Goal: Contribute content

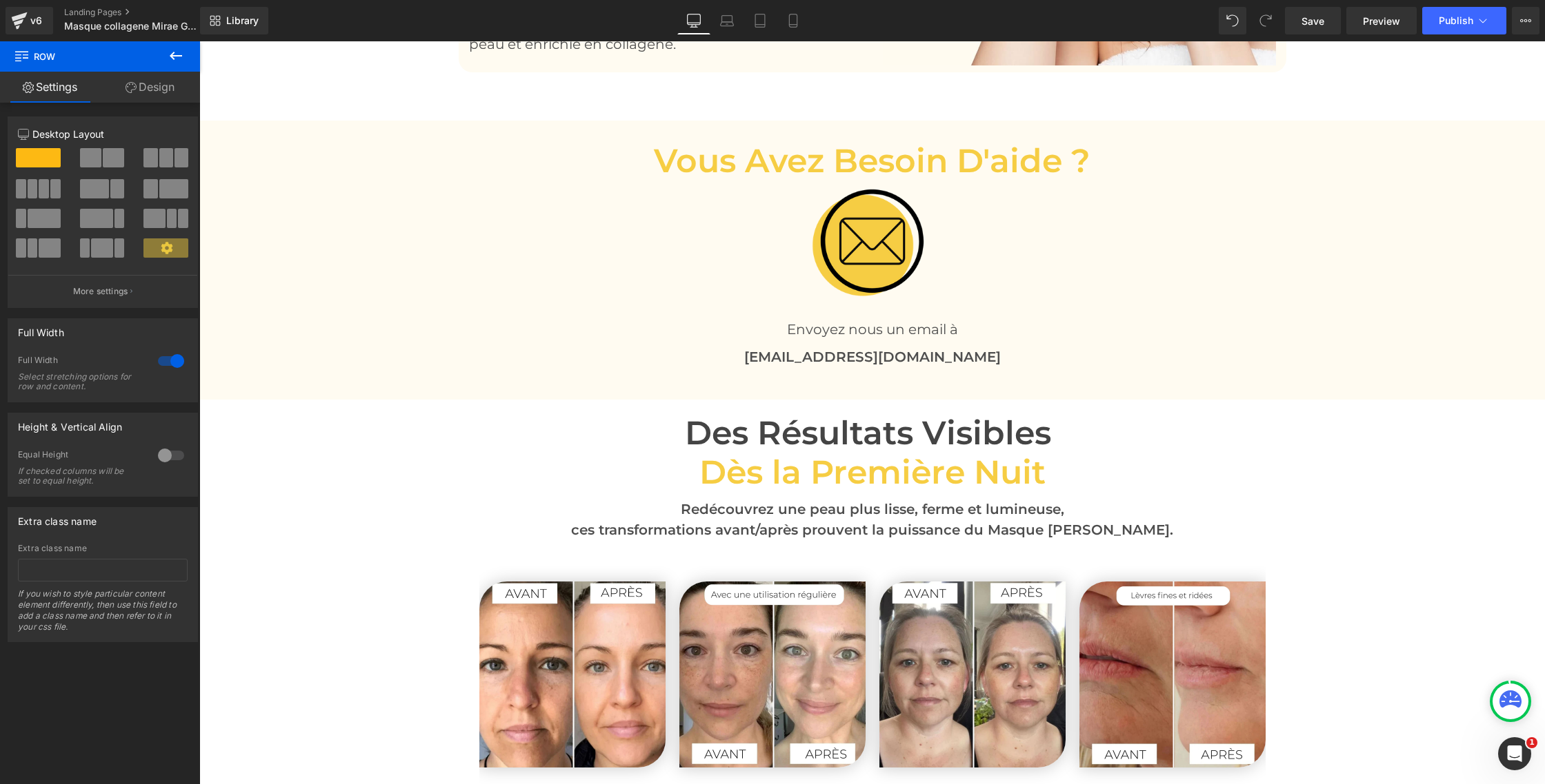
scroll to position [3099, 0]
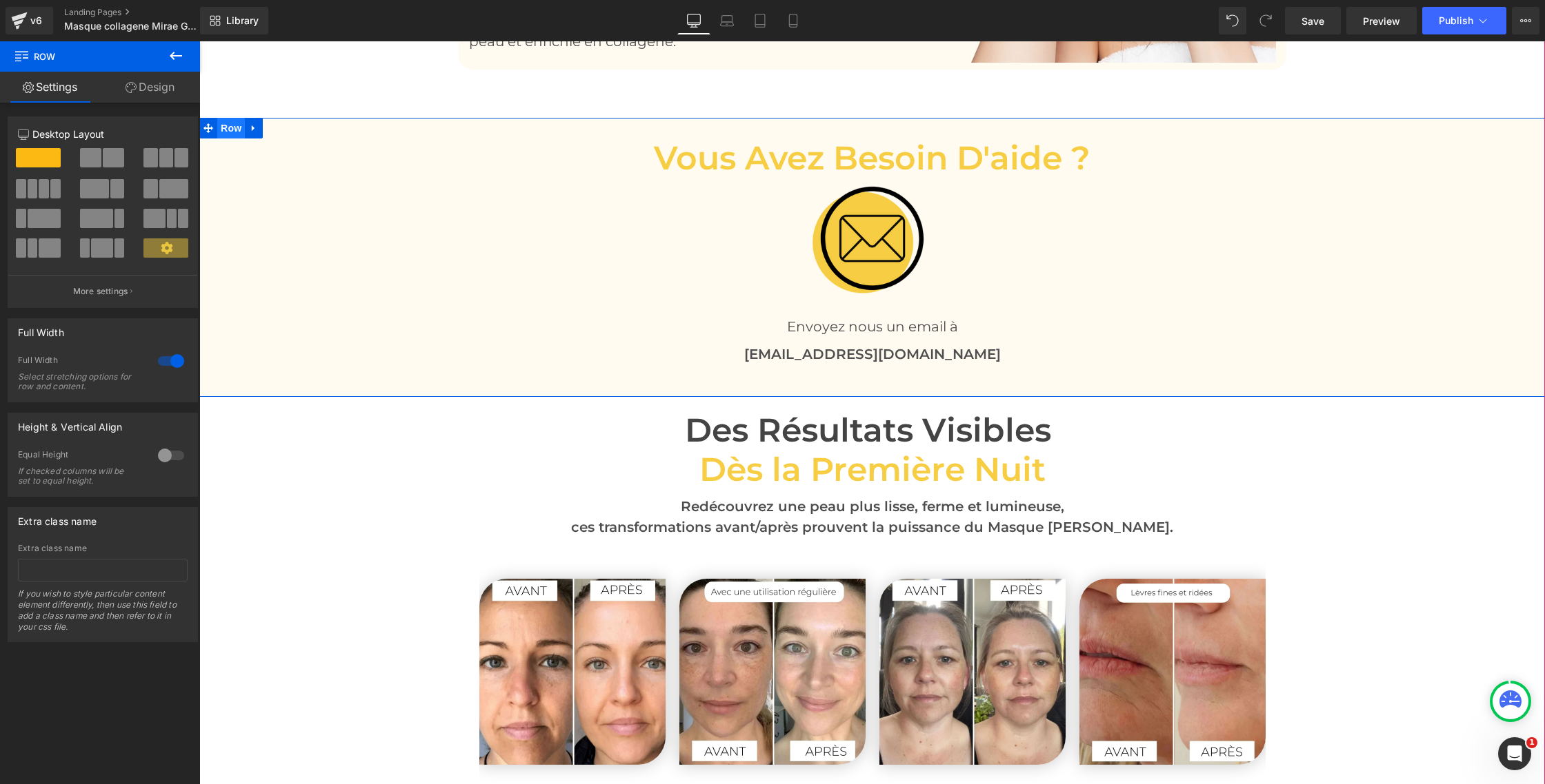
click at [229, 118] on span "Row" at bounding box center [231, 129] width 28 height 21
click at [160, 364] on div at bounding box center [171, 361] width 33 height 22
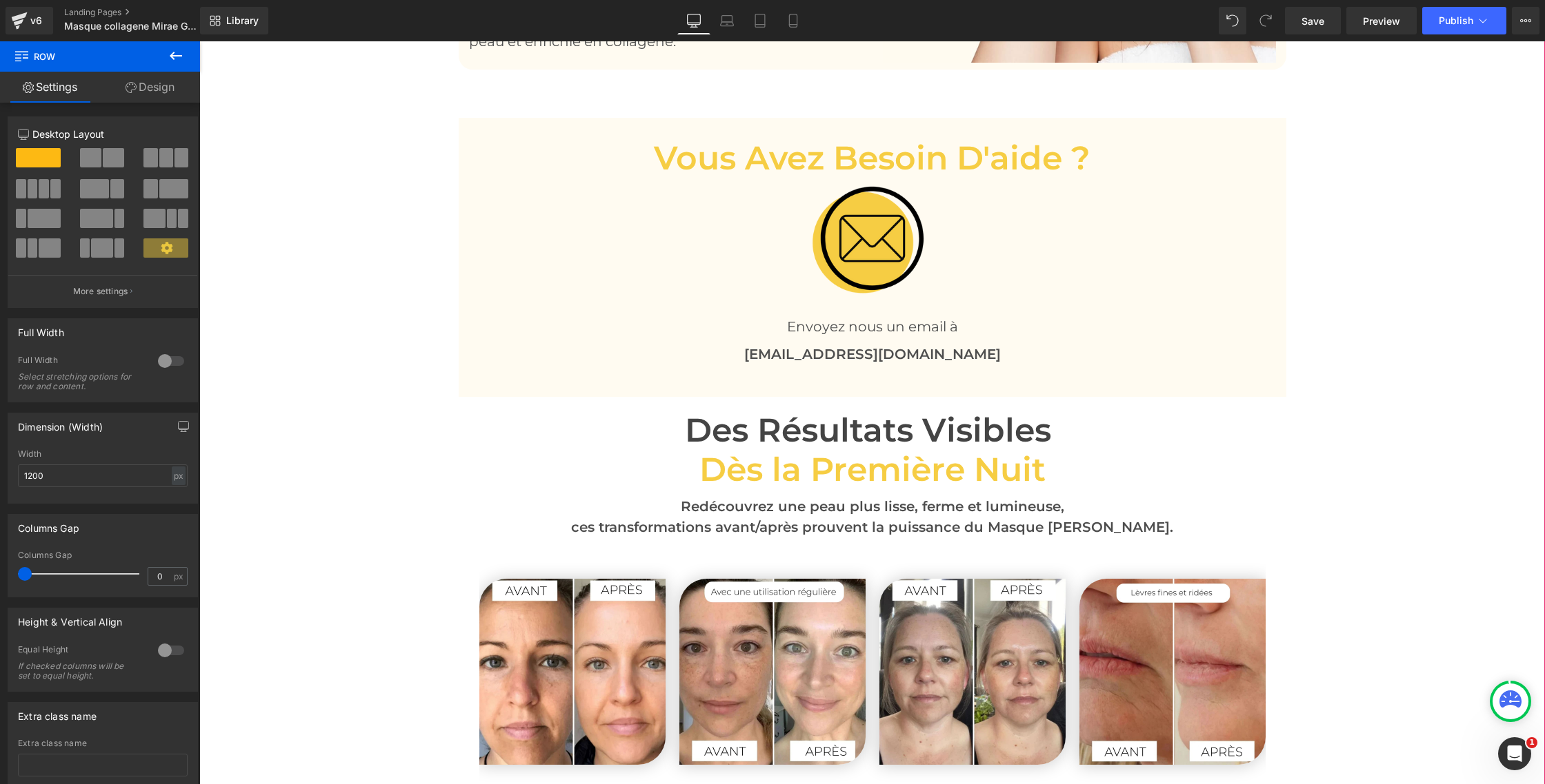
click at [317, 317] on div "Image « L’éclat retrouvé dès les premières nuits. » Text Block Image « Une form…" at bounding box center [872, 122] width 1346 height 5432
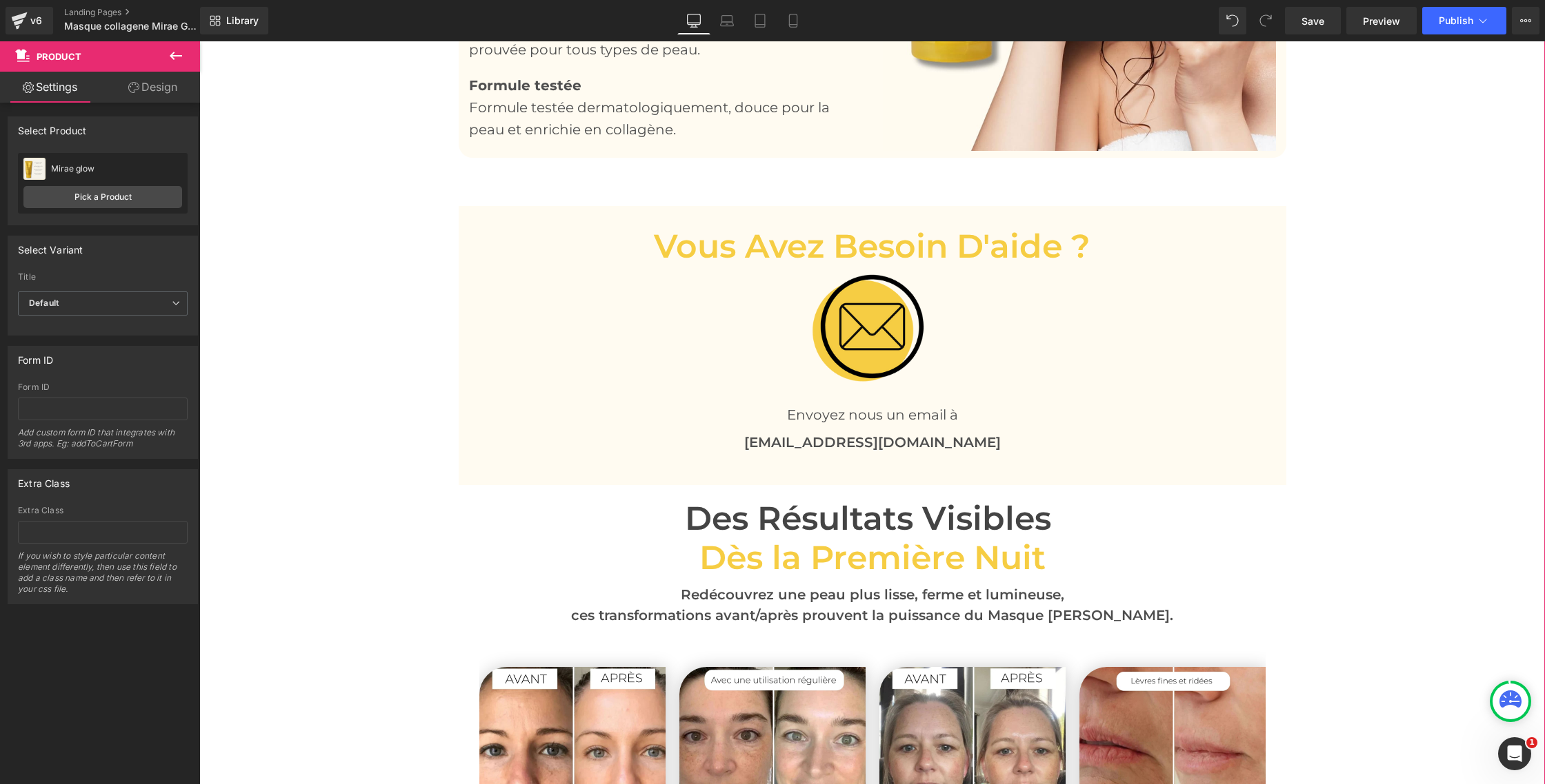
scroll to position [3009, 0]
click at [861, 532] on span "Heading" at bounding box center [865, 540] width 37 height 17
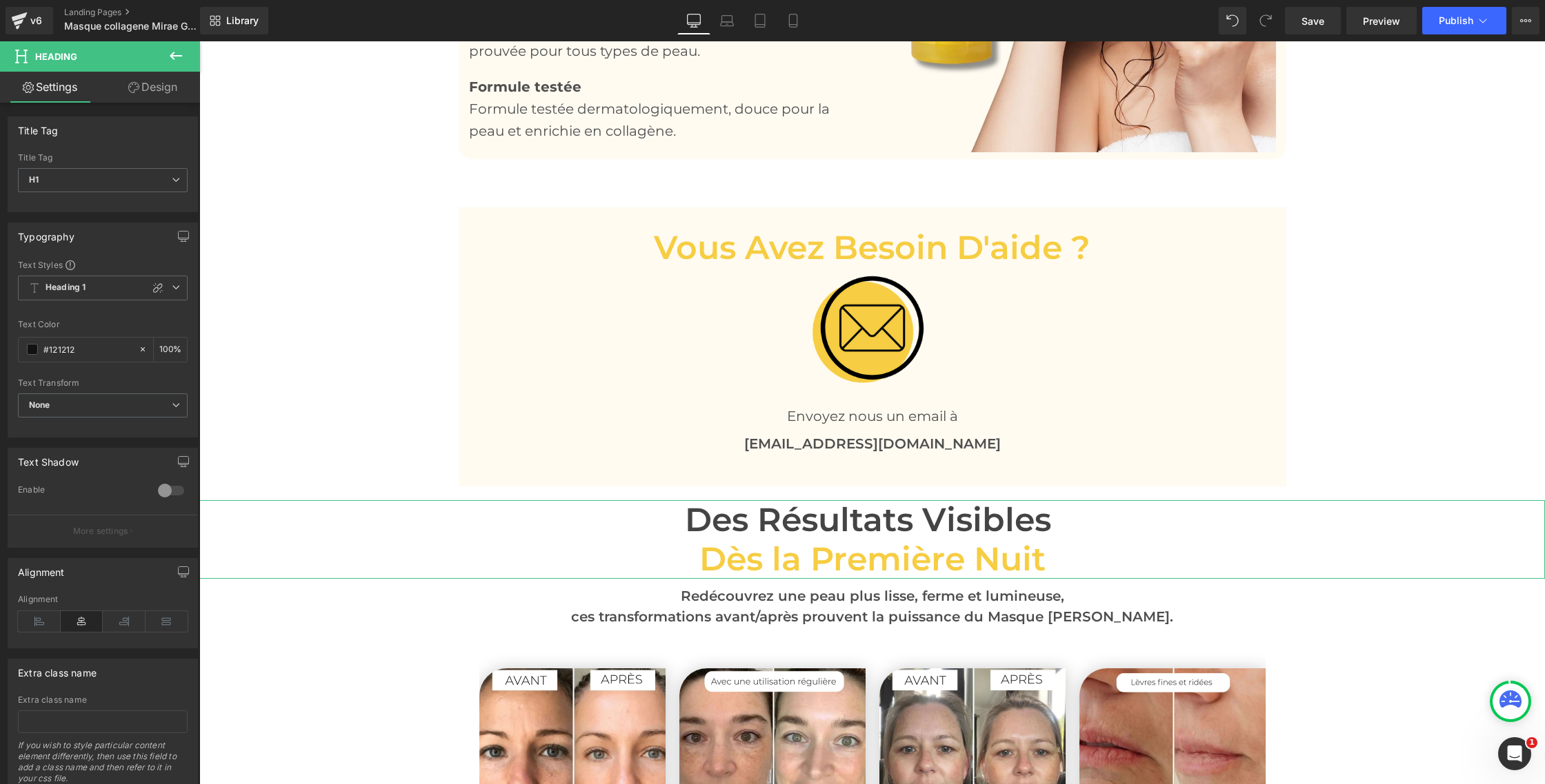
click at [154, 99] on link "Design" at bounding box center [152, 86] width 100 height 31
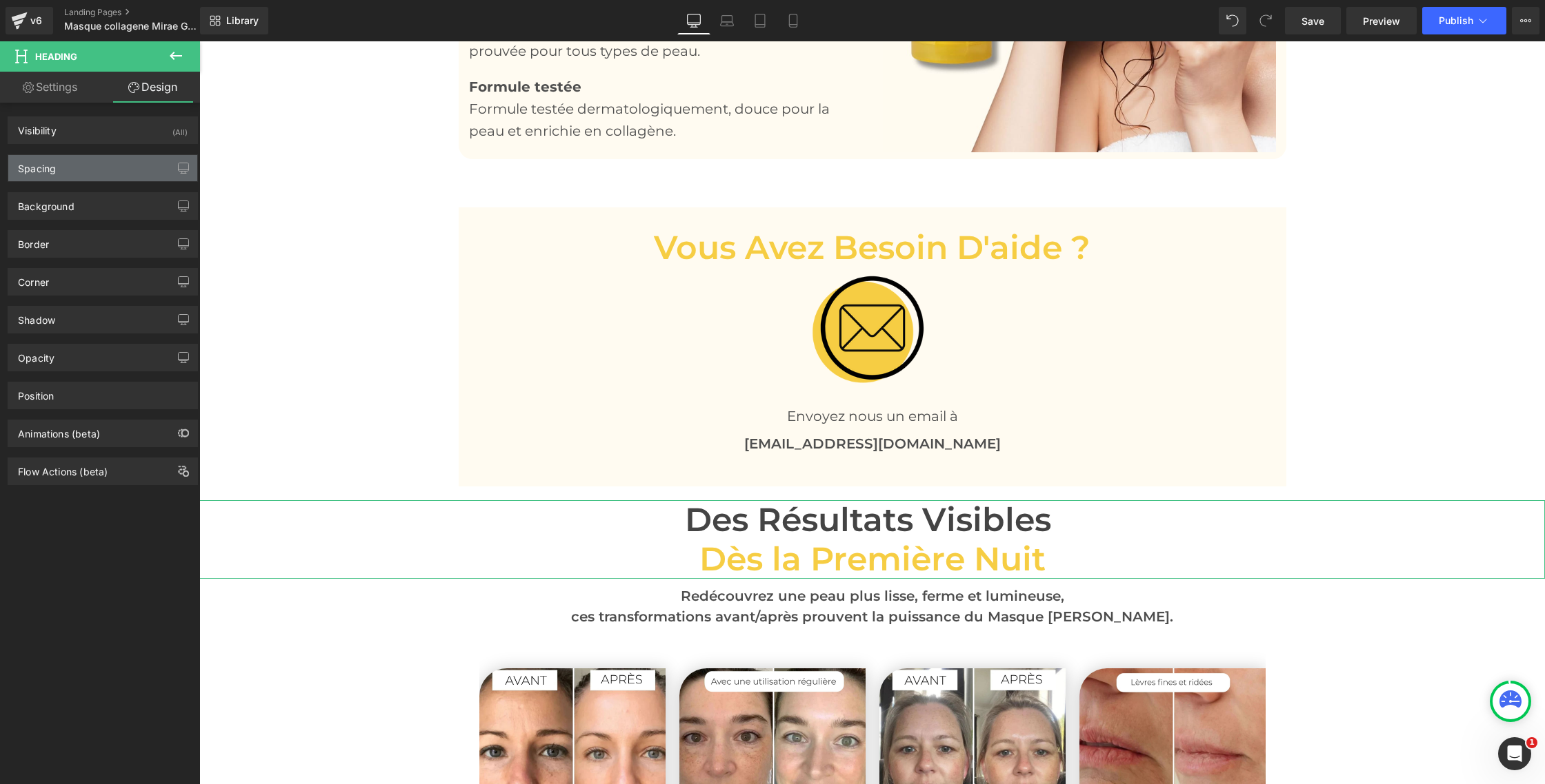
click at [87, 169] on div "Spacing" at bounding box center [102, 167] width 189 height 26
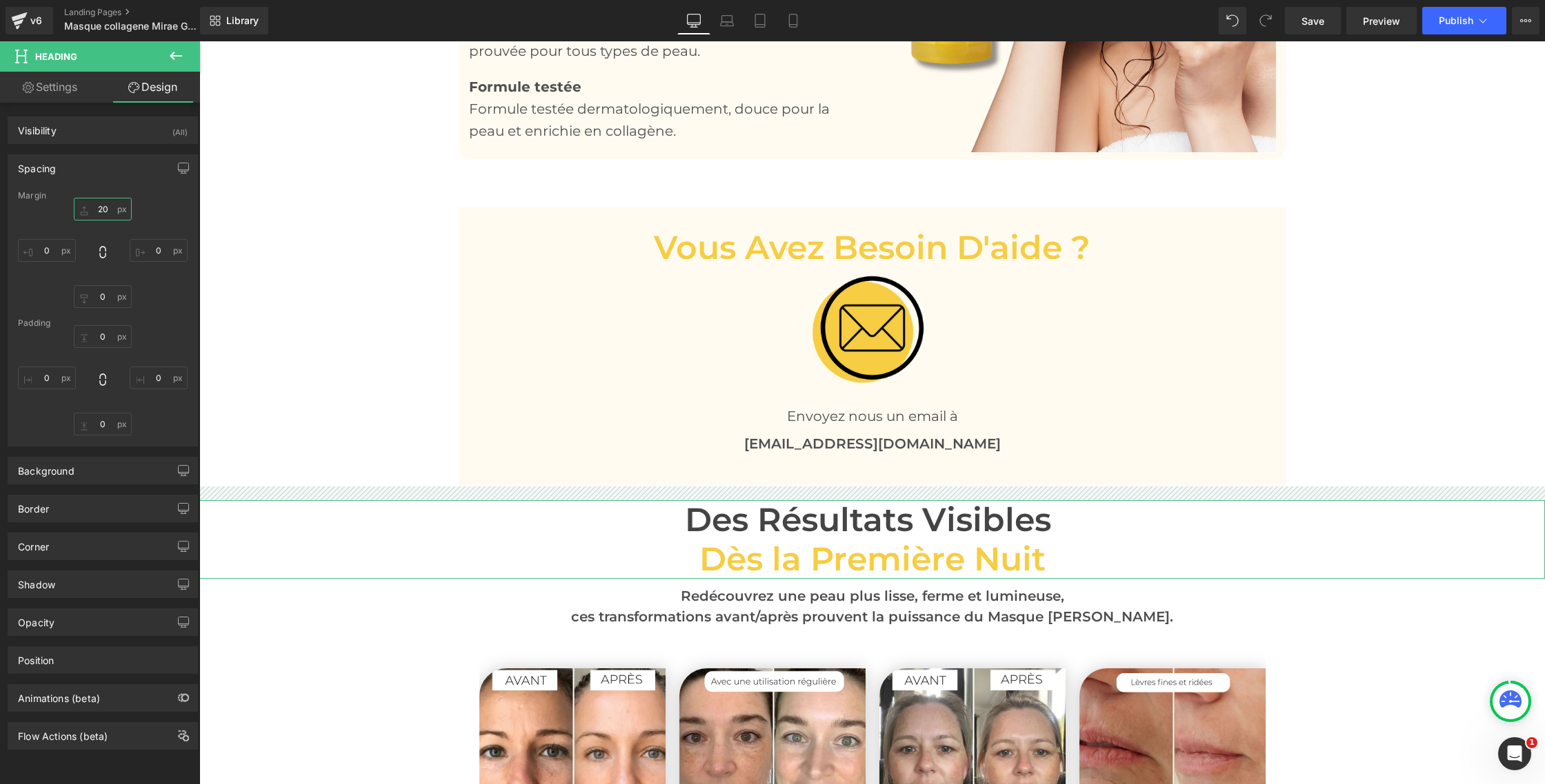
click at [98, 212] on input "20" at bounding box center [102, 209] width 58 height 23
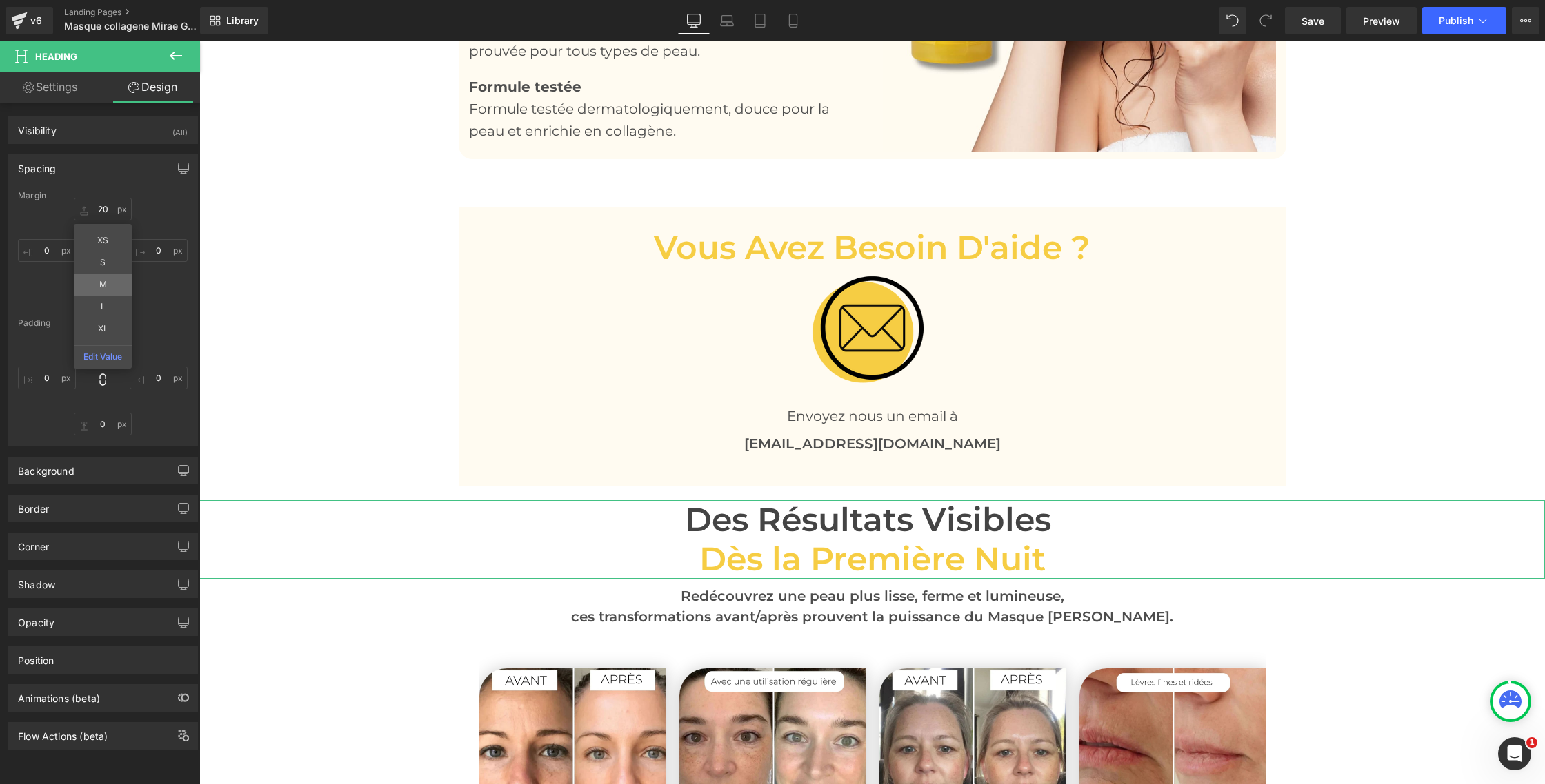
type input "M"
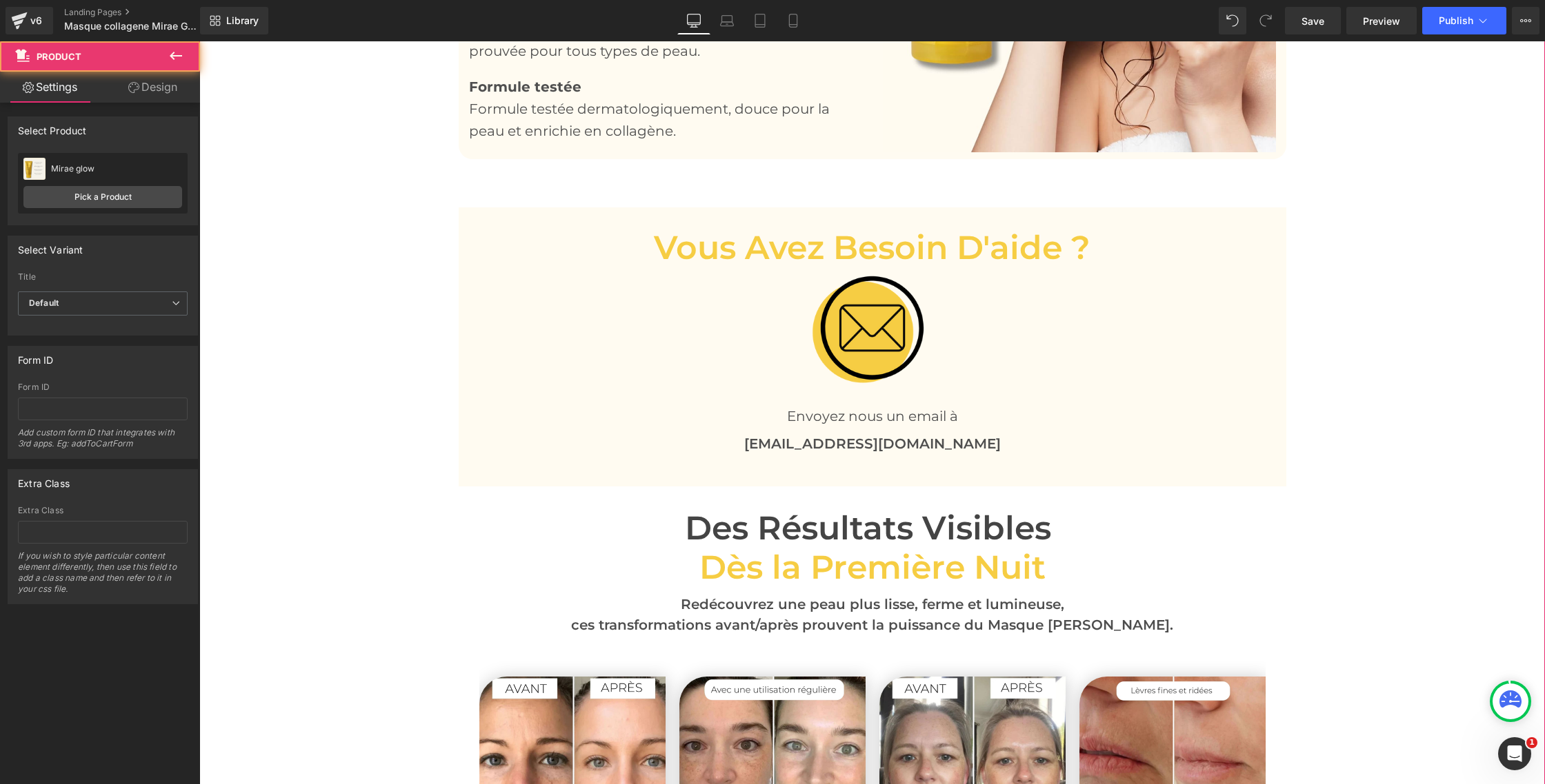
click at [315, 306] on div "Image « L’éclat retrouvé dès les premières nuits. » Text Block Image « Une form…" at bounding box center [872, 216] width 1346 height 5440
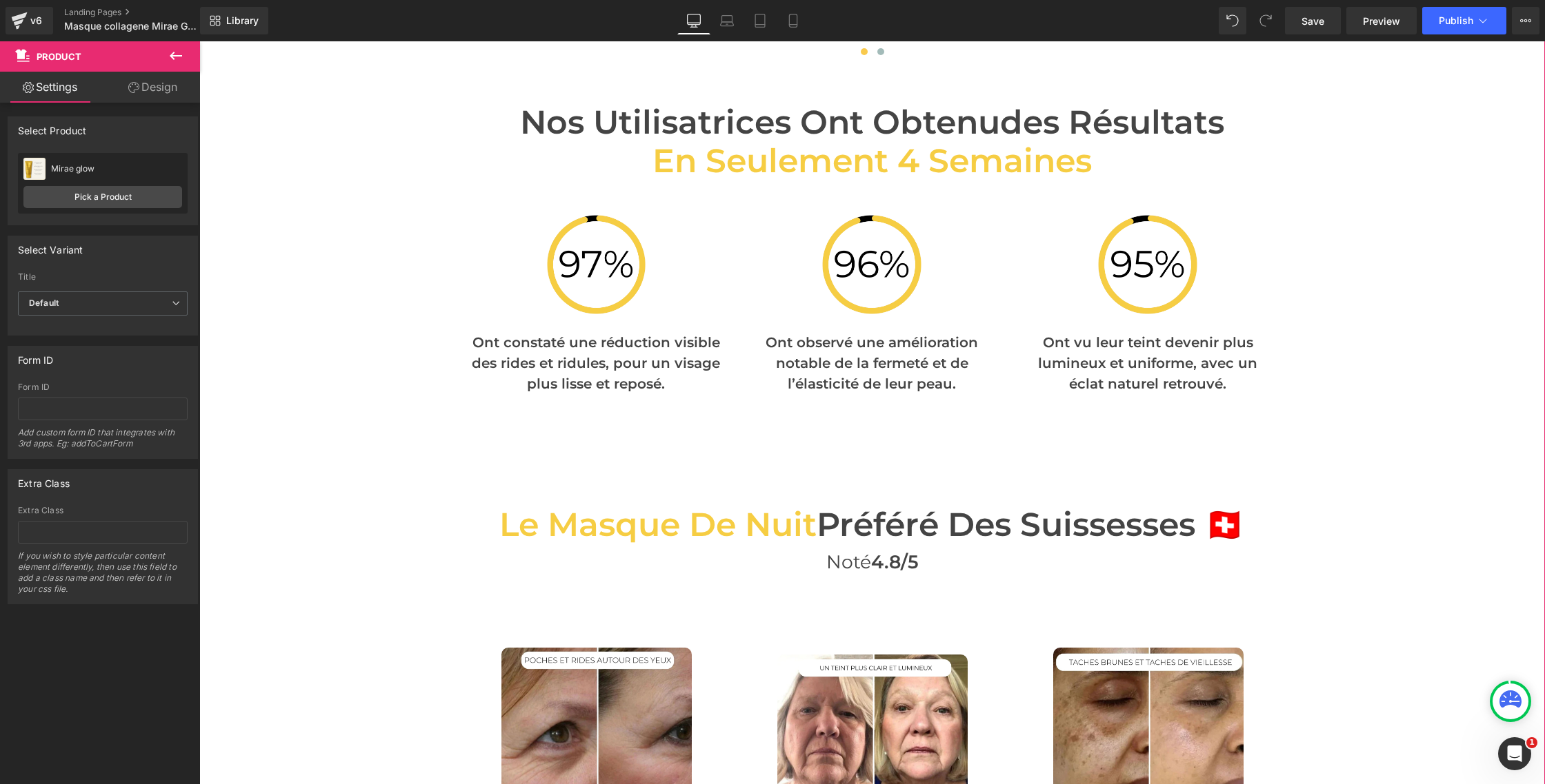
scroll to position [3858, 0]
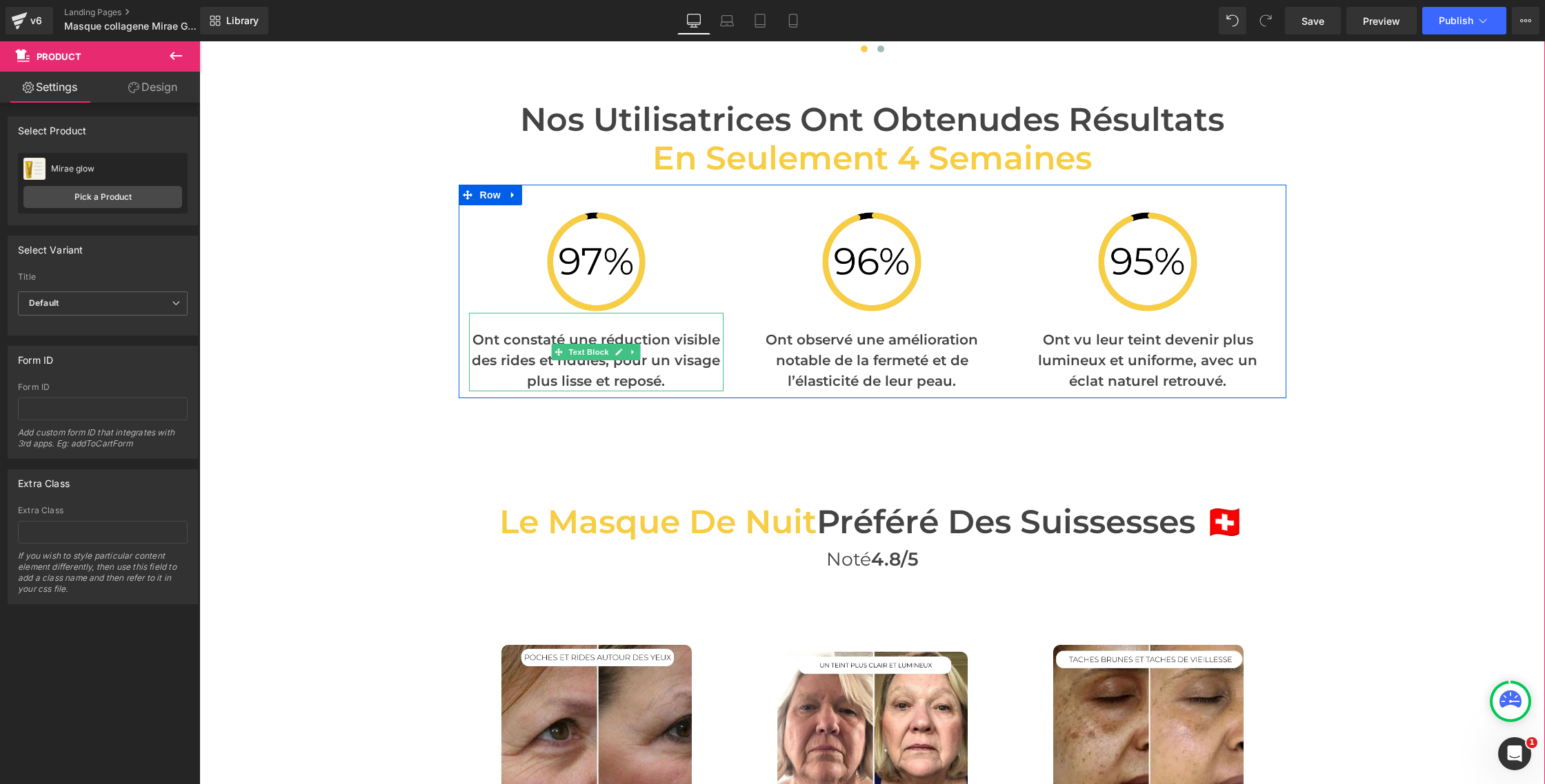
click at [536, 329] on p "Ont constaté une réduction visible des rides et ridules, pour un visage plus li…" at bounding box center [596, 360] width 255 height 62
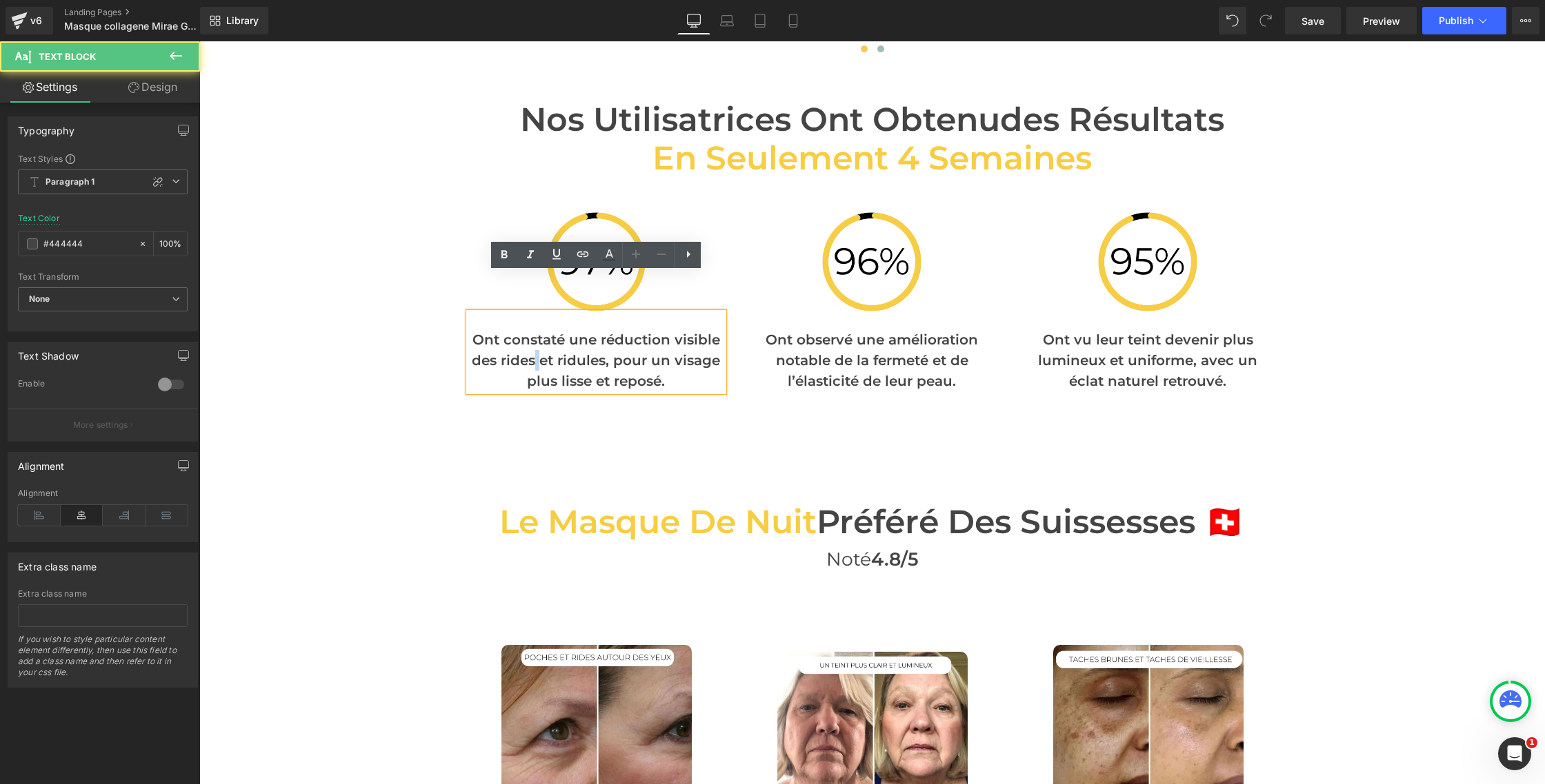
click at [536, 329] on p "Ont constaté une réduction visible des rides et ridules, pour un visage plus li…" at bounding box center [596, 360] width 255 height 62
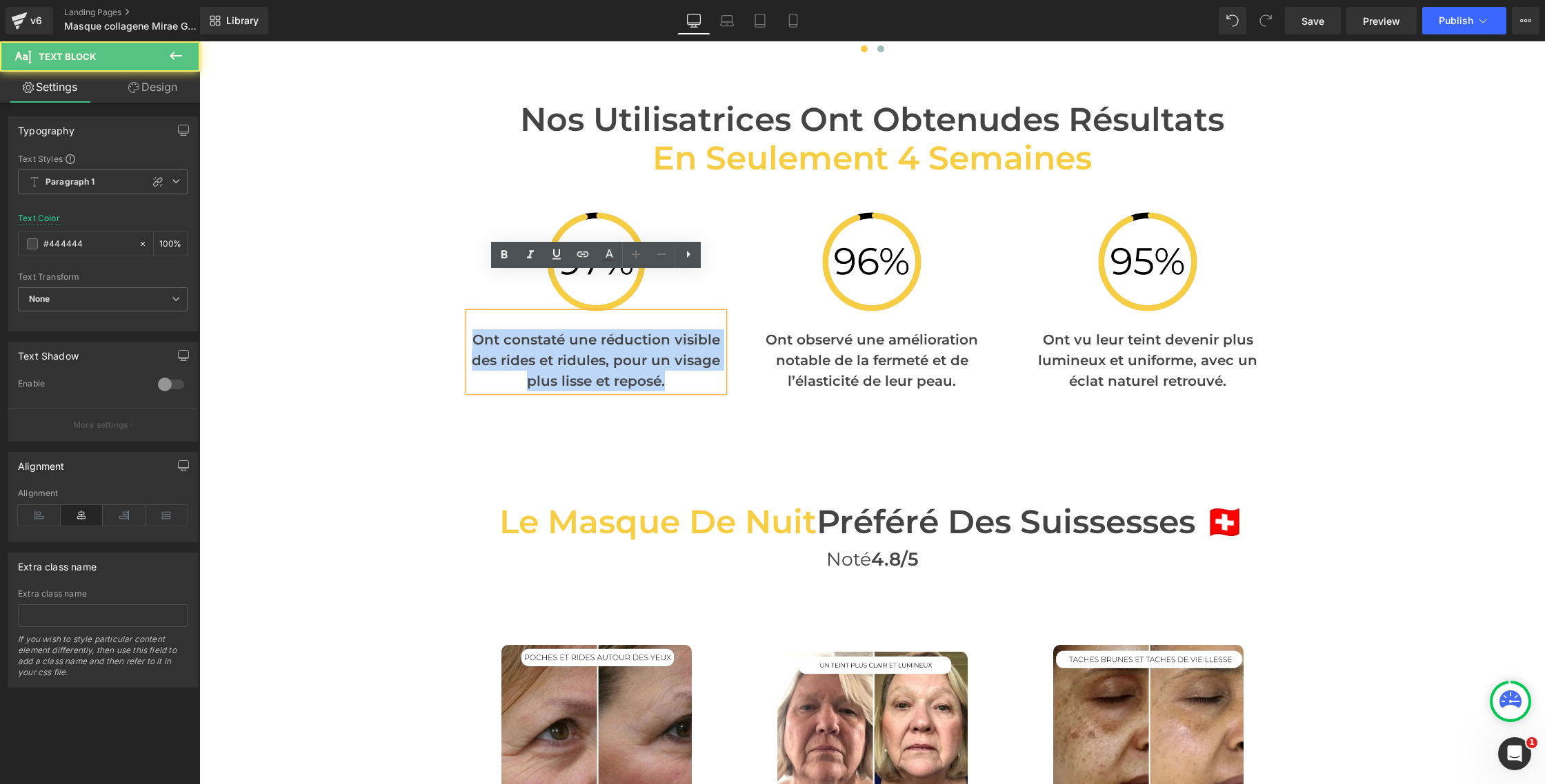
click at [536, 329] on p "Ont constaté une réduction visible des rides et ridules, pour un visage plus li…" at bounding box center [596, 360] width 255 height 62
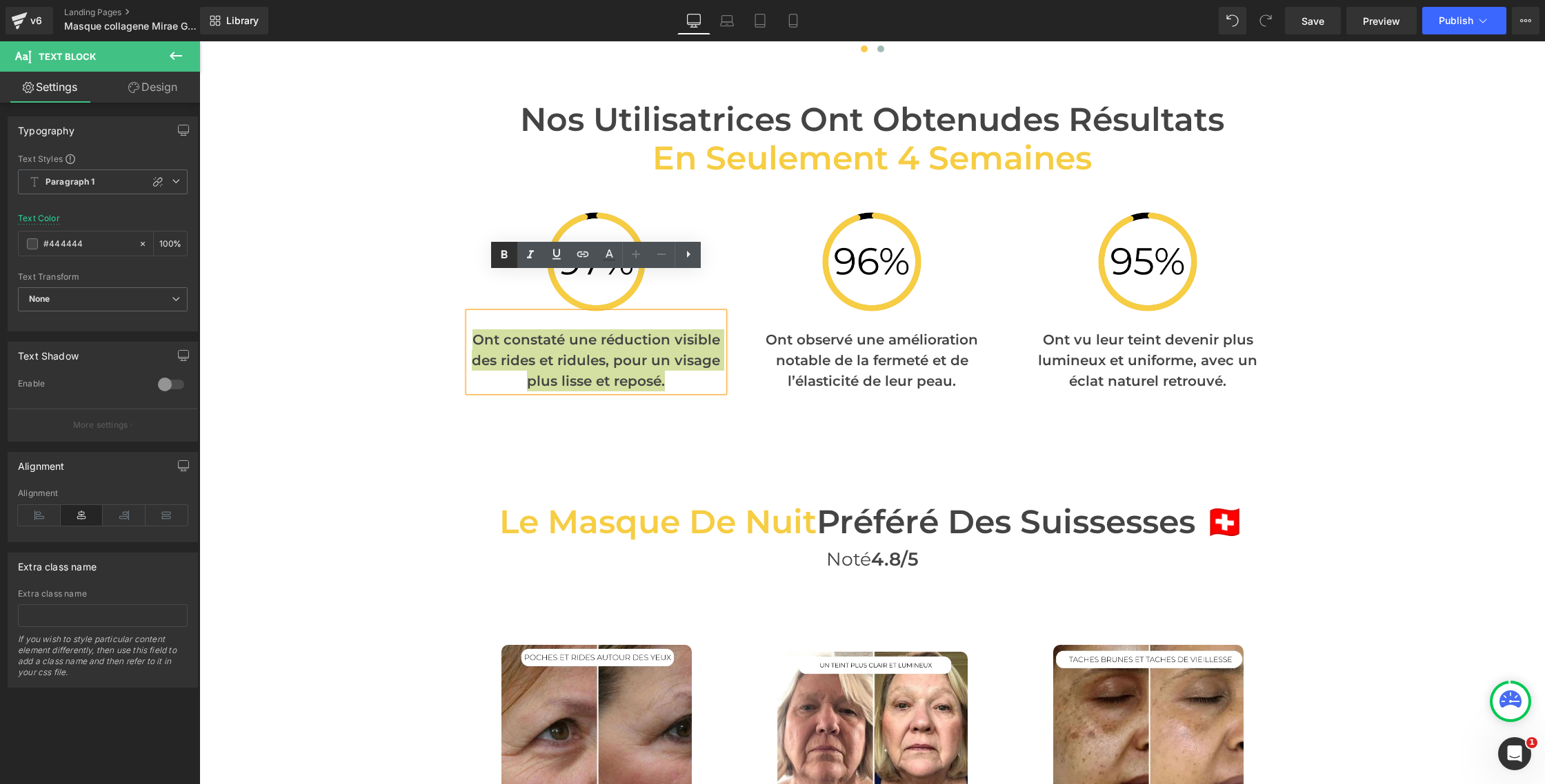
click at [502, 251] on icon at bounding box center [504, 255] width 6 height 8
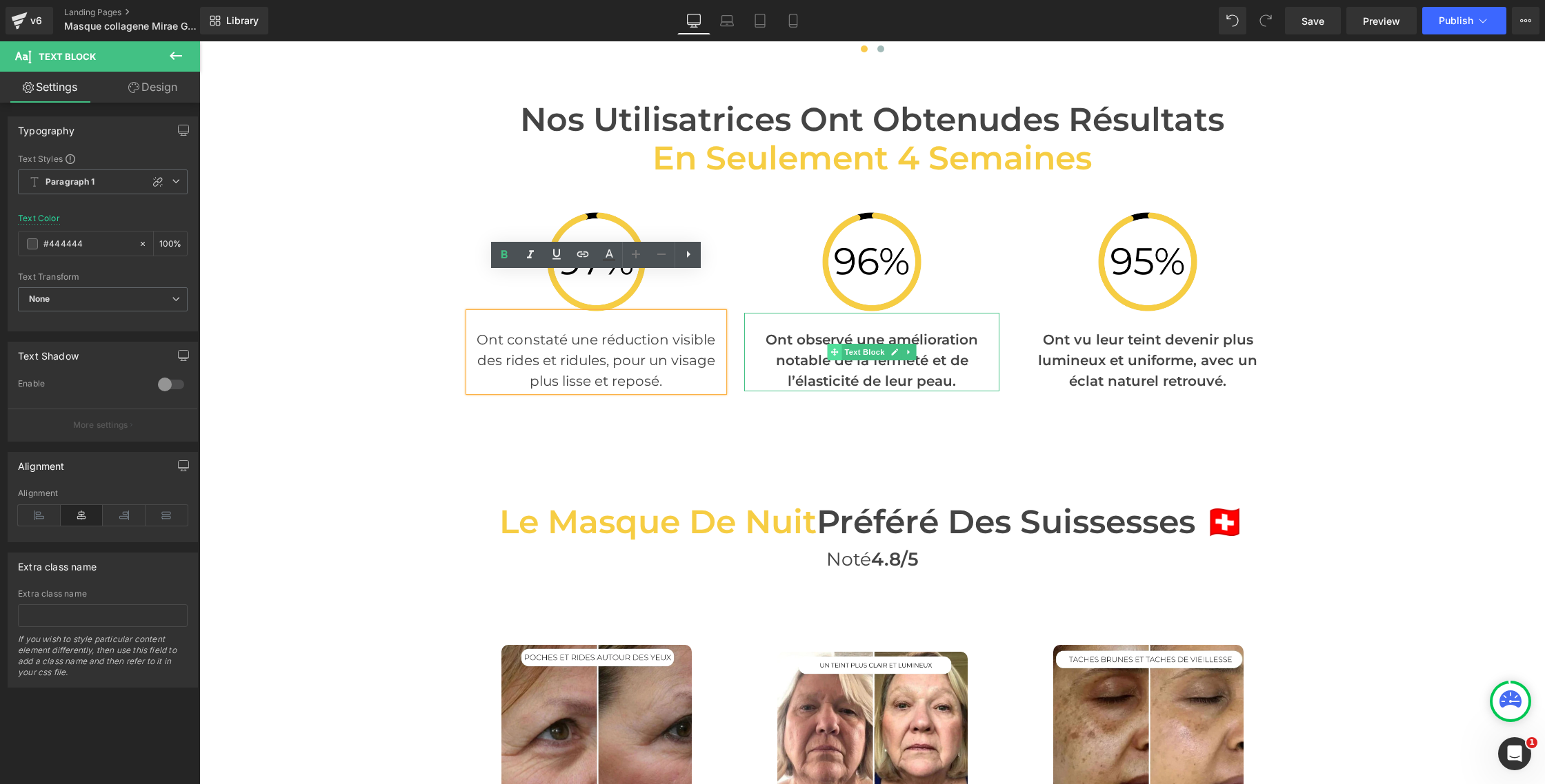
click at [831, 344] on span at bounding box center [834, 352] width 14 height 17
click at [813, 329] on p "Ont observé une amélioration notable de la fermeté et de l’élasticité de leur p…" at bounding box center [871, 360] width 255 height 62
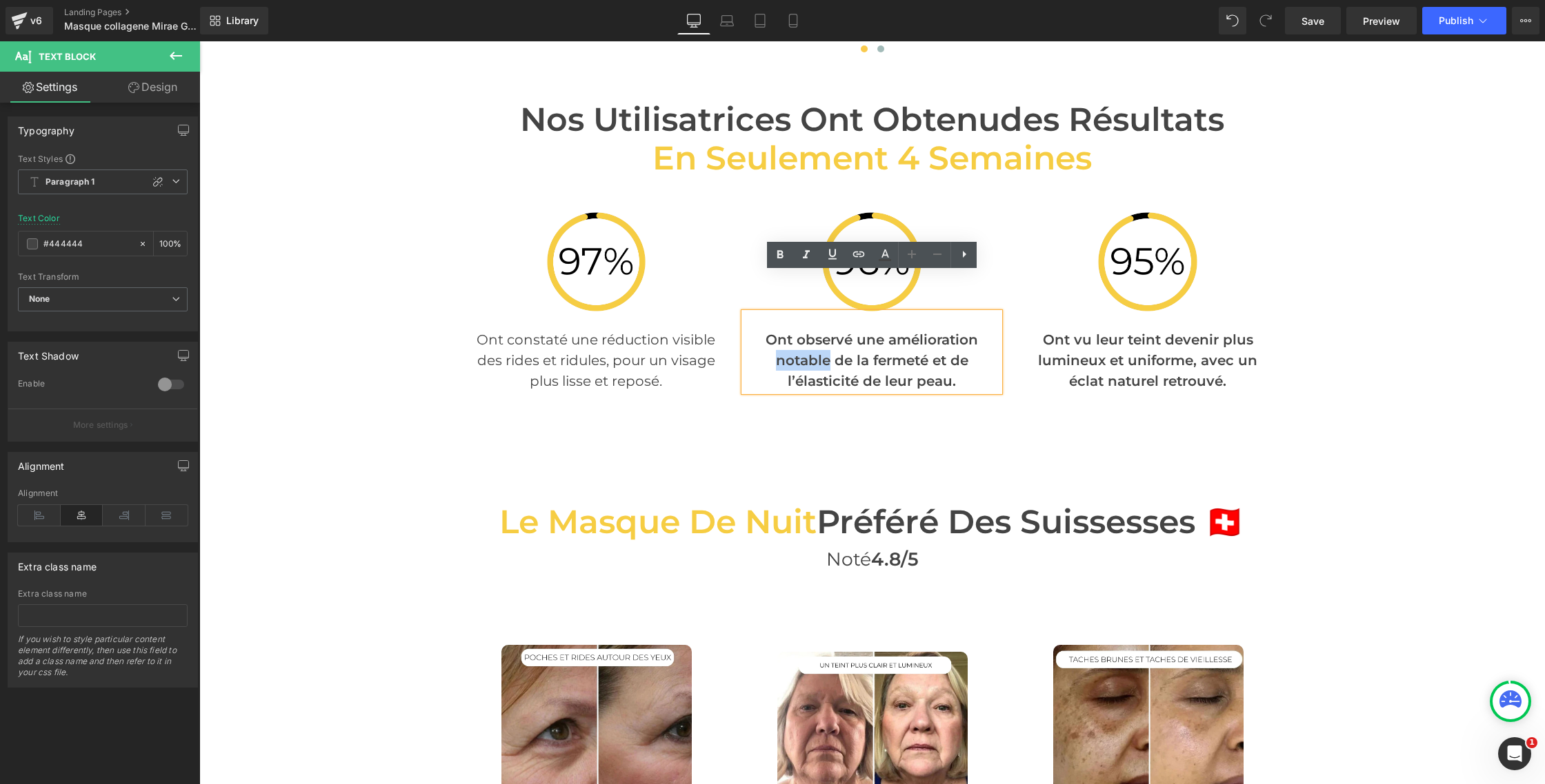
click at [813, 329] on p "Ont observé une amélioration notable de la fermeté et de l’élasticité de leur p…" at bounding box center [871, 360] width 255 height 62
click at [784, 255] on icon at bounding box center [780, 255] width 17 height 17
click at [1042, 329] on p "Ont vu leur teint devenir plus lumineux et uniforme, avec un éclat naturel retr…" at bounding box center [1147, 360] width 255 height 62
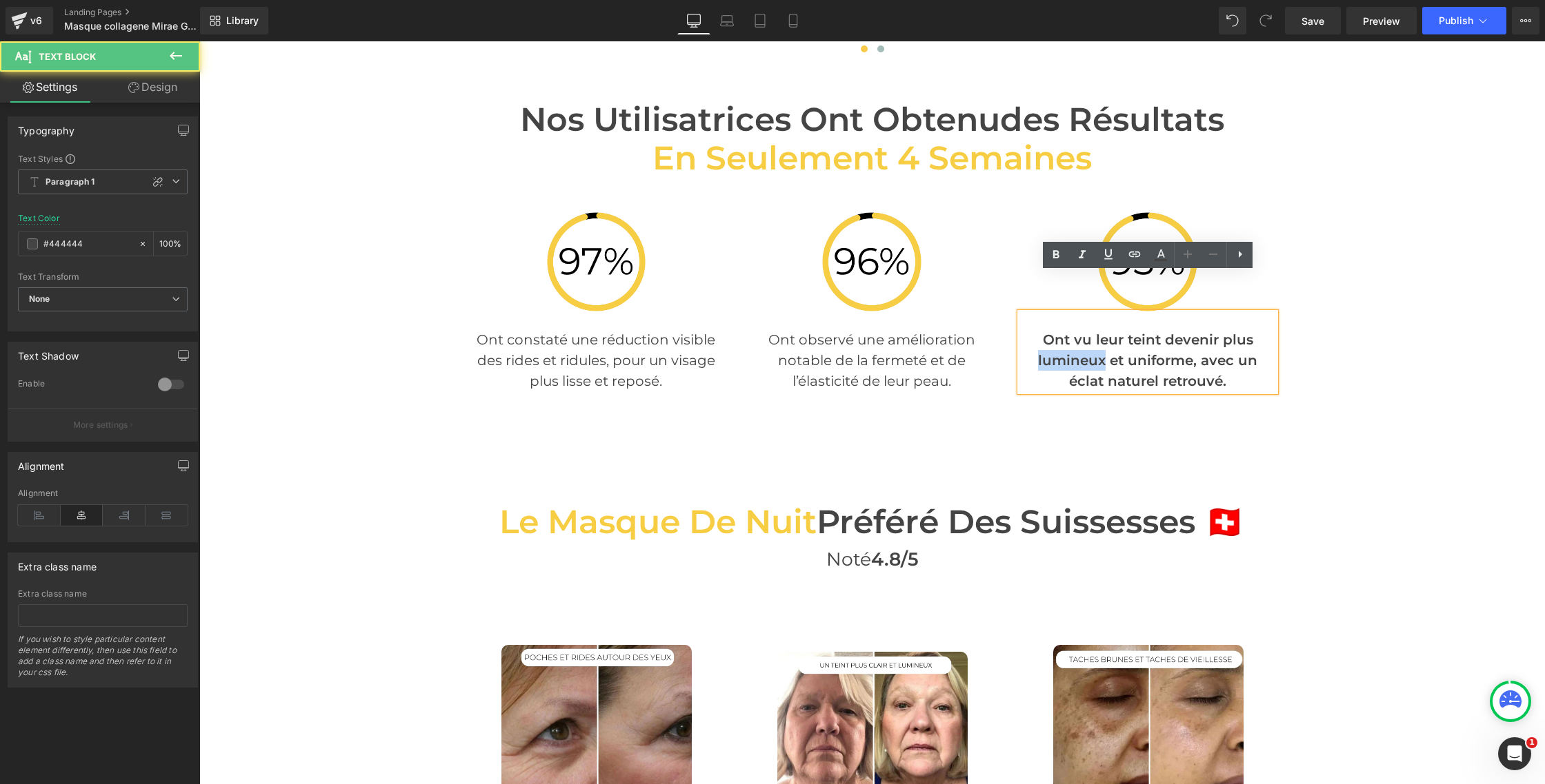
click at [1042, 329] on p "Ont vu leur teint devenir plus lumineux et uniforme, avec un éclat naturel retr…" at bounding box center [1147, 360] width 255 height 62
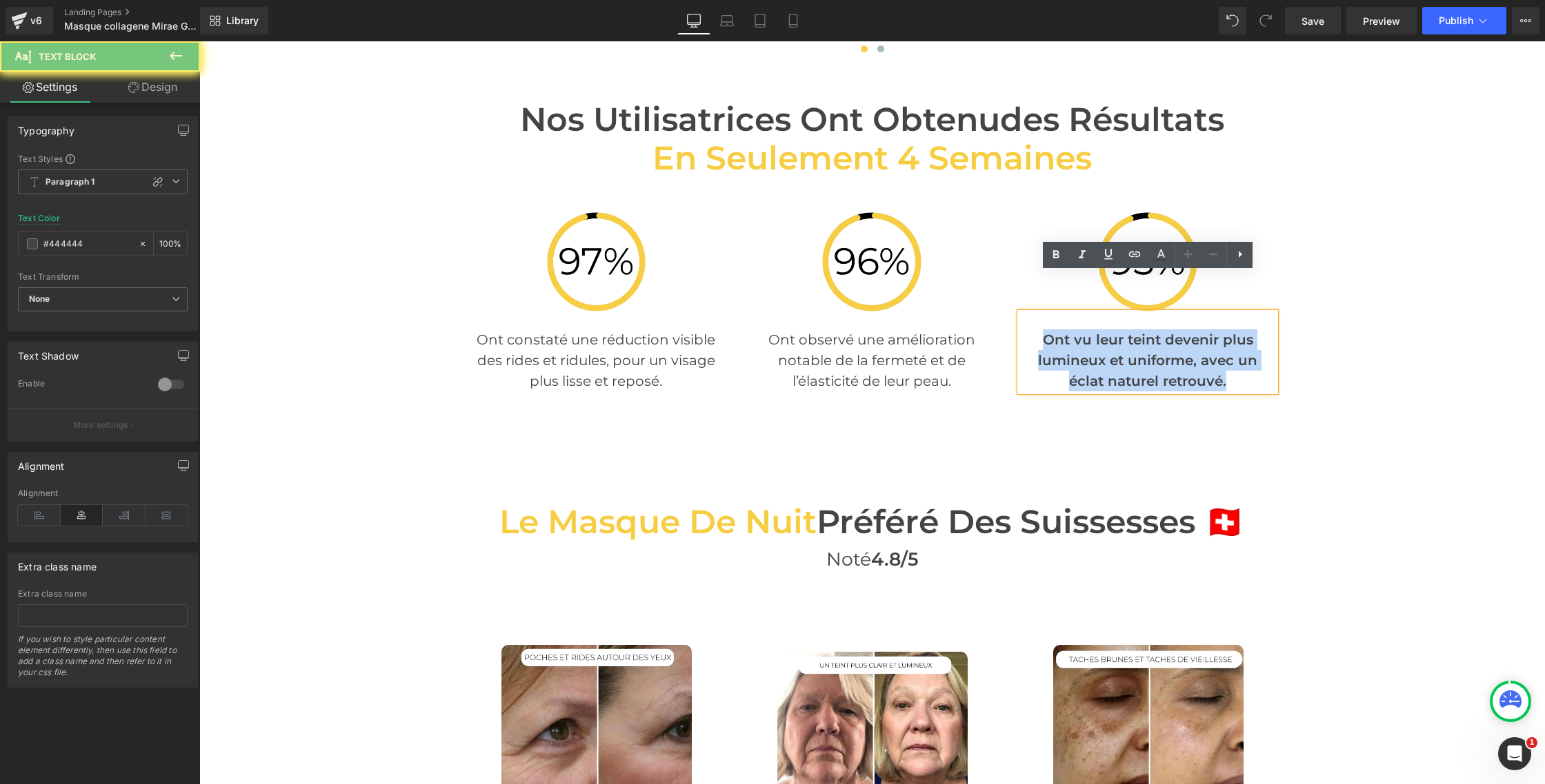
click at [1042, 329] on p "Ont vu leur teint devenir plus lumineux et uniforme, avec un éclat naturel retr…" at bounding box center [1147, 360] width 255 height 62
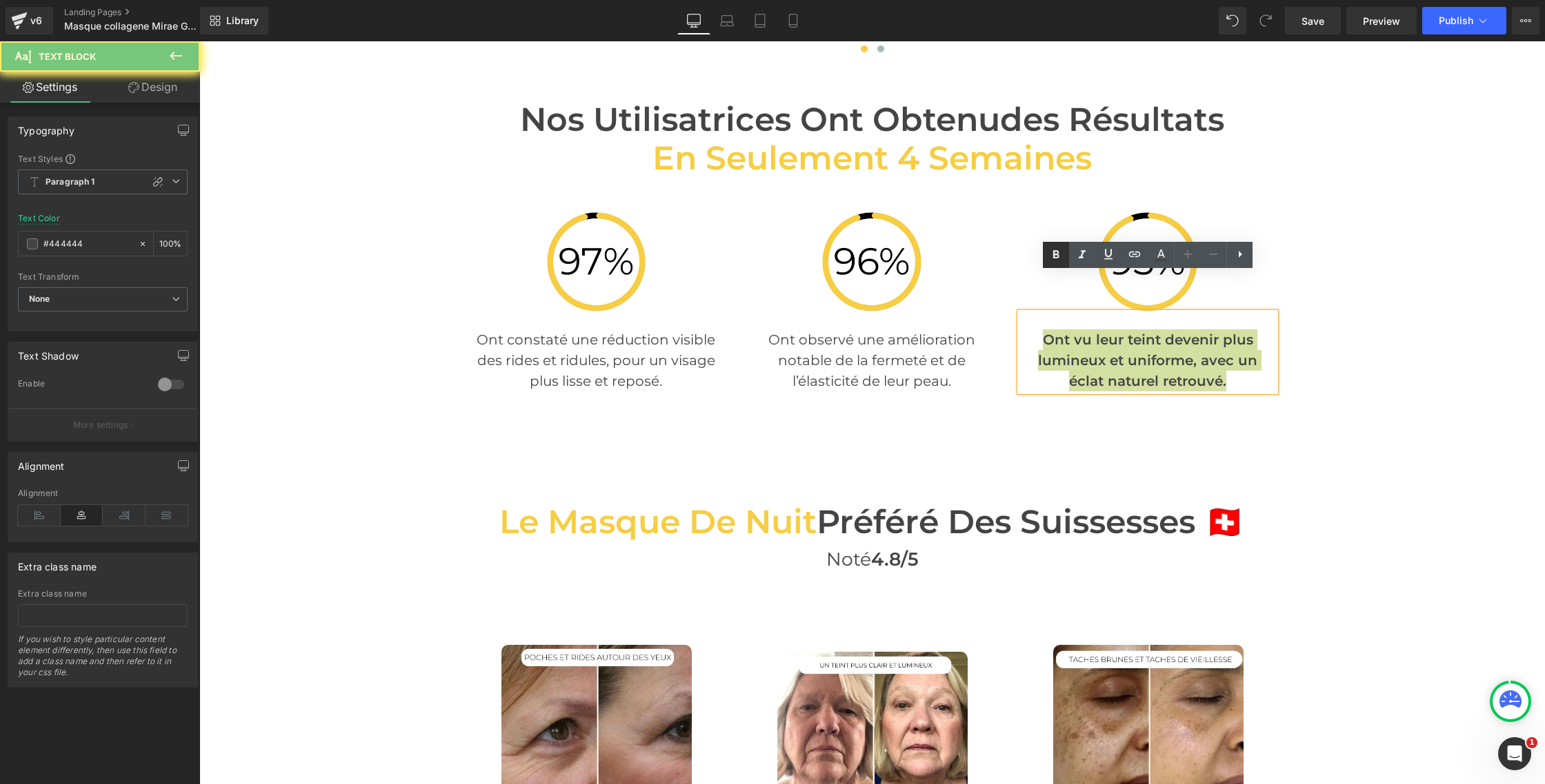
click at [1047, 261] on icon at bounding box center [1055, 255] width 17 height 17
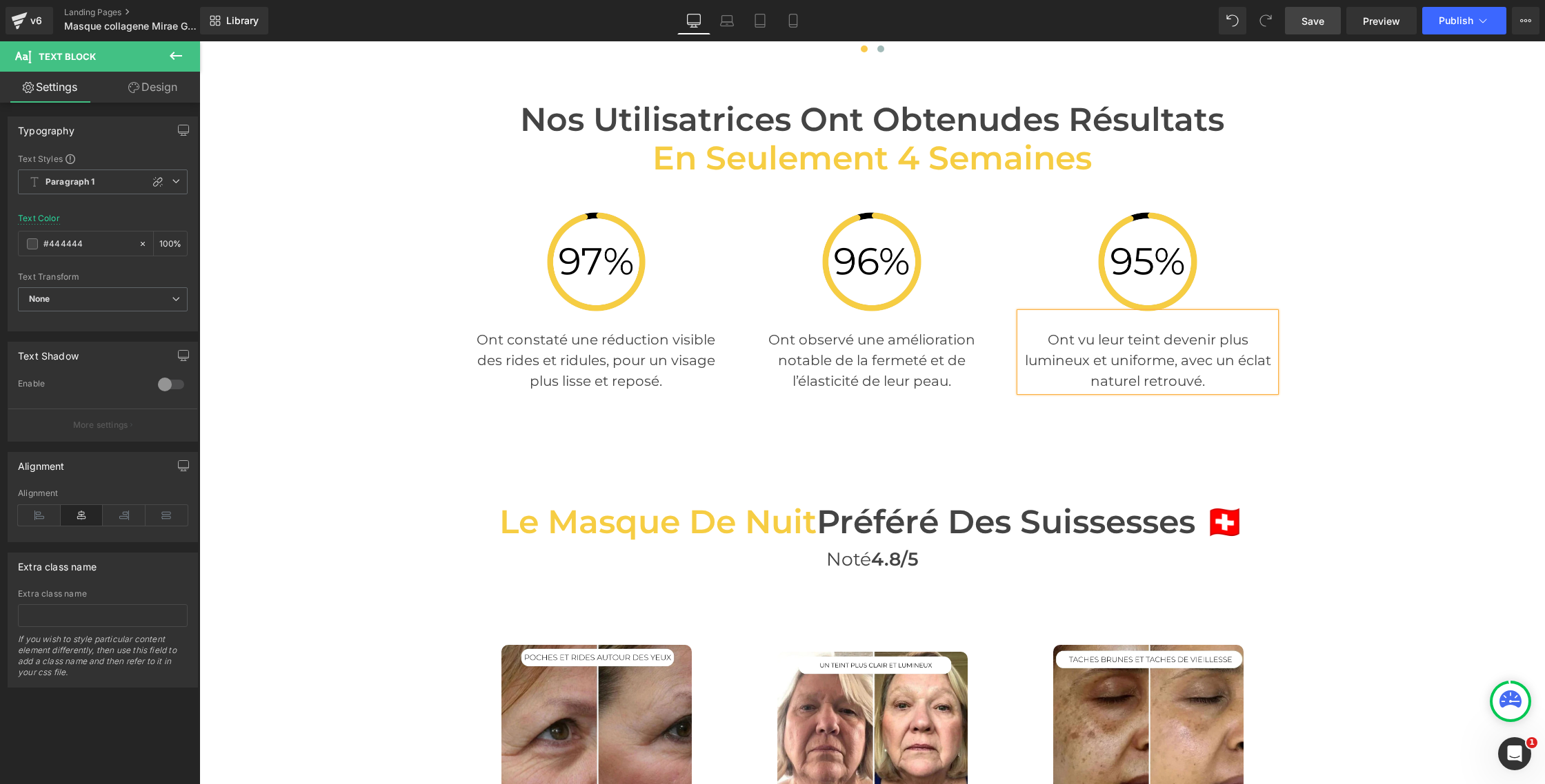
drag, startPoint x: 1309, startPoint y: 30, endPoint x: 1064, endPoint y: 72, distance: 248.6
click at [1309, 30] on link "Save" at bounding box center [1312, 21] width 56 height 28
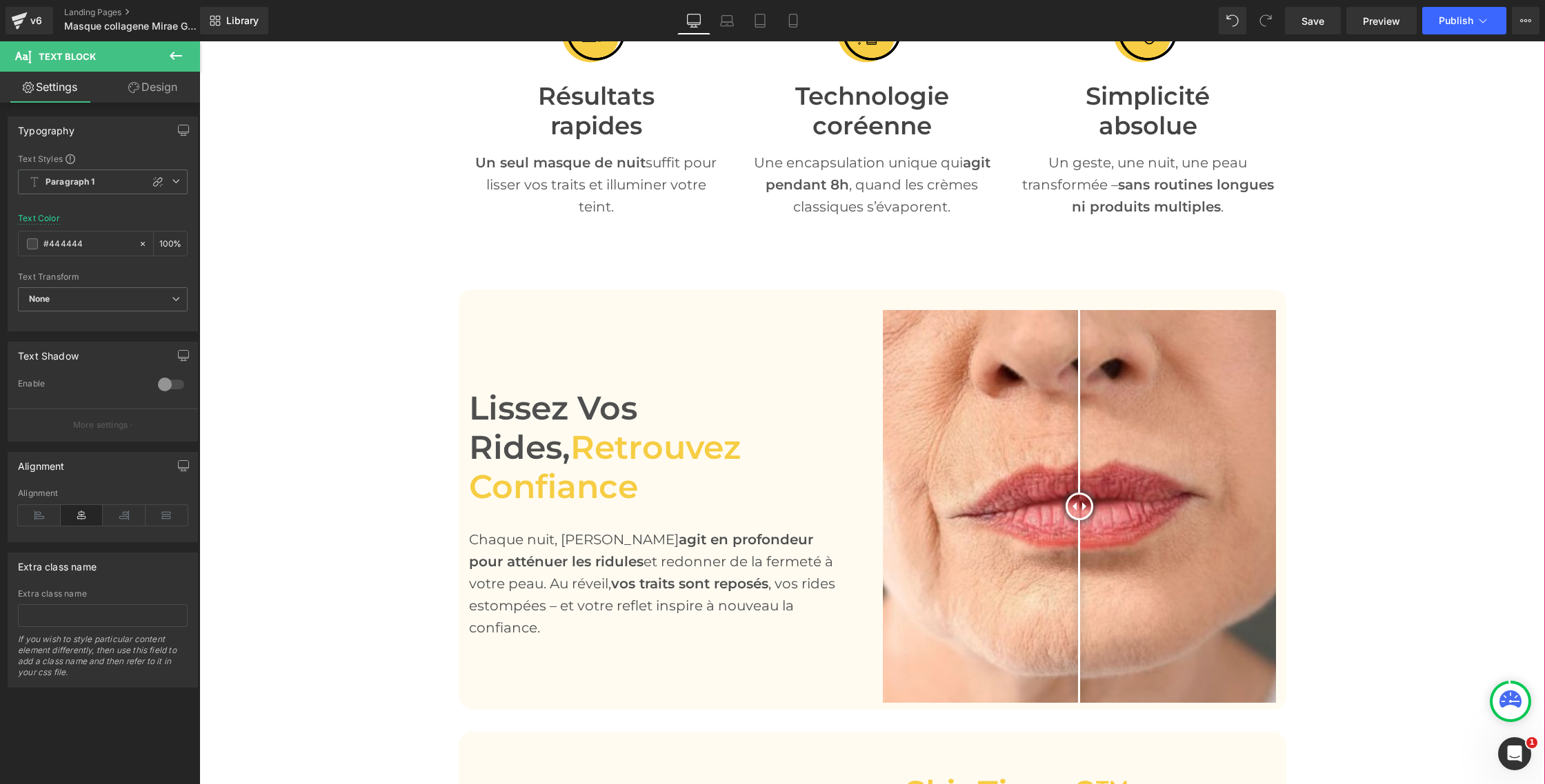
scroll to position [785, 0]
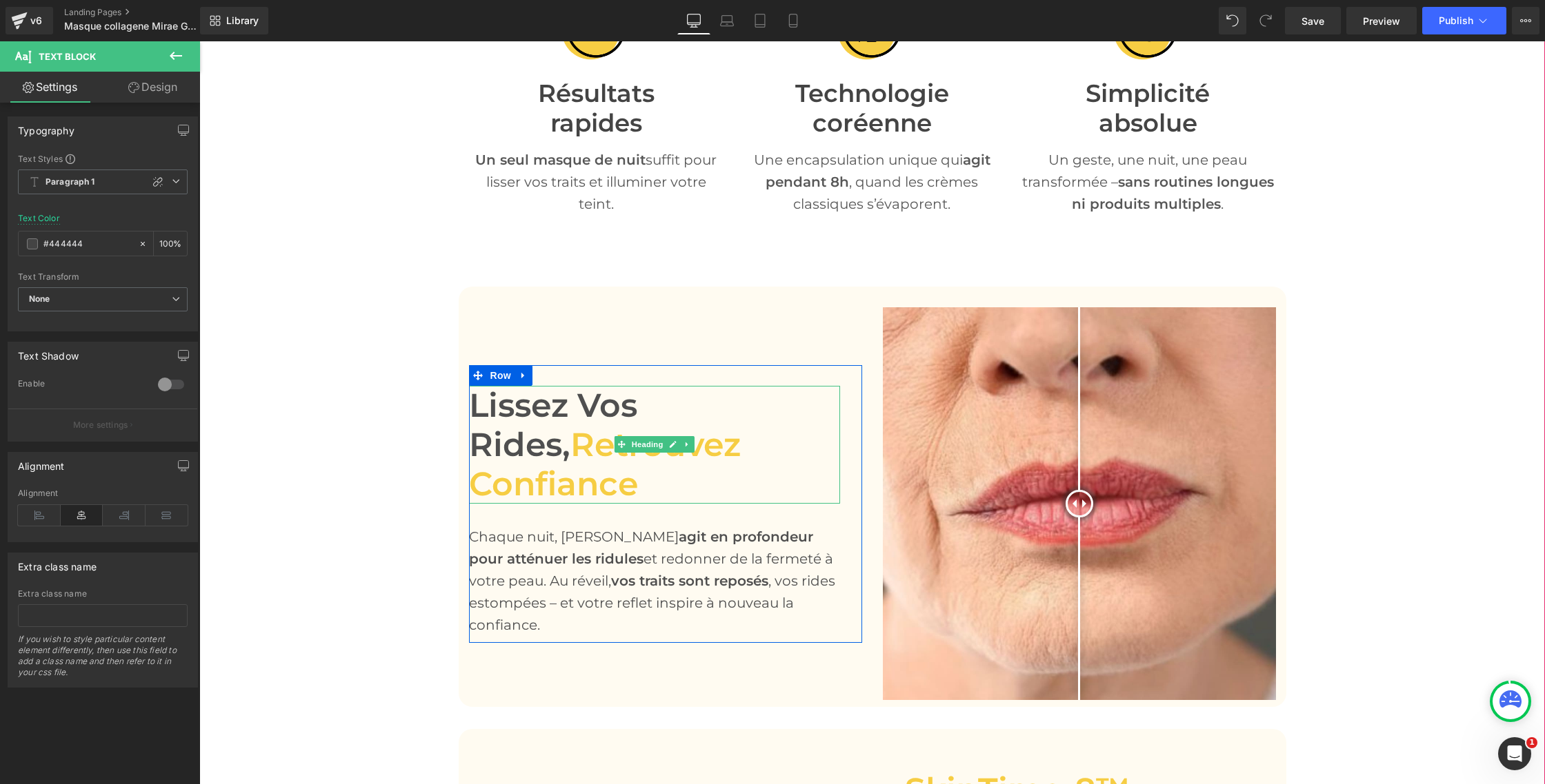
click at [600, 432] on h1 "[PERSON_NAME] rides, retrouvez confiance" at bounding box center [654, 444] width 371 height 118
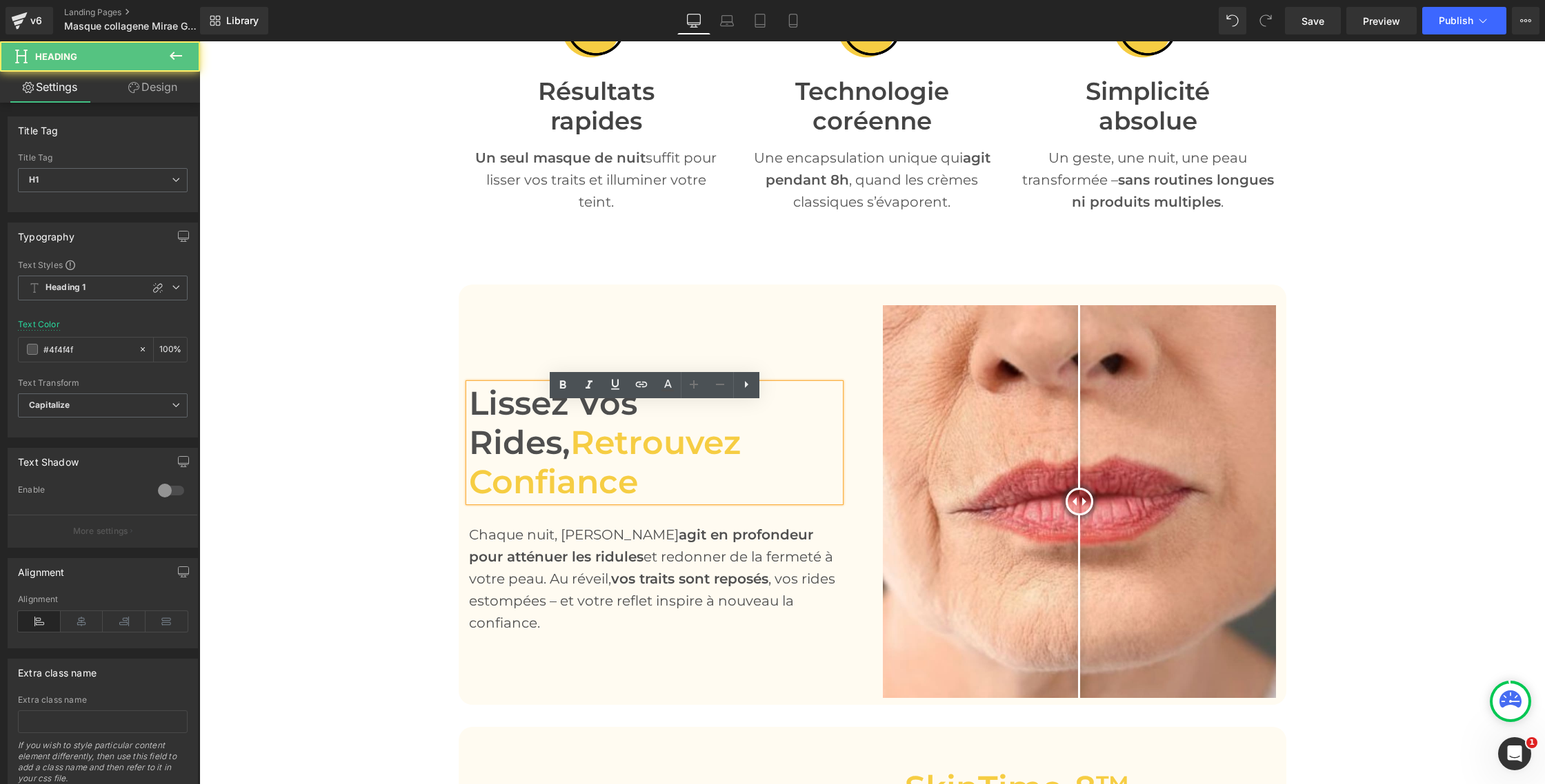
scroll to position [789, 0]
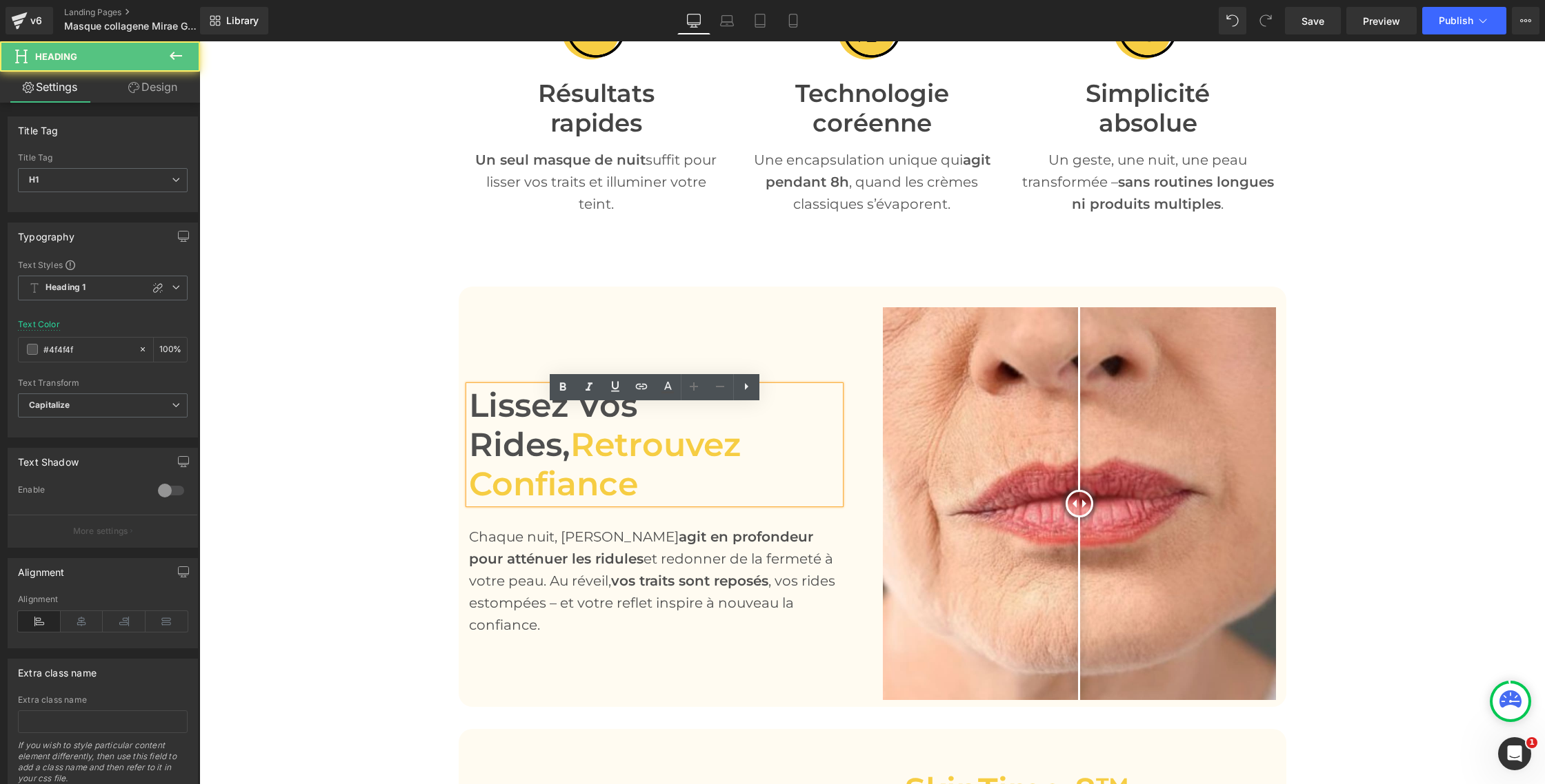
click at [549, 429] on h1 "[PERSON_NAME] rides, retrouvez confiance" at bounding box center [654, 444] width 371 height 118
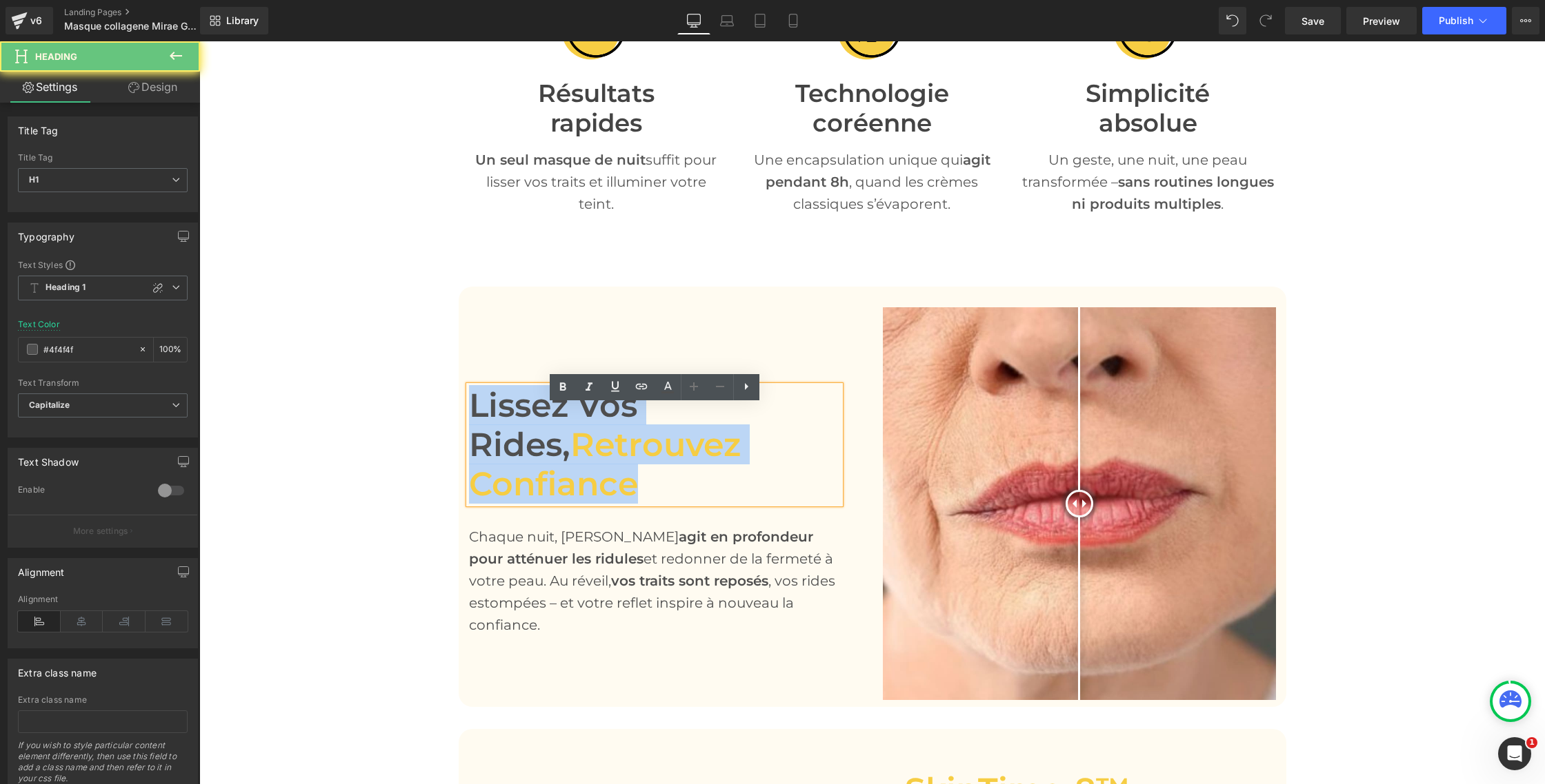
click at [549, 429] on h1 "[PERSON_NAME] rides, retrouvez confiance" at bounding box center [654, 444] width 371 height 118
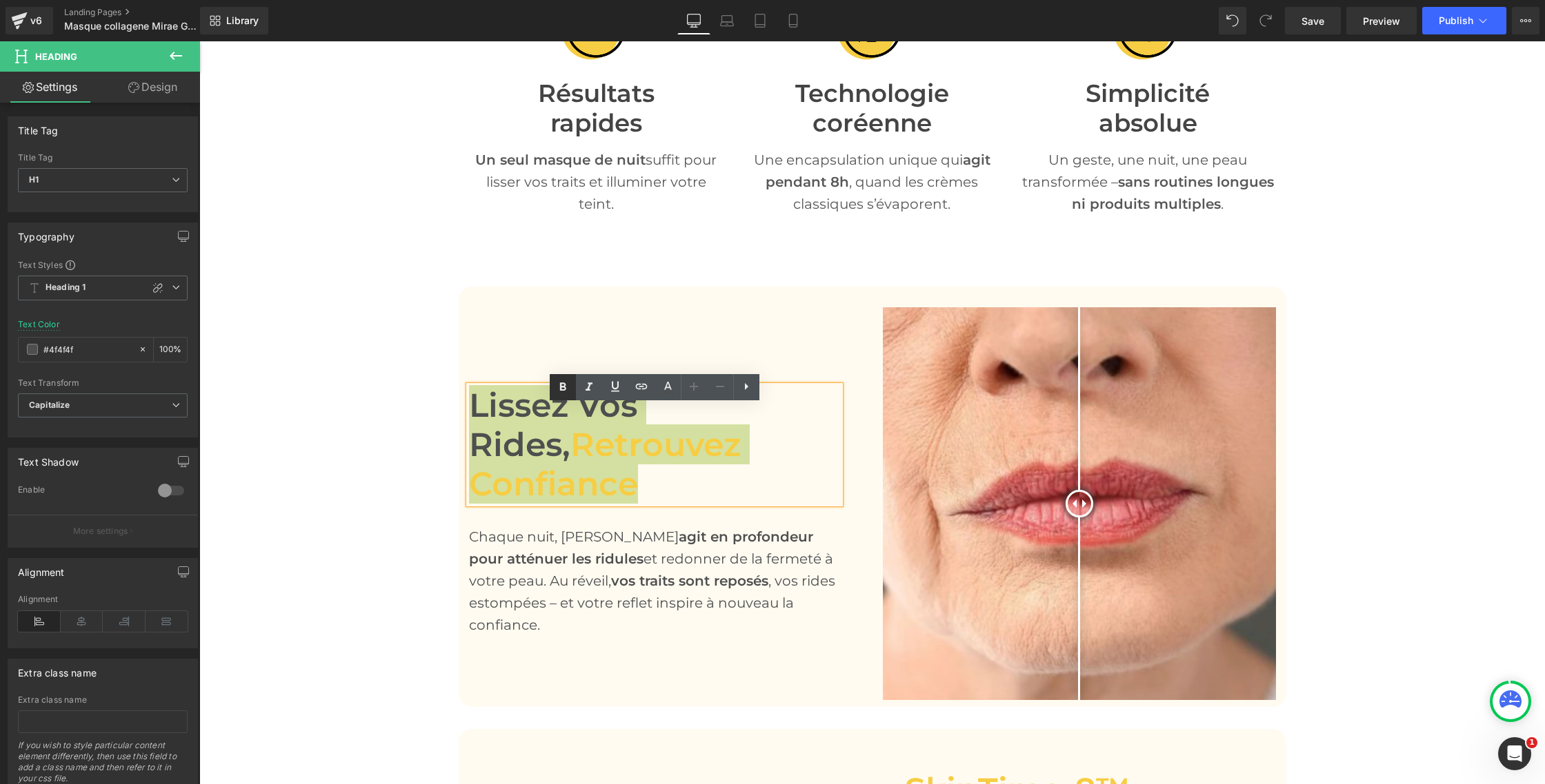
click at [559, 392] on icon at bounding box center [562, 387] width 17 height 17
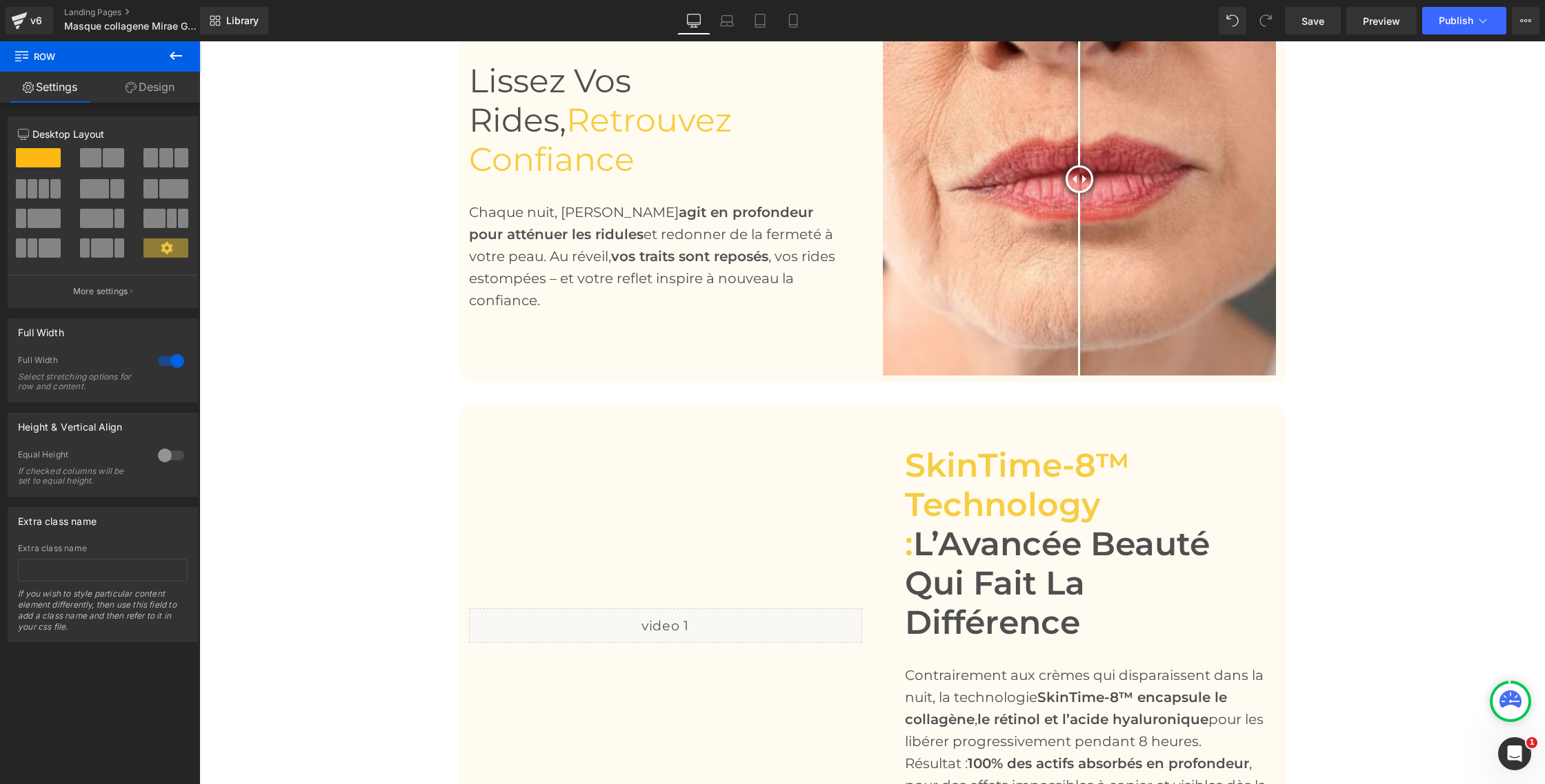
scroll to position [1107, 0]
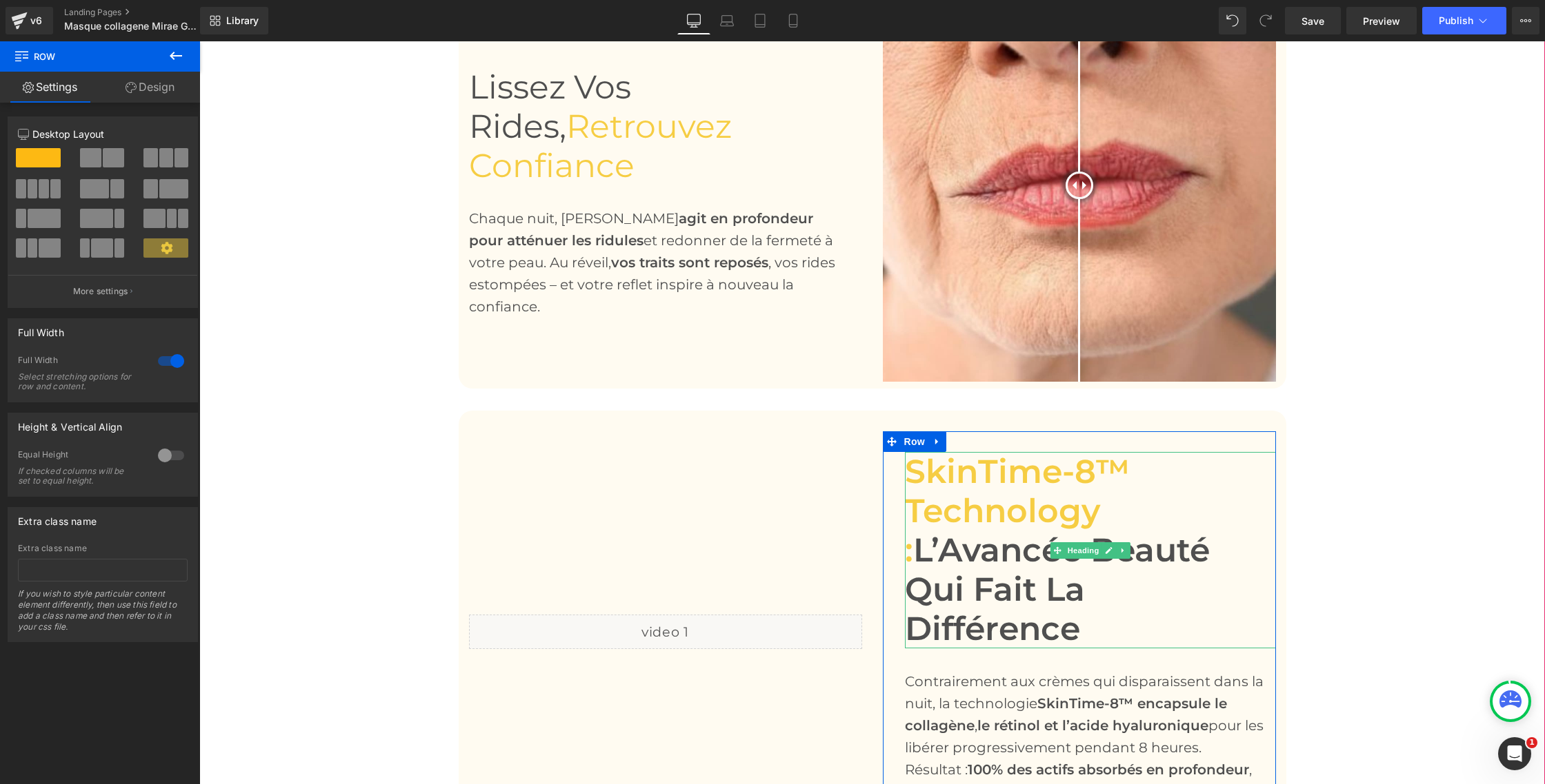
click at [989, 498] on span "SkinTime-8™ Technology :" at bounding box center [1017, 510] width 225 height 118
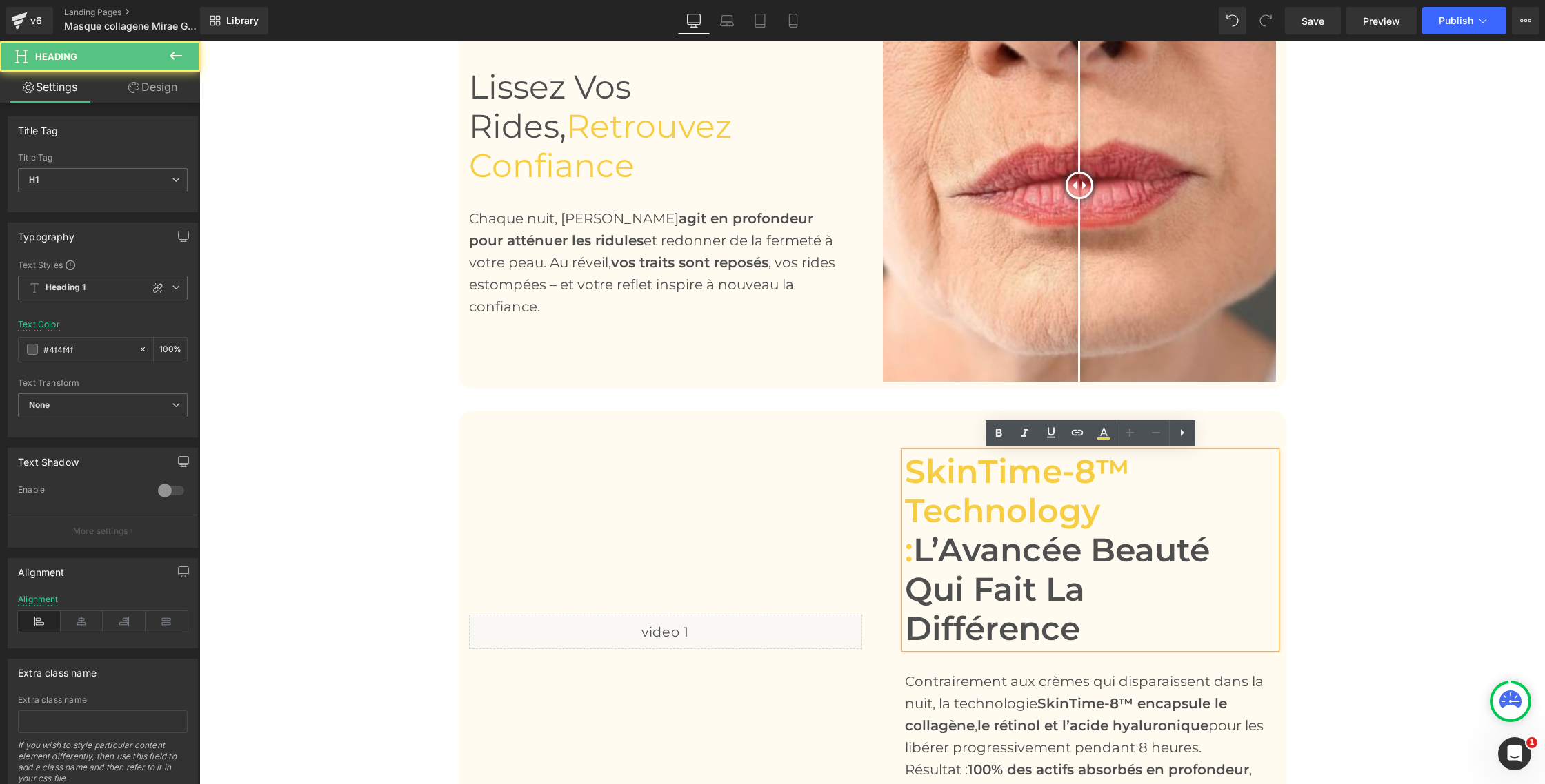
click at [978, 482] on span "SkinTime-8™ Technology :" at bounding box center [1017, 510] width 225 height 118
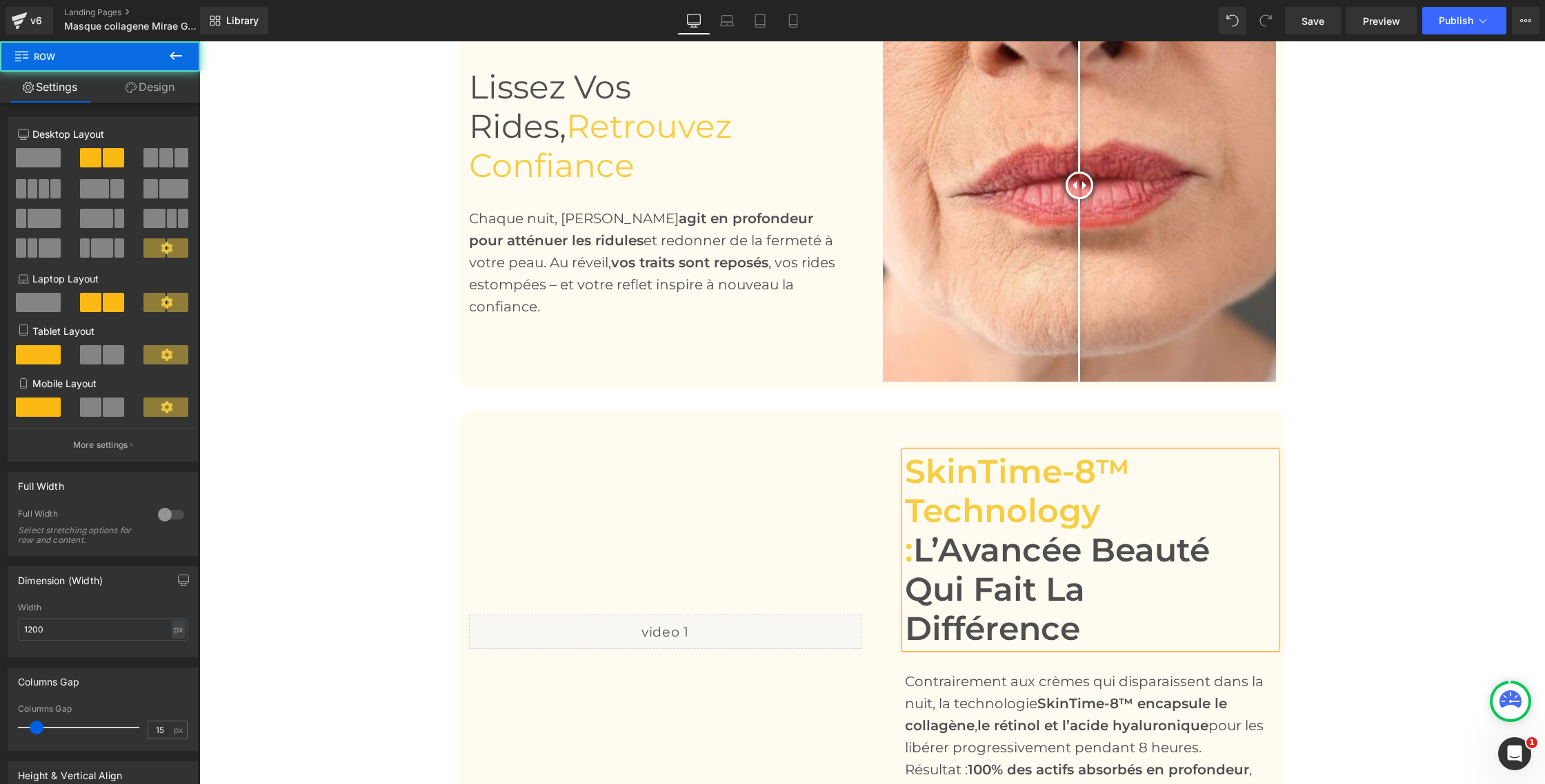
drag, startPoint x: 874, startPoint y: 506, endPoint x: 906, endPoint y: 490, distance: 35.8
click at [874, 506] on div "SkinTime-8™ Technology : L’Avancée Beauté Qui Fait La Différence Heading Contra…" at bounding box center [1079, 632] width 414 height 400
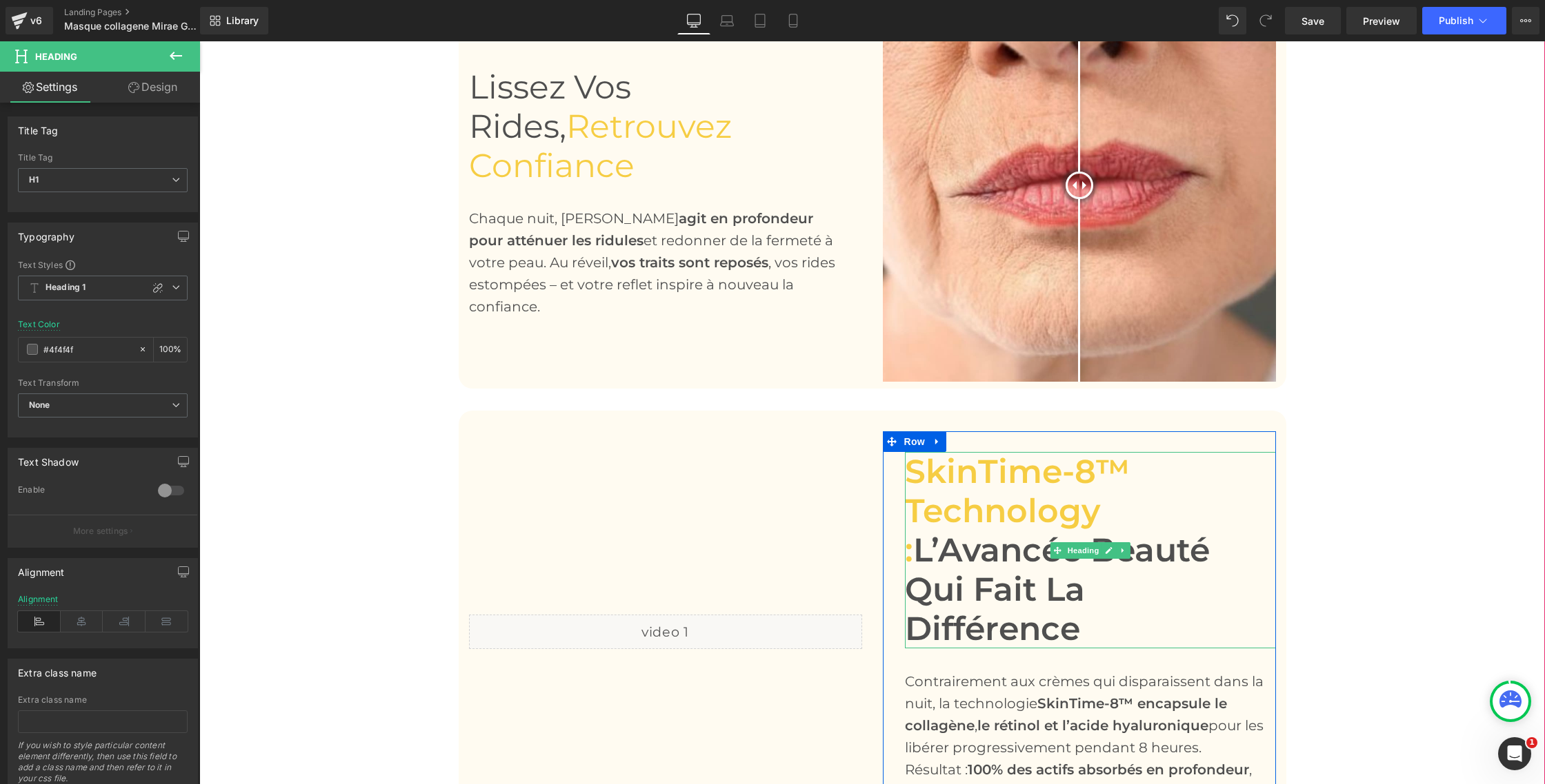
drag, startPoint x: 914, startPoint y: 472, endPoint x: 1193, endPoint y: 577, distance: 298.1
click at [1200, 582] on h1 "SkinTime-8™ Technology : L’Avancée Beauté Qui Fait La Différence" at bounding box center [1090, 550] width 371 height 196
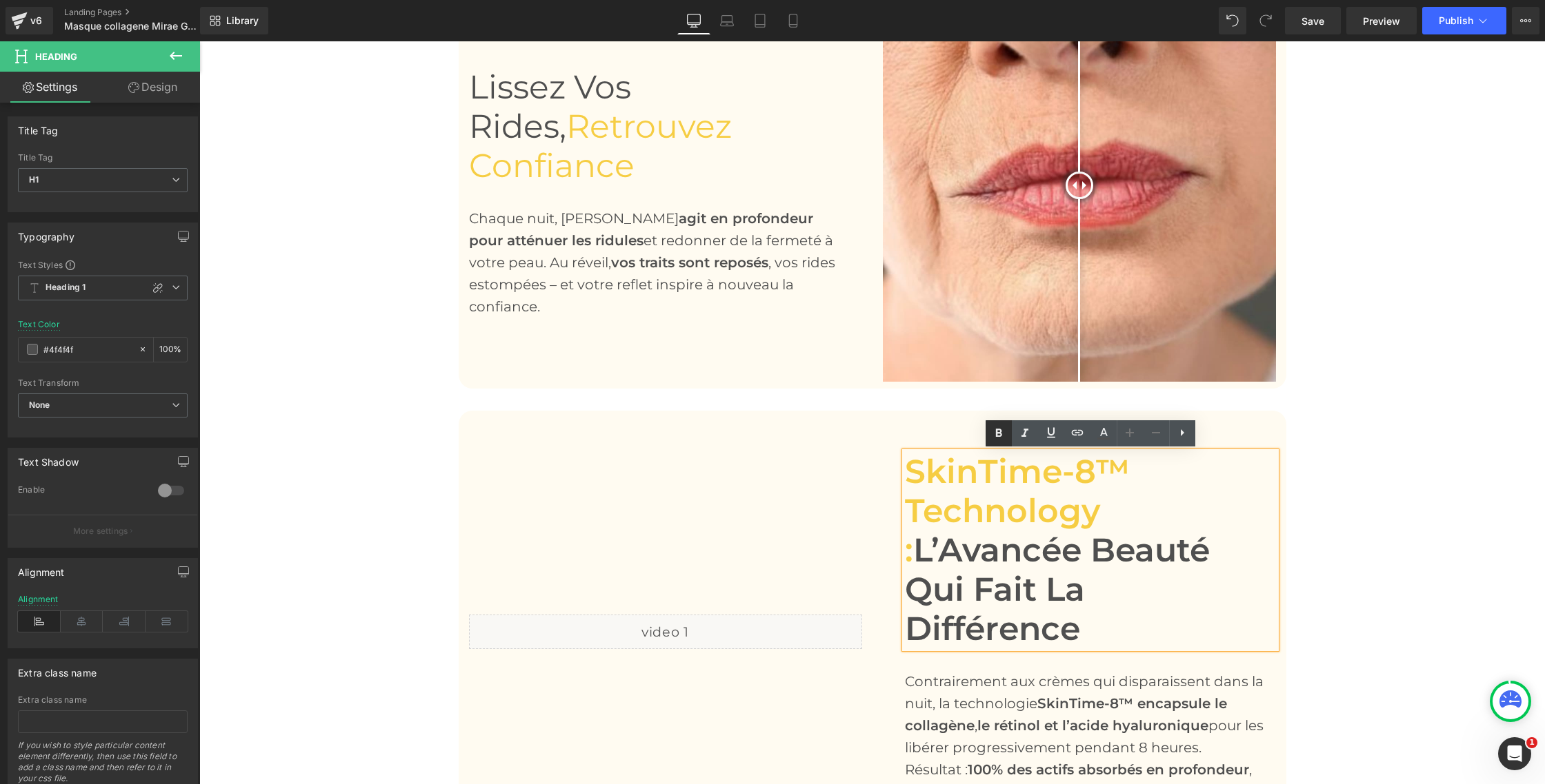
click at [999, 444] on link at bounding box center [998, 433] width 26 height 26
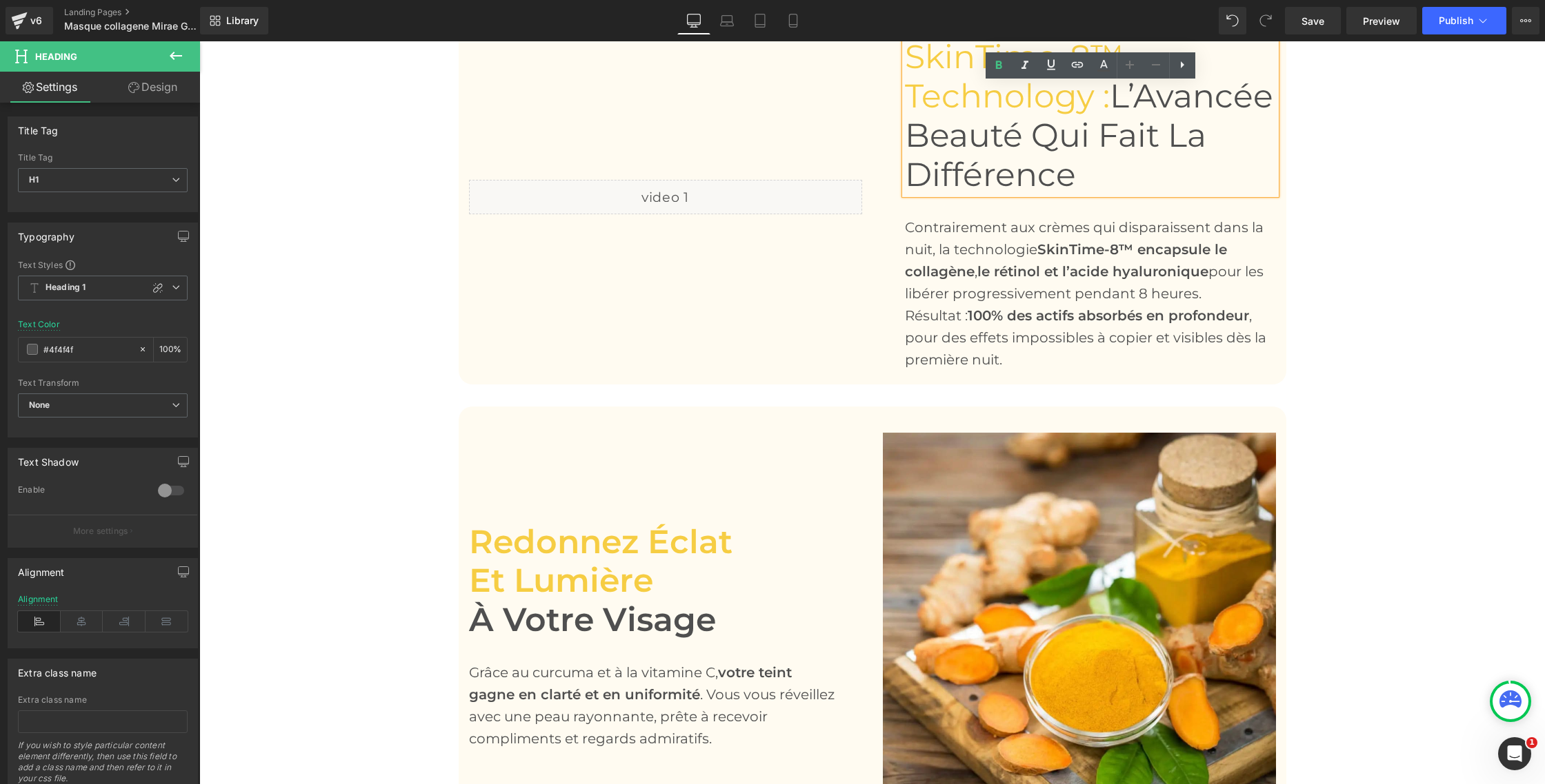
scroll to position [1565, 0]
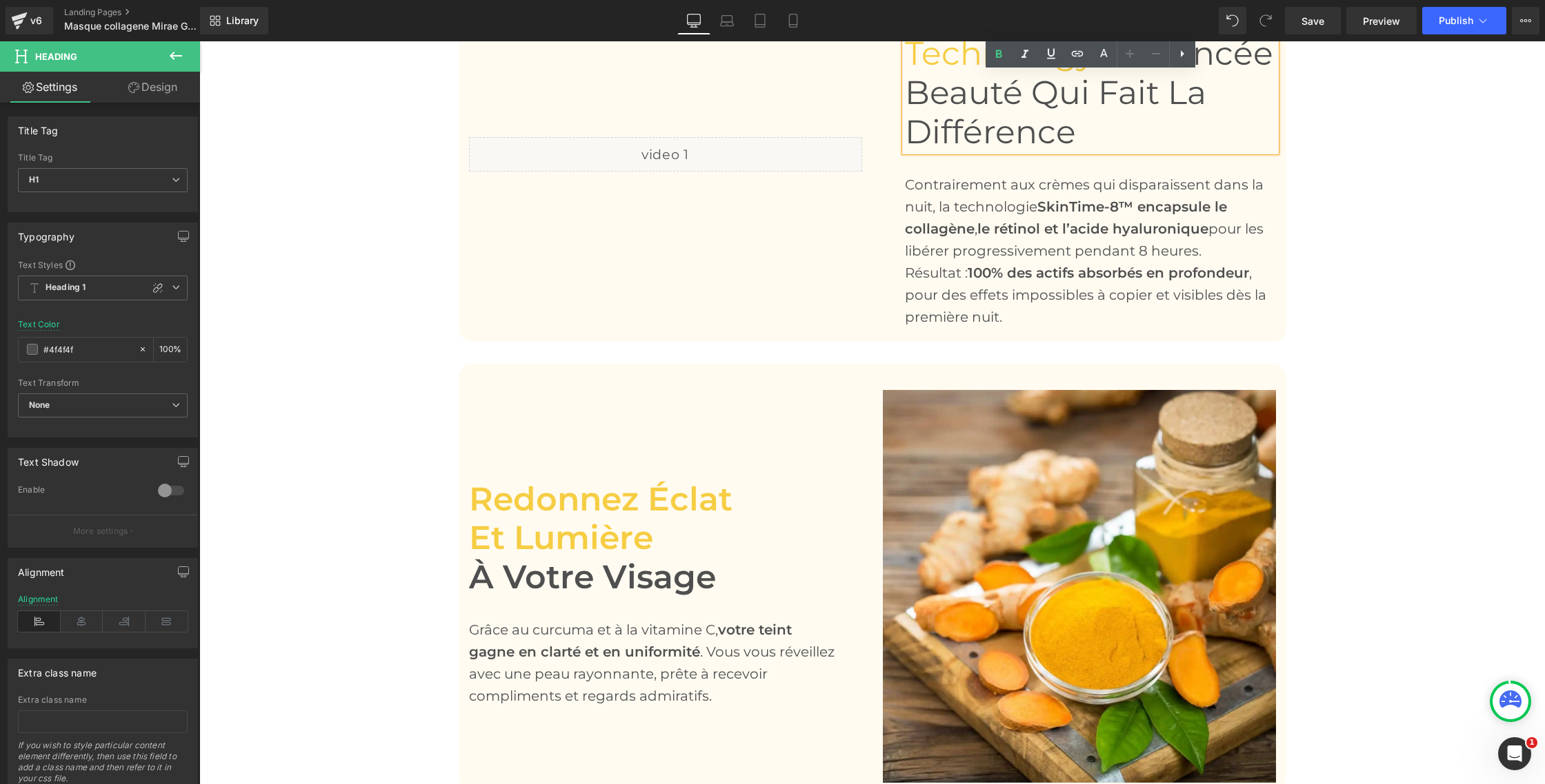
click at [526, 555] on span "et lumière" at bounding box center [561, 537] width 184 height 40
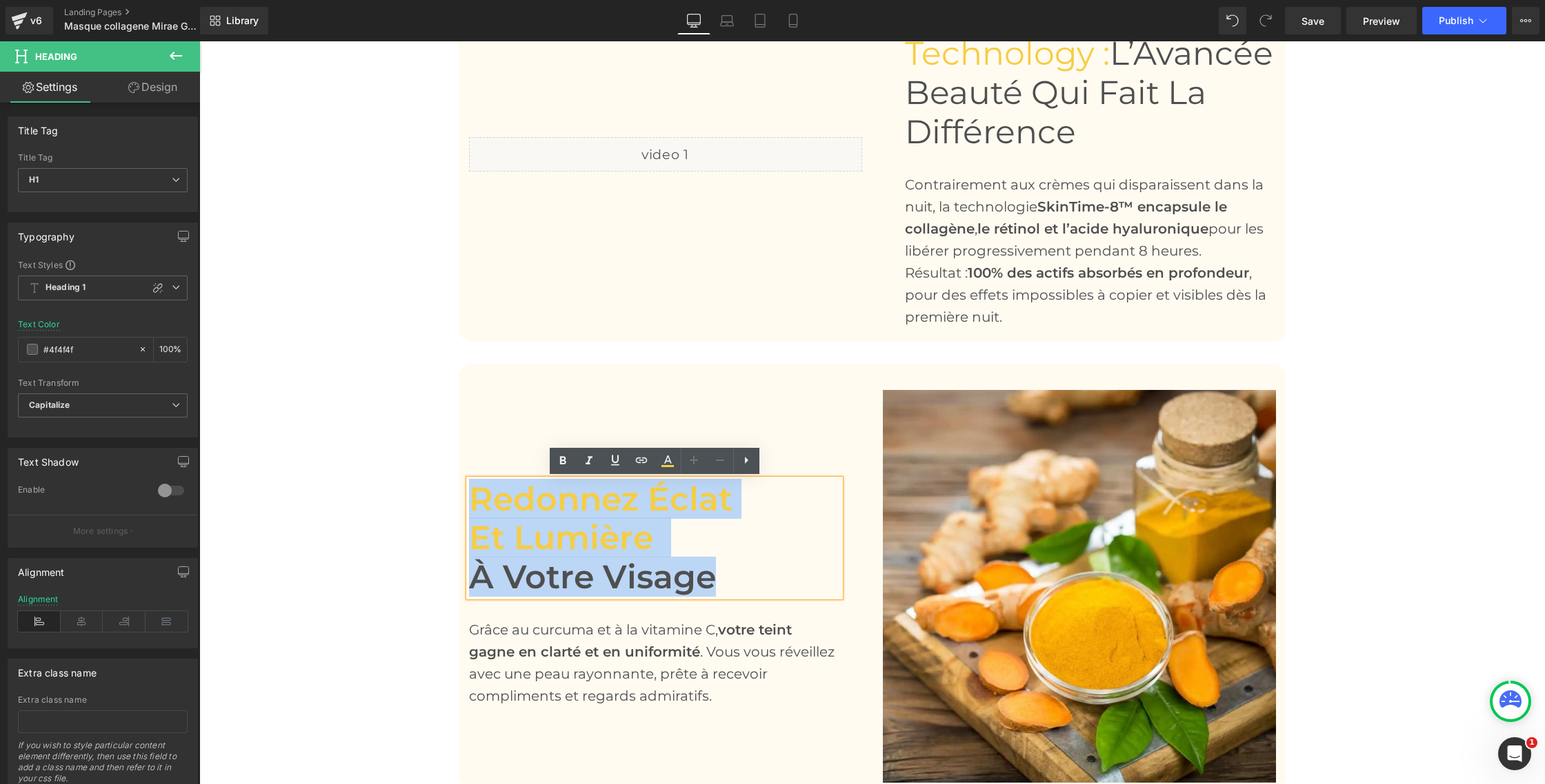
drag, startPoint x: 474, startPoint y: 495, endPoint x: 711, endPoint y: 571, distance: 248.9
click at [711, 571] on div "Redonnez éclat et lumière à votre visage" at bounding box center [654, 539] width 371 height 118
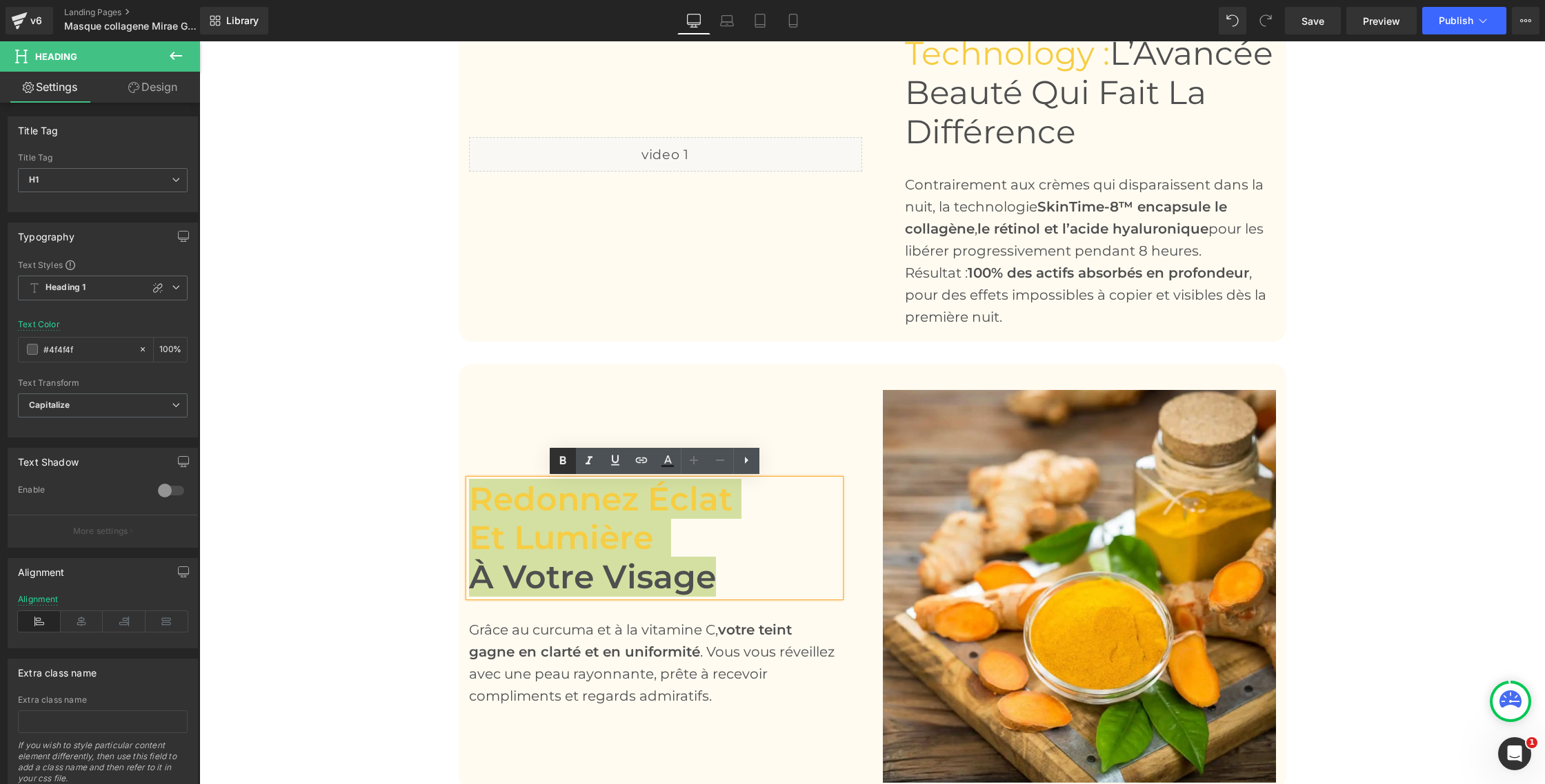
click at [567, 459] on icon at bounding box center [562, 461] width 17 height 17
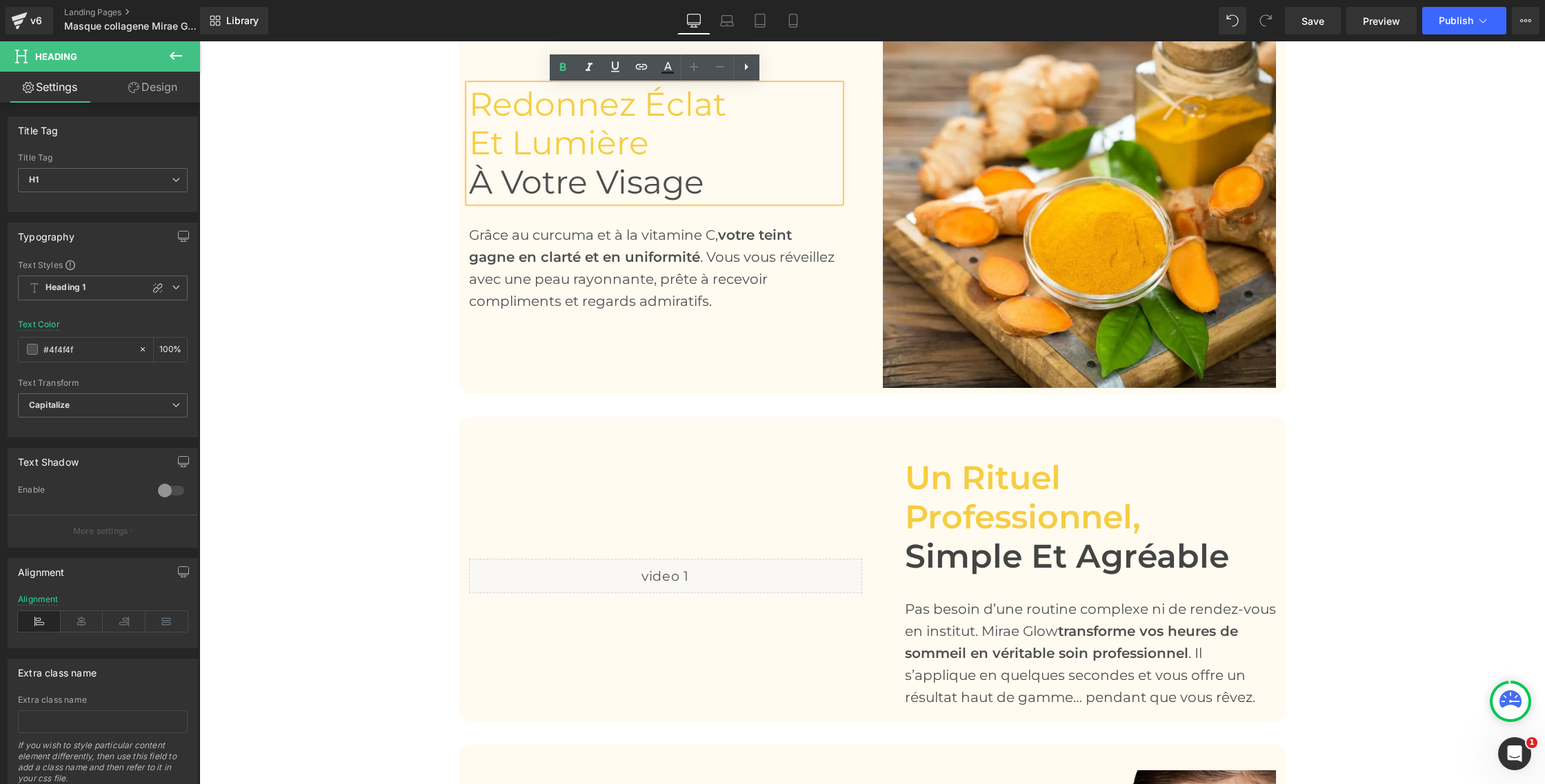
scroll to position [1962, 0]
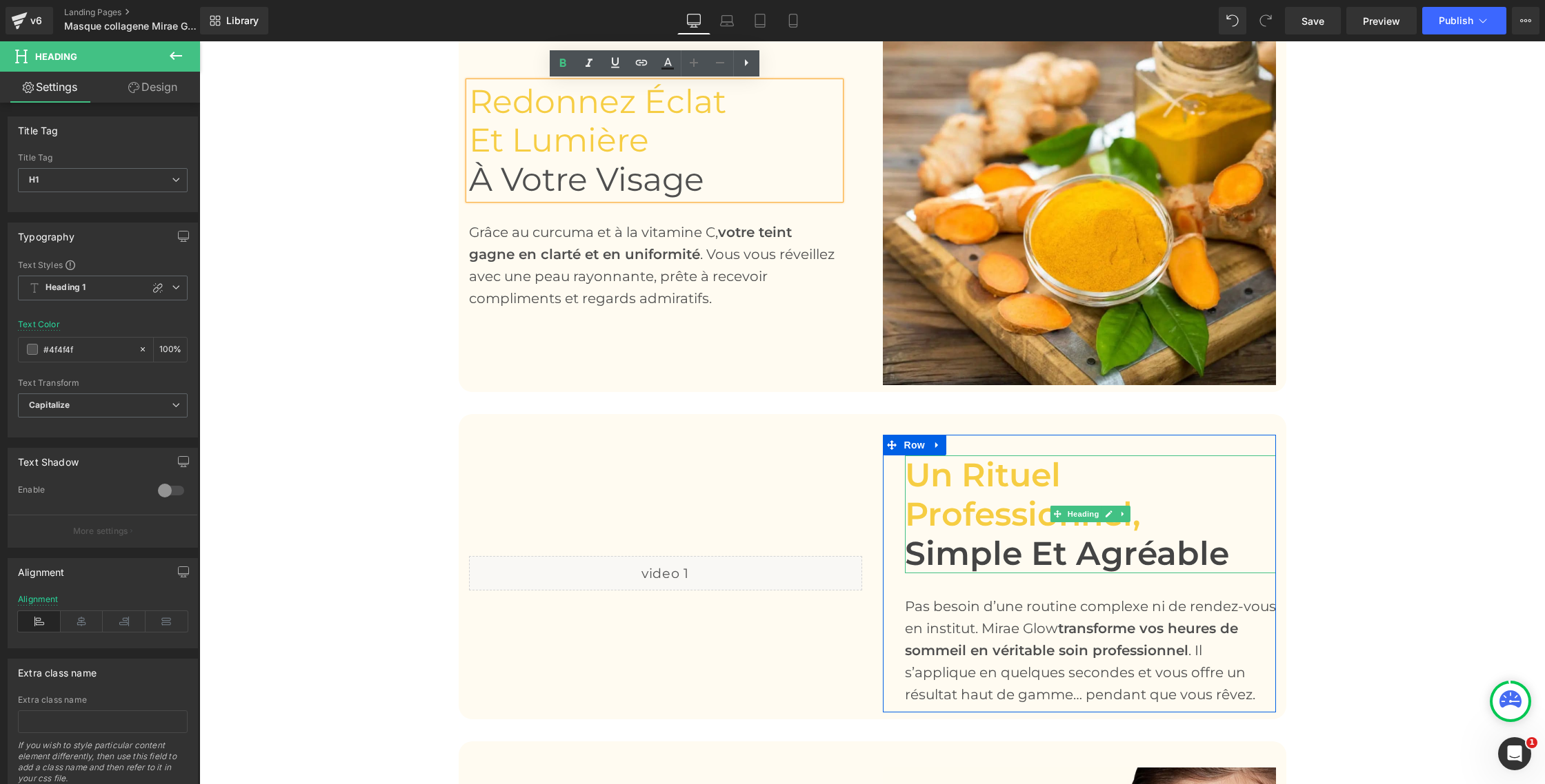
click at [906, 473] on div "Un rituel professionnel, simple et agréable Heading" at bounding box center [1090, 514] width 371 height 118
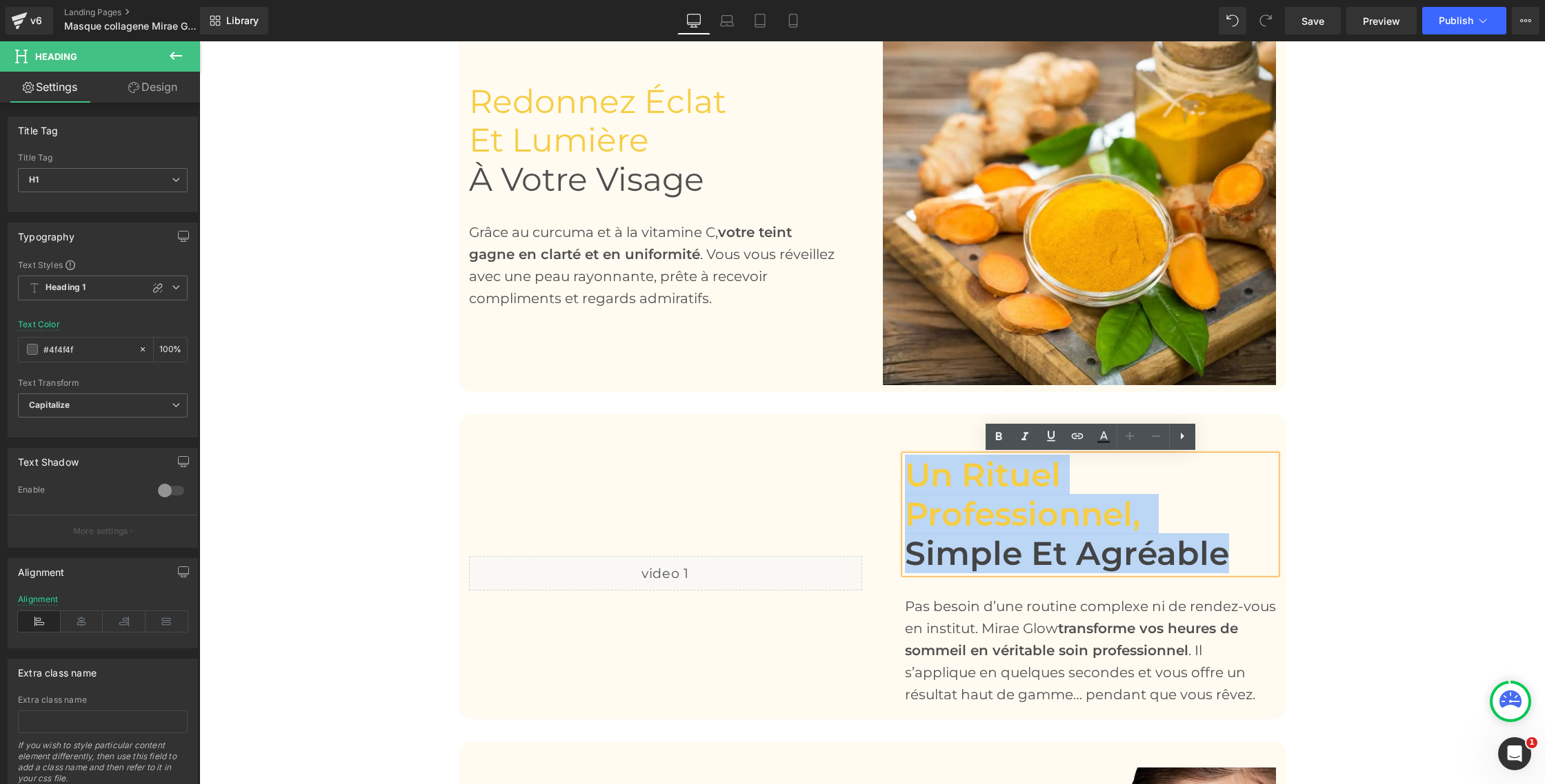
drag, startPoint x: 909, startPoint y: 471, endPoint x: 1205, endPoint y: 543, distance: 304.6
click at [1217, 548] on div "Un rituel professionnel, simple et agréable" at bounding box center [1090, 514] width 371 height 118
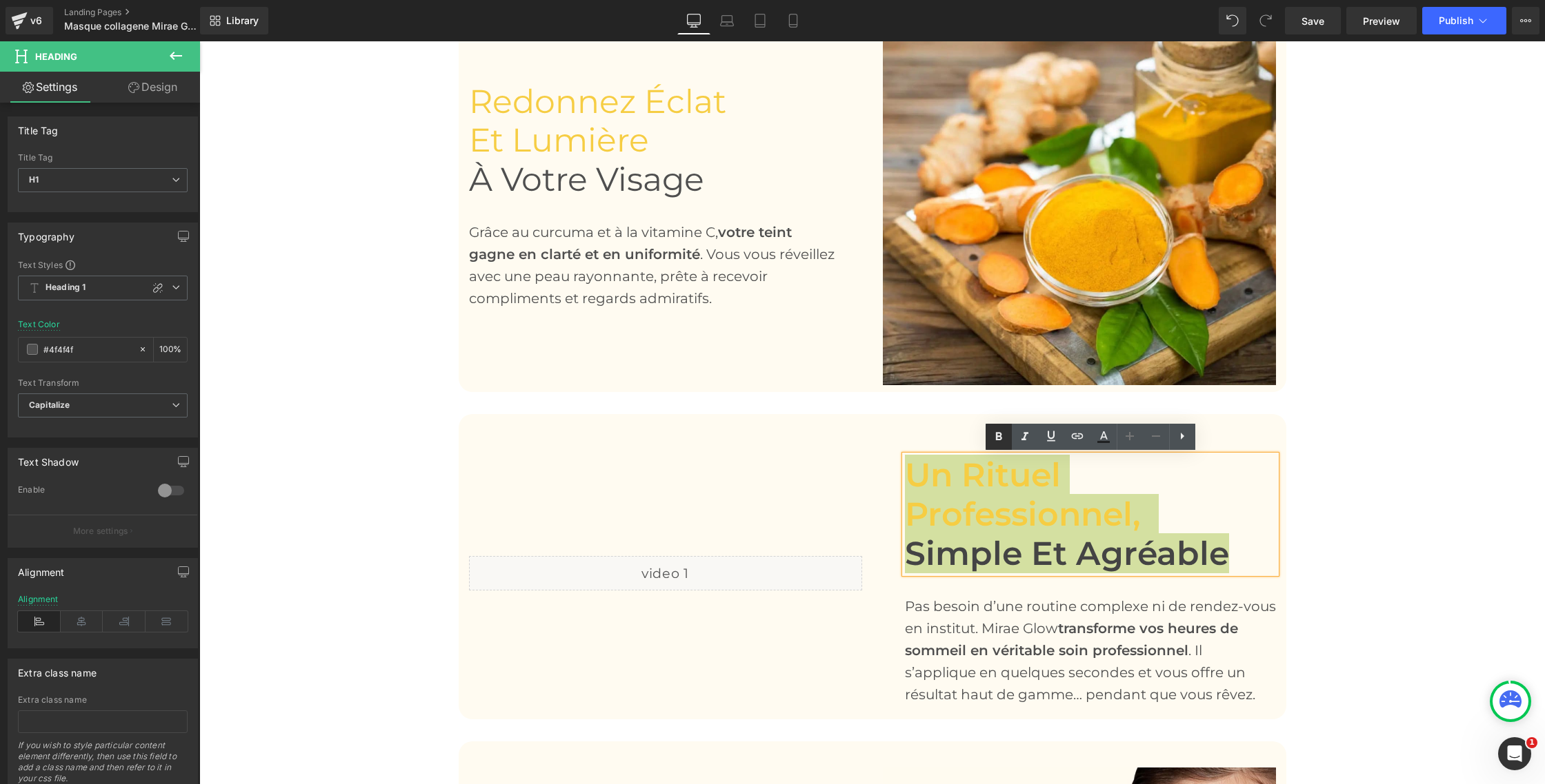
click at [1000, 443] on icon at bounding box center [998, 436] width 17 height 17
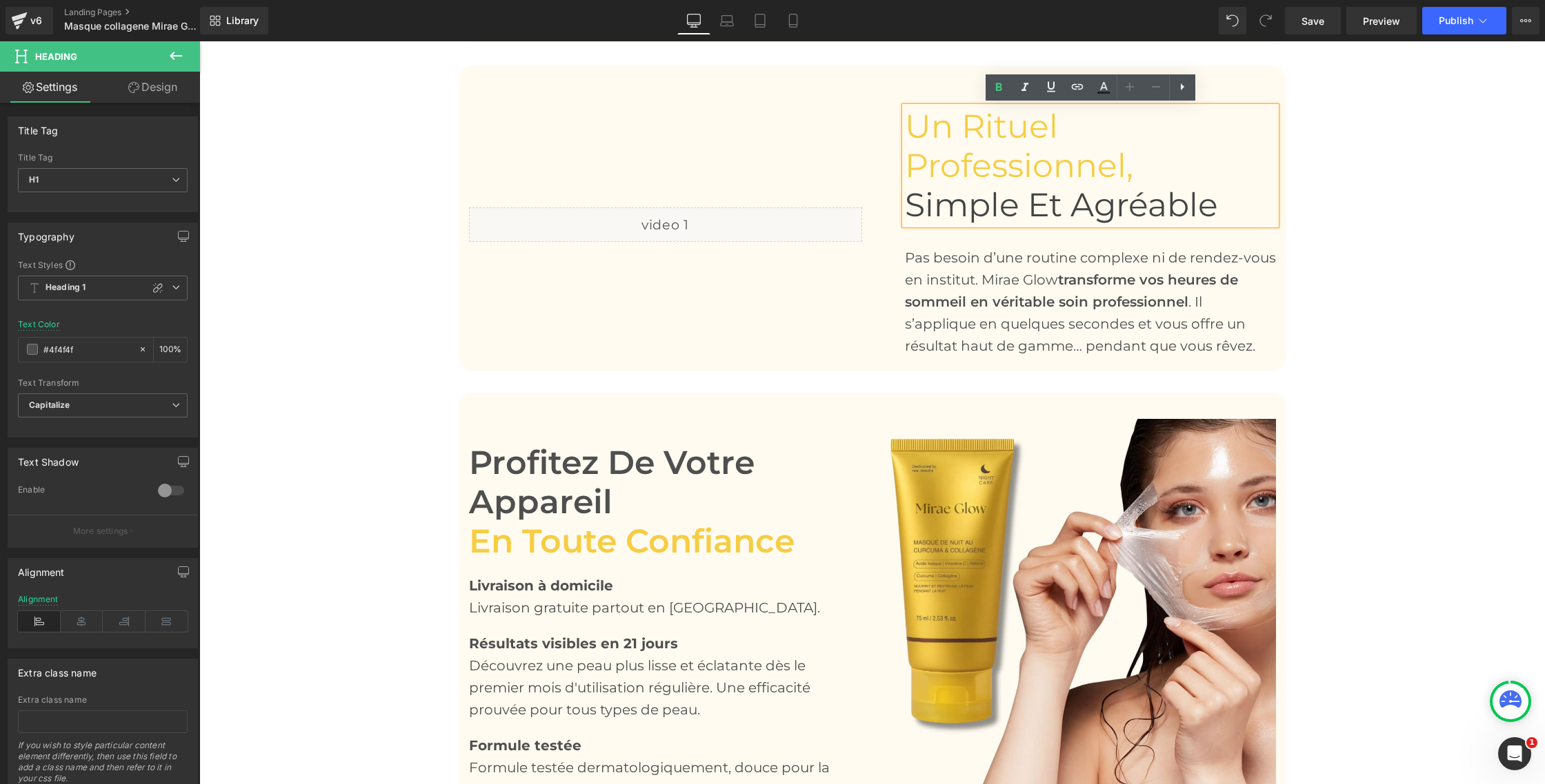
scroll to position [2312, 0]
drag, startPoint x: 522, startPoint y: 502, endPoint x: 516, endPoint y: 494, distance: 10.0
click at [522, 502] on h1 "Profitez de votre appareil" at bounding box center [654, 481] width 371 height 79
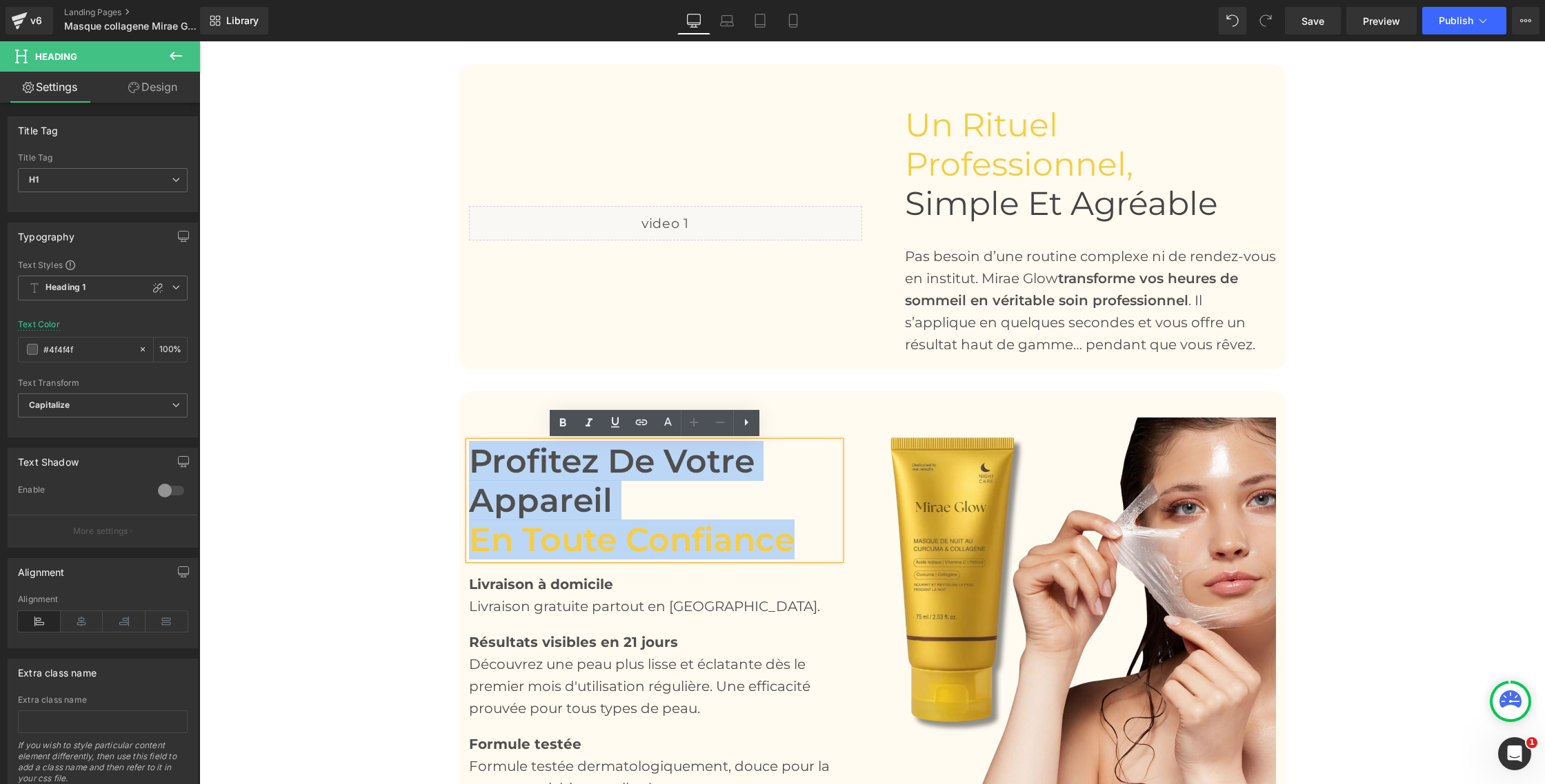
drag, startPoint x: 472, startPoint y: 459, endPoint x: 786, endPoint y: 533, distance: 322.6
click at [786, 533] on div "Profitez de votre appareil en toute confiance" at bounding box center [654, 501] width 371 height 118
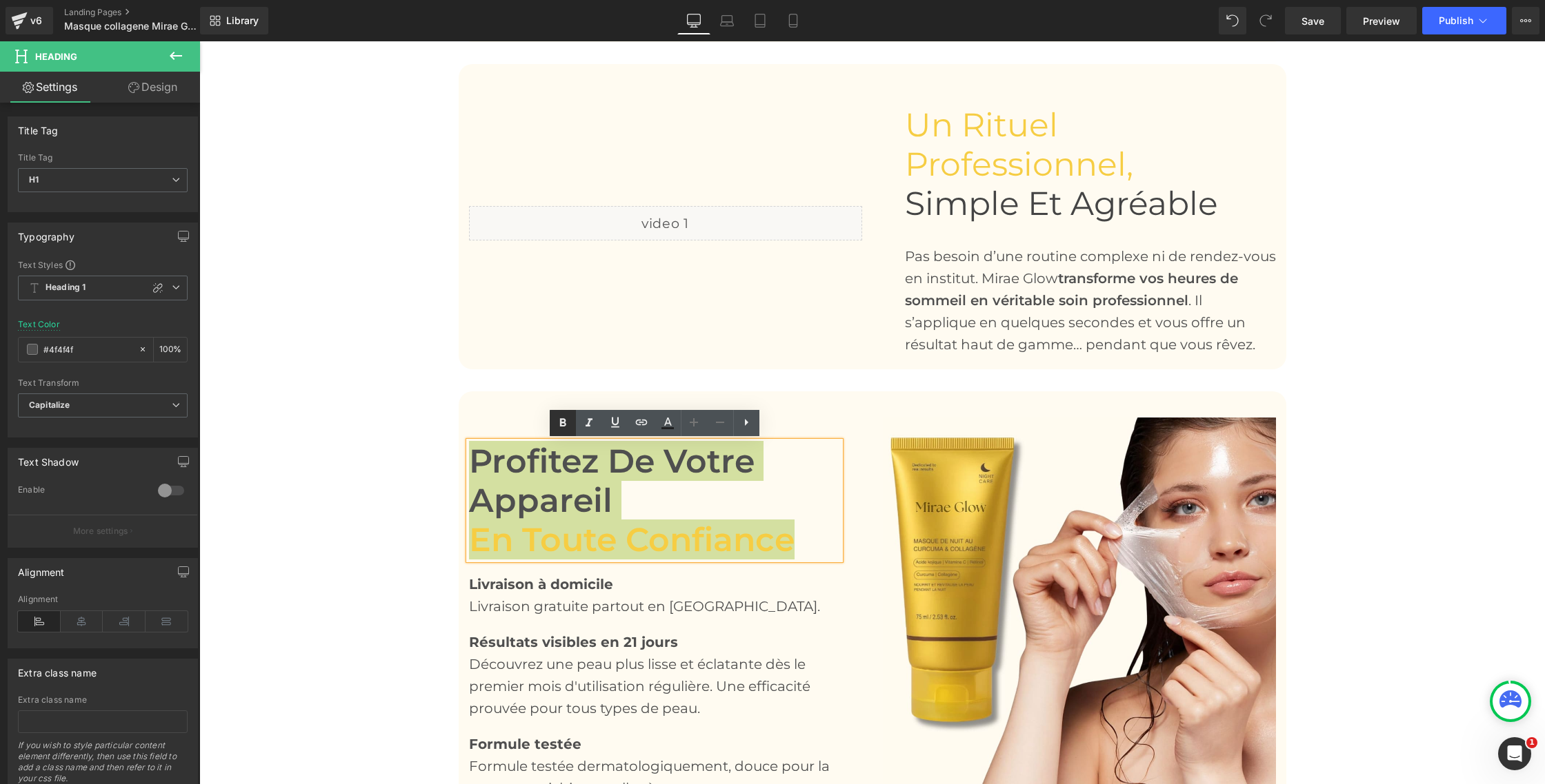
click at [559, 427] on icon at bounding box center [562, 423] width 17 height 17
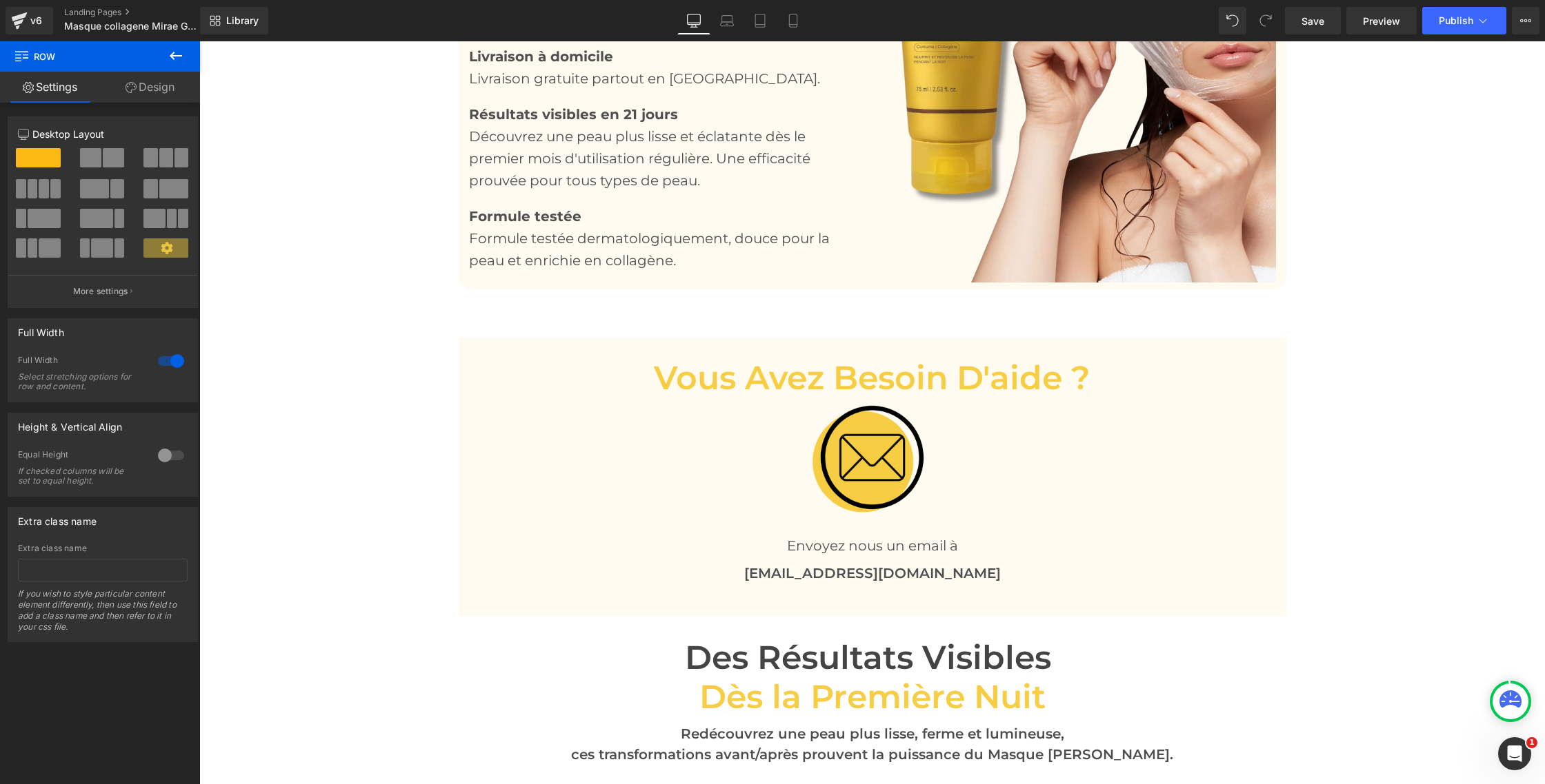
scroll to position [2837, 0]
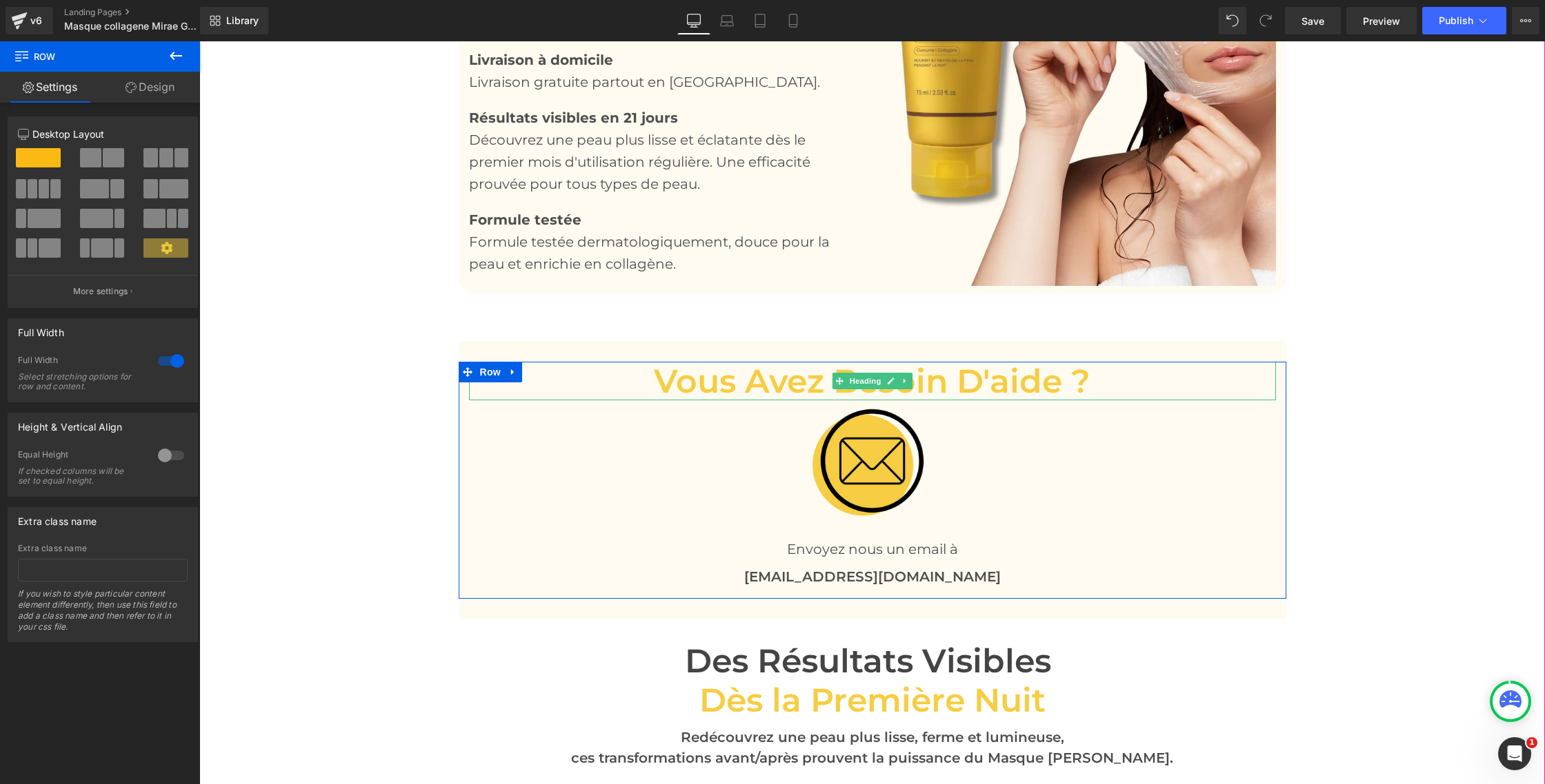
click at [788, 390] on span "Vous avez besoin d'aide ?" at bounding box center [872, 381] width 437 height 40
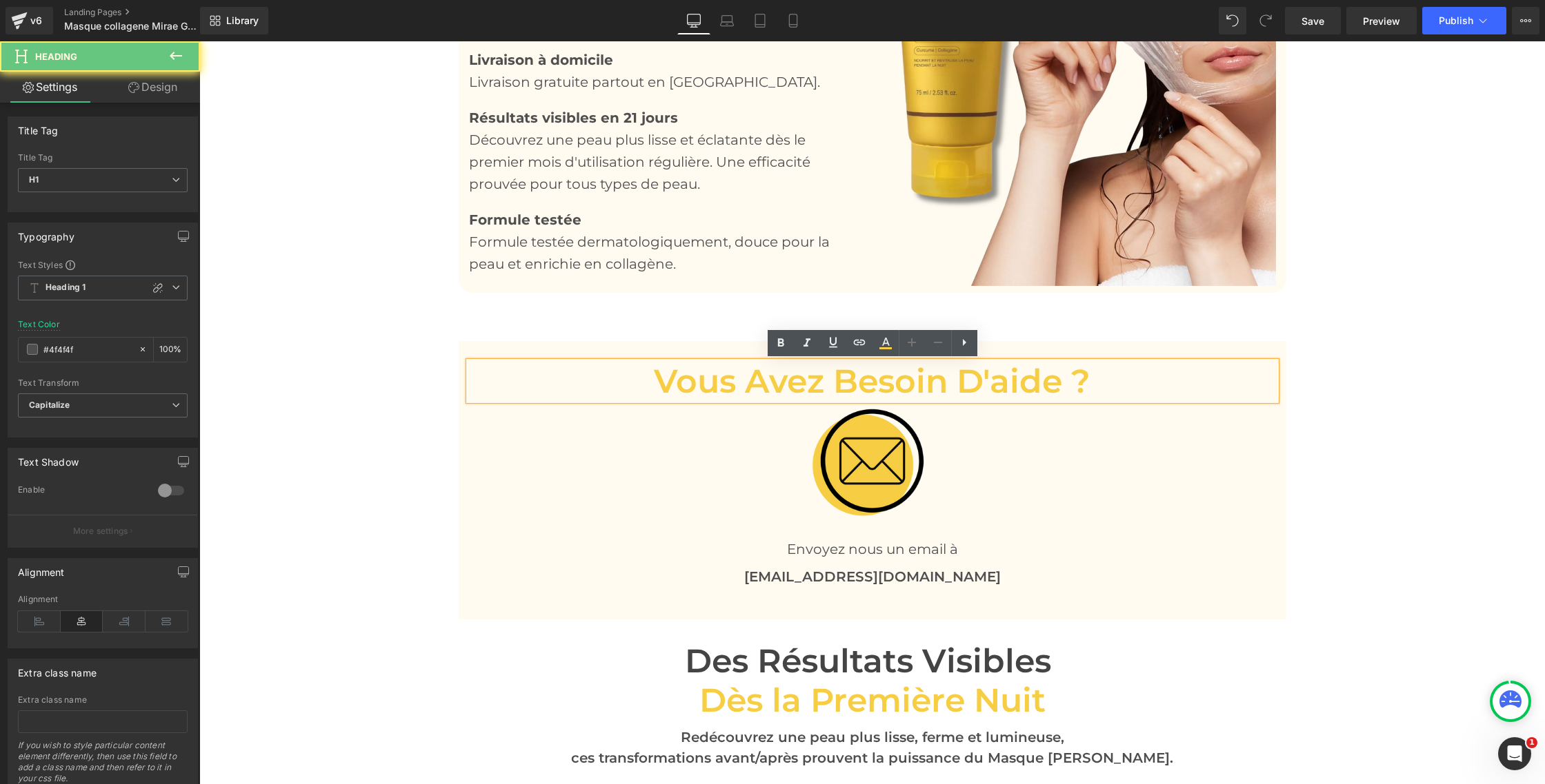
click at [788, 390] on span "Vous avez besoin d'aide ?" at bounding box center [872, 381] width 437 height 40
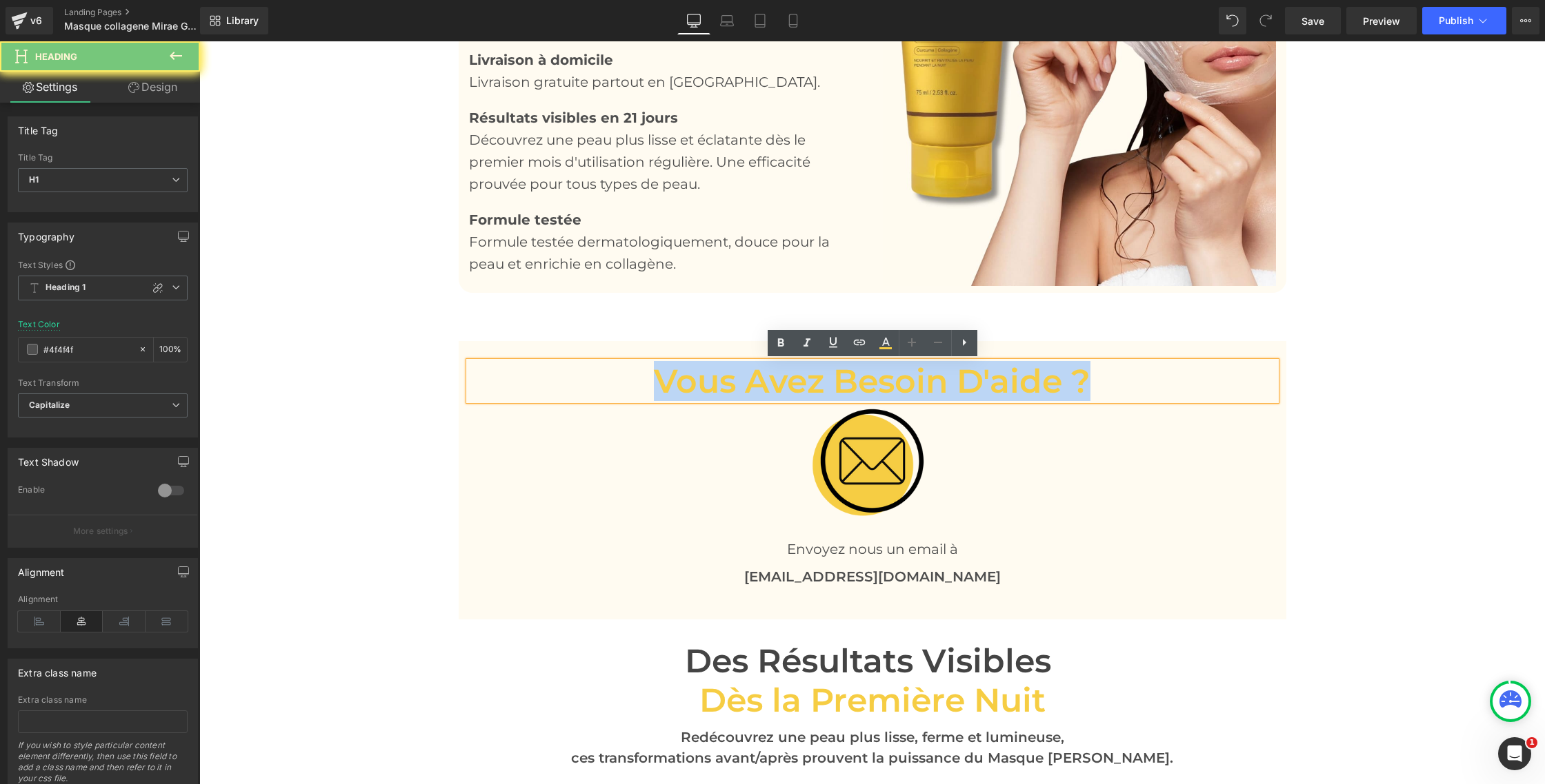
click at [788, 390] on span "Vous avez besoin d'aide ?" at bounding box center [872, 381] width 437 height 40
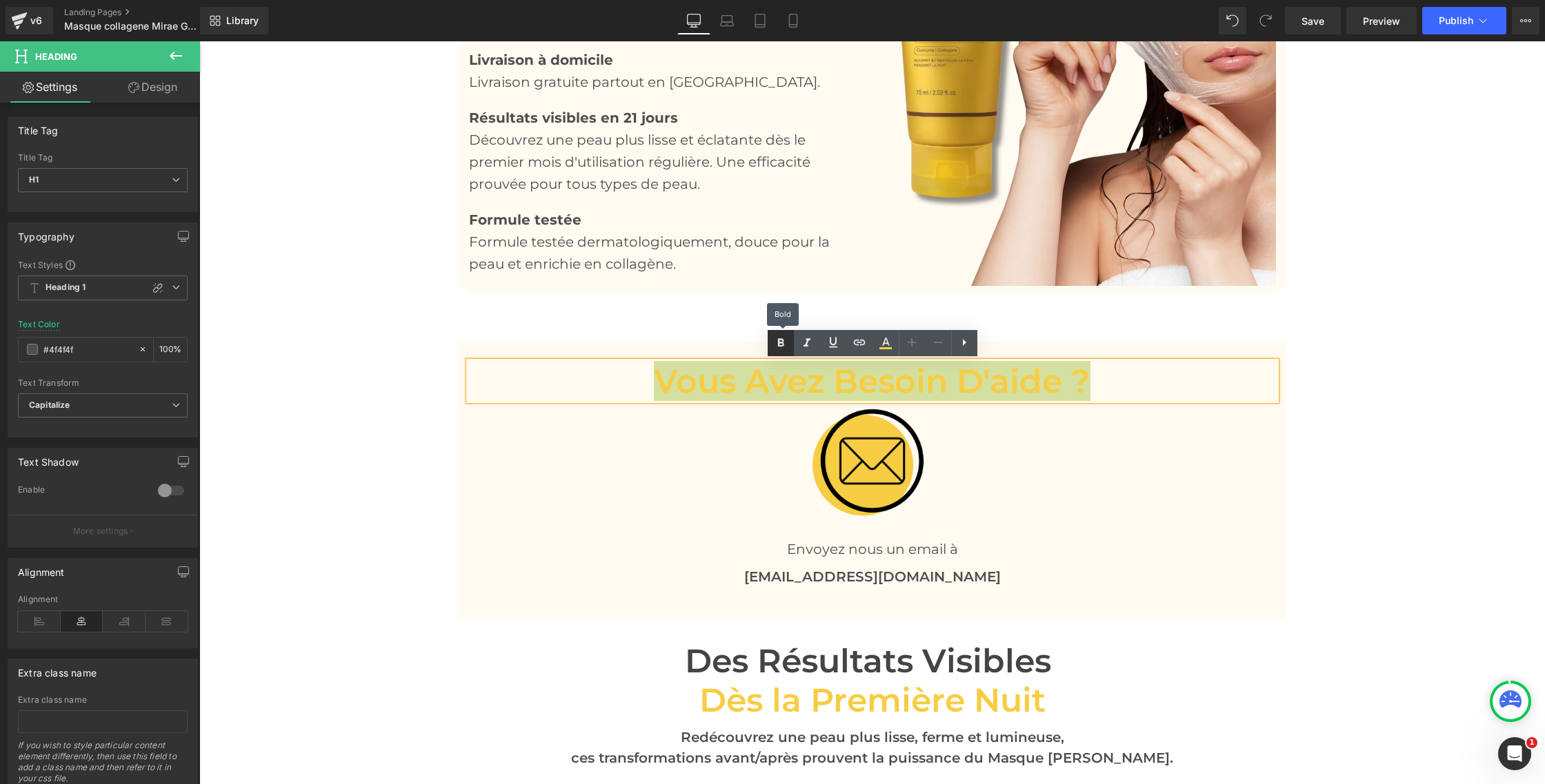
click at [775, 349] on icon at bounding box center [780, 343] width 17 height 17
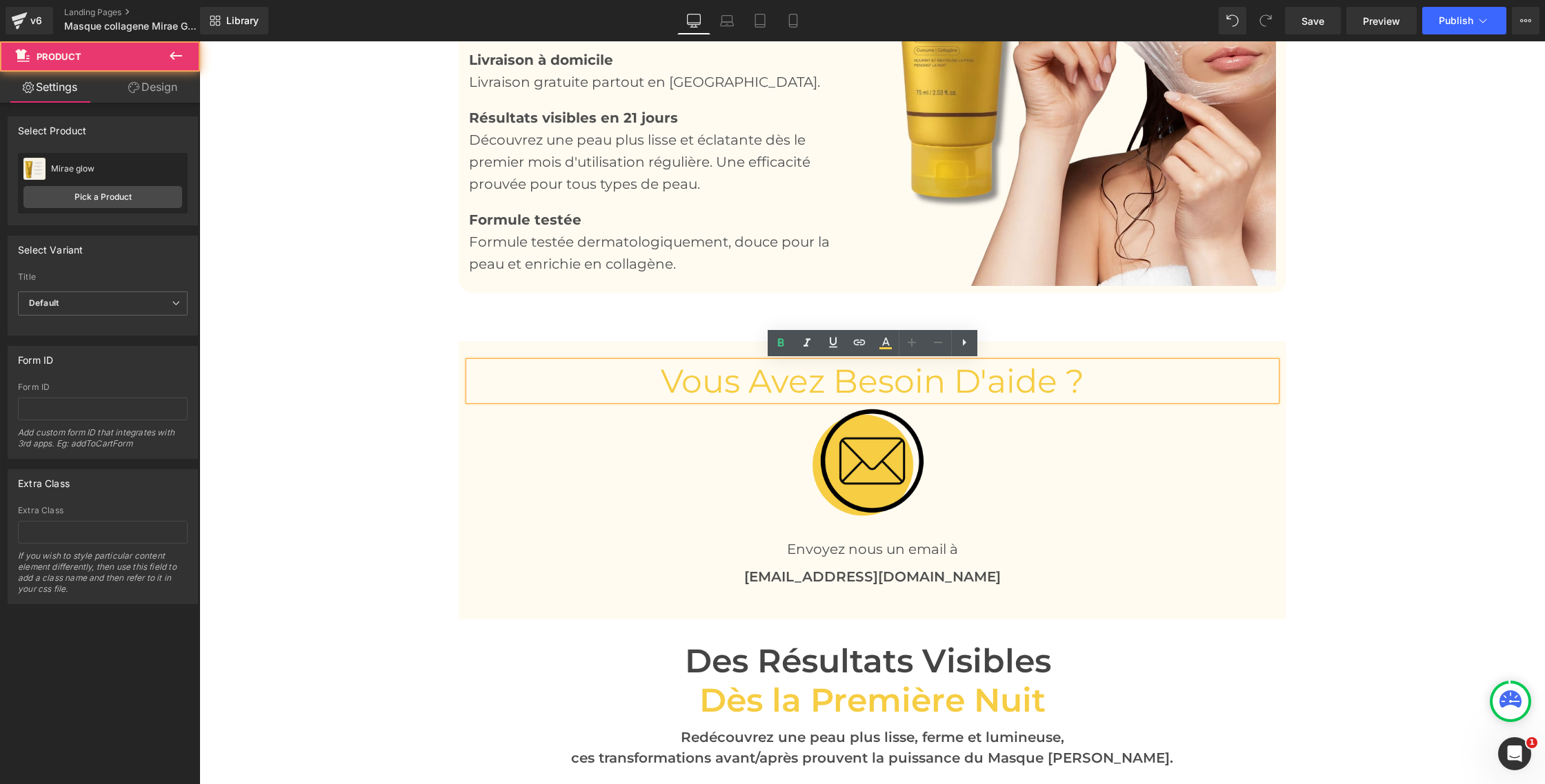
click at [457, 452] on div "Image « L’éclat retrouvé dès les premières nuits. » Text Block Image « Une form…" at bounding box center [872, 369] width 1346 height 5401
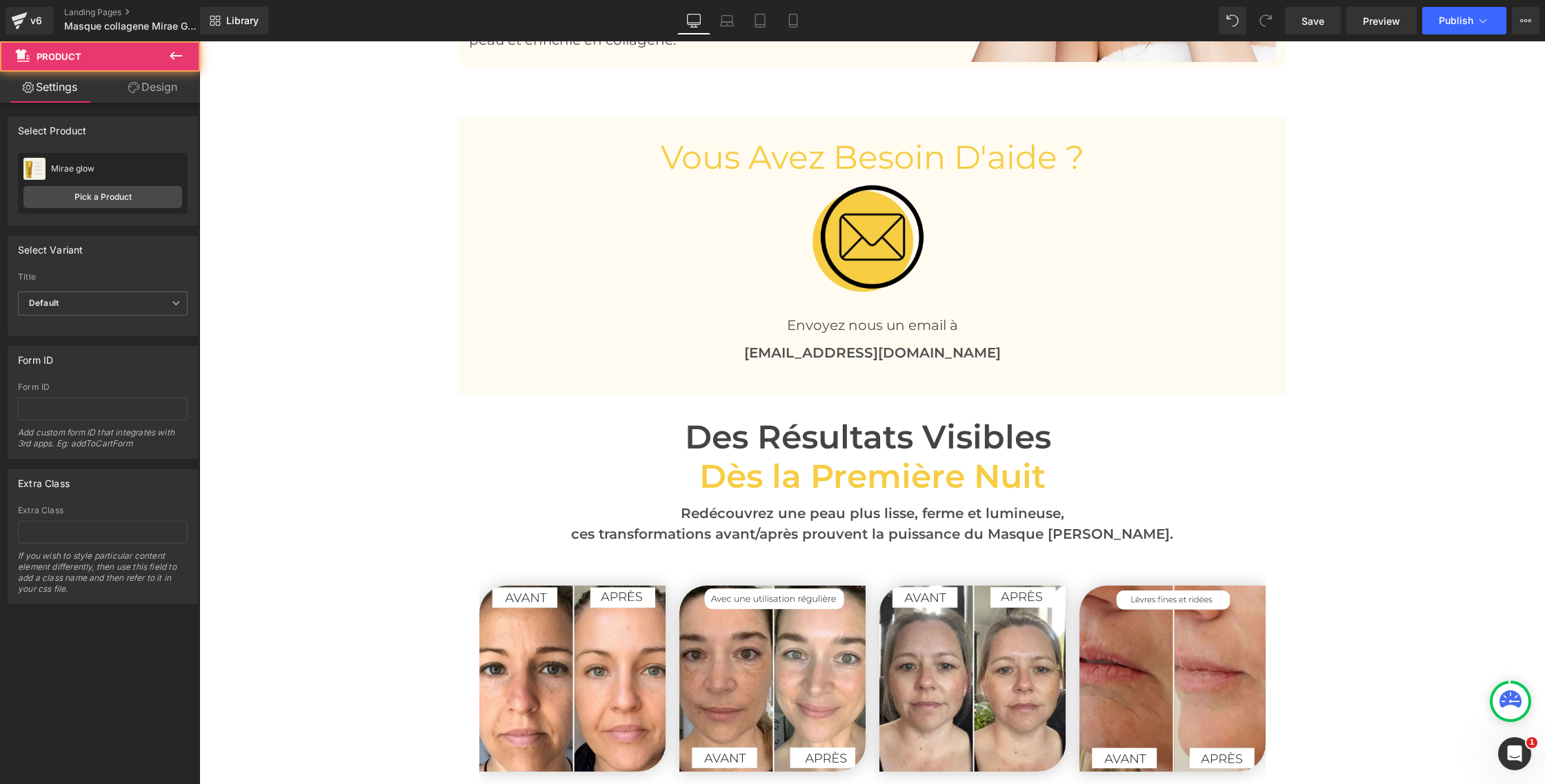
scroll to position [3090, 0]
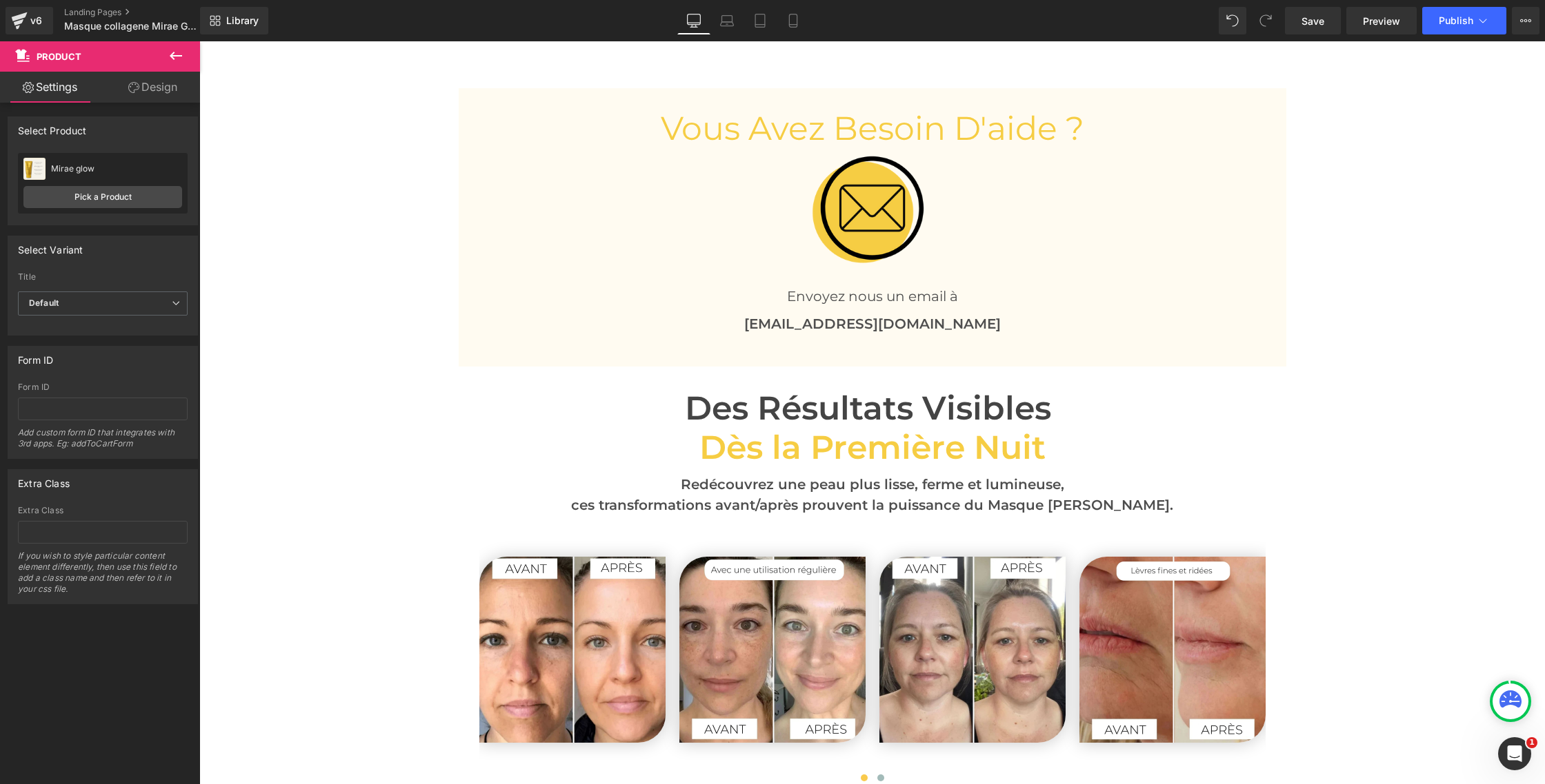
click at [846, 448] on span "Dès la Première Nuit" at bounding box center [873, 448] width 346 height 40
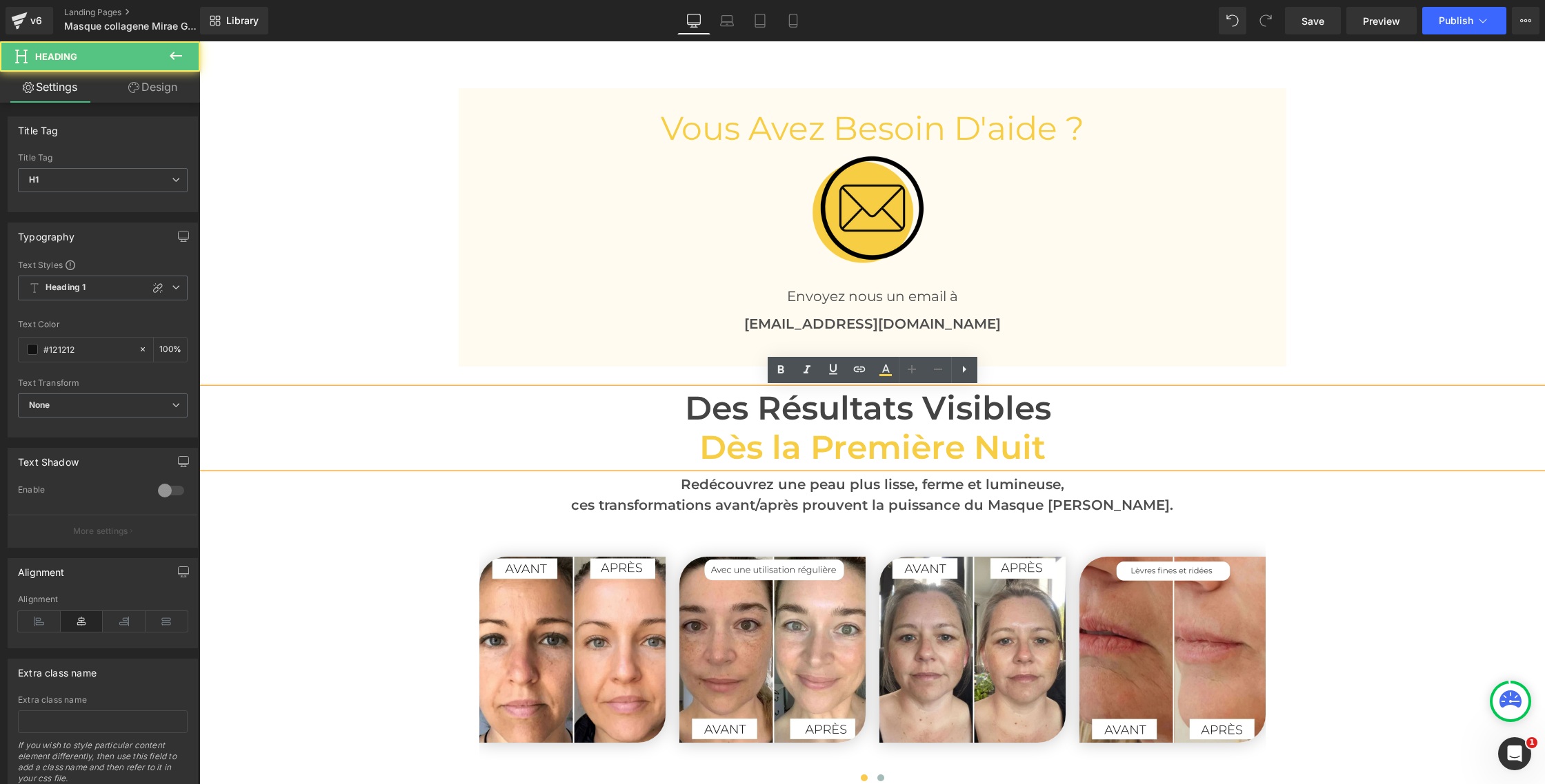
click at [832, 431] on span "Dès la Première Nuit" at bounding box center [873, 448] width 346 height 40
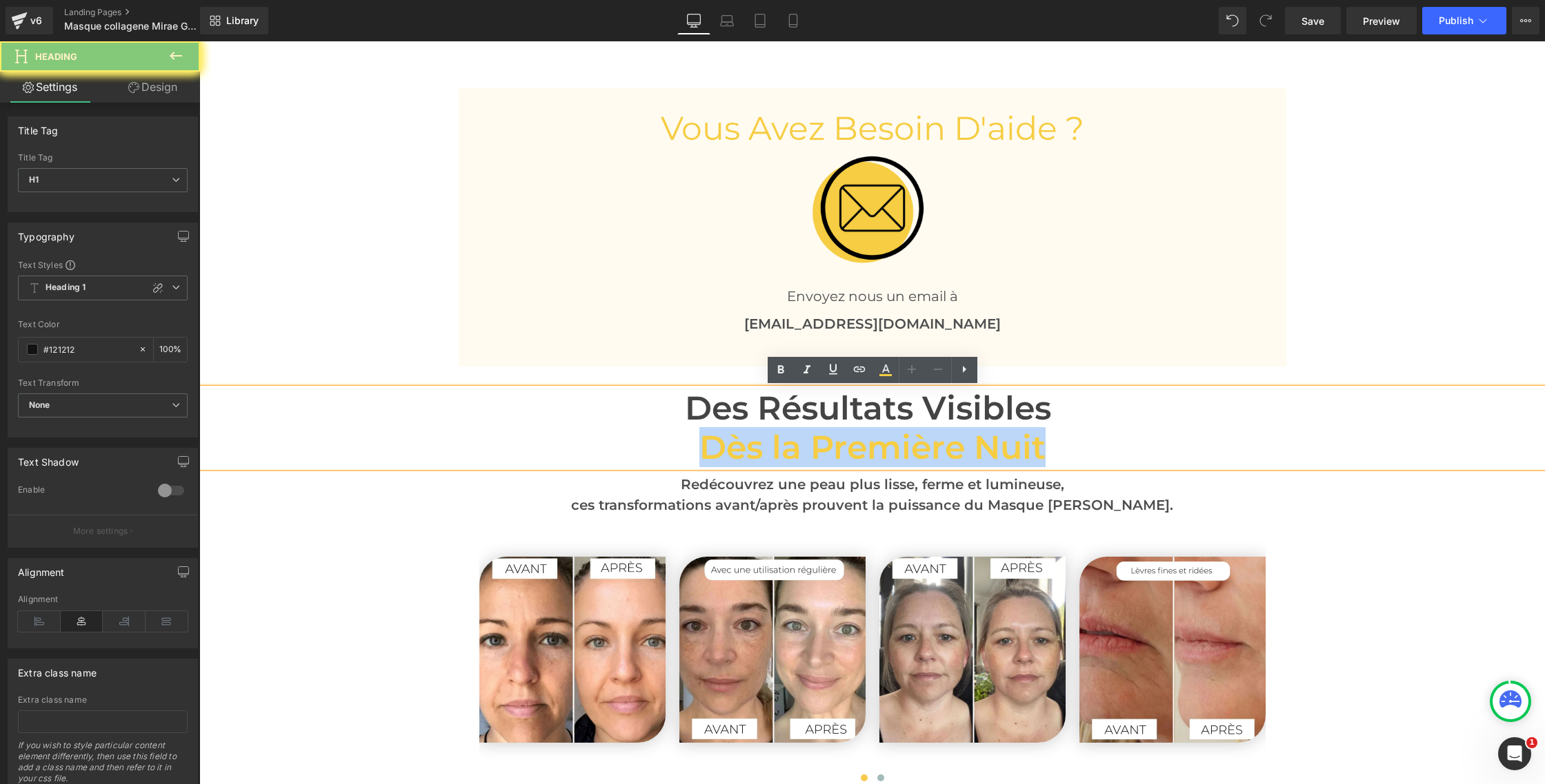
click at [832, 431] on span "Dès la Première Nuit" at bounding box center [873, 448] width 346 height 40
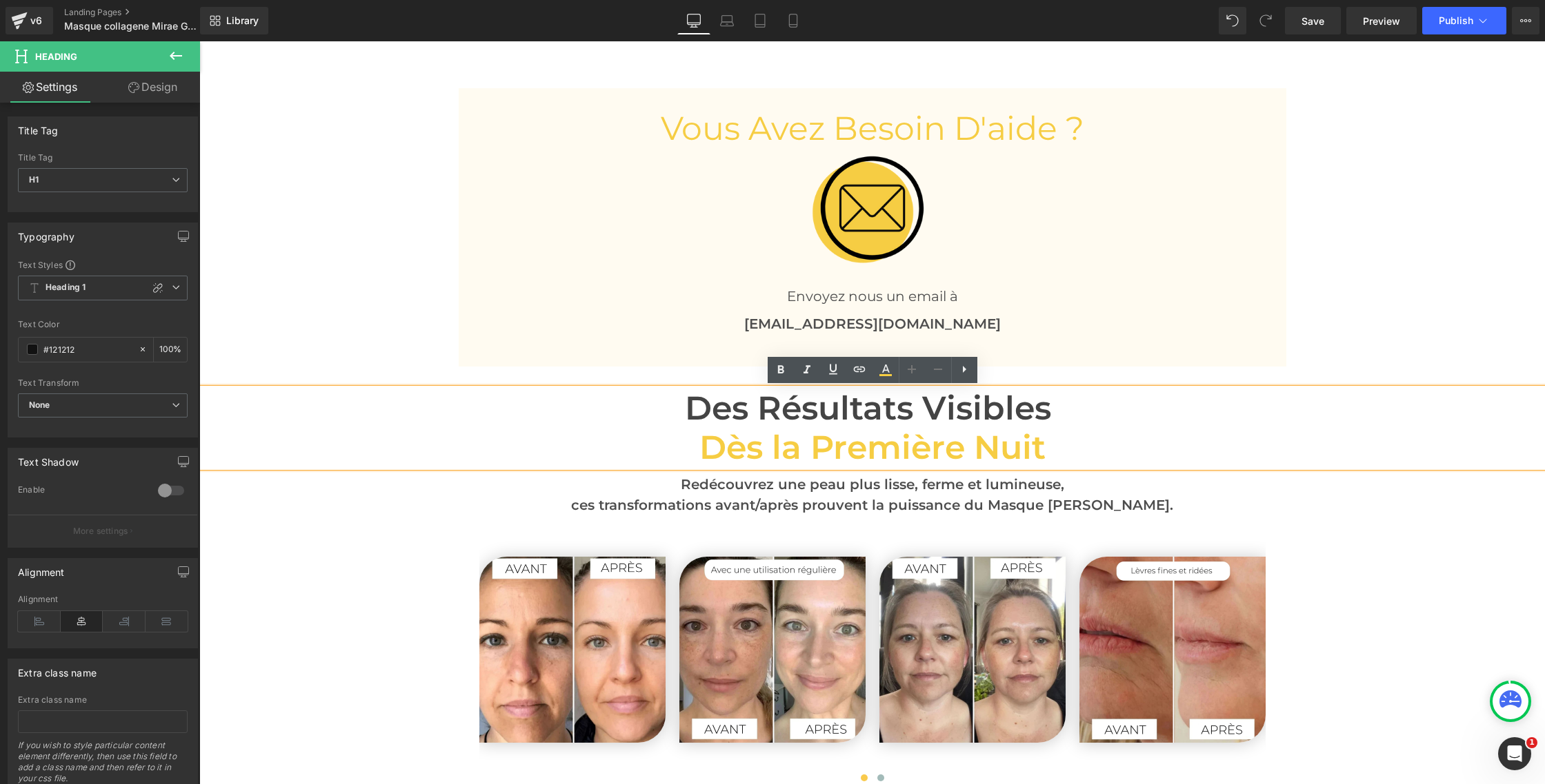
click at [818, 423] on span "Des Résultats Visibles" at bounding box center [868, 408] width 366 height 40
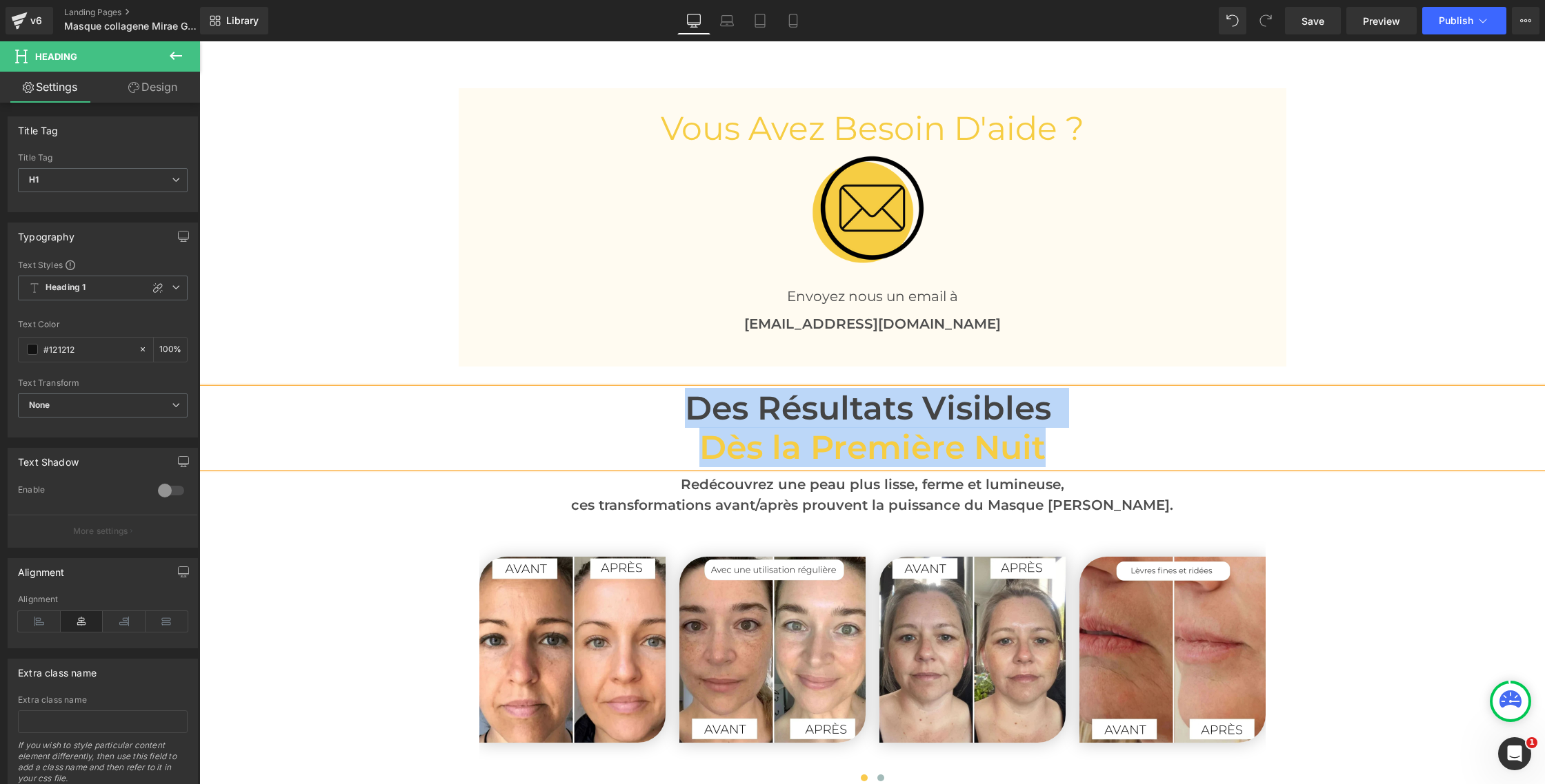
drag, startPoint x: 986, startPoint y: 435, endPoint x: 1008, endPoint y: 438, distance: 22.2
click at [986, 435] on span "Dès la Première Nuit" at bounding box center [873, 448] width 346 height 40
drag, startPoint x: 1054, startPoint y: 444, endPoint x: 695, endPoint y: 379, distance: 364.8
click at [695, 379] on div "Image « L’éclat retrouvé dès les premières nuits. » Text Block Image « Une form…" at bounding box center [872, 117] width 1346 height 5401
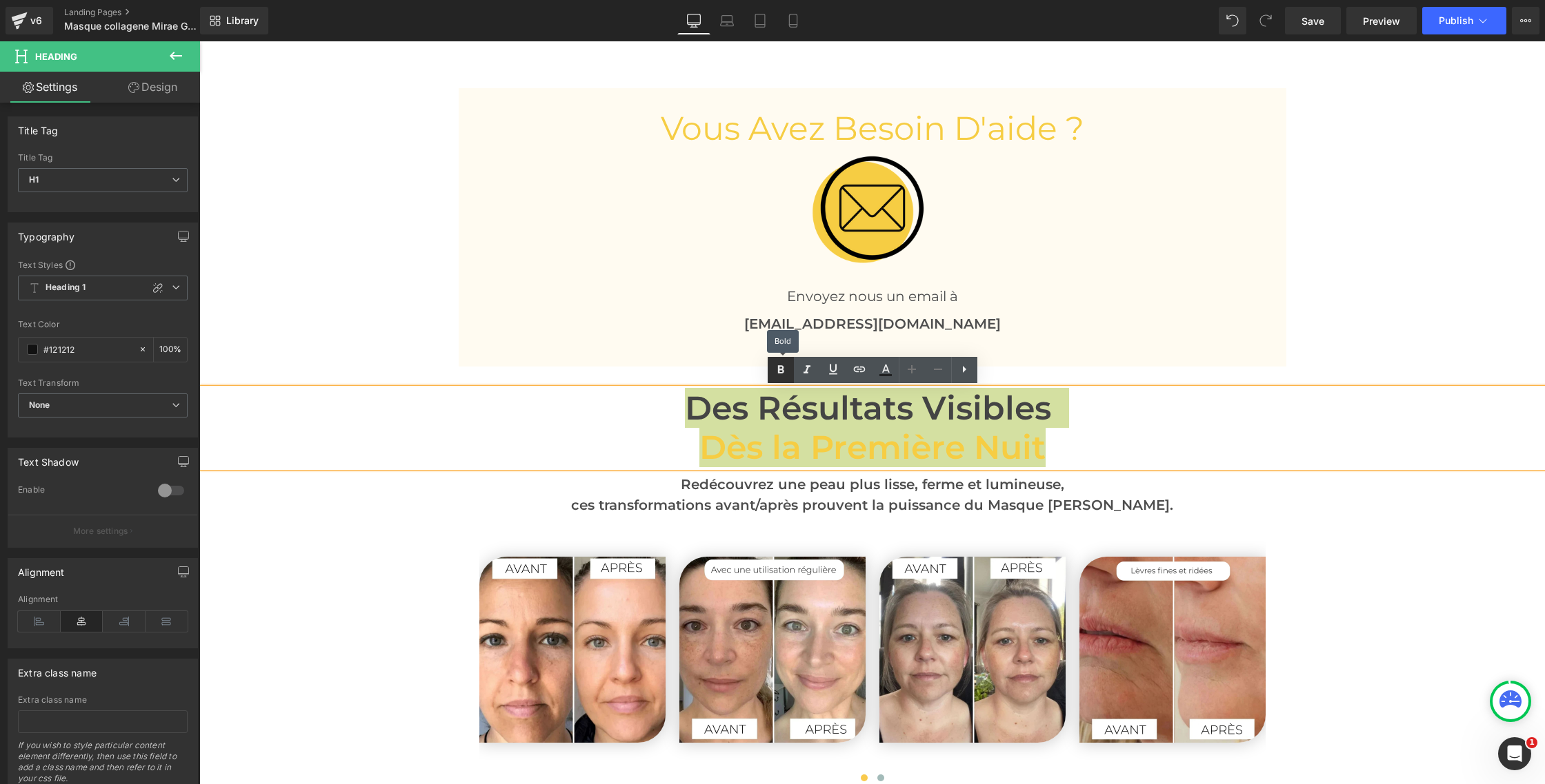
click at [783, 375] on icon at bounding box center [780, 370] width 17 height 17
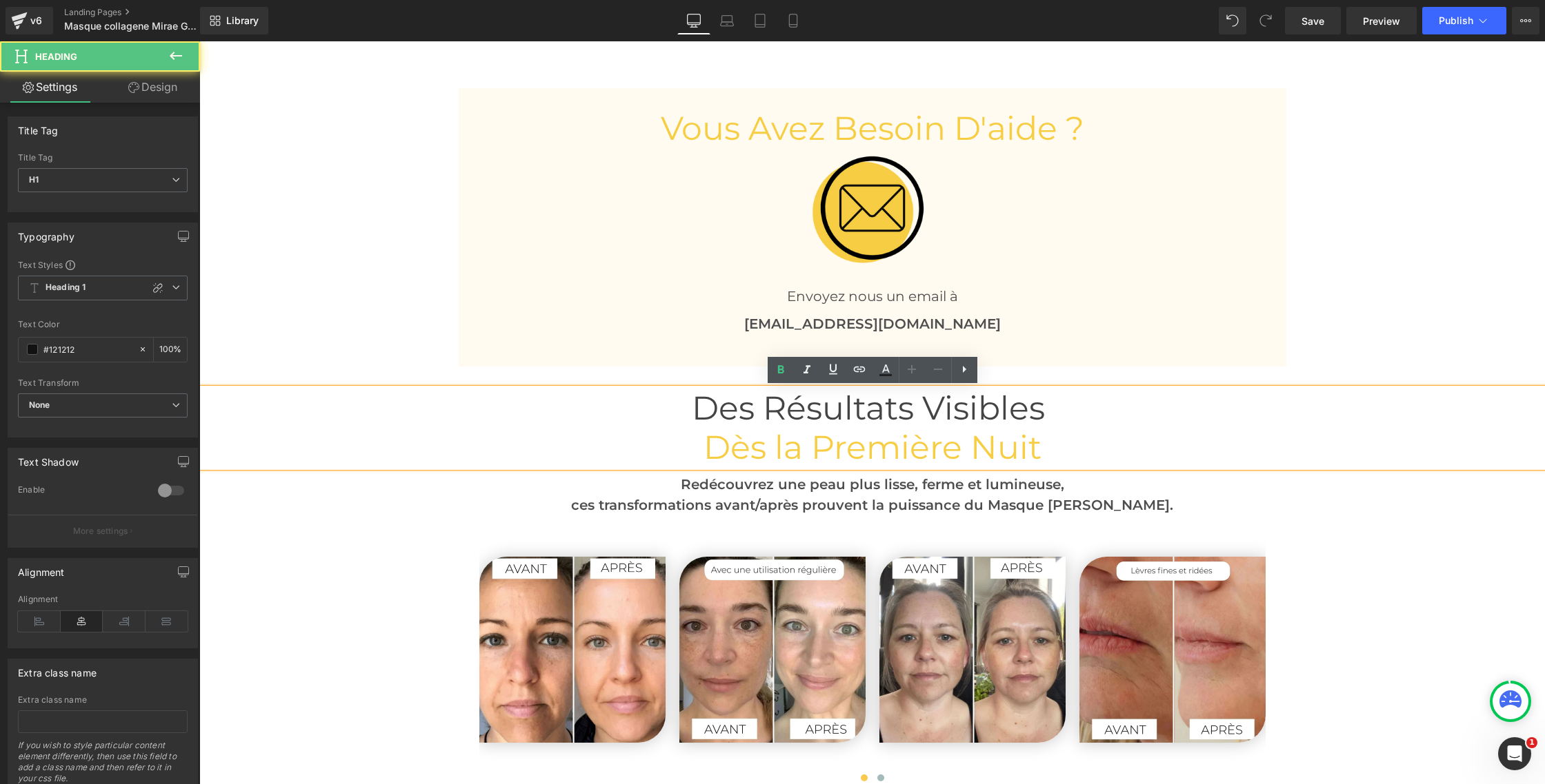
click at [569, 452] on h1 "Dès la Première Nuit" at bounding box center [872, 448] width 1346 height 40
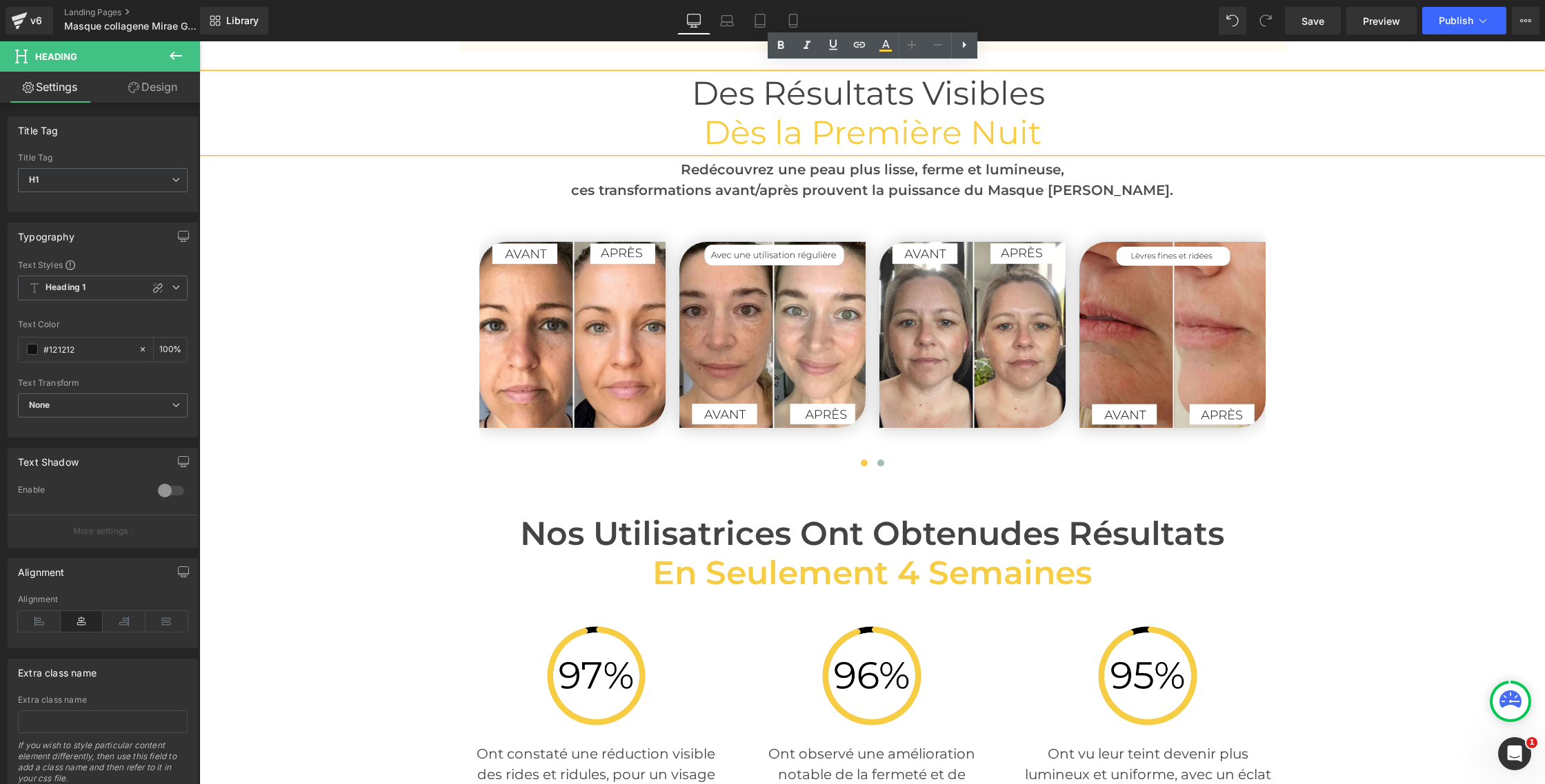
scroll to position [3423, 0]
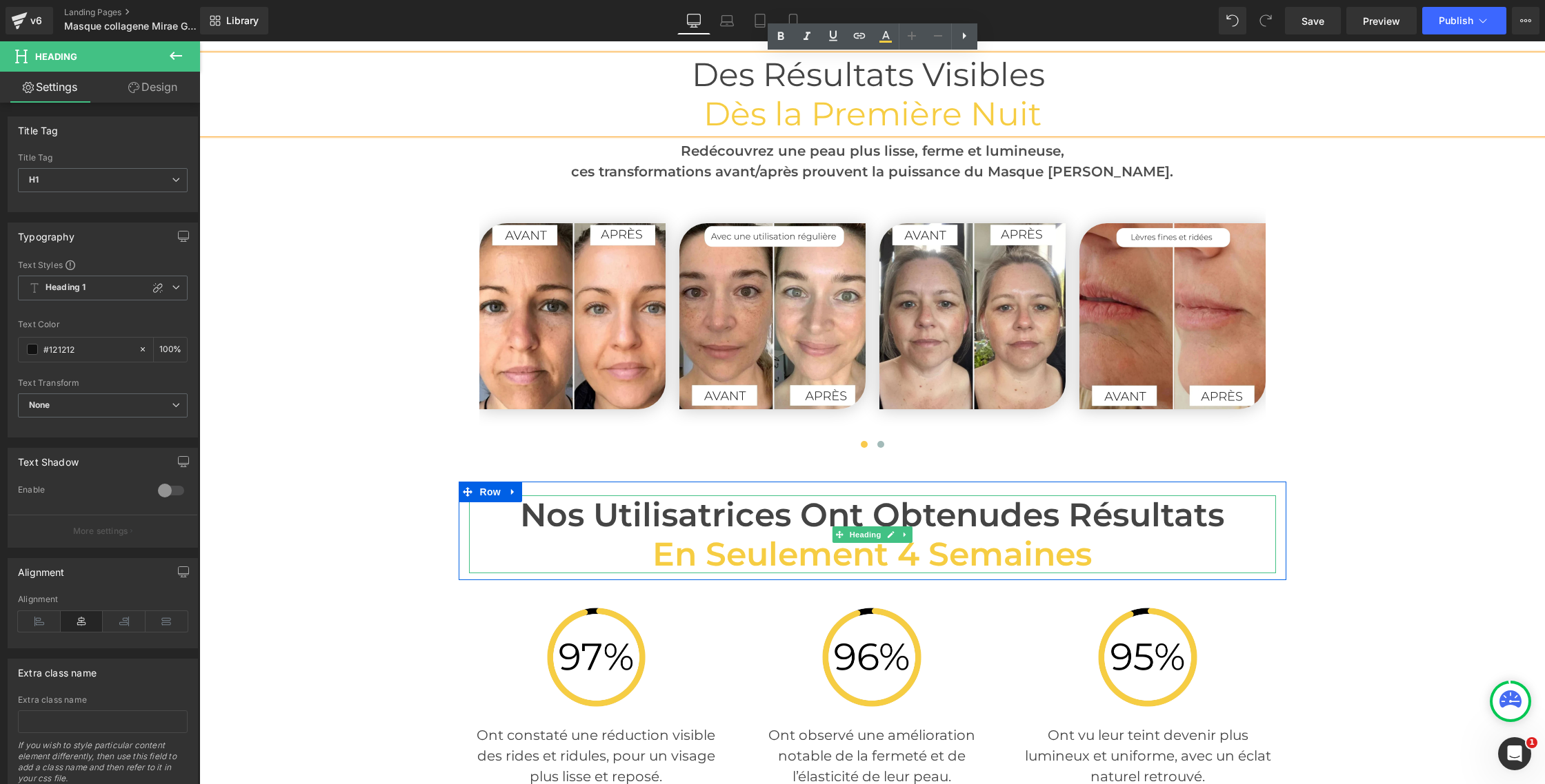
click at [681, 505] on h2 "Nos Utilisatrices Ont Obtenu des Résultats" at bounding box center [873, 516] width 807 height 40
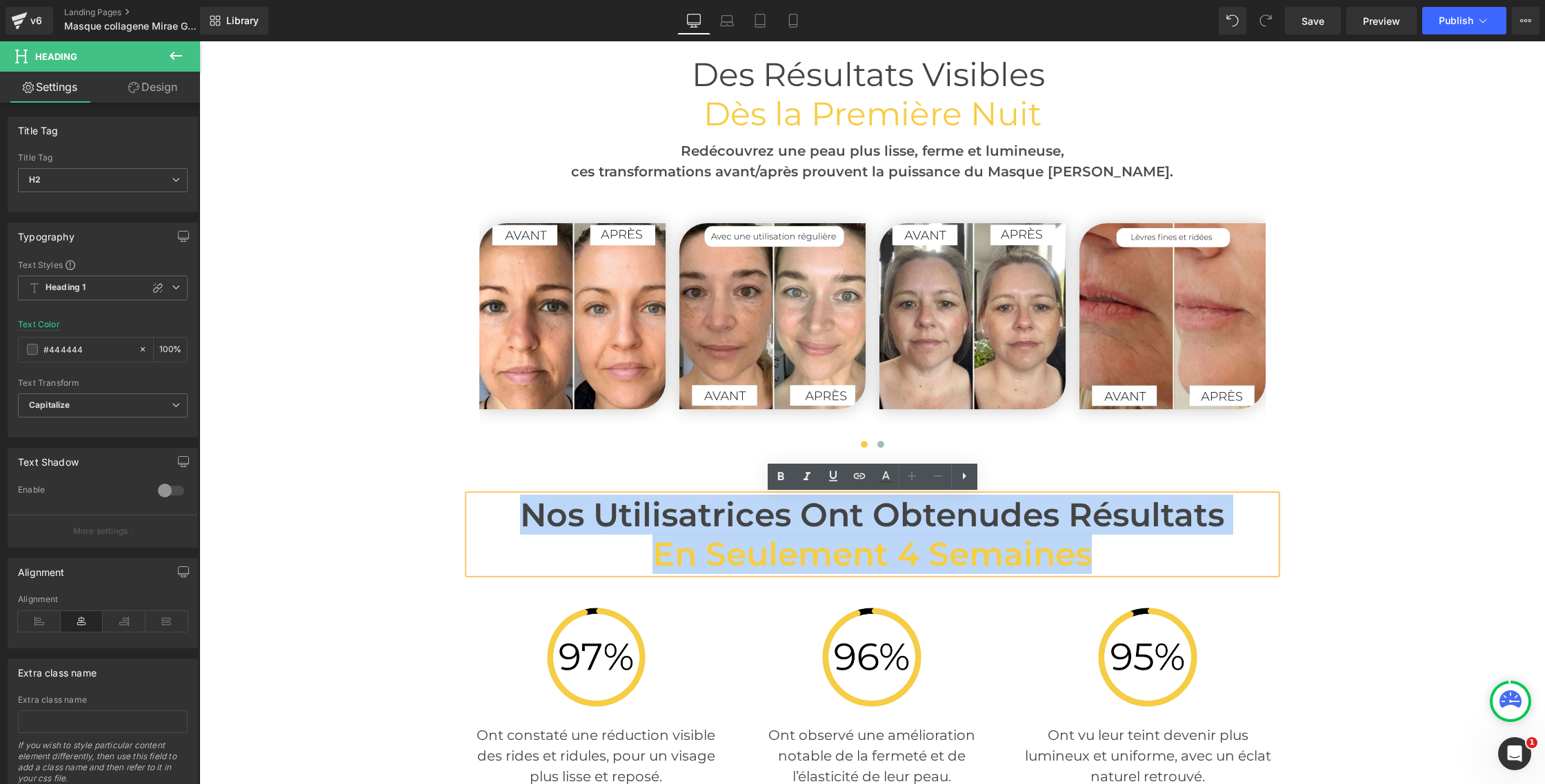
drag, startPoint x: 539, startPoint y: 517, endPoint x: 1090, endPoint y: 549, distance: 551.9
click at [1096, 551] on div "Nos Utilisatrices Ont Obtenu des Résultats en Seulement 4 Semaines" at bounding box center [873, 535] width 807 height 79
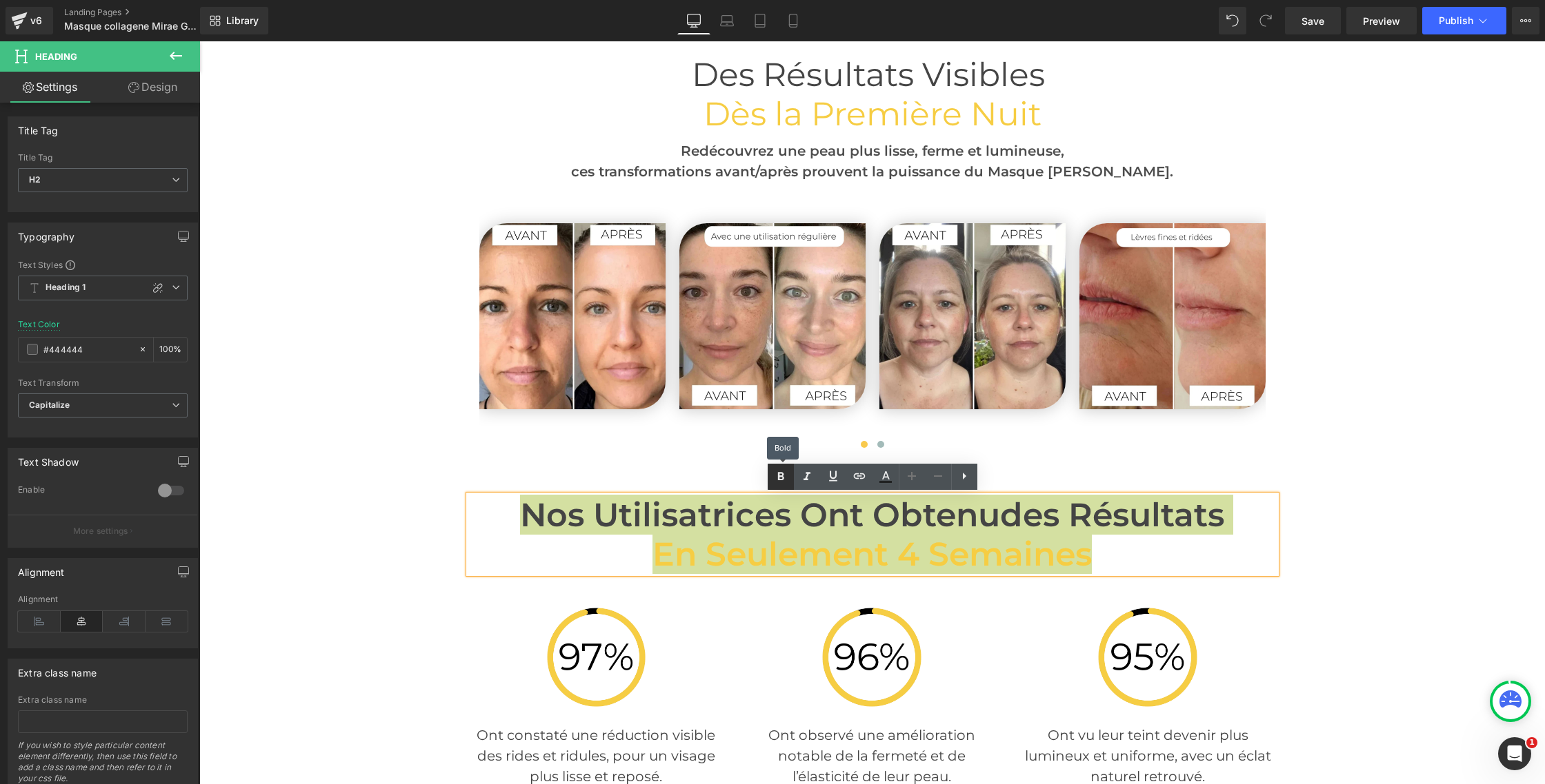
click at [779, 480] on icon at bounding box center [780, 477] width 17 height 17
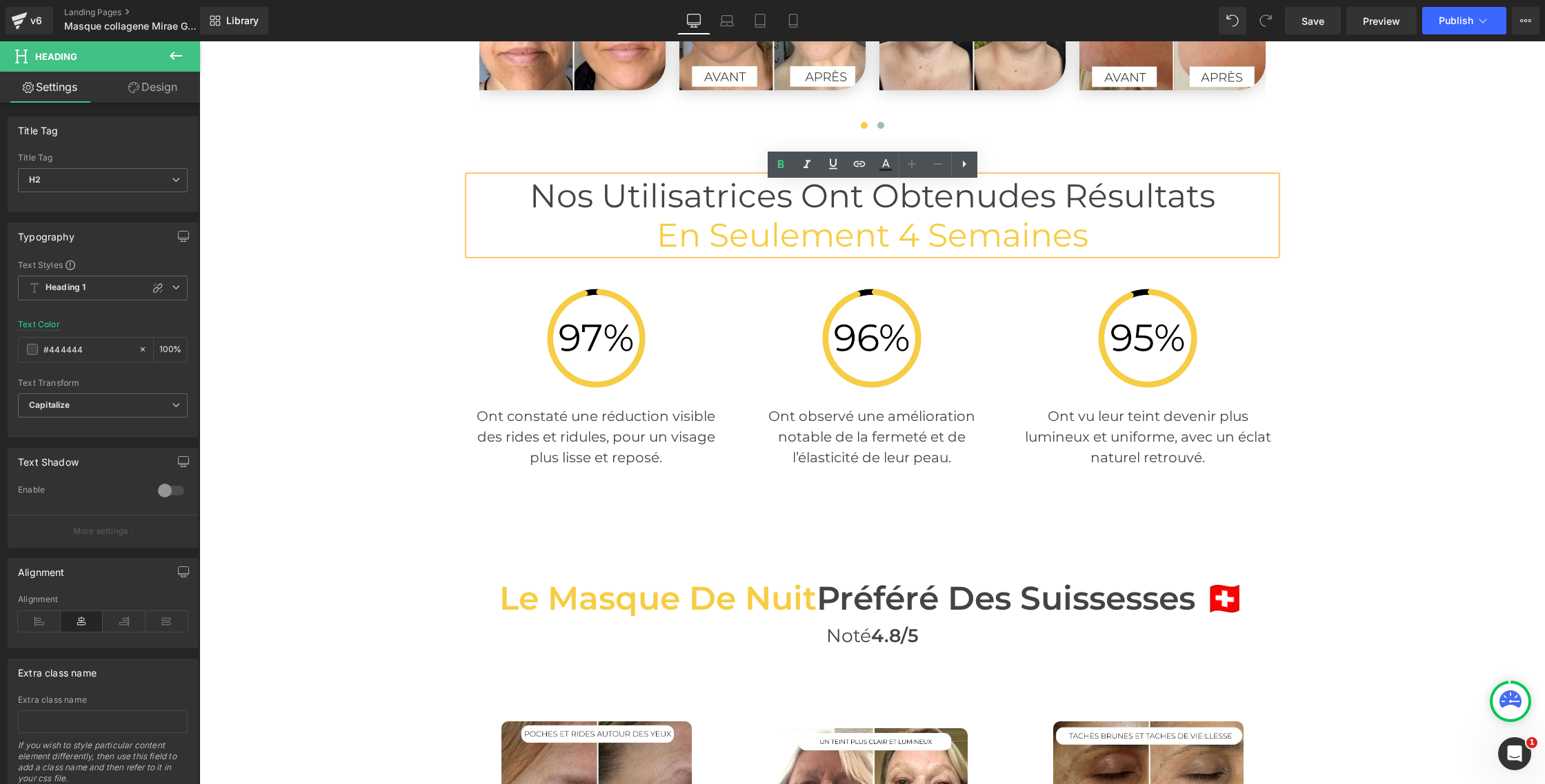
scroll to position [3875, 0]
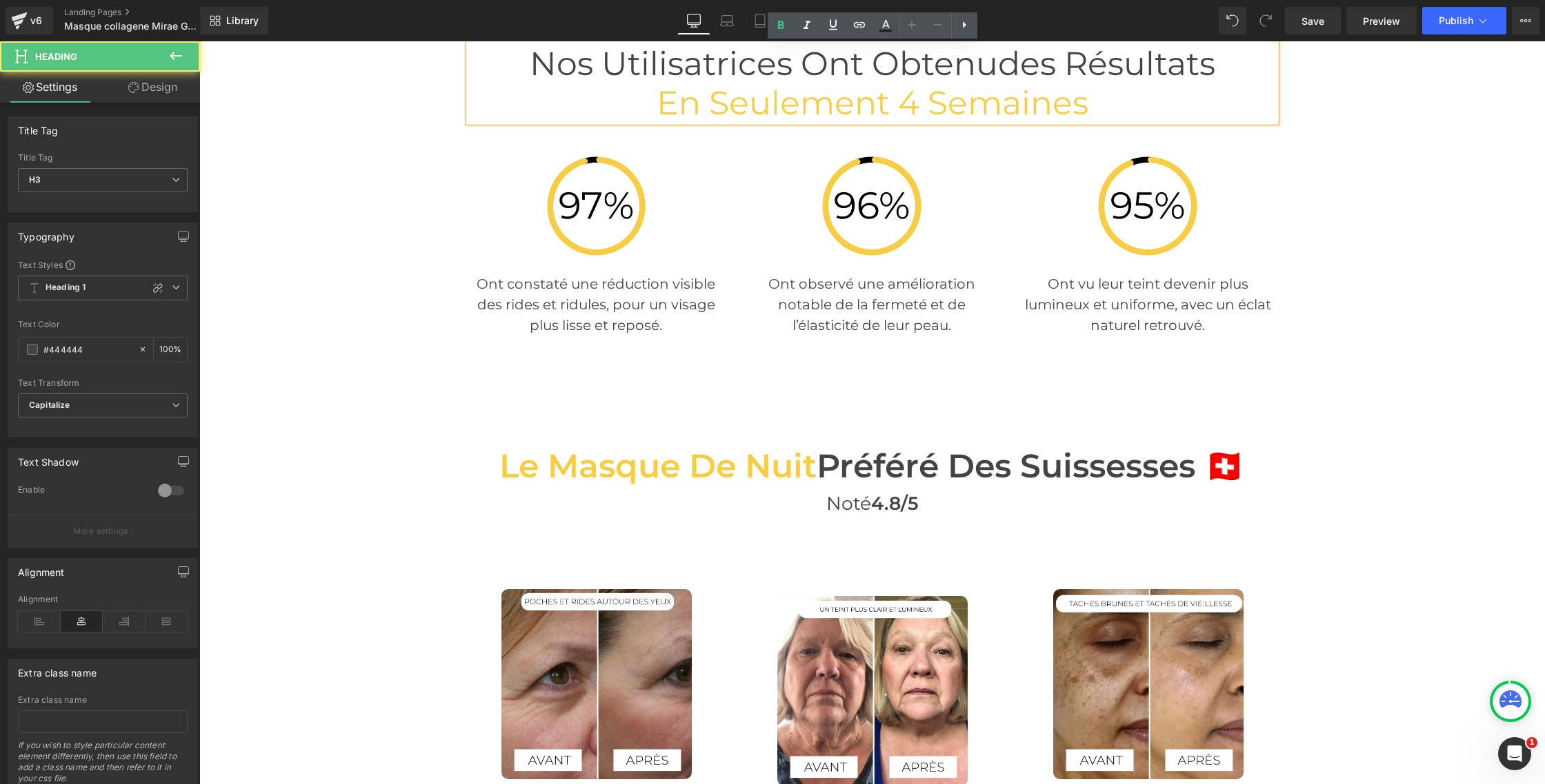
drag, startPoint x: 679, startPoint y: 476, endPoint x: 648, endPoint y: 475, distance: 31.0
click at [679, 476] on span "Le Masque de nuit" at bounding box center [658, 466] width 318 height 40
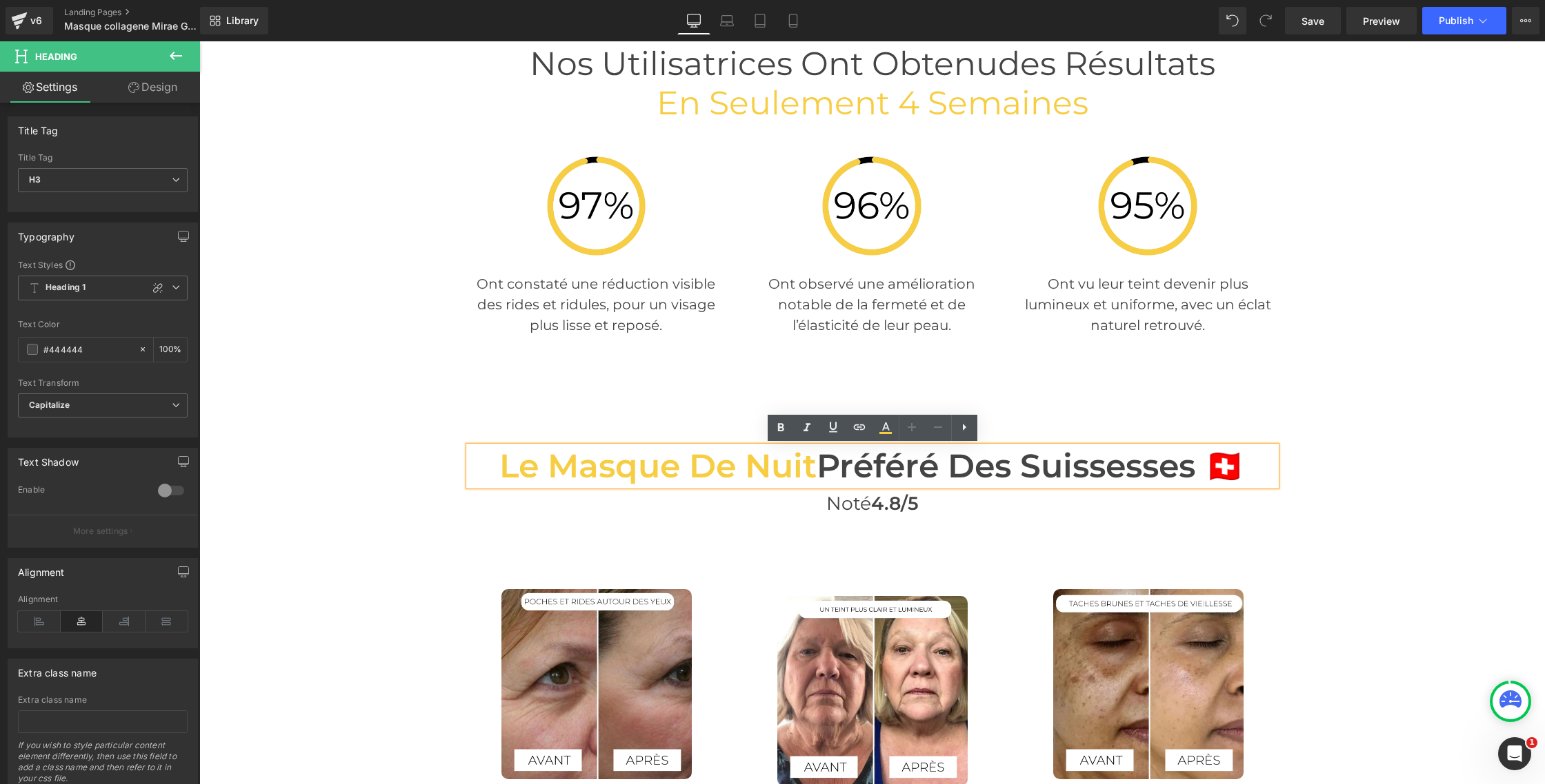
drag, startPoint x: 499, startPoint y: 463, endPoint x: 1223, endPoint y: 486, distance: 724.4
click at [1230, 486] on div "Le Masque de nuit Préféré Des Suissesses 🇨🇭" at bounding box center [873, 467] width 807 height 40
click at [781, 428] on icon at bounding box center [780, 428] width 6 height 8
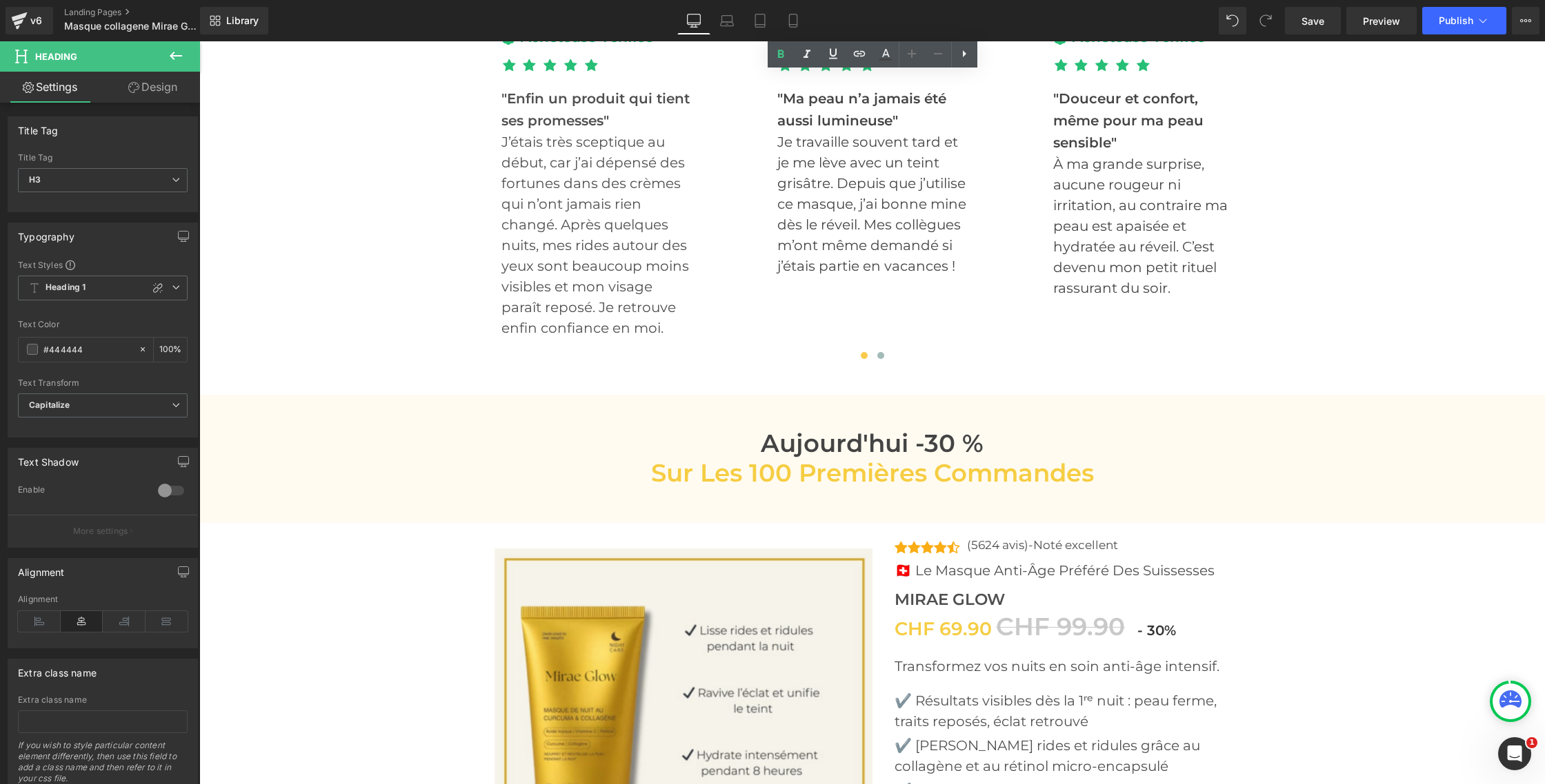
scroll to position [4675, 0]
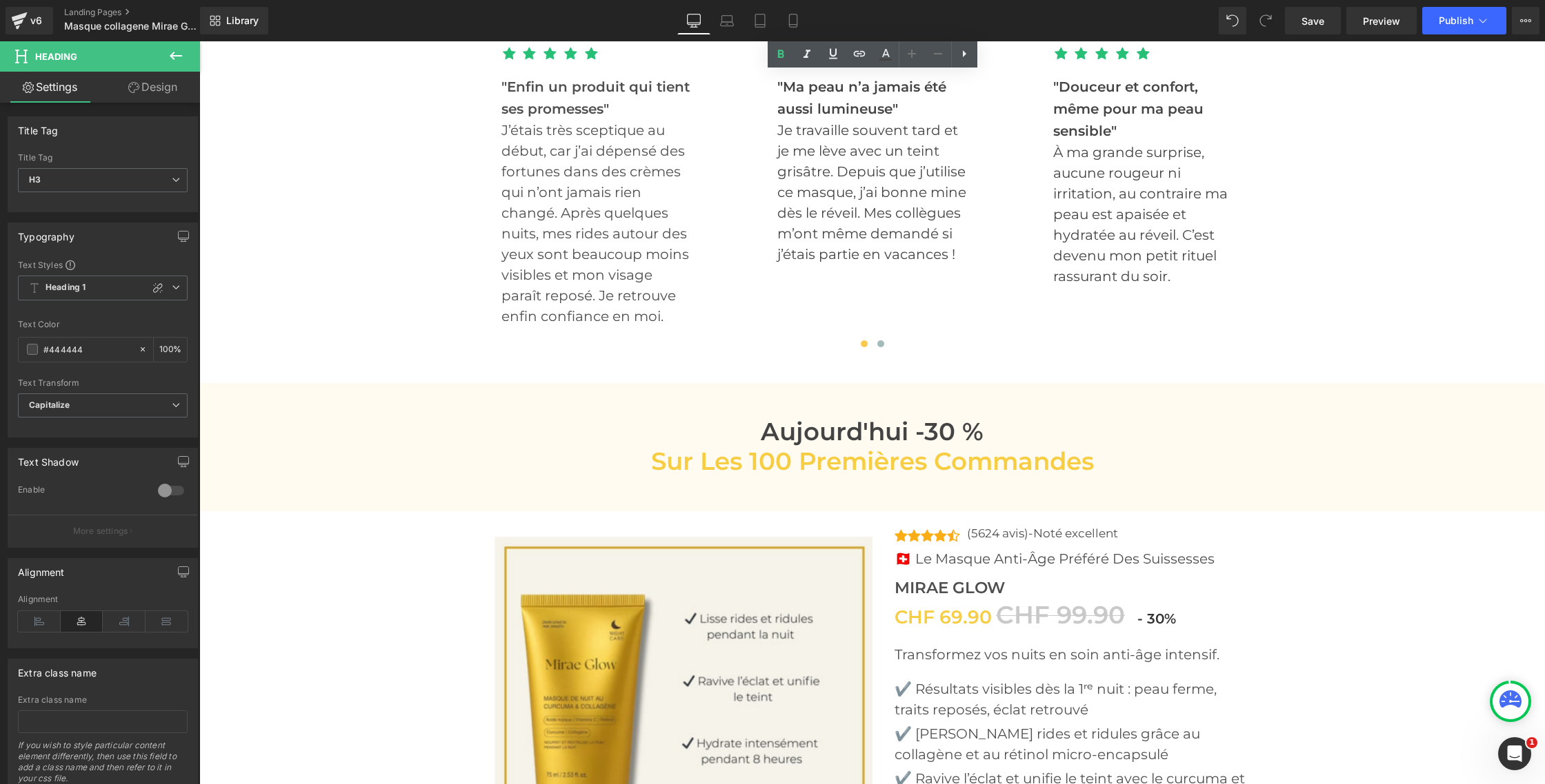
click at [793, 444] on h3 "Aujourd'hui -30 %" at bounding box center [873, 432] width 807 height 29
drag, startPoint x: 168, startPoint y: 281, endPoint x: 157, endPoint y: 296, distance: 18.6
click at [168, 281] on span "Heading 2" at bounding box center [103, 287] width 170 height 25
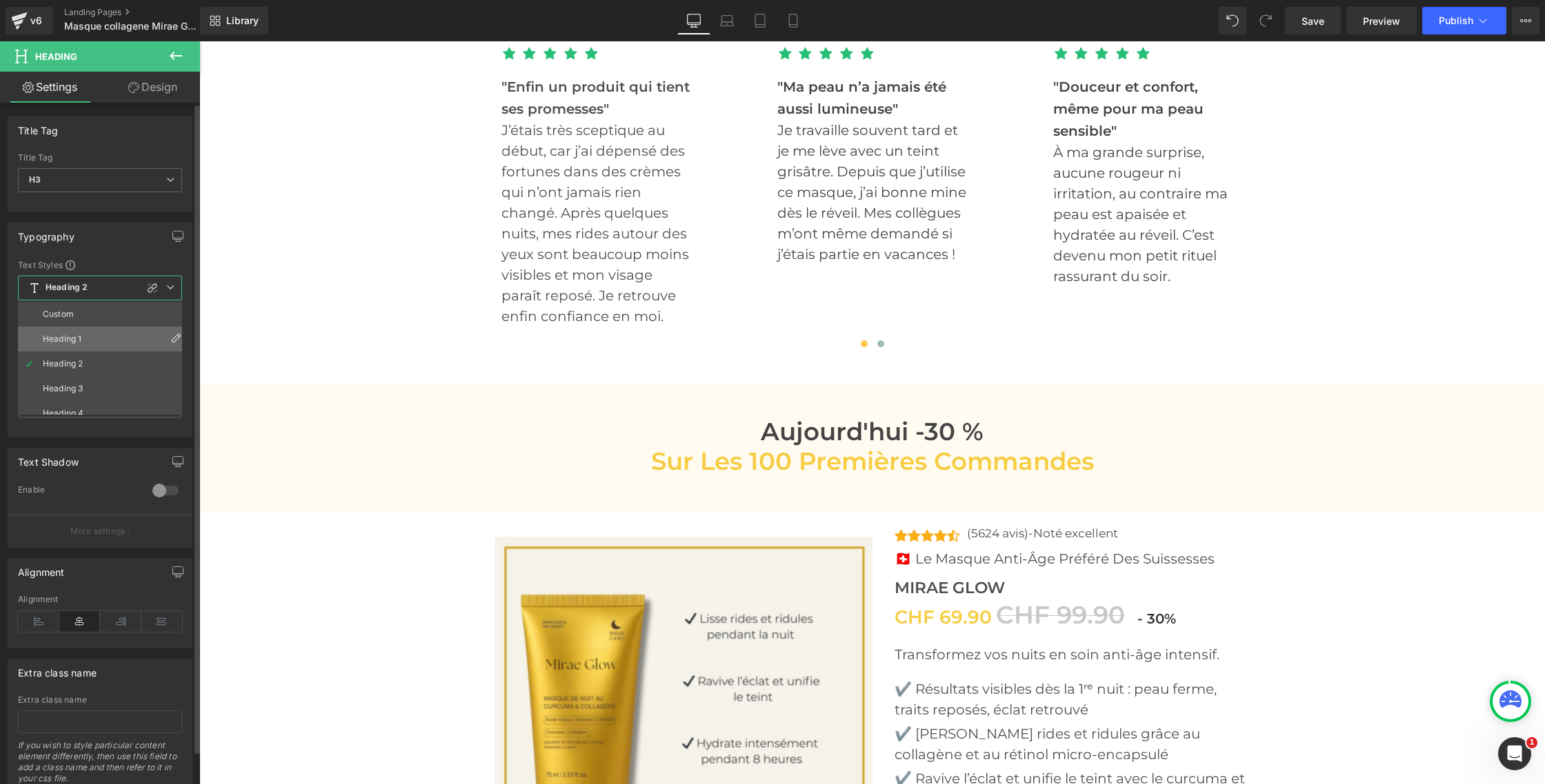
drag, startPoint x: 84, startPoint y: 346, endPoint x: 91, endPoint y: 348, distance: 7.3
click at [83, 346] on li "Heading 1" at bounding box center [103, 339] width 171 height 25
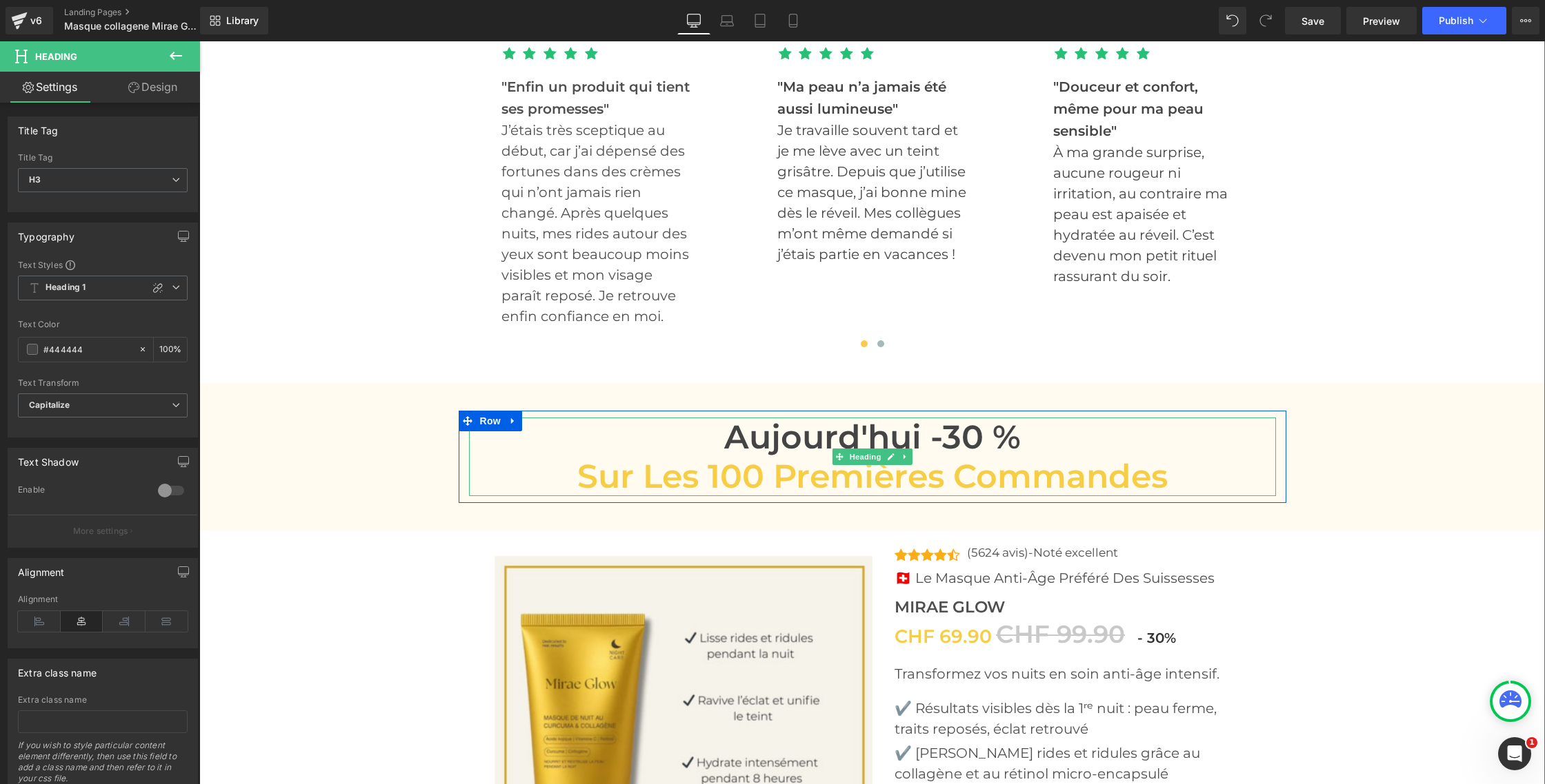
click at [724, 444] on h3 "Aujourd'hui -30 %" at bounding box center [873, 437] width 807 height 40
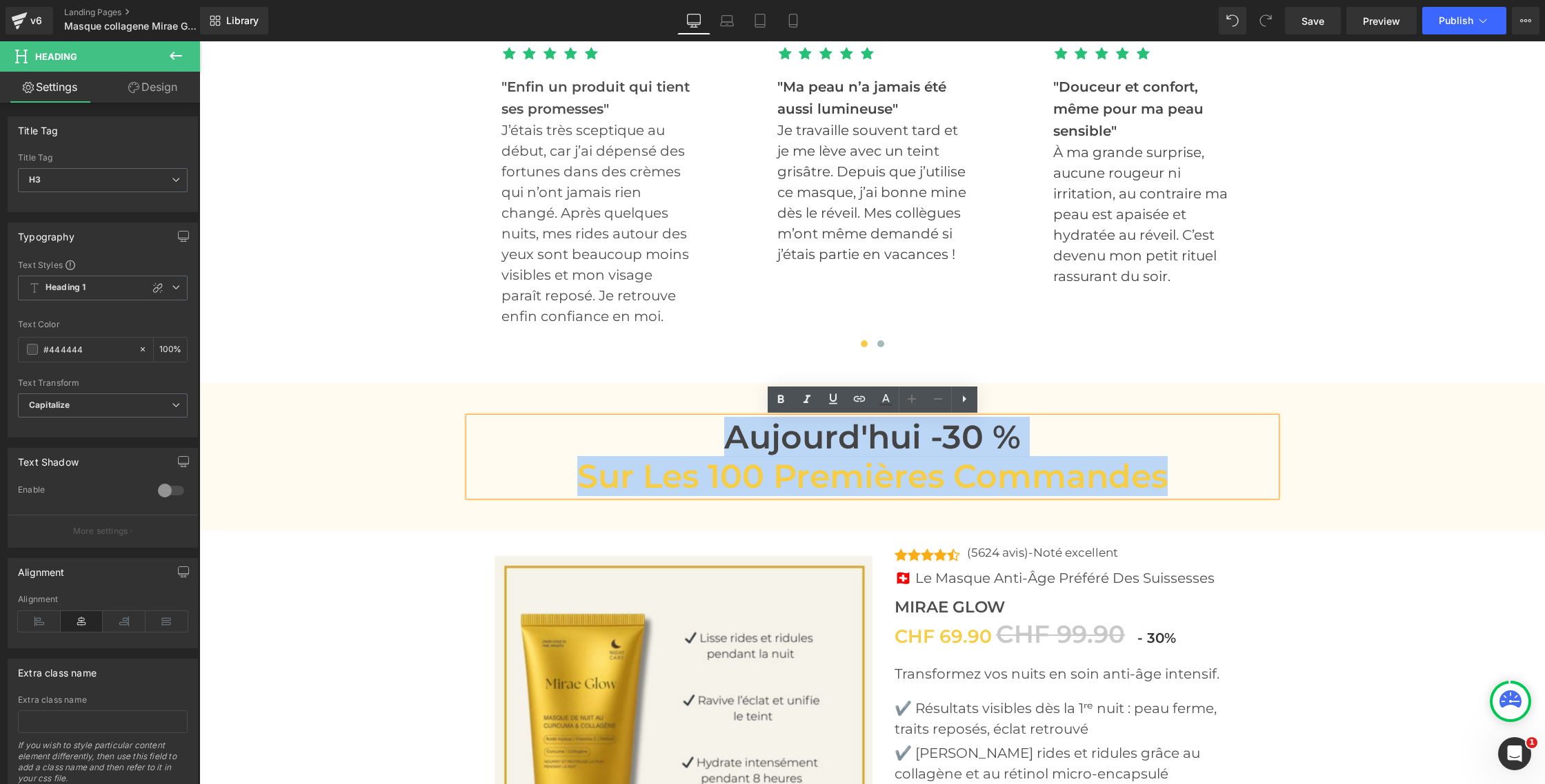
drag, startPoint x: 772, startPoint y: 448, endPoint x: 1031, endPoint y: 454, distance: 259.1
click at [1220, 519] on div "[DATE] -30 % sur les 100 premières commandes Heading Row Row" at bounding box center [872, 457] width 1346 height 148
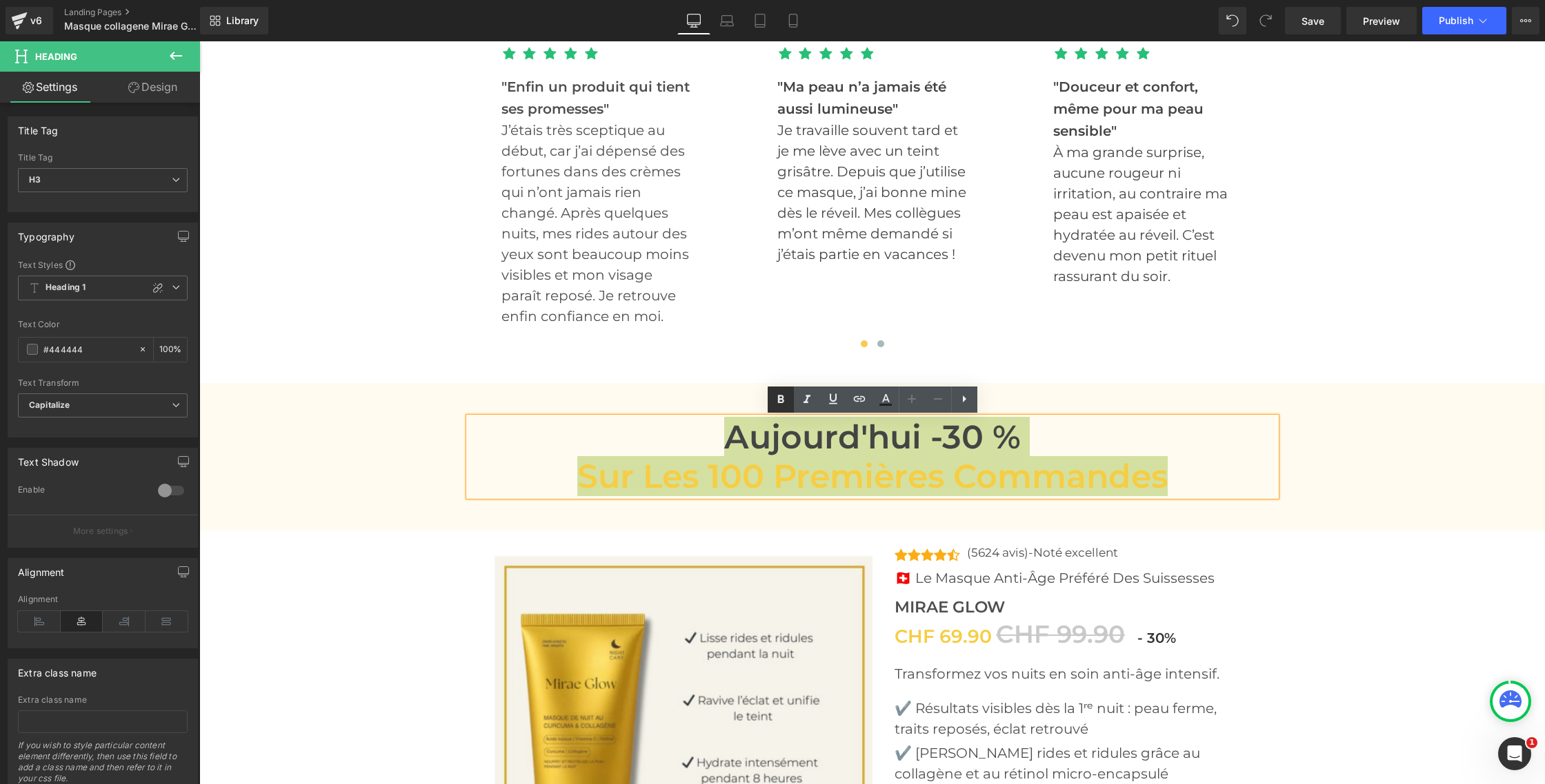
click at [779, 394] on icon at bounding box center [780, 399] width 17 height 17
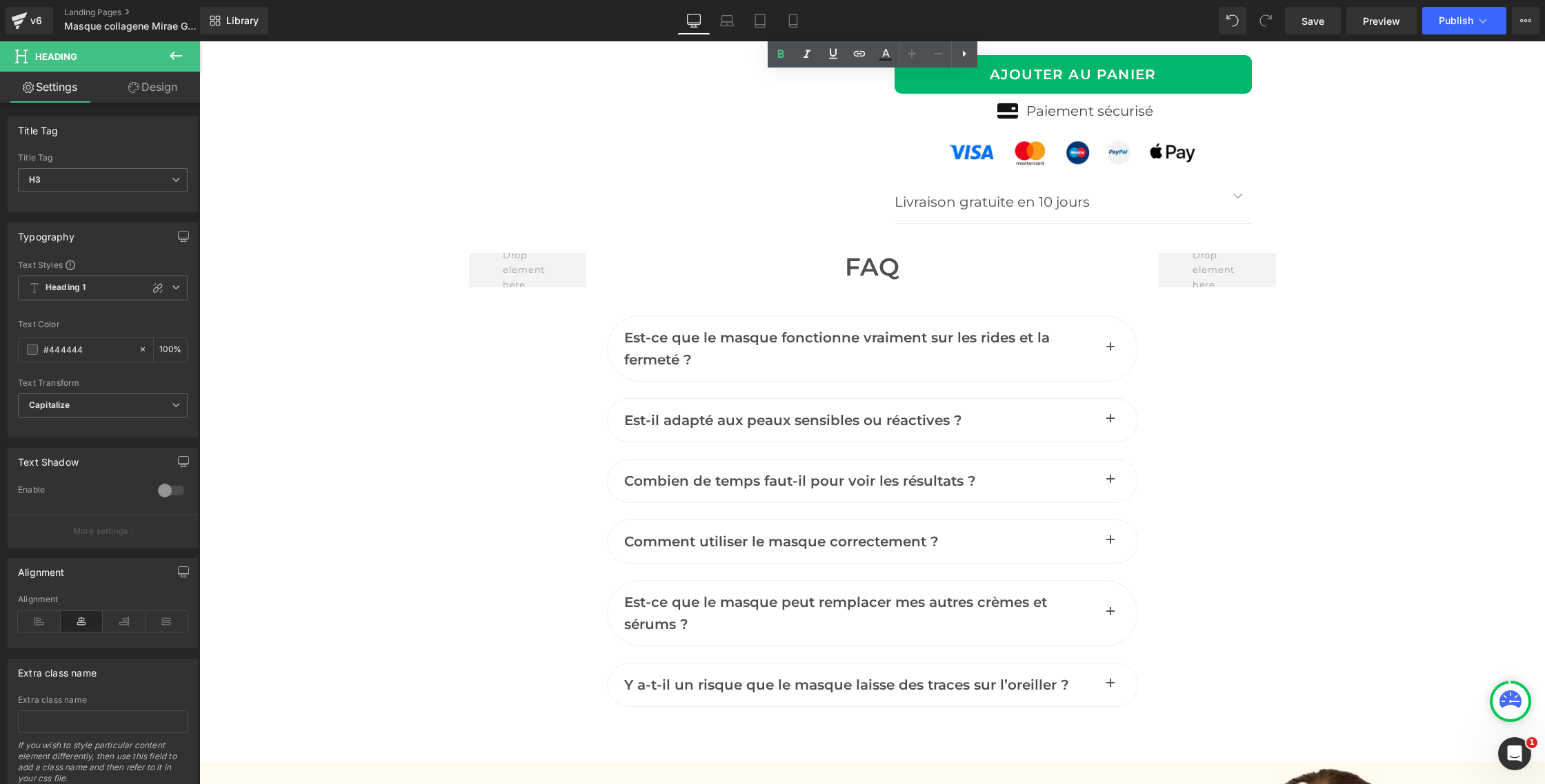
scroll to position [5696, 0]
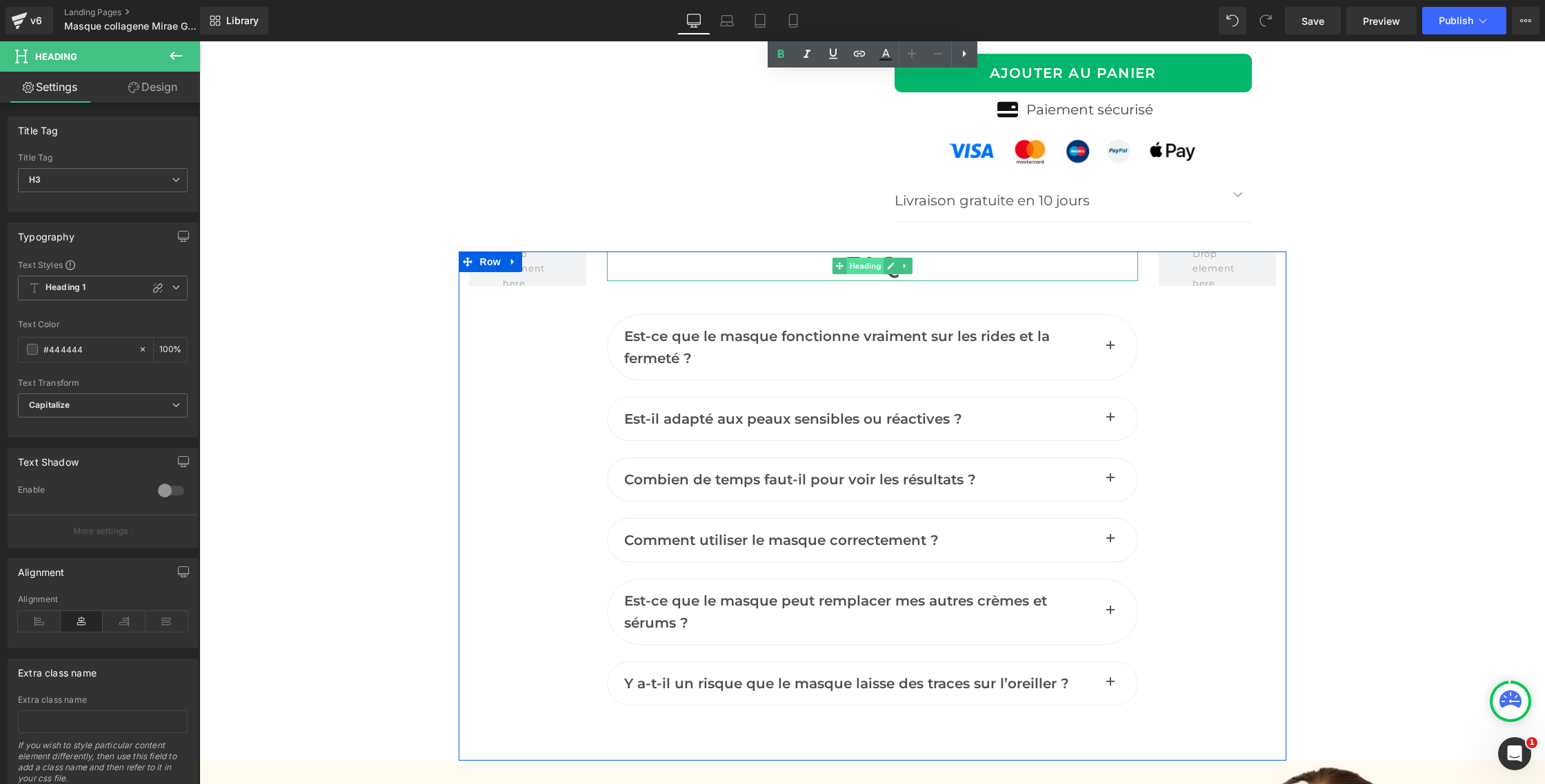
click at [863, 270] on span "Heading" at bounding box center [865, 266] width 37 height 17
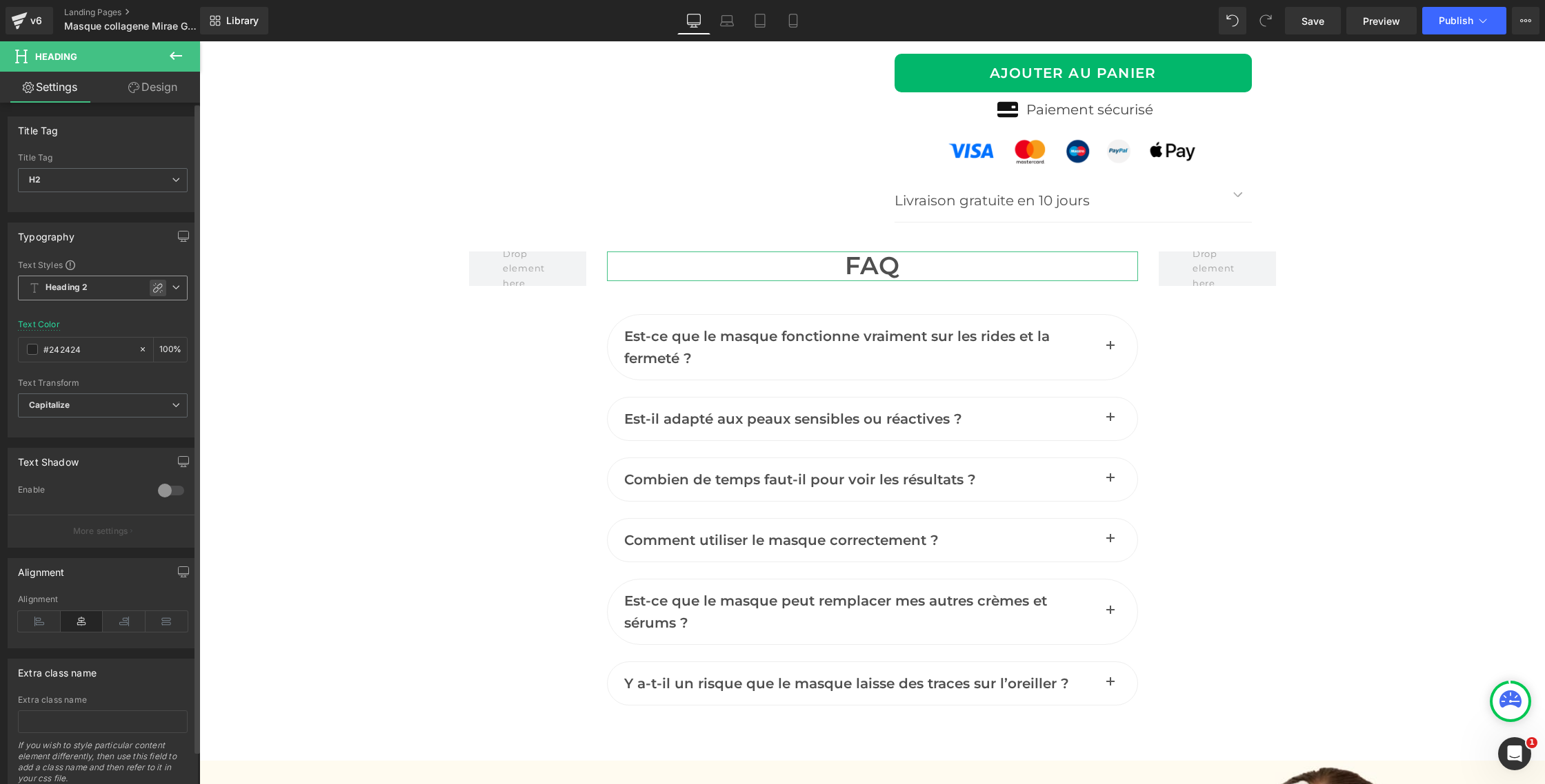
drag, startPoint x: 174, startPoint y: 281, endPoint x: 148, endPoint y: 294, distance: 29.1
click at [173, 282] on span "Heading 2" at bounding box center [103, 287] width 170 height 25
click at [106, 343] on li "Heading 1" at bounding box center [103, 339] width 171 height 25
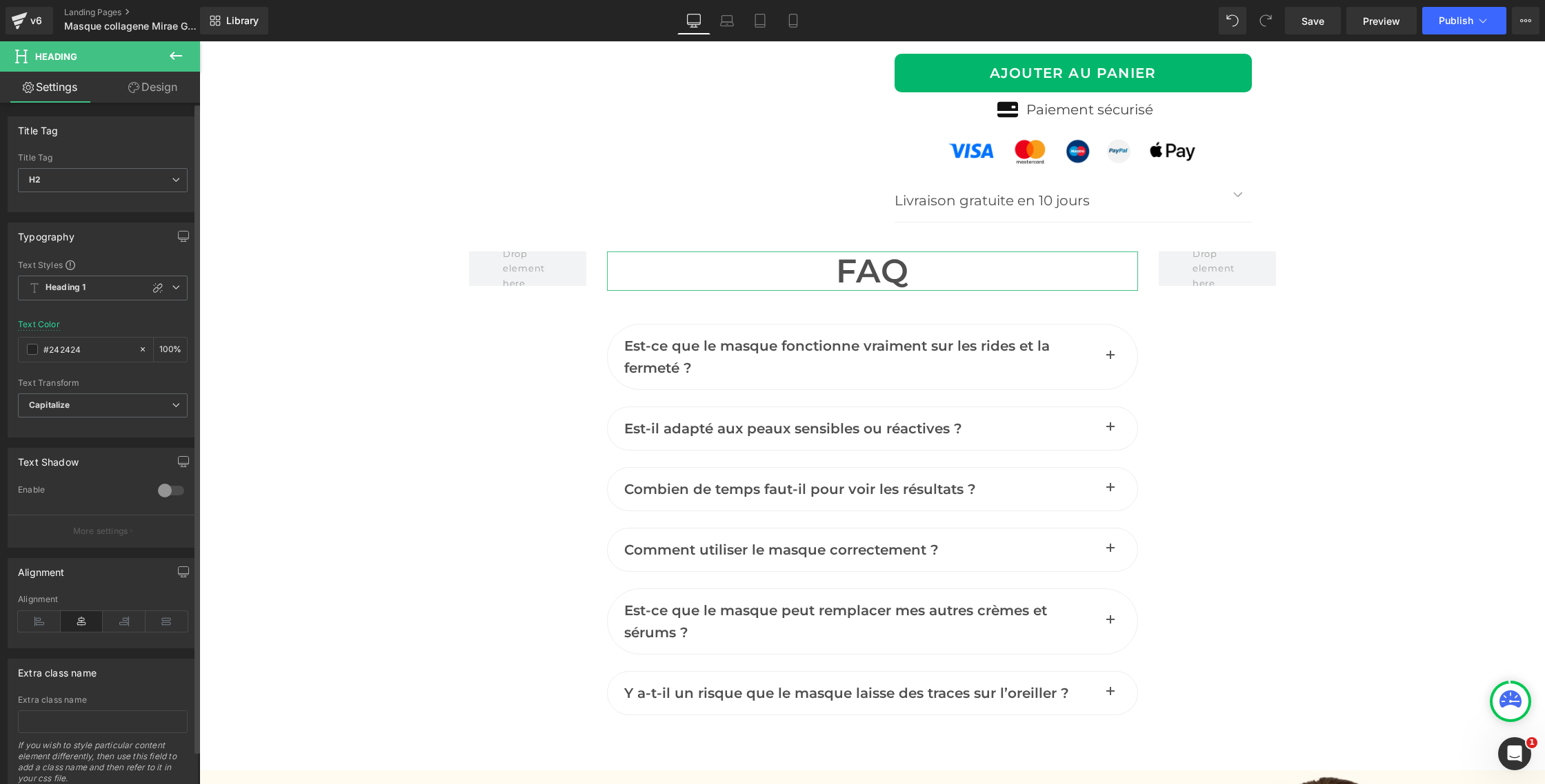
scroll to position [1, 0]
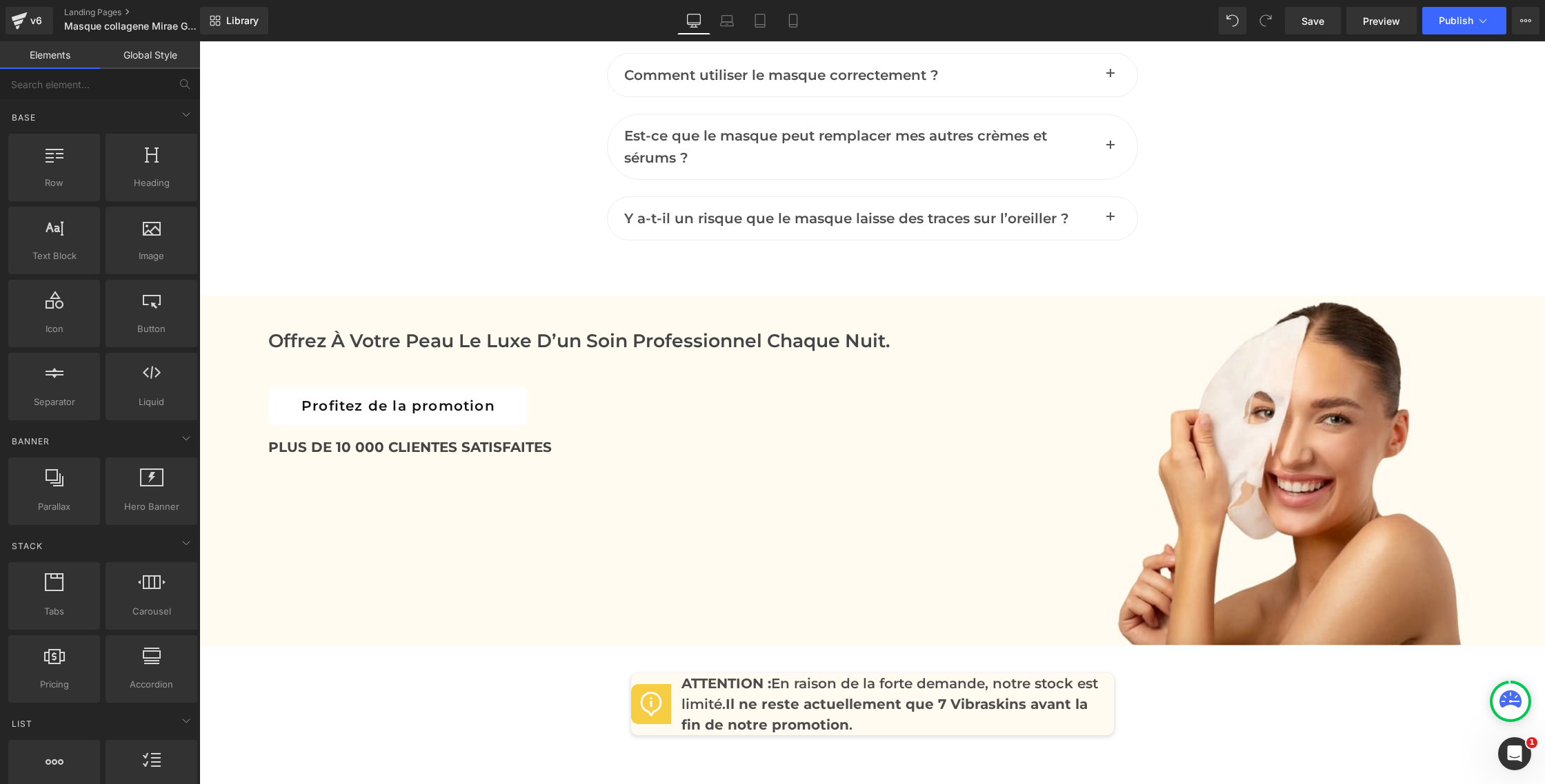
scroll to position [6172, 0]
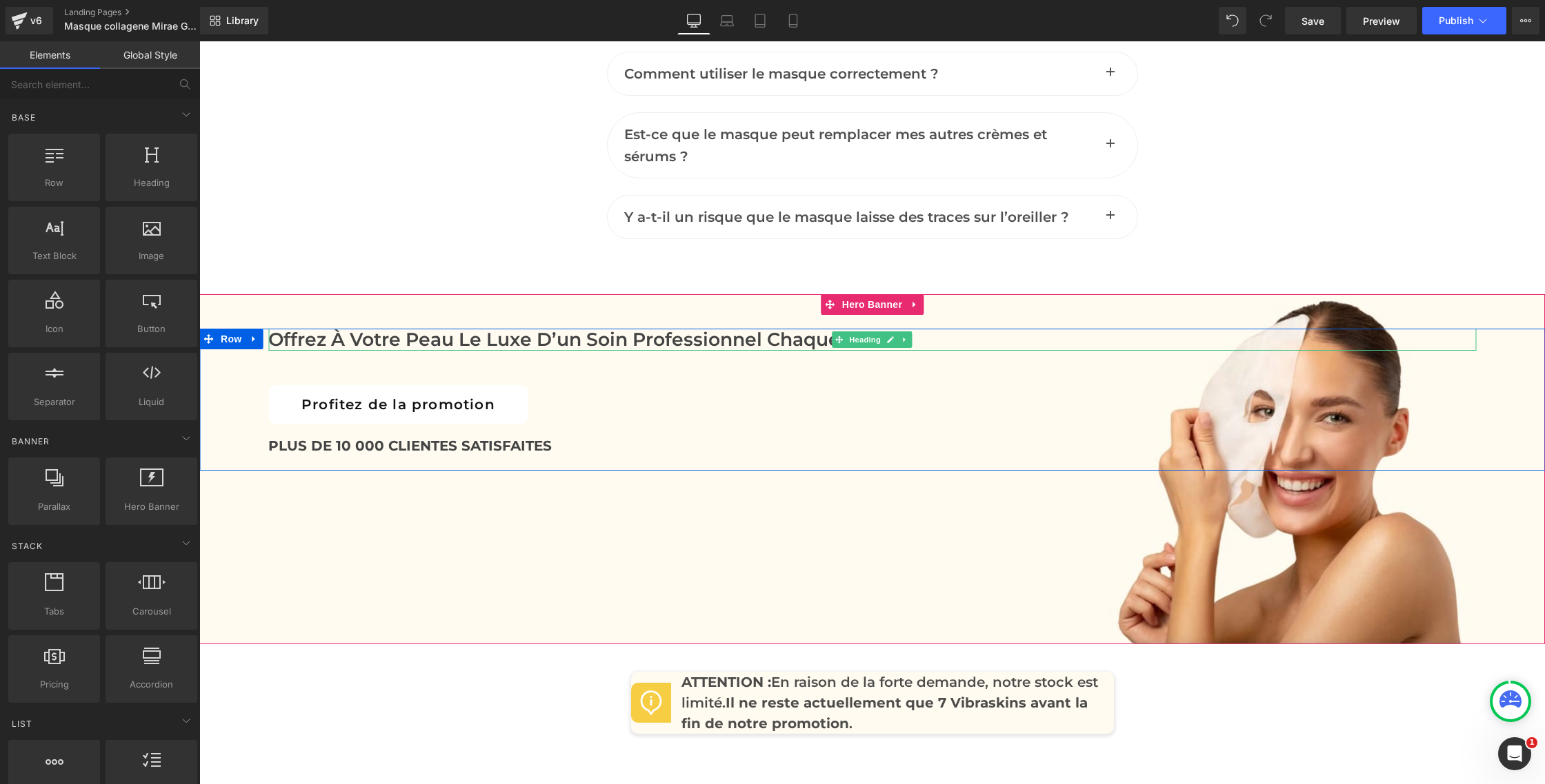
click at [387, 336] on h2 "Offrez à votre peau le luxe d’un soin professionnel chaque nuit." at bounding box center [872, 340] width 1208 height 22
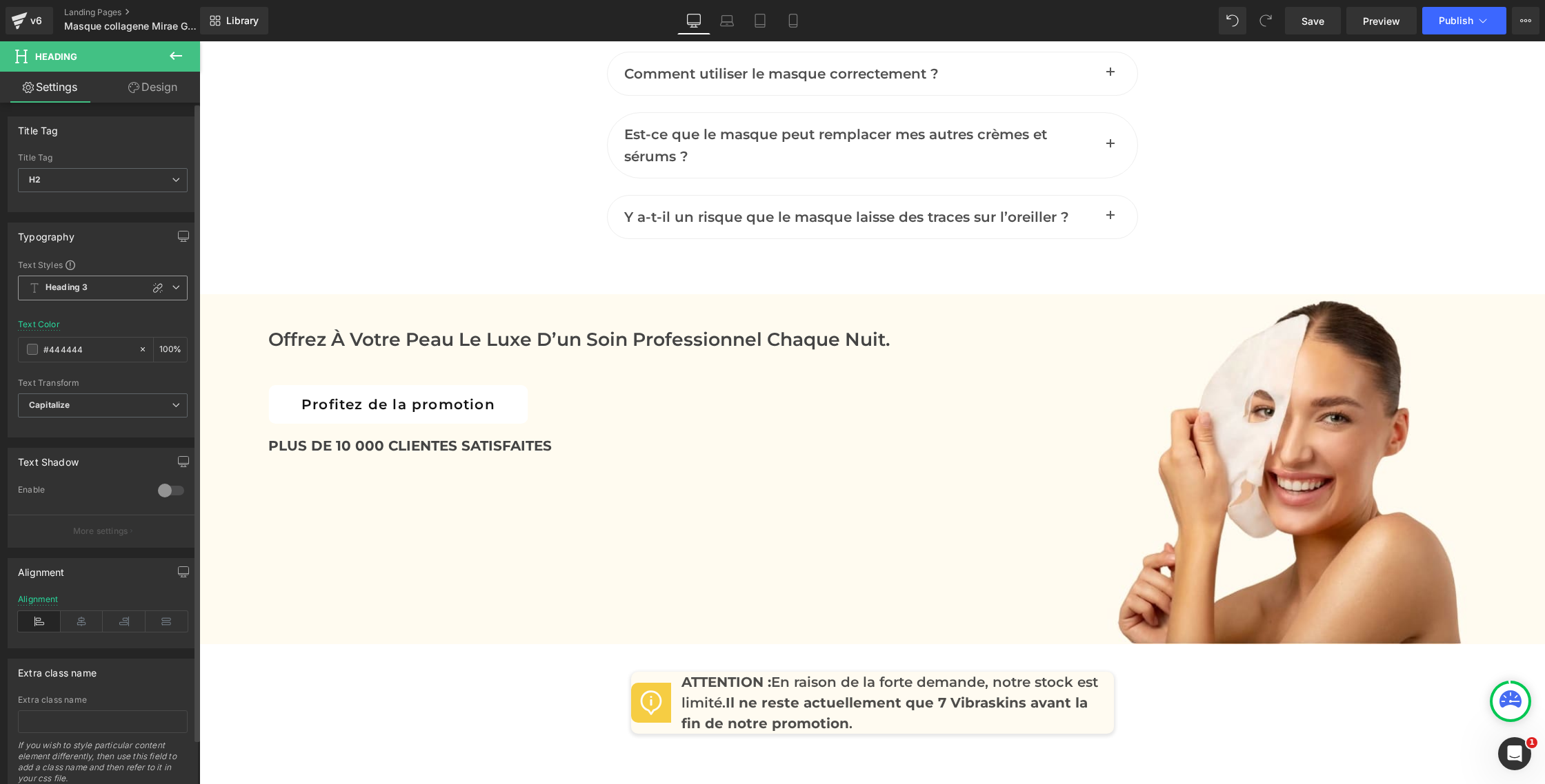
click at [171, 289] on icon at bounding box center [175, 287] width 8 height 8
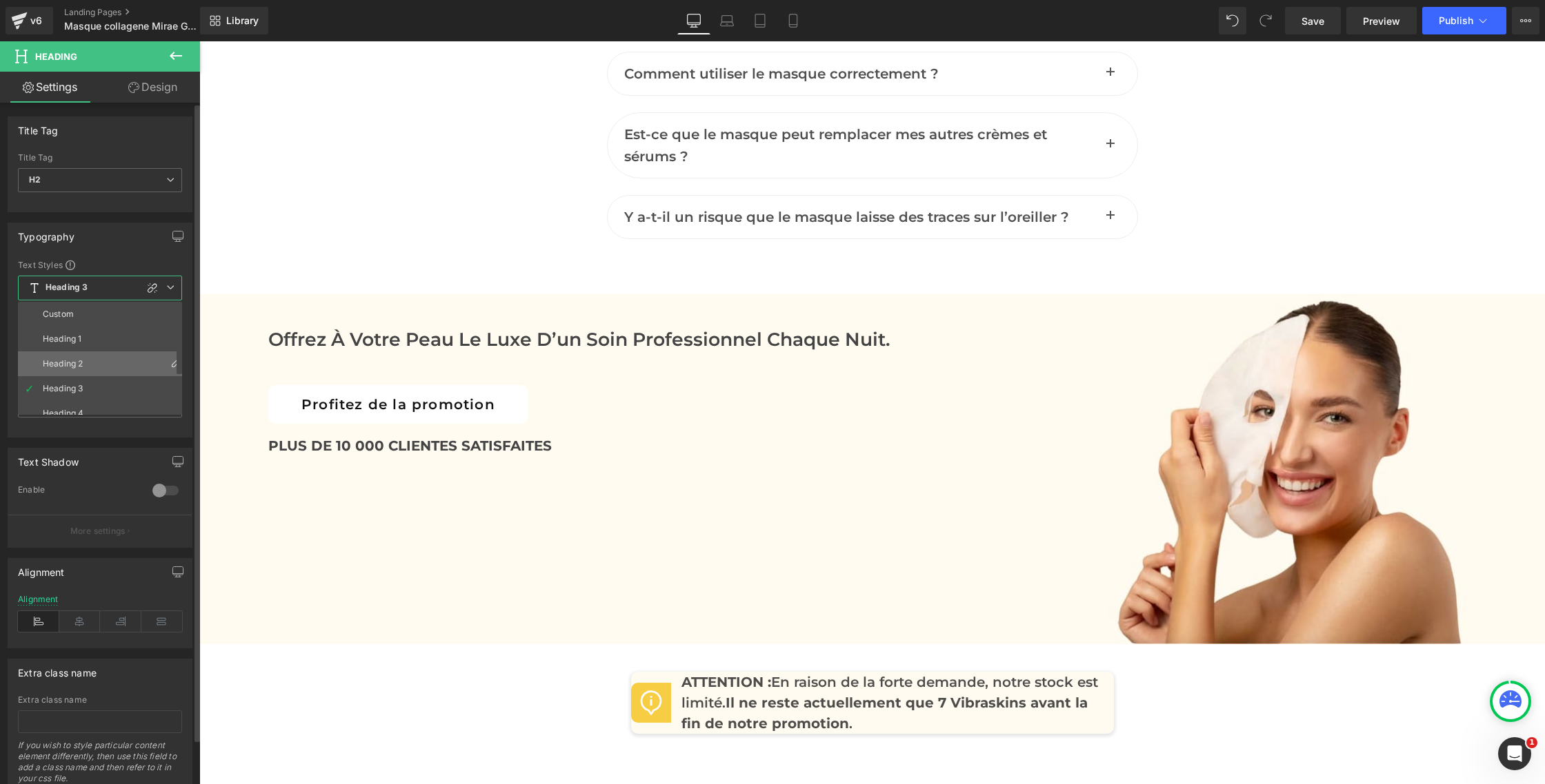
click at [83, 353] on li "Heading 2" at bounding box center [103, 363] width 171 height 25
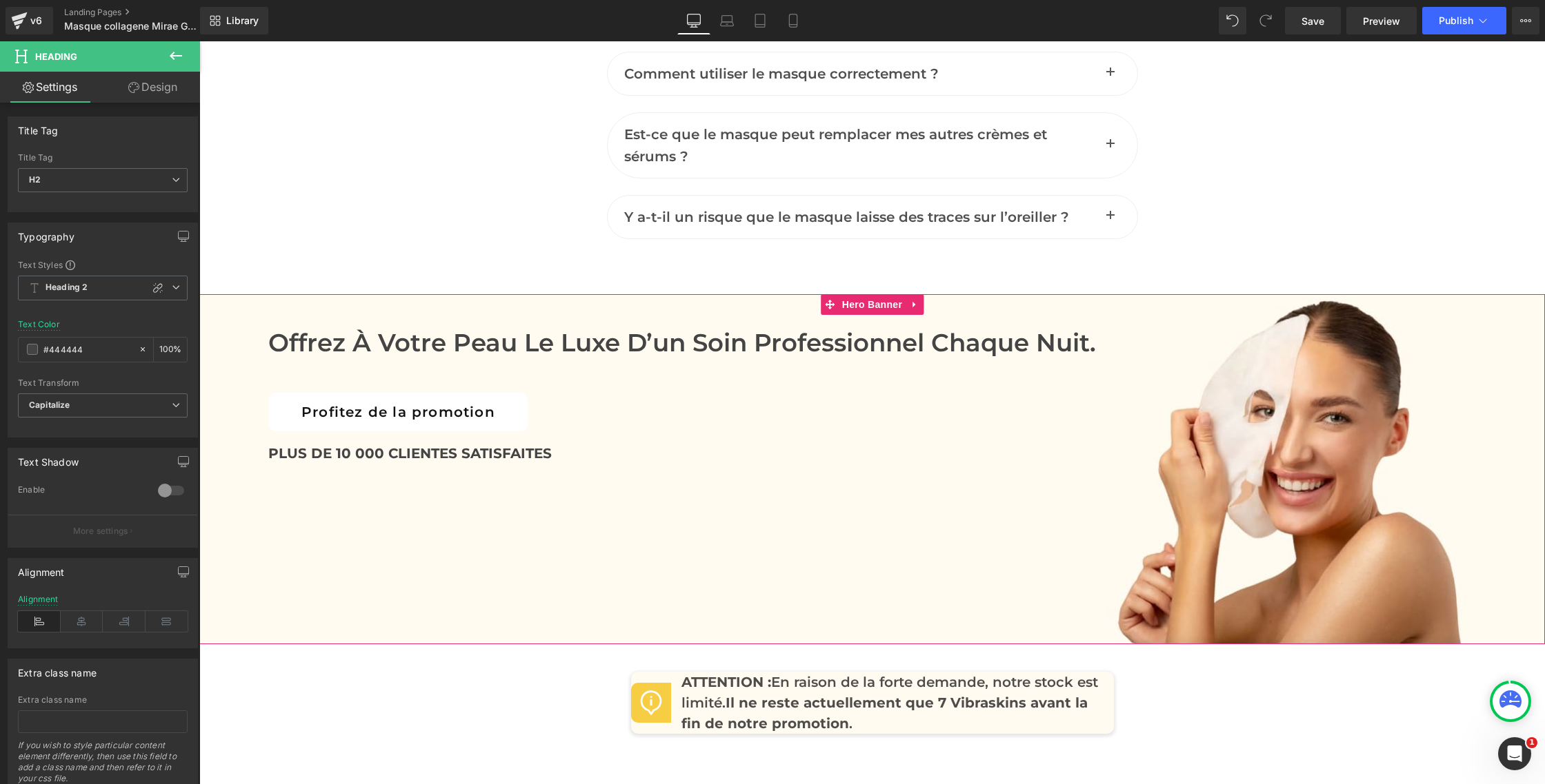
click at [387, 338] on h2 "Offrez à votre peau le luxe d’un soin professionnel chaque nuit." at bounding box center [872, 343] width 1208 height 29
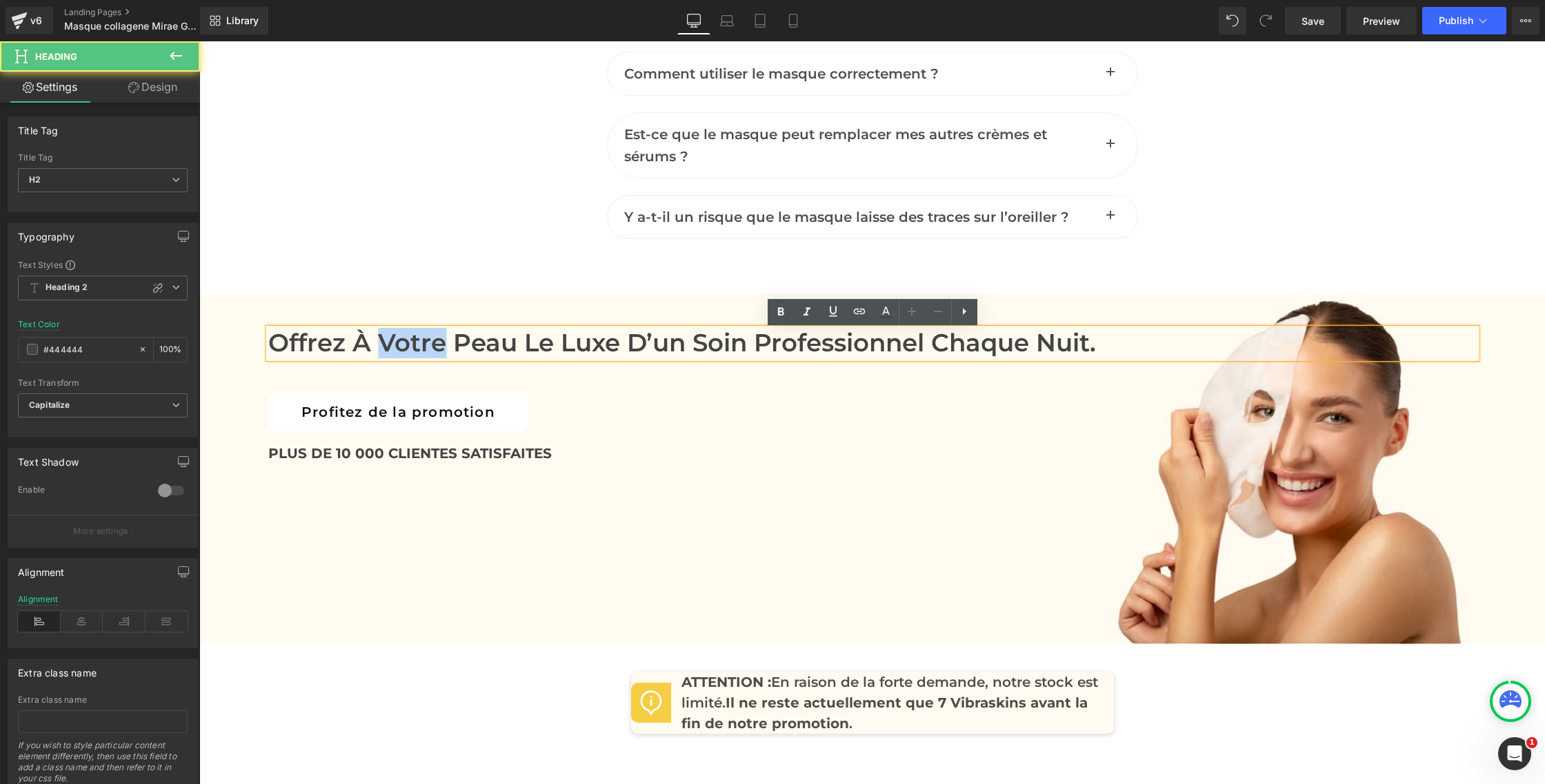
click at [387, 338] on h2 "Offrez à votre peau le luxe d’un soin professionnel chaque nuit." at bounding box center [872, 343] width 1208 height 29
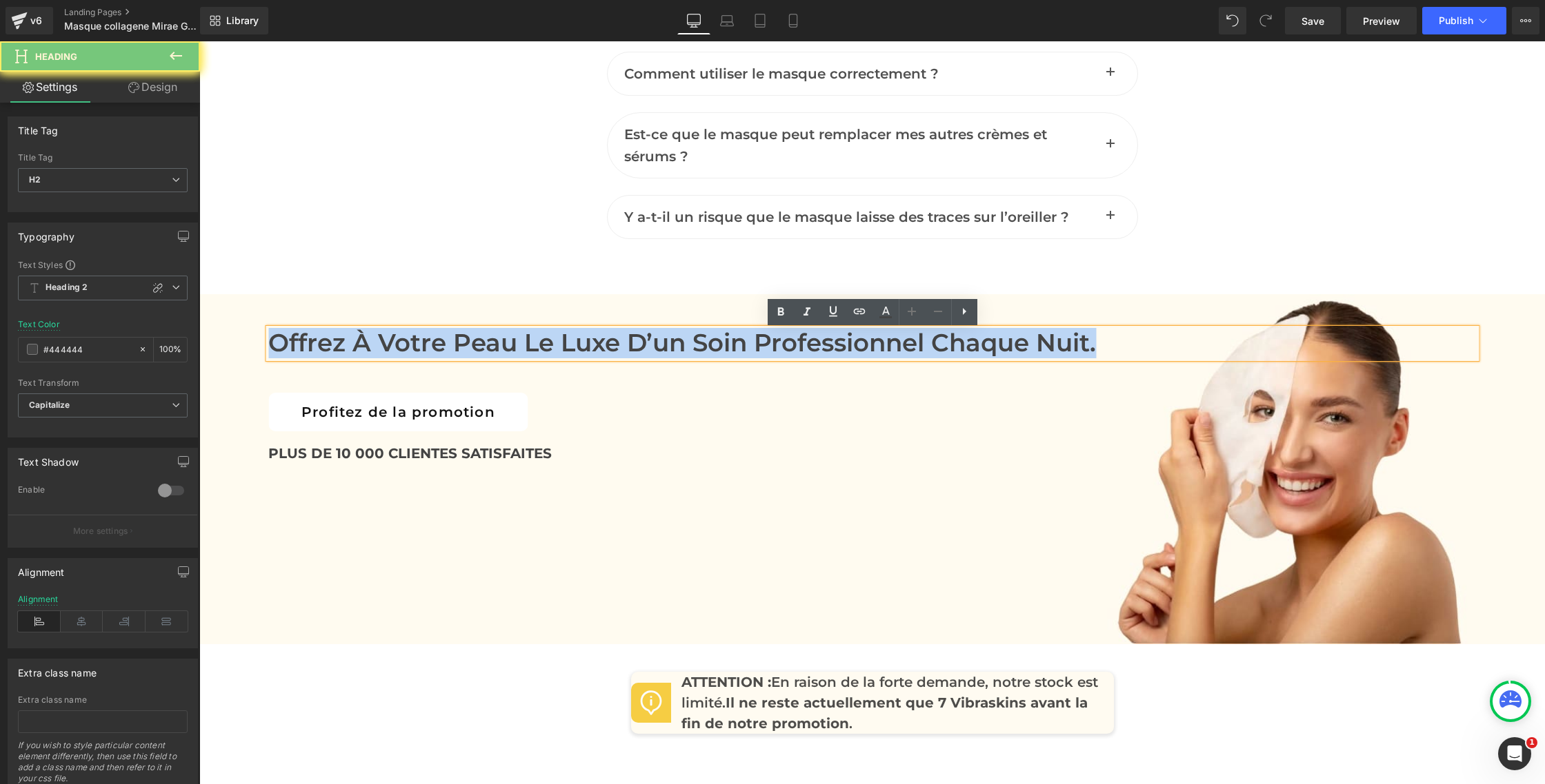
click at [387, 338] on h2 "Offrez à votre peau le luxe d’un soin professionnel chaque nuit." at bounding box center [872, 343] width 1208 height 29
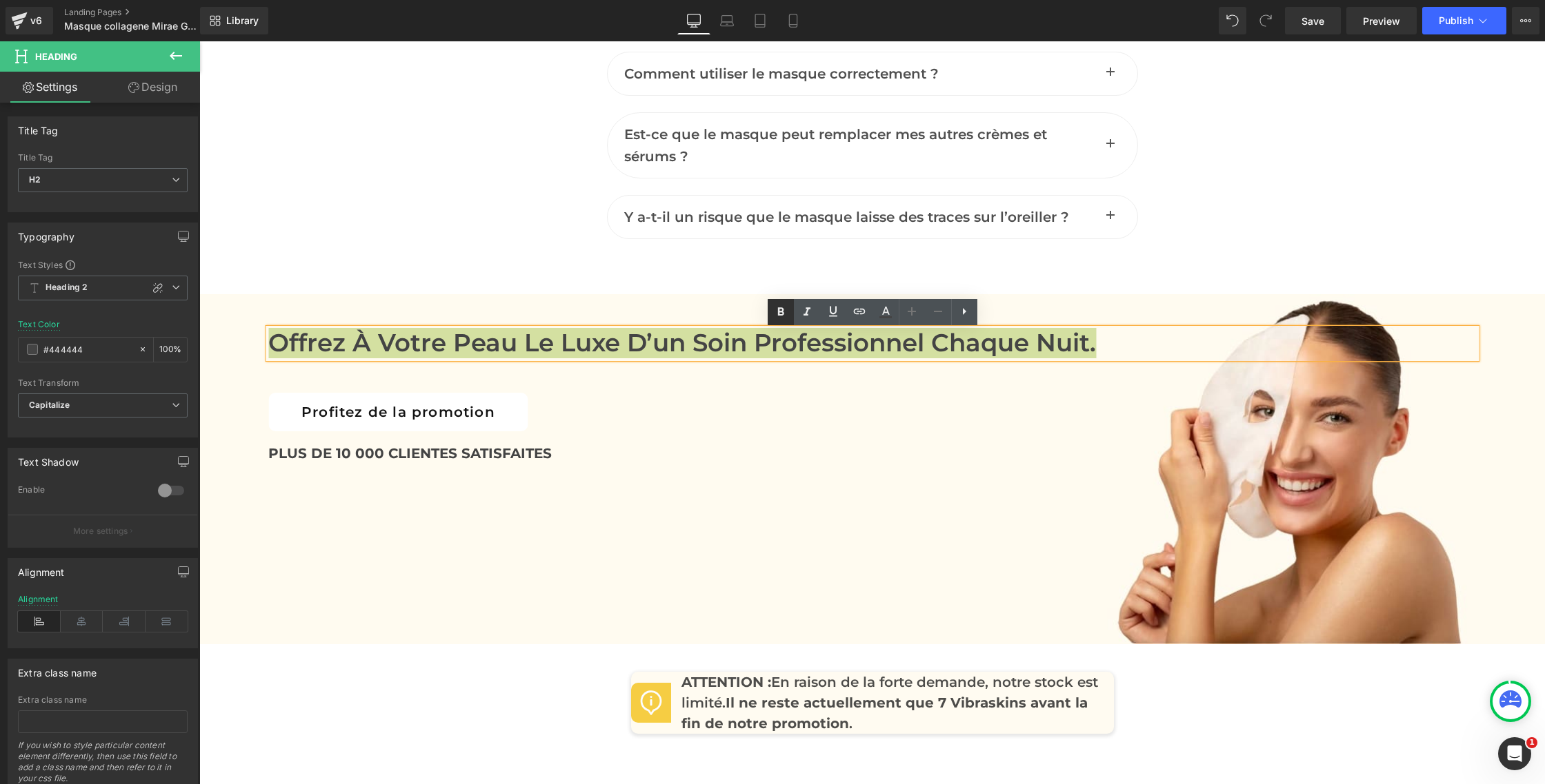
click at [780, 316] on icon at bounding box center [780, 312] width 6 height 8
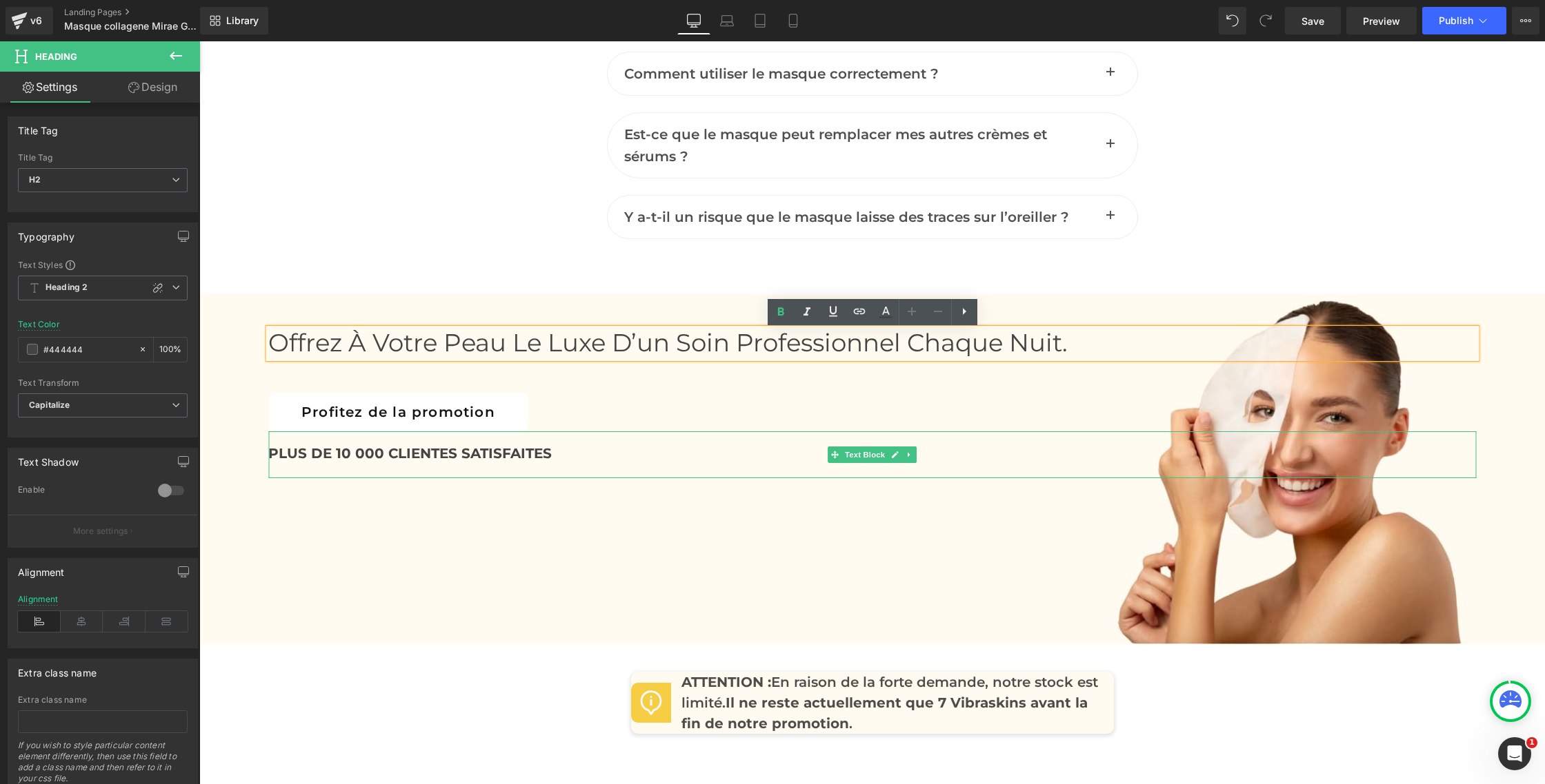
click at [374, 462] on b "PLUS DE 10 000 CLIENTES SATISFAITES" at bounding box center [410, 453] width 283 height 17
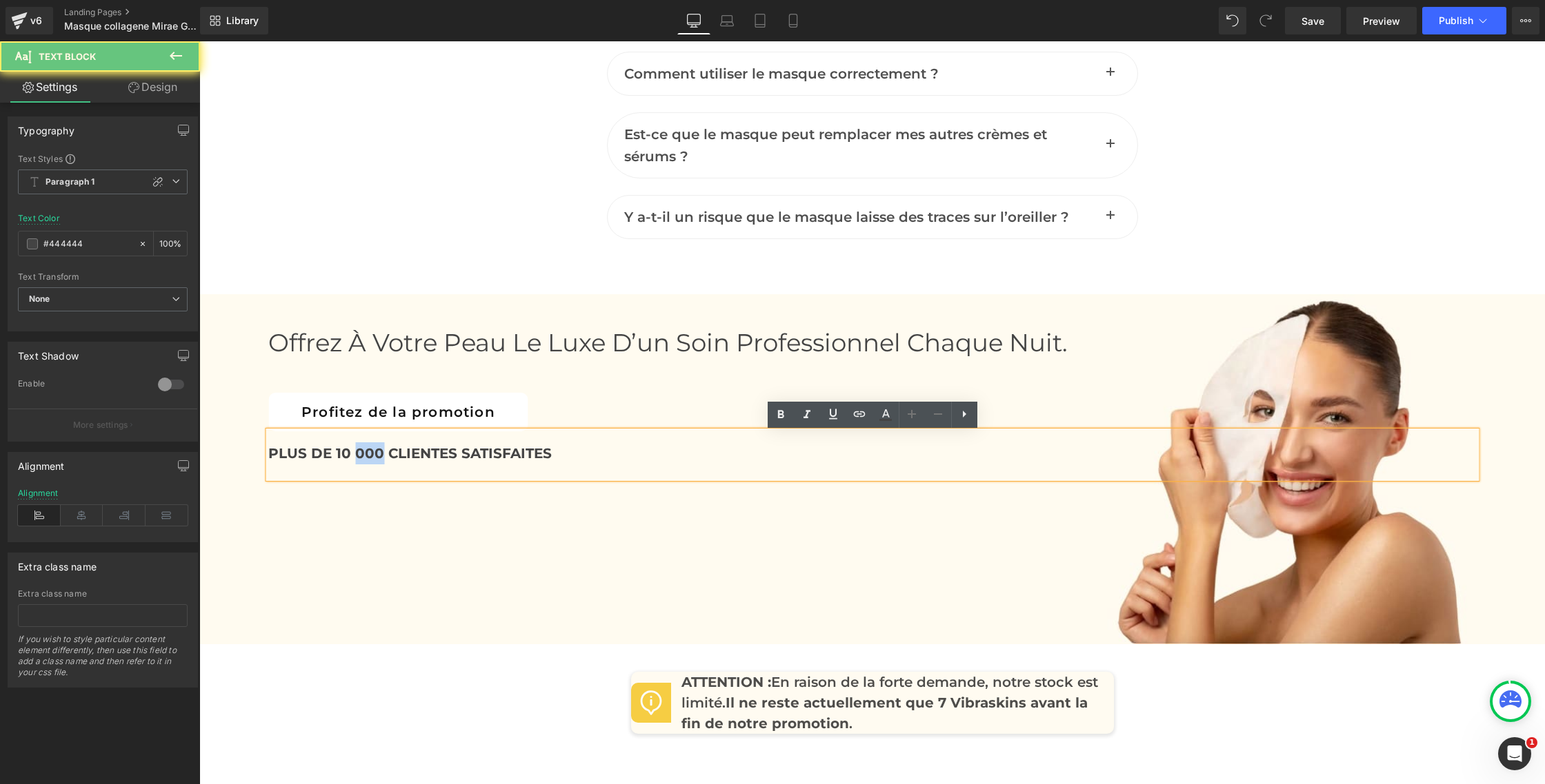
click at [374, 462] on b "PLUS DE 10 000 CLIENTES SATISFAITES" at bounding box center [410, 453] width 283 height 17
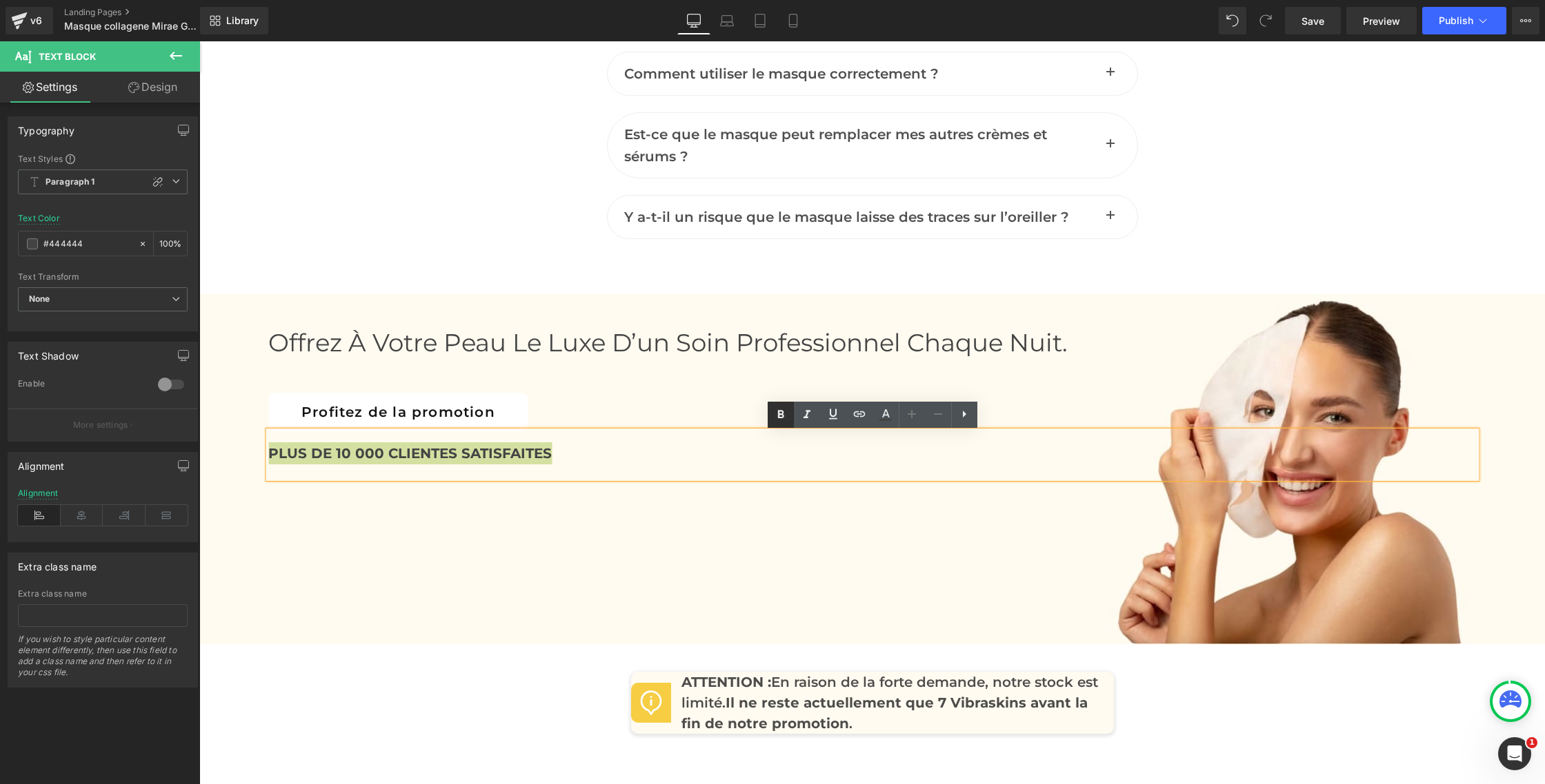
click at [776, 417] on icon at bounding box center [780, 414] width 17 height 17
click at [383, 540] on div "Offrez à votre peau le luxe d’un soin professionnel chaque nuit. Heading Profit…" at bounding box center [872, 469] width 1346 height 350
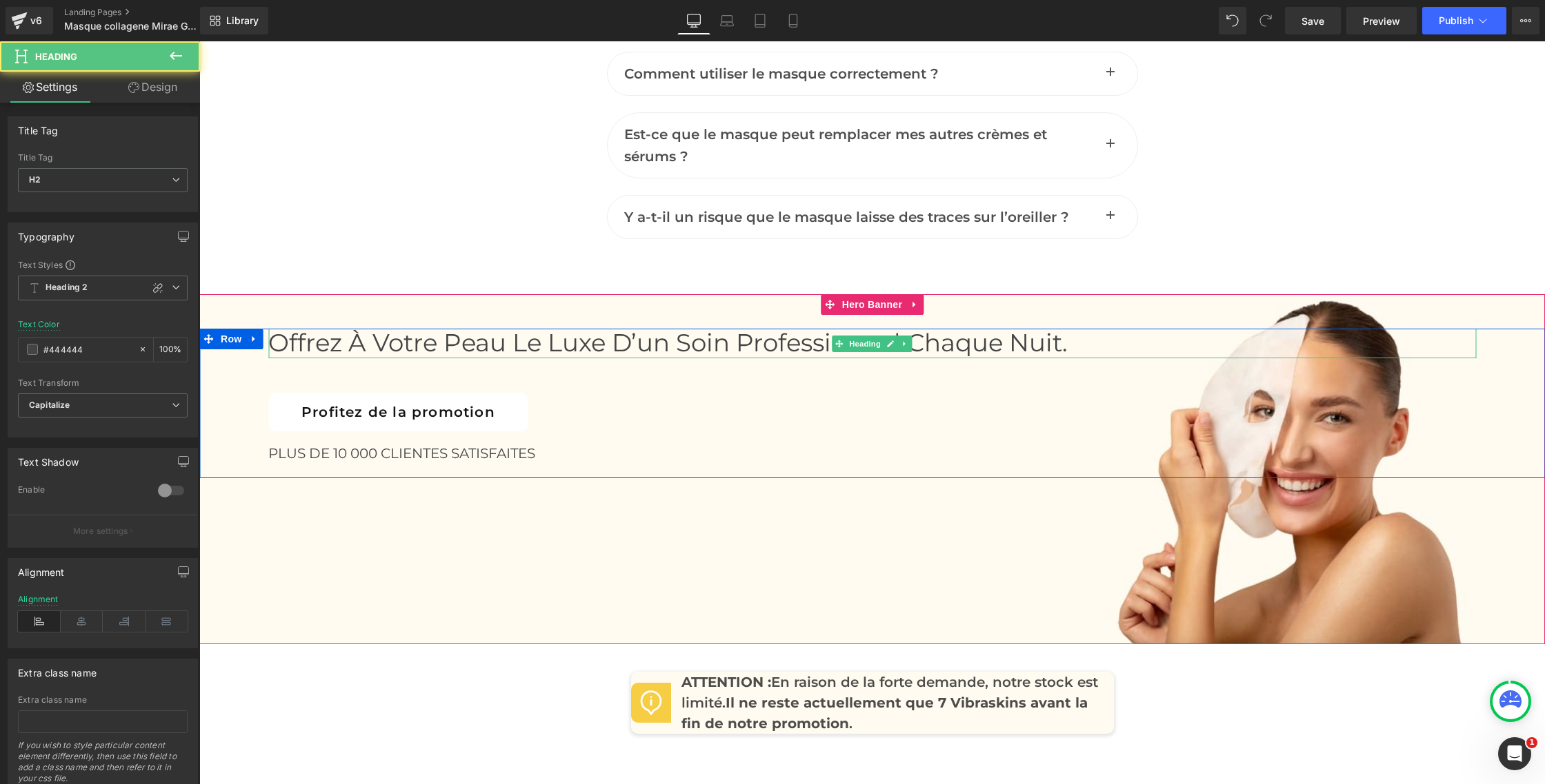
click at [747, 350] on span "Offrez à votre peau le luxe d’un soin professionnel chaque nuit." at bounding box center [668, 342] width 799 height 29
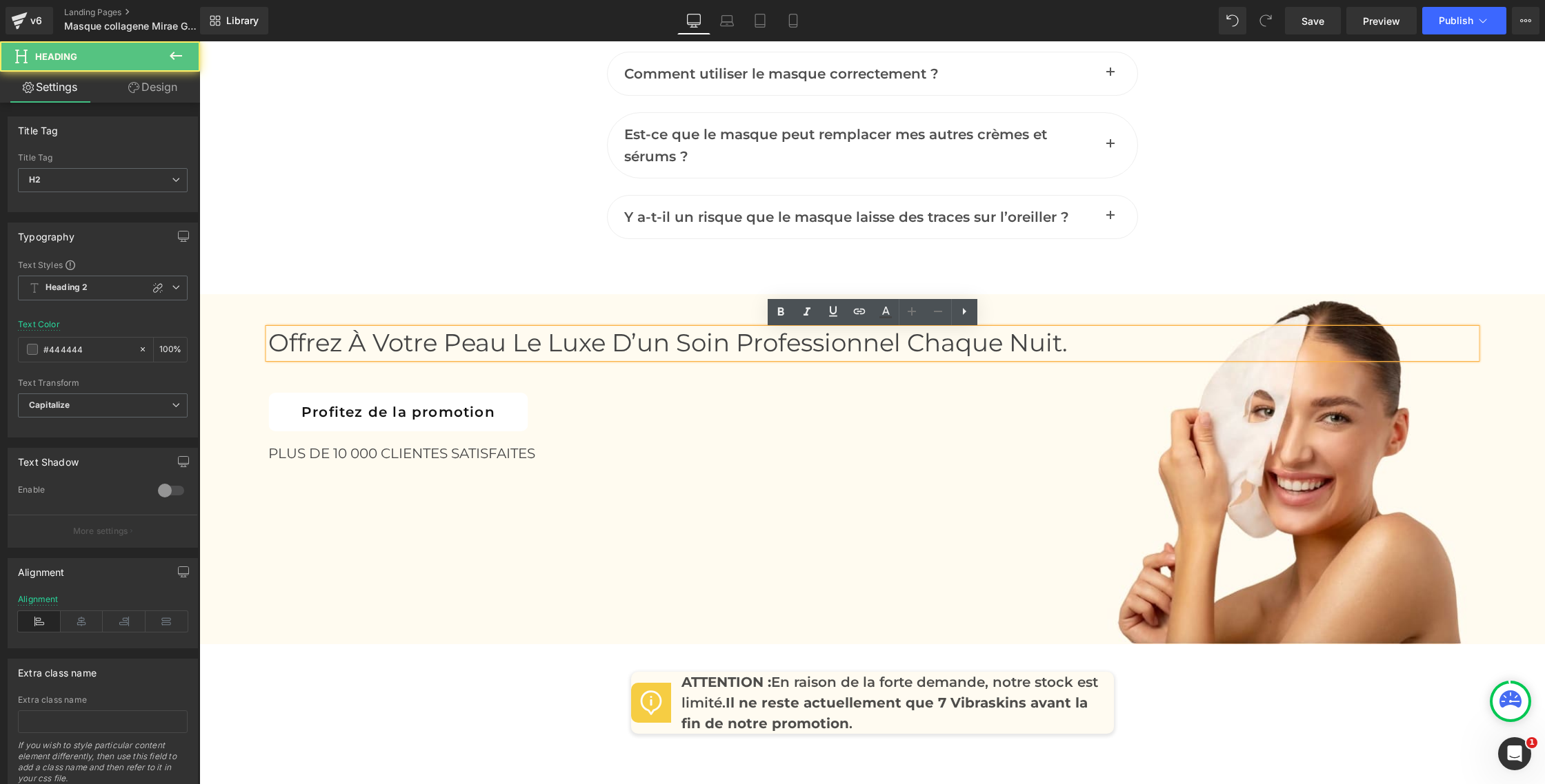
click at [619, 344] on span "Offrez à votre peau le luxe d’un soin professionnel chaque nuit." at bounding box center [668, 342] width 799 height 29
click at [742, 345] on span "Offrez à votre peau le luxe d’un soin professionnel chaque nuit." at bounding box center [668, 342] width 799 height 29
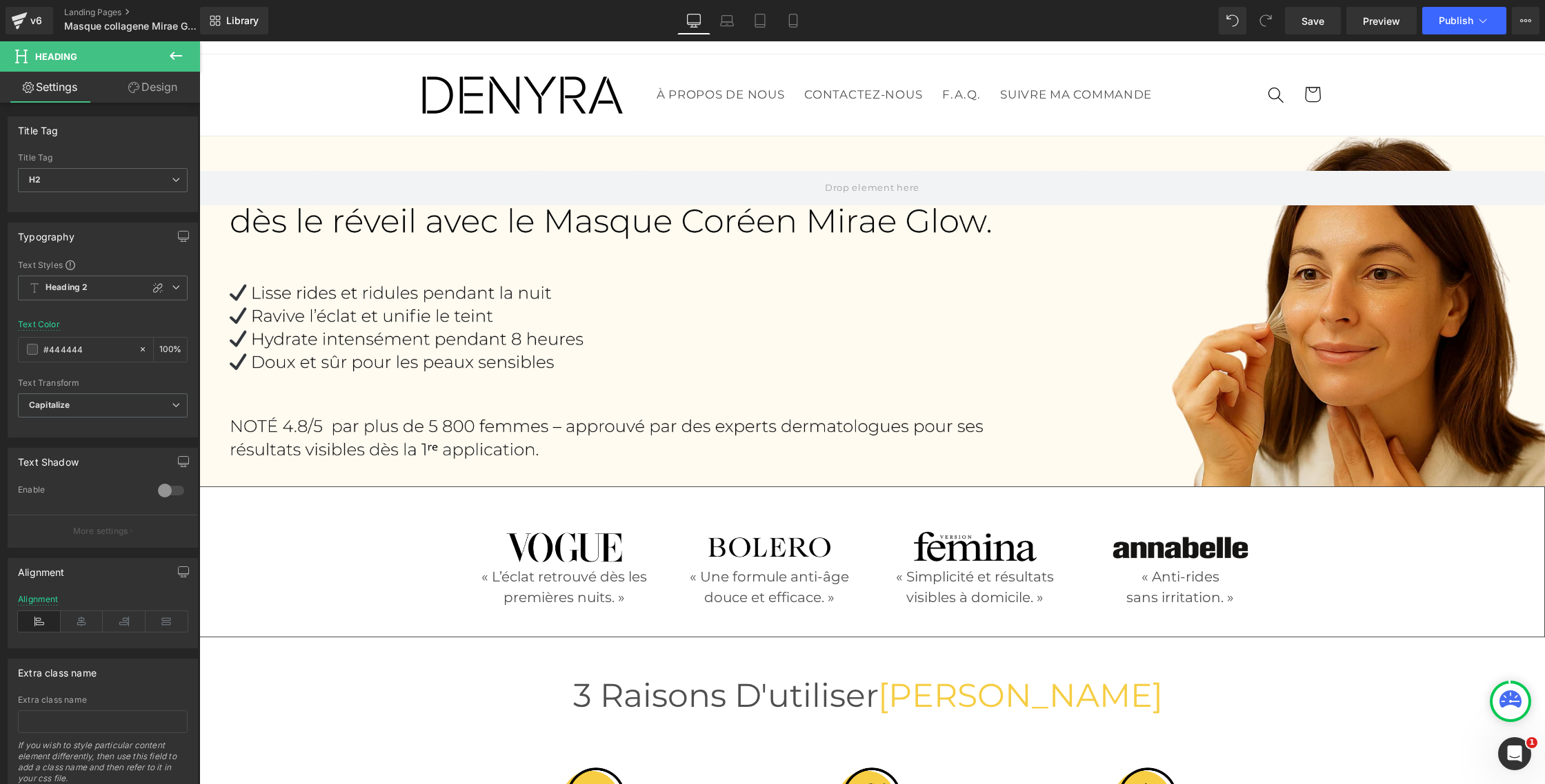
scroll to position [22, 0]
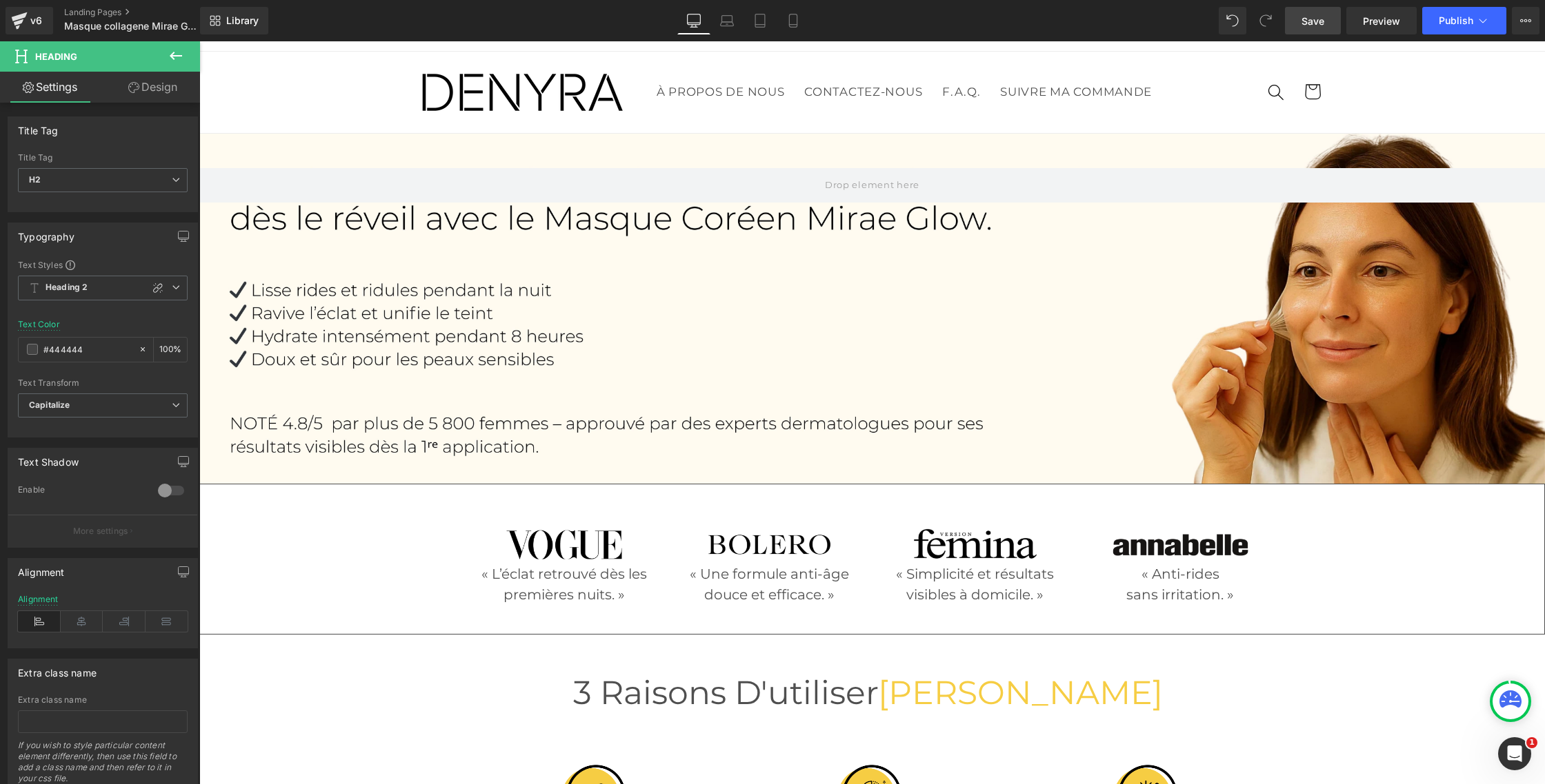
click at [1314, 18] on span "Save" at bounding box center [1312, 21] width 23 height 14
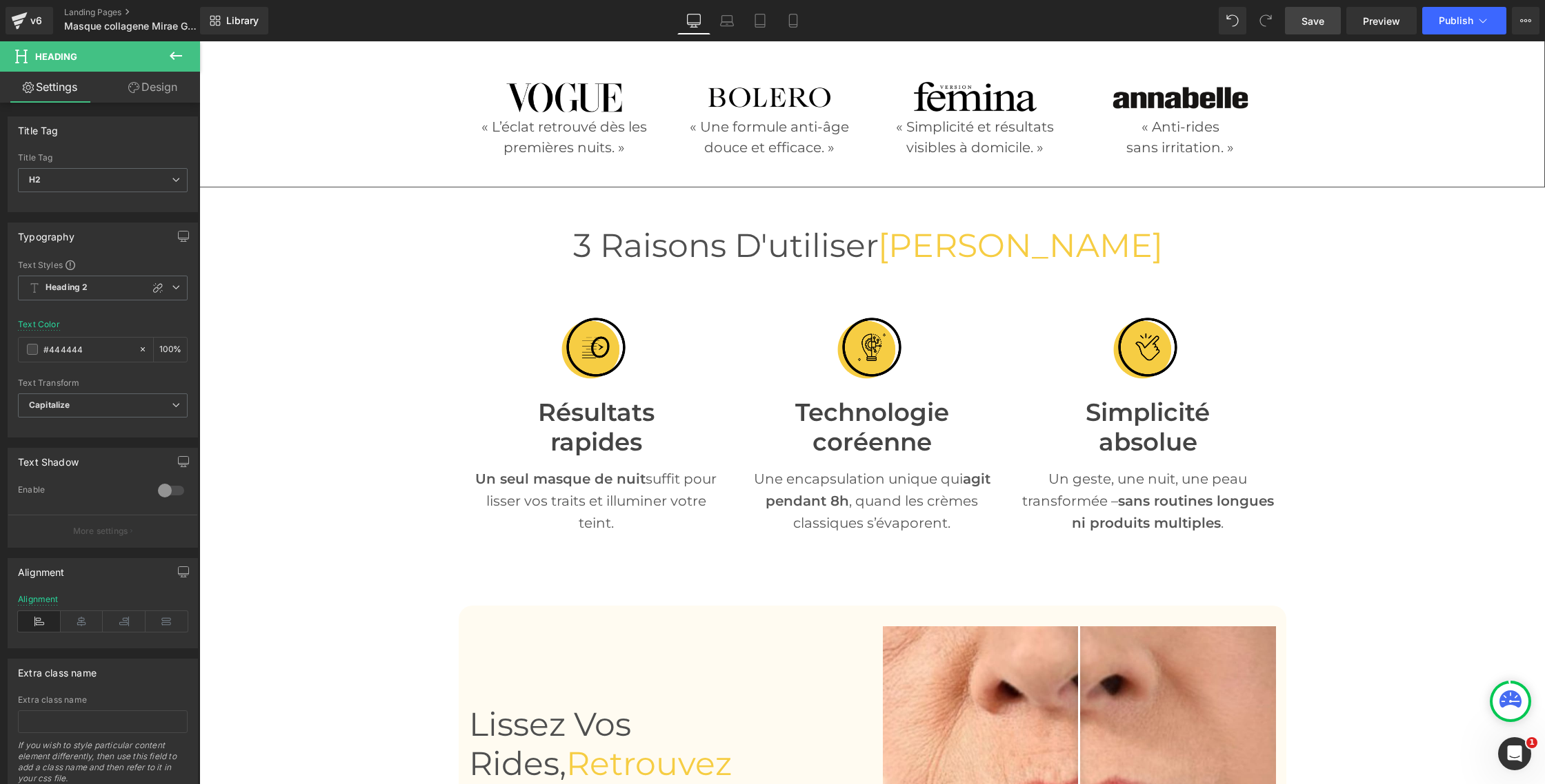
scroll to position [473, 0]
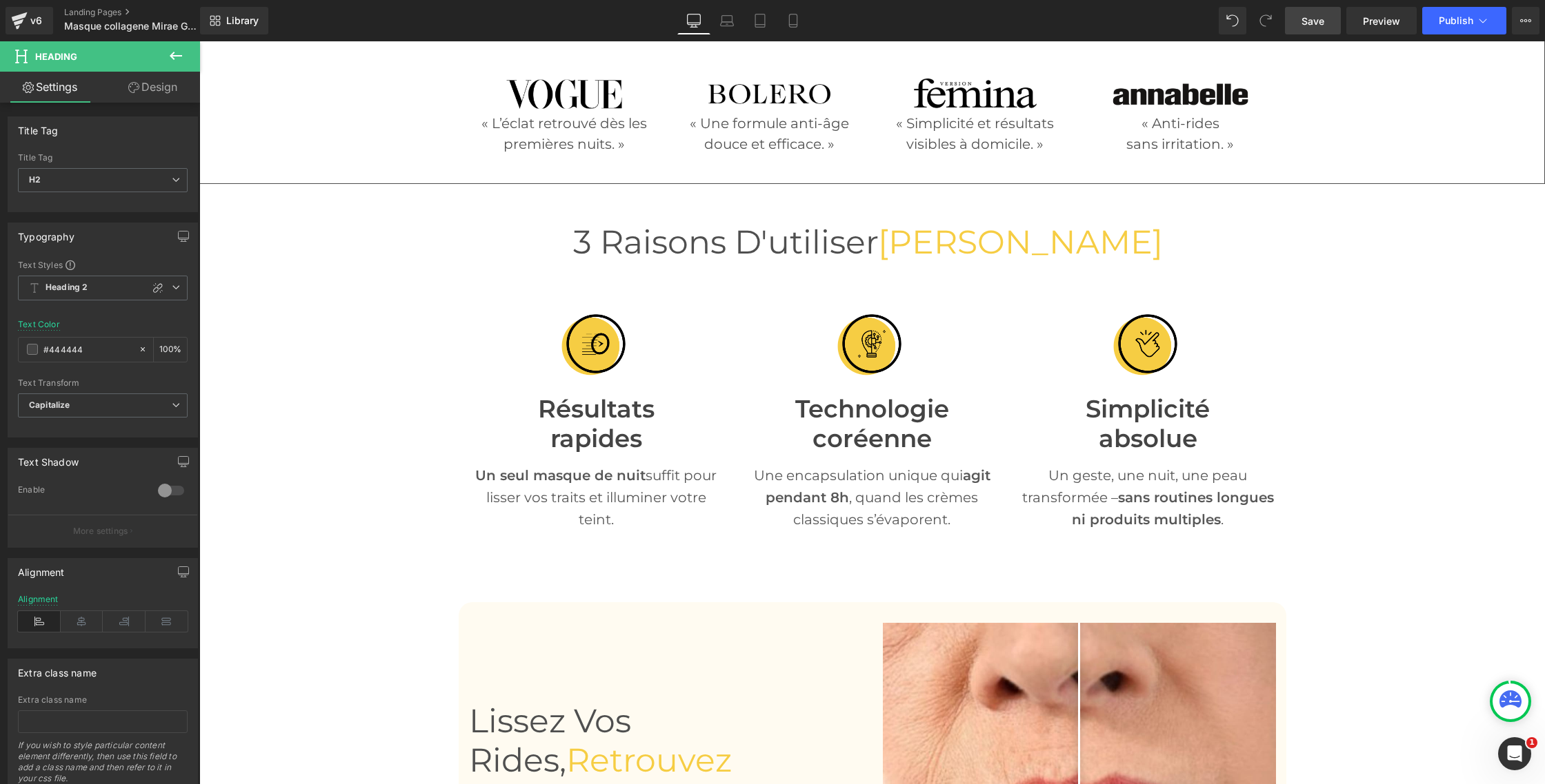
click at [576, 409] on div "Résultats rapides Heading" at bounding box center [596, 416] width 255 height 75
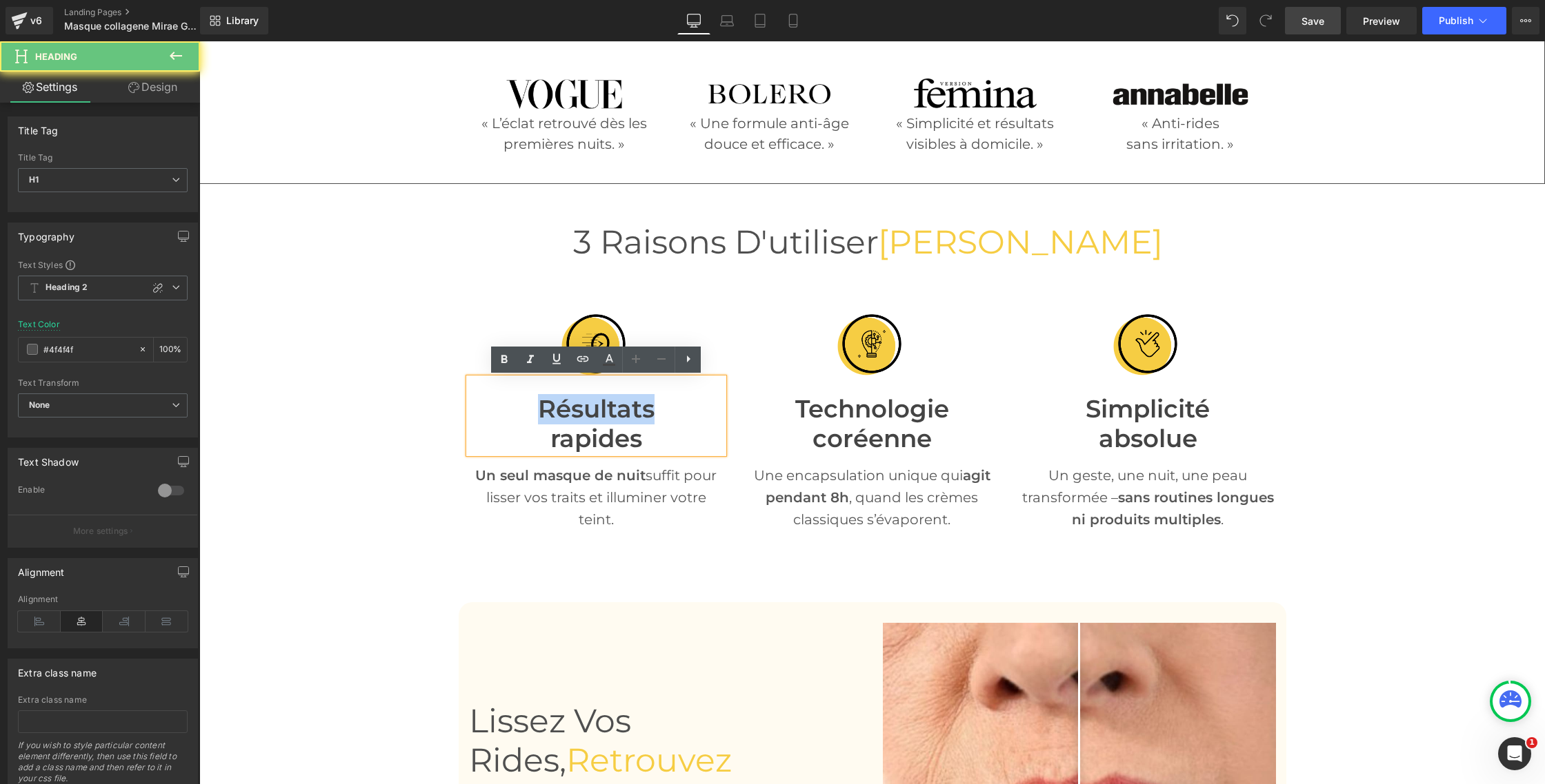
click at [576, 409] on font "Résultats" at bounding box center [596, 409] width 117 height 29
click at [549, 402] on font "Résultats" at bounding box center [596, 409] width 117 height 29
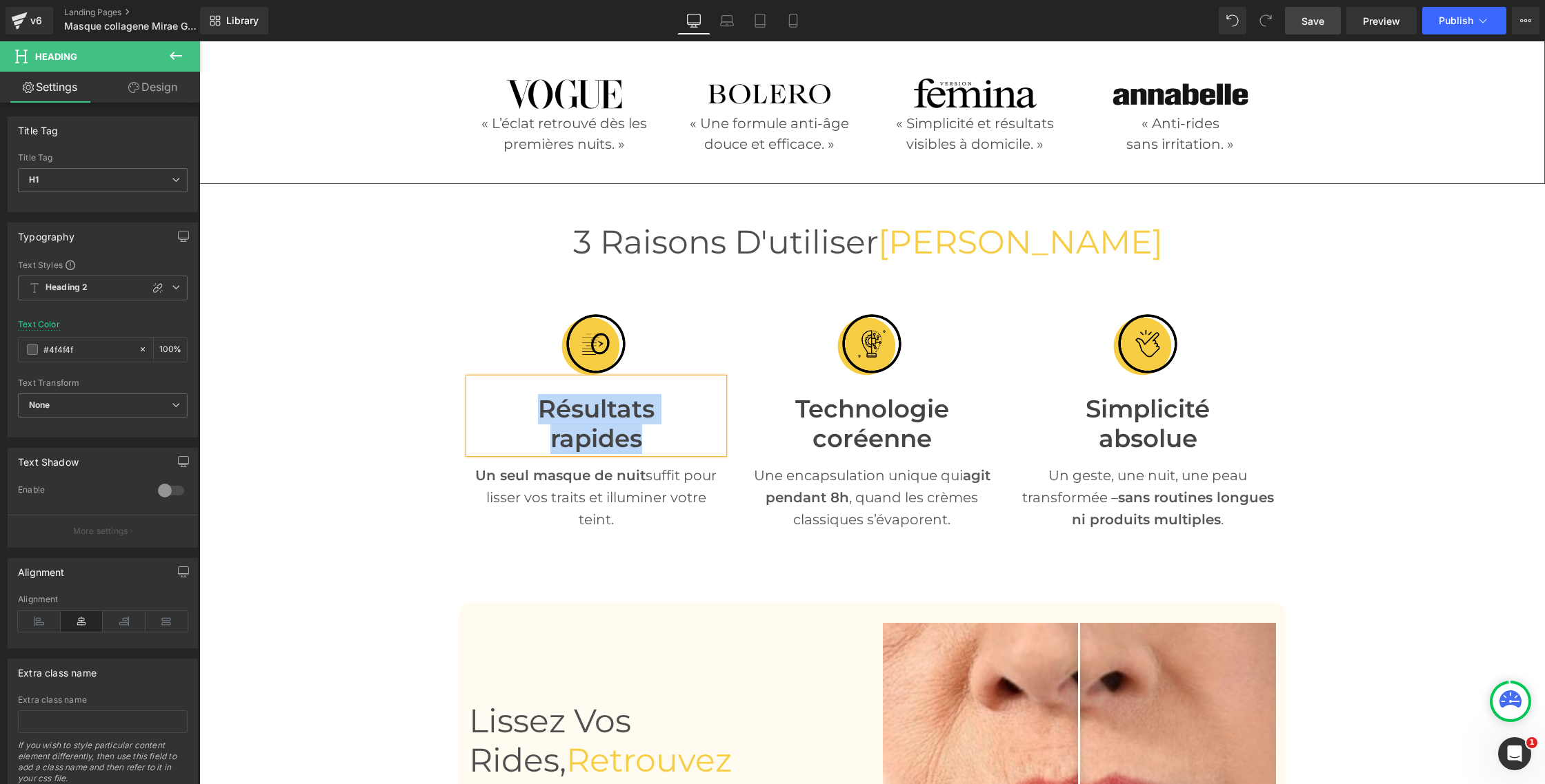
click at [564, 411] on font "Résultats" at bounding box center [596, 409] width 117 height 29
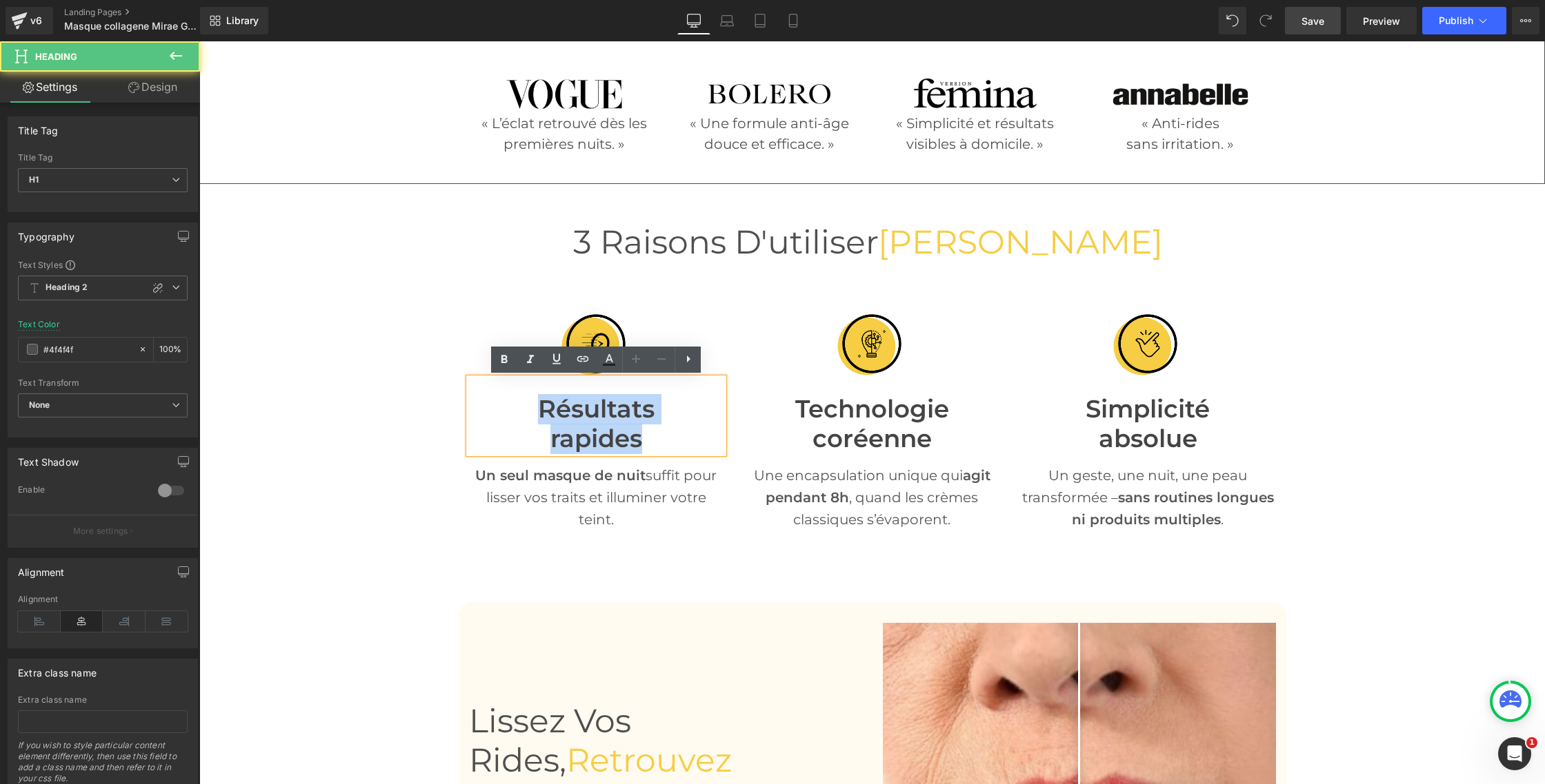
drag, startPoint x: 553, startPoint y: 415, endPoint x: 642, endPoint y: 441, distance: 92.7
click at [642, 441] on div "Résultats rapides" at bounding box center [596, 416] width 255 height 75
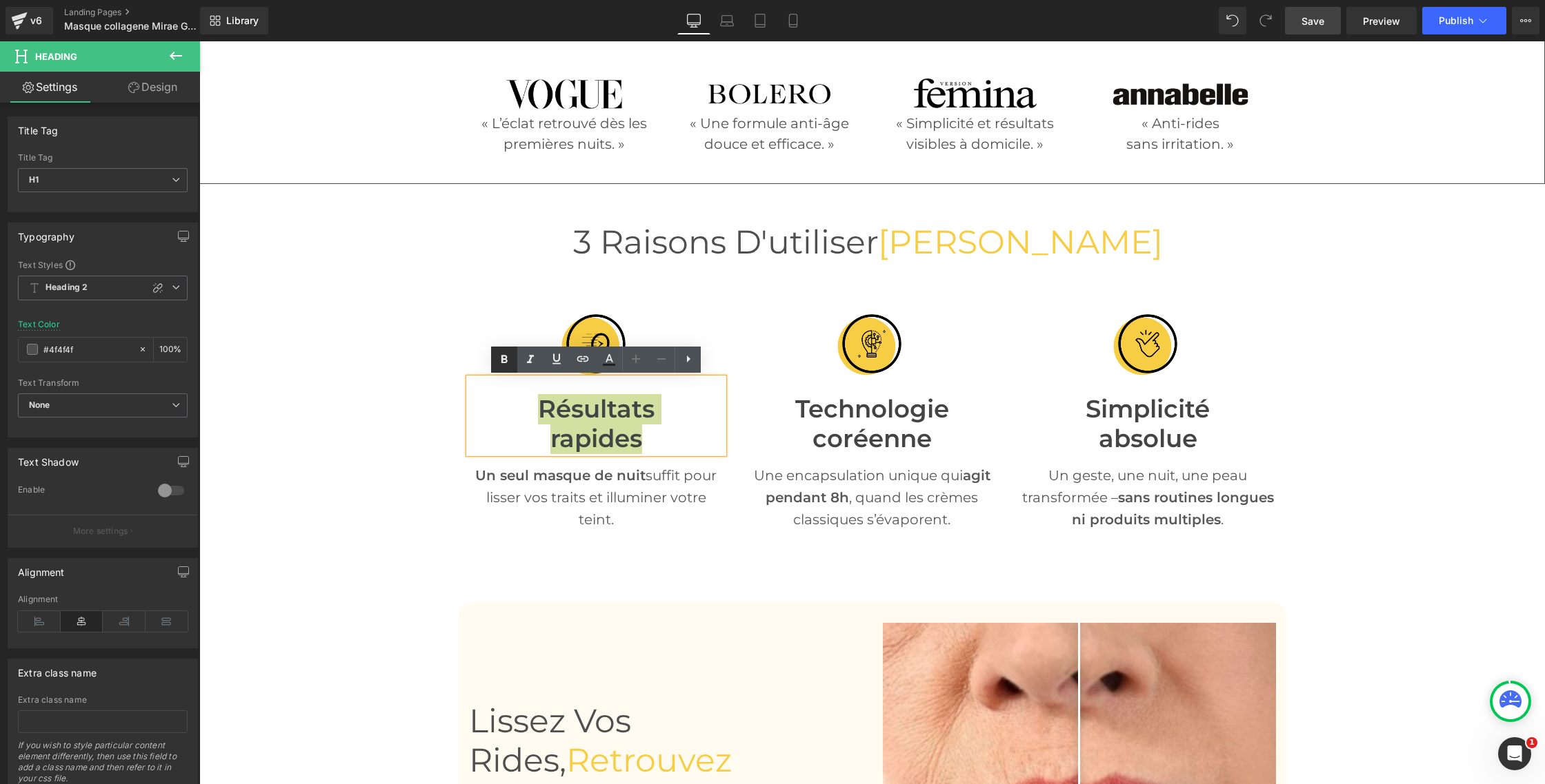
click at [496, 358] on icon at bounding box center [504, 359] width 17 height 17
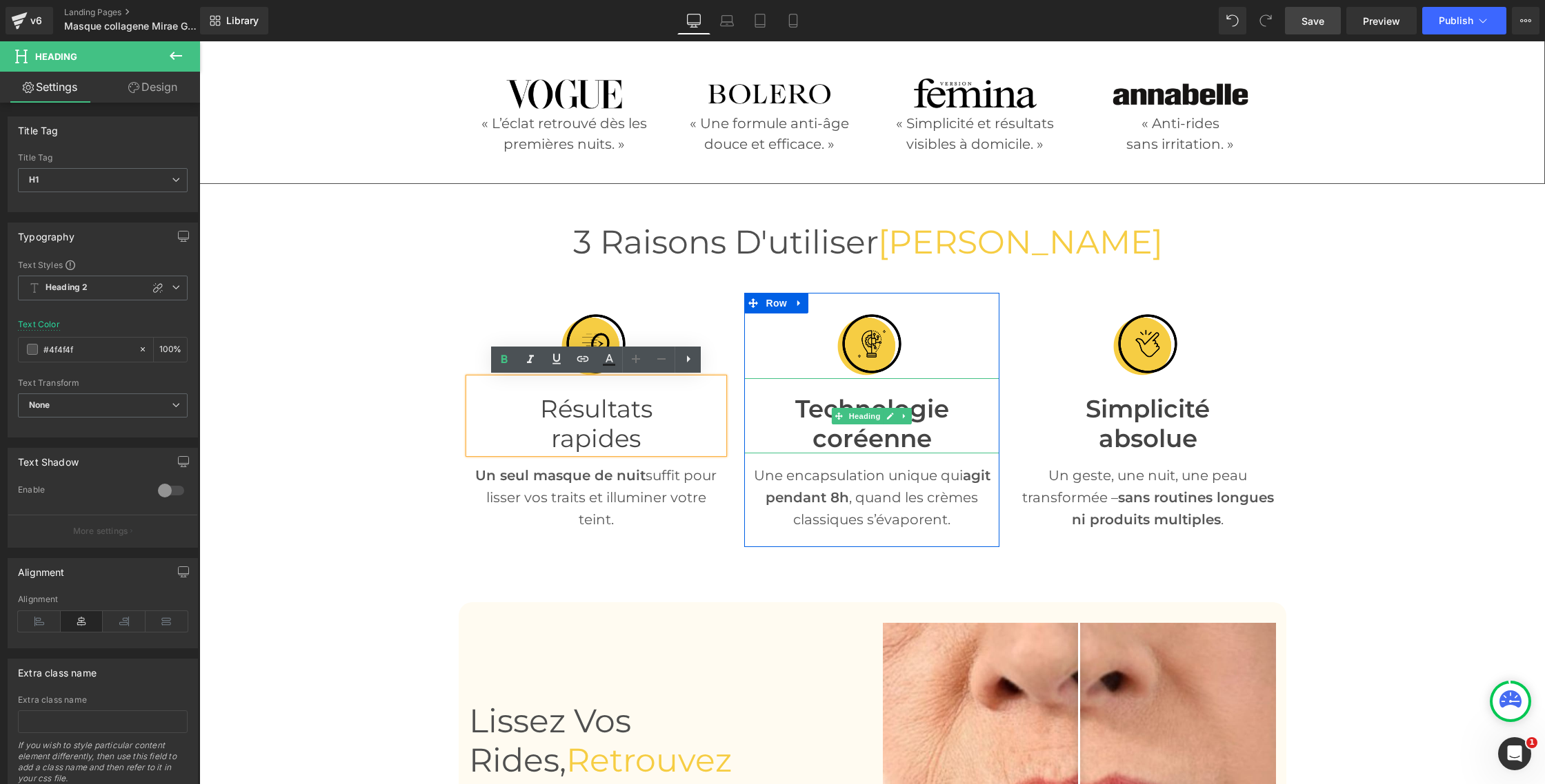
click at [793, 410] on h1 "Technologie coréenne" at bounding box center [871, 425] width 255 height 59
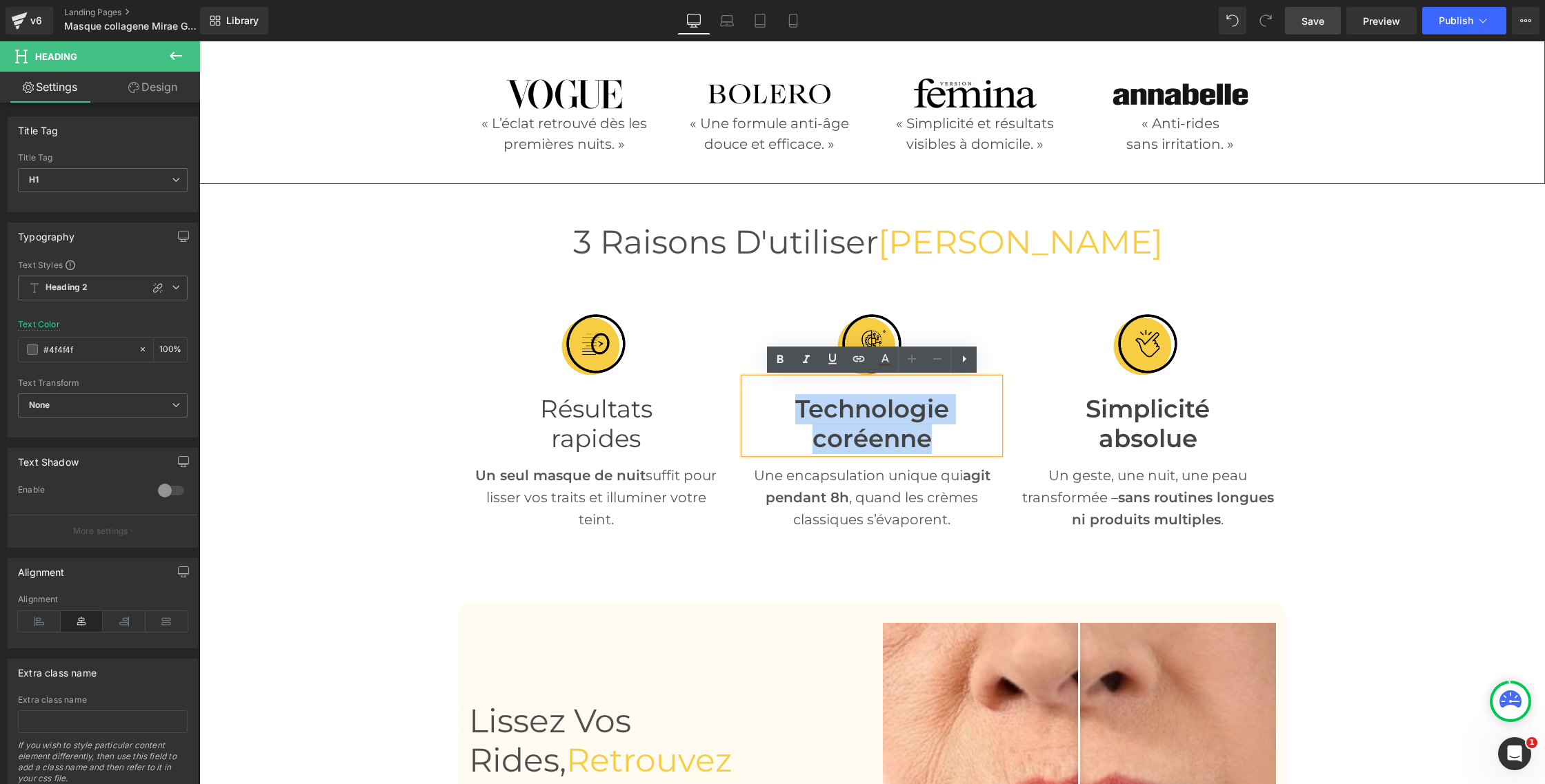
drag, startPoint x: 796, startPoint y: 406, endPoint x: 926, endPoint y: 435, distance: 133.2
click at [926, 435] on font "Technologie coréenne" at bounding box center [873, 424] width 154 height 60
drag, startPoint x: 775, startPoint y: 367, endPoint x: 784, endPoint y: 371, distance: 9.8
click at [776, 367] on link at bounding box center [780, 359] width 26 height 26
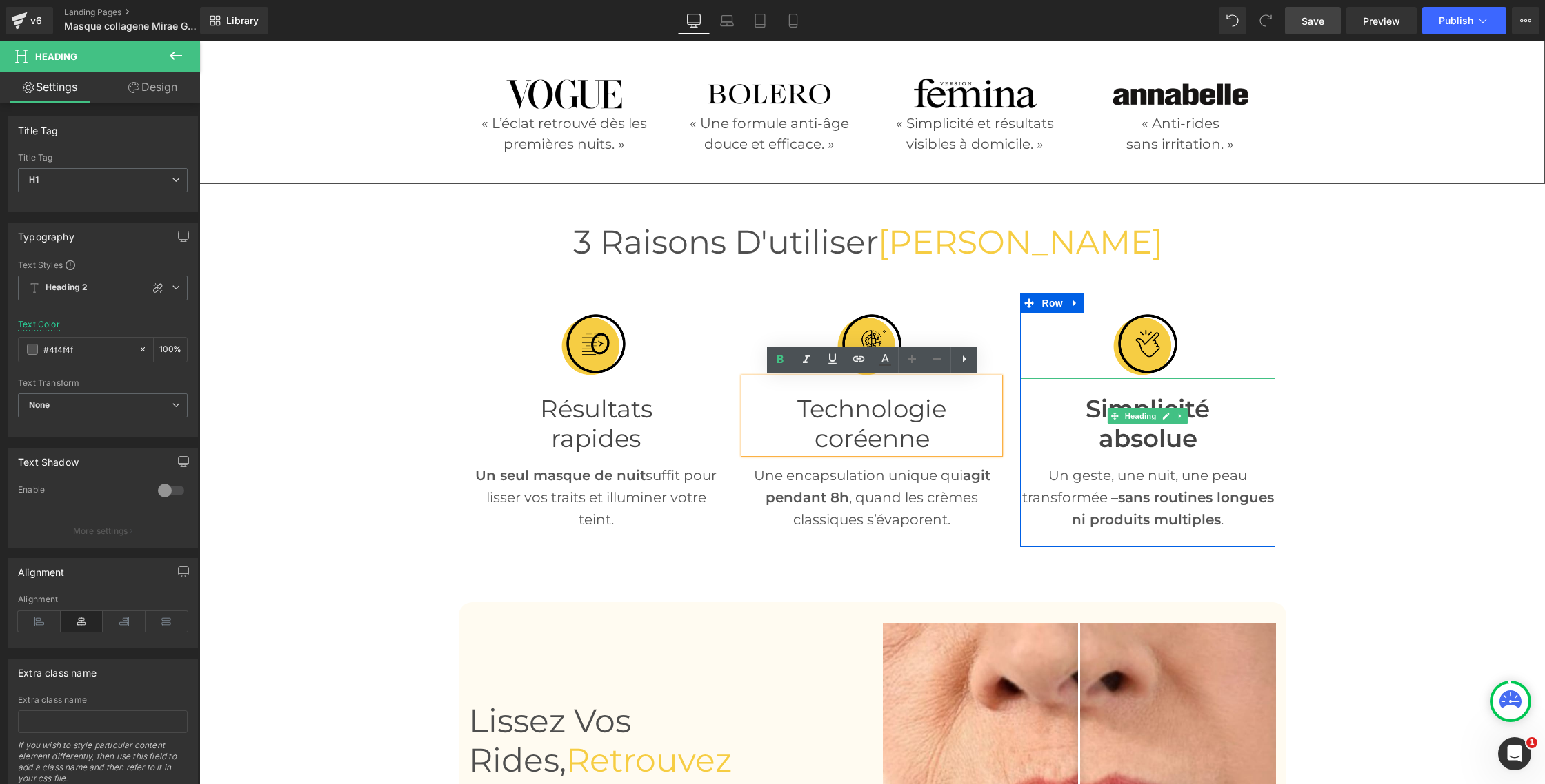
click at [1088, 419] on font "Simplicité" at bounding box center [1147, 409] width 124 height 29
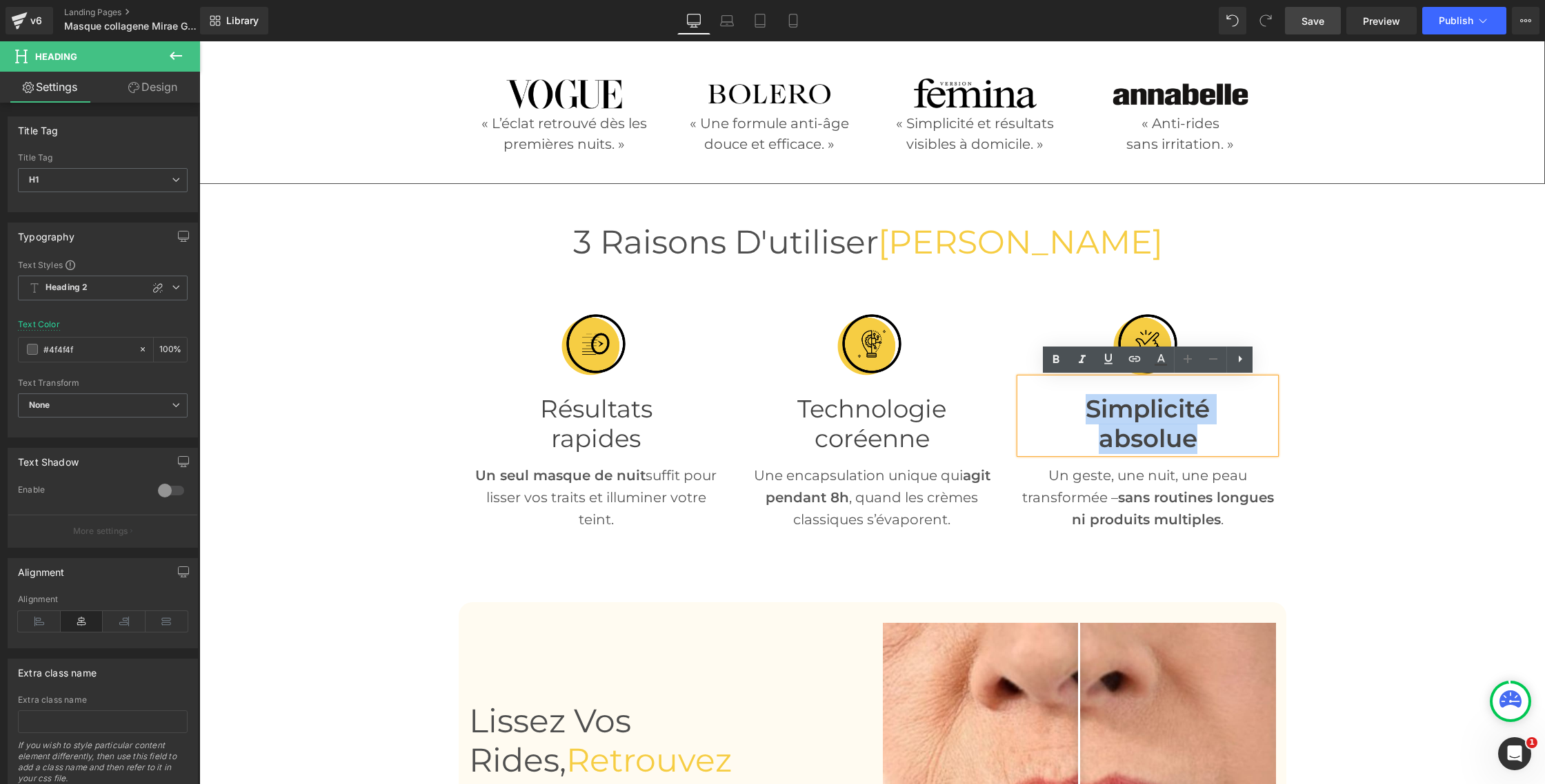
drag, startPoint x: 1084, startPoint y: 411, endPoint x: 1192, endPoint y: 435, distance: 110.6
click at [1192, 435] on div "Simplicité absolue" at bounding box center [1147, 416] width 255 height 75
click at [1051, 363] on icon at bounding box center [1055, 359] width 17 height 17
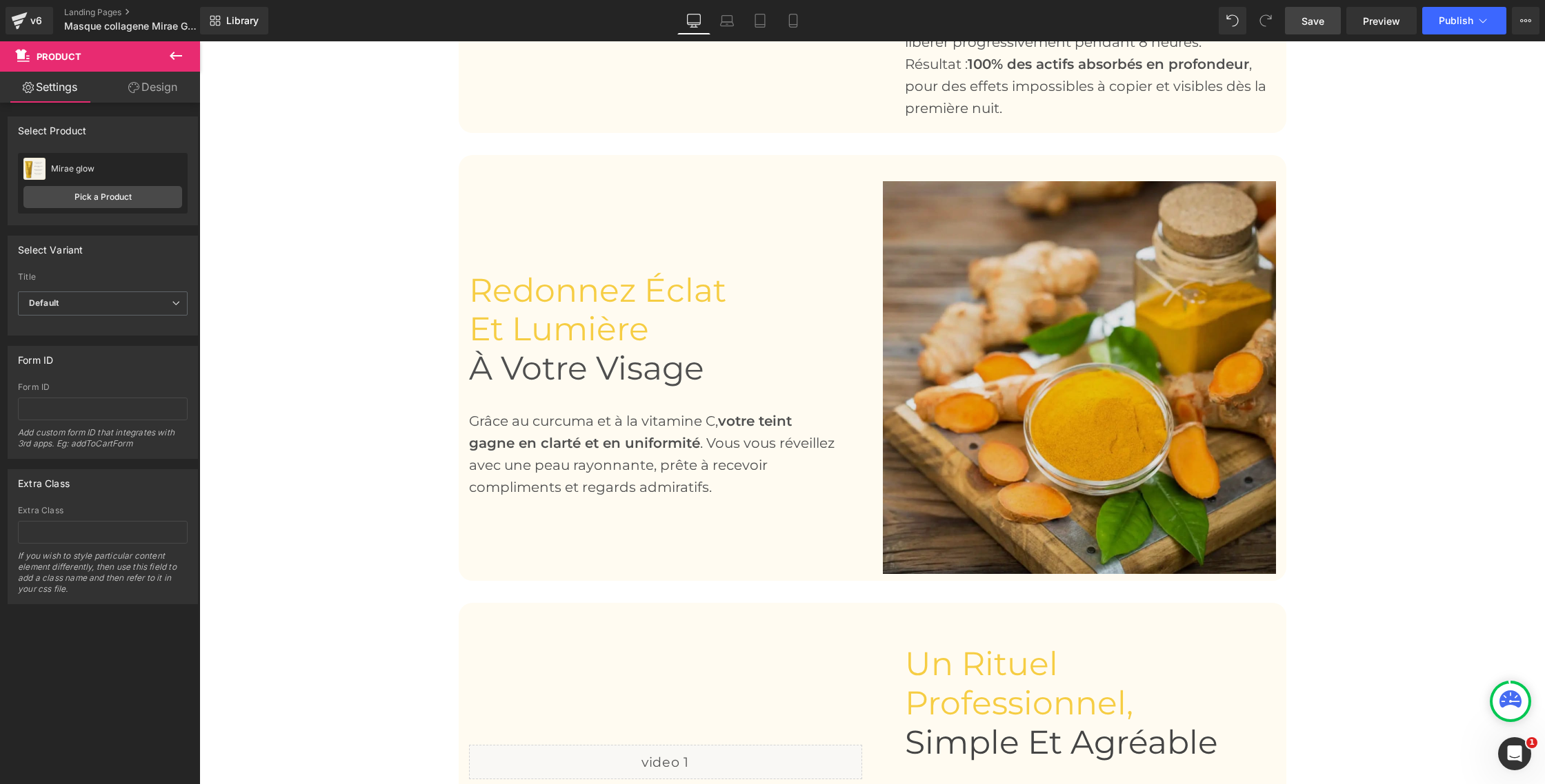
scroll to position [1776, 0]
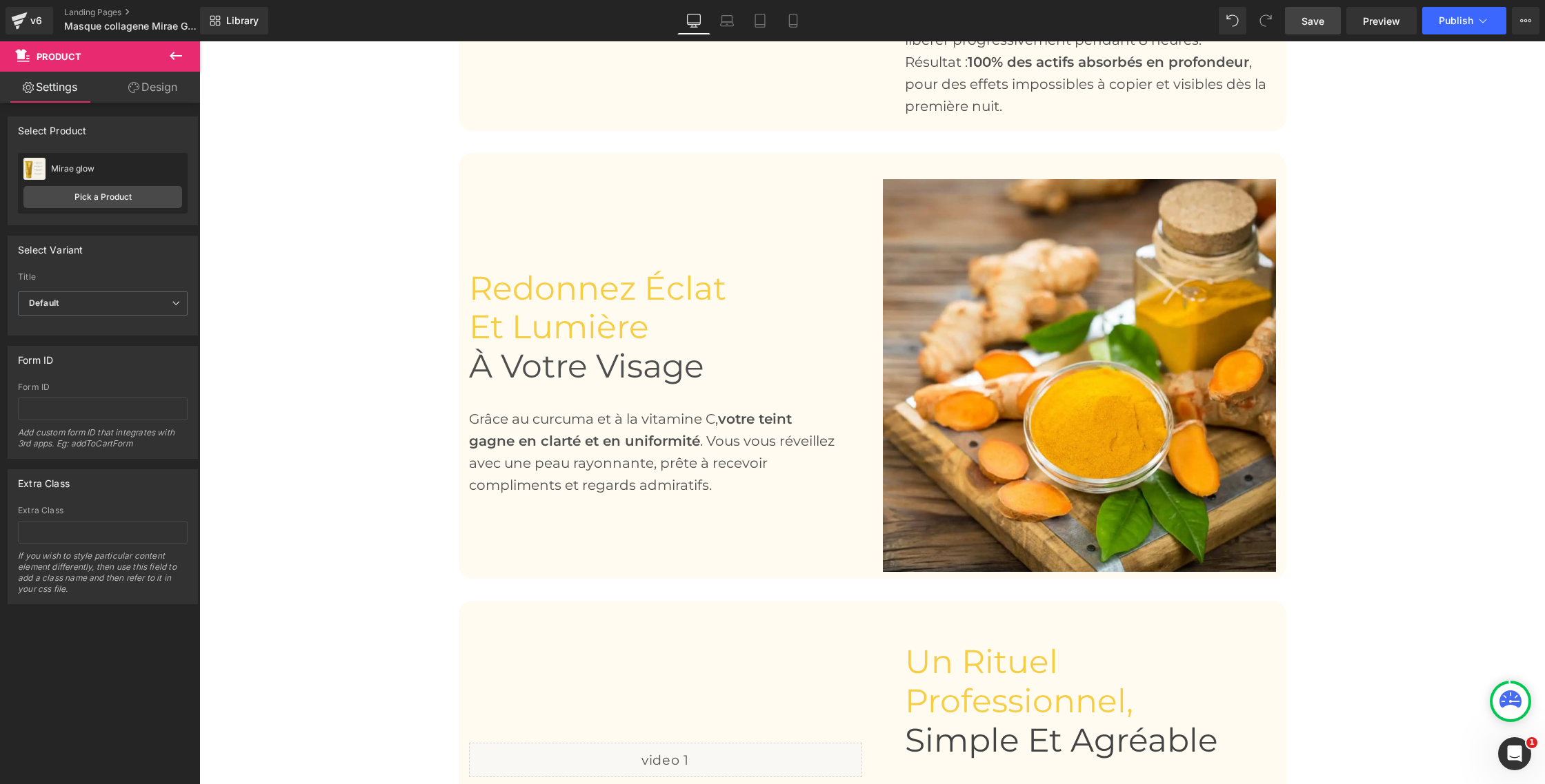
click at [1320, 33] on link "Save" at bounding box center [1312, 21] width 56 height 28
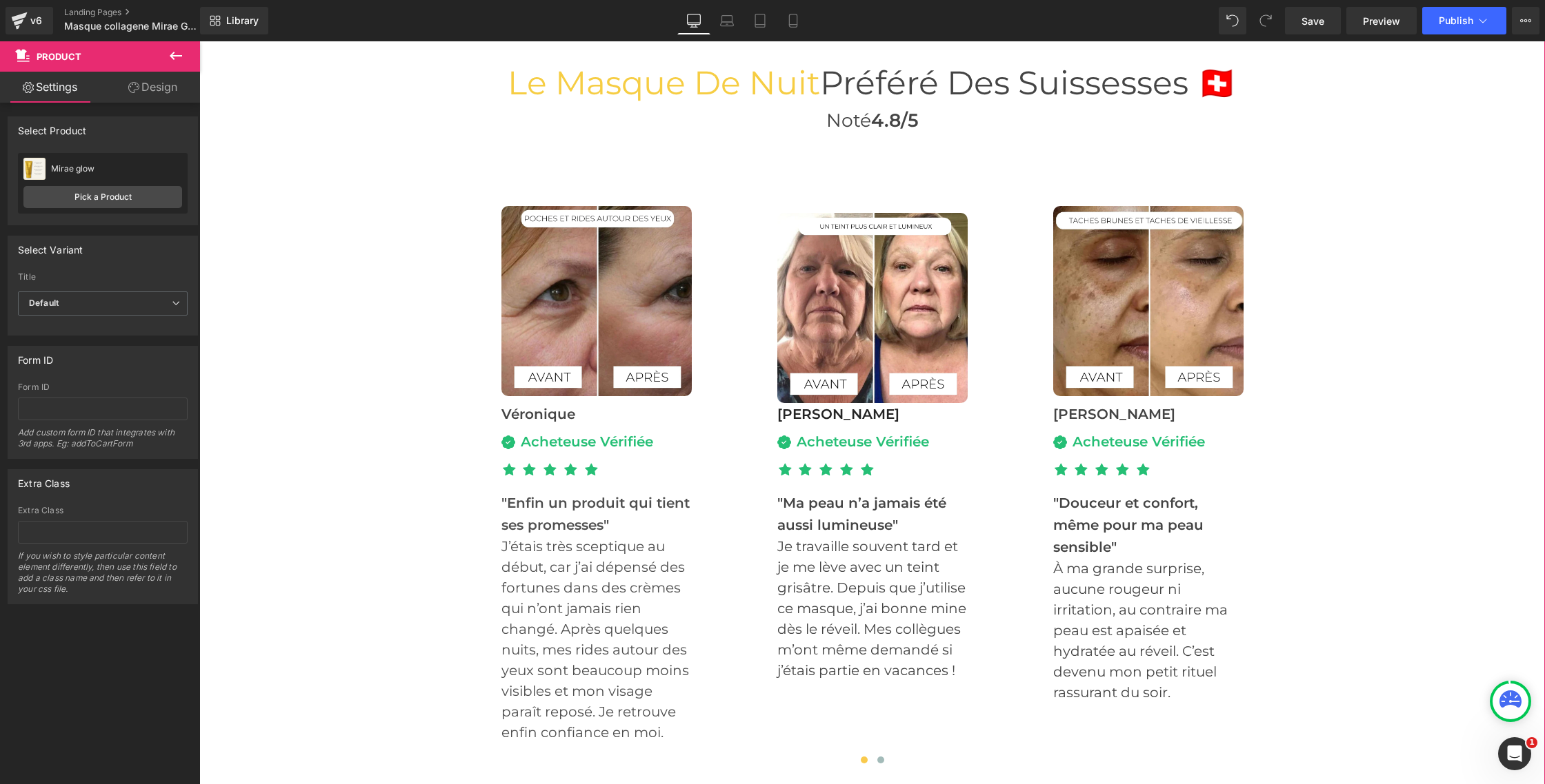
scroll to position [4260, 0]
click at [1332, 34] on div "Library Desktop Desktop Laptop Tablet Mobile Save Preview Publish Scheduled Vie…" at bounding box center [873, 21] width 1345 height 41
click at [1314, 21] on span "Save" at bounding box center [1312, 21] width 23 height 14
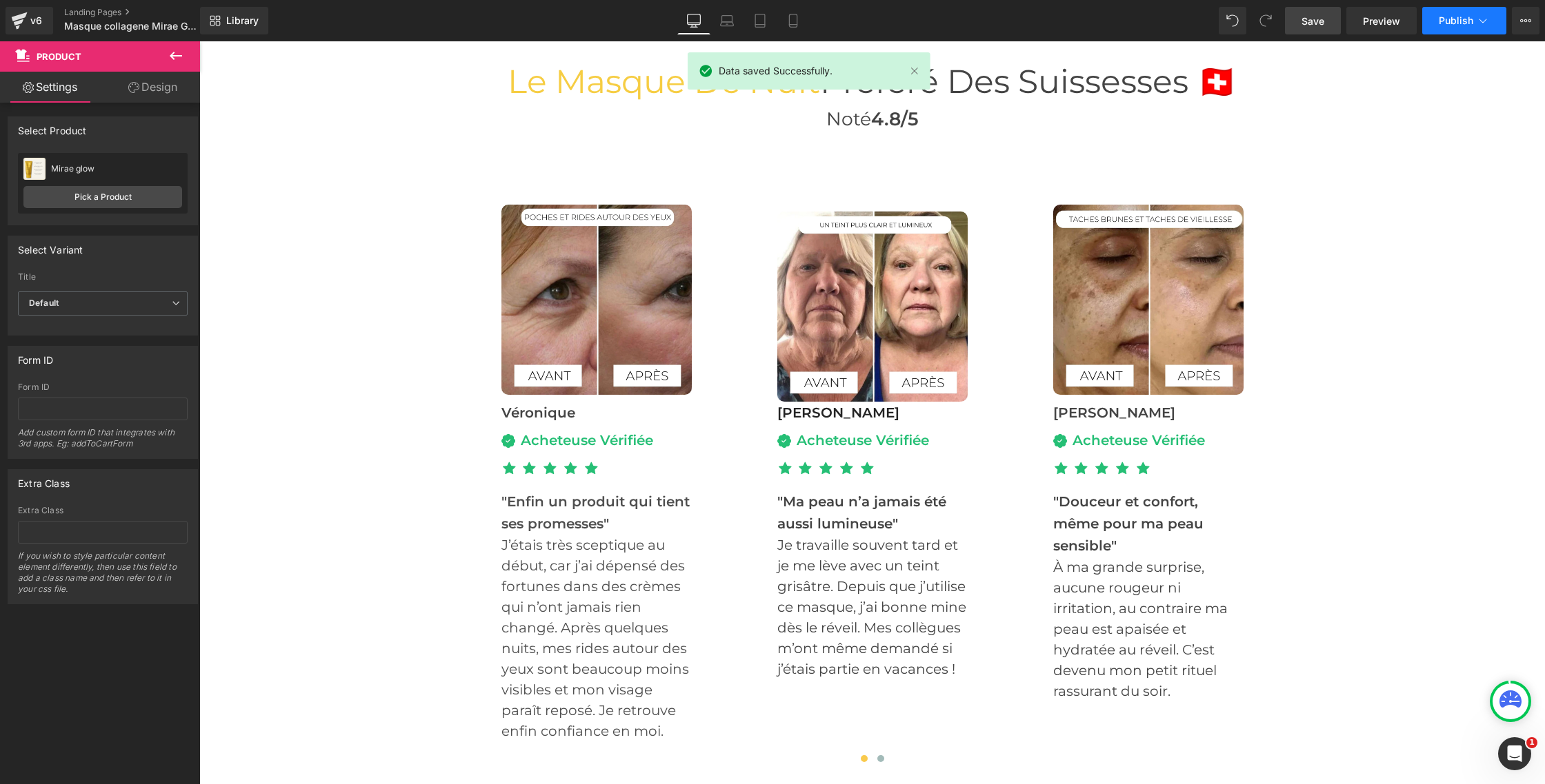
click at [1467, 21] on span "Publish" at bounding box center [1455, 21] width 34 height 11
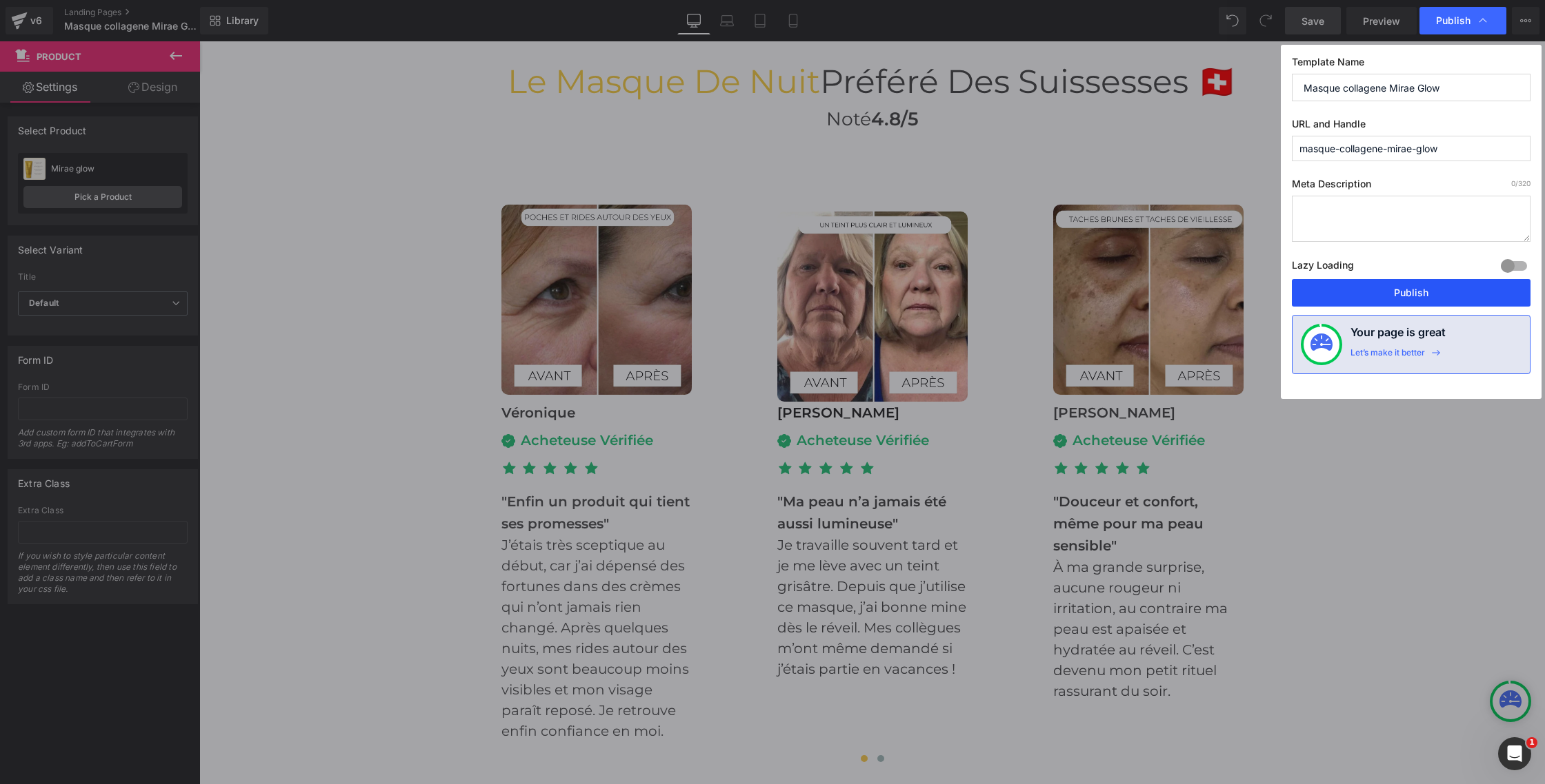
drag, startPoint x: 1390, startPoint y: 286, endPoint x: 493, endPoint y: 197, distance: 901.4
click at [1390, 286] on button "Publish" at bounding box center [1411, 293] width 239 height 28
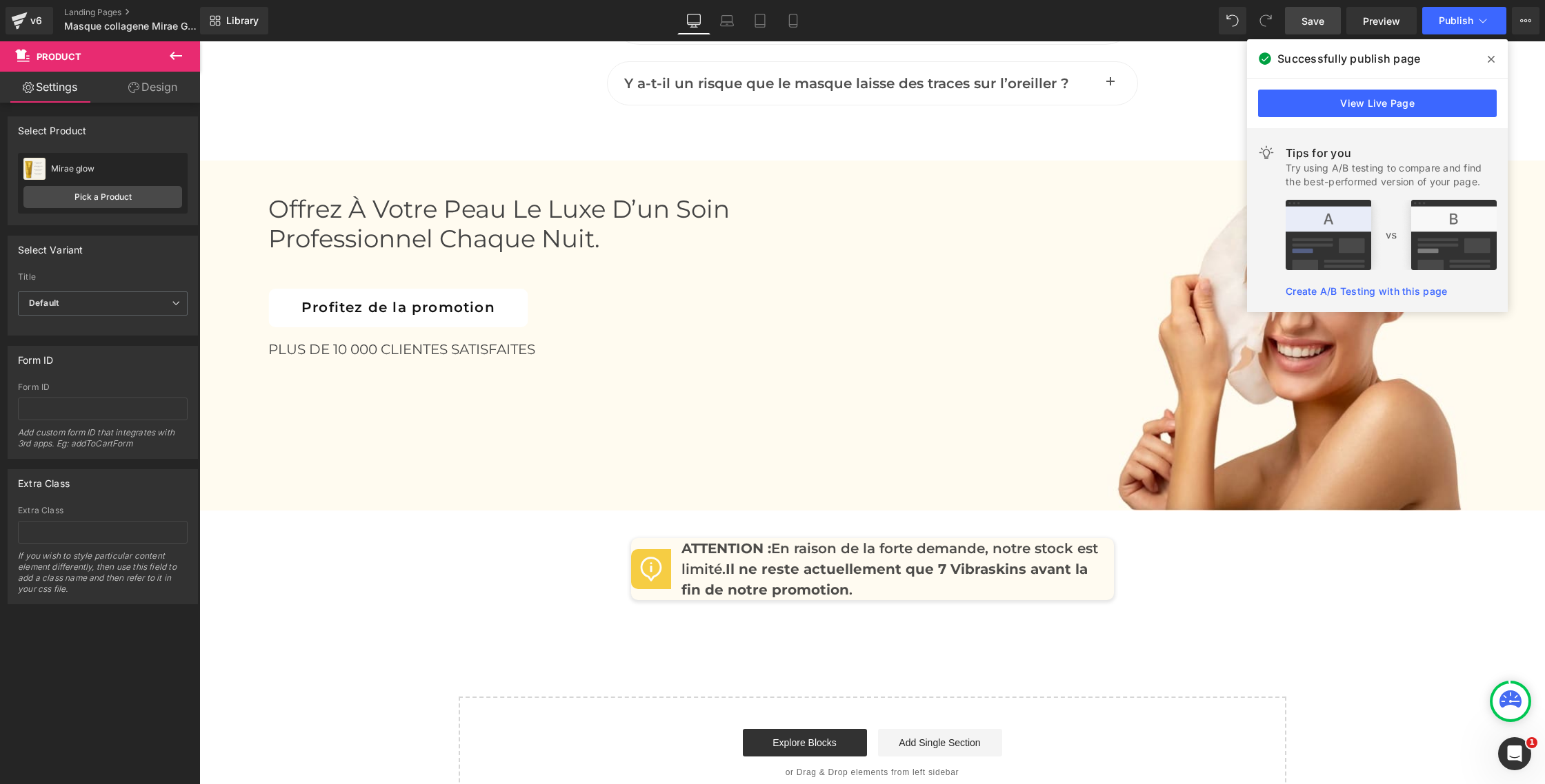
scroll to position [6308, 0]
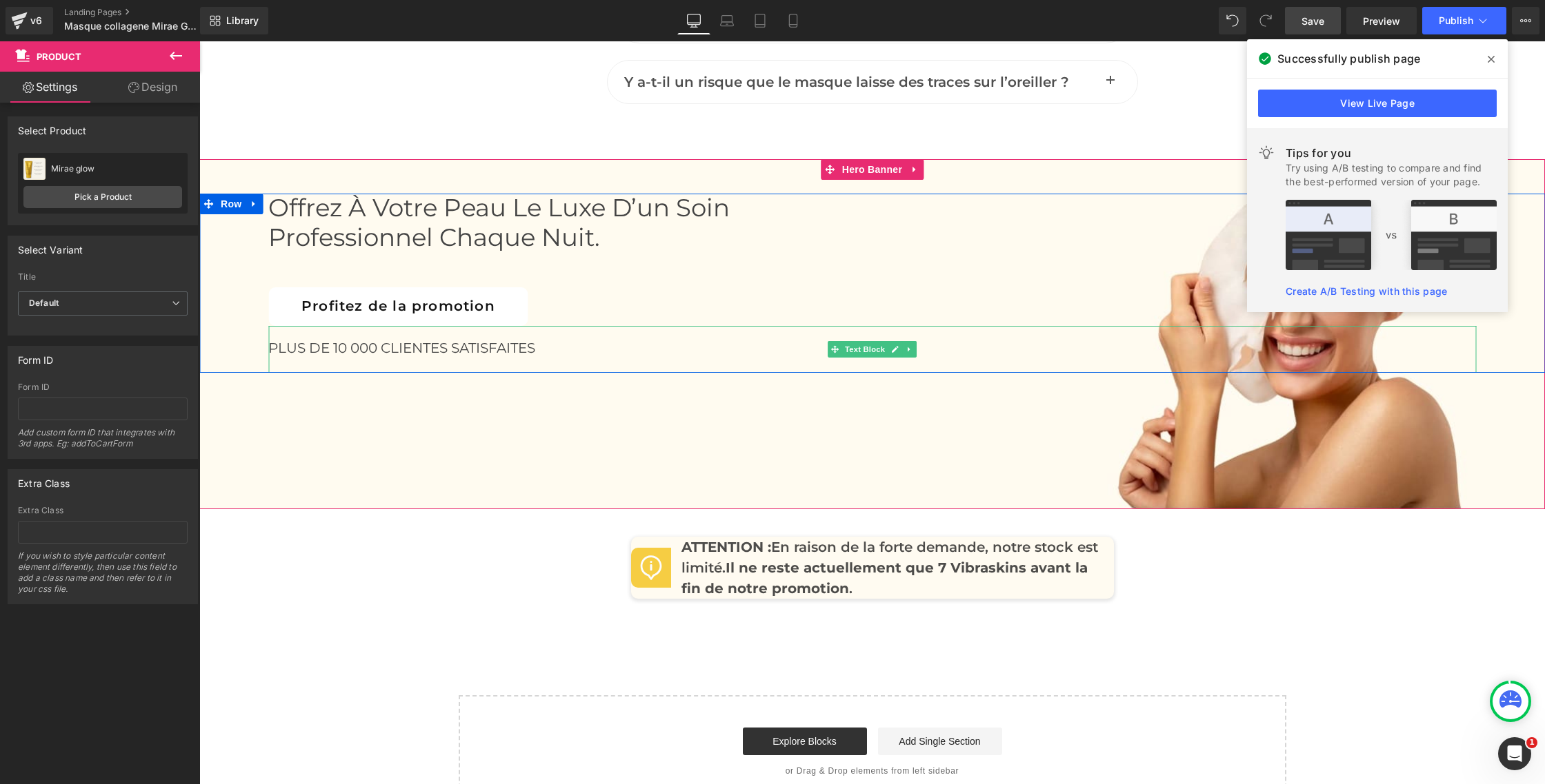
click at [1214, 355] on div "PLUS DE 10 000 CLIENTES SATISFAITES" at bounding box center [872, 348] width 1208 height 22
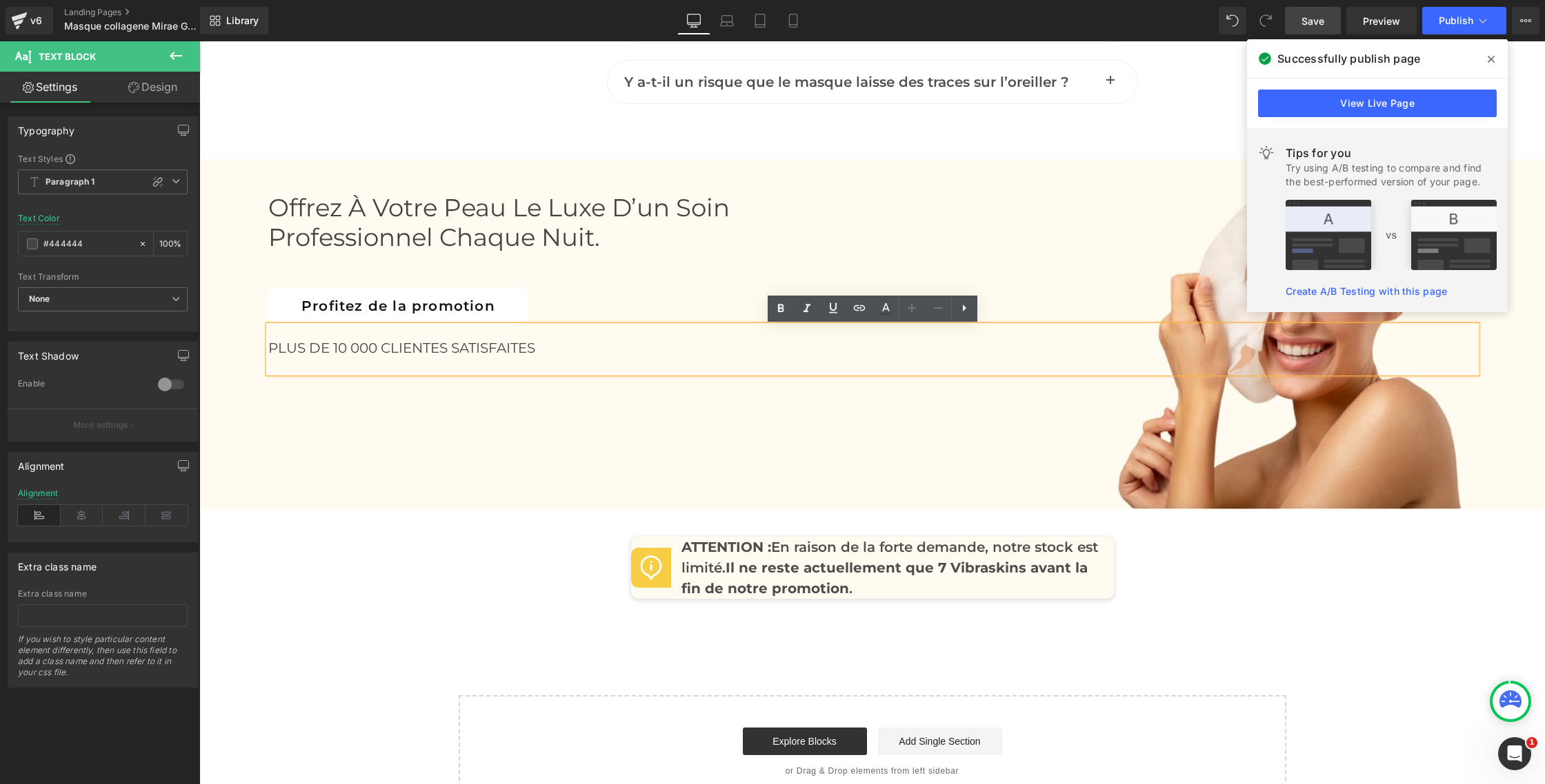
click at [1308, 429] on div "Offrez à votre peau le luxe d’un soin professionnel chaque nuit. Heading Profit…" at bounding box center [872, 334] width 1346 height 350
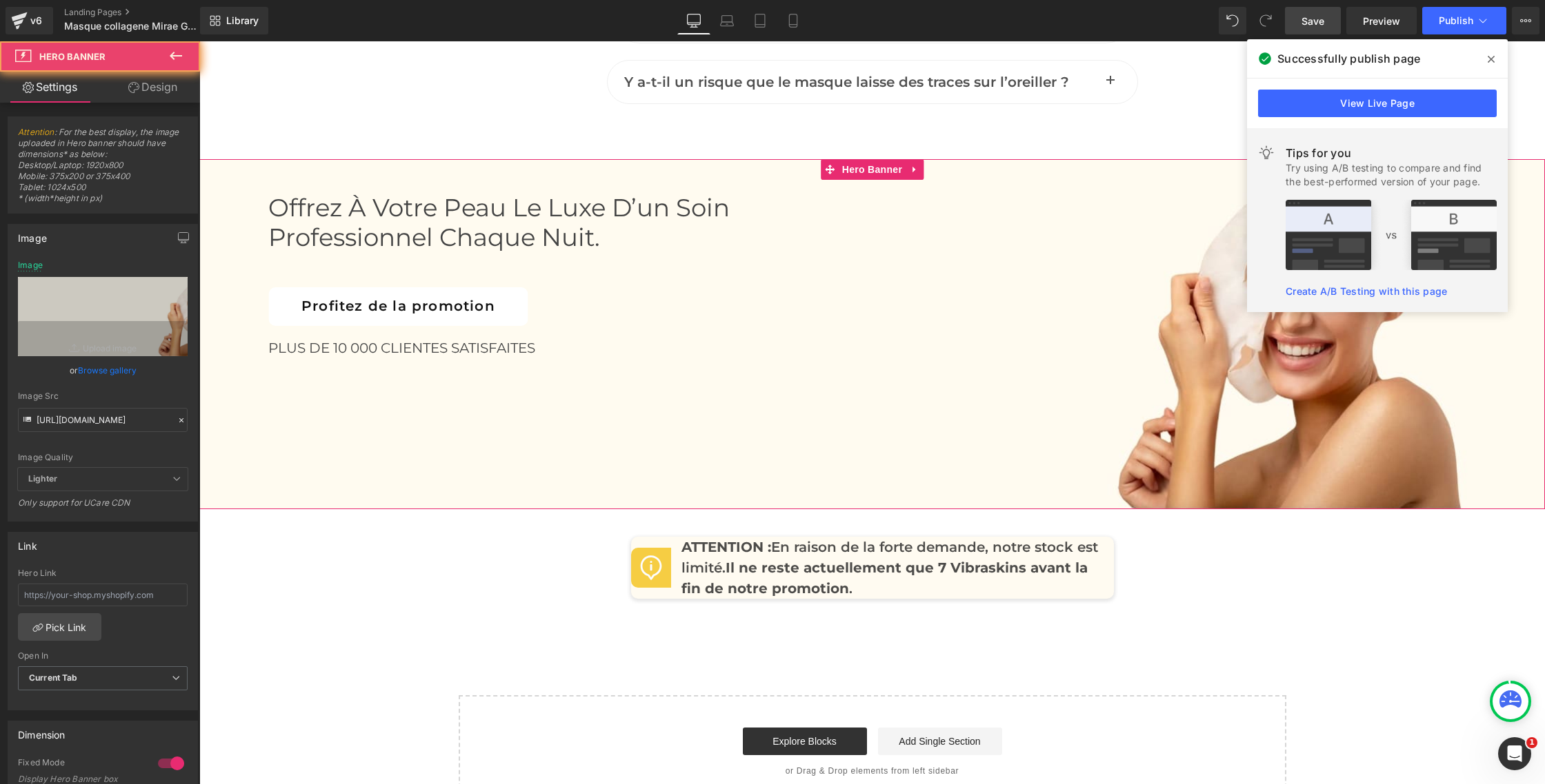
click at [1335, 439] on div "Offrez à votre peau le luxe d’un soin professionnel chaque nuit. Heading Profit…" at bounding box center [872, 334] width 1346 height 350
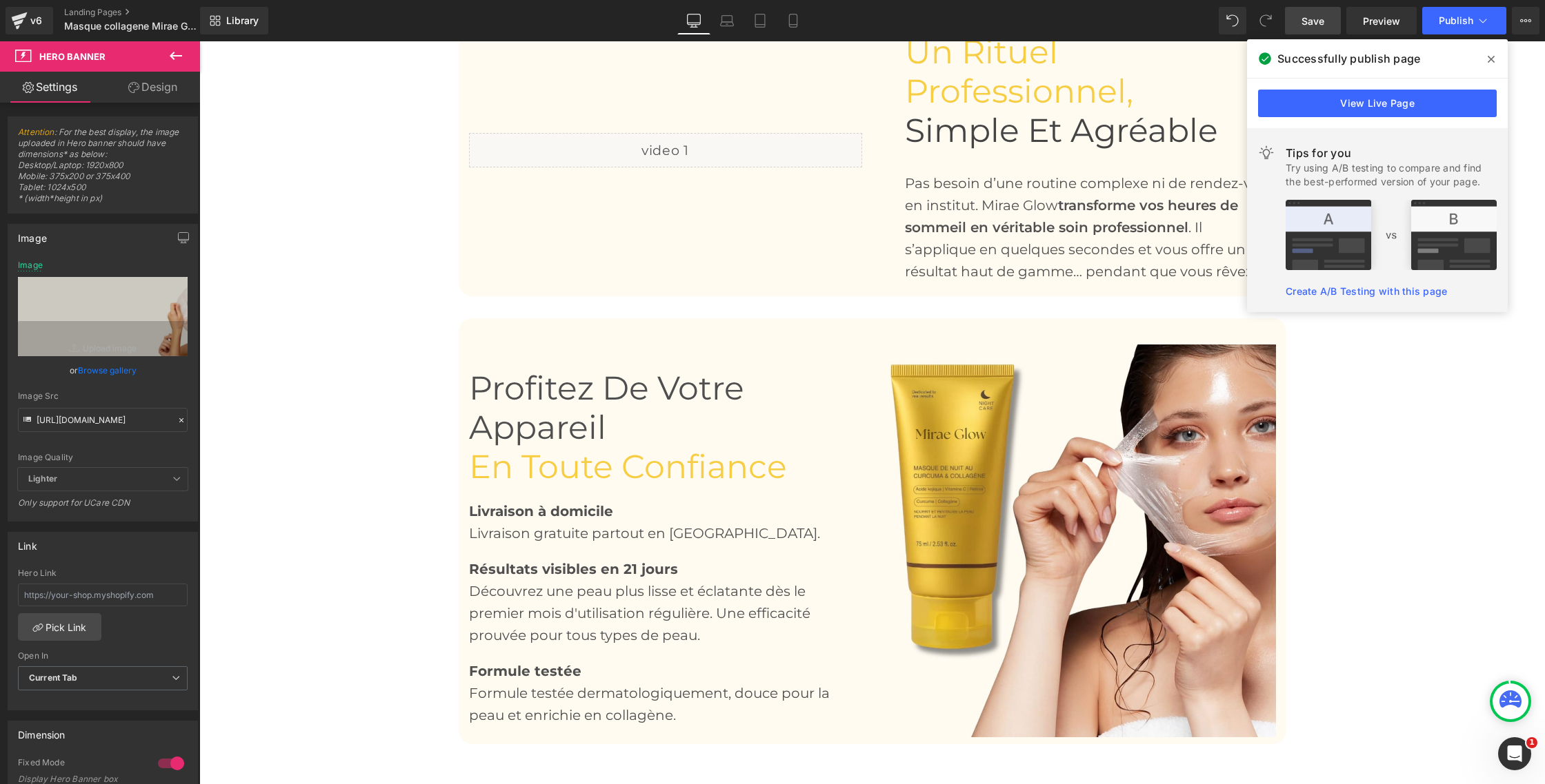
scroll to position [2462, 0]
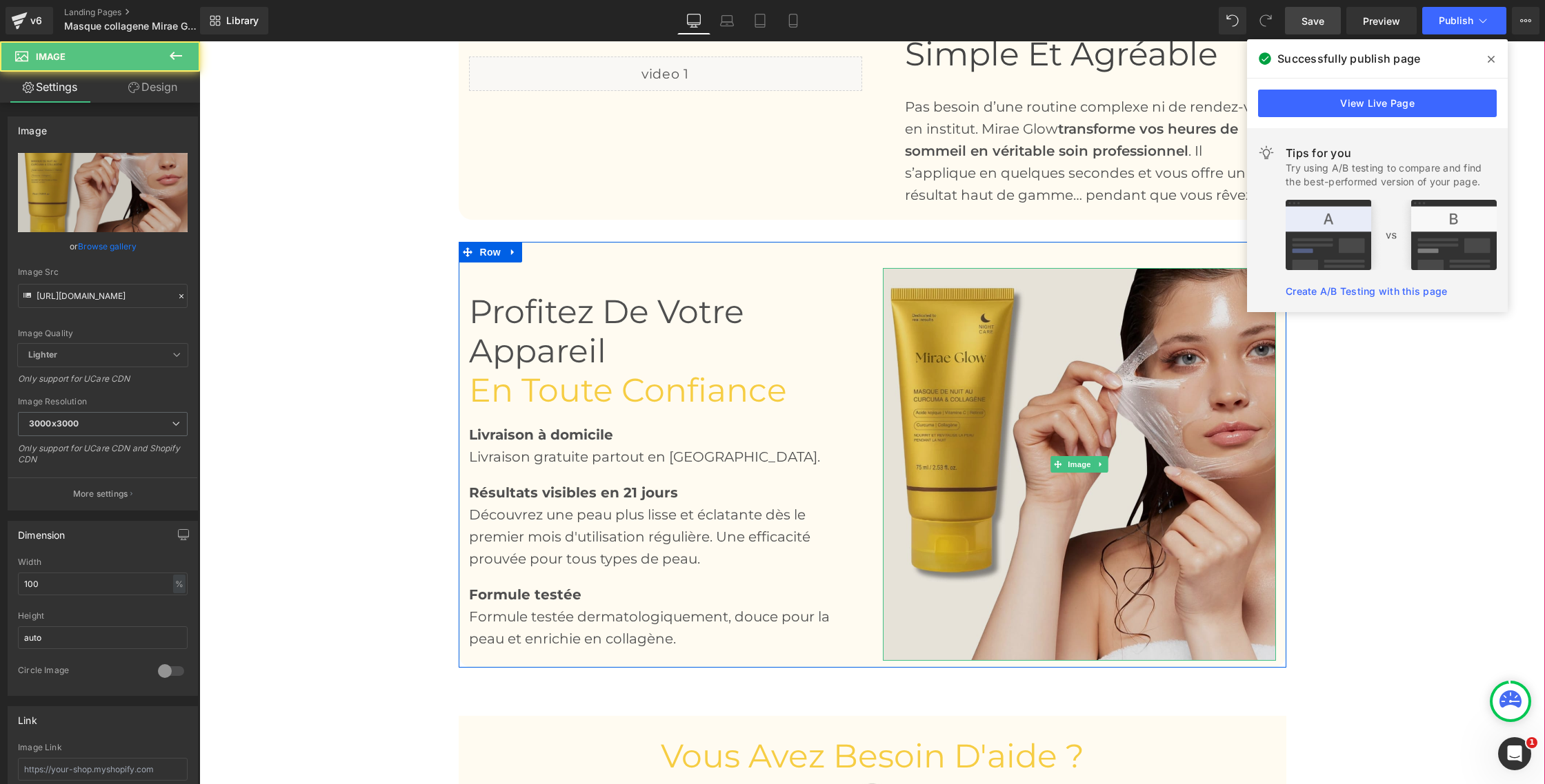
click at [1080, 378] on img at bounding box center [1079, 464] width 393 height 393
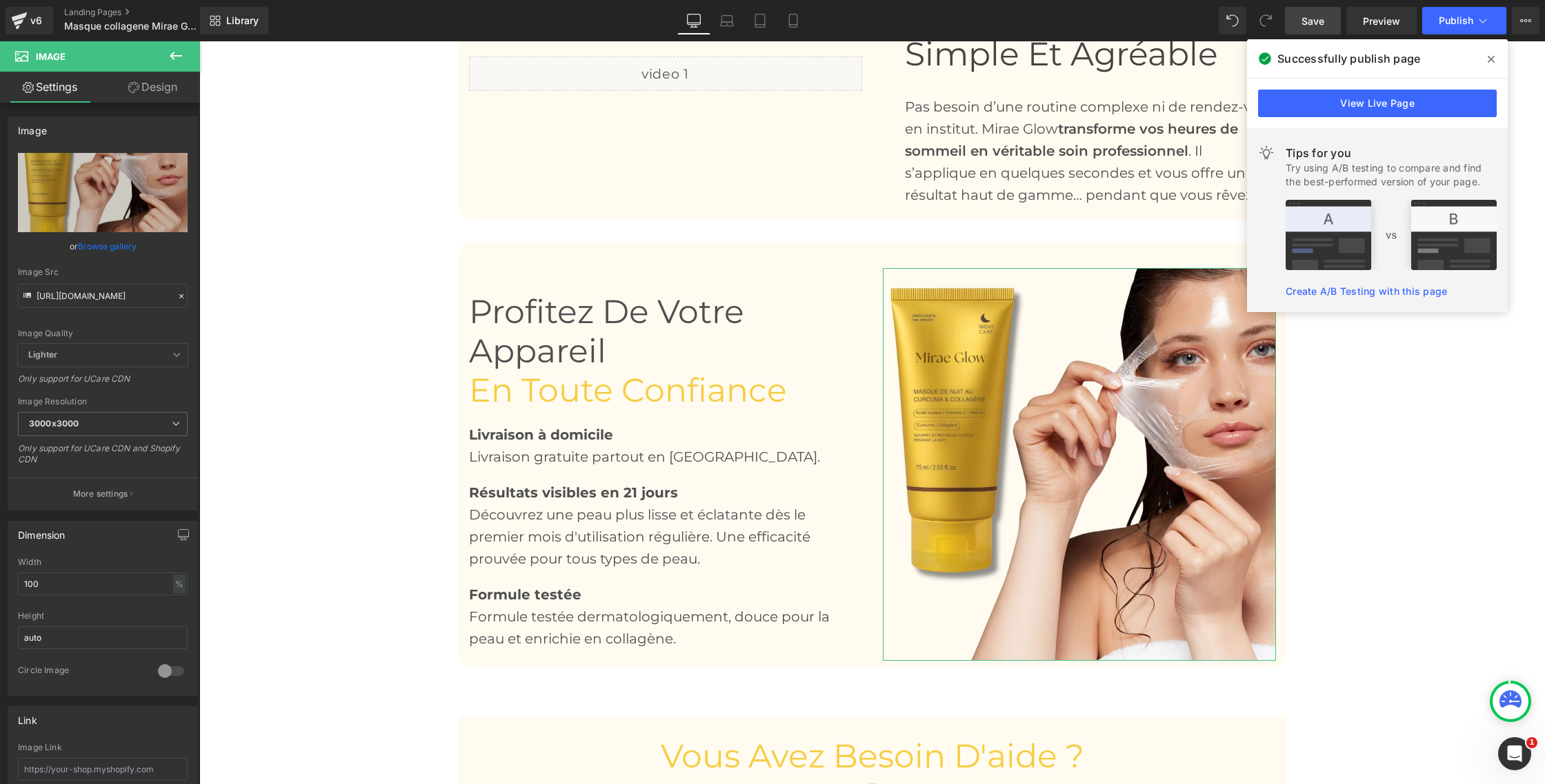
click at [159, 88] on link "Design" at bounding box center [152, 86] width 100 height 31
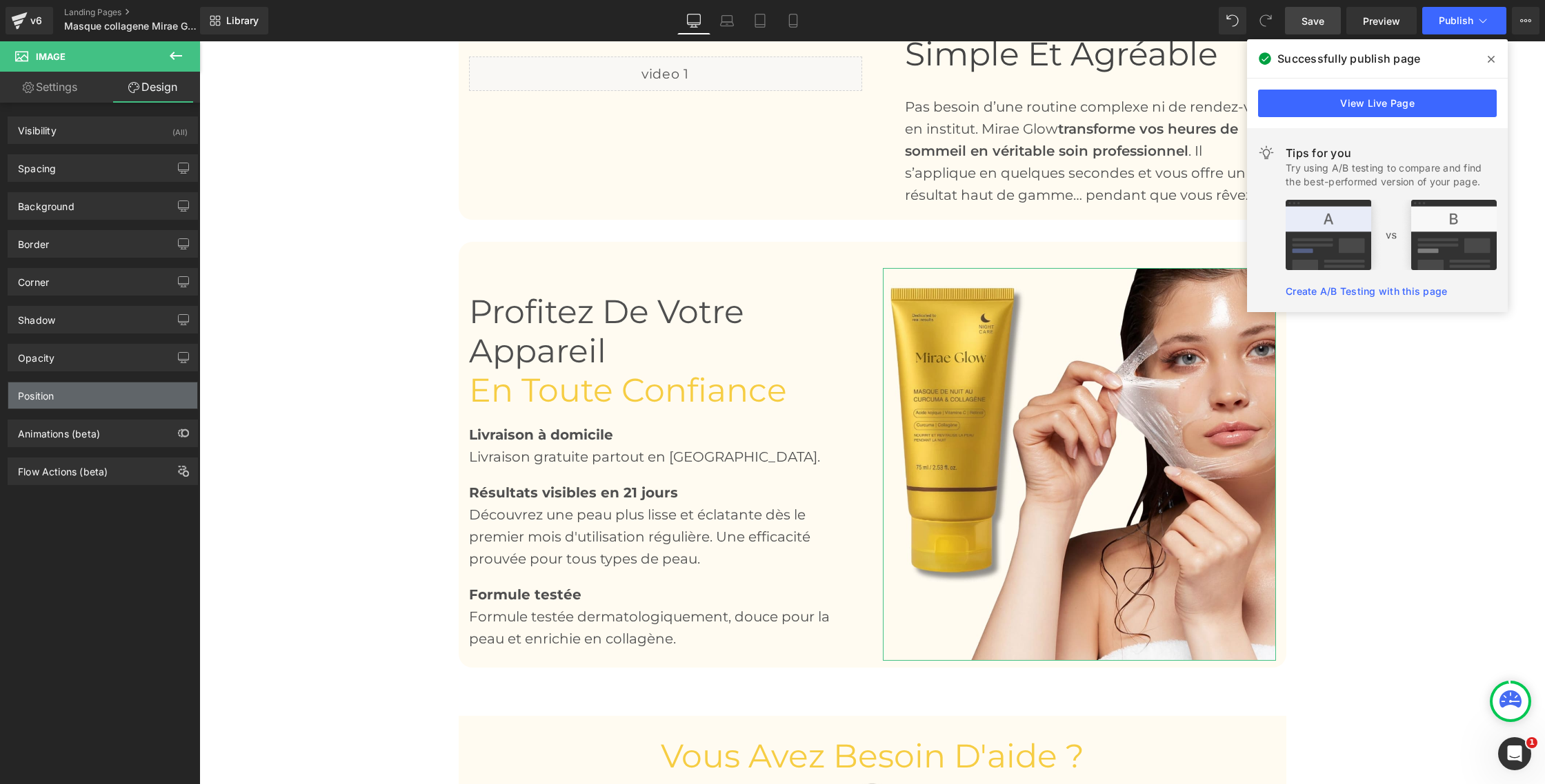
click at [70, 390] on div "Position" at bounding box center [102, 395] width 189 height 26
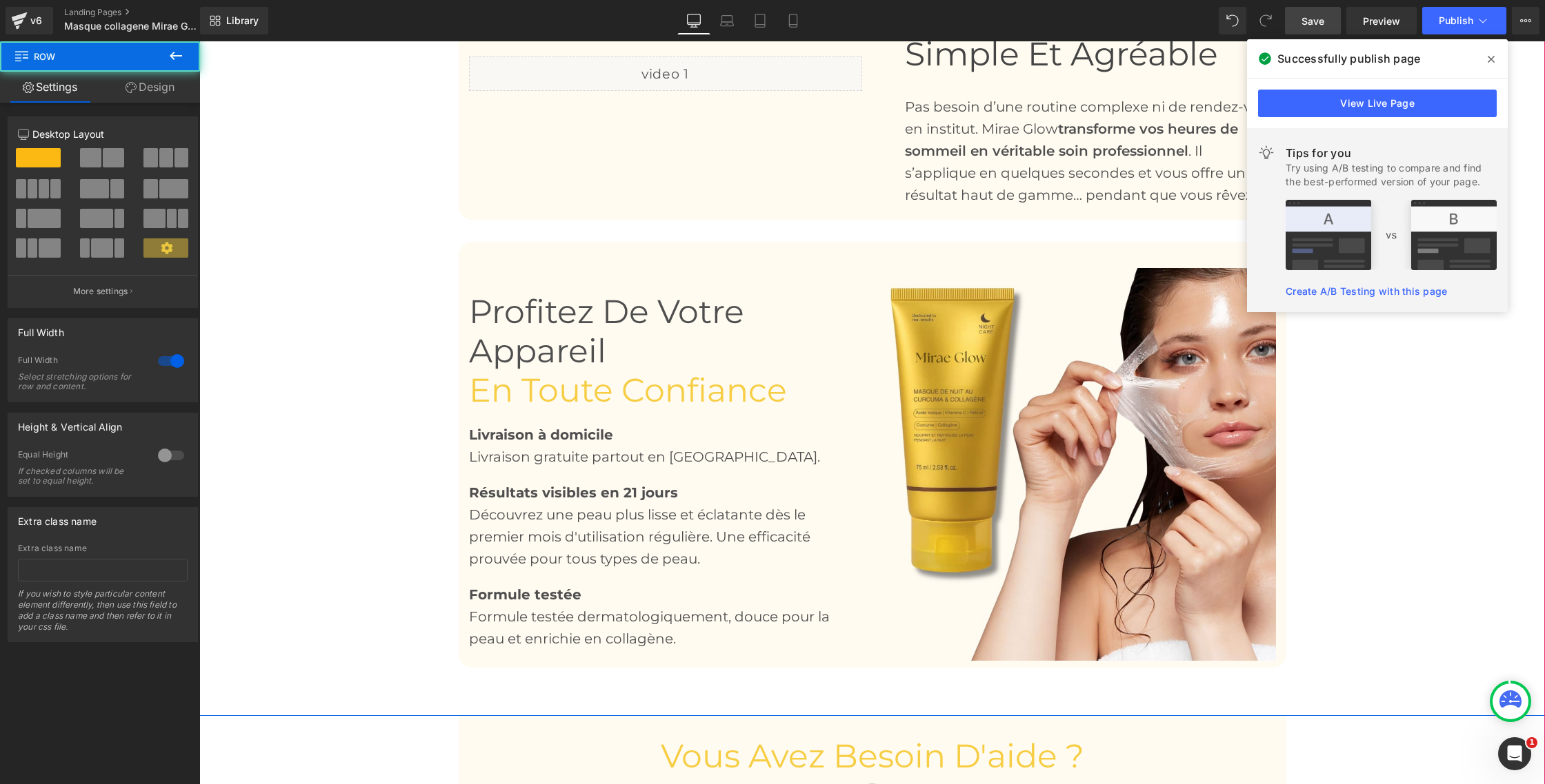
drag, startPoint x: 1288, startPoint y: 13, endPoint x: 1488, endPoint y: 55, distance: 204.4
click at [1488, 55] on icon at bounding box center [1491, 60] width 7 height 11
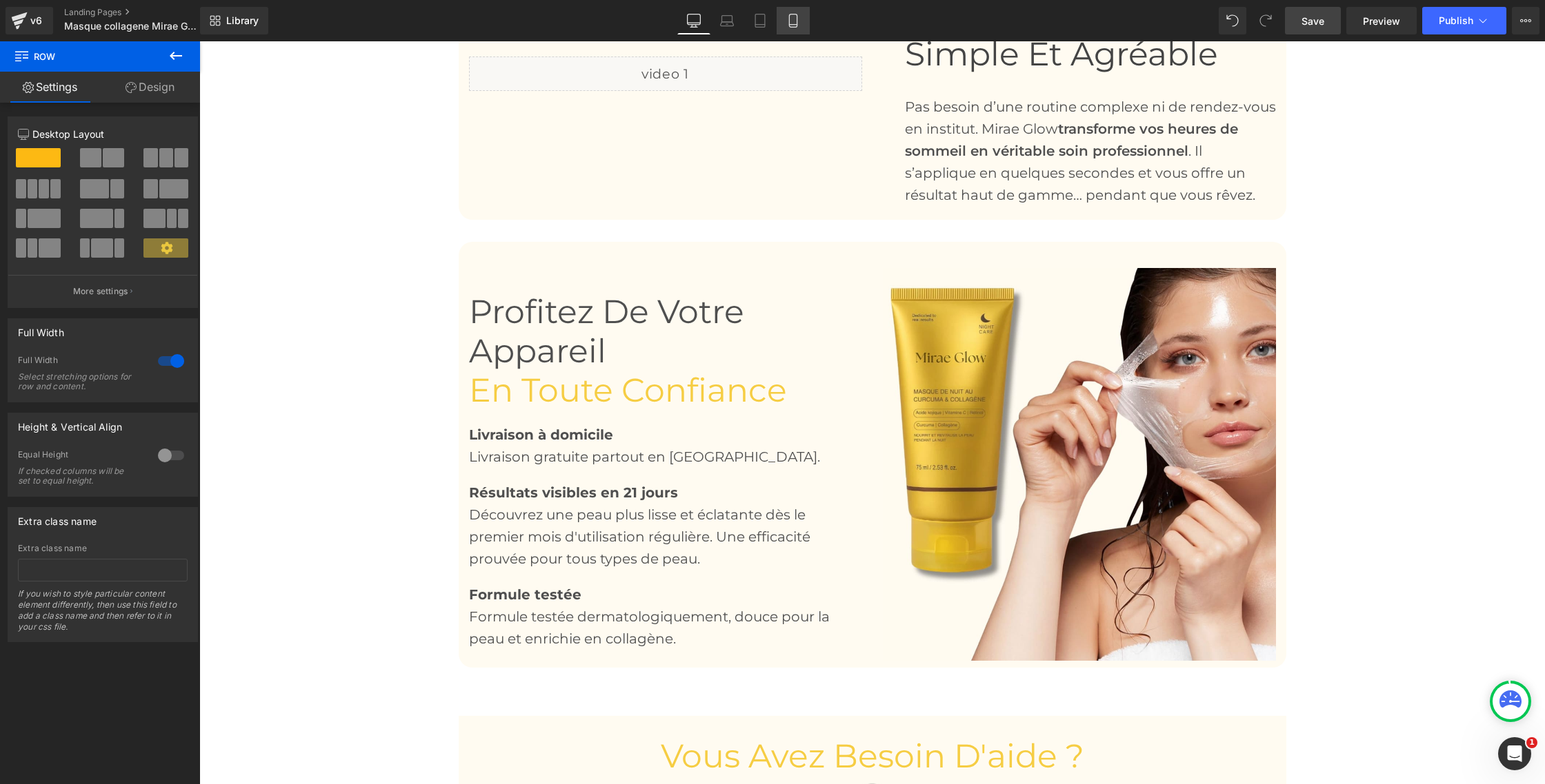
click at [794, 25] on icon at bounding box center [792, 20] width 13 height 13
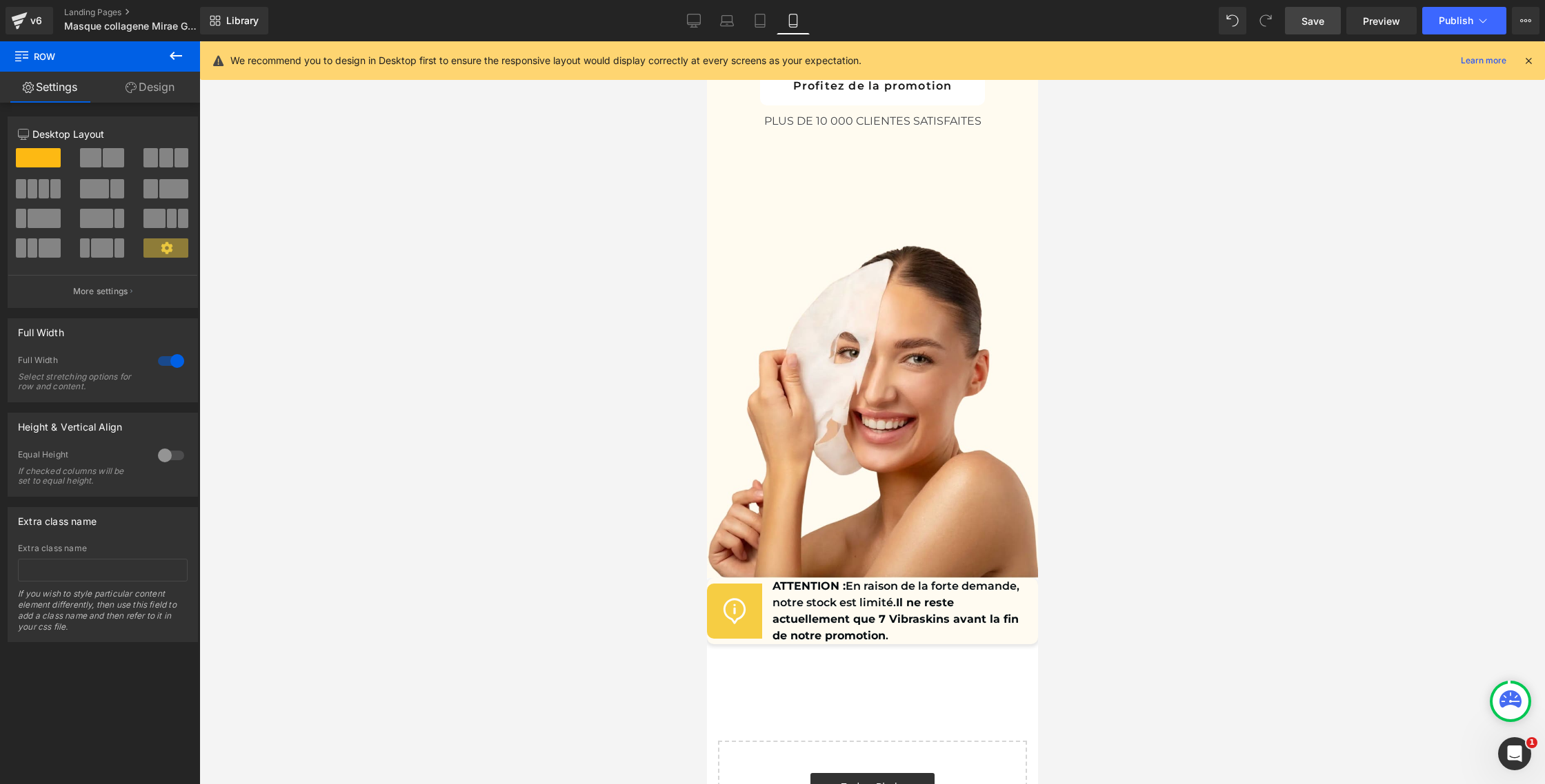
scroll to position [8283, 0]
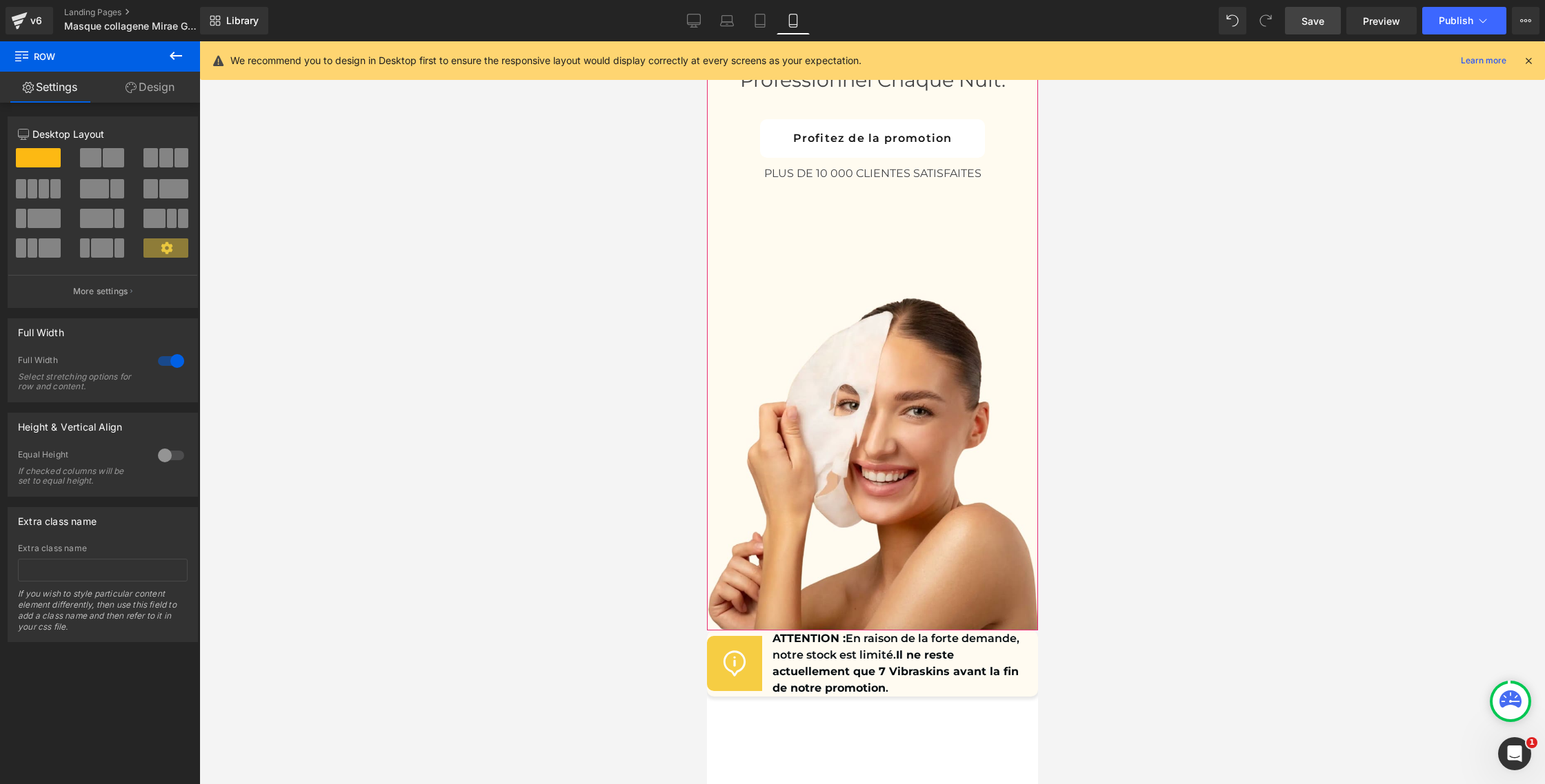
click at [748, 377] on div "Offrez à votre peau le luxe d’un soin professionnel chaque nuit. Heading Profit…" at bounding box center [871, 300] width 331 height 662
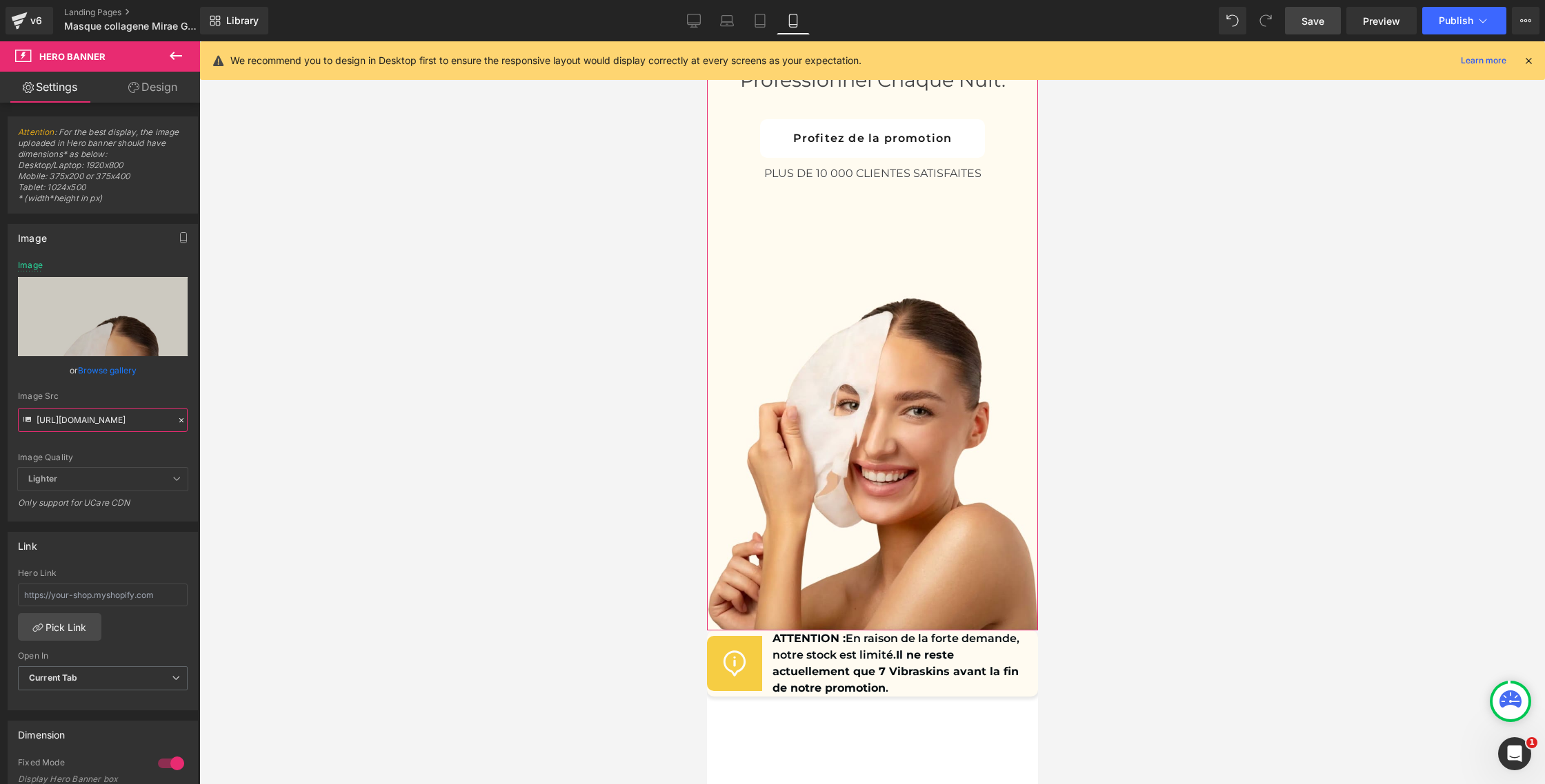
click at [110, 417] on input "[URL][DOMAIN_NAME]" at bounding box center [103, 420] width 170 height 24
paste input "9_1.jpg?v=1758735718"
type input "[URL][DOMAIN_NAME][PHONE_NUMBER]"
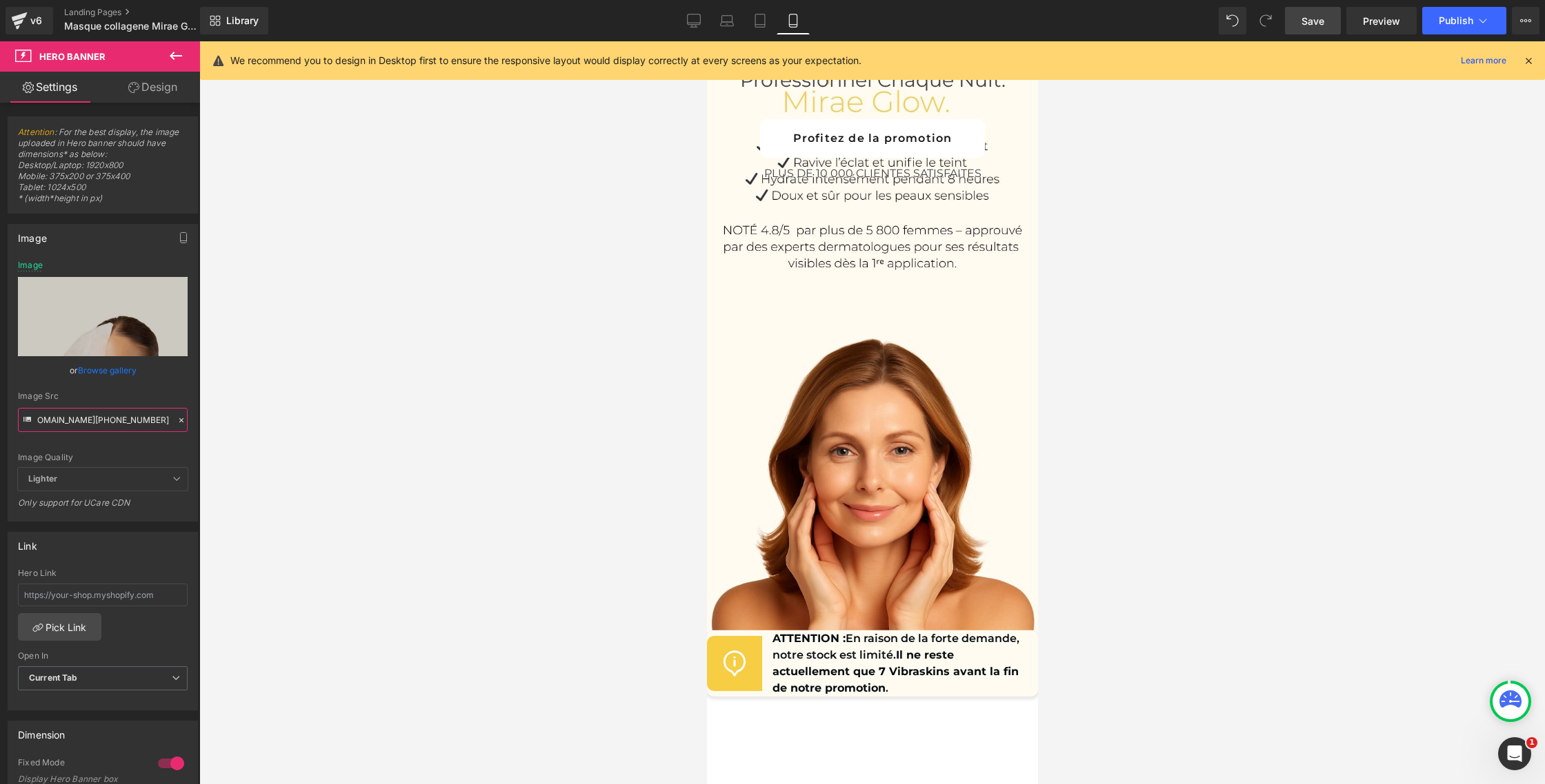
scroll to position [8347, 0]
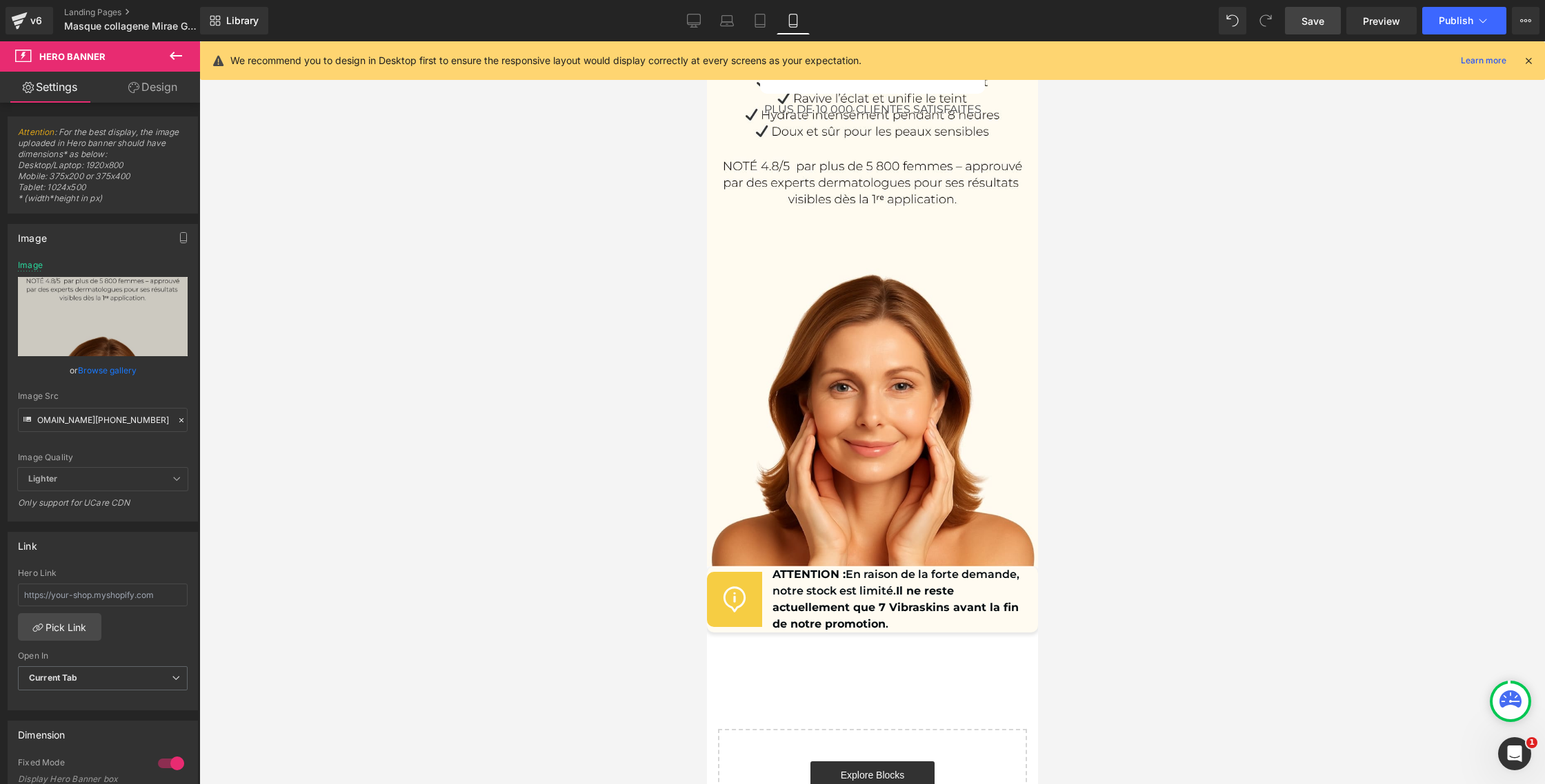
click at [472, 259] on div at bounding box center [872, 413] width 1346 height 743
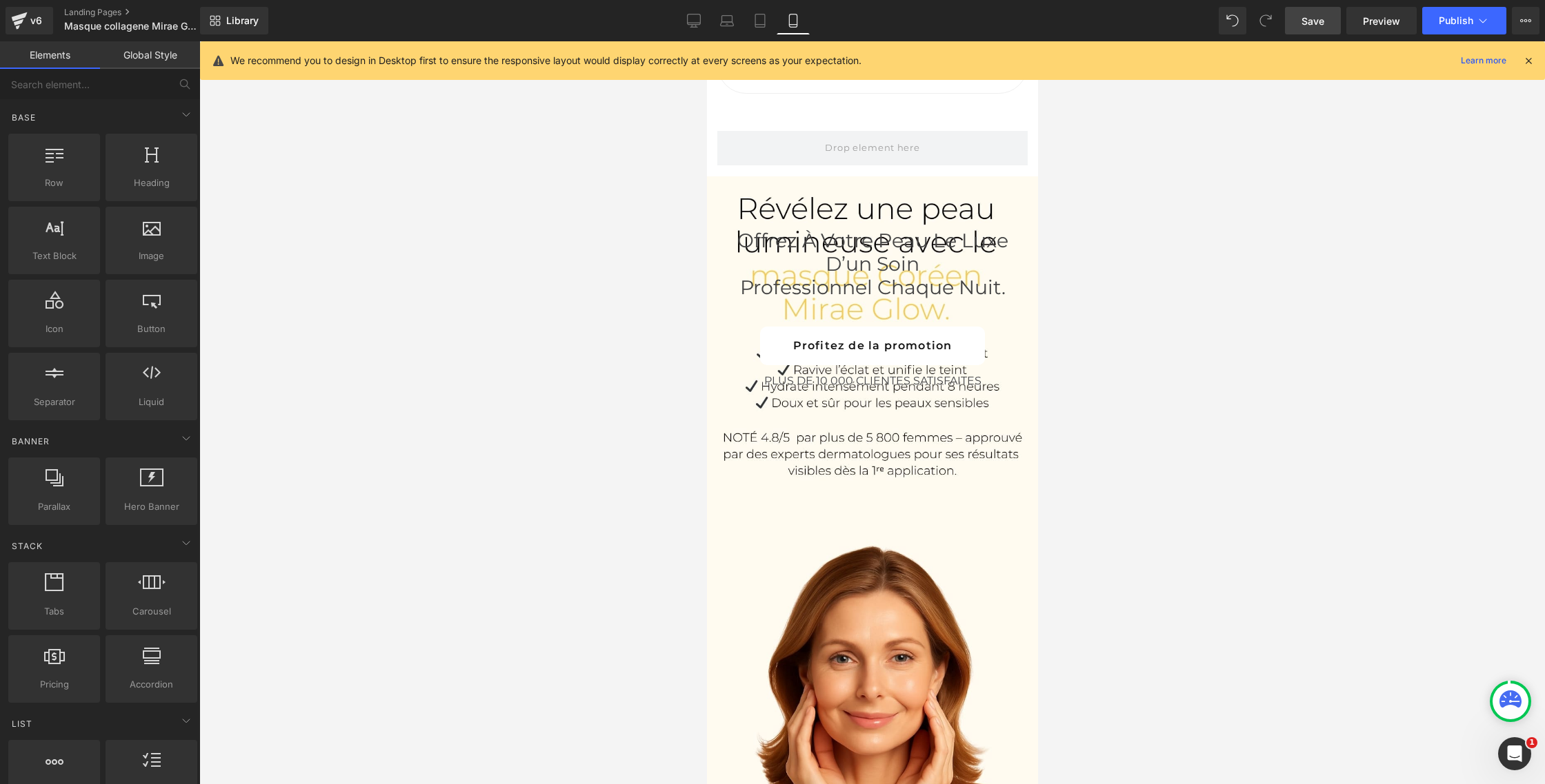
scroll to position [8117, 0]
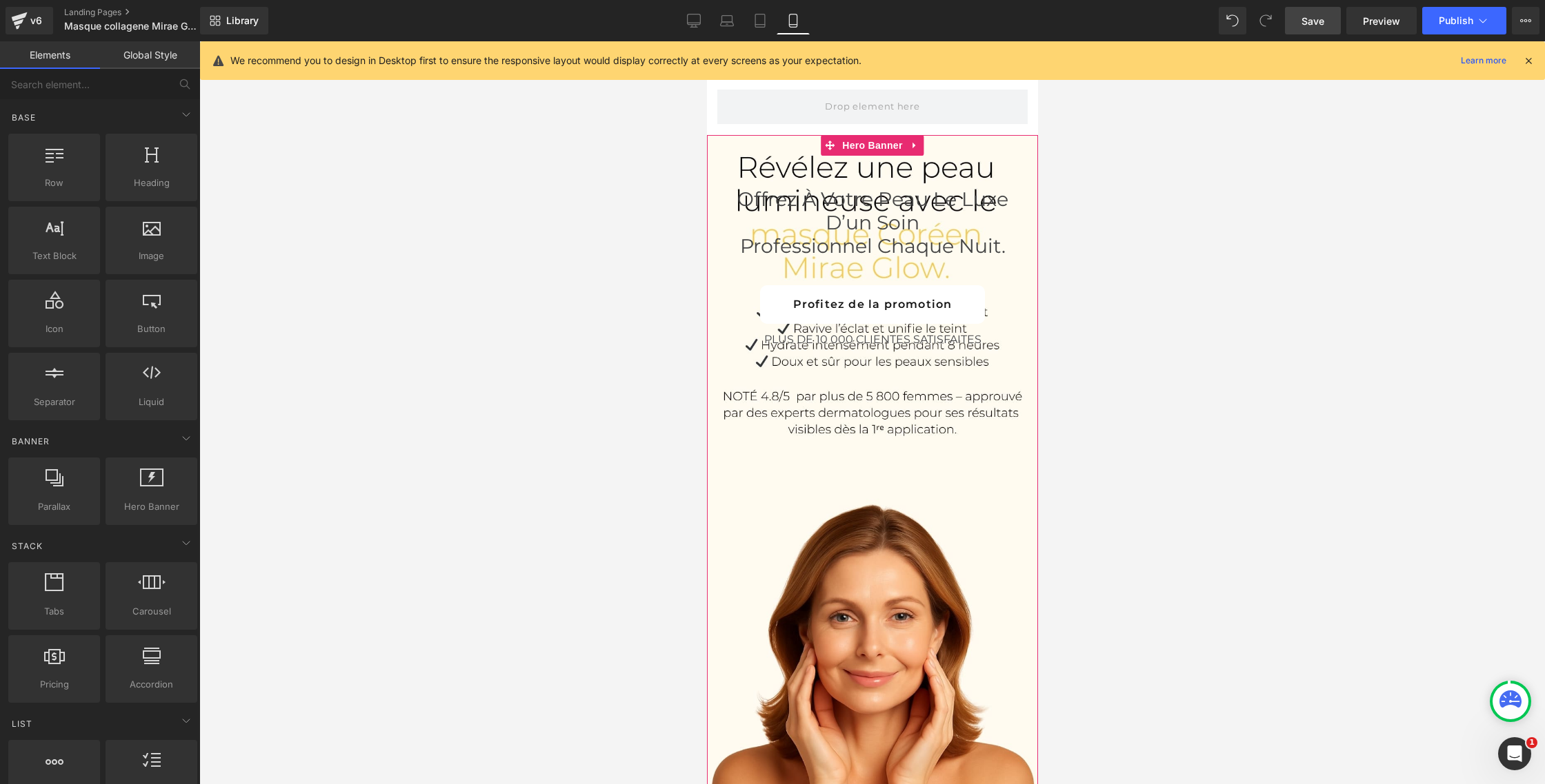
click at [776, 507] on div "Offrez à votre peau le luxe d’un soin professionnel chaque nuit. Heading Profit…" at bounding box center [871, 466] width 331 height 662
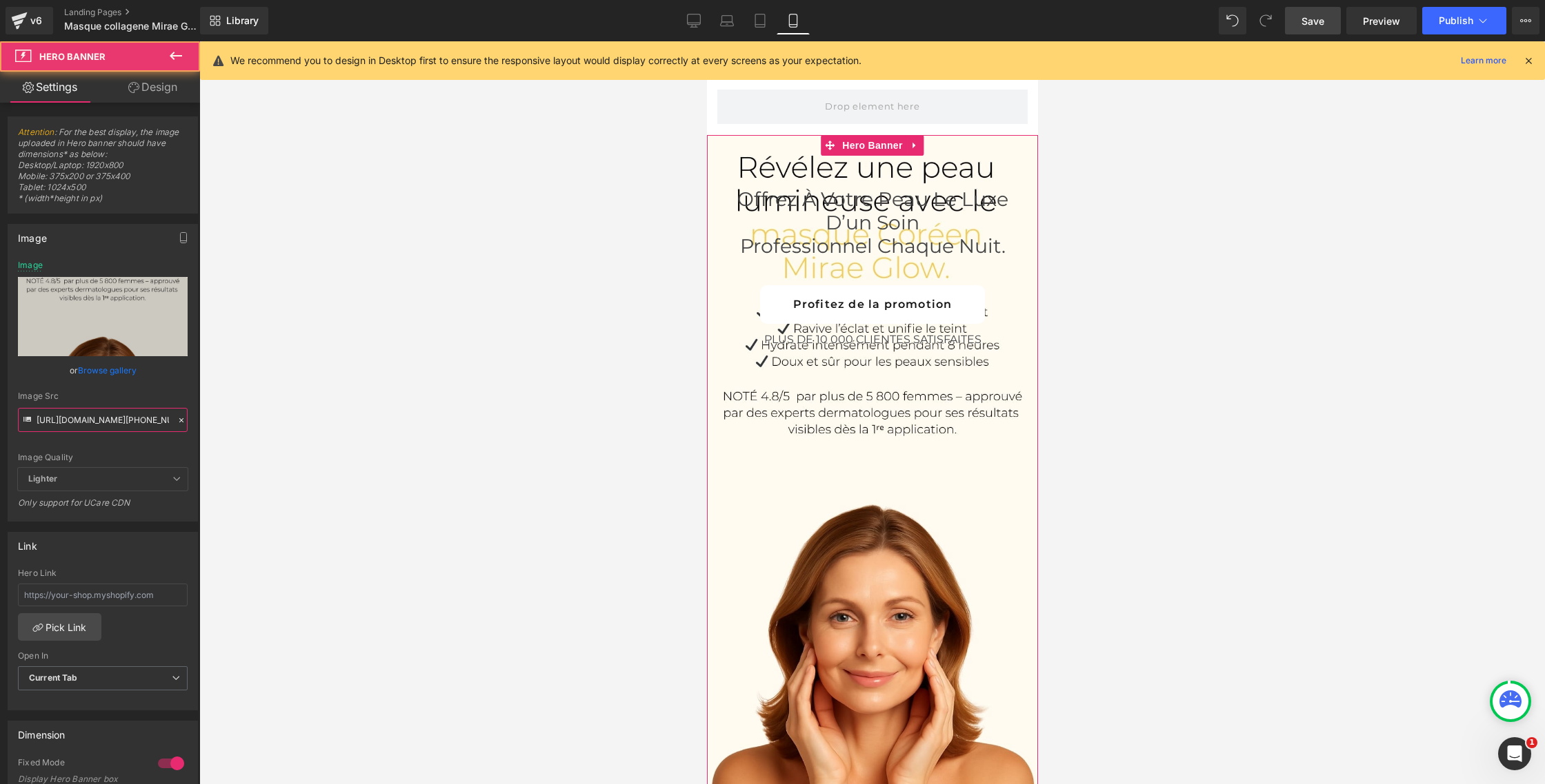
click at [106, 412] on input "[URL][DOMAIN_NAME][PHONE_NUMBER]" at bounding box center [103, 420] width 170 height 24
paste input "10_1.jpg?v=1758735890"
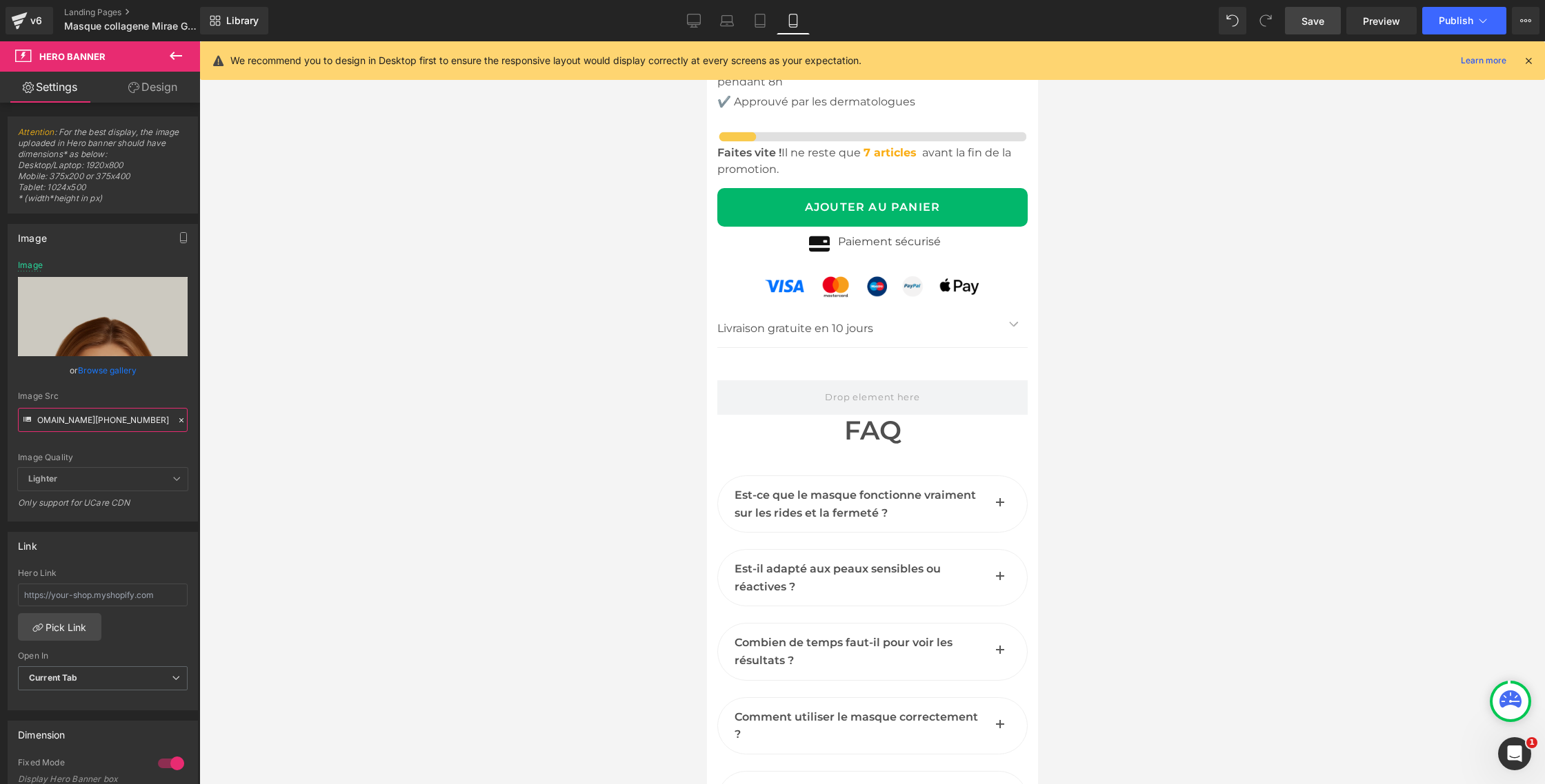
scroll to position [7268, 0]
click at [684, 23] on link "Desktop" at bounding box center [694, 21] width 33 height 28
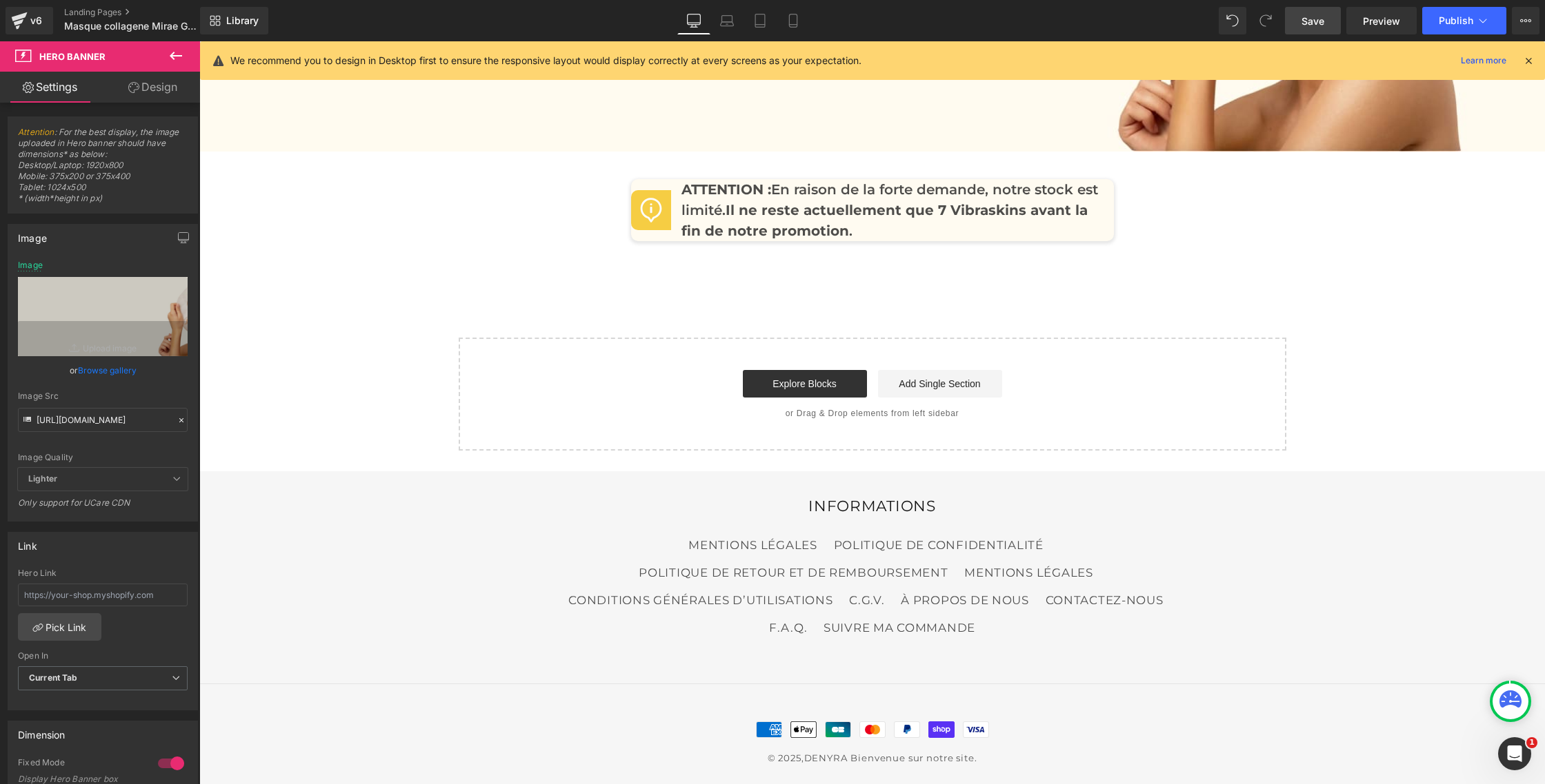
type input "[URL][DOMAIN_NAME][PHONE_NUMBER]"
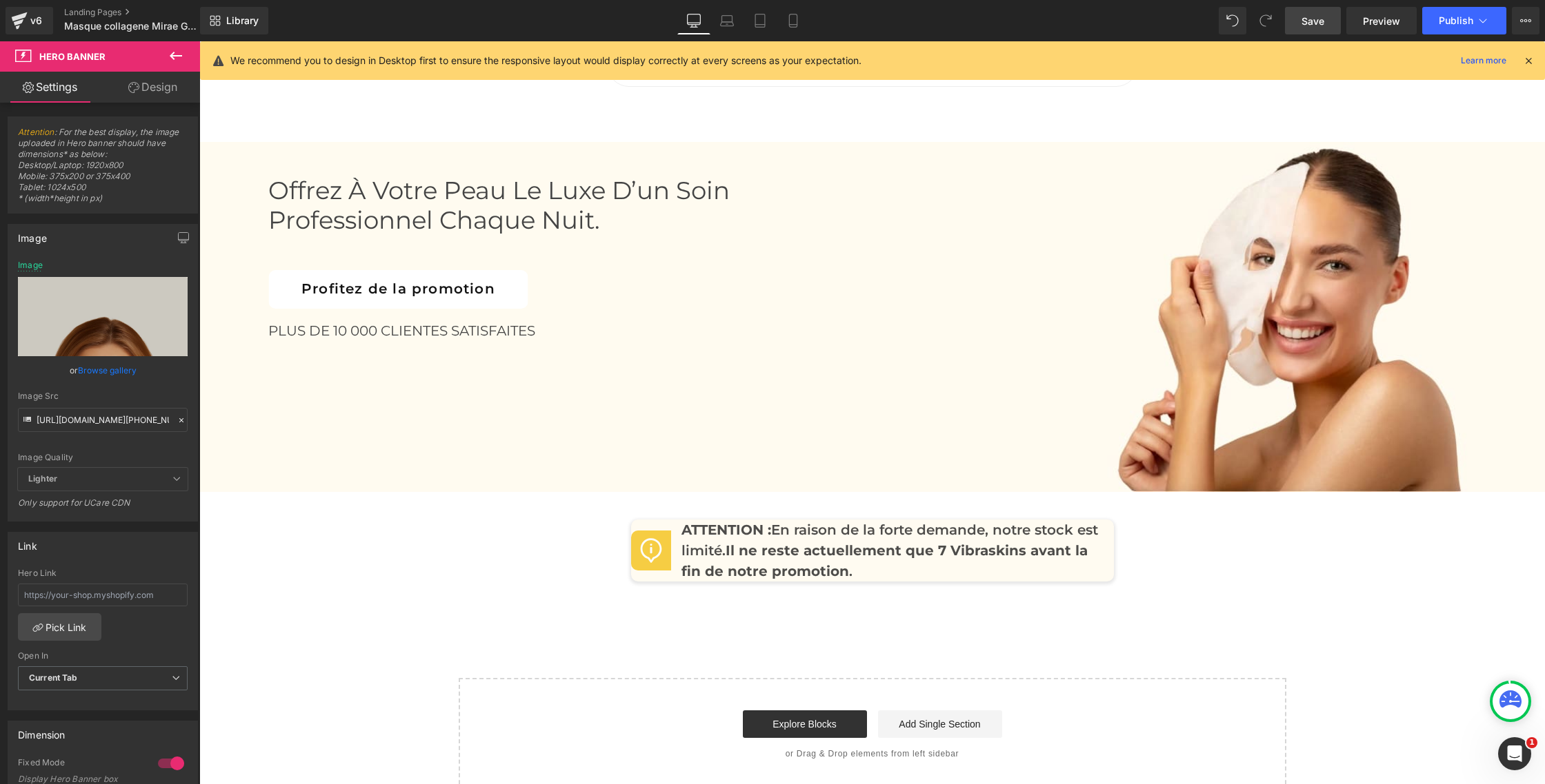
scroll to position [6319, 0]
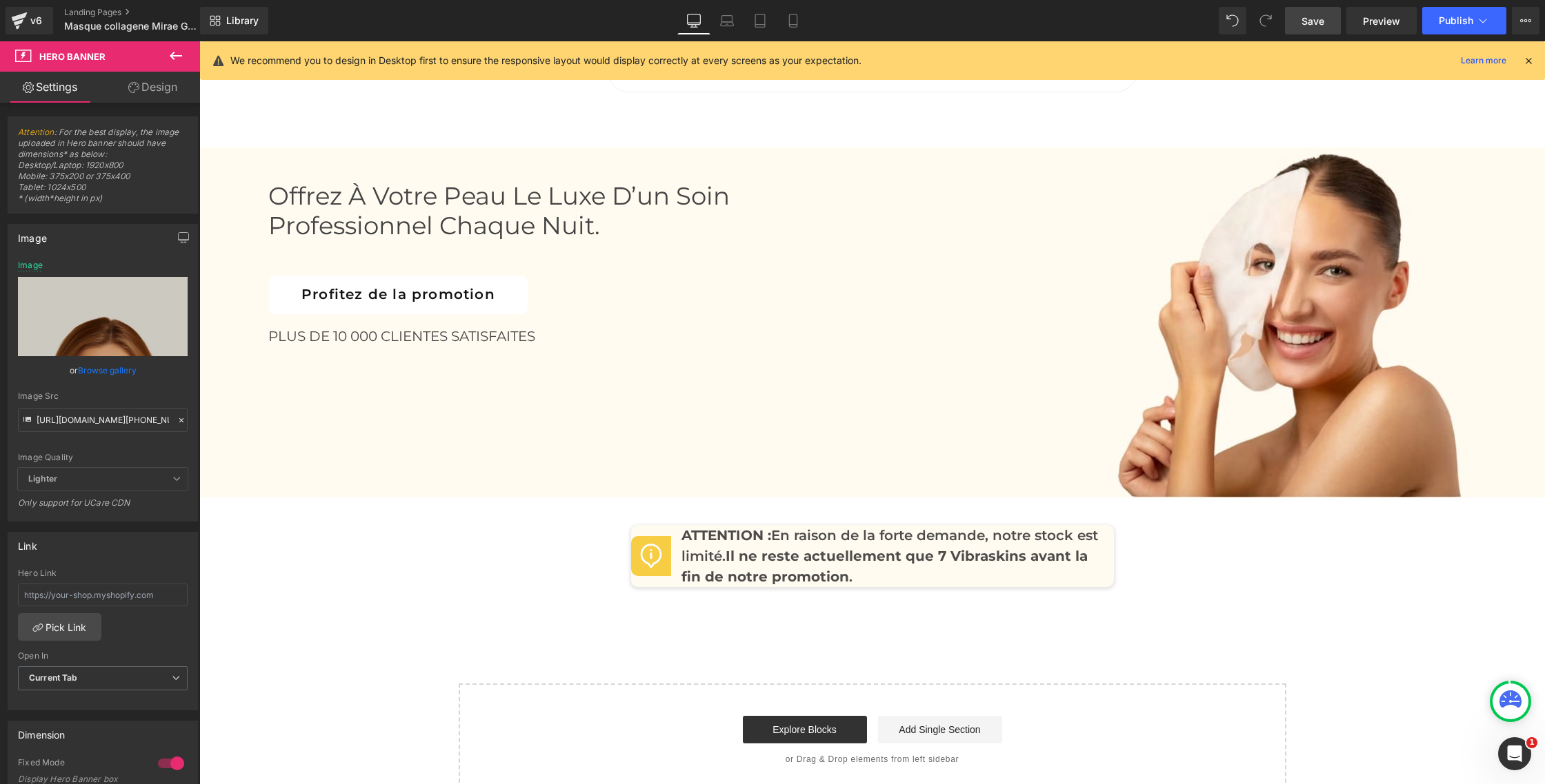
click at [619, 360] on div "Offrez à votre peau le luxe d’un soin professionnel chaque nuit. Heading Profit…" at bounding box center [872, 271] width 1346 height 179
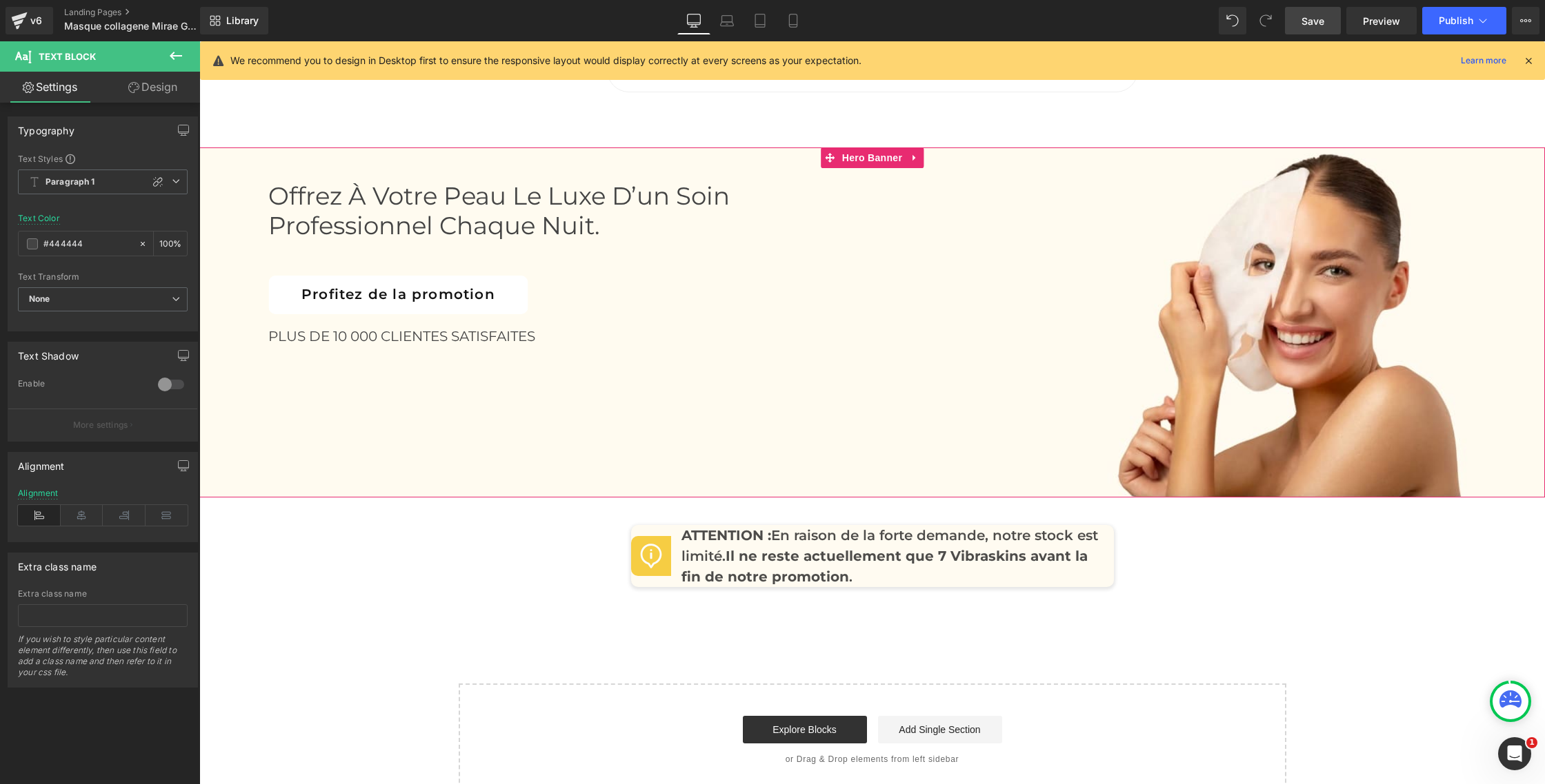
click at [444, 417] on div "Offrez à votre peau le luxe d’un soin professionnel chaque nuit. Heading Profit…" at bounding box center [872, 322] width 1346 height 350
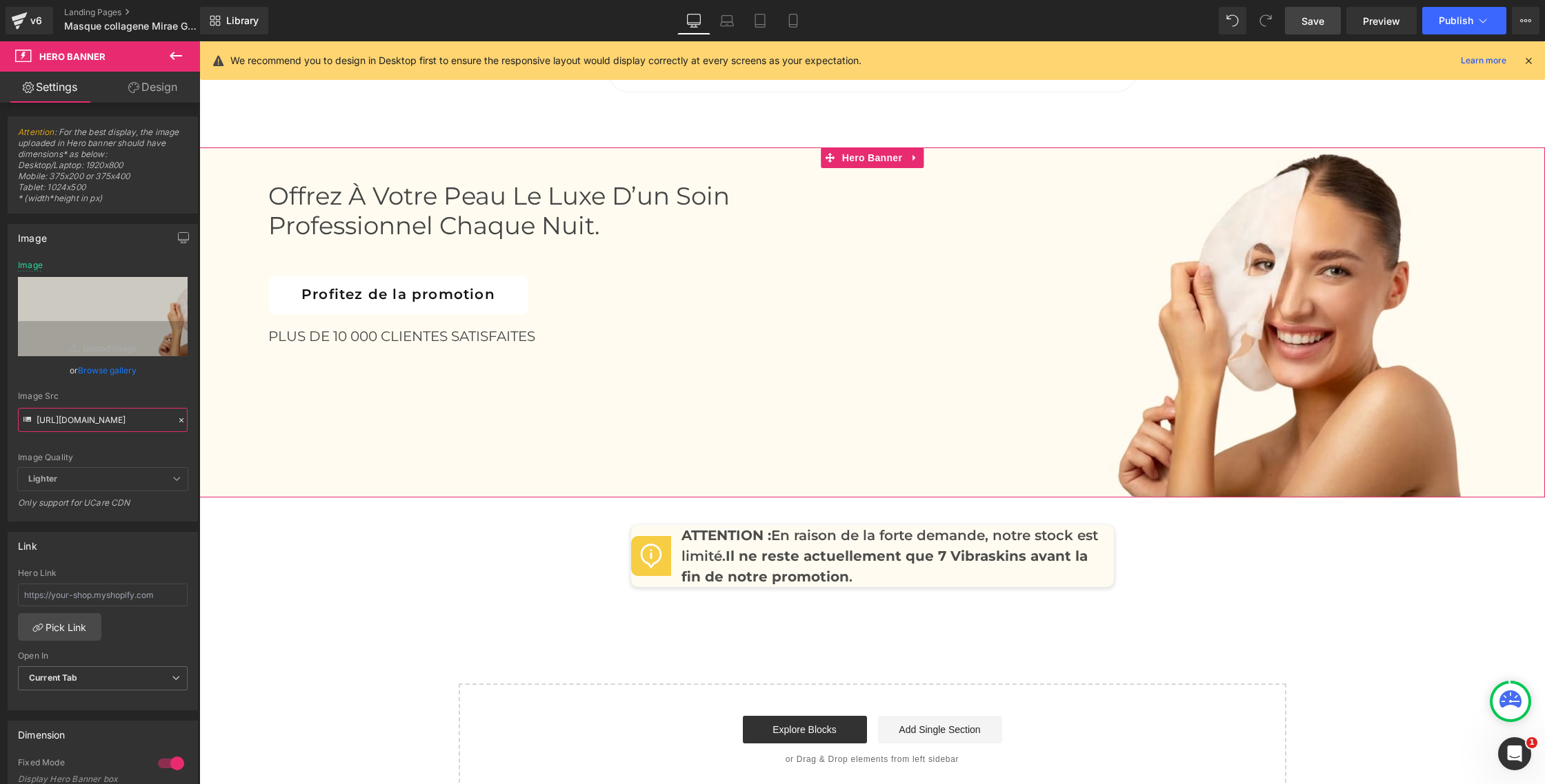
click at [95, 416] on input "[URL][DOMAIN_NAME]" at bounding box center [103, 420] width 170 height 24
paste input "2_1.png?v=1758736066"
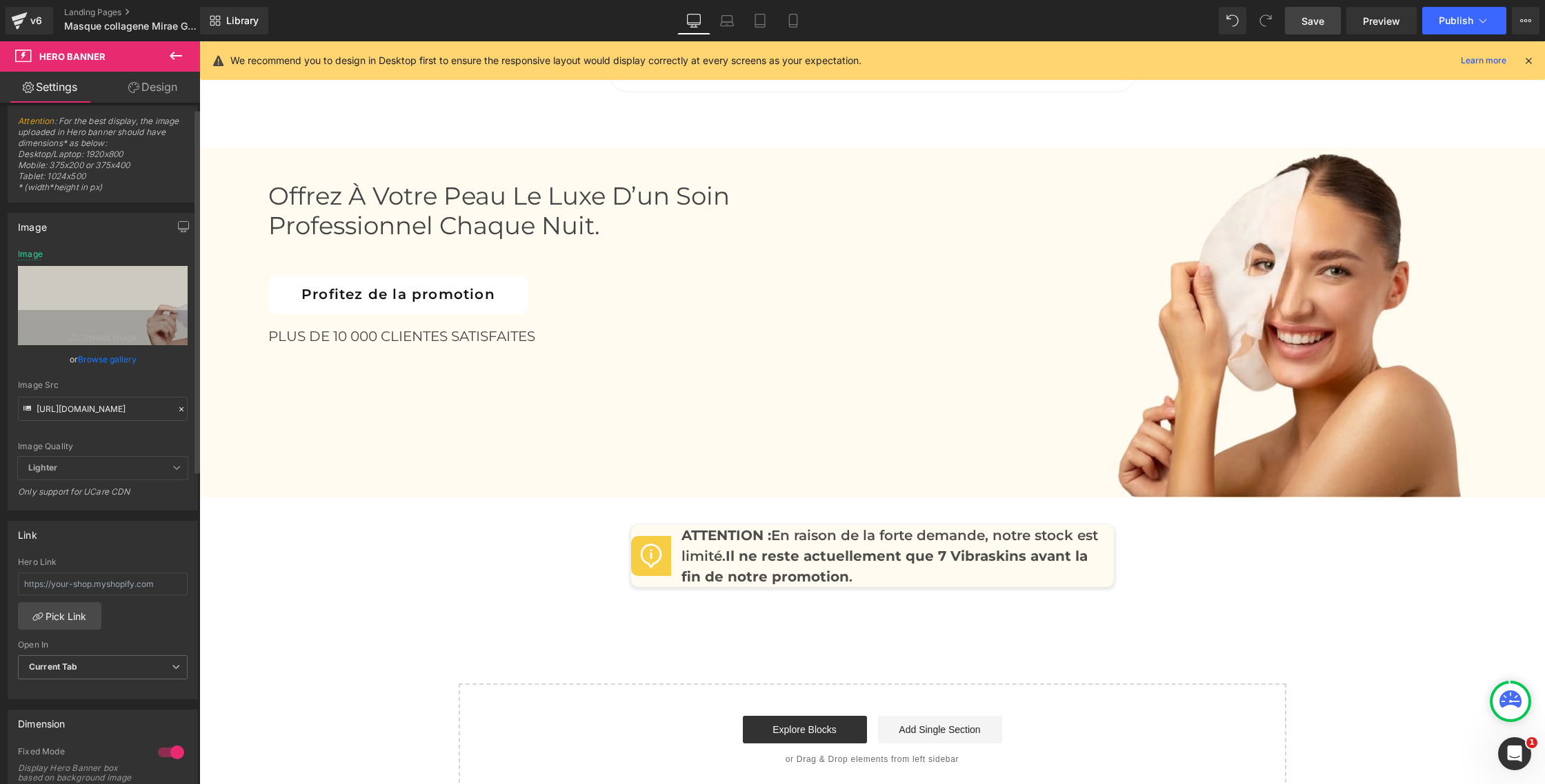
scroll to position [13, 0]
click at [175, 371] on div "Image Quality Lighter Lightest Lighter Lighter Lightest Only support for UCare …" at bounding box center [103, 351] width 170 height 207
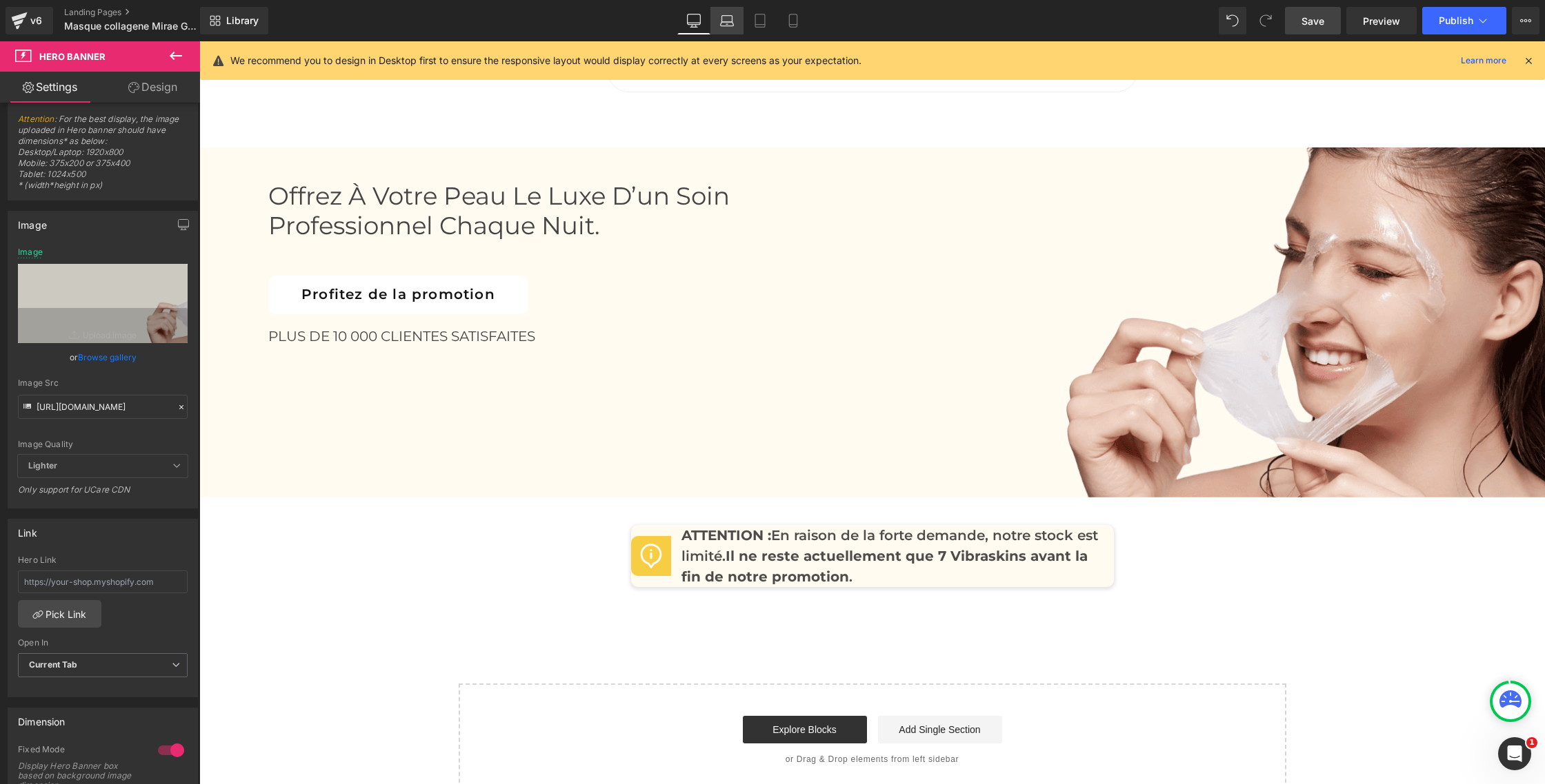
click at [730, 31] on link "Laptop" at bounding box center [727, 21] width 33 height 28
type input "[URL][DOMAIN_NAME]"
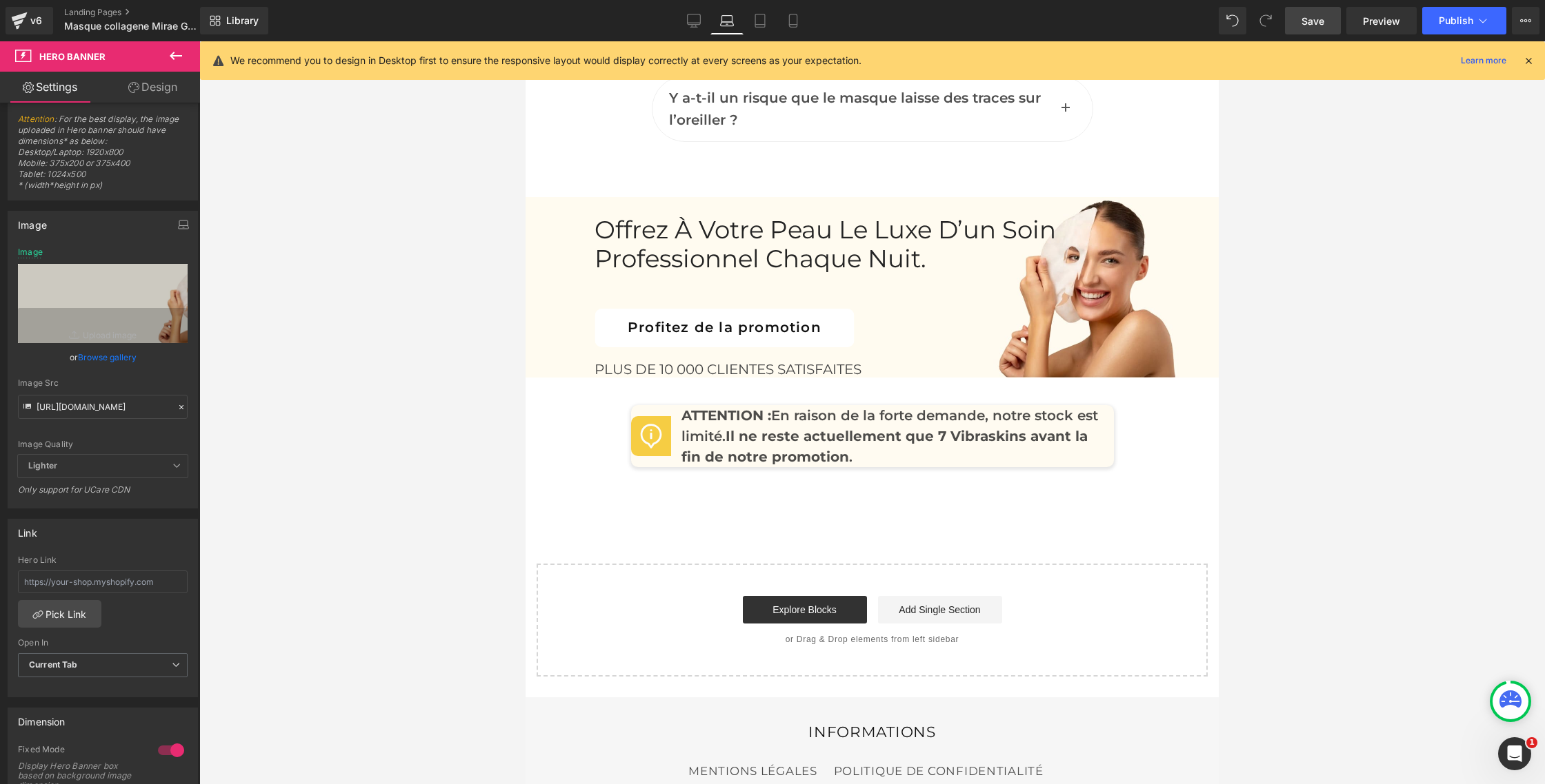
scroll to position [6801, 0]
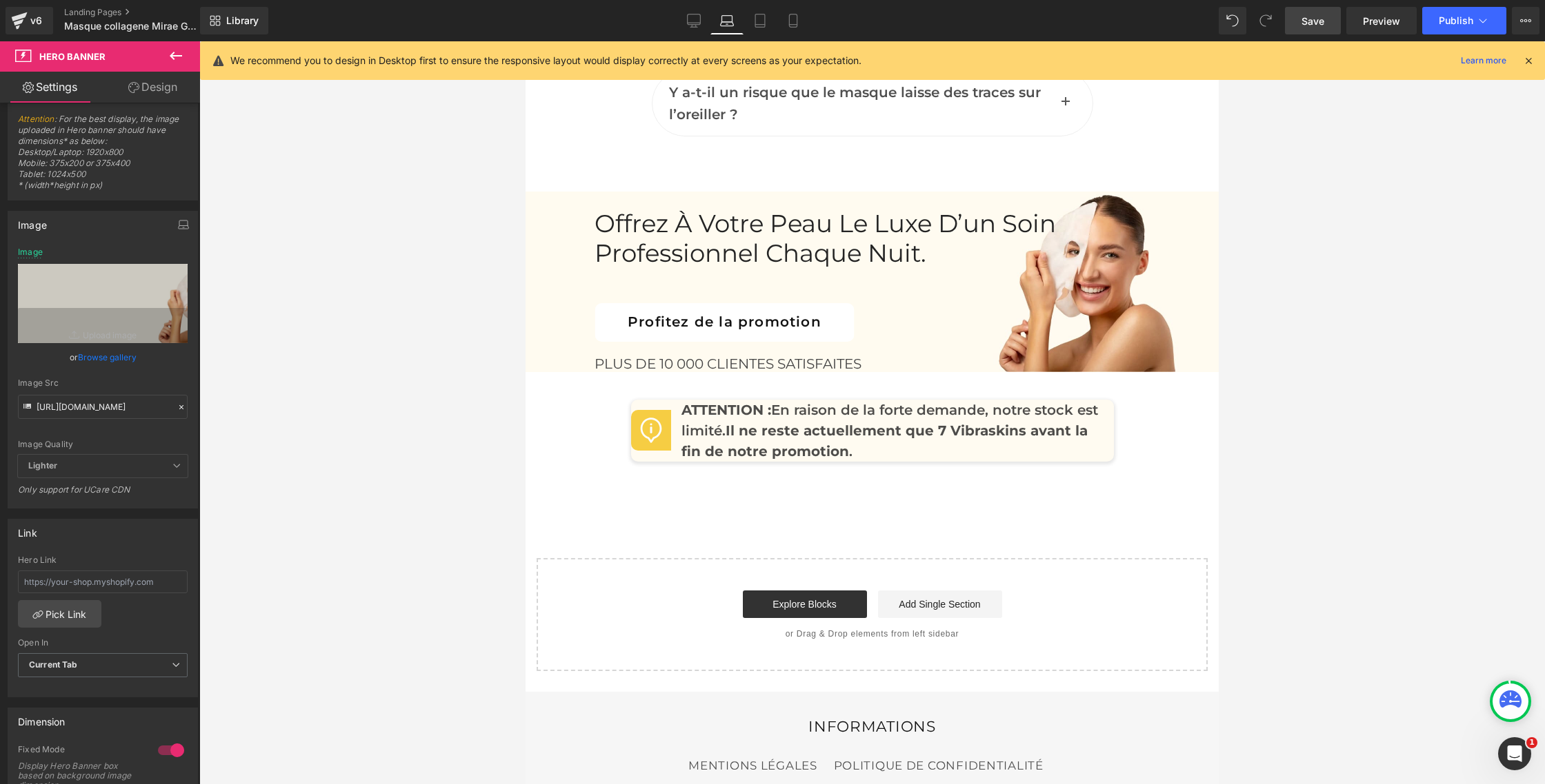
click at [949, 259] on div "Offrez à votre peau le luxe d’un soin professionnel chaque nuit. Heading Profit…" at bounding box center [872, 302] width 555 height 186
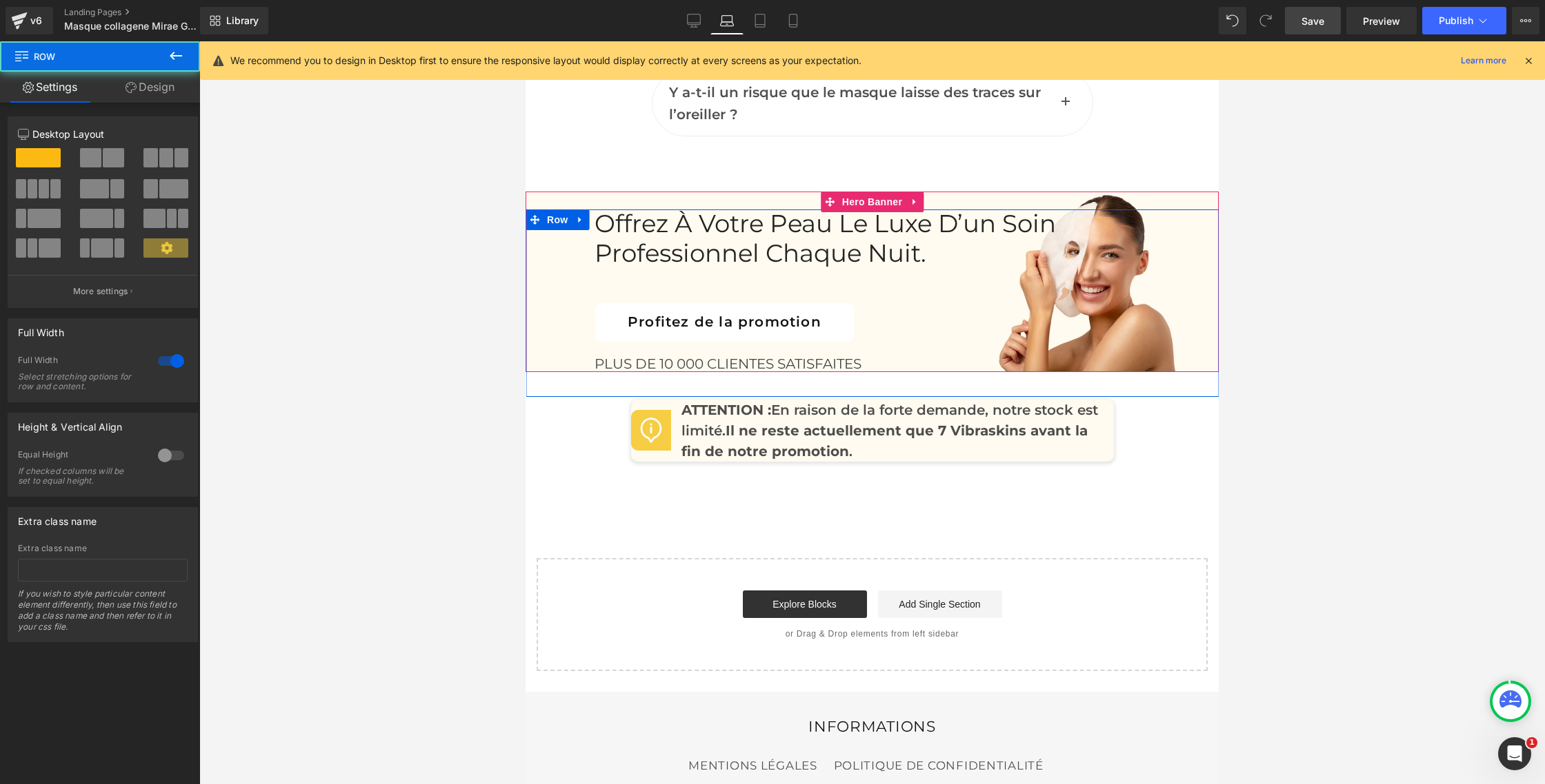
click at [1175, 232] on div "Offrez à votre peau le luxe d’un soin professionnel chaque nuit. Heading Profit…" at bounding box center [872, 302] width 693 height 186
click at [884, 191] on span "Hero Banner" at bounding box center [872, 202] width 67 height 21
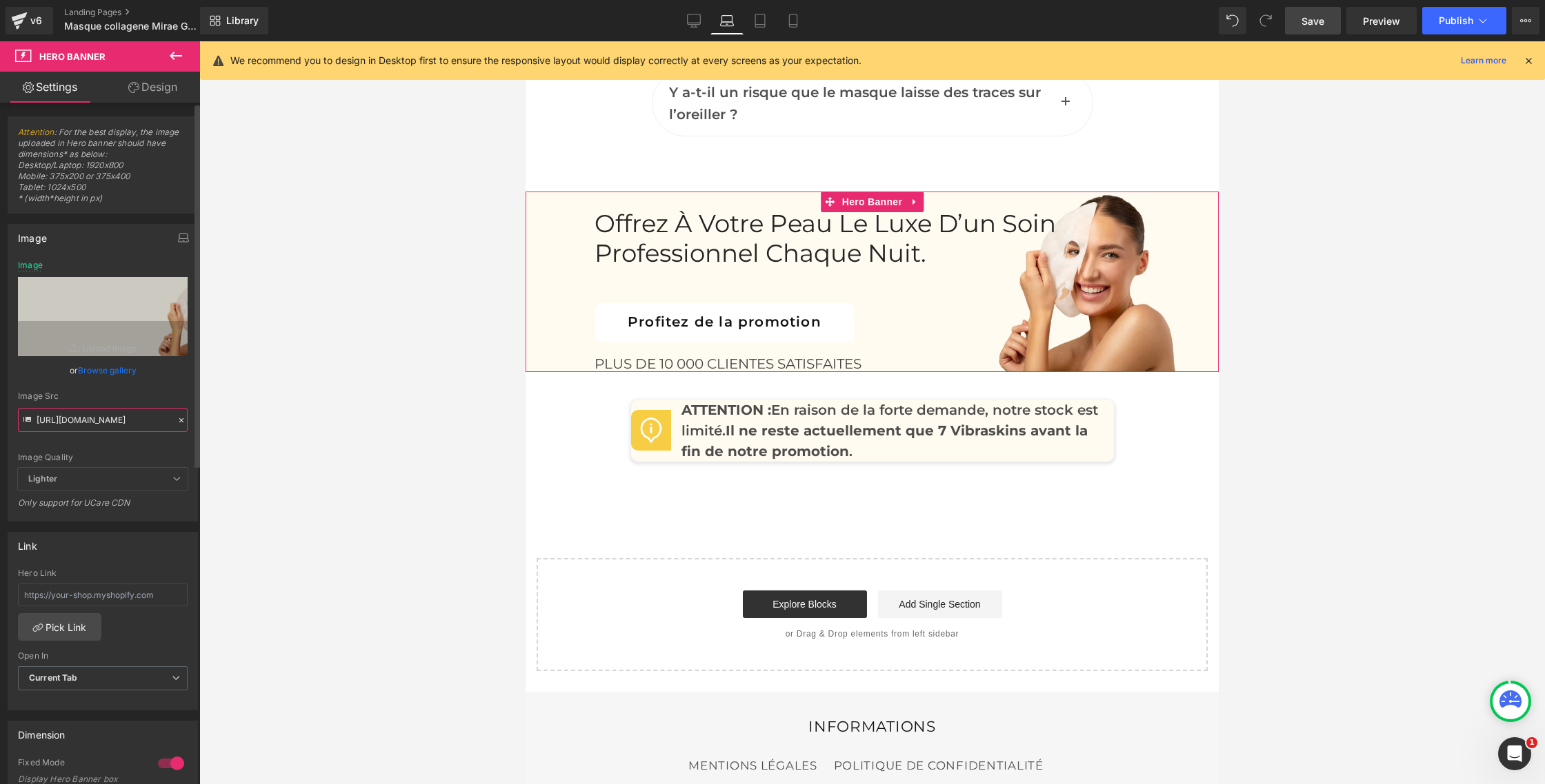
click at [108, 413] on input "[URL][DOMAIN_NAME]" at bounding box center [103, 420] width 170 height 24
paste input "2_1.png?v=1758736066"
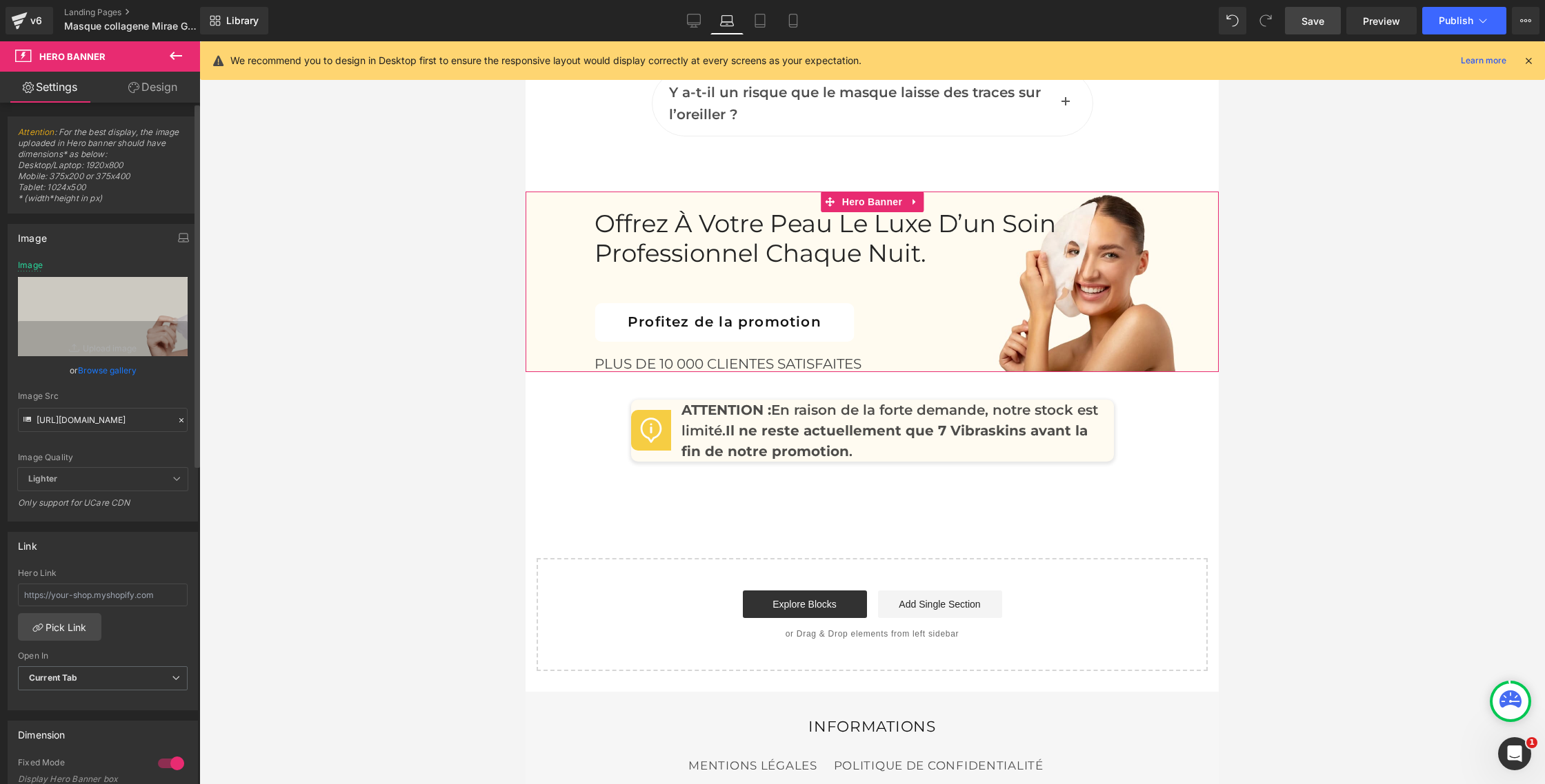
click at [194, 289] on div "Image [URL][DOMAIN_NAME] Image Replace Image Upload image or Browse gallery Ima…" at bounding box center [103, 367] width 206 height 308
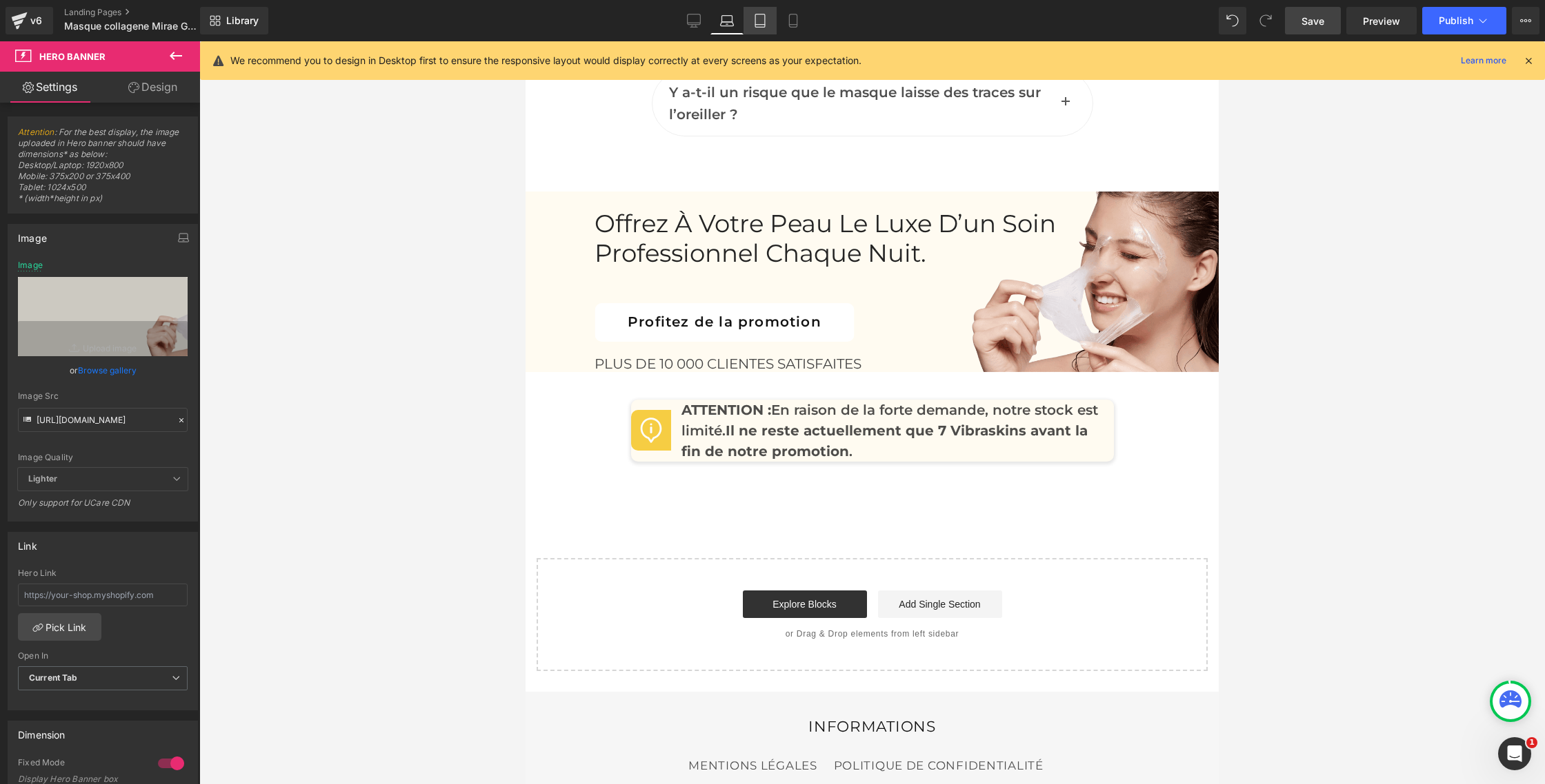
click at [761, 23] on icon at bounding box center [760, 20] width 13 height 13
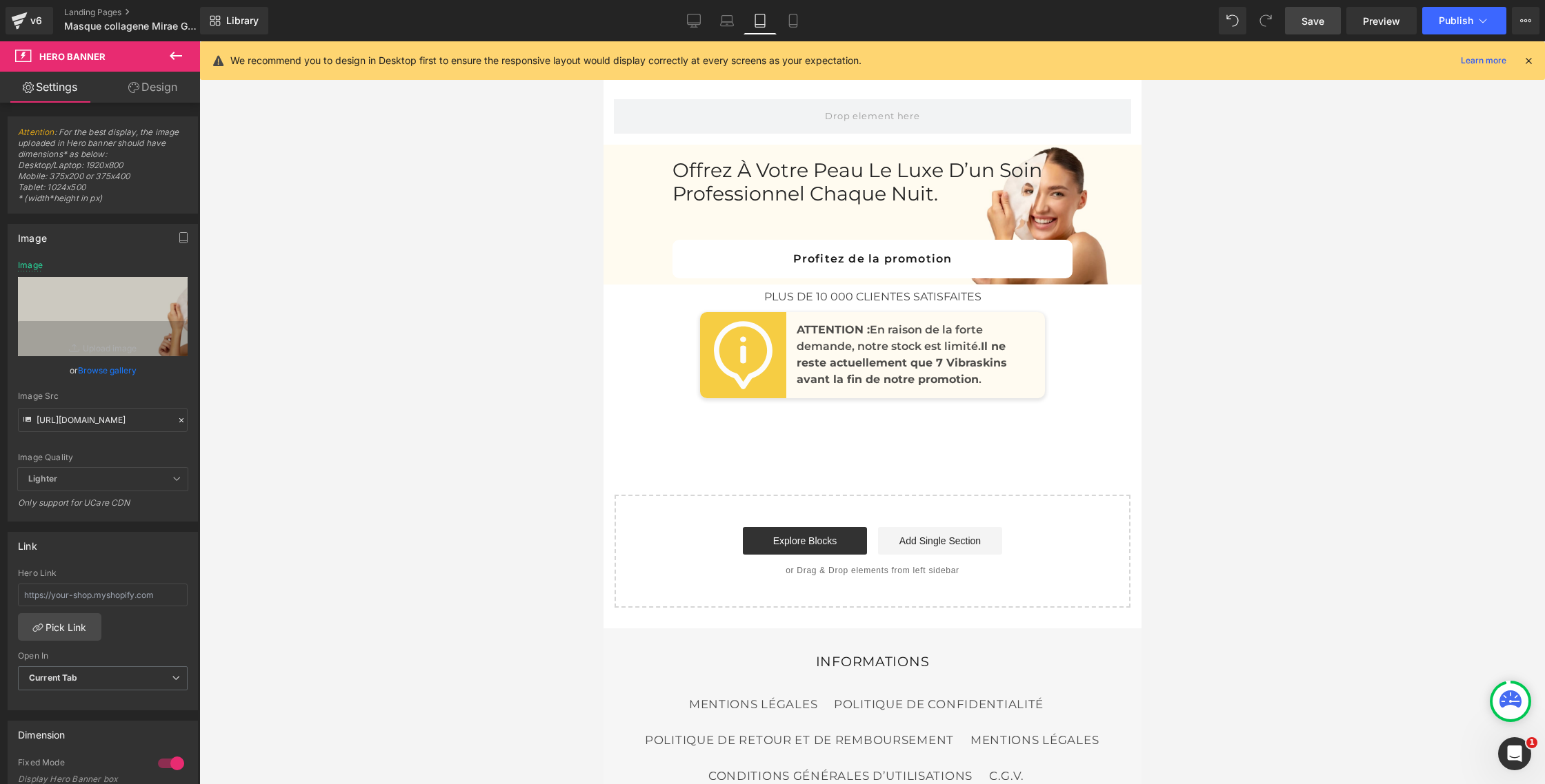
scroll to position [7812, 0]
click at [96, 419] on input "[URL][DOMAIN_NAME]" at bounding box center [103, 420] width 170 height 24
paste input "2_1.png?v=1758736066"
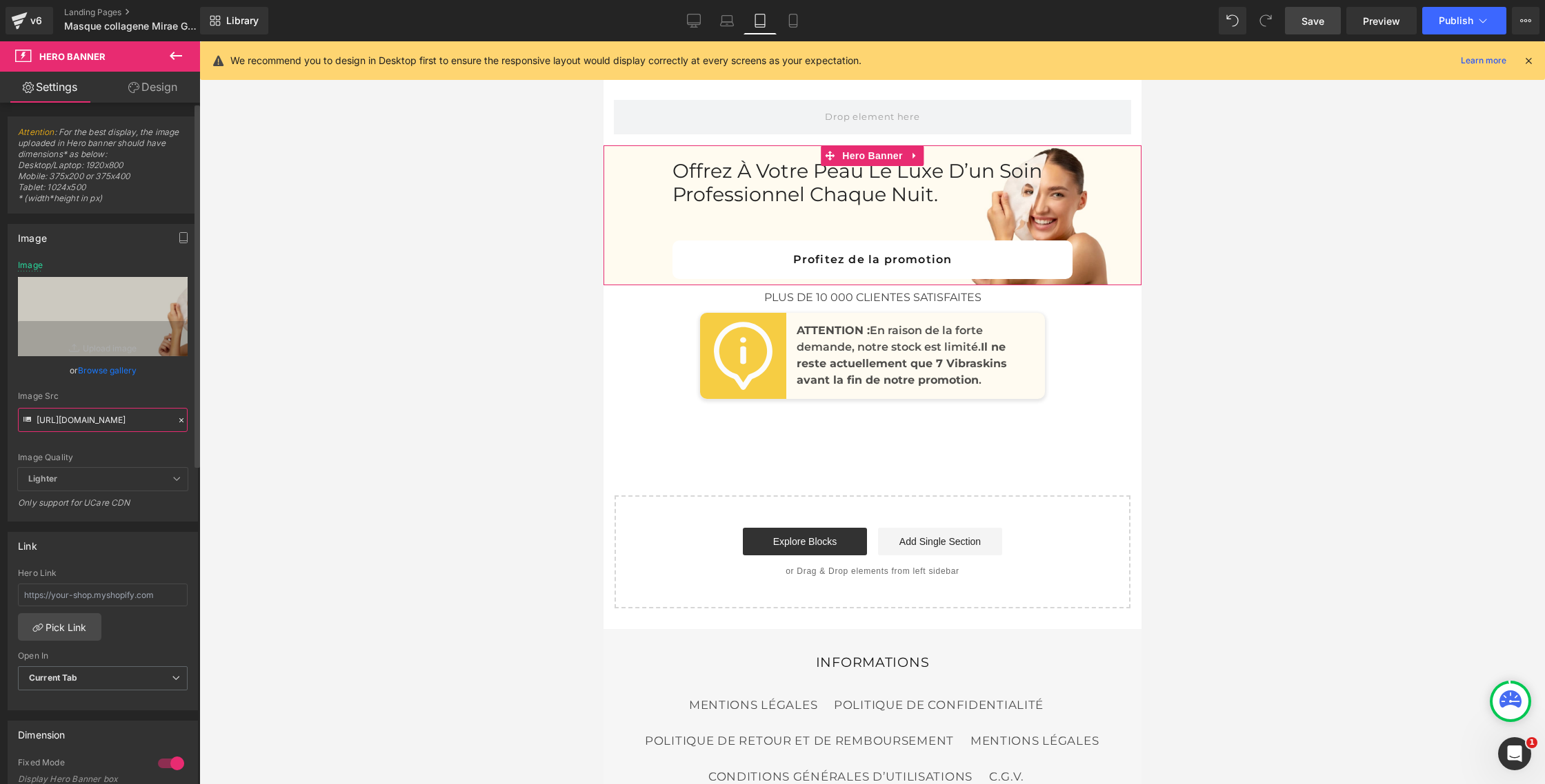
scroll to position [0, 226]
click at [162, 396] on div "Image Src" at bounding box center [103, 396] width 170 height 10
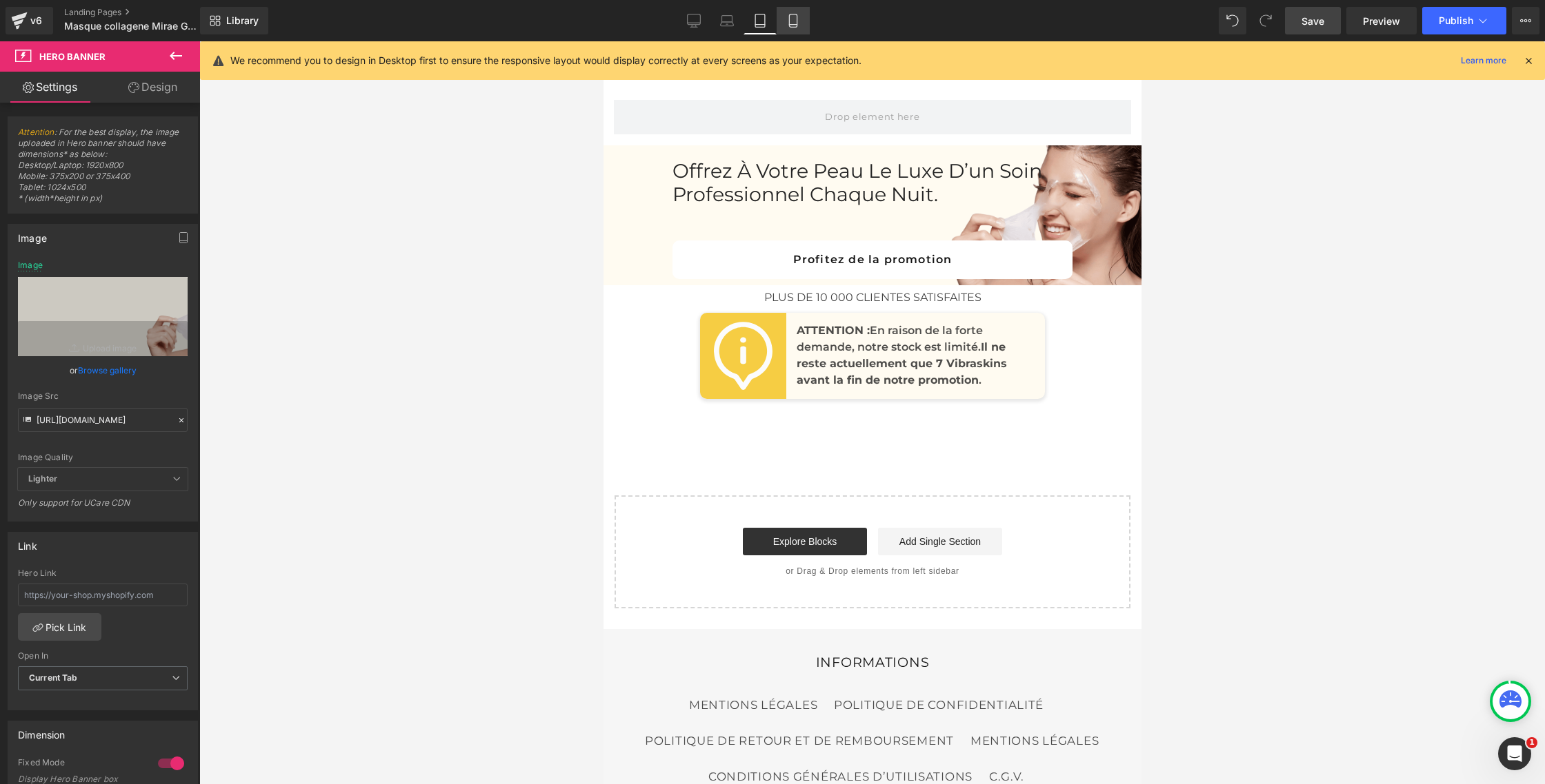
click at [795, 13] on link "Mobile" at bounding box center [793, 21] width 33 height 28
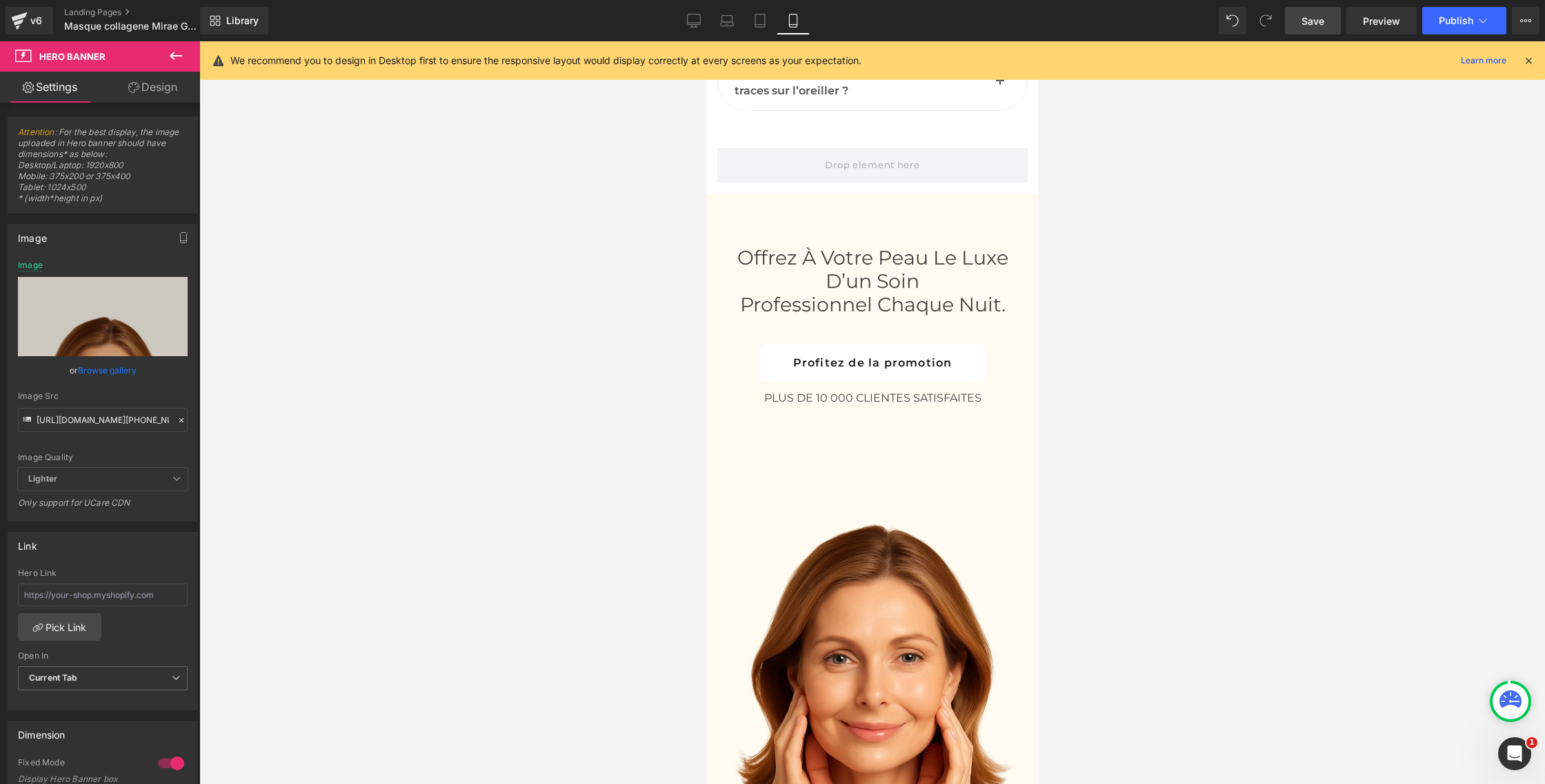
scroll to position [8057, 0]
click at [758, 35] on div "Library Mobile Desktop Laptop Tablet Mobile Save Preview Publish Scheduled View…" at bounding box center [873, 21] width 1345 height 41
click at [755, 30] on link "Tablet" at bounding box center [760, 21] width 33 height 28
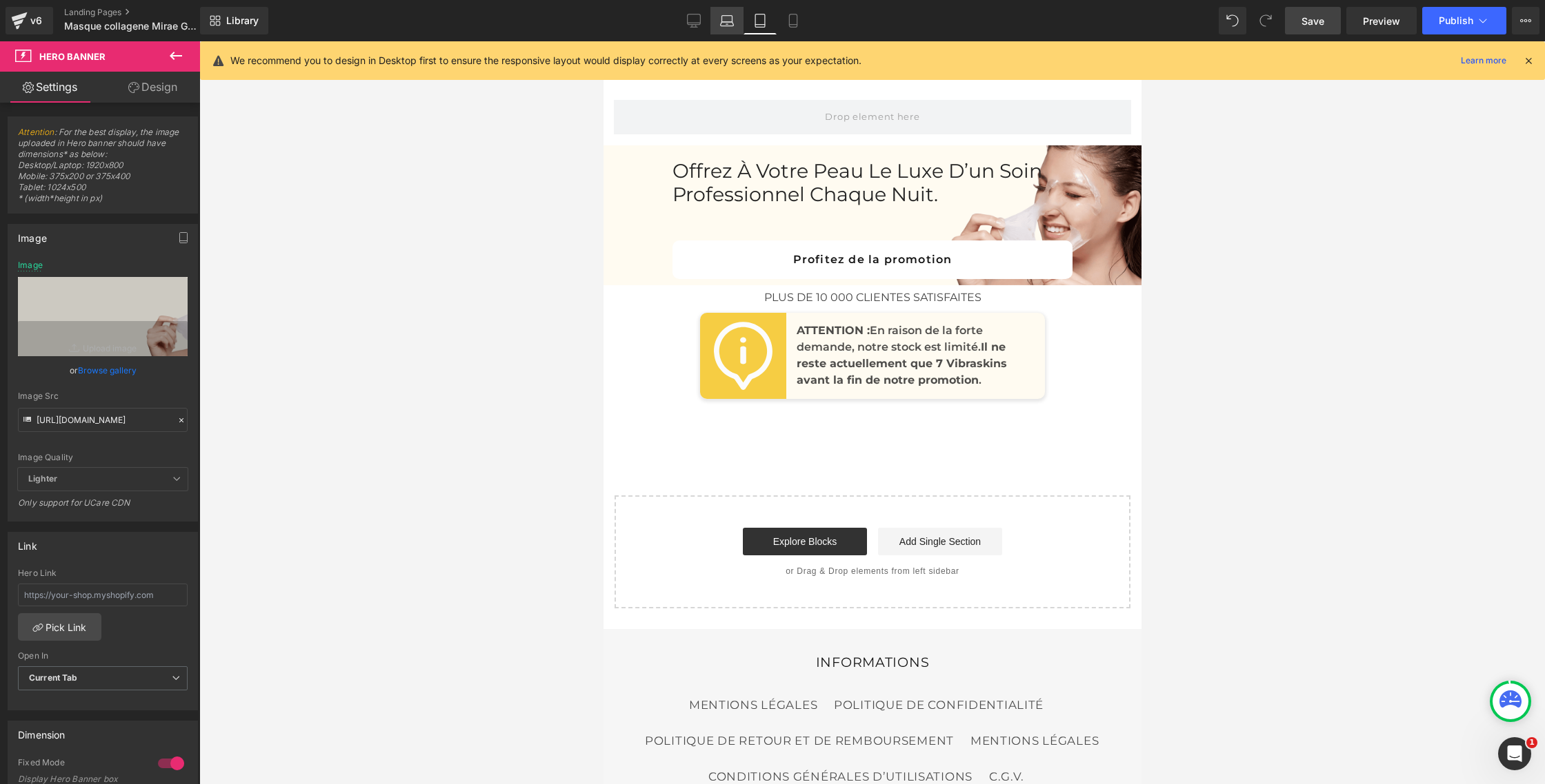
click at [726, 26] on icon at bounding box center [726, 20] width 13 height 13
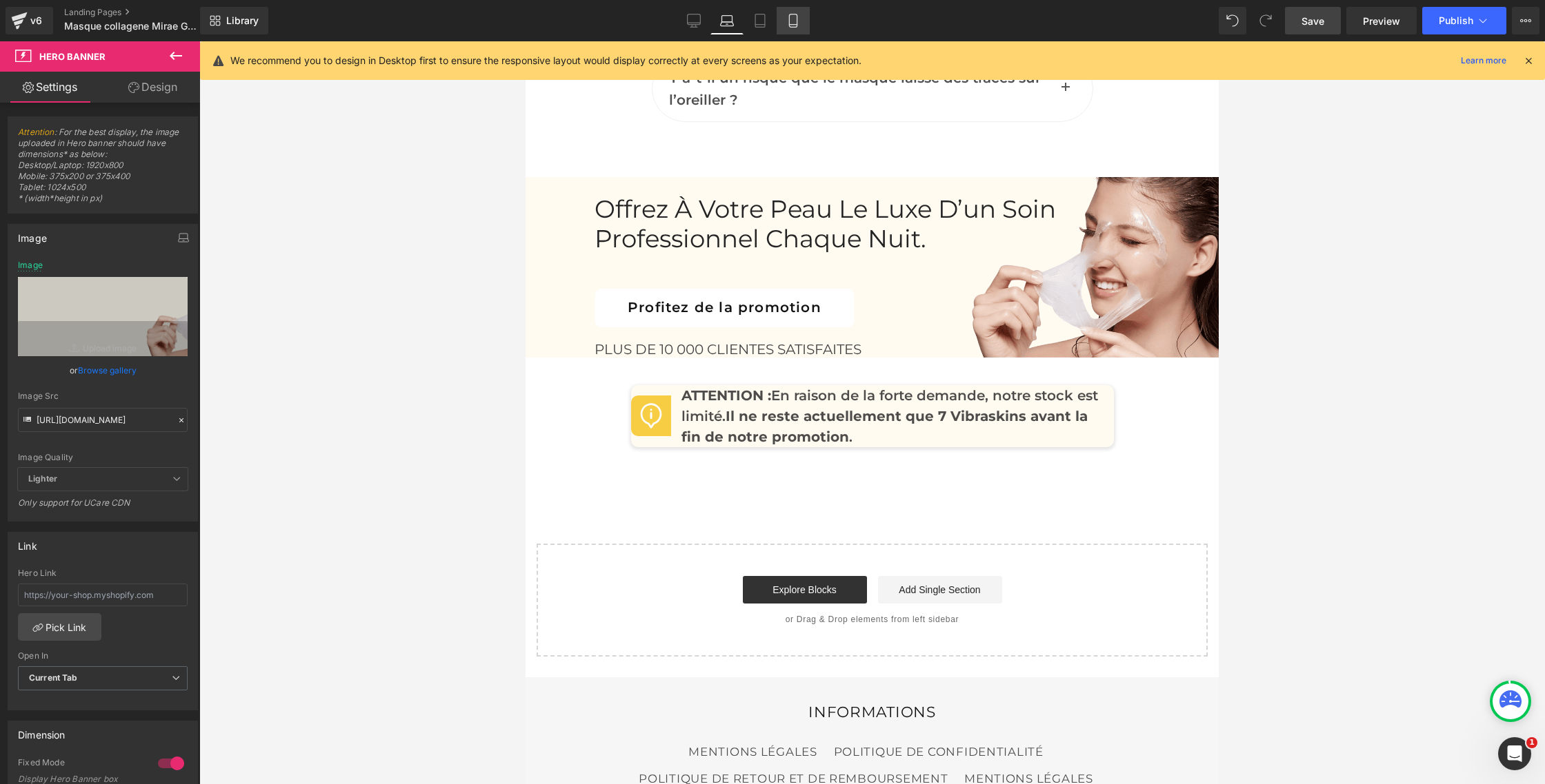
click at [790, 28] on link "Mobile" at bounding box center [793, 21] width 33 height 28
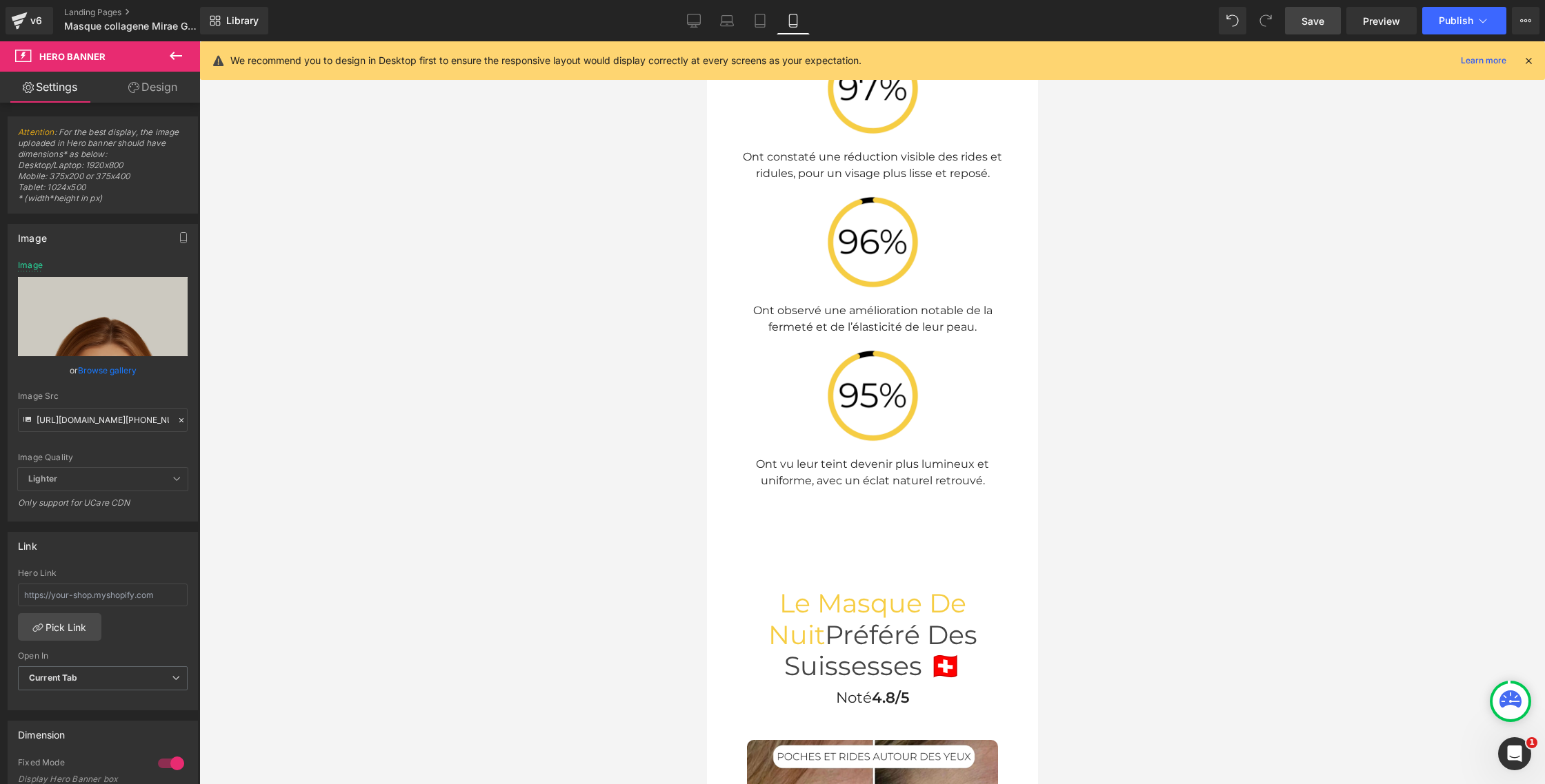
scroll to position [5075, 0]
click at [1316, 17] on span "Save" at bounding box center [1312, 21] width 23 height 14
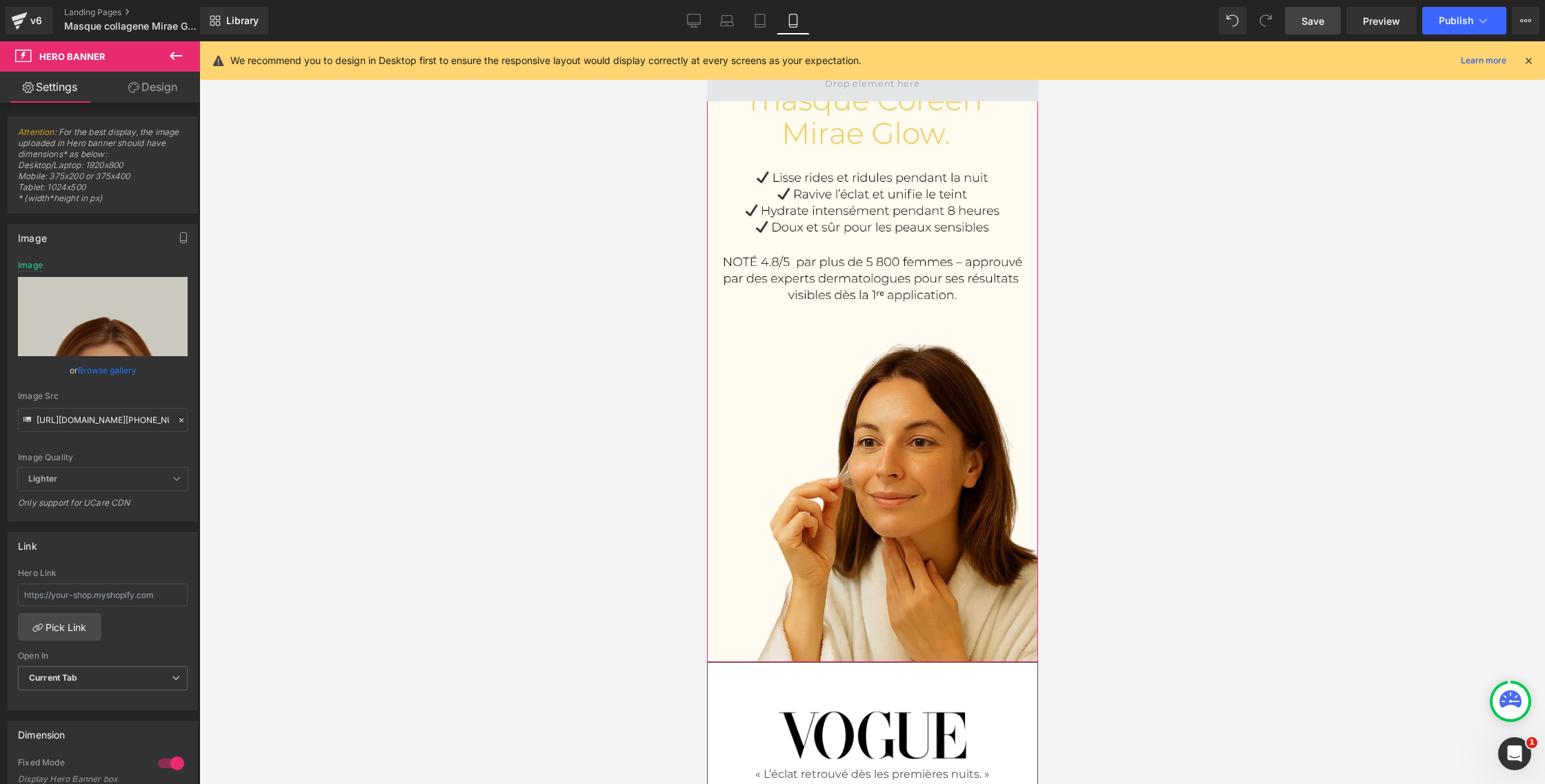
scroll to position [0, 0]
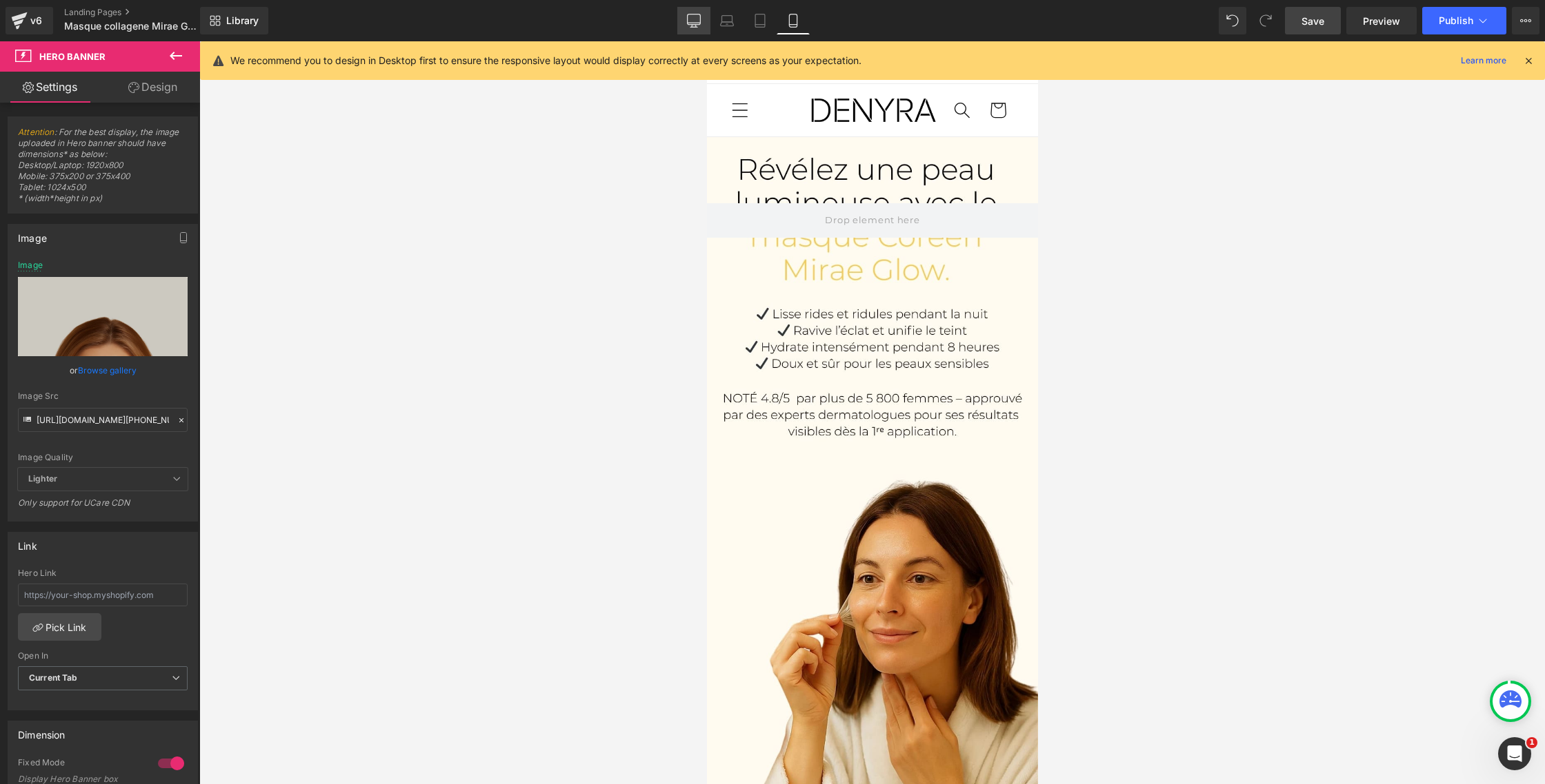
click at [693, 25] on icon at bounding box center [693, 20] width 13 height 13
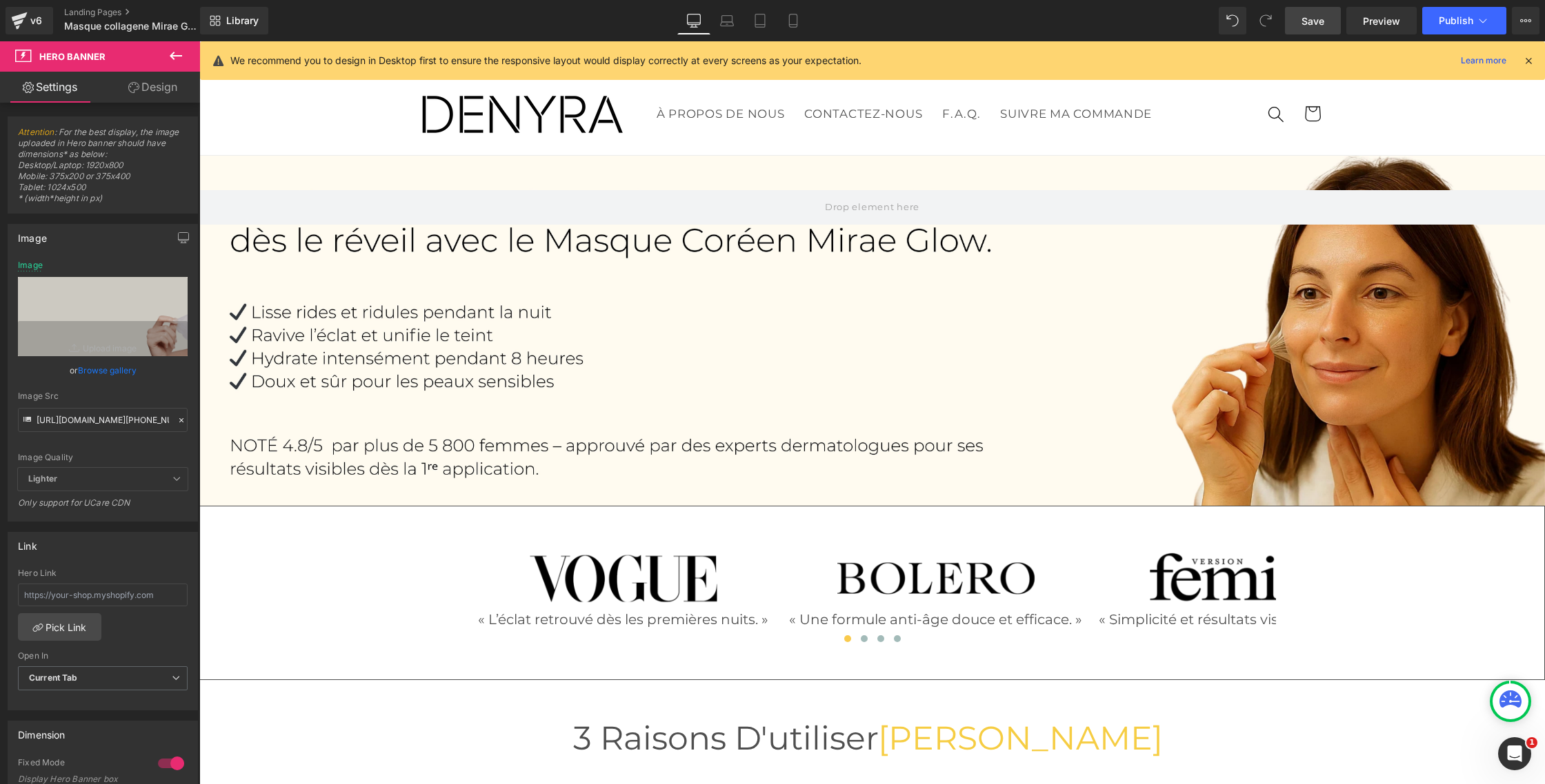
type input "[URL][DOMAIN_NAME]"
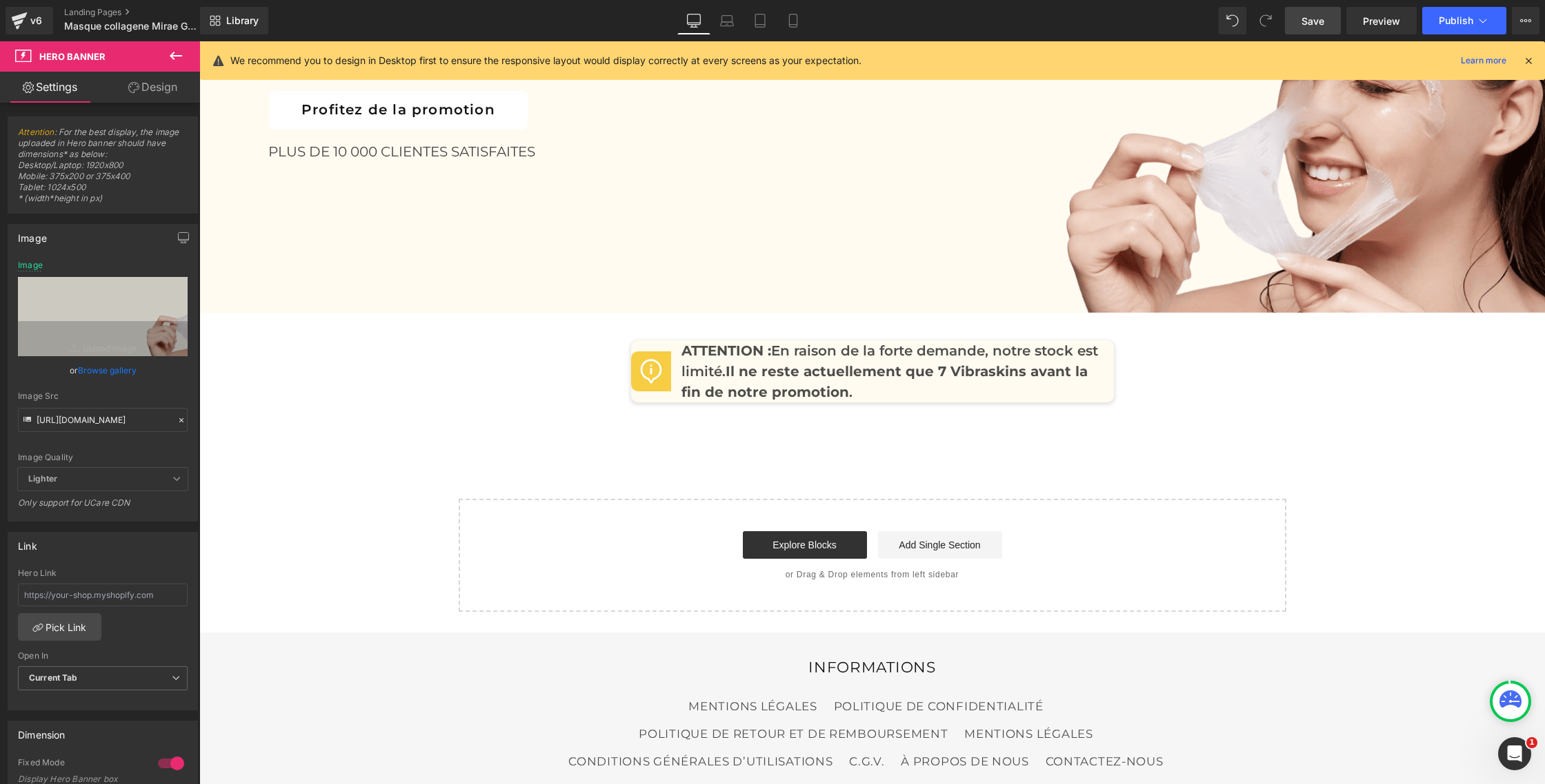
scroll to position [6674, 0]
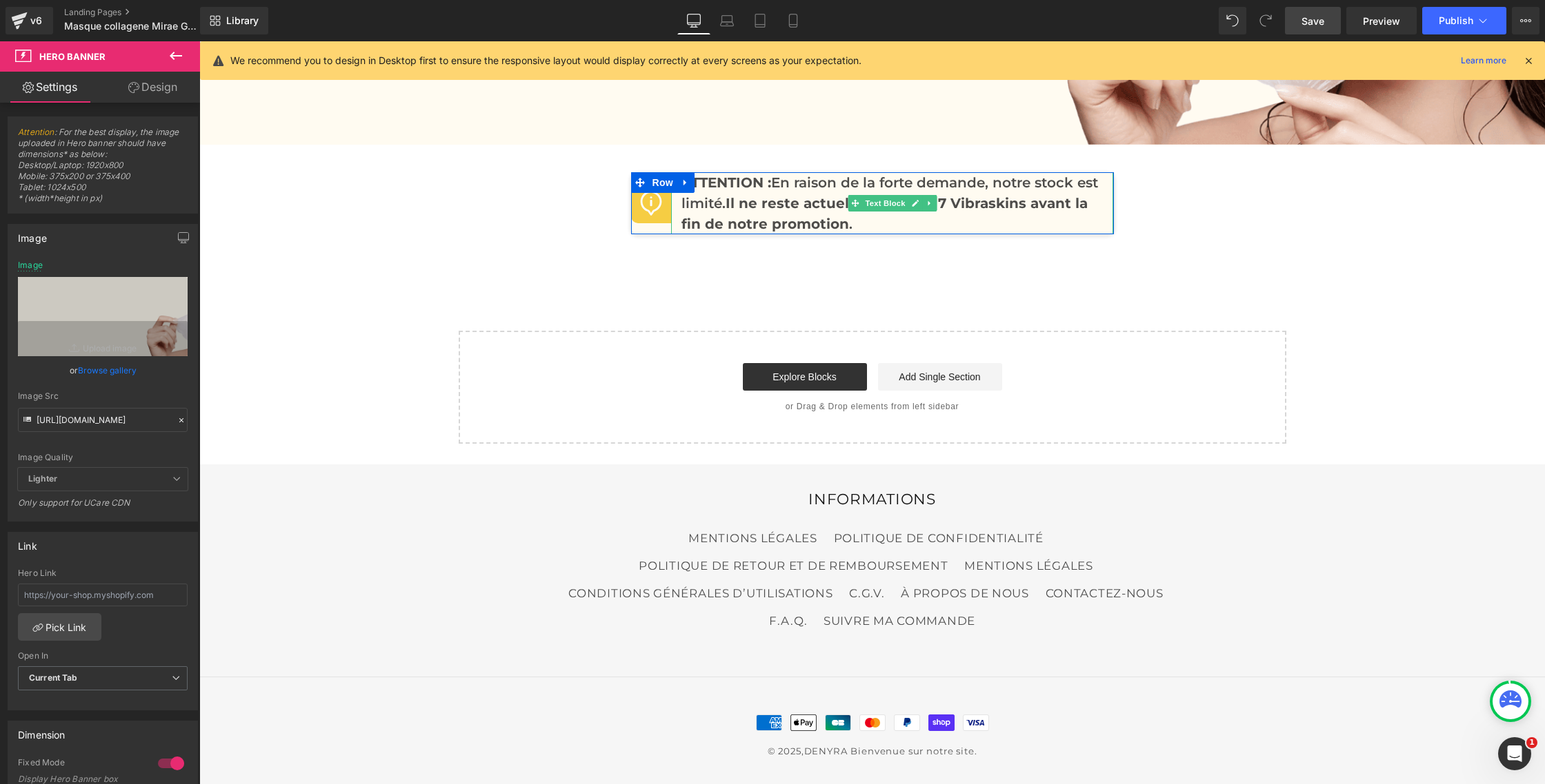
drag, startPoint x: 814, startPoint y: 205, endPoint x: 783, endPoint y: 200, distance: 31.4
click at [814, 205] on strong "Il ne reste actuellement que 7 Vibraskins avant la fin de notre promotion" at bounding box center [884, 213] width 406 height 37
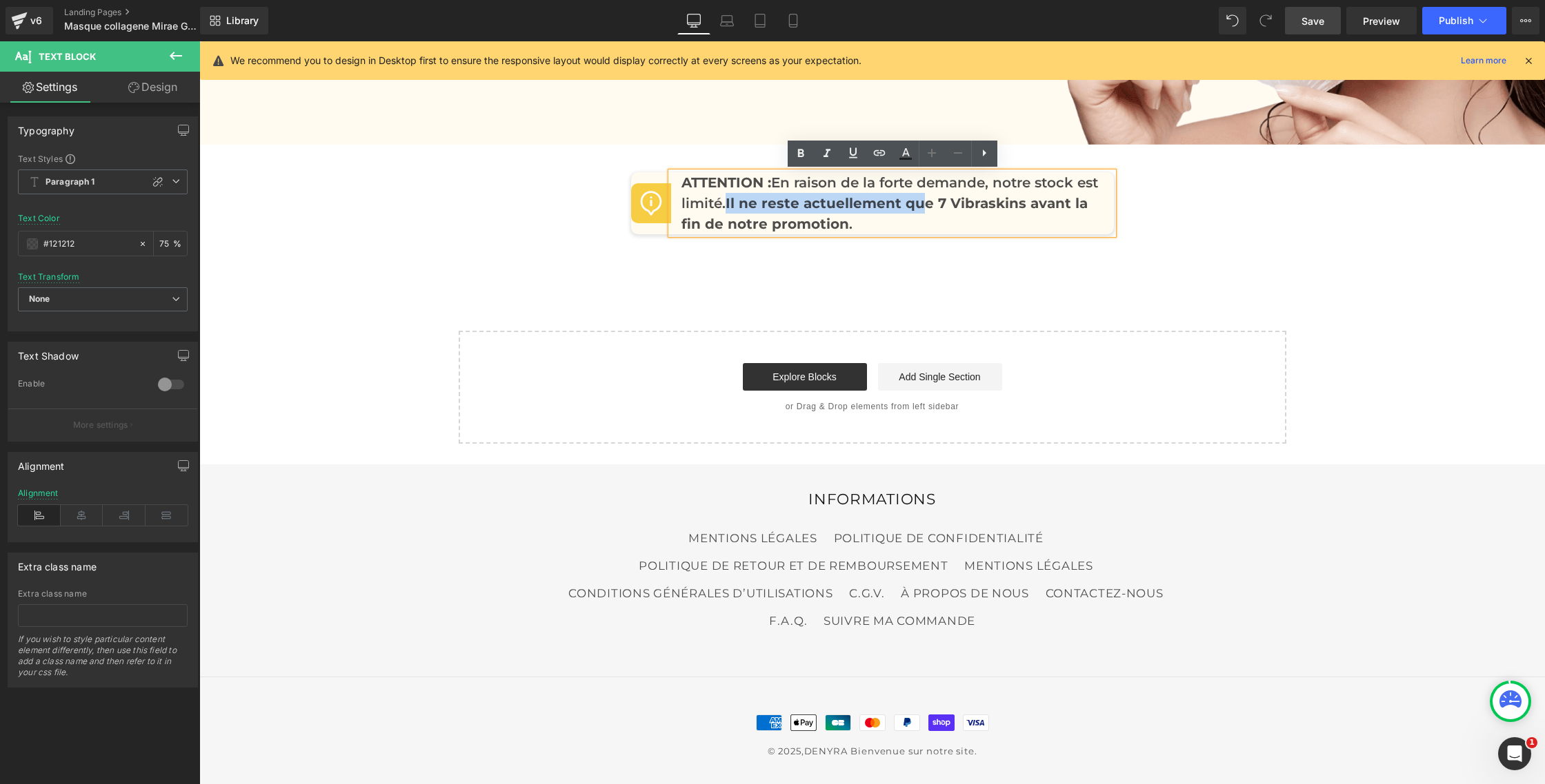
drag, startPoint x: 753, startPoint y: 203, endPoint x: 901, endPoint y: 186, distance: 149.0
click at [954, 204] on strong "Il ne reste actuellement que 7 Vibraskins avant la fin de notre promotion" at bounding box center [884, 213] width 406 height 37
click at [805, 154] on icon at bounding box center [800, 153] width 17 height 17
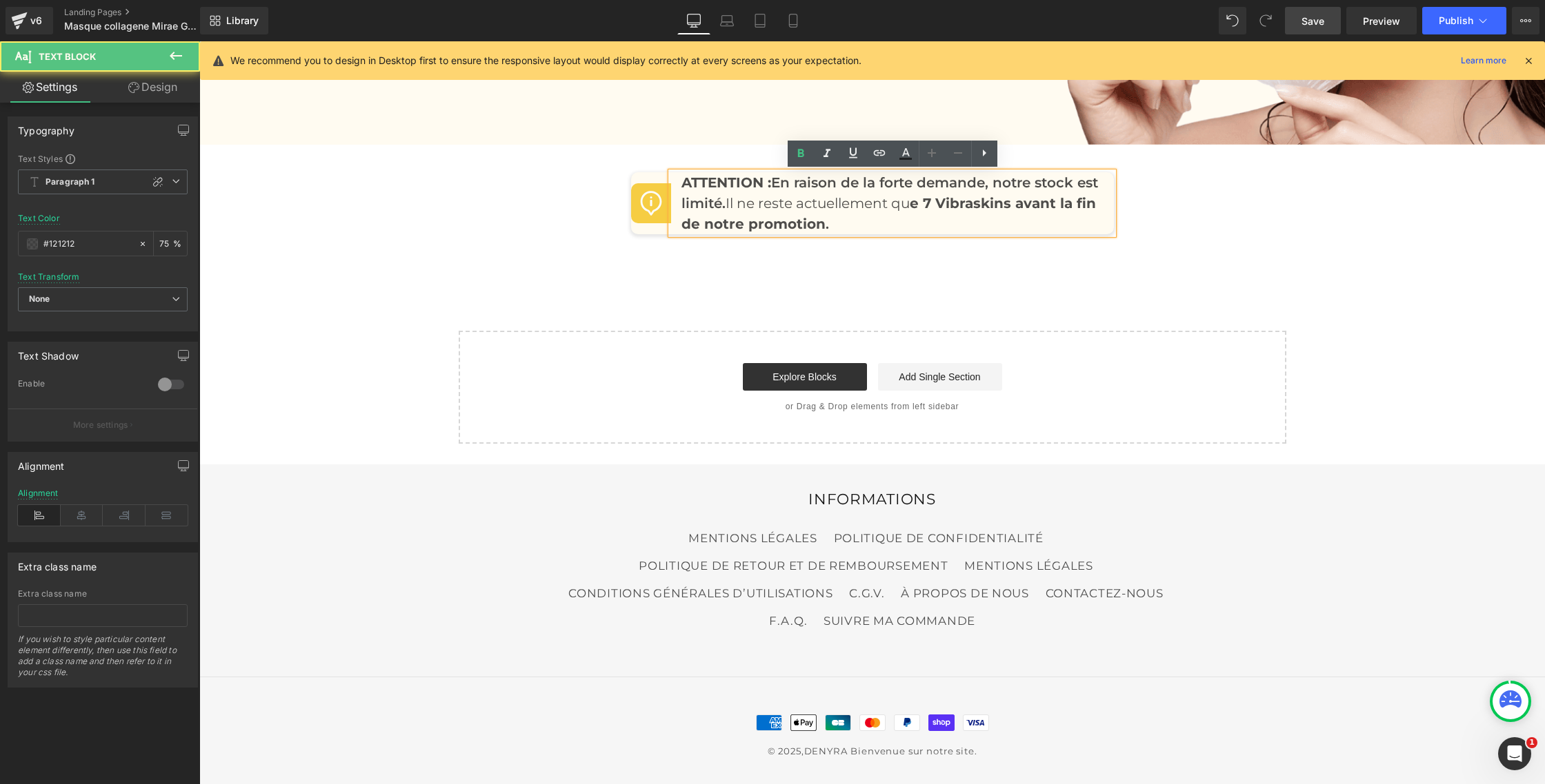
click at [942, 203] on strong "e 7 Vibraskins avant la fin de notre promotion" at bounding box center [888, 213] width 414 height 37
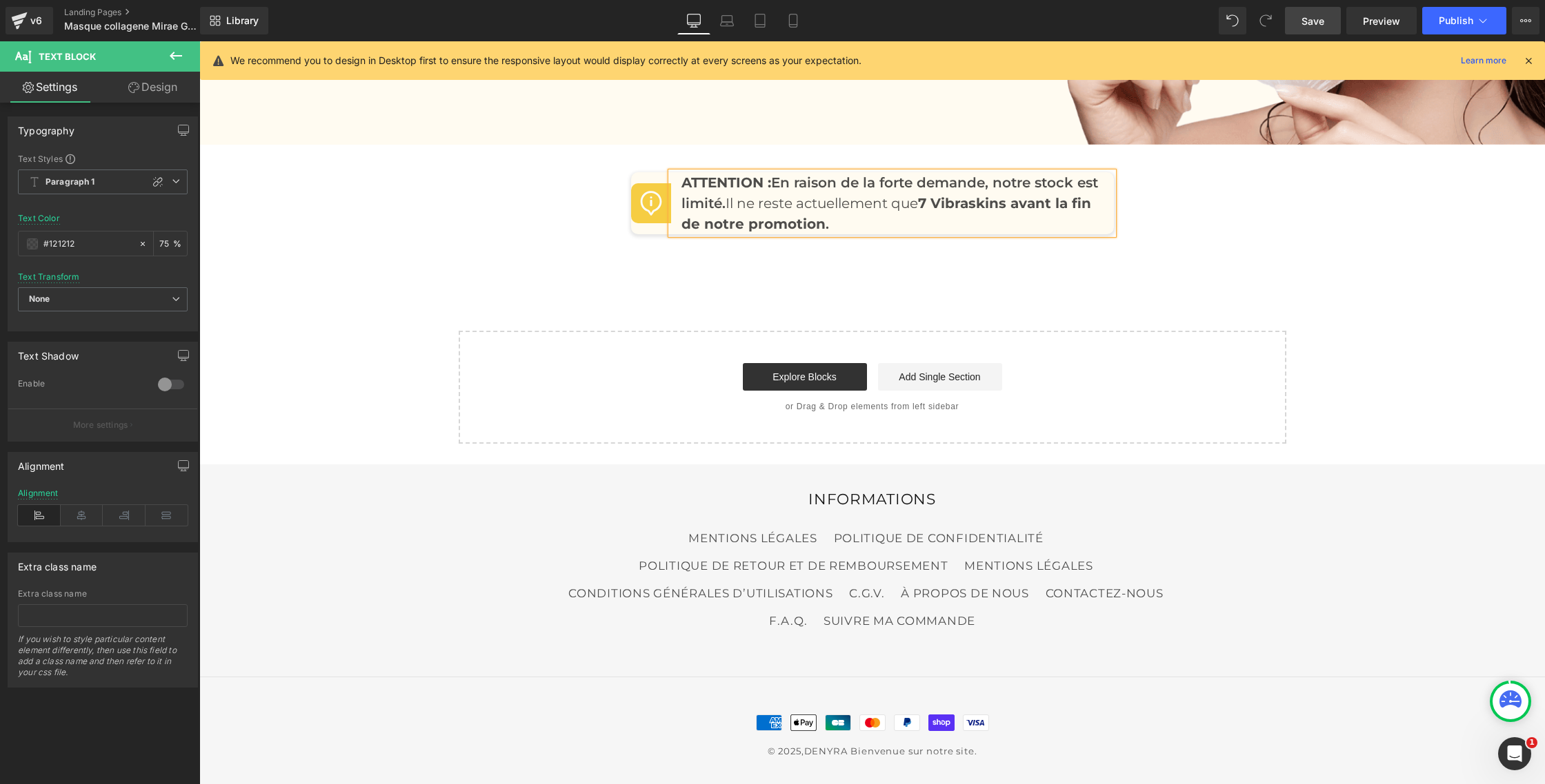
click at [978, 202] on strong "7 Vibraskins avant la fin de notre promotion" at bounding box center [886, 213] width 410 height 37
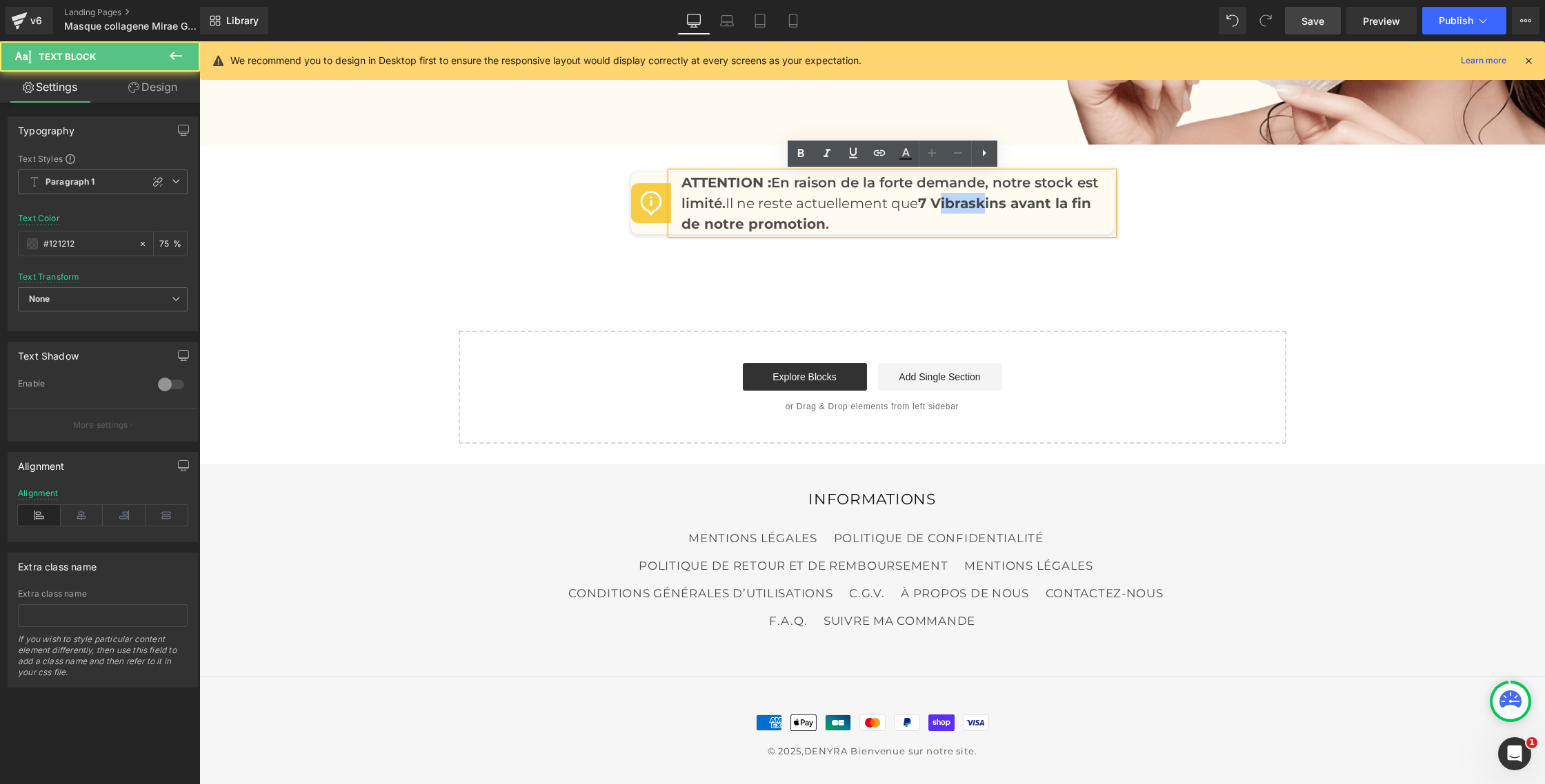
drag, startPoint x: 965, startPoint y: 202, endPoint x: 1013, endPoint y: 202, distance: 48.0
click at [1013, 202] on strong "7 Vibraskins avant la fin de notre promotion" at bounding box center [886, 213] width 410 height 37
click at [981, 203] on strong "7 Vibraskins avant la fin de notre promotion" at bounding box center [886, 213] width 410 height 37
drag, startPoint x: 968, startPoint y: 203, endPoint x: 1042, endPoint y: 206, distance: 74.1
click at [1042, 206] on strong "7 Vibraskins avant la fin de notre promotion" at bounding box center [886, 213] width 410 height 37
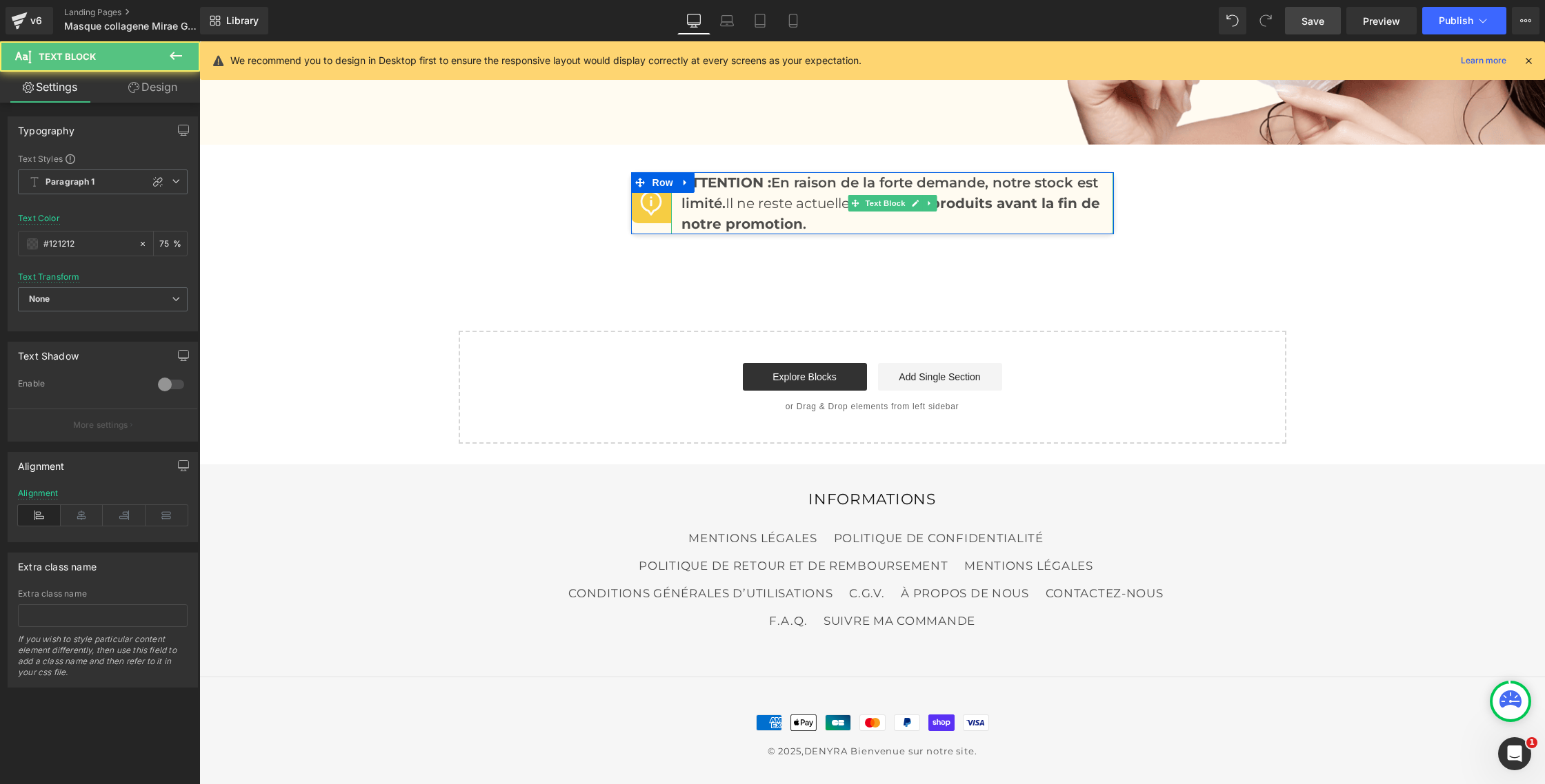
click at [724, 190] on strong "ATTENTION :" at bounding box center [726, 183] width 90 height 17
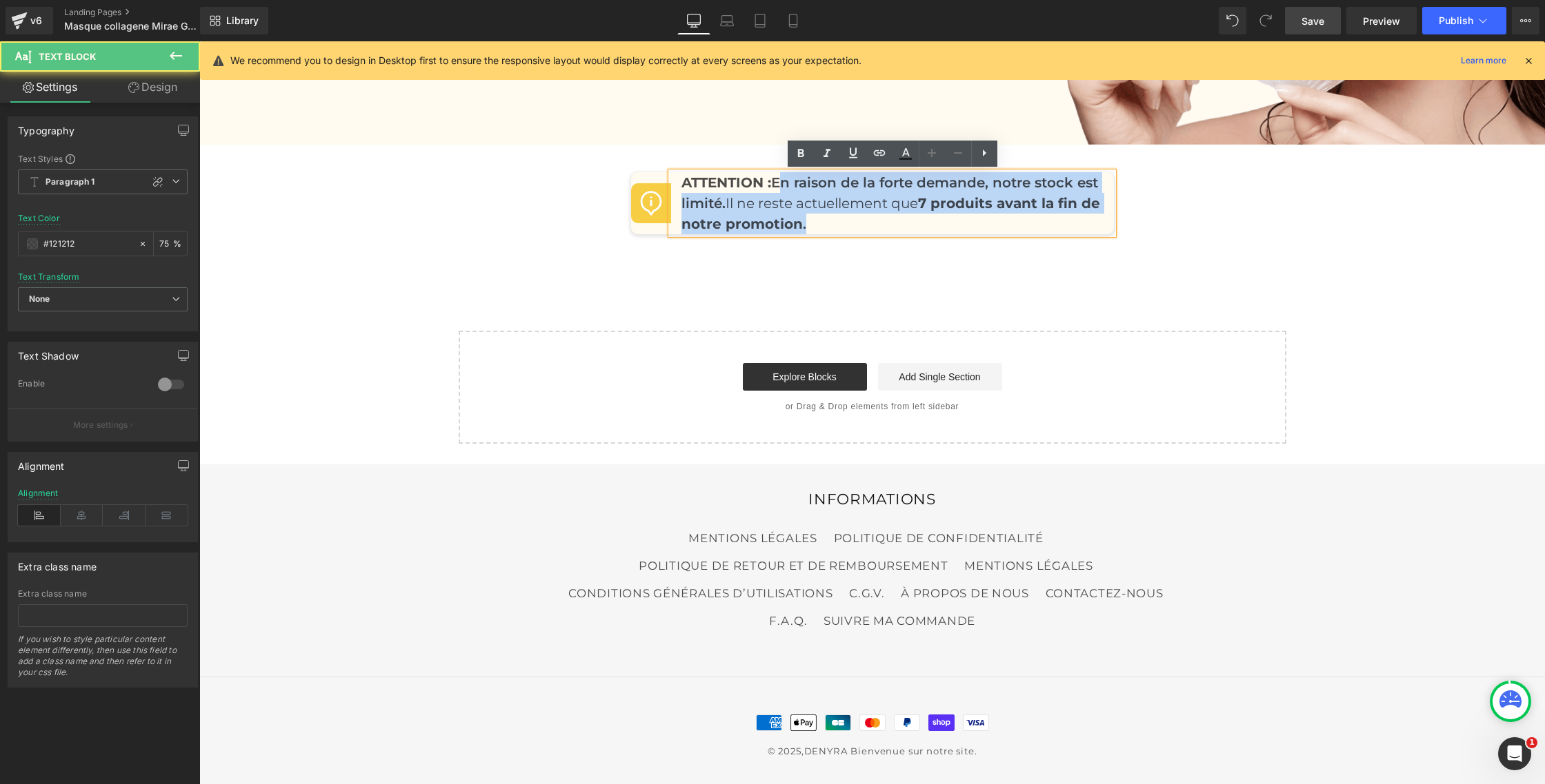
drag, startPoint x: 781, startPoint y: 183, endPoint x: 863, endPoint y: 233, distance: 96.0
click at [863, 233] on p "ATTENTION : En raison de la forte demande, notre stock est limité. Il ne reste …" at bounding box center [892, 203] width 422 height 62
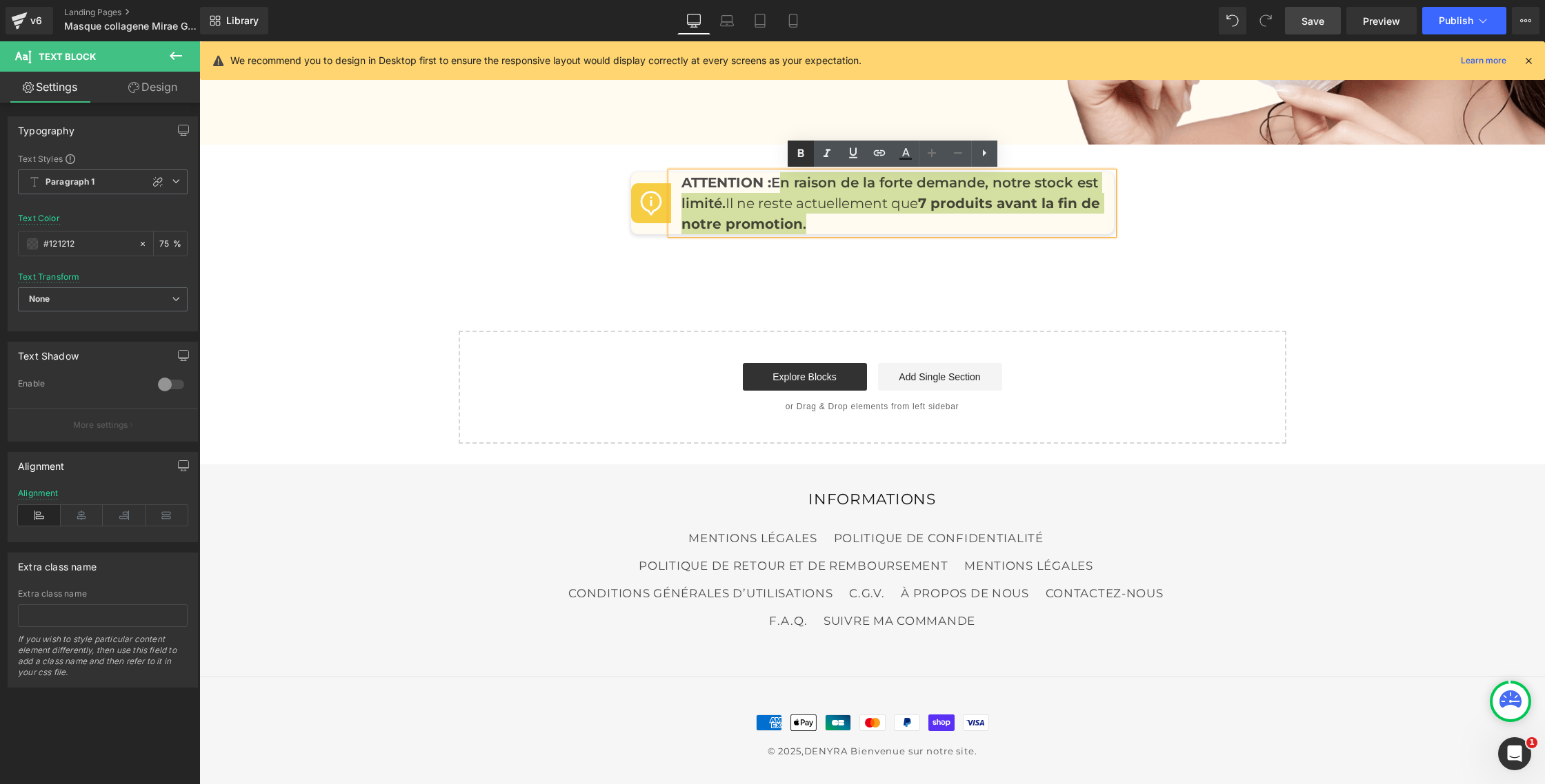
click at [807, 158] on icon at bounding box center [800, 153] width 17 height 17
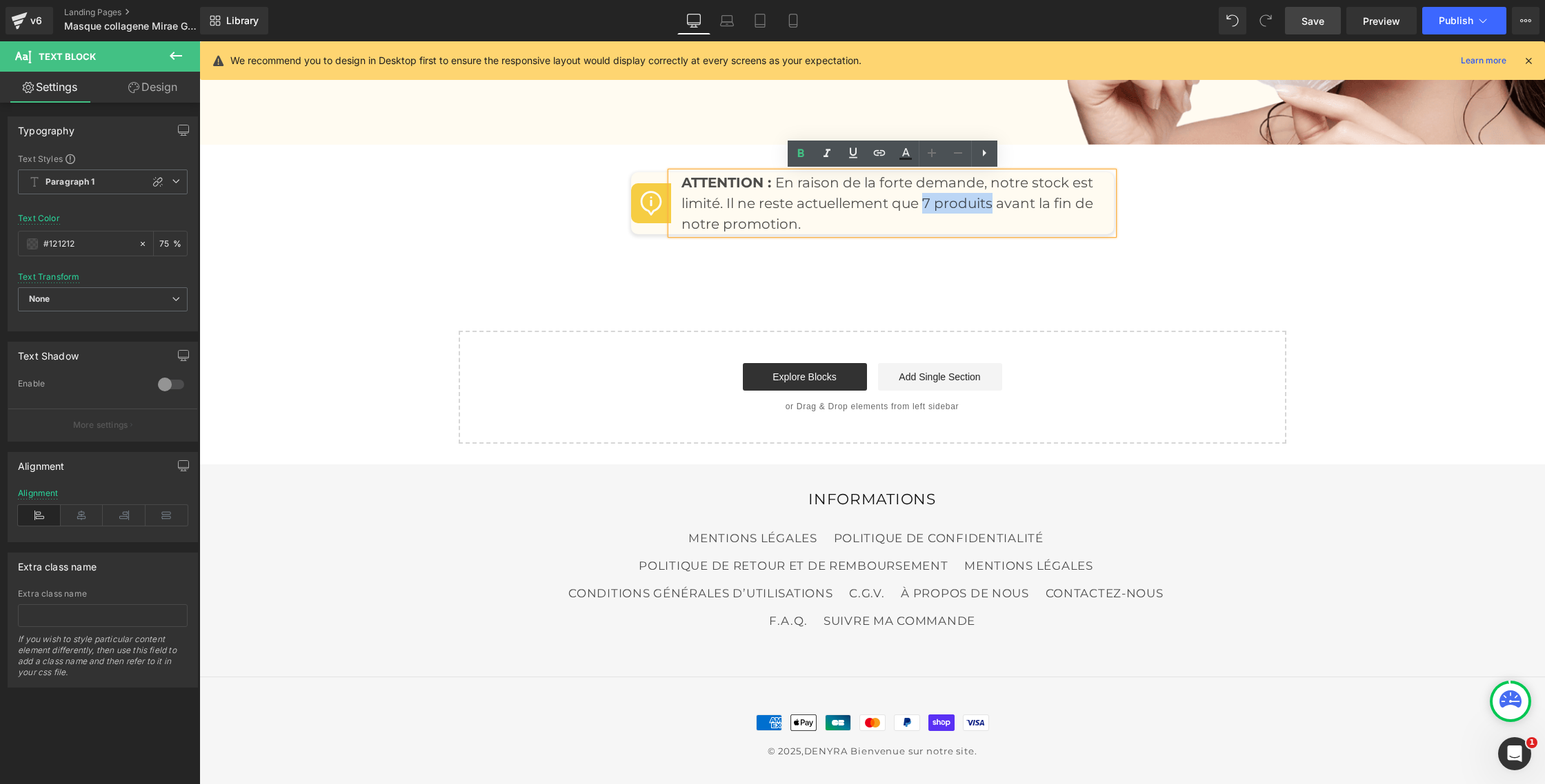
drag, startPoint x: 924, startPoint y: 203, endPoint x: 993, endPoint y: 199, distance: 69.1
click at [993, 199] on span "En raison de la forte demande, notre stock est limité. Il ne reste actuellement…" at bounding box center [887, 203] width 412 height 58
drag, startPoint x: 800, startPoint y: 153, endPoint x: 791, endPoint y: 157, distance: 9.8
click at [800, 153] on icon at bounding box center [800, 153] width 6 height 8
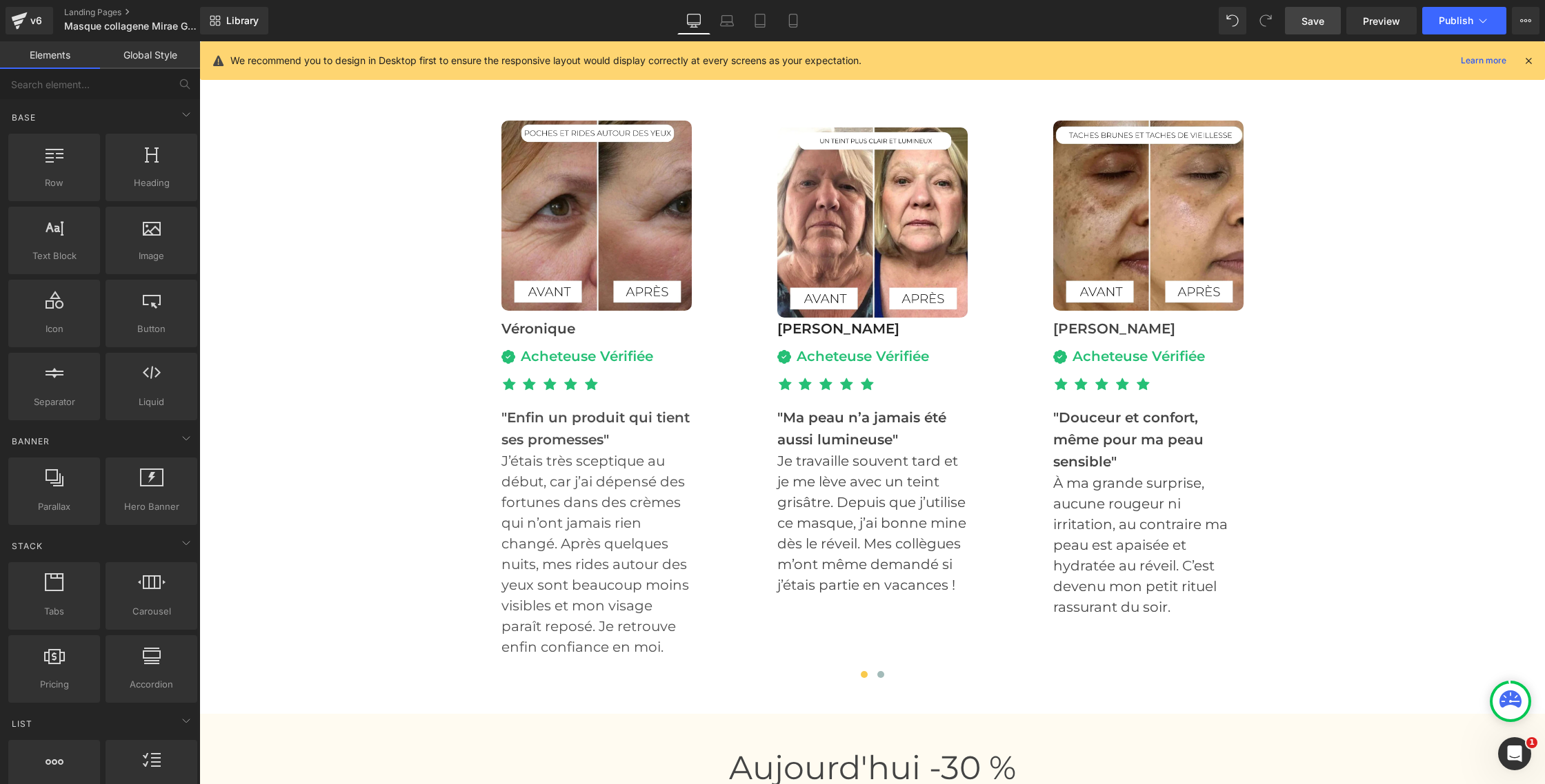
scroll to position [4395, 0]
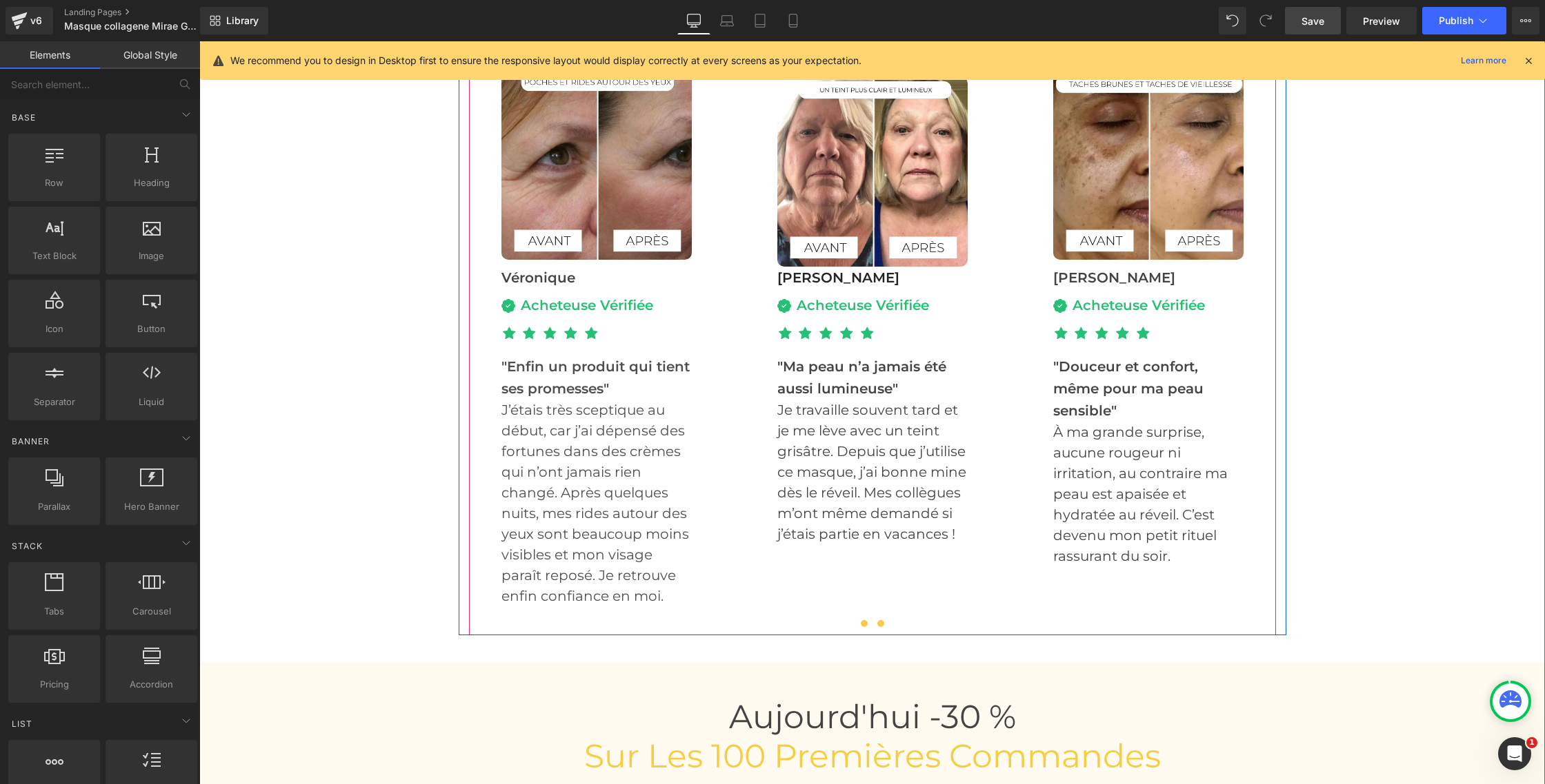
click at [884, 624] on button at bounding box center [880, 623] width 17 height 13
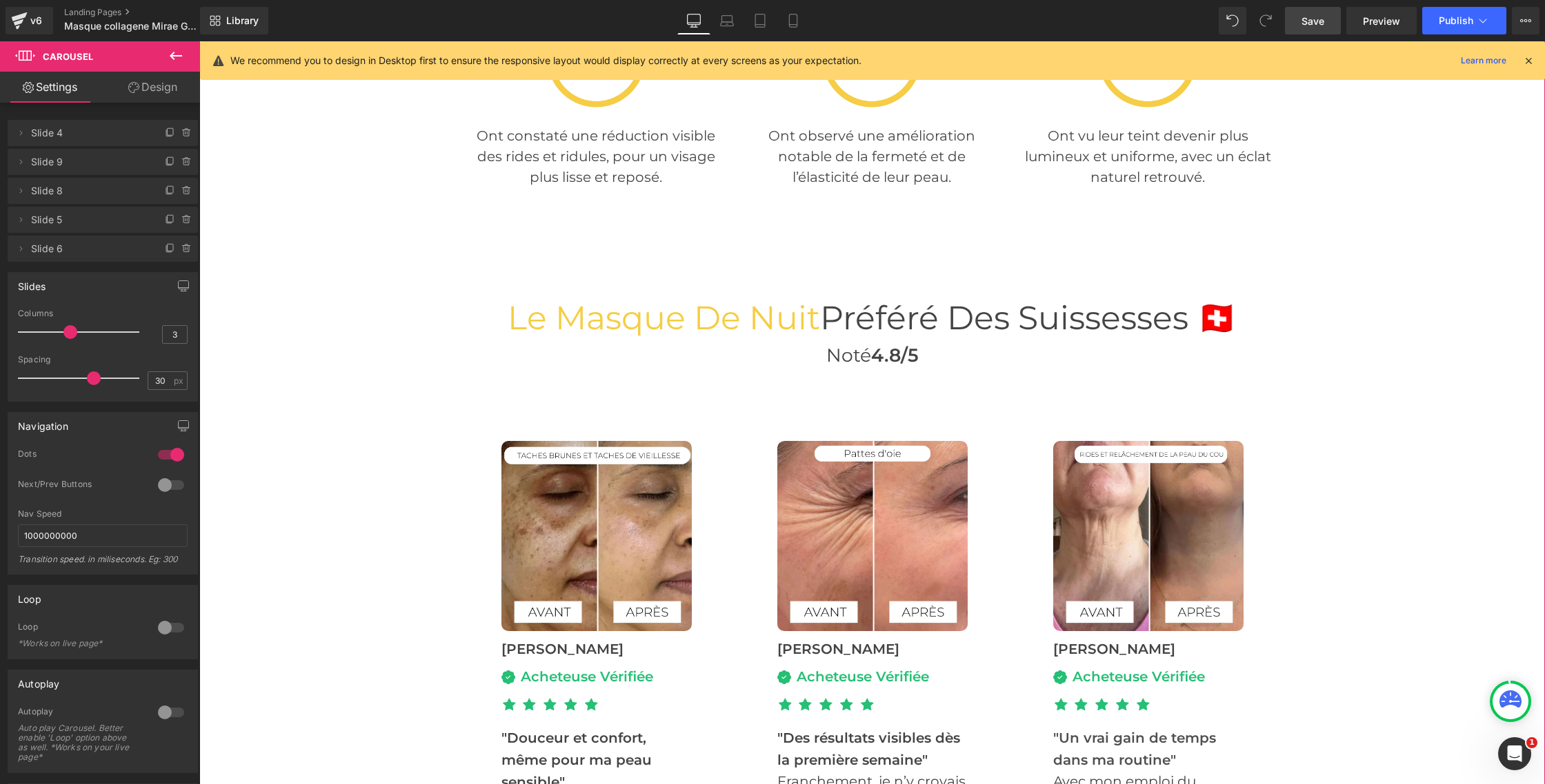
scroll to position [4068, 0]
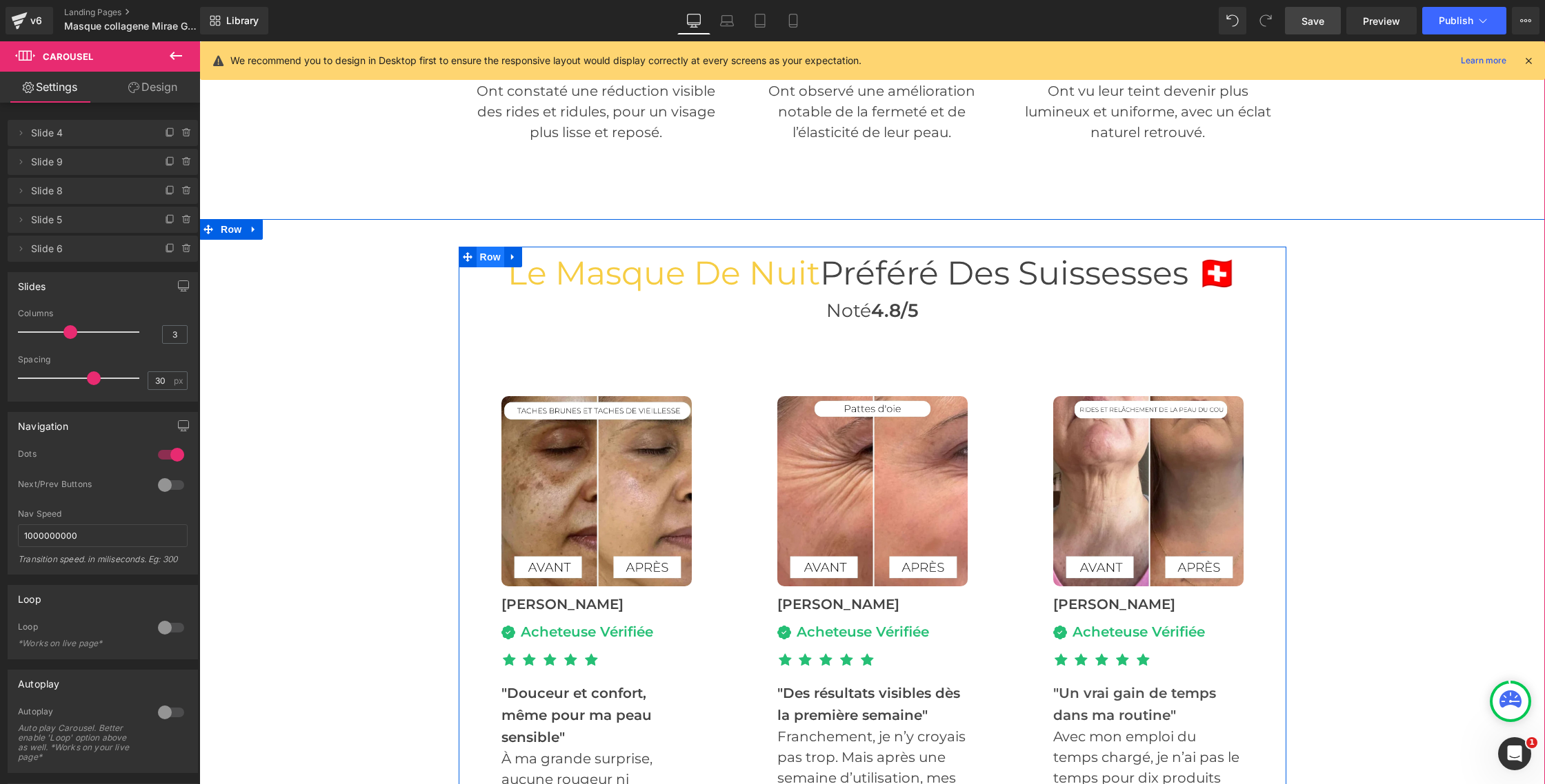
click at [491, 259] on span "Row" at bounding box center [490, 257] width 28 height 21
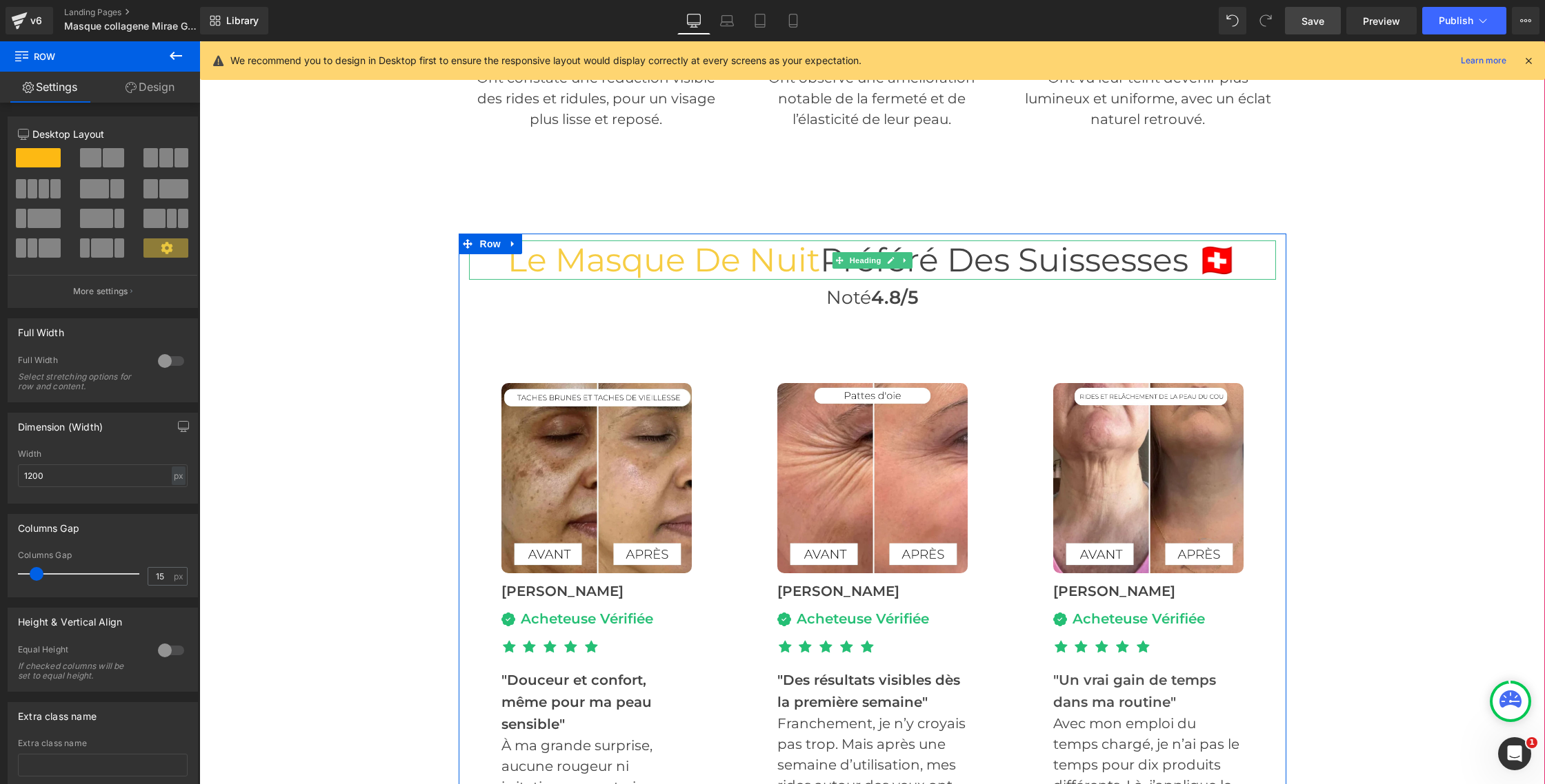
scroll to position [4082, 0]
click at [139, 86] on link "Design" at bounding box center [150, 86] width 100 height 31
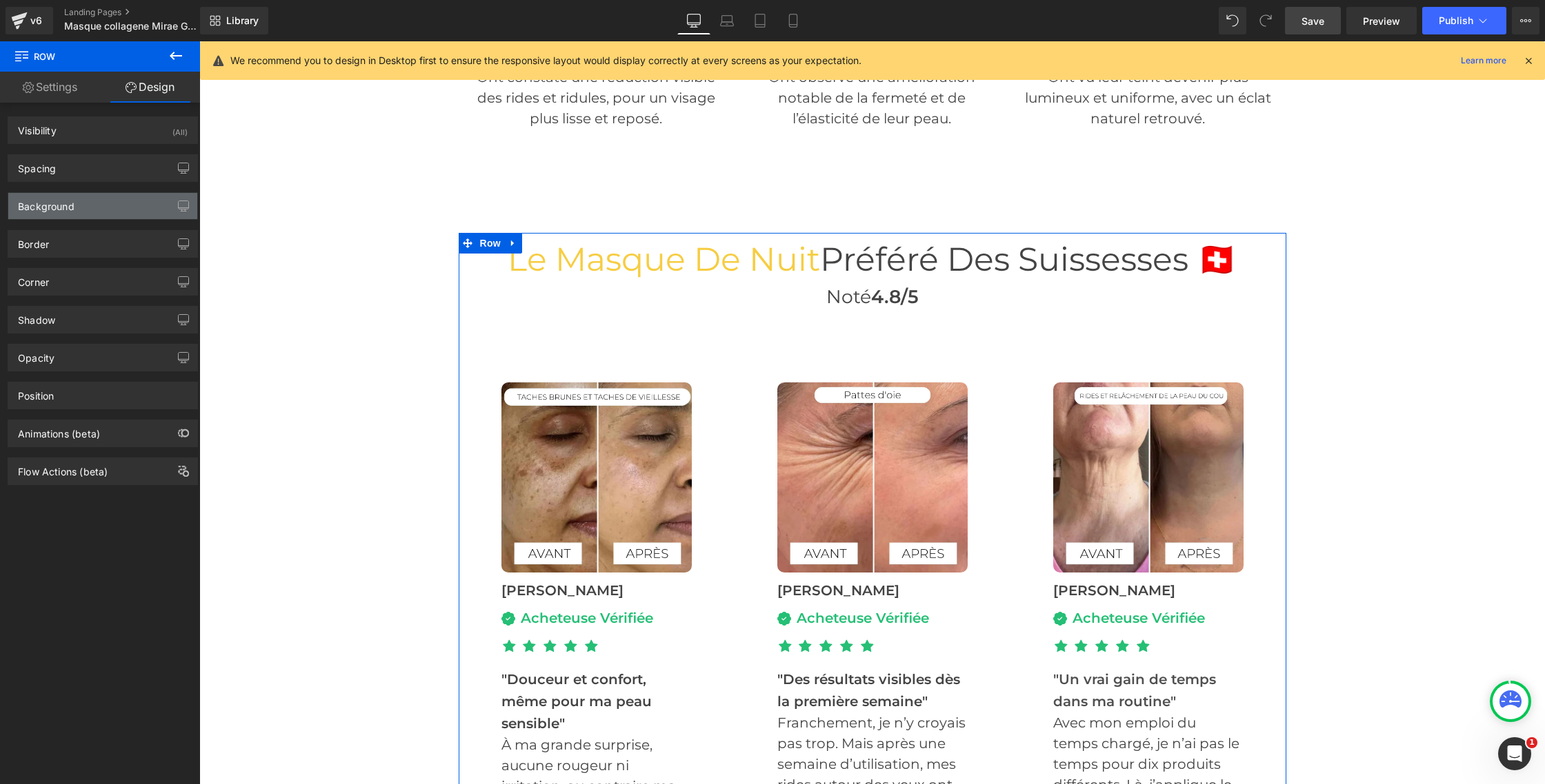
click at [65, 202] on div "Background" at bounding box center [46, 202] width 56 height 19
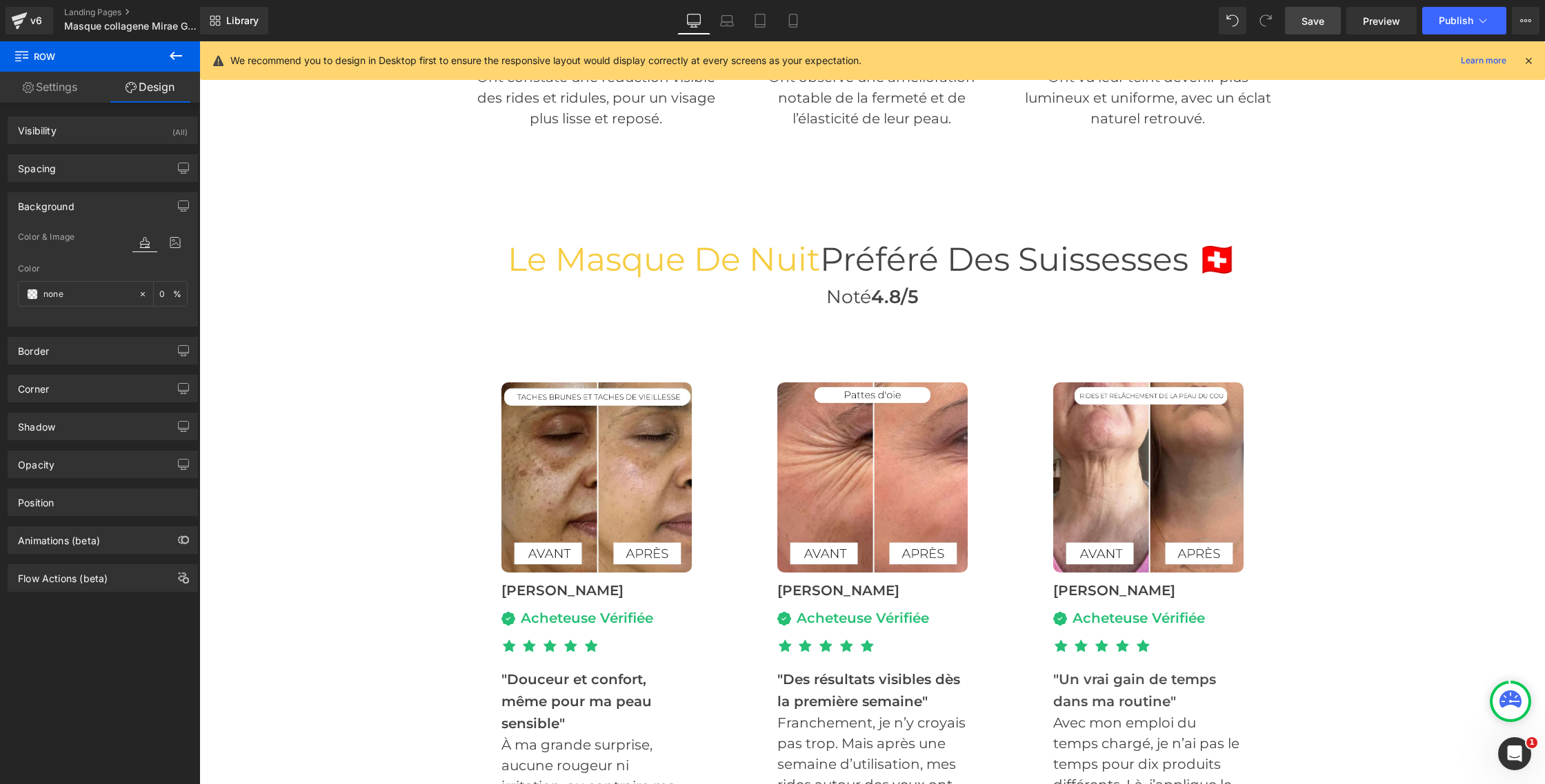
scroll to position [4095, 0]
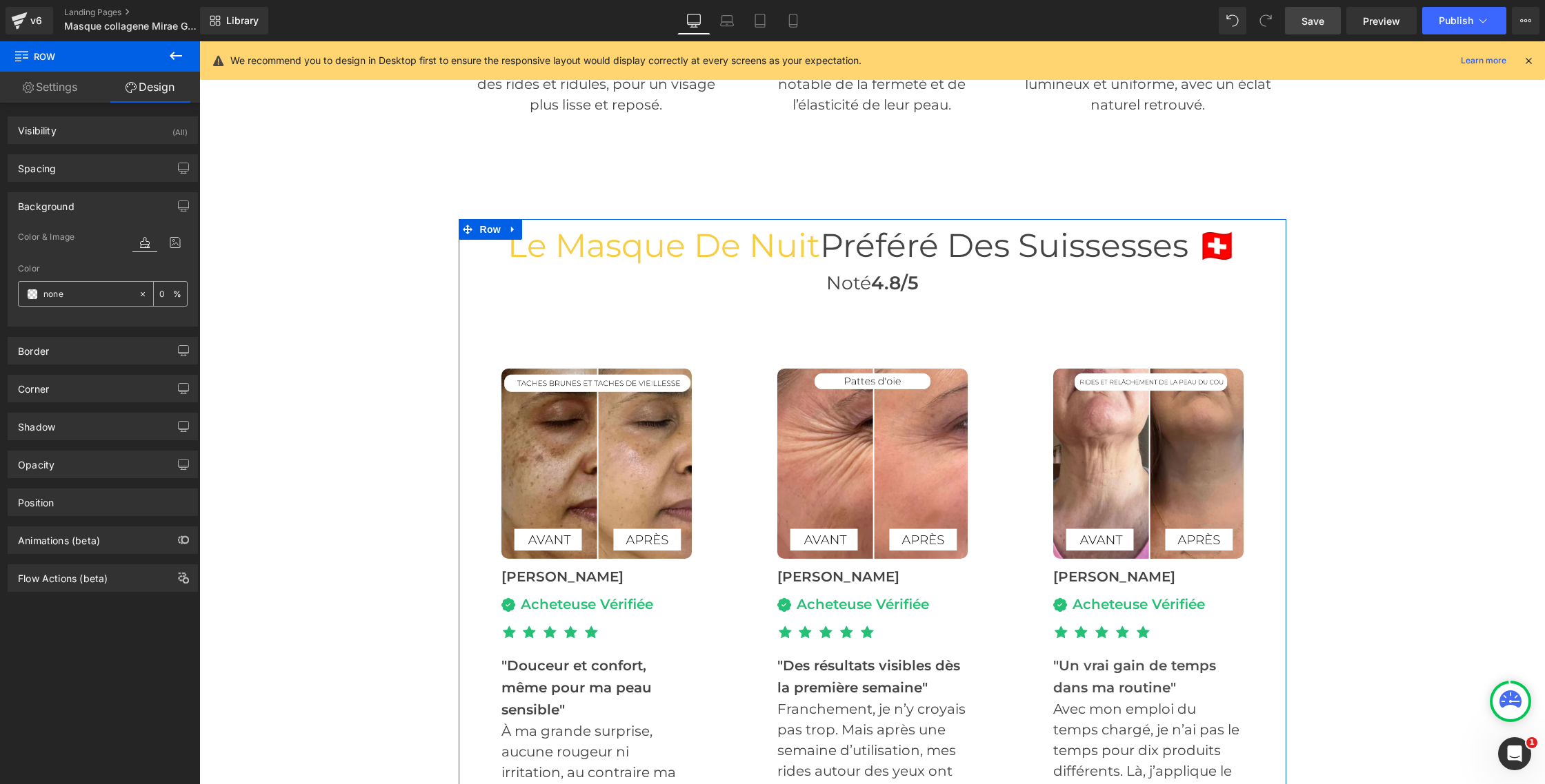
click at [65, 295] on input "none" at bounding box center [87, 294] width 88 height 15
paste input "fffbf1"
type input "fffbf1"
type input "100"
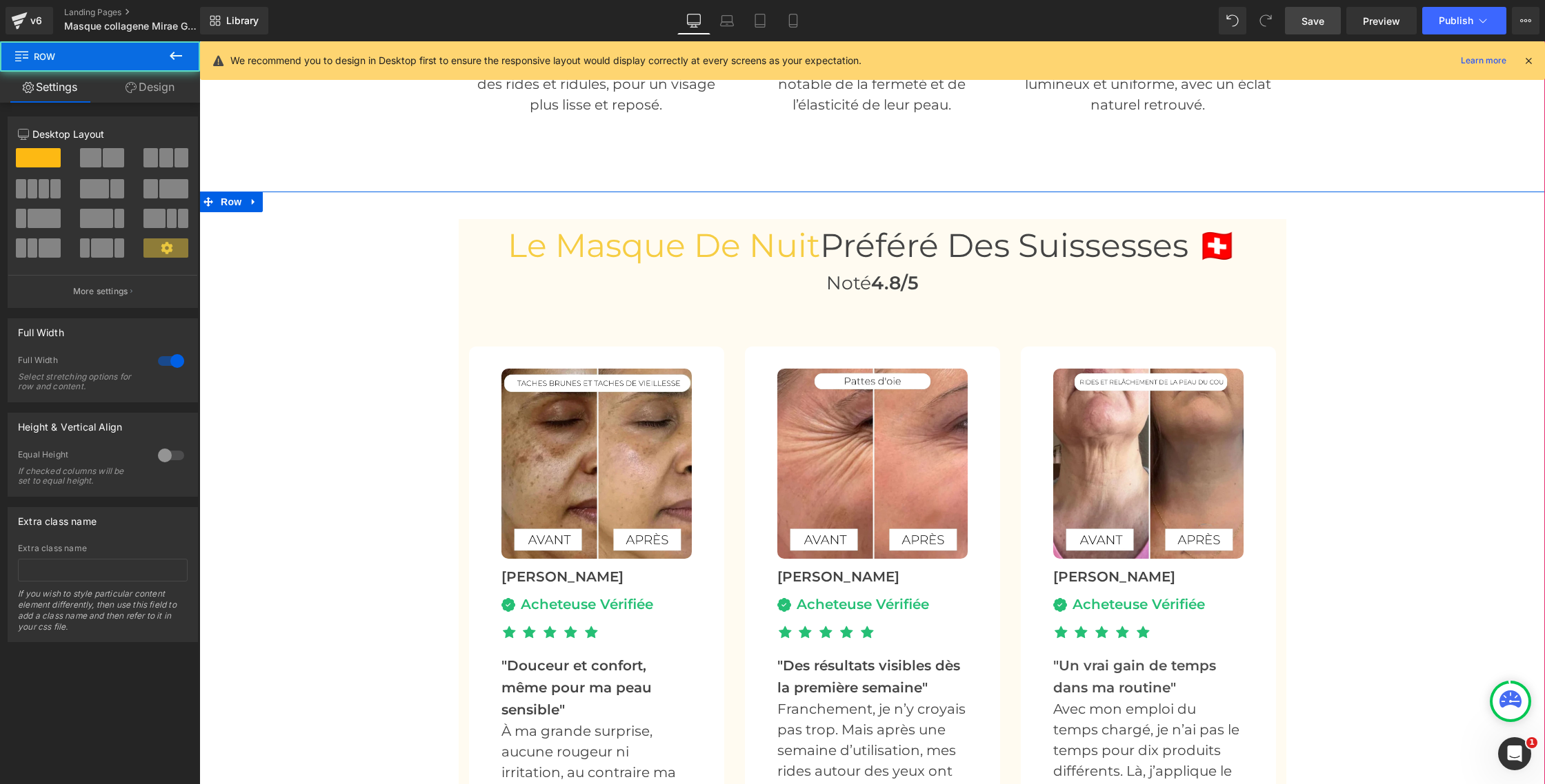
click at [340, 284] on div "Le Masque de nuit Préféré Des Suissesses 🇨🇭 Heading Noté 4.8/5 Heading Image Vé…" at bounding box center [872, 577] width 1346 height 716
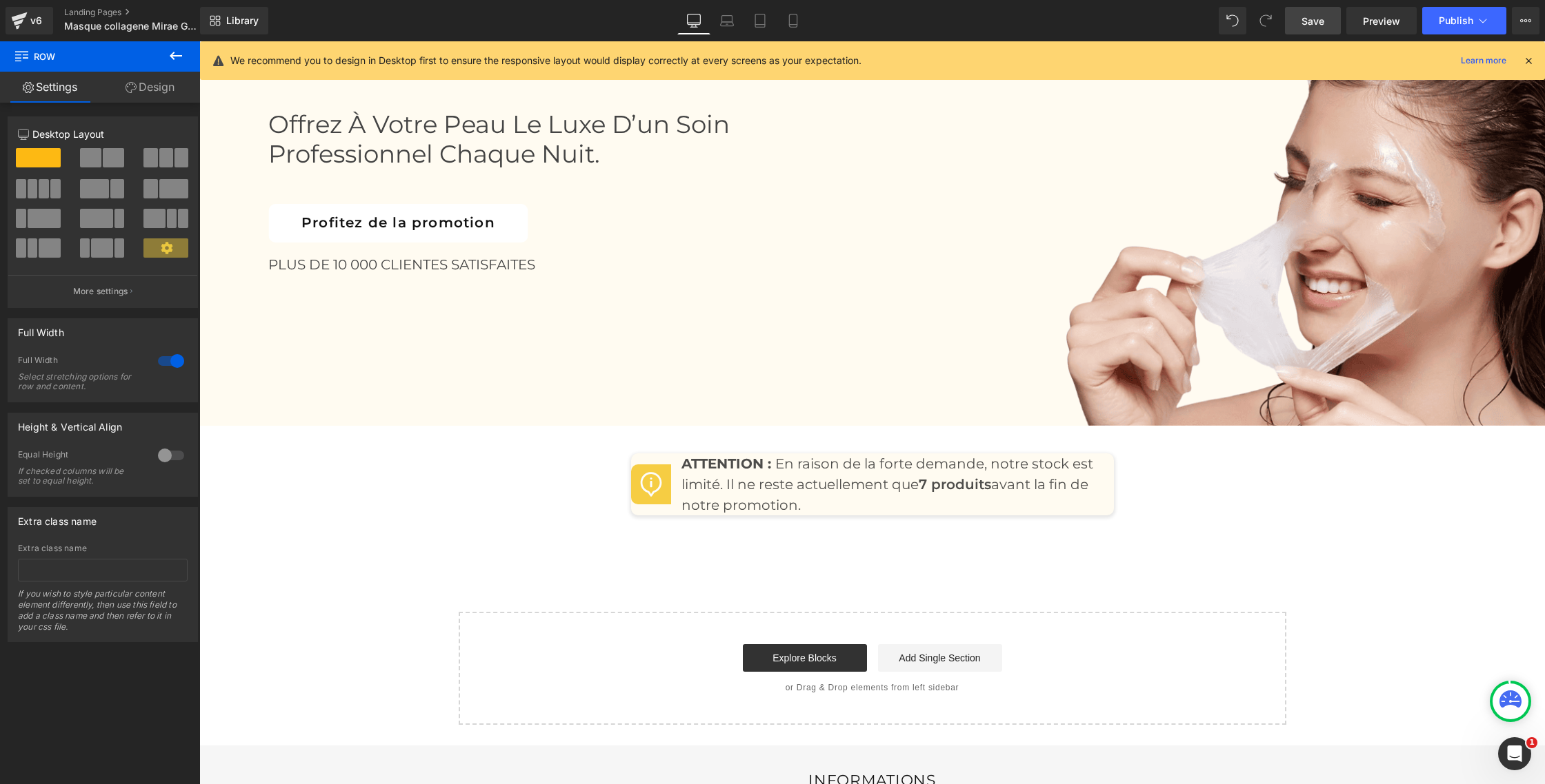
scroll to position [6397, 0]
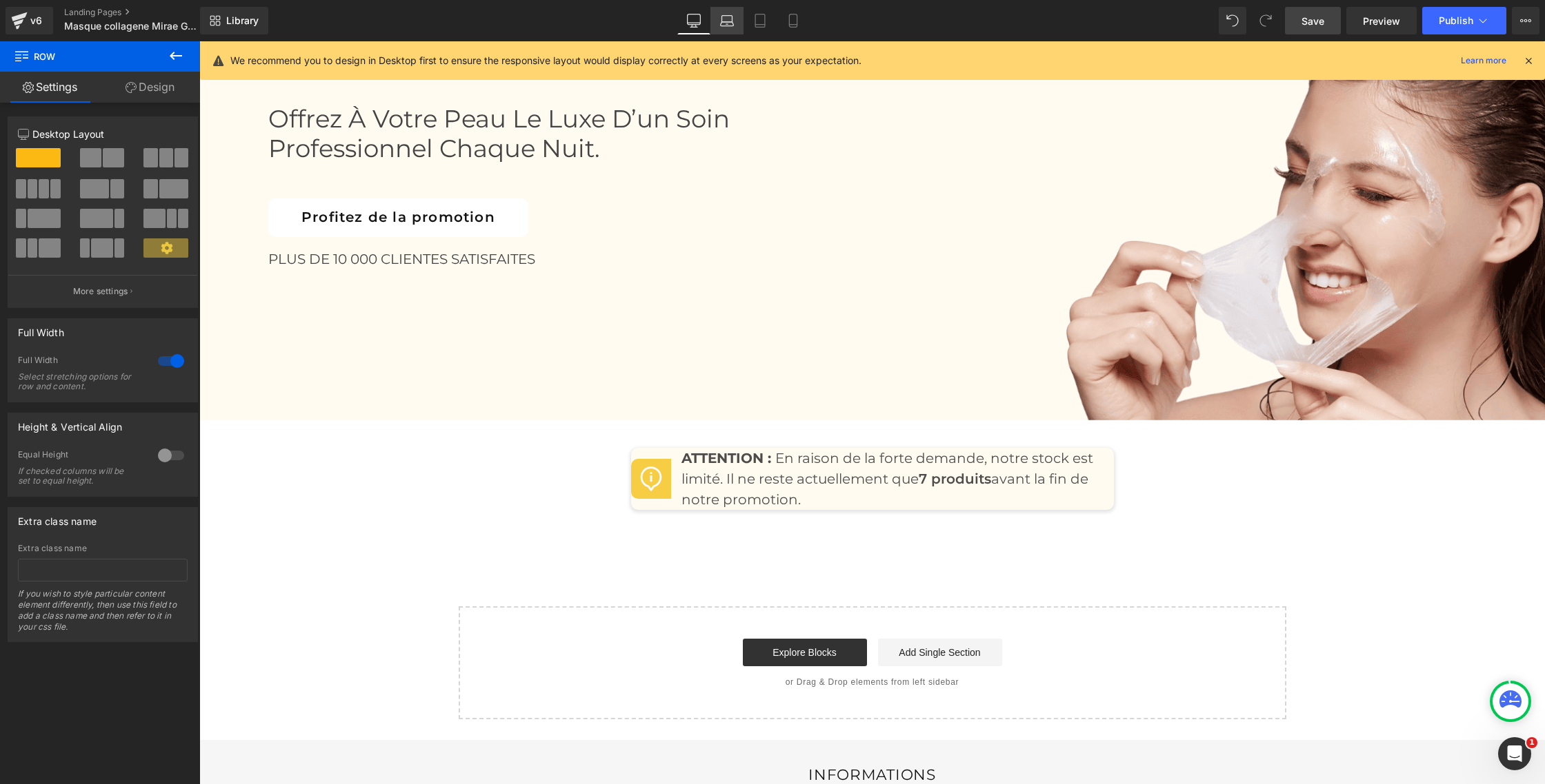
click at [722, 22] on icon at bounding box center [727, 24] width 13 height 4
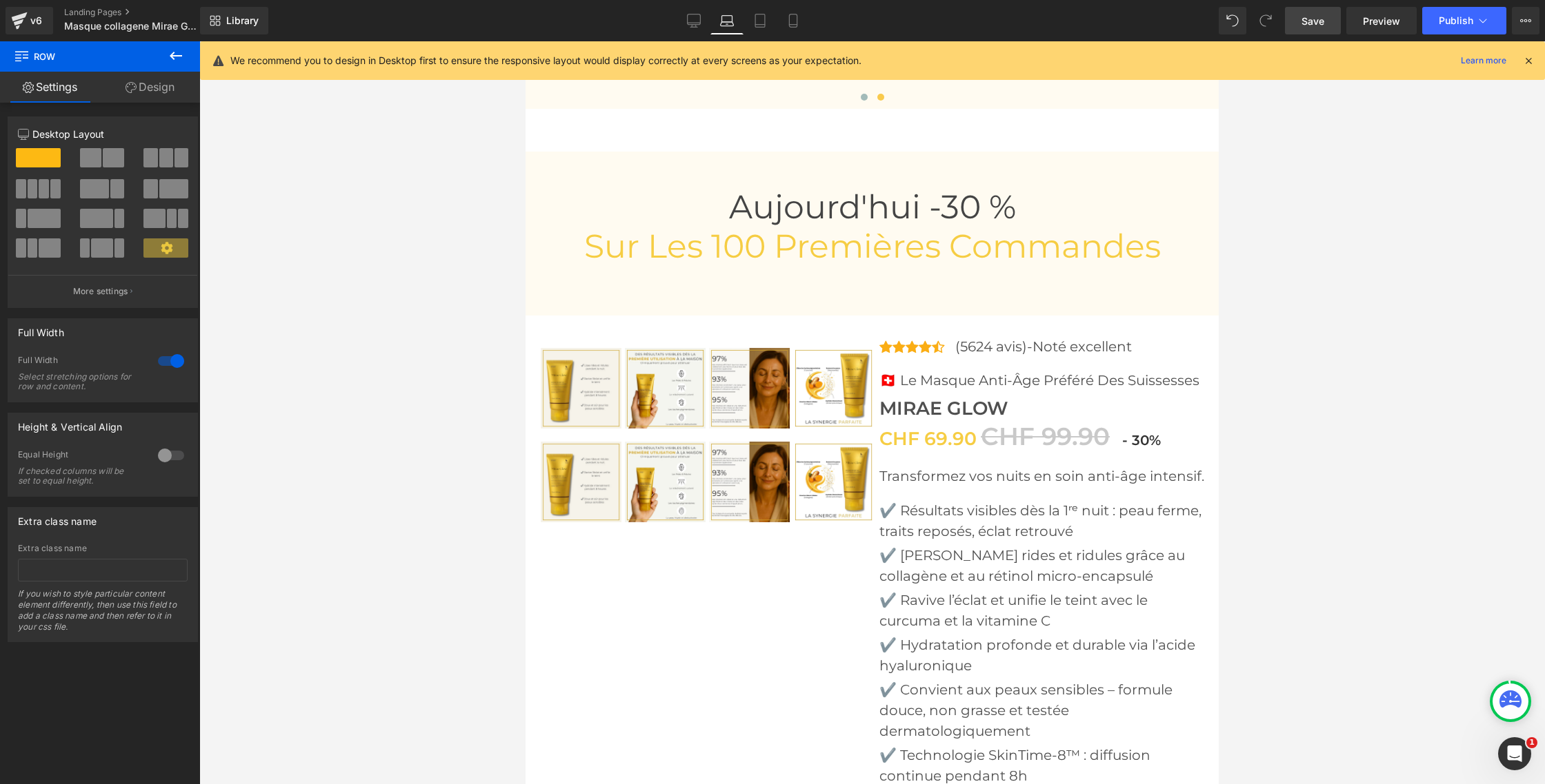
scroll to position [5312, 0]
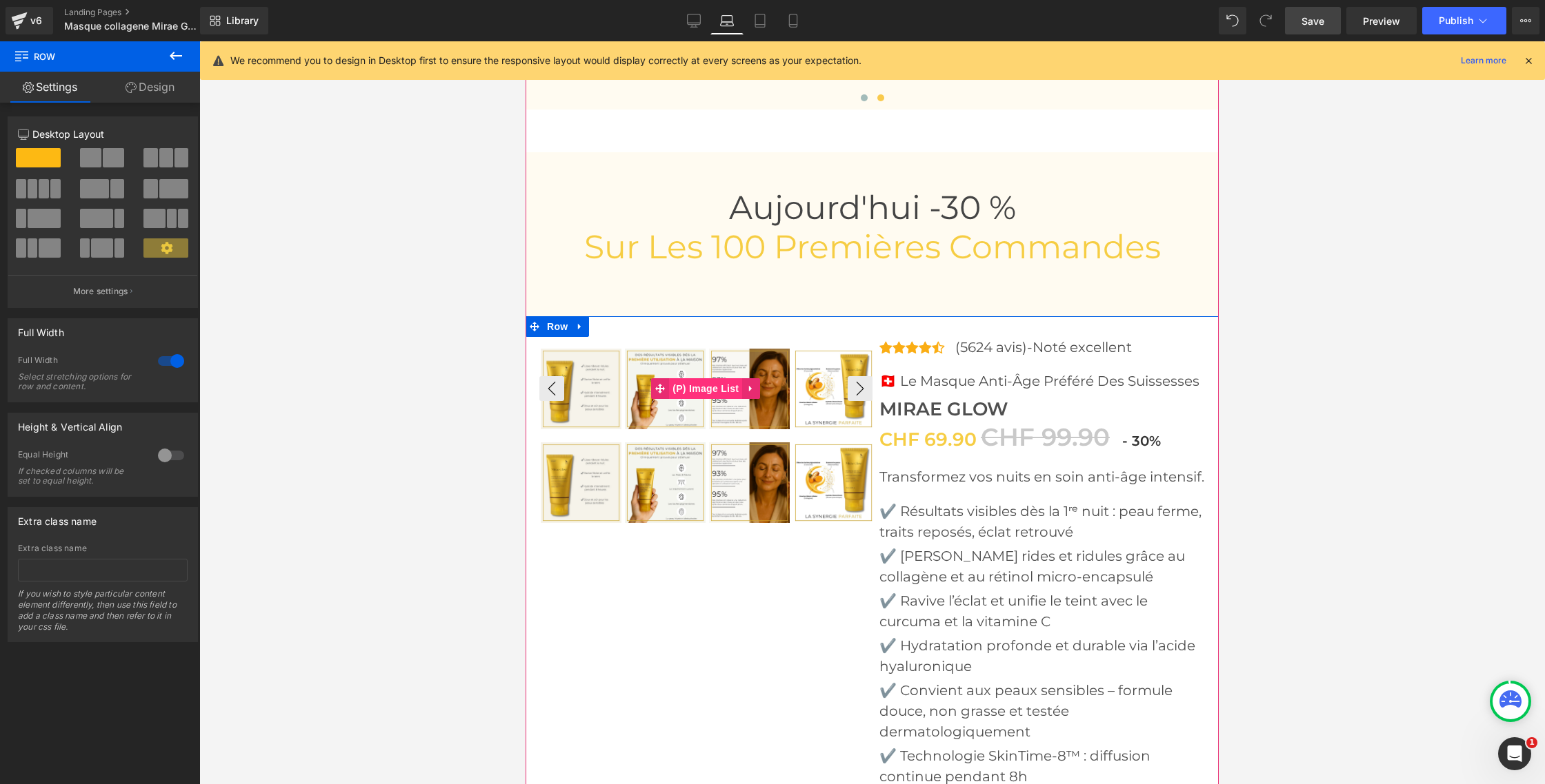
click at [711, 379] on span "(P) Image List" at bounding box center [706, 389] width 73 height 21
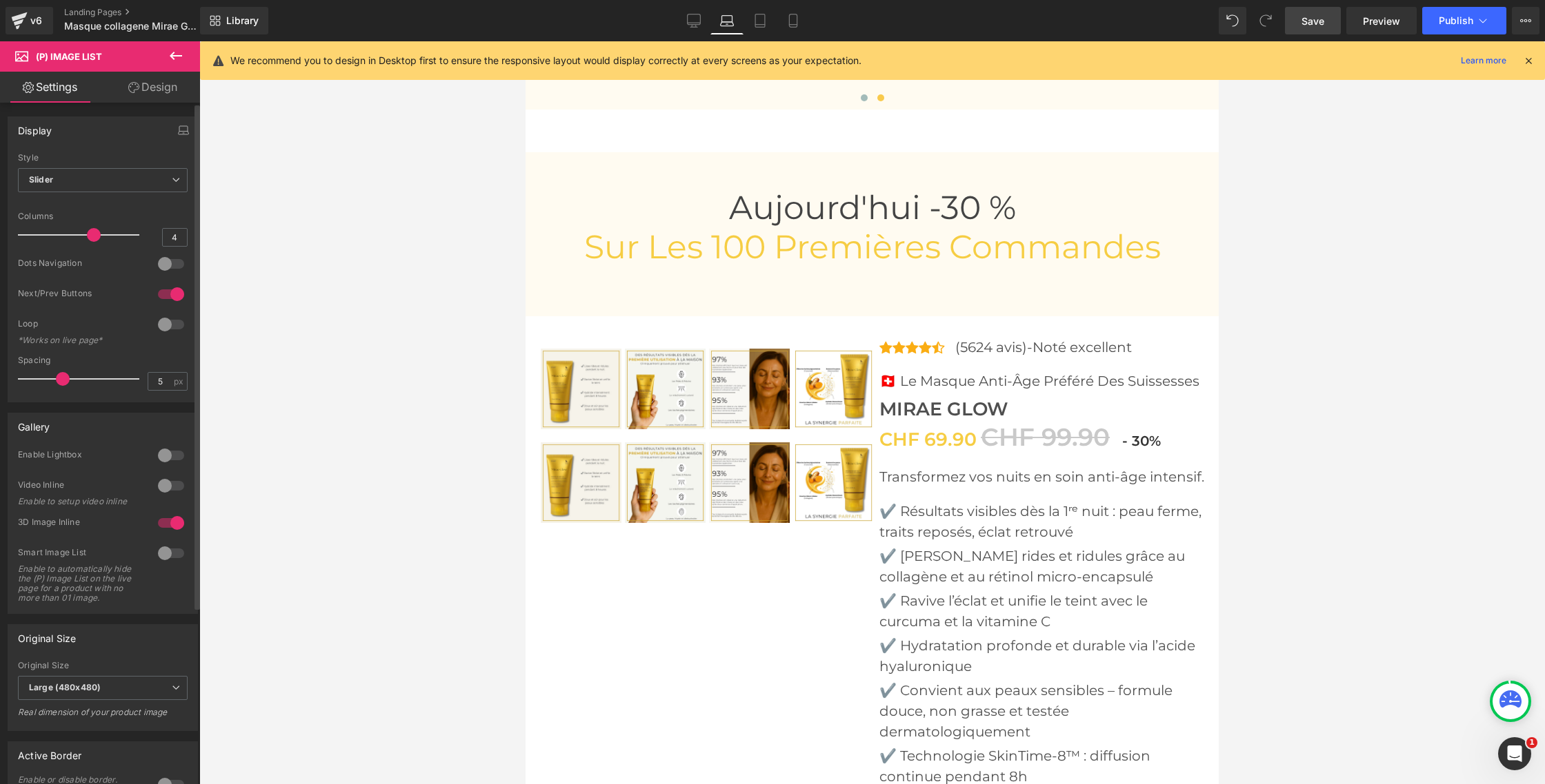
click at [163, 293] on div at bounding box center [171, 294] width 33 height 22
type input "1"
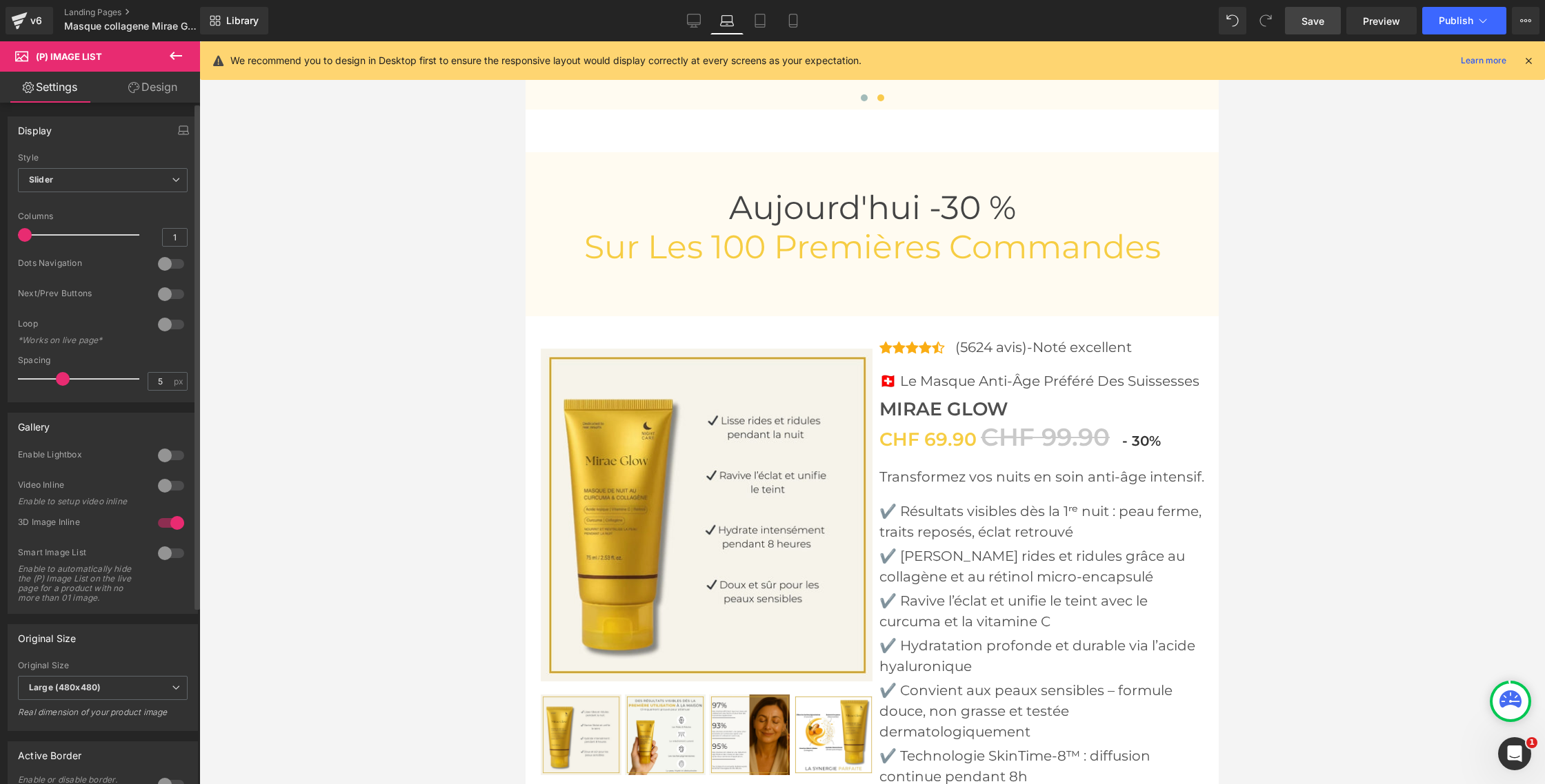
drag, startPoint x: 93, startPoint y: 239, endPoint x: 21, endPoint y: 236, distance: 72.1
click at [21, 236] on span at bounding box center [25, 235] width 13 height 13
click at [391, 455] on div at bounding box center [872, 413] width 1346 height 743
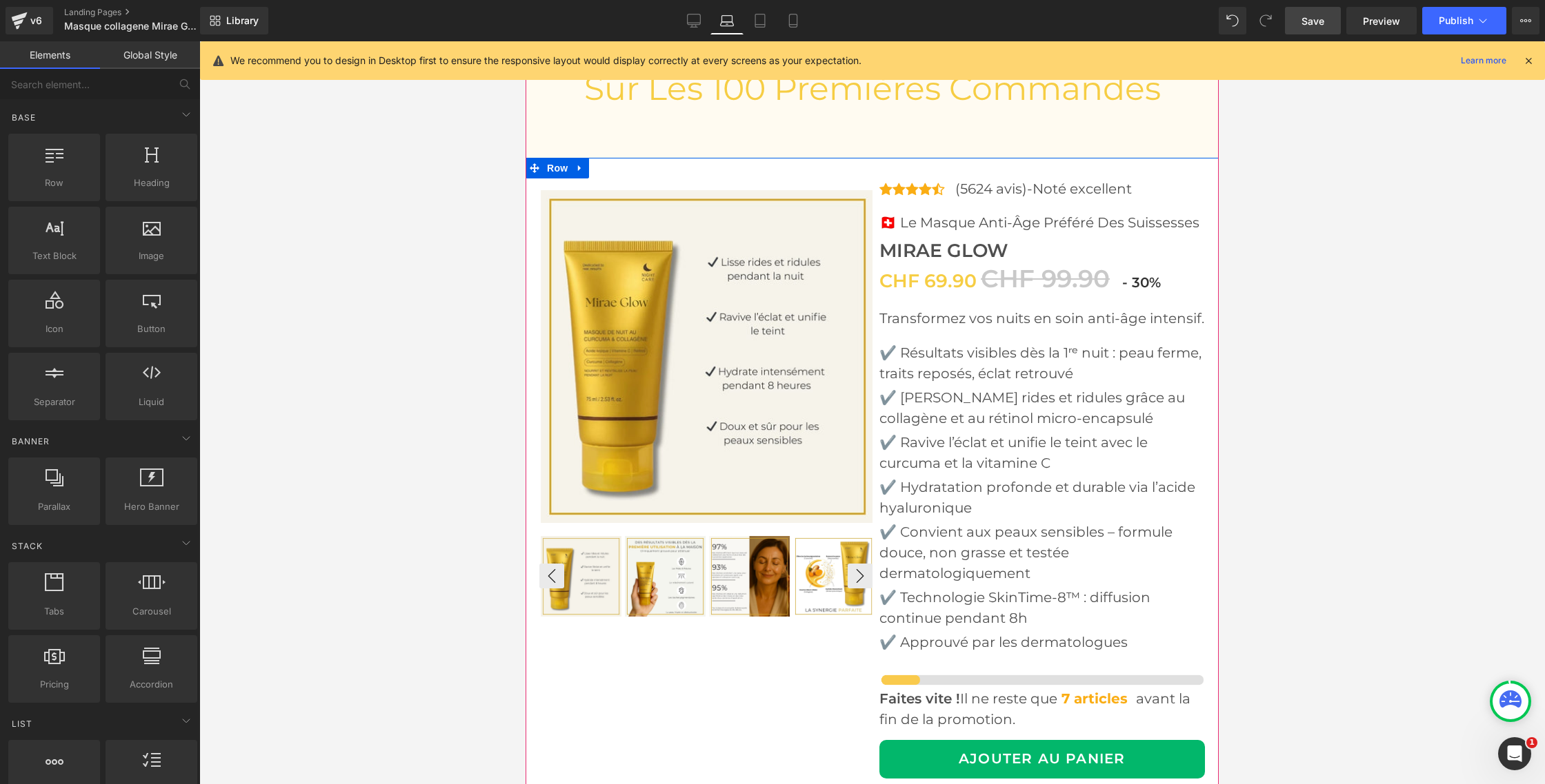
scroll to position [5479, 0]
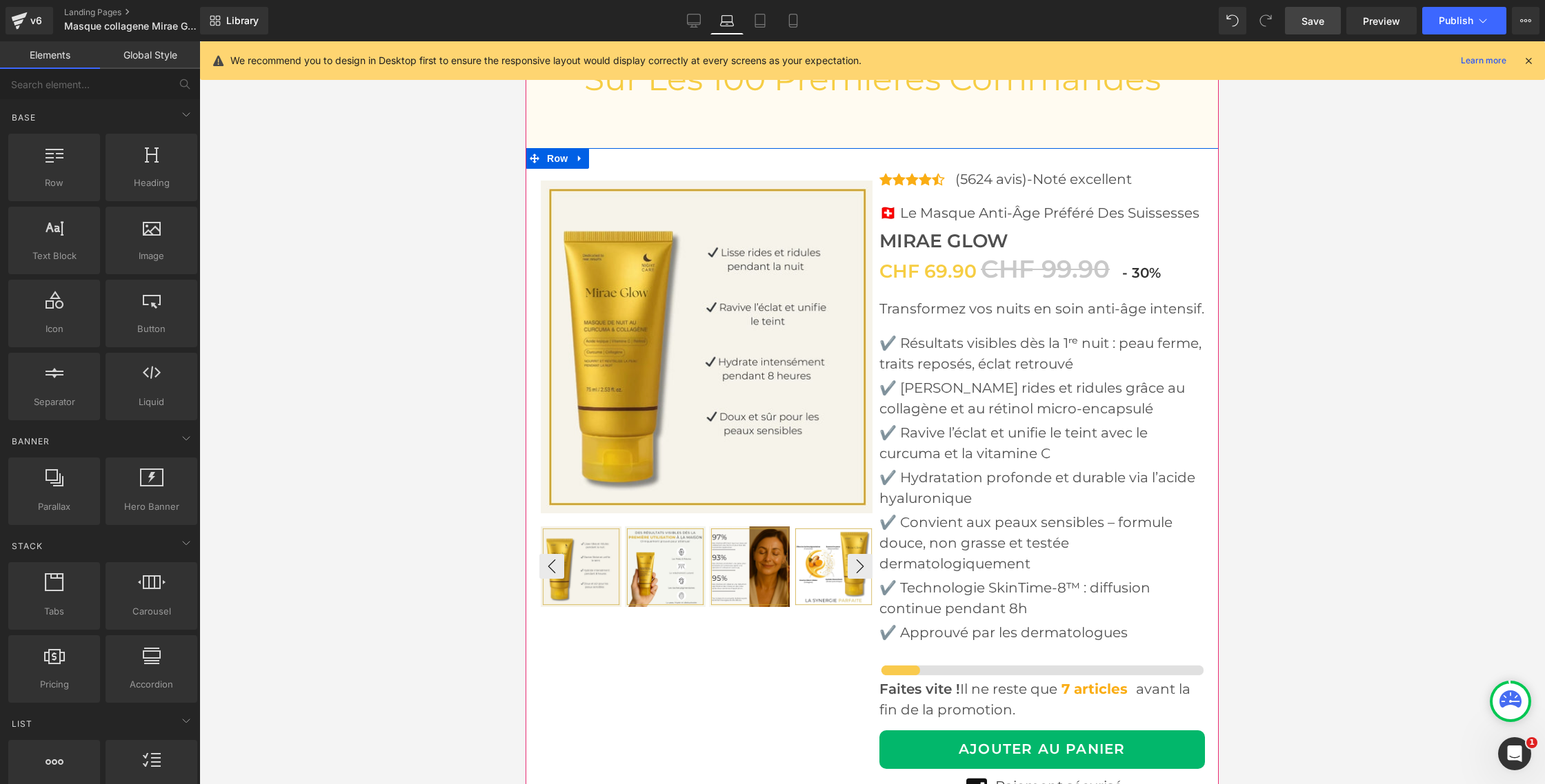
click at [707, 525] on div "‹ ›" at bounding box center [706, 567] width 333 height 83
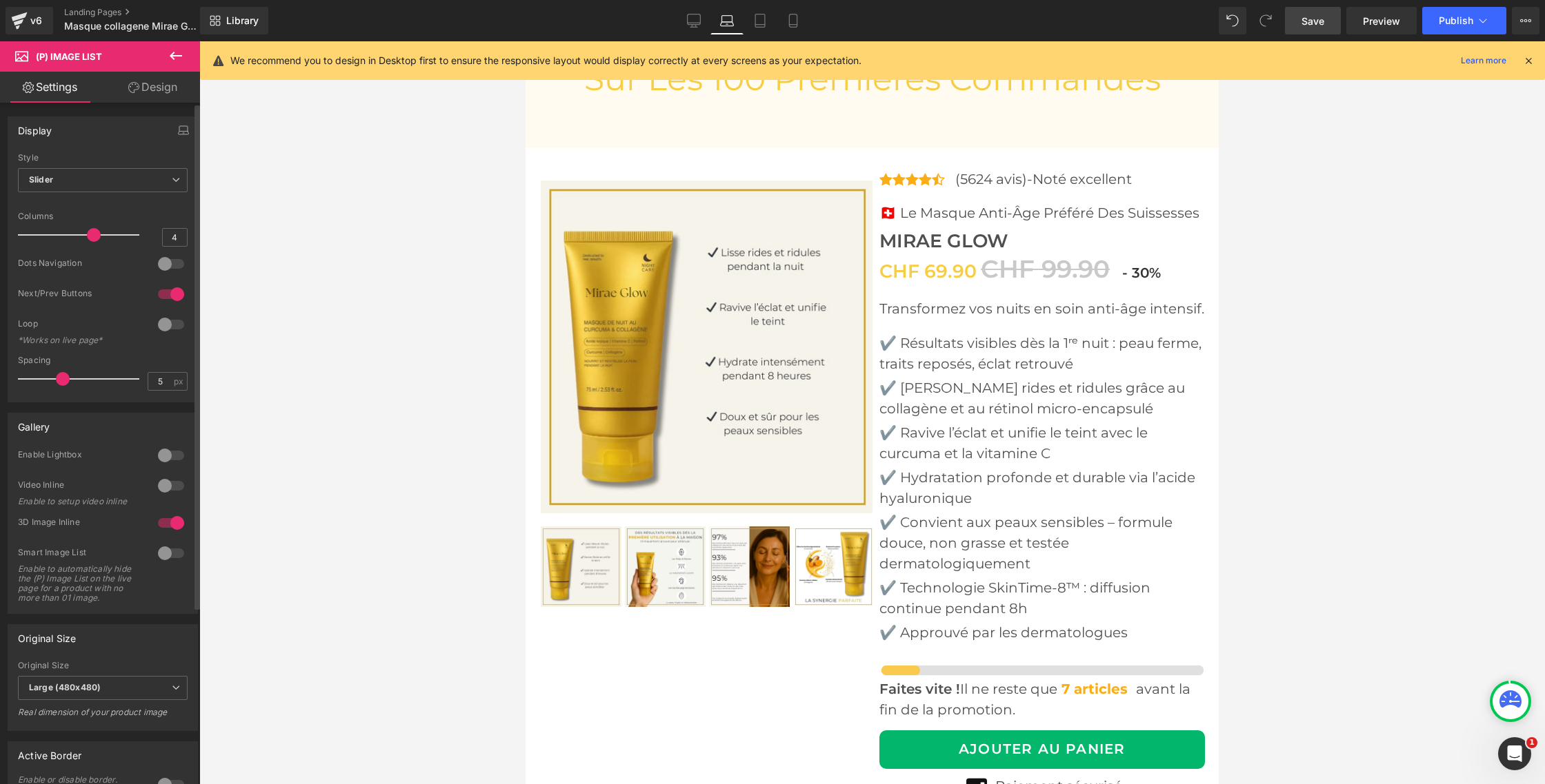
click at [168, 264] on div at bounding box center [171, 264] width 33 height 22
click at [161, 294] on div at bounding box center [171, 294] width 33 height 22
click at [371, 396] on div at bounding box center [872, 413] width 1346 height 743
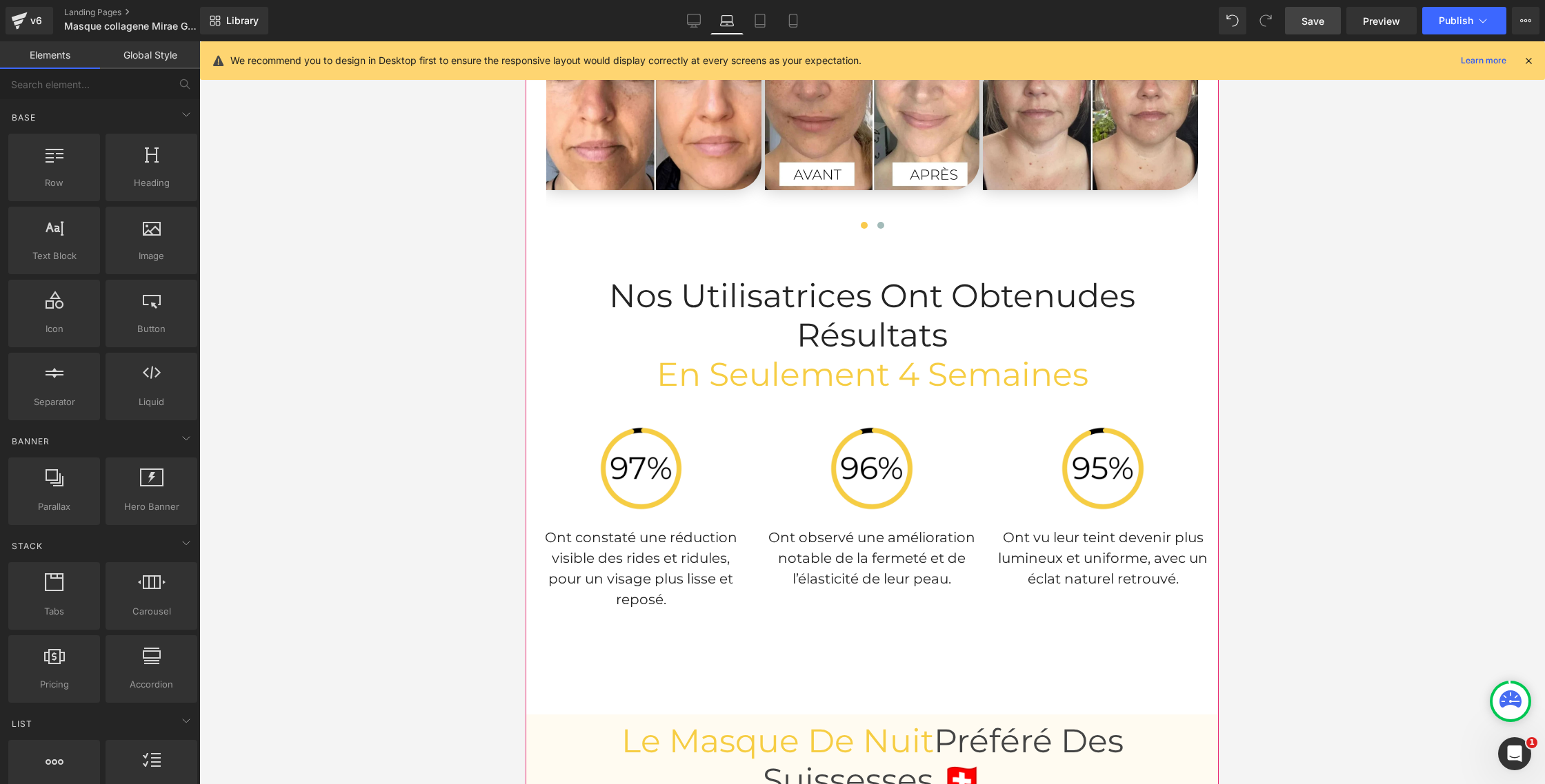
scroll to position [3867, 0]
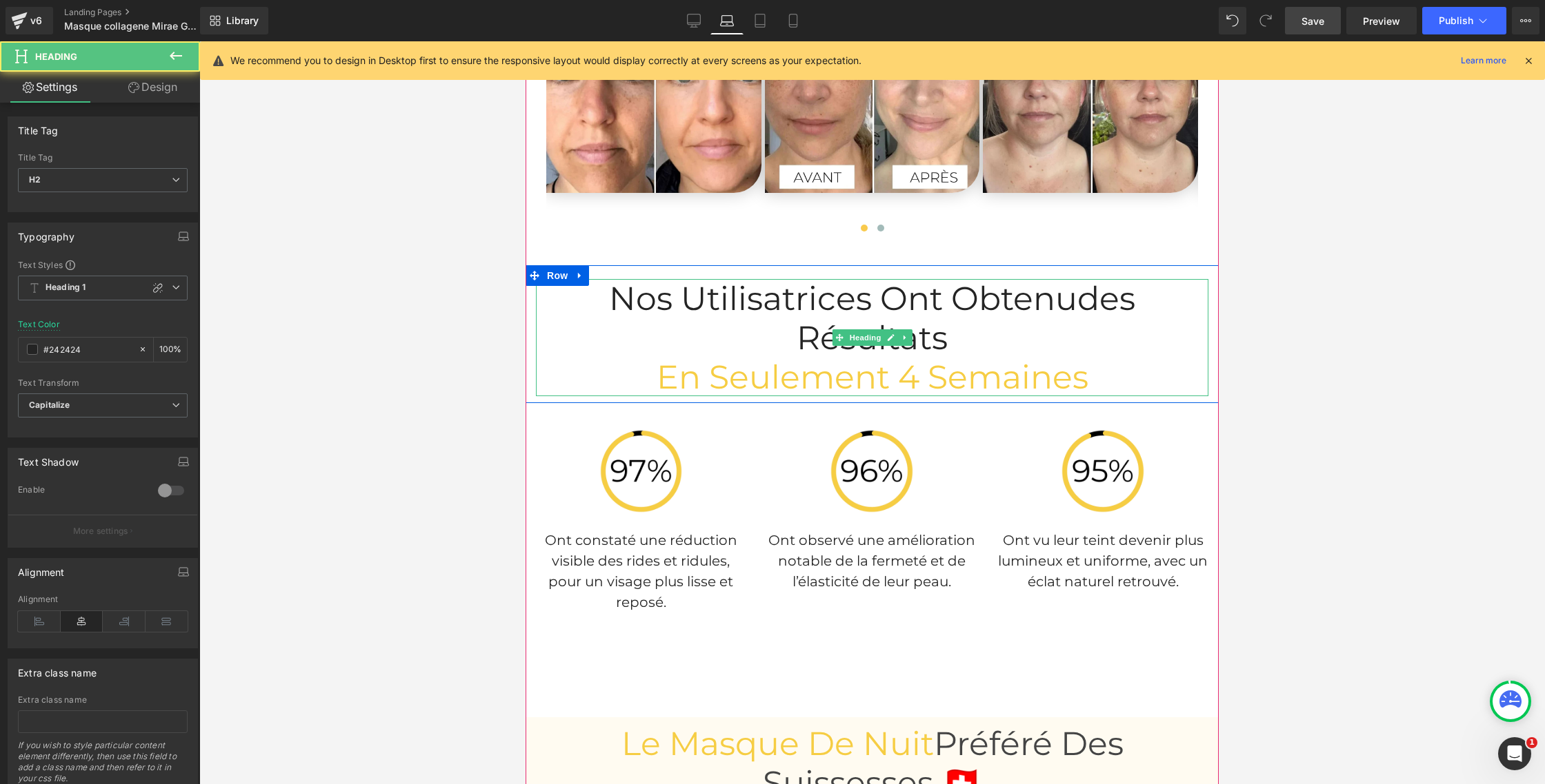
click at [1078, 279] on span "Nos Utilisatrices Ont Obtenu des Résultats" at bounding box center [872, 318] width 526 height 79
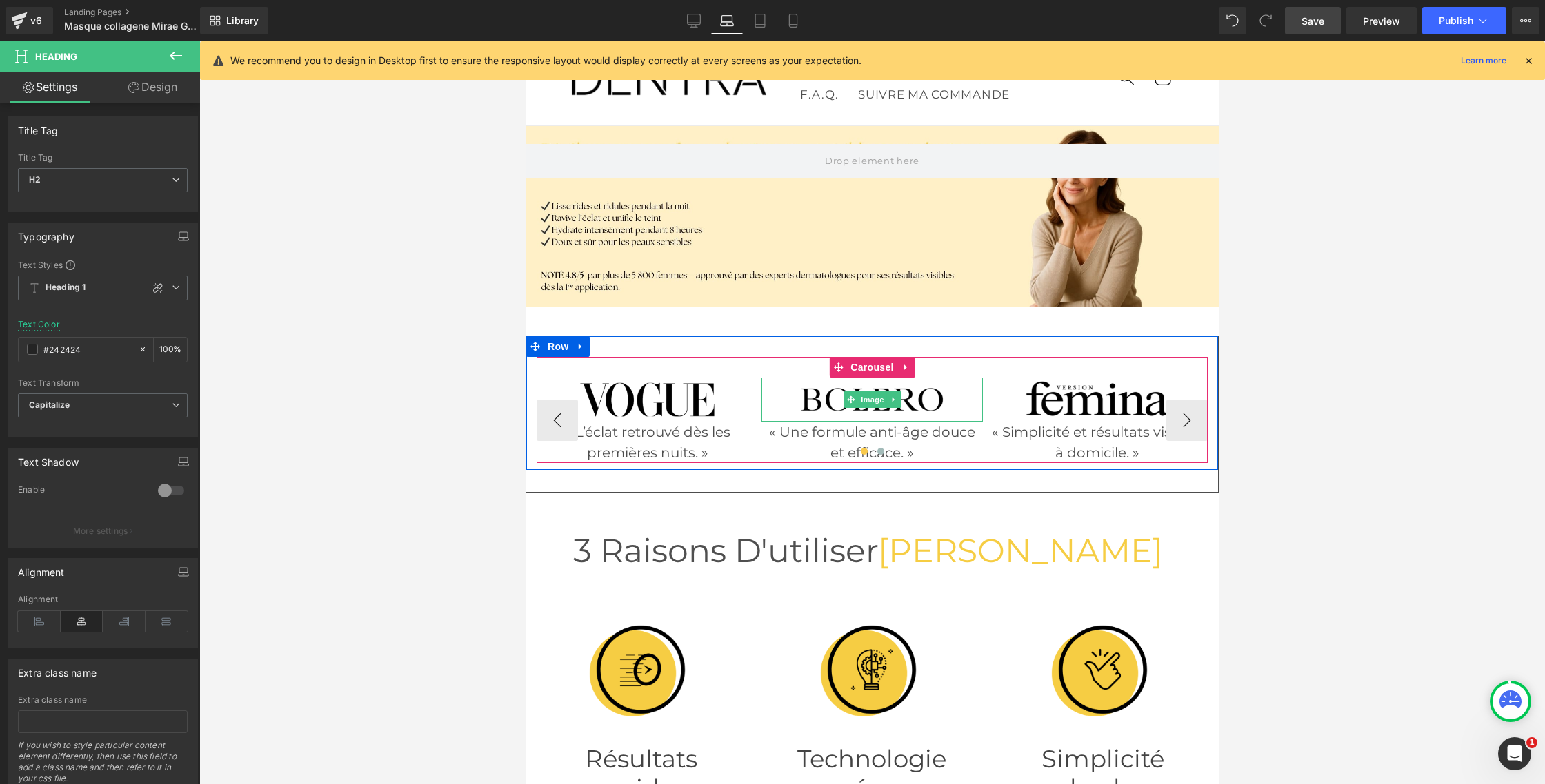
scroll to position [45, 0]
click at [874, 363] on span "Carousel" at bounding box center [872, 367] width 50 height 21
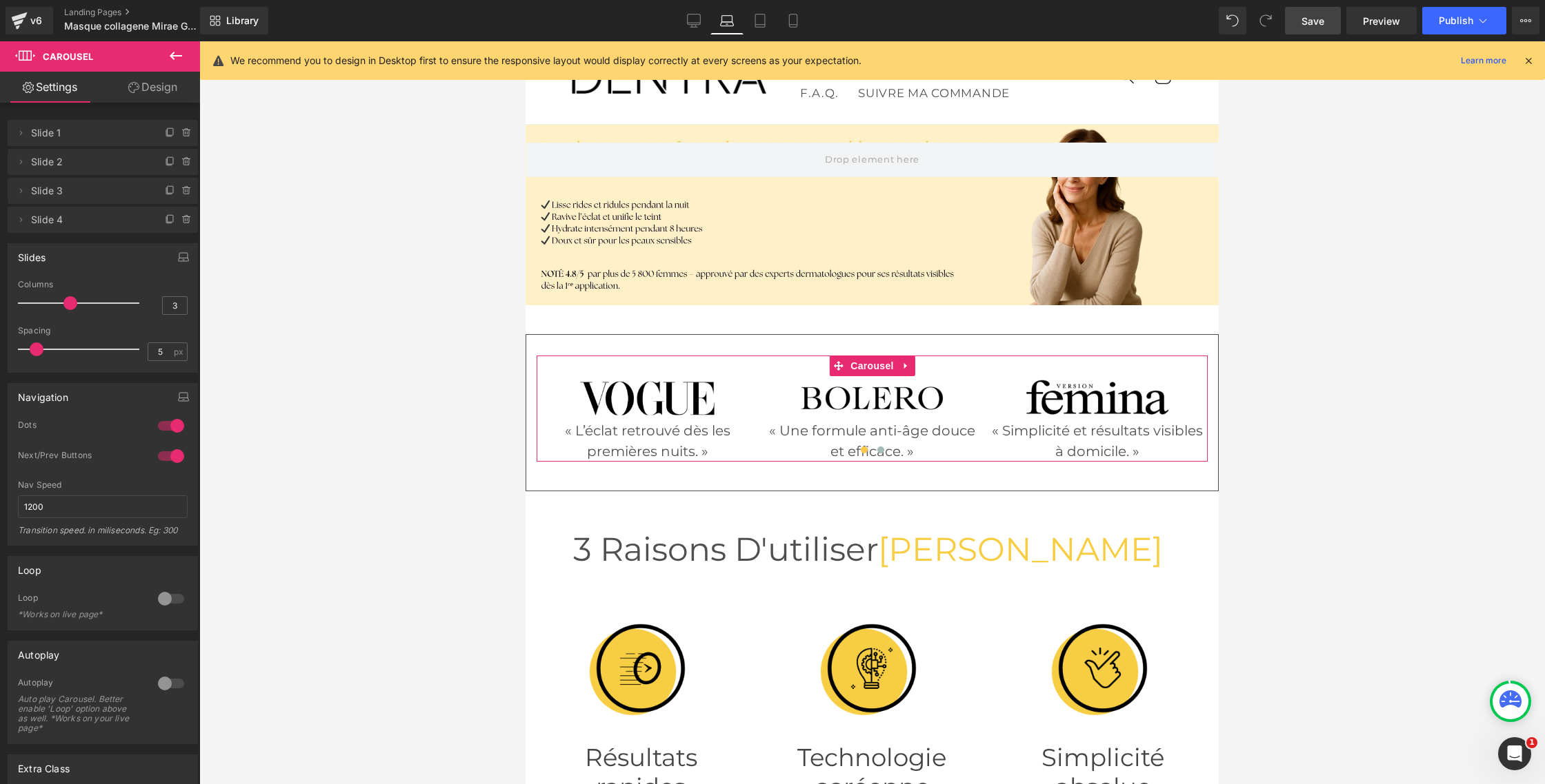
drag, startPoint x: 160, startPoint y: 423, endPoint x: 160, endPoint y: 442, distance: 19.0
click at [160, 422] on div at bounding box center [171, 426] width 33 height 22
click at [164, 455] on div at bounding box center [171, 456] width 33 height 22
type input "4"
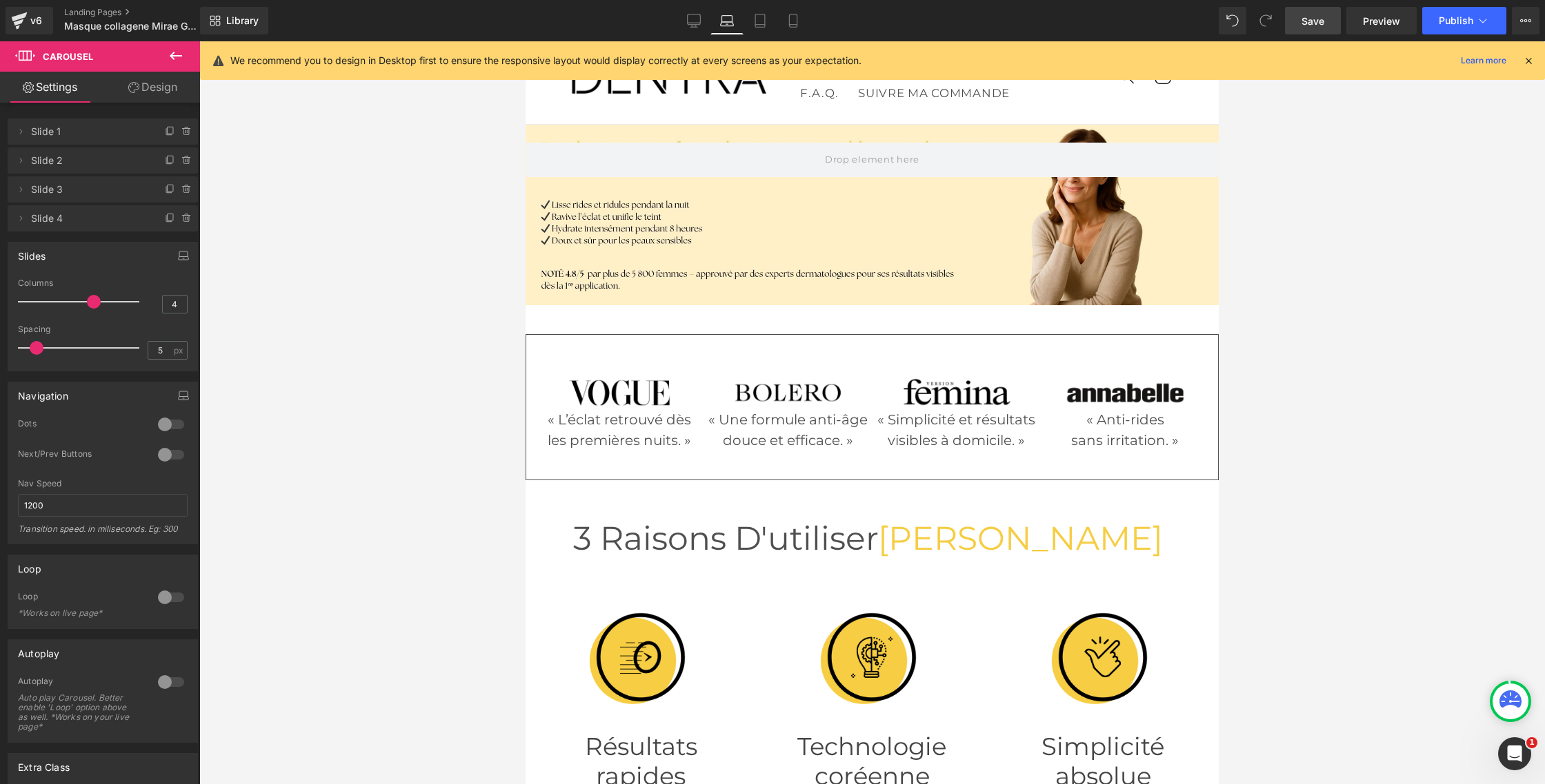
drag, startPoint x: 71, startPoint y: 303, endPoint x: 87, endPoint y: 303, distance: 16.0
click at [87, 303] on span at bounding box center [93, 302] width 13 height 13
click at [396, 353] on div at bounding box center [872, 413] width 1346 height 743
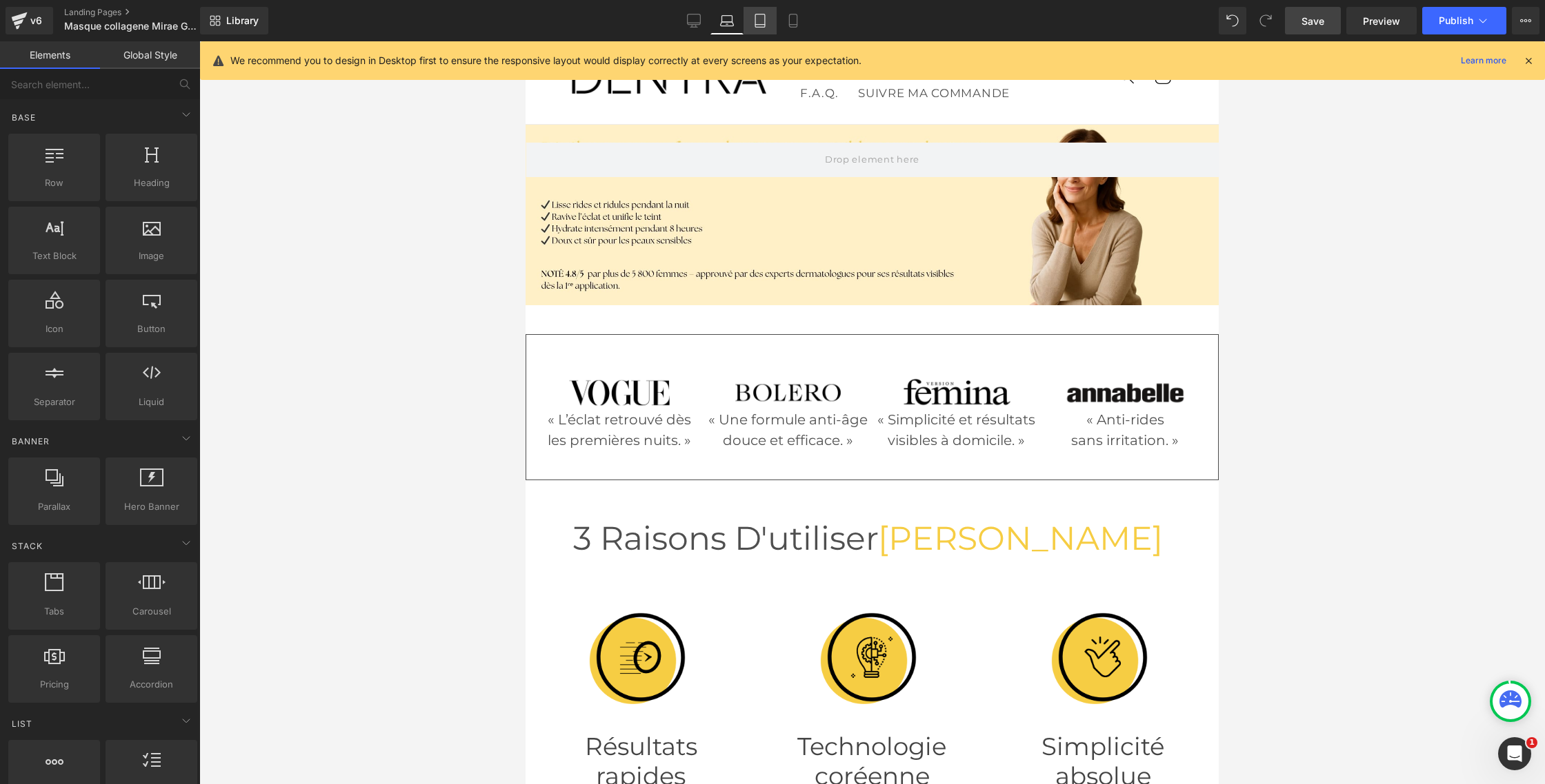
click at [757, 14] on icon at bounding box center [760, 21] width 10 height 13
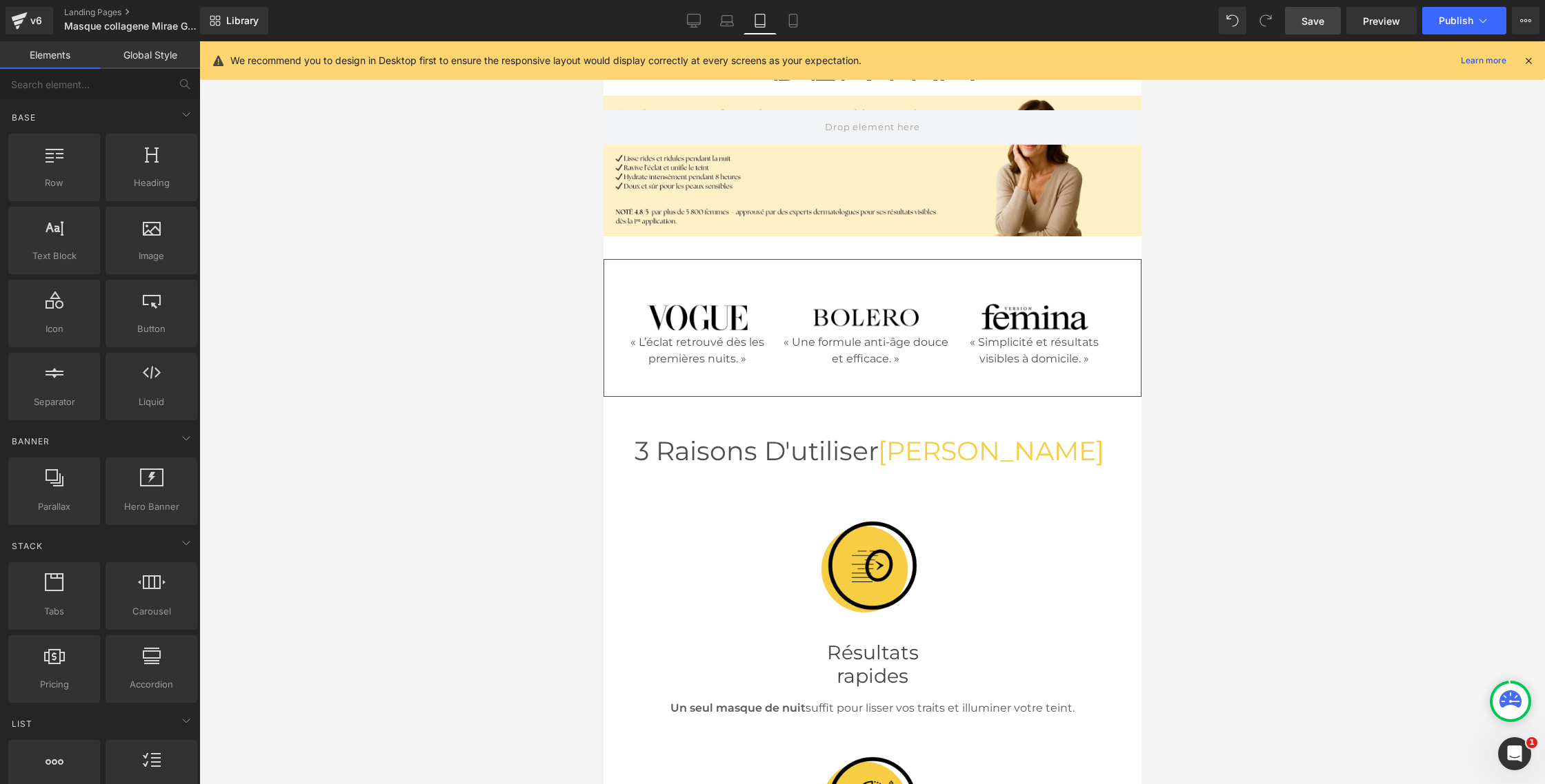
scroll to position [100, 0]
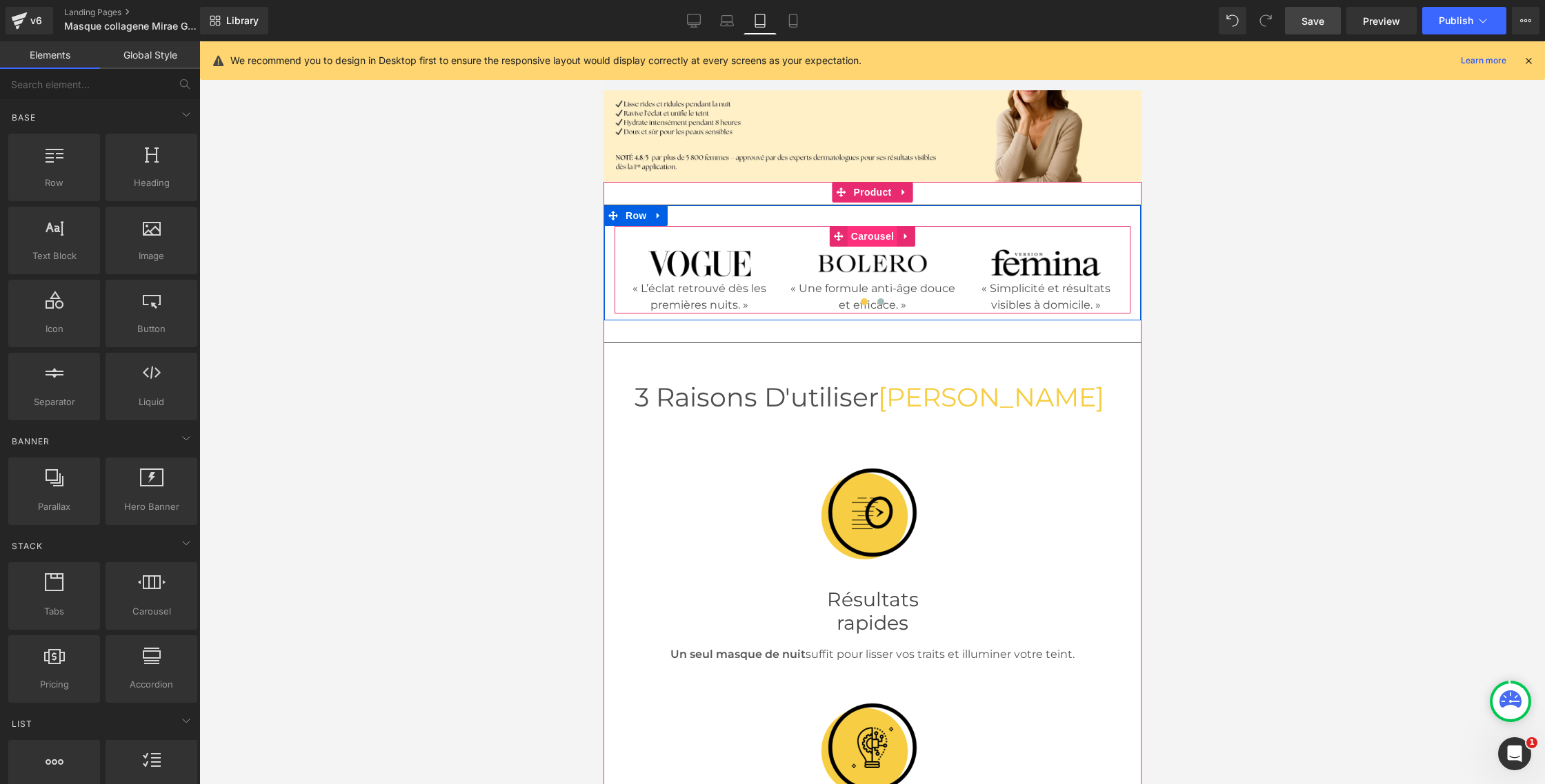
click at [865, 229] on span "Carousel" at bounding box center [872, 236] width 50 height 21
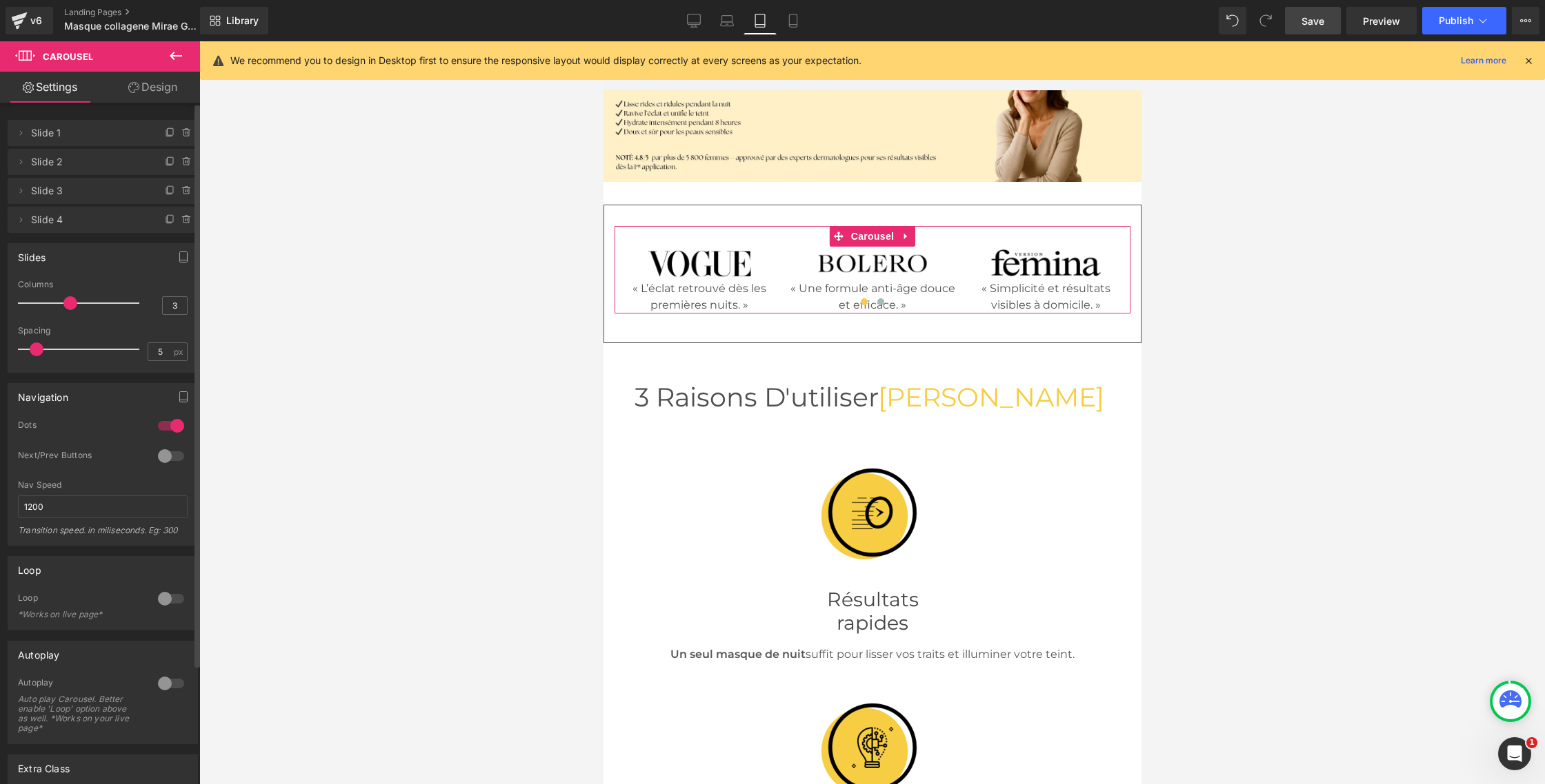
click at [162, 430] on div at bounding box center [171, 426] width 33 height 22
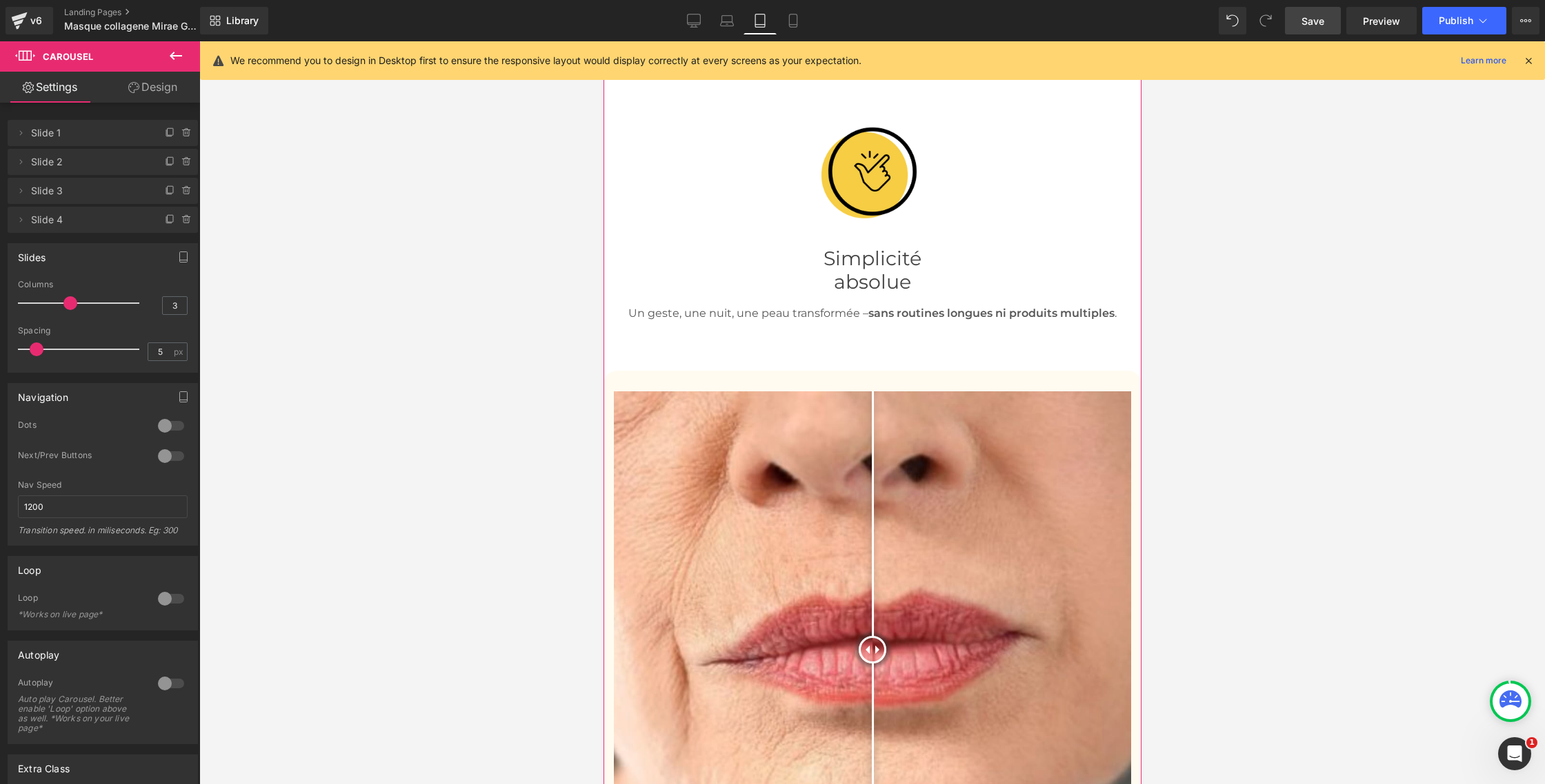
scroll to position [912, 0]
click at [686, 25] on link "Desktop" at bounding box center [694, 21] width 33 height 28
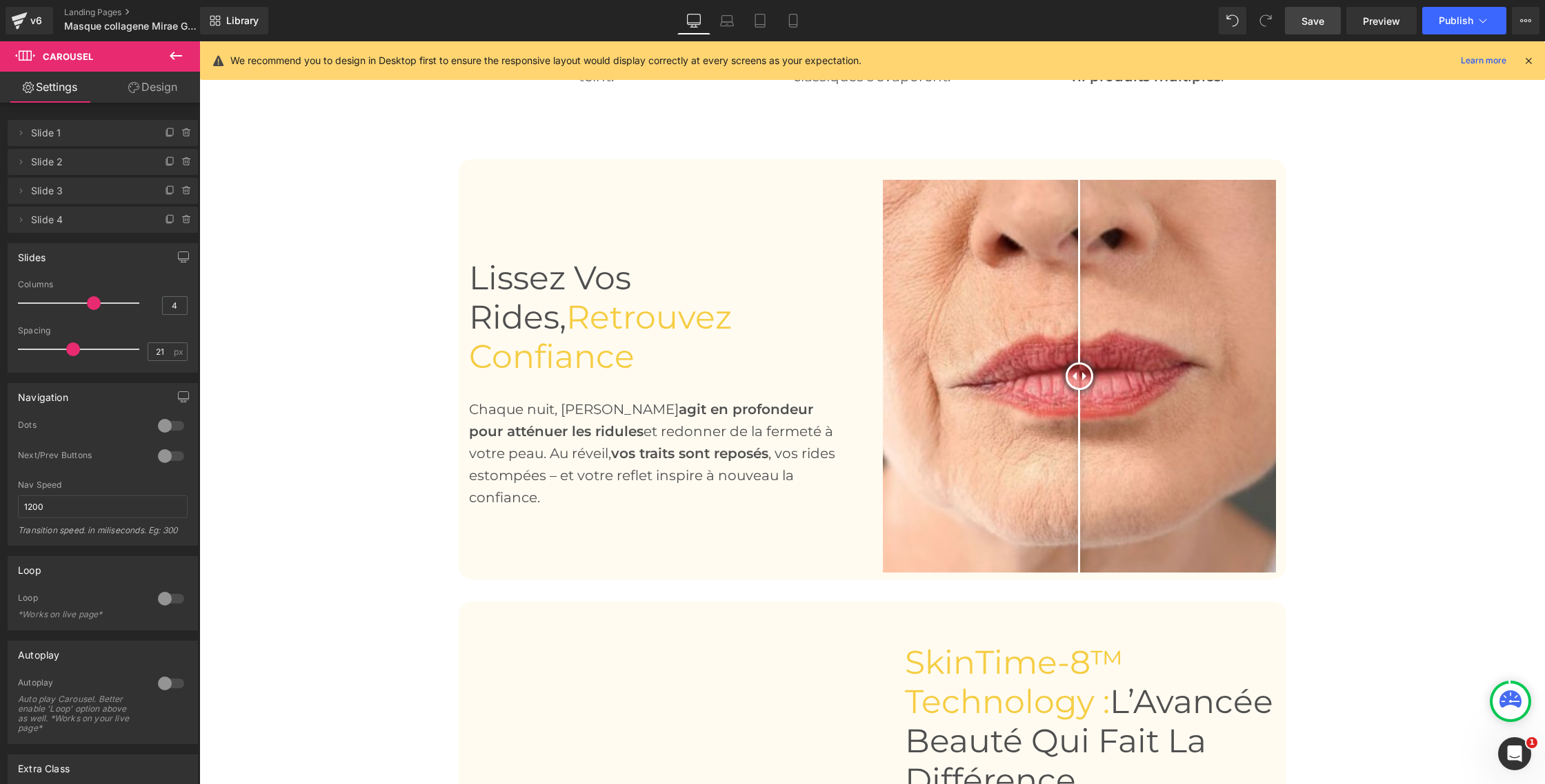
scroll to position [236, 0]
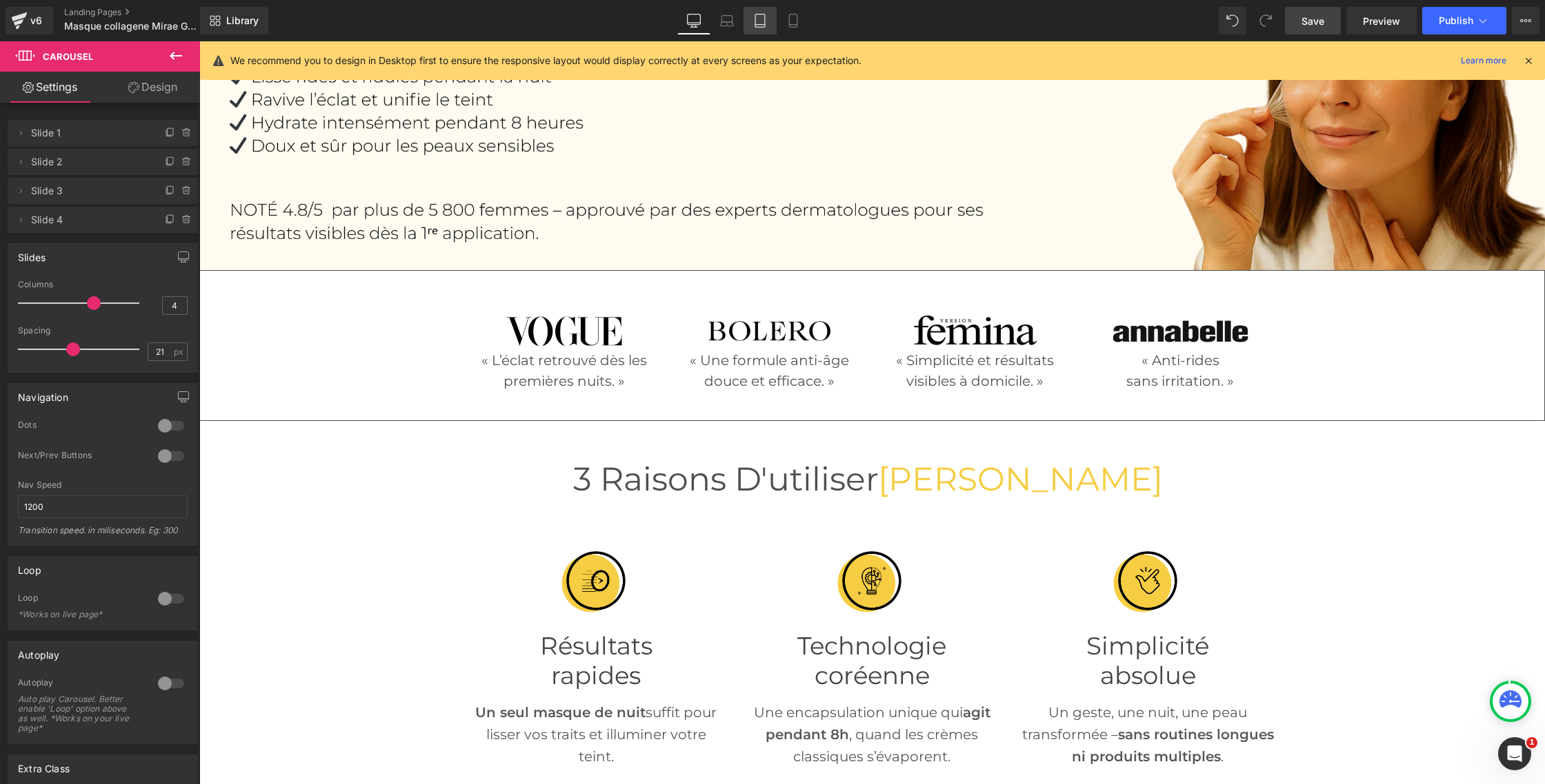
click at [756, 33] on link "Tablet" at bounding box center [760, 21] width 33 height 28
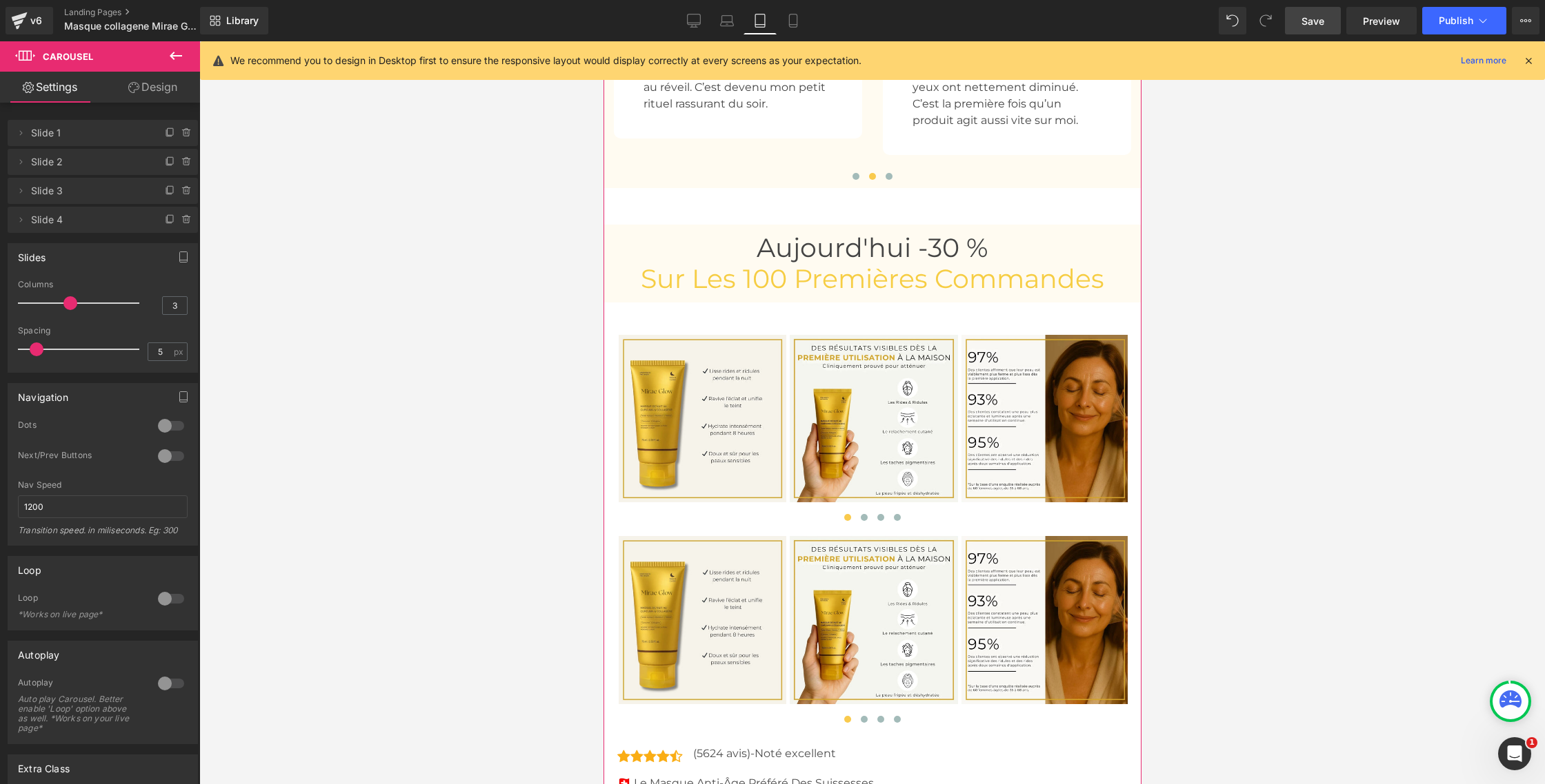
scroll to position [6113, 0]
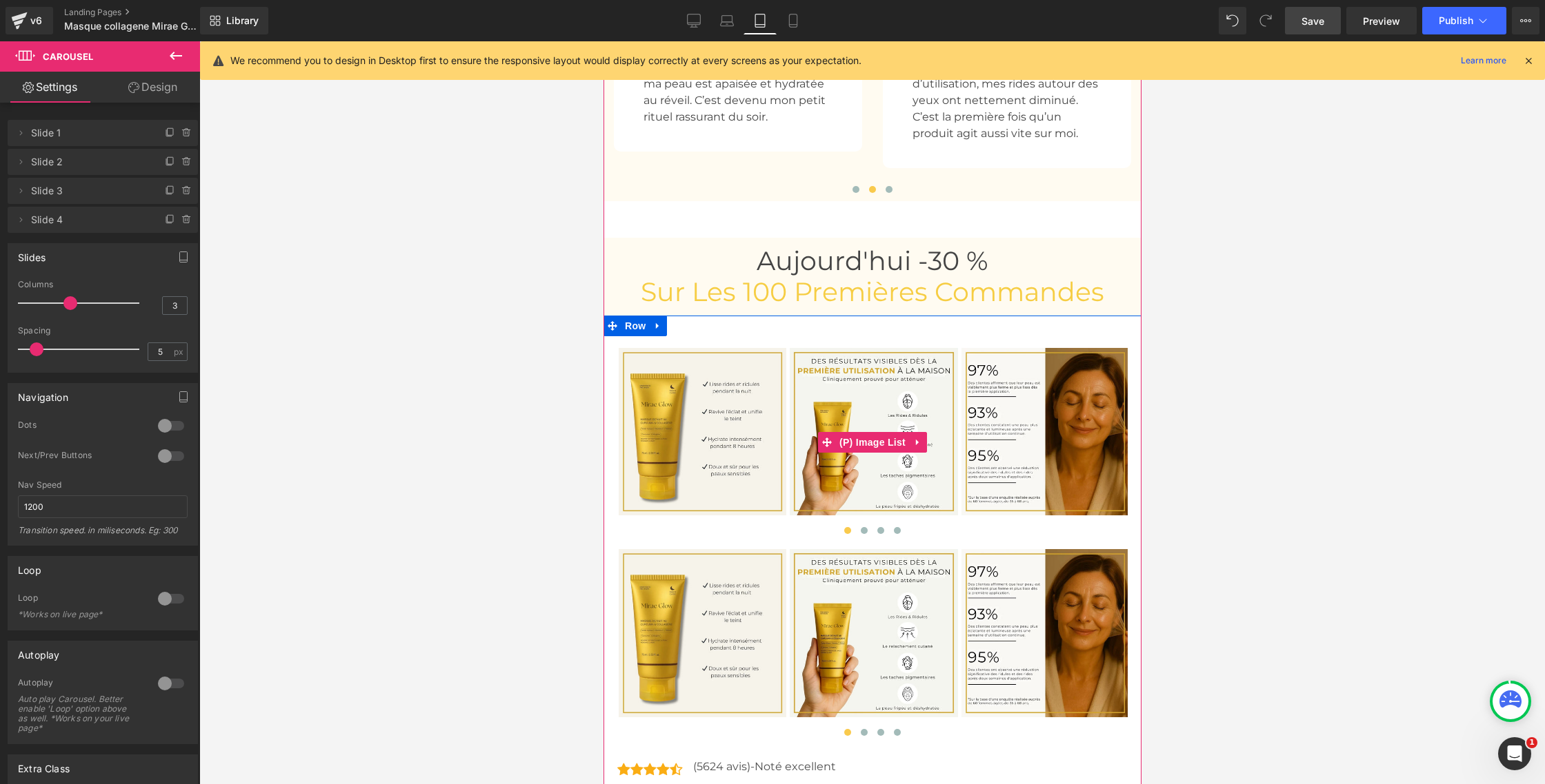
click at [867, 422] on img at bounding box center [873, 432] width 168 height 167
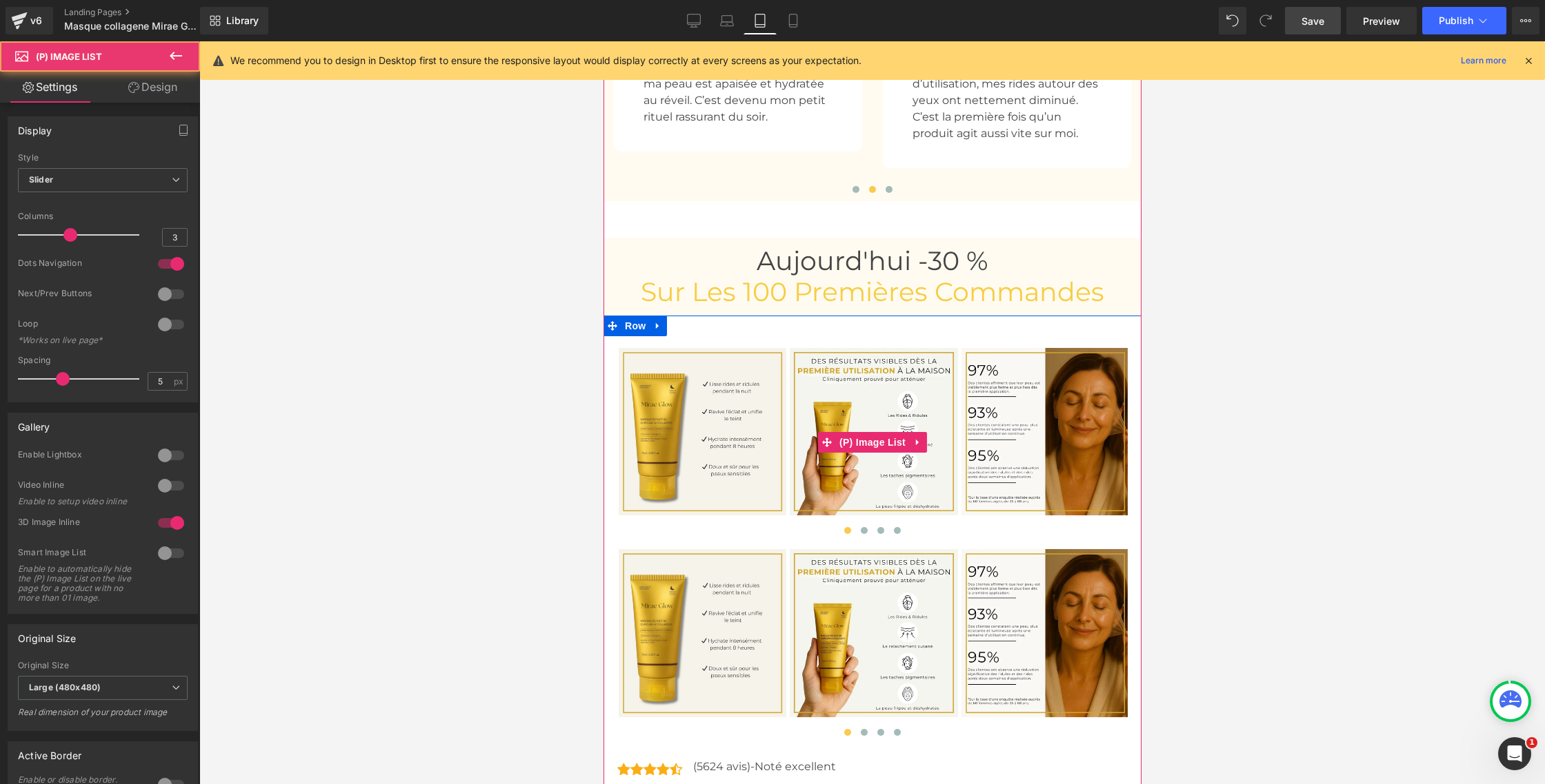
scroll to position [6098, 0]
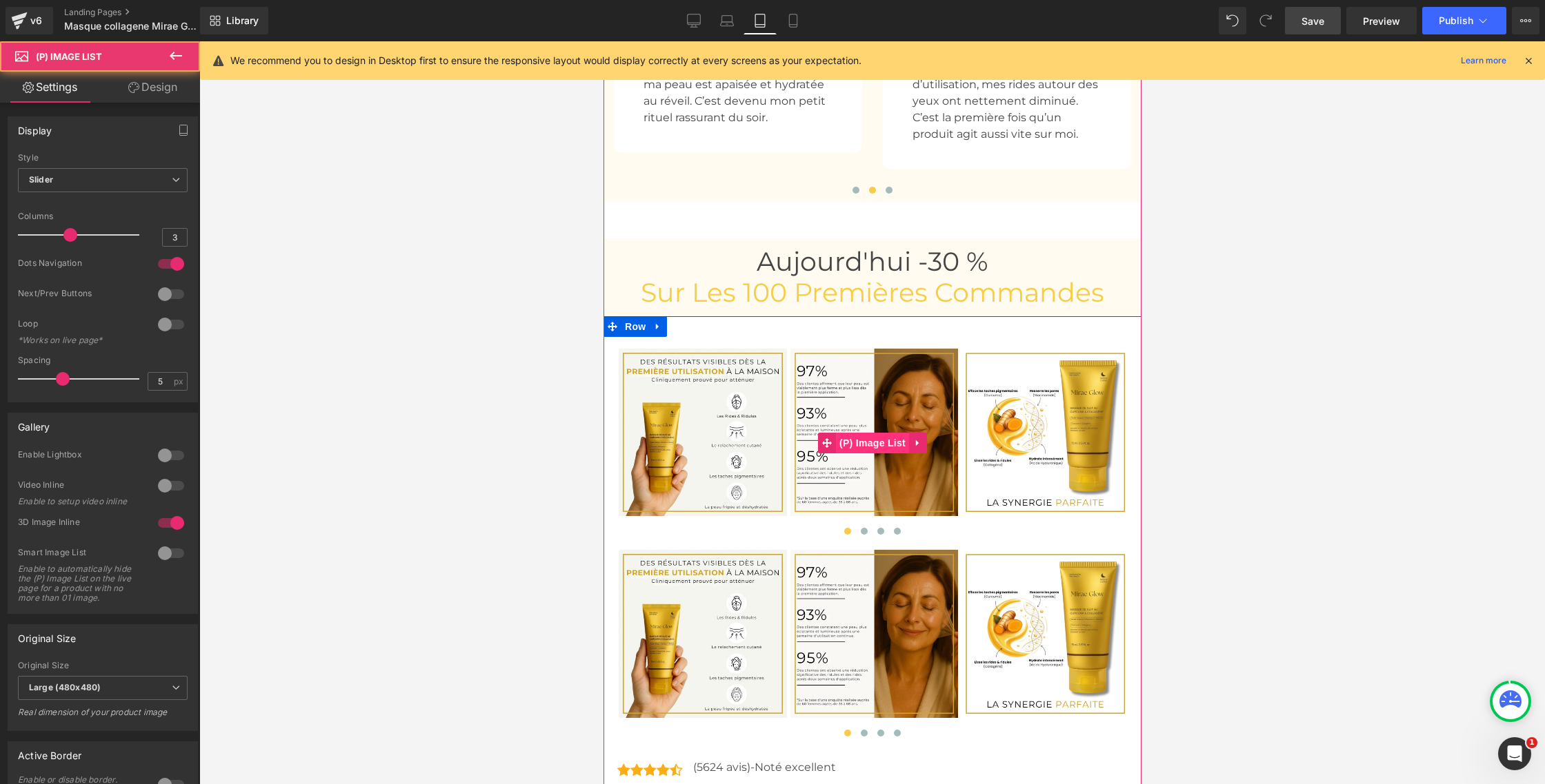
click at [877, 450] on span "(P) Image List" at bounding box center [872, 443] width 73 height 21
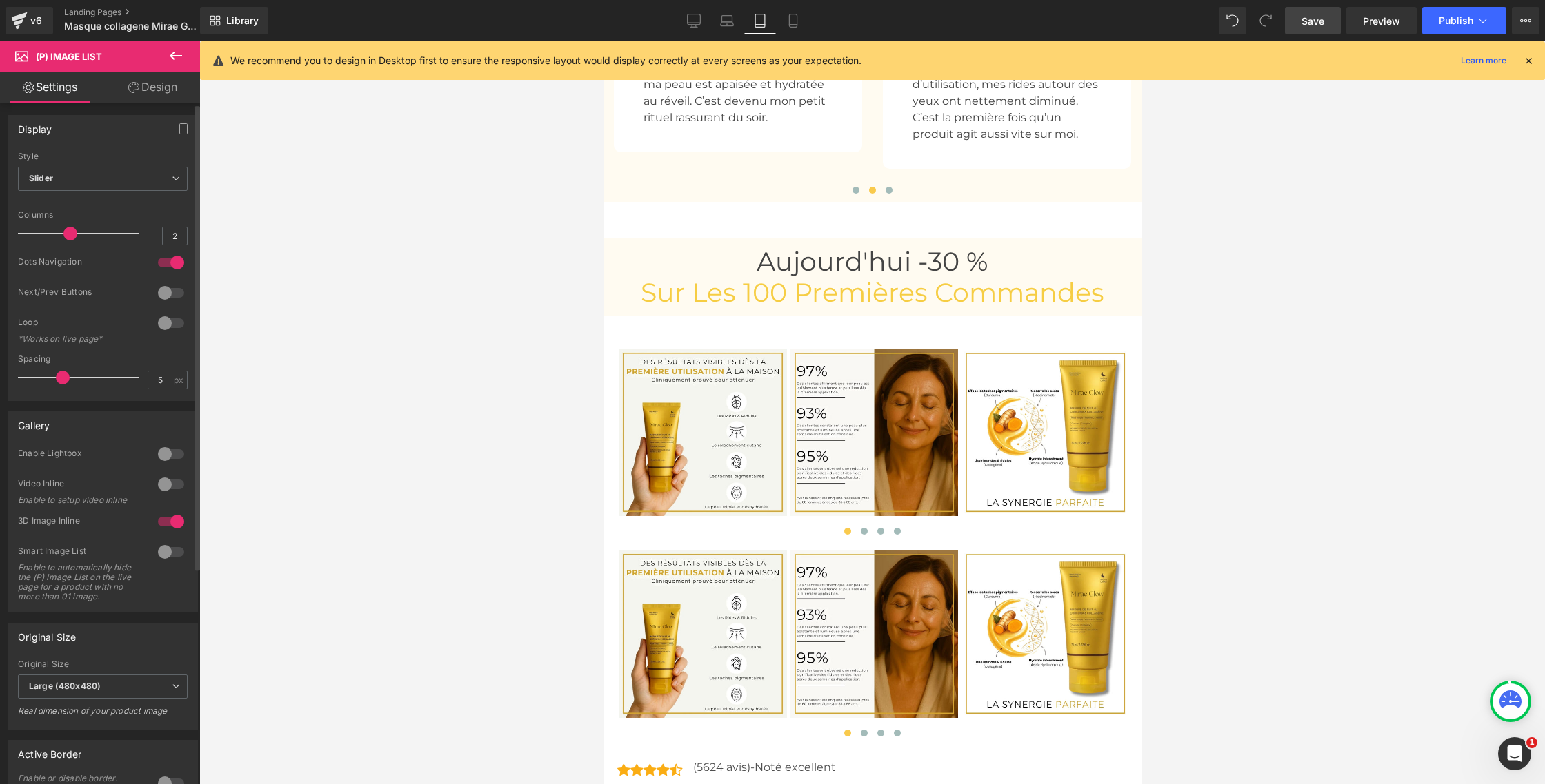
type input "1"
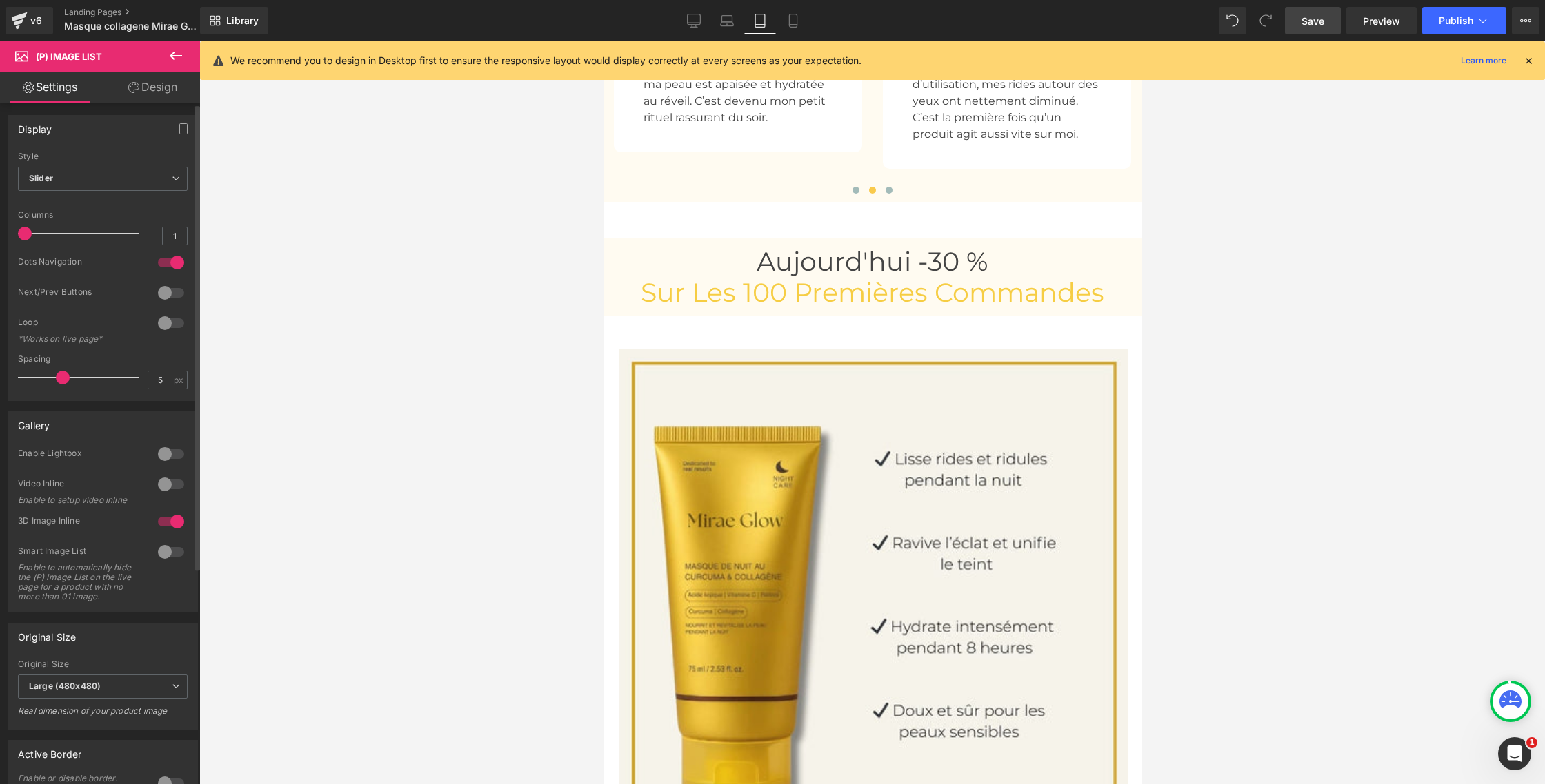
drag, startPoint x: 64, startPoint y: 236, endPoint x: 0, endPoint y: 234, distance: 64.0
click at [0, 234] on div "Display Default Slider Style Slider Default Slider 1 Columns 1 1 Columns 1 1 Co…" at bounding box center [103, 253] width 206 height 297
click at [165, 265] on div at bounding box center [171, 261] width 33 height 22
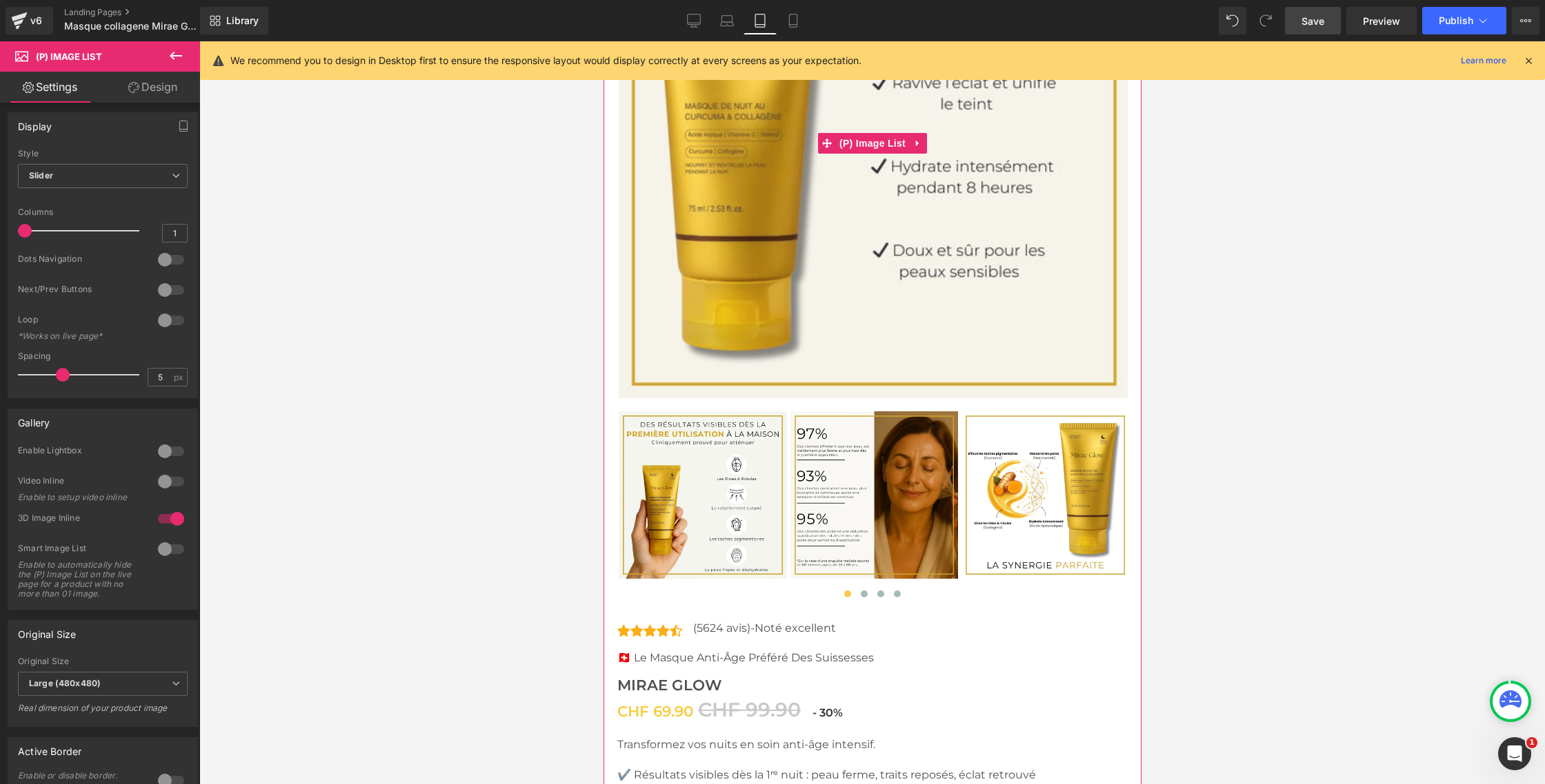
scroll to position [6567, 0]
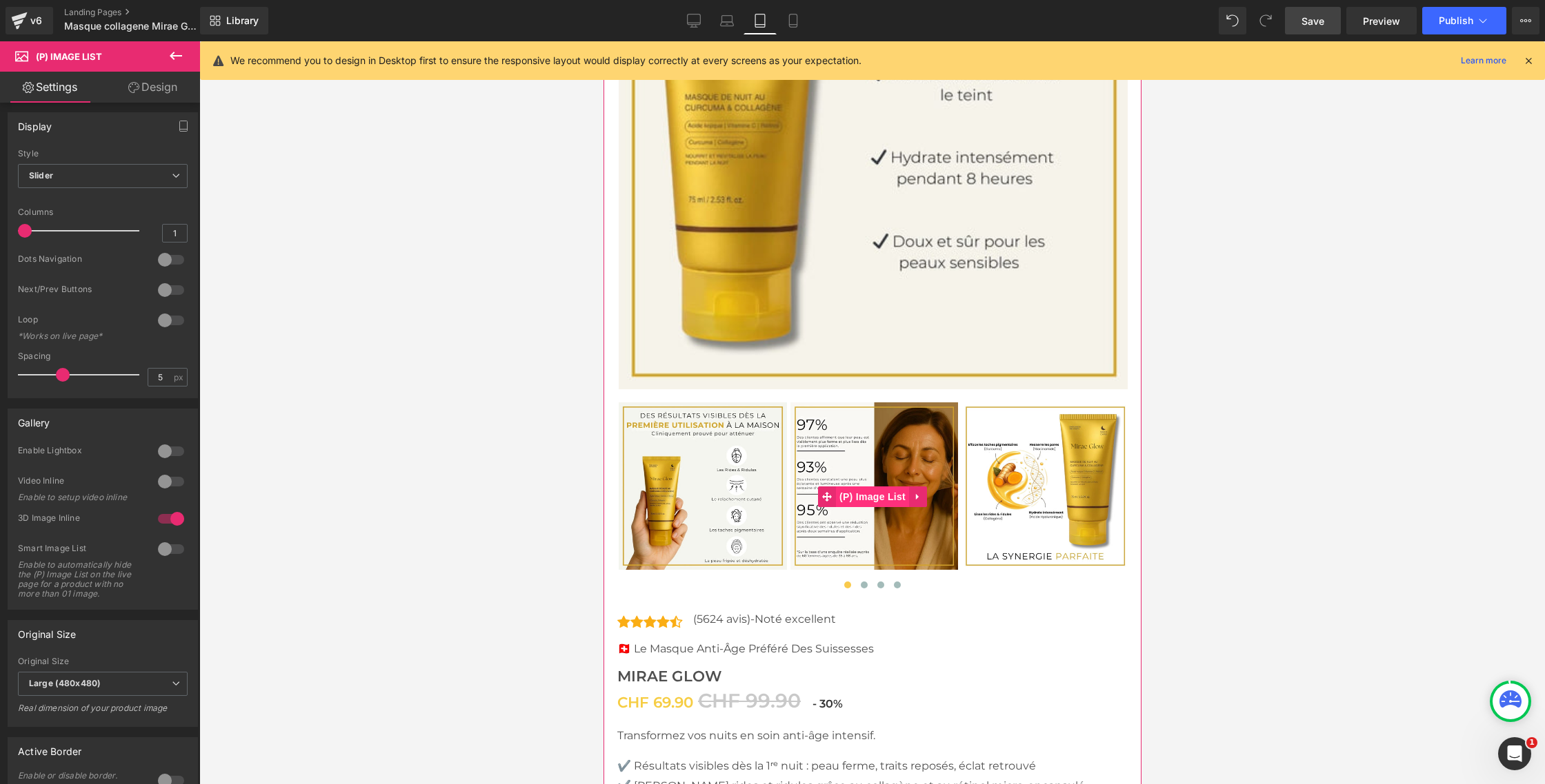
click at [850, 491] on div "‹ ›" at bounding box center [872, 497] width 511 height 191
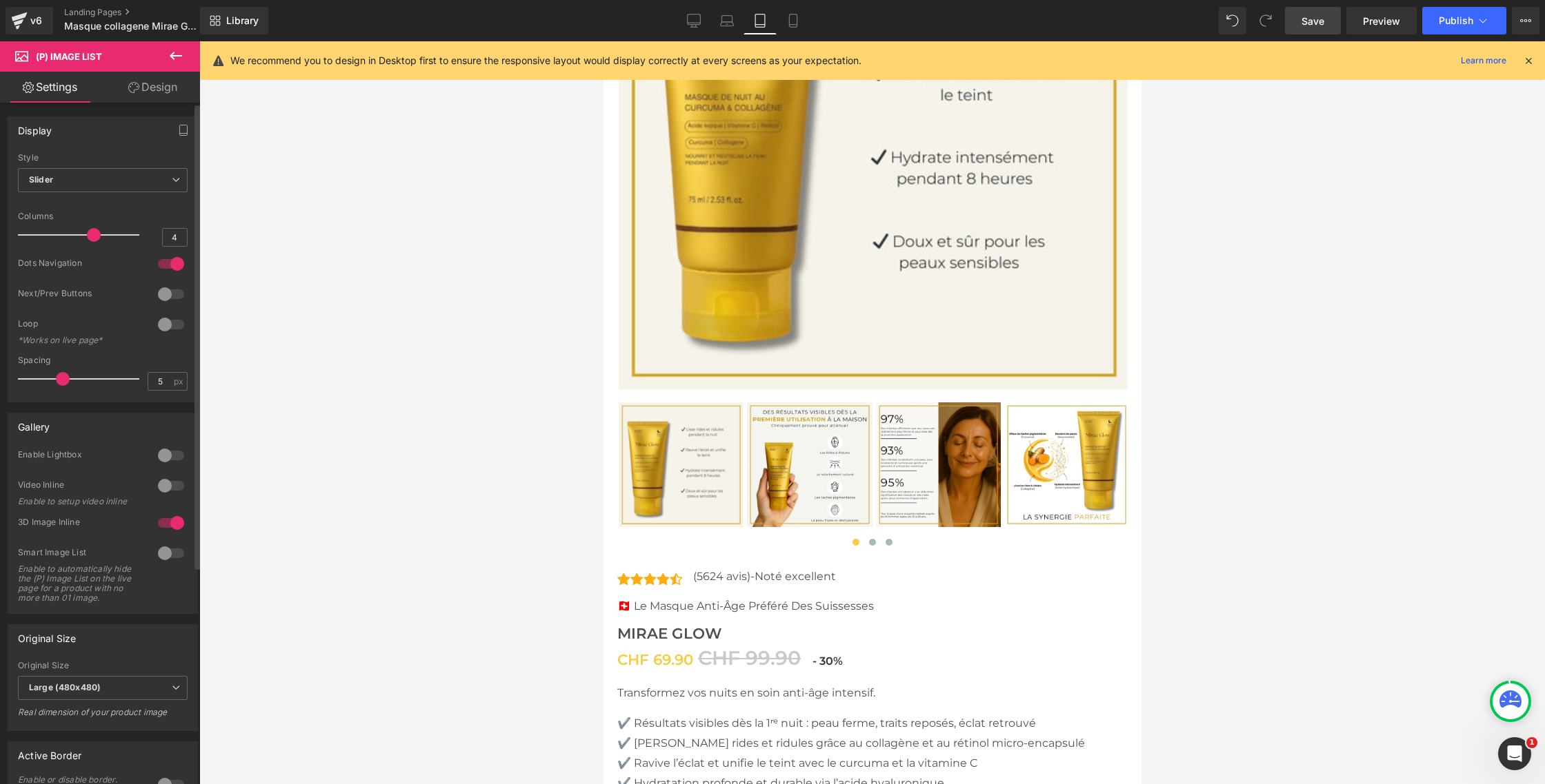
type input "3"
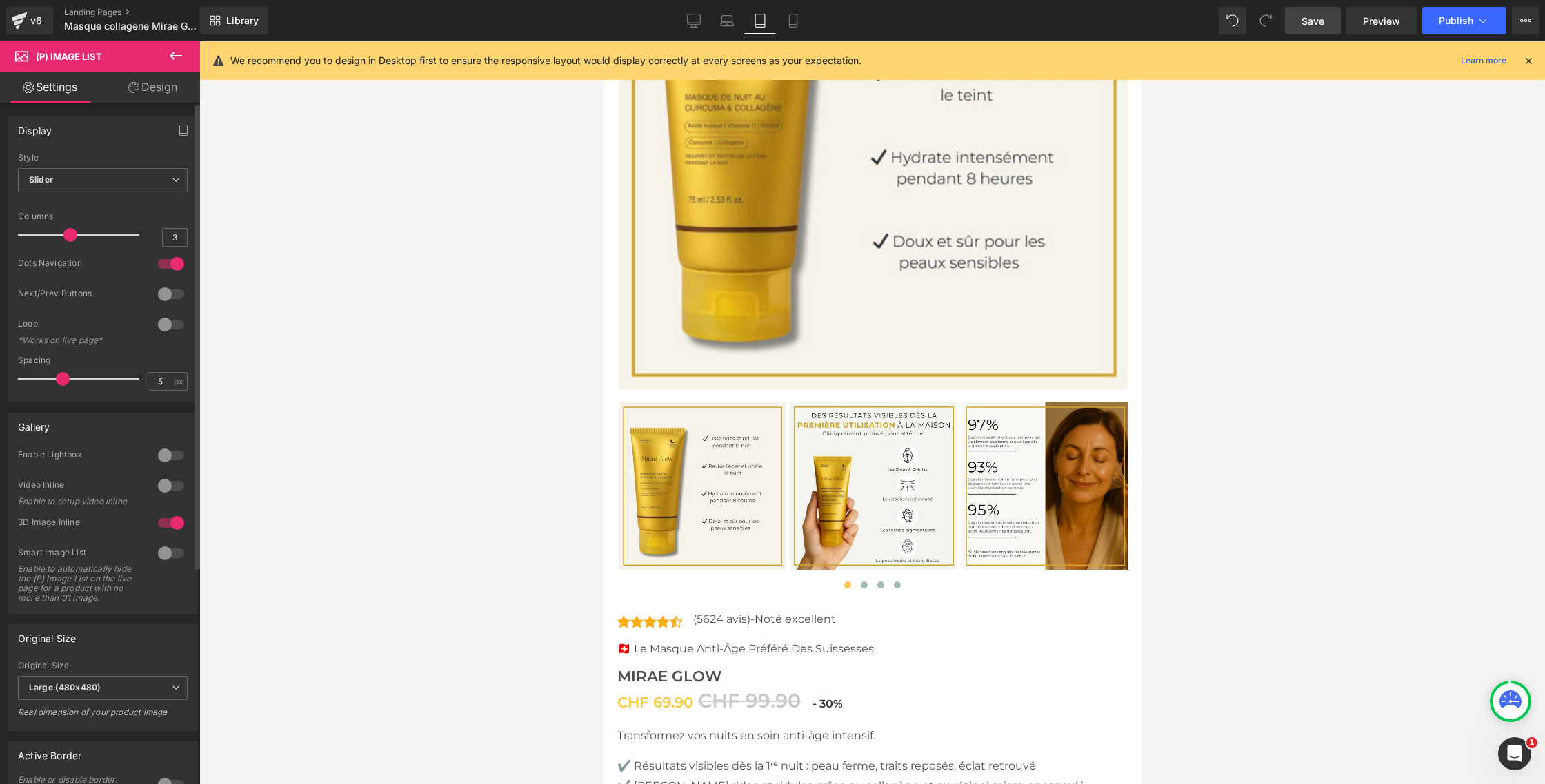
click at [75, 238] on div at bounding box center [82, 235] width 114 height 28
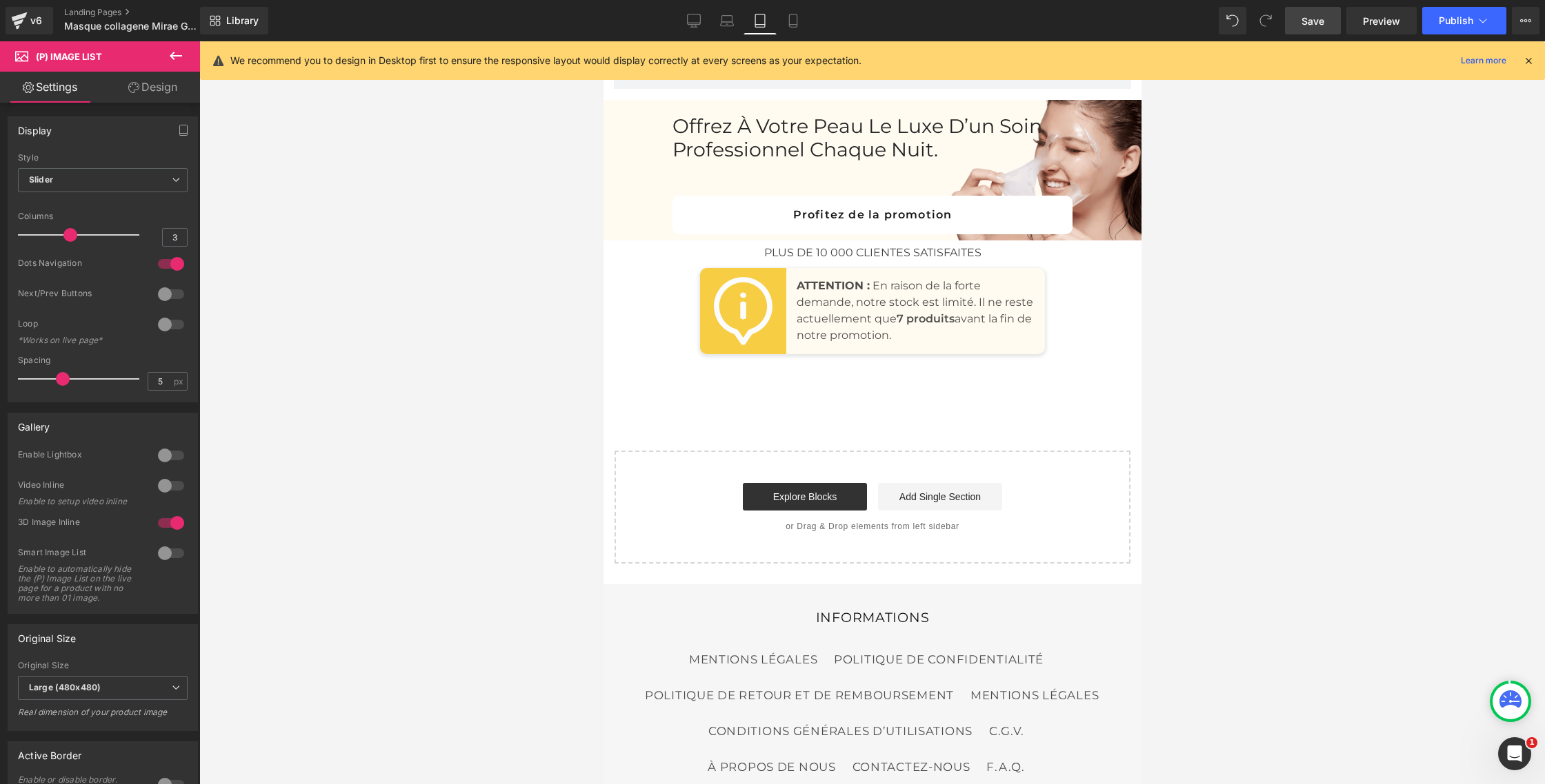
scroll to position [8181, 0]
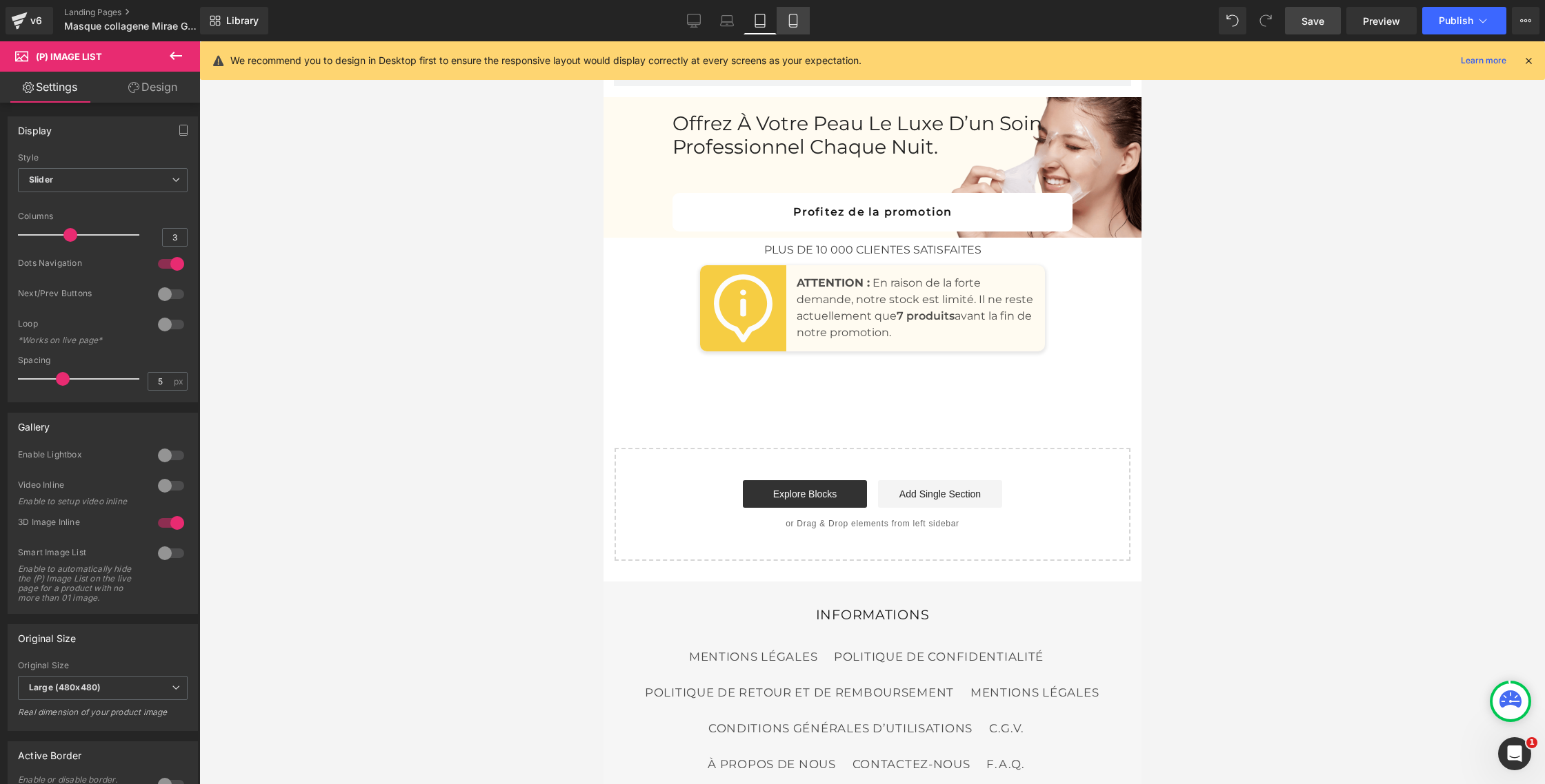
click at [790, 25] on icon at bounding box center [793, 25] width 8 height 0
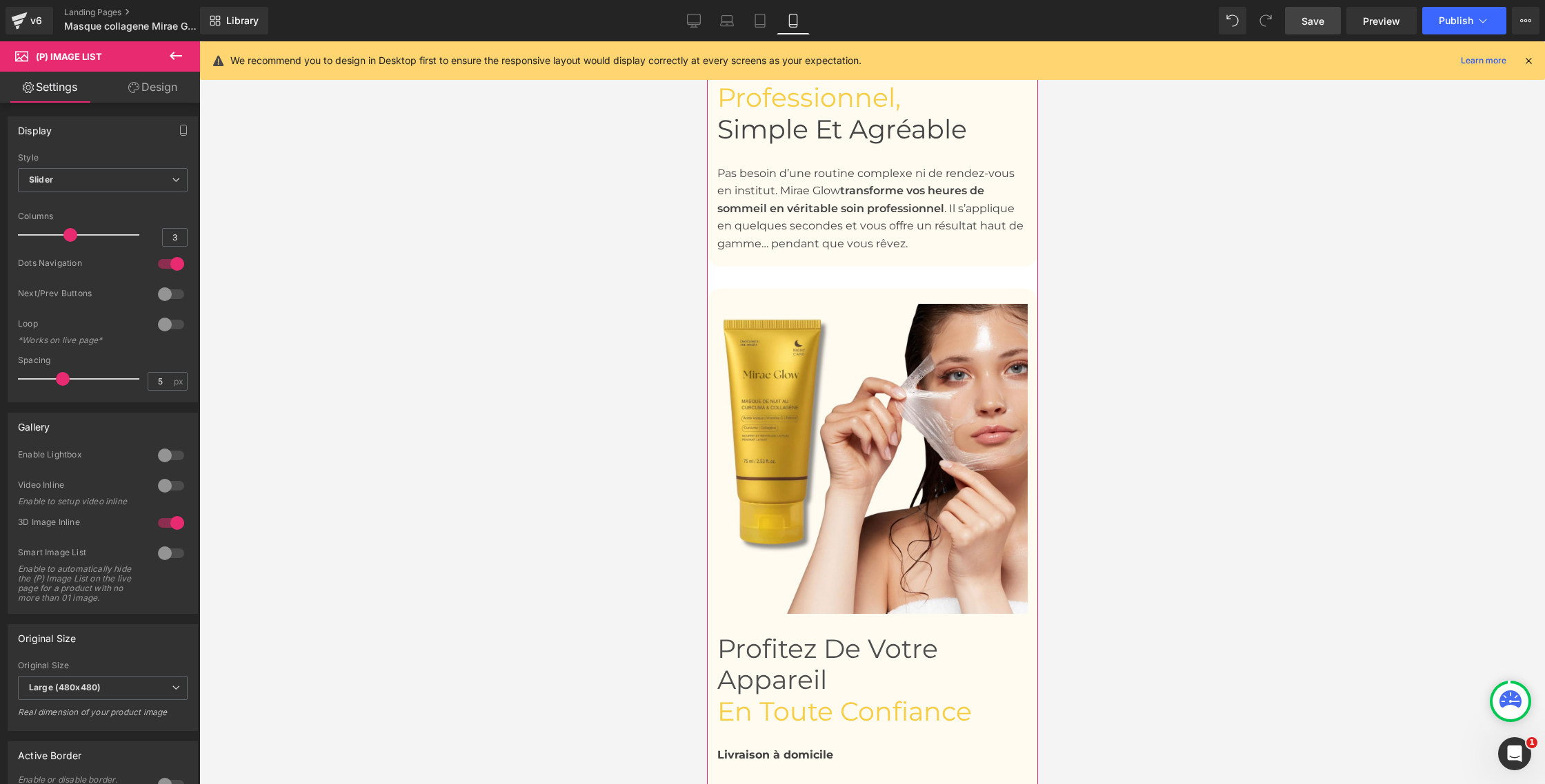
scroll to position [3357, 0]
click at [696, 29] on link "Desktop" at bounding box center [694, 21] width 33 height 28
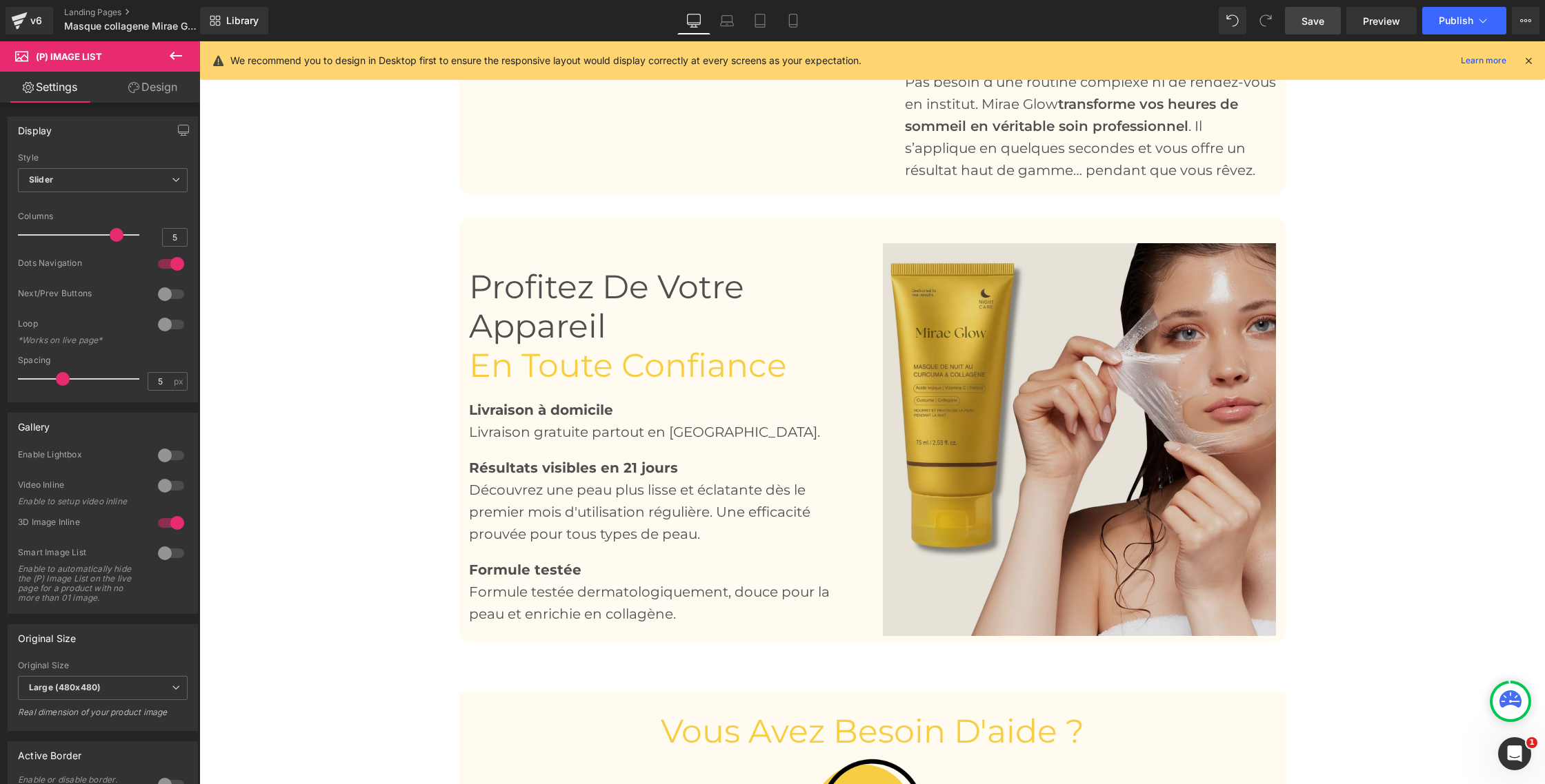
scroll to position [2488, 0]
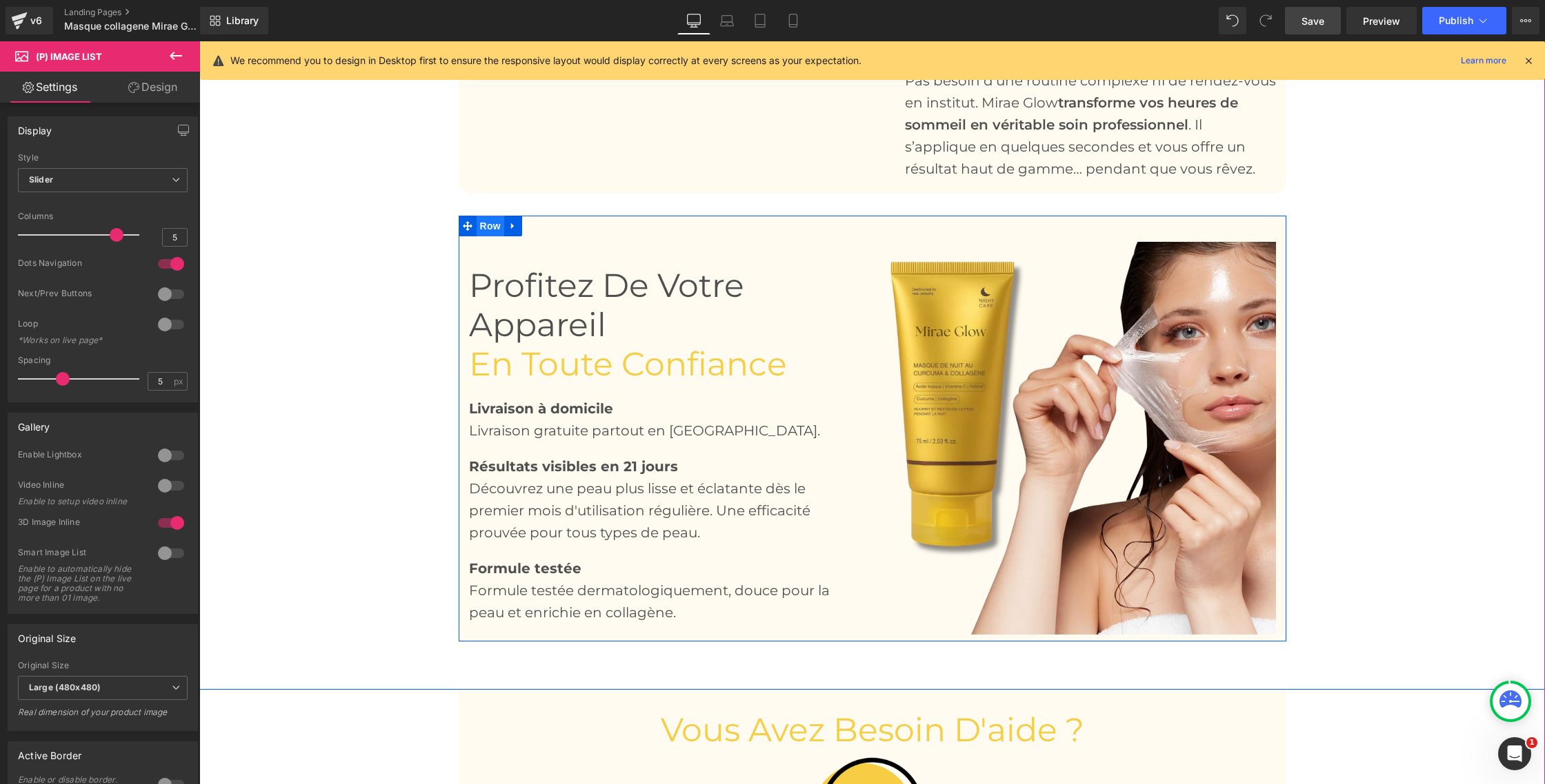
click at [487, 224] on span "Row" at bounding box center [490, 226] width 28 height 21
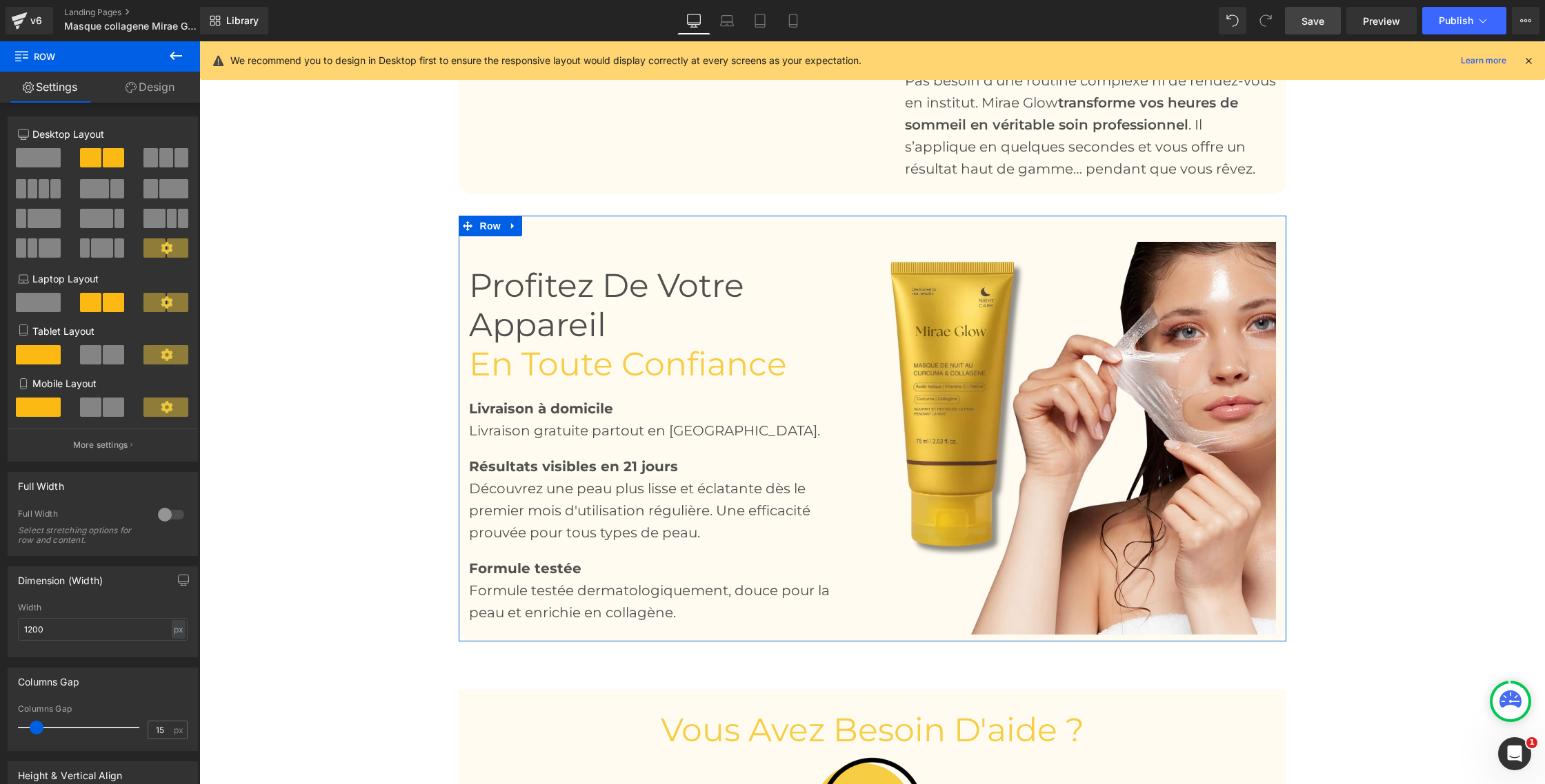
click at [154, 89] on link "Design" at bounding box center [150, 86] width 100 height 31
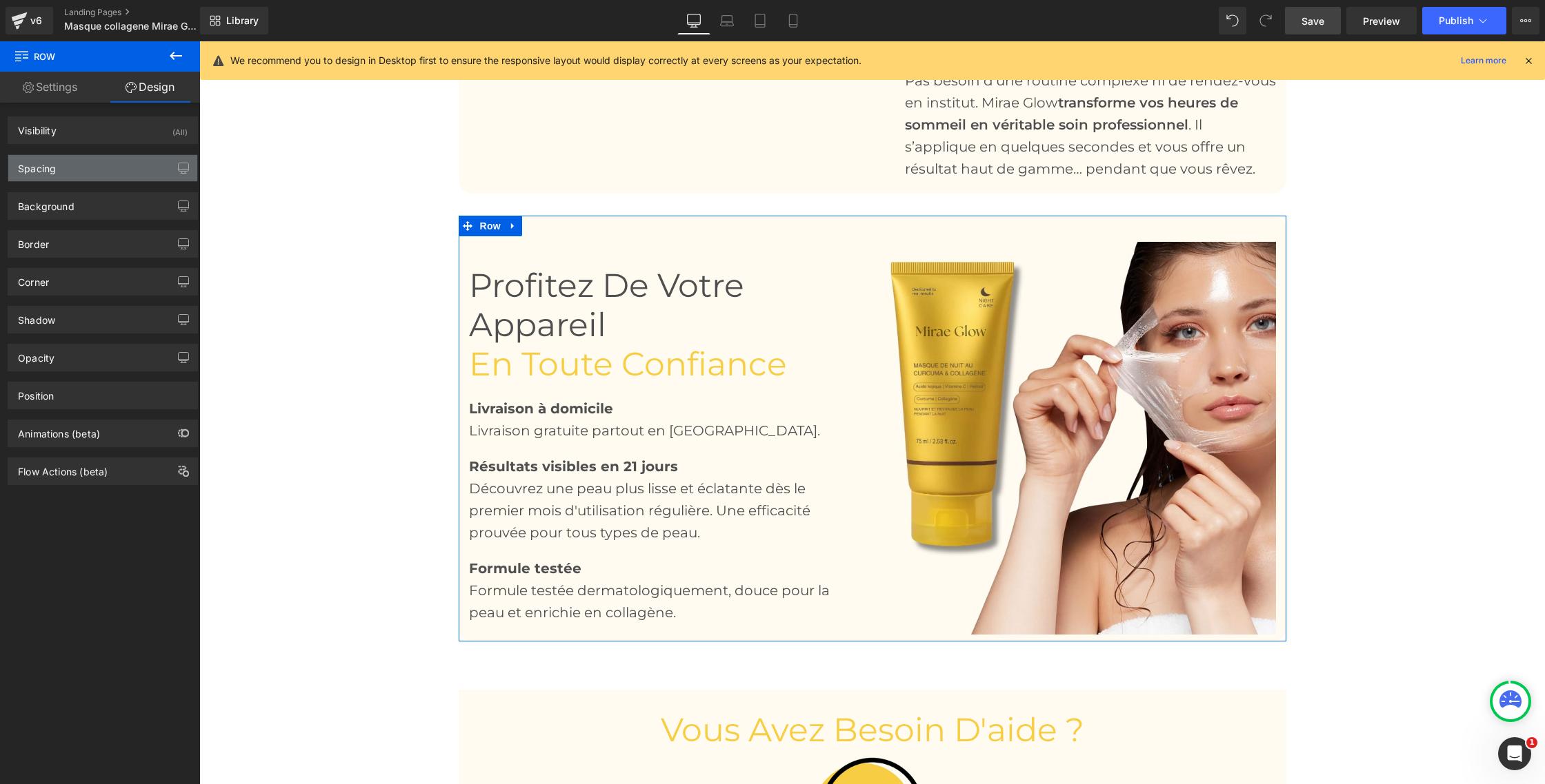
click at [144, 159] on div "Spacing" at bounding box center [102, 167] width 189 height 26
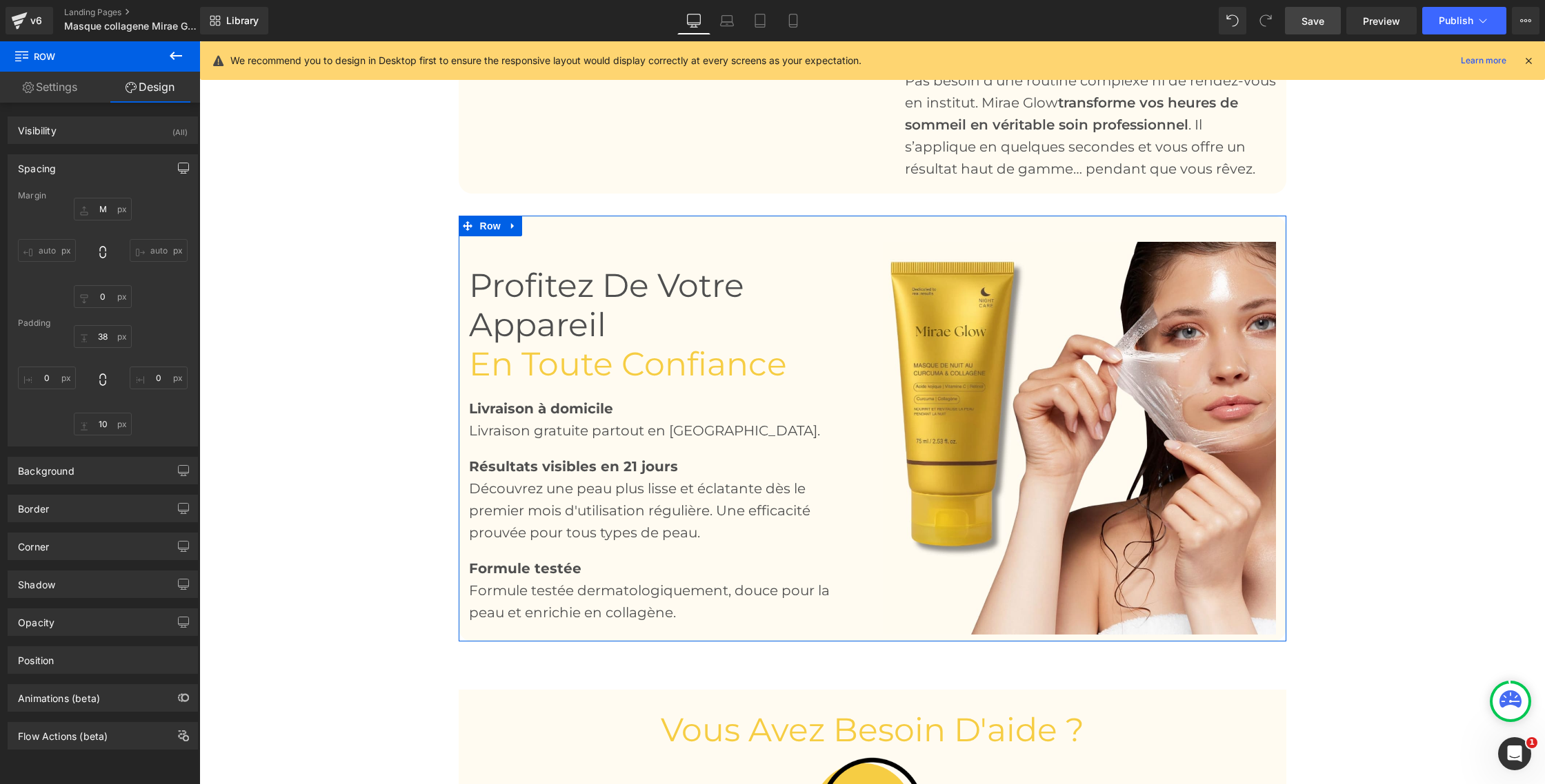
click at [182, 163] on icon "button" at bounding box center [183, 167] width 10 height 8
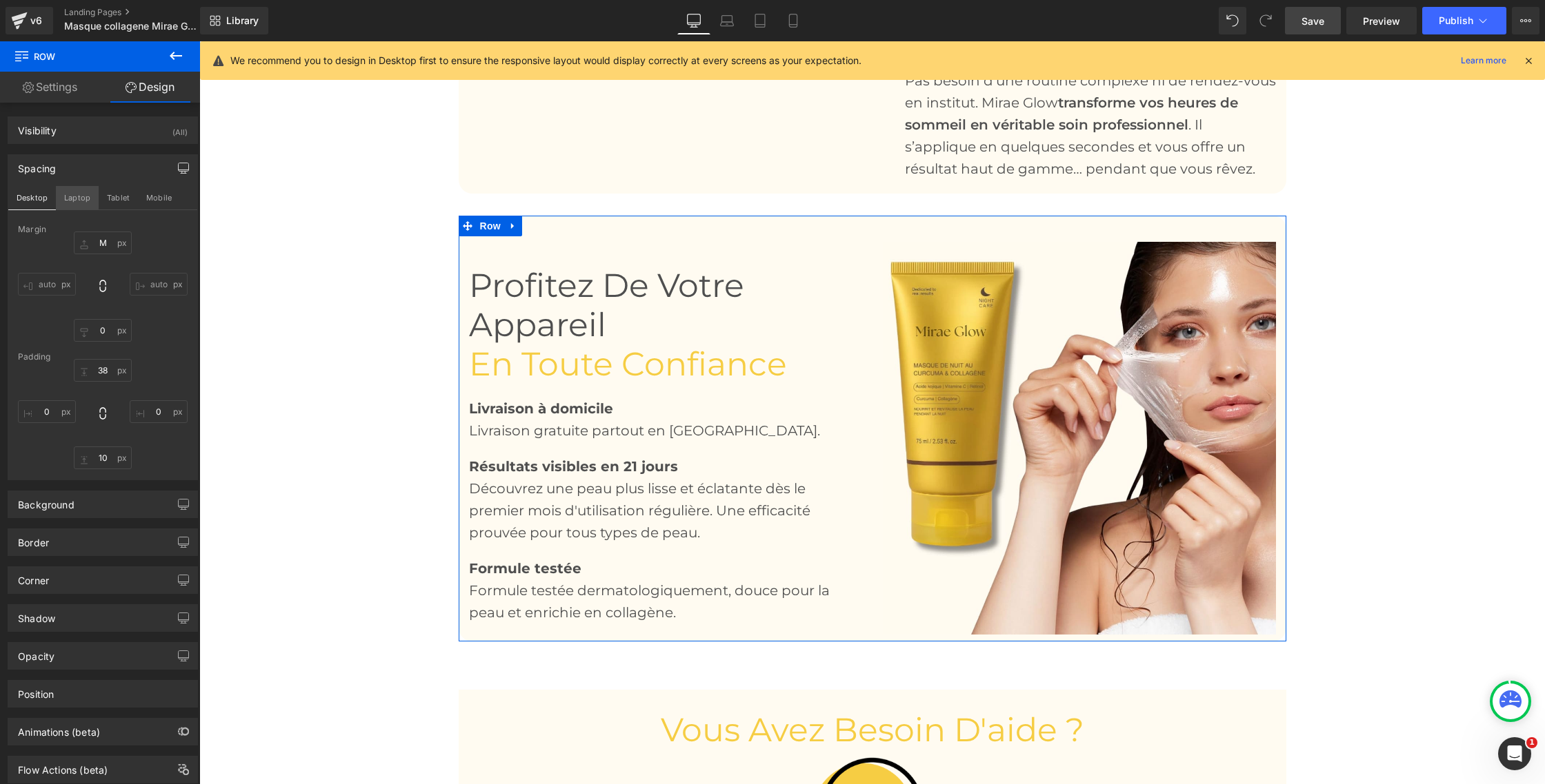
click at [79, 191] on button "Laptop" at bounding box center [77, 198] width 43 height 24
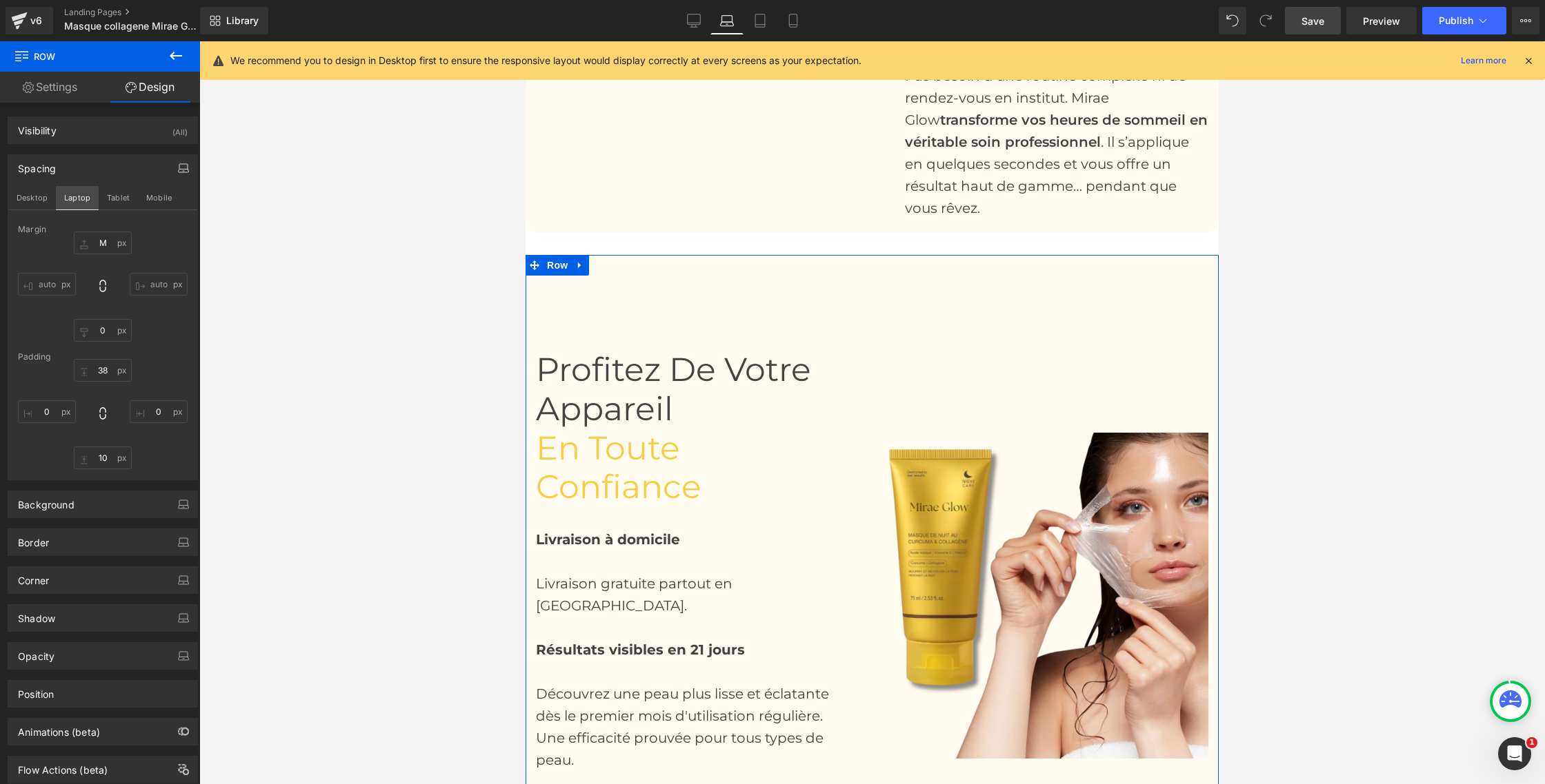
type input "M"
type input "0"
type input "38"
type input "0"
type input "10"
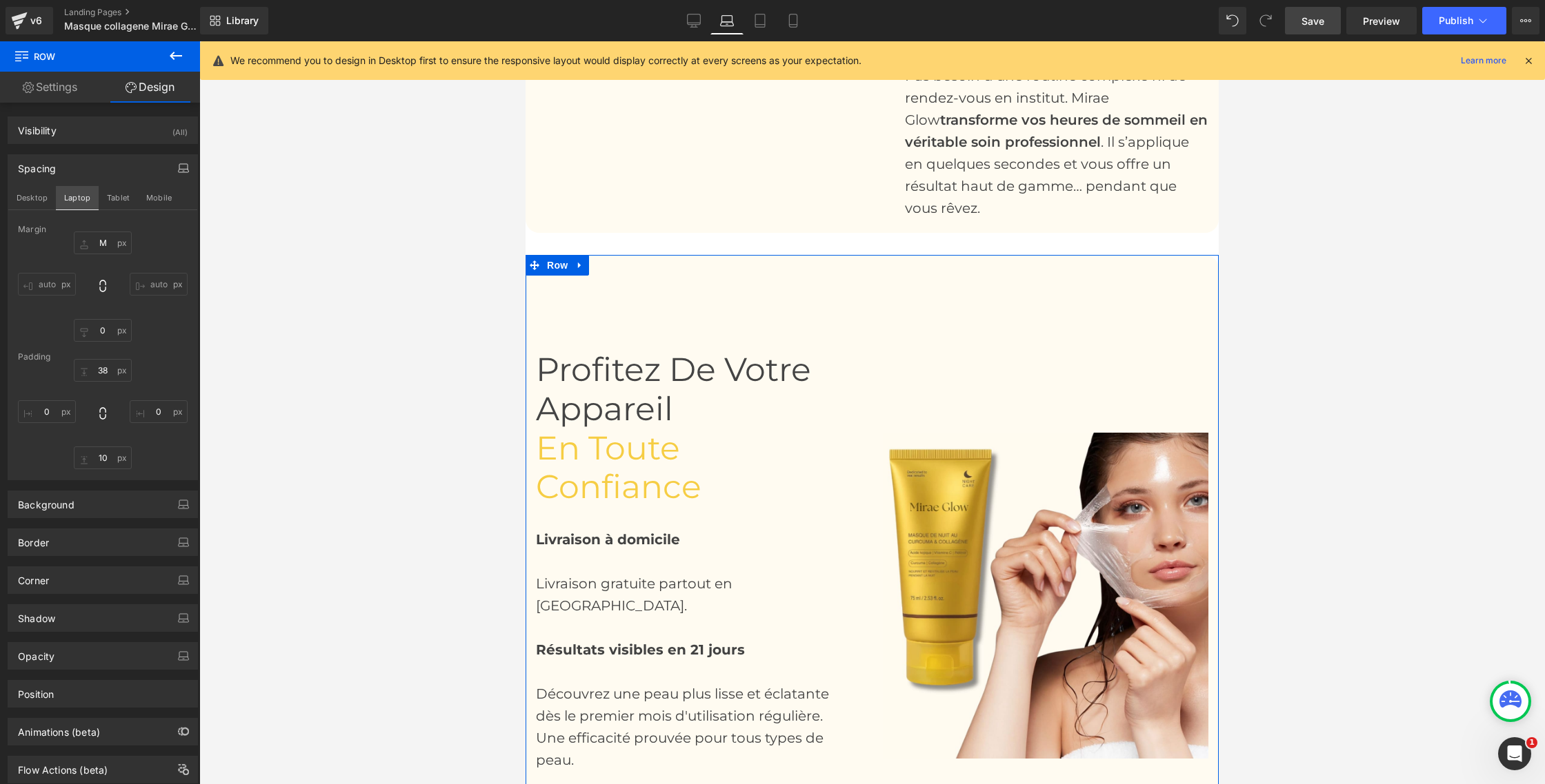
type input "0"
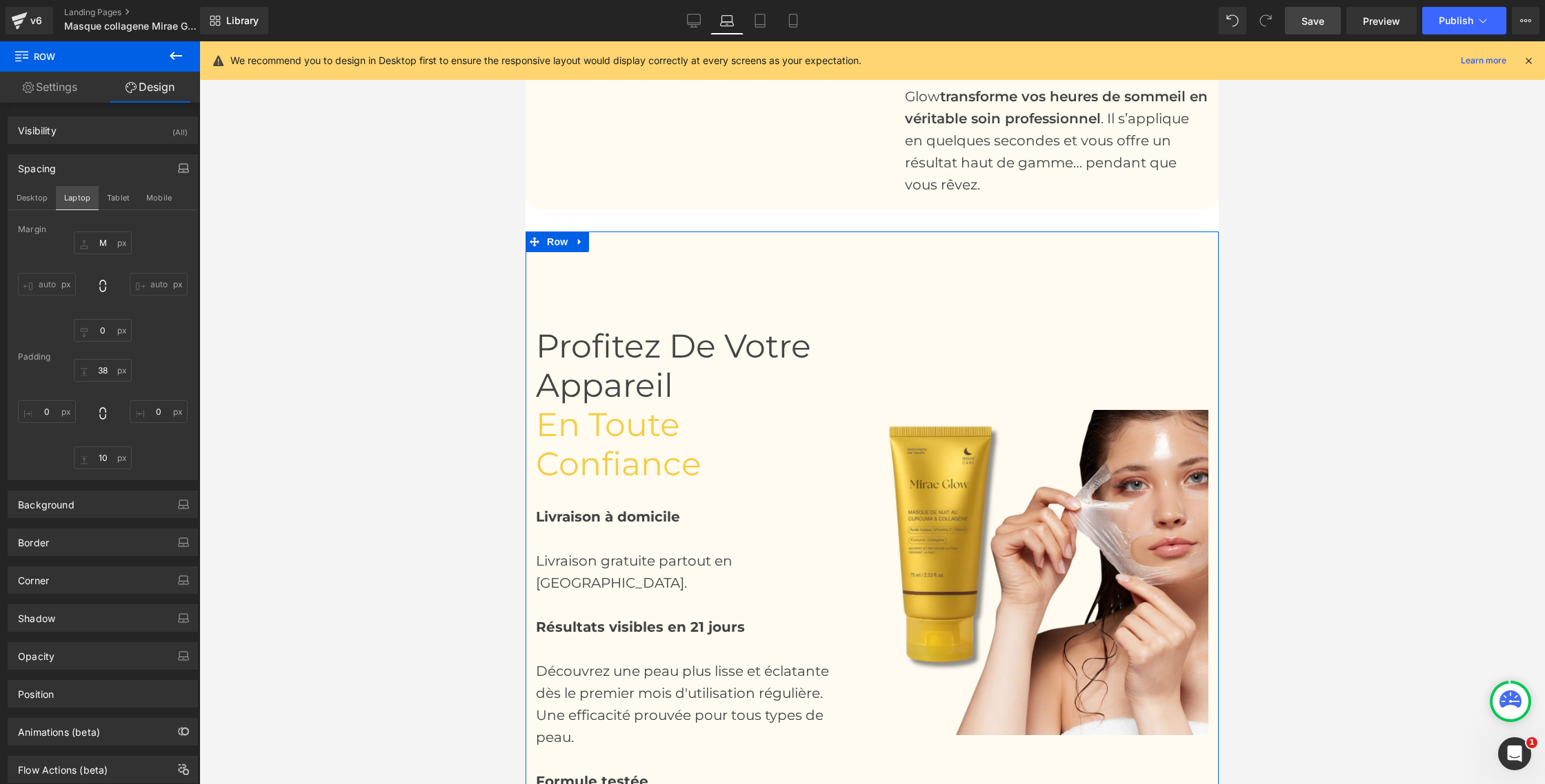
scroll to position [2500, 0]
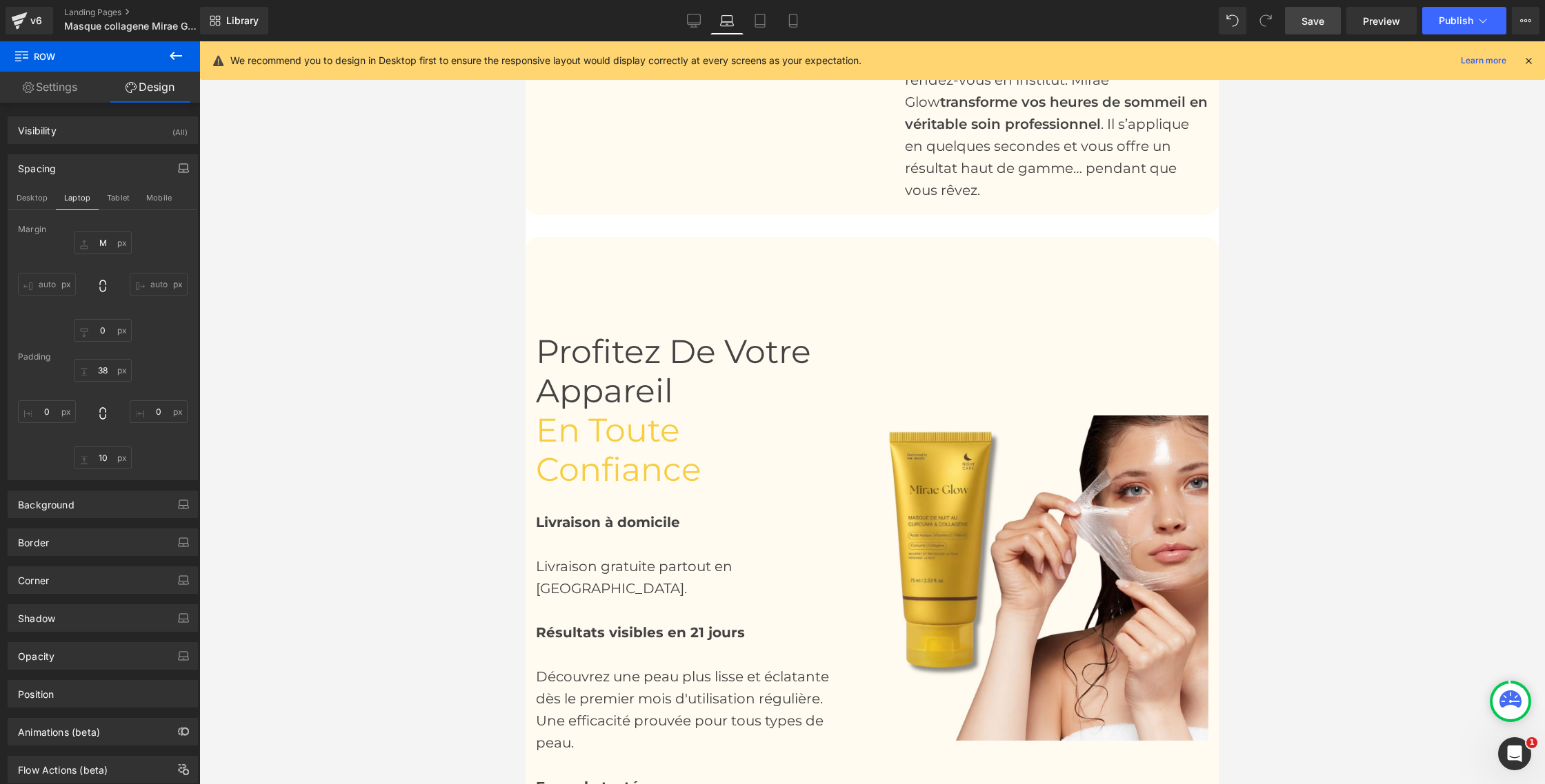
click at [341, 283] on div at bounding box center [872, 413] width 1346 height 743
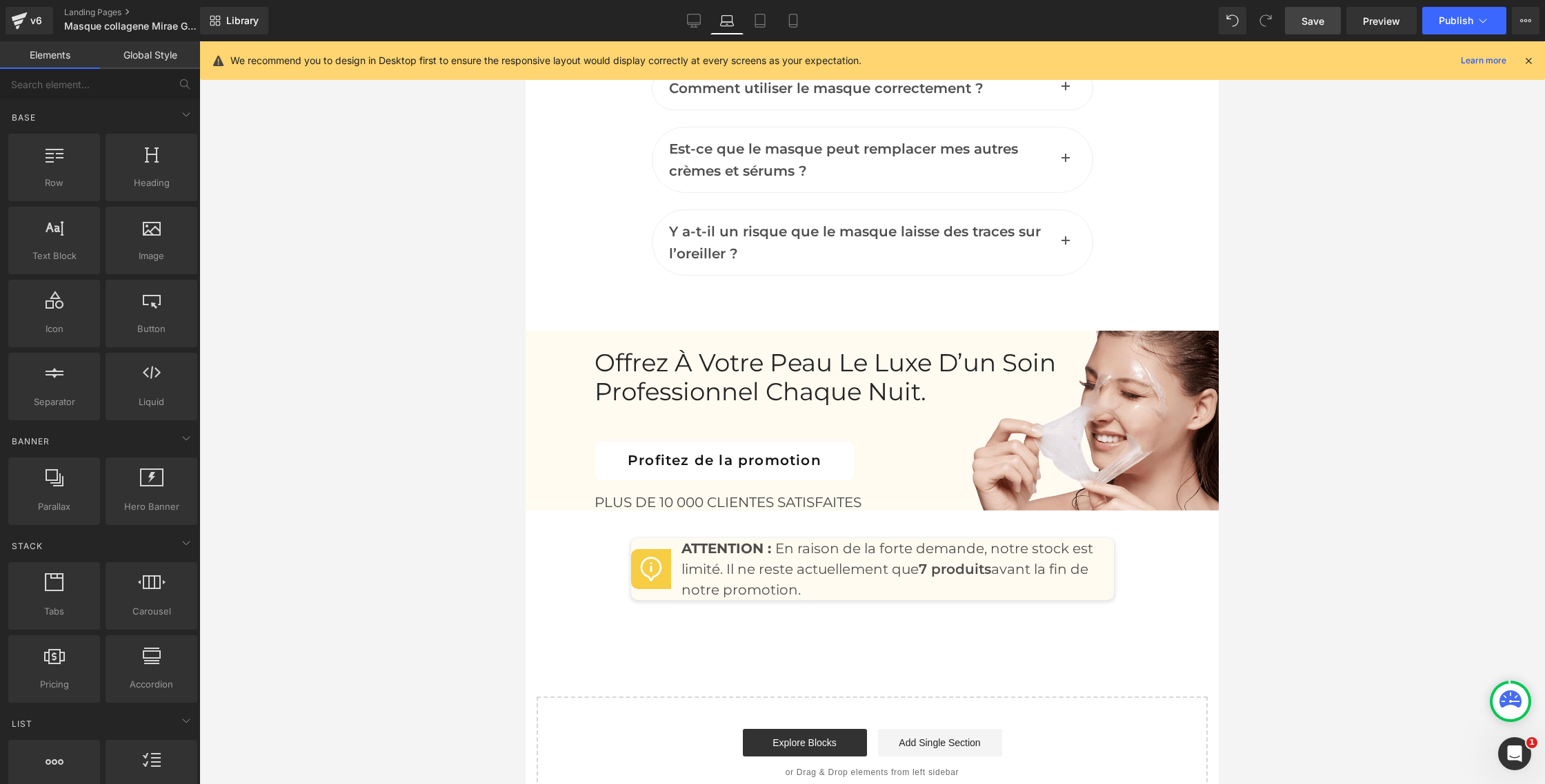
scroll to position [6661, 0]
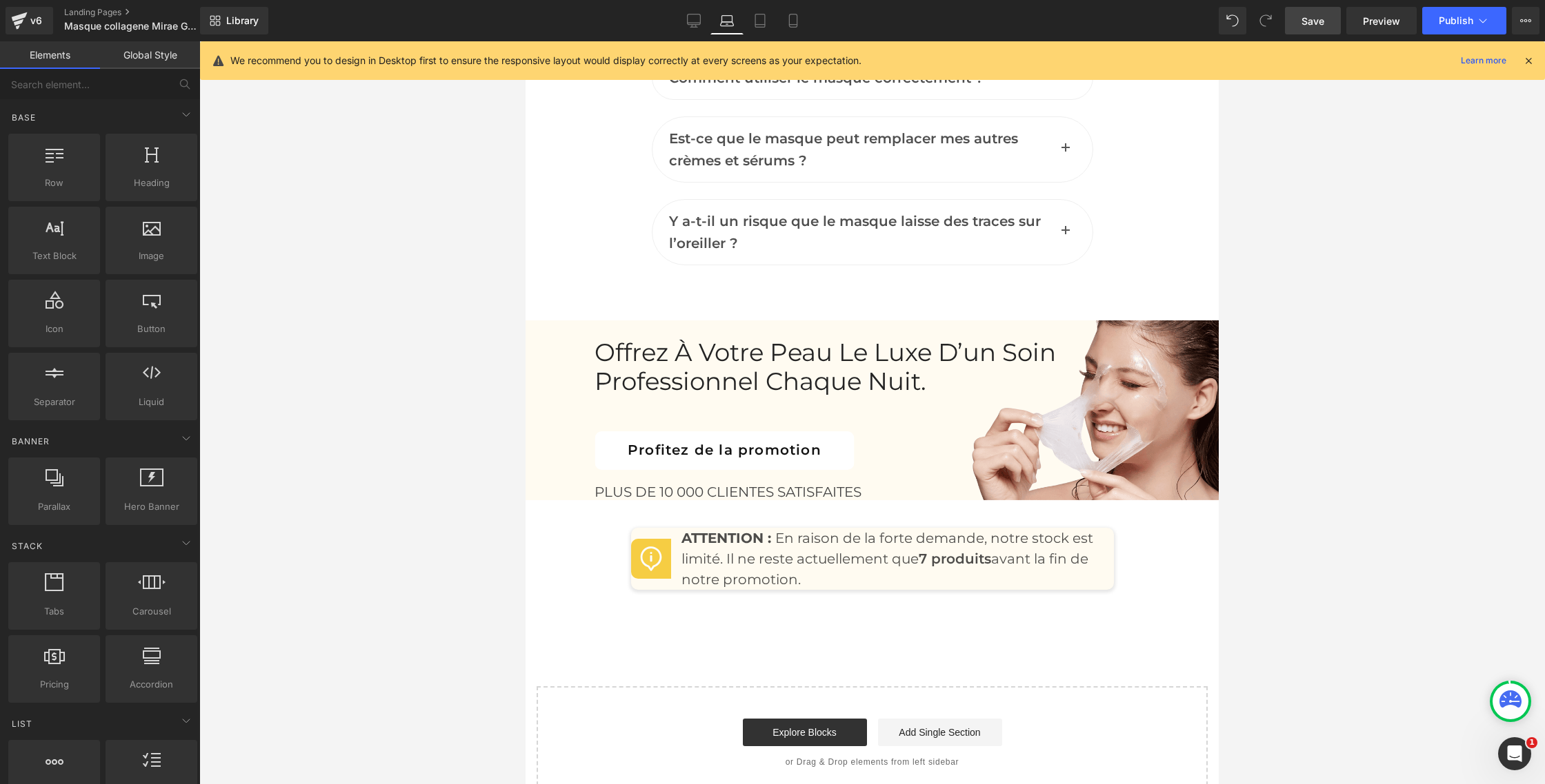
click at [1330, 19] on link "Save" at bounding box center [1312, 21] width 56 height 28
click at [1442, 15] on span "Publish" at bounding box center [1455, 21] width 34 height 11
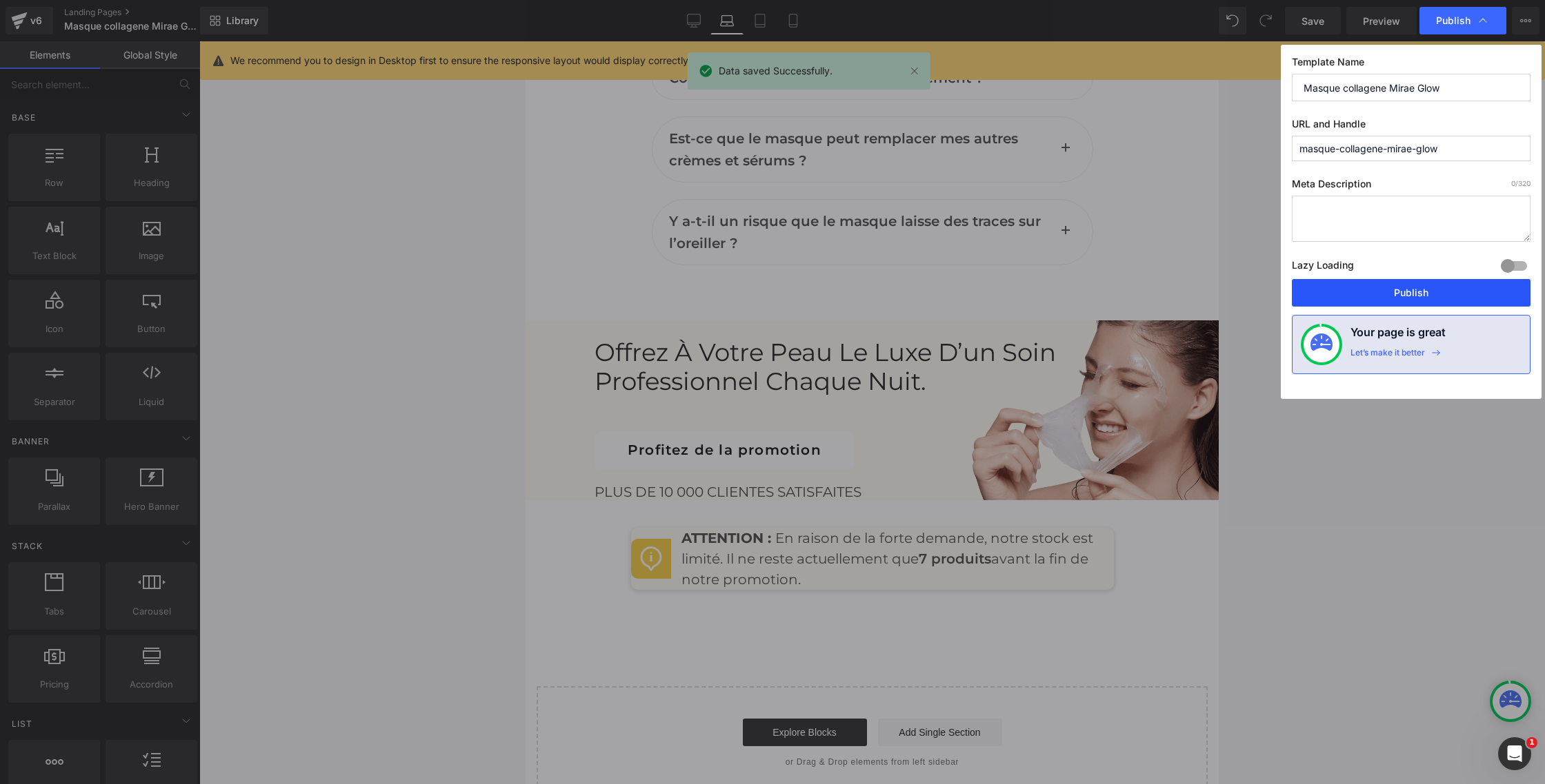
click at [1413, 287] on button "Publish" at bounding box center [1411, 293] width 239 height 28
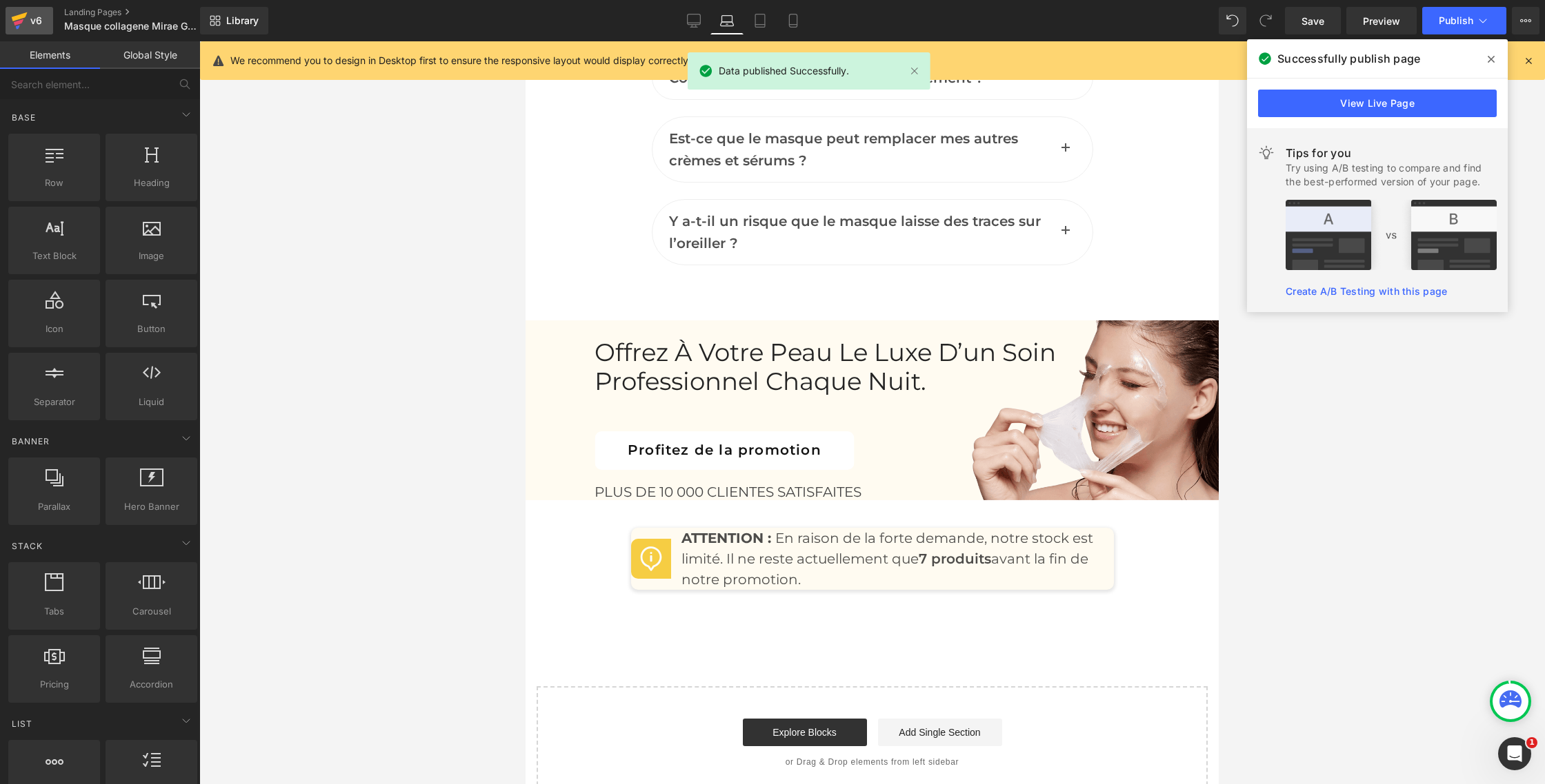
click at [17, 15] on icon at bounding box center [20, 17] width 16 height 9
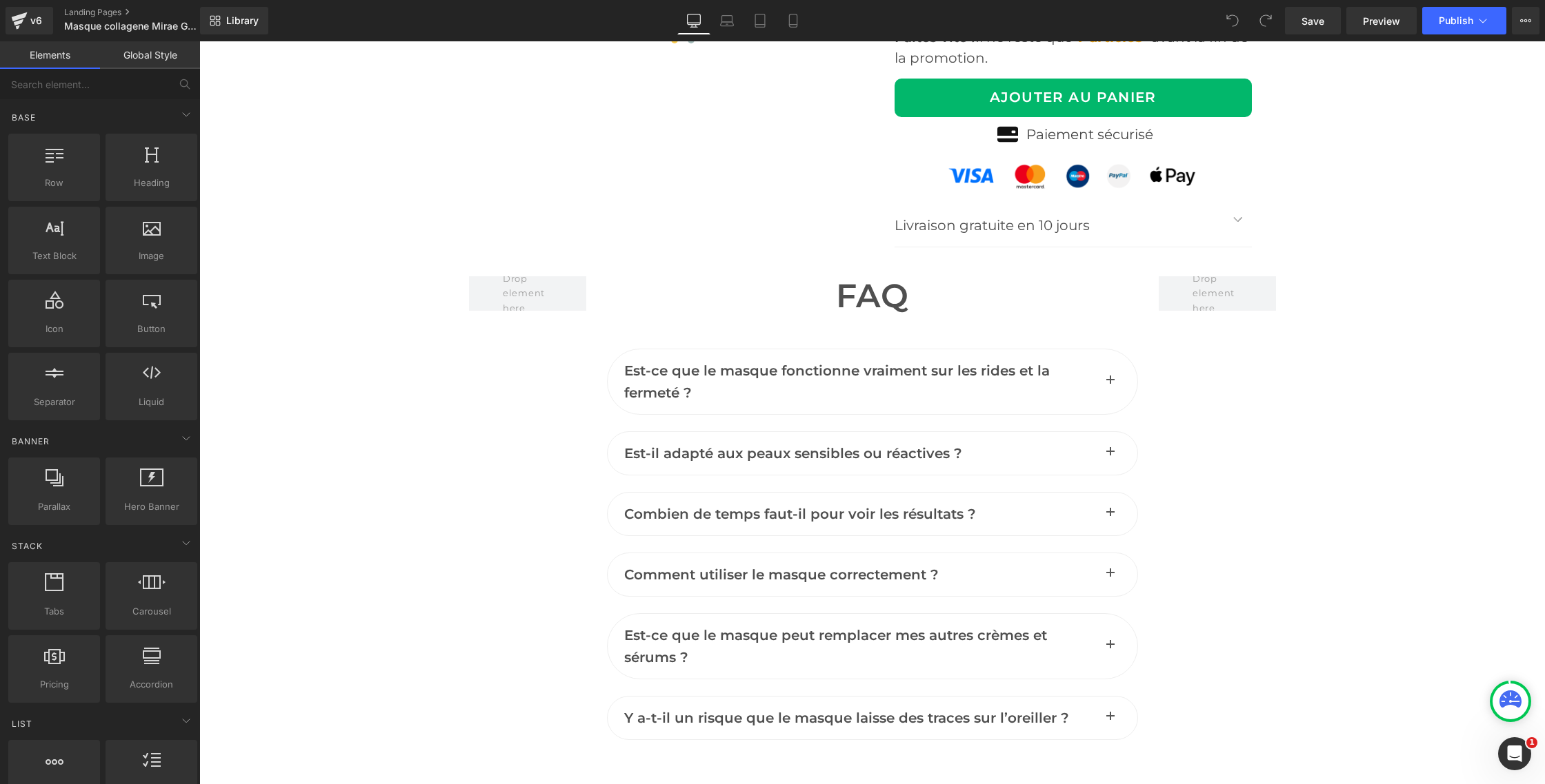
scroll to position [5678, 0]
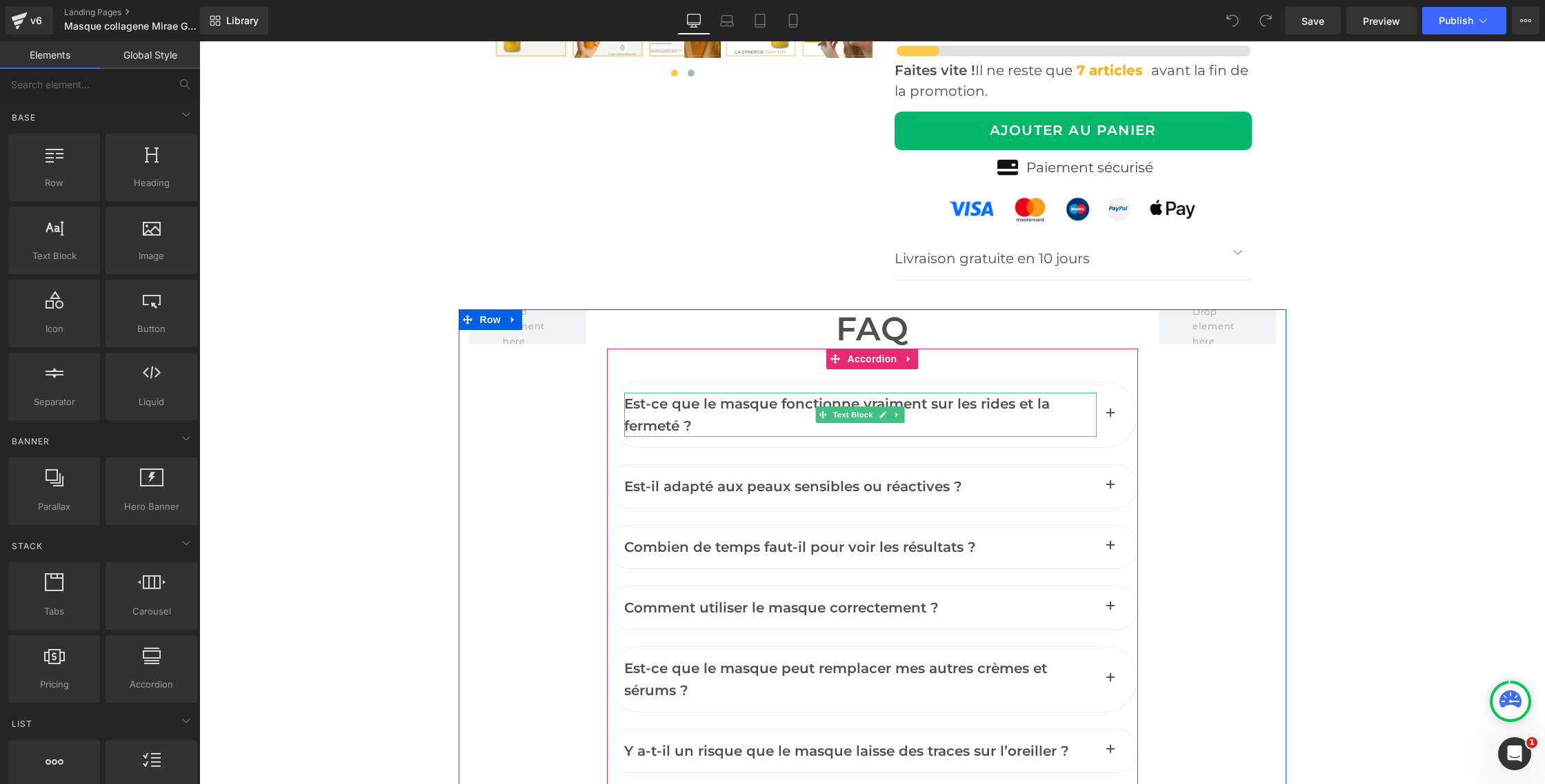
click at [678, 412] on span "Est-ce que le masque fonctionne vraiment sur les rides et la fermeté ?" at bounding box center [837, 415] width 426 height 39
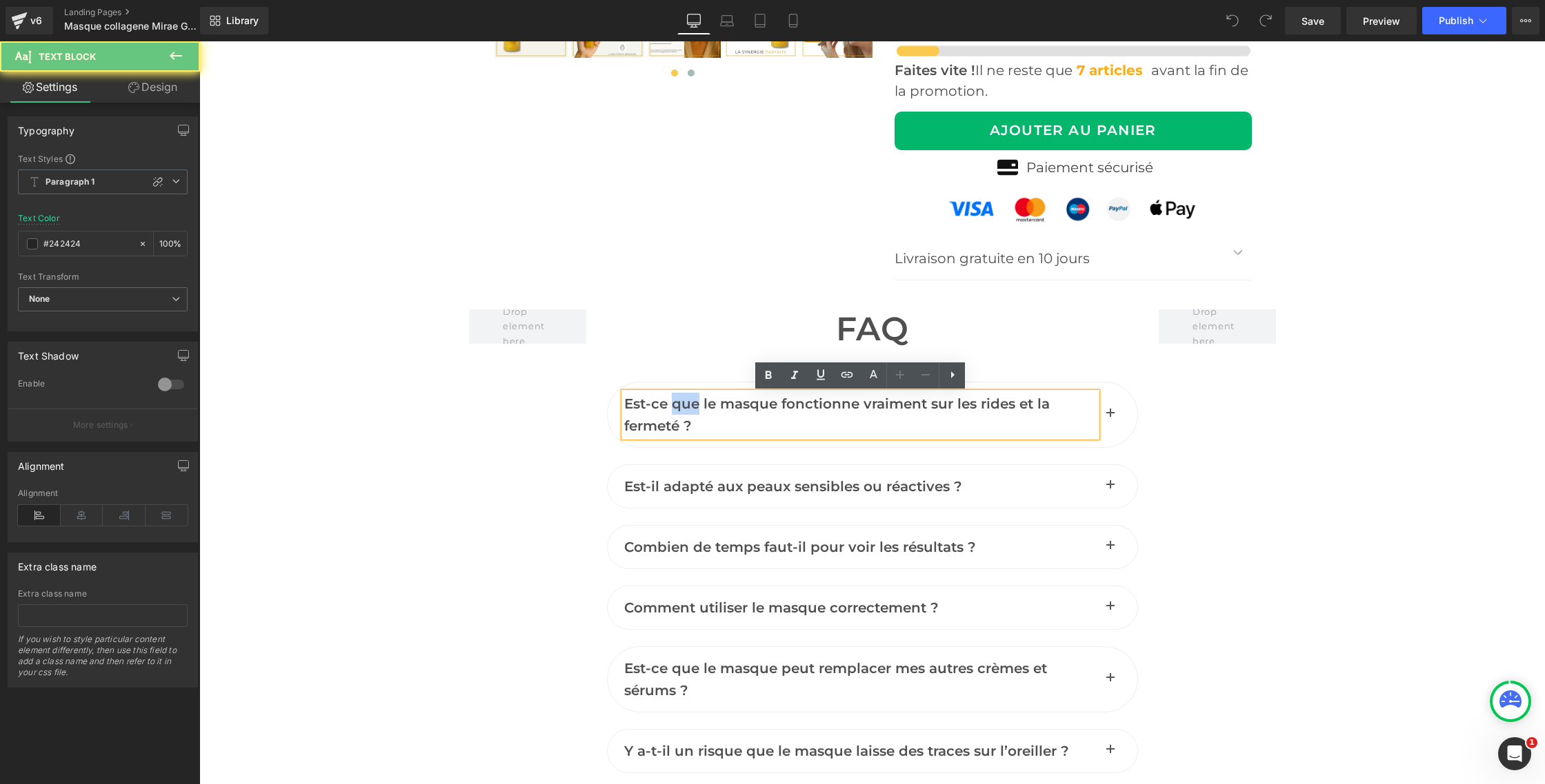
click at [678, 412] on span "Est-ce que le masque fonctionne vraiment sur les rides et la fermeté ?" at bounding box center [837, 415] width 426 height 39
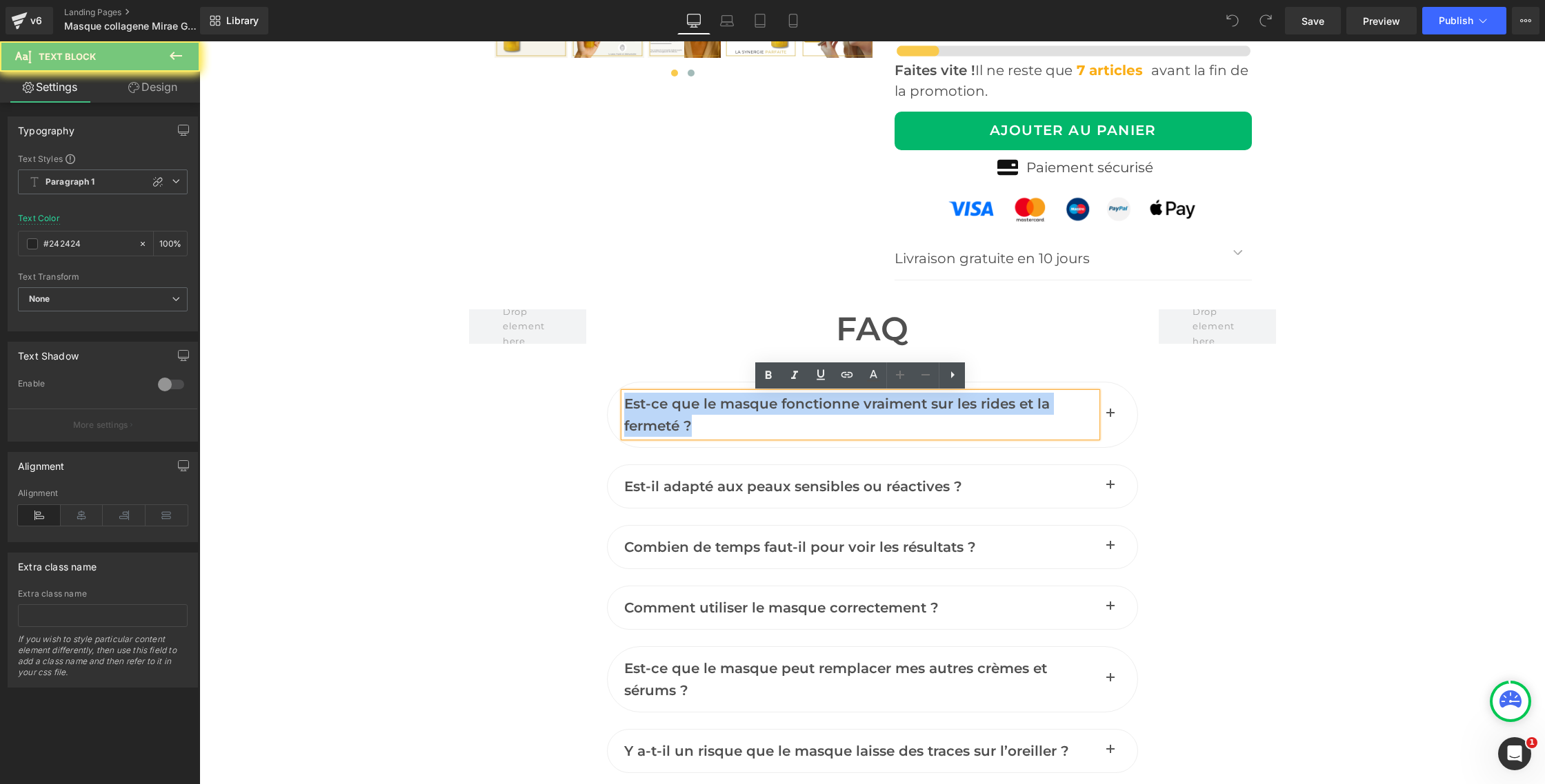
click at [678, 412] on span "Est-ce que le masque fonctionne vraiment sur les rides et la fermeté ?" at bounding box center [837, 415] width 426 height 39
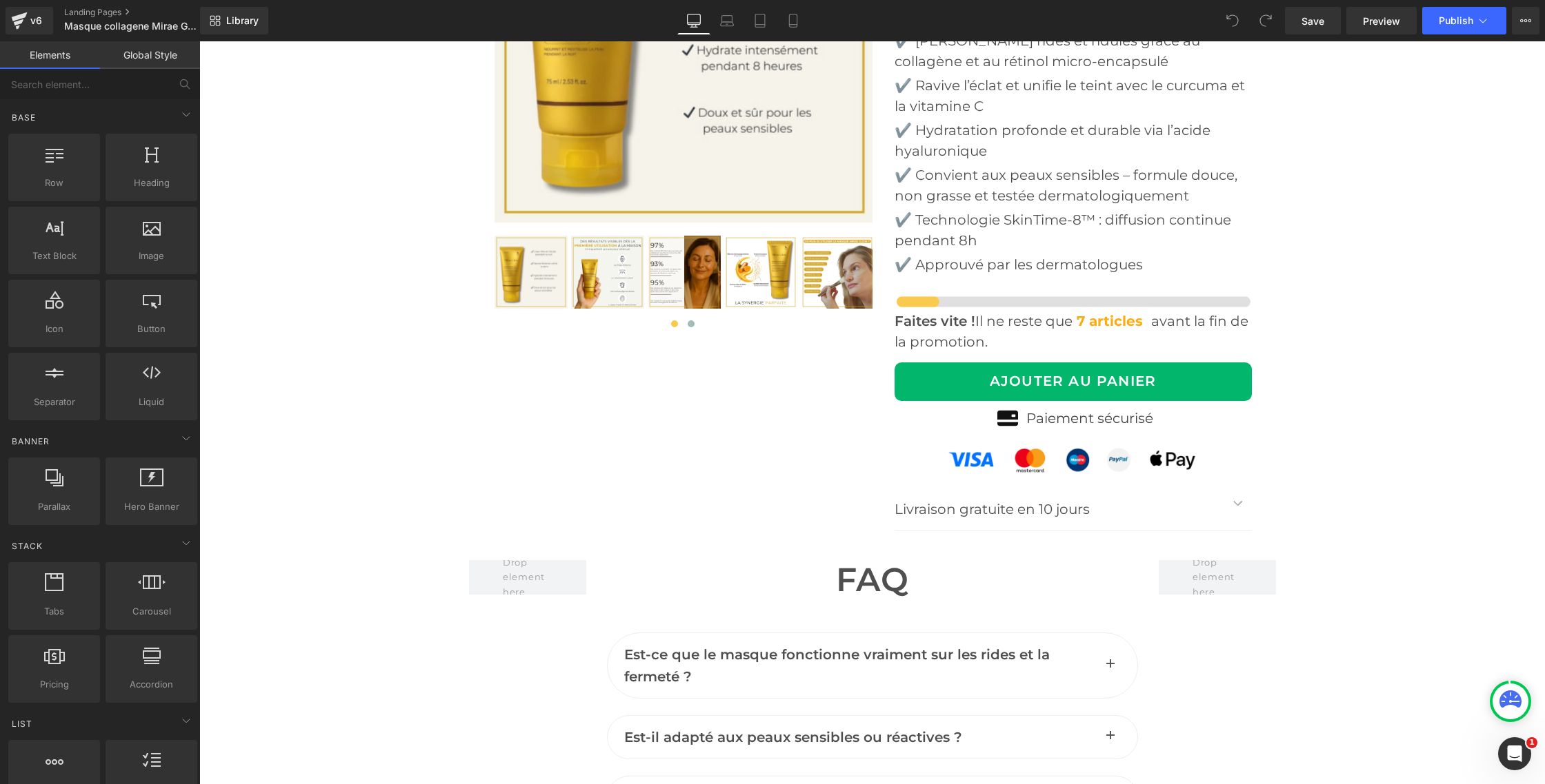
scroll to position [5411, 0]
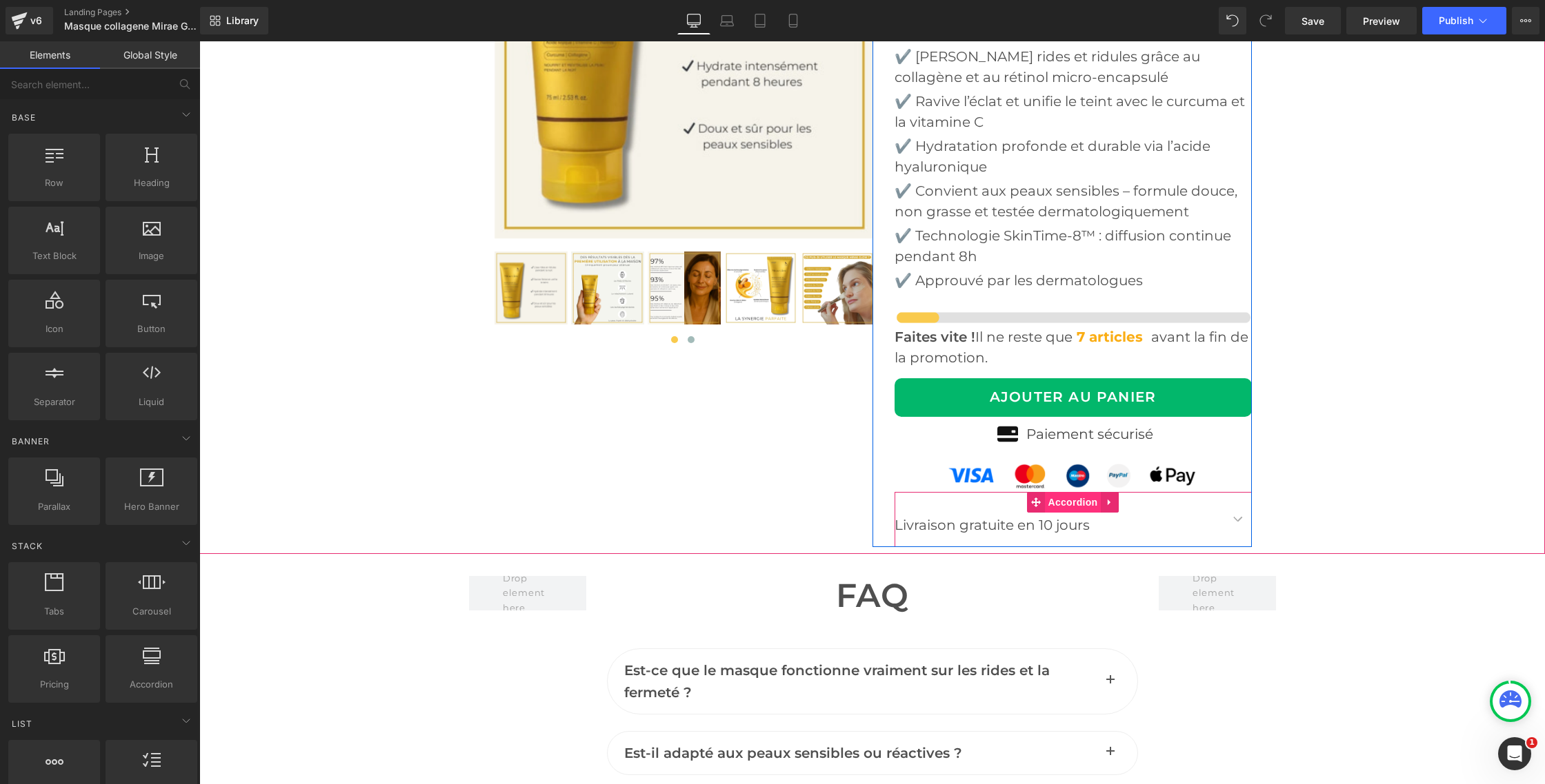
click at [1061, 506] on span "Accordion" at bounding box center [1073, 502] width 56 height 21
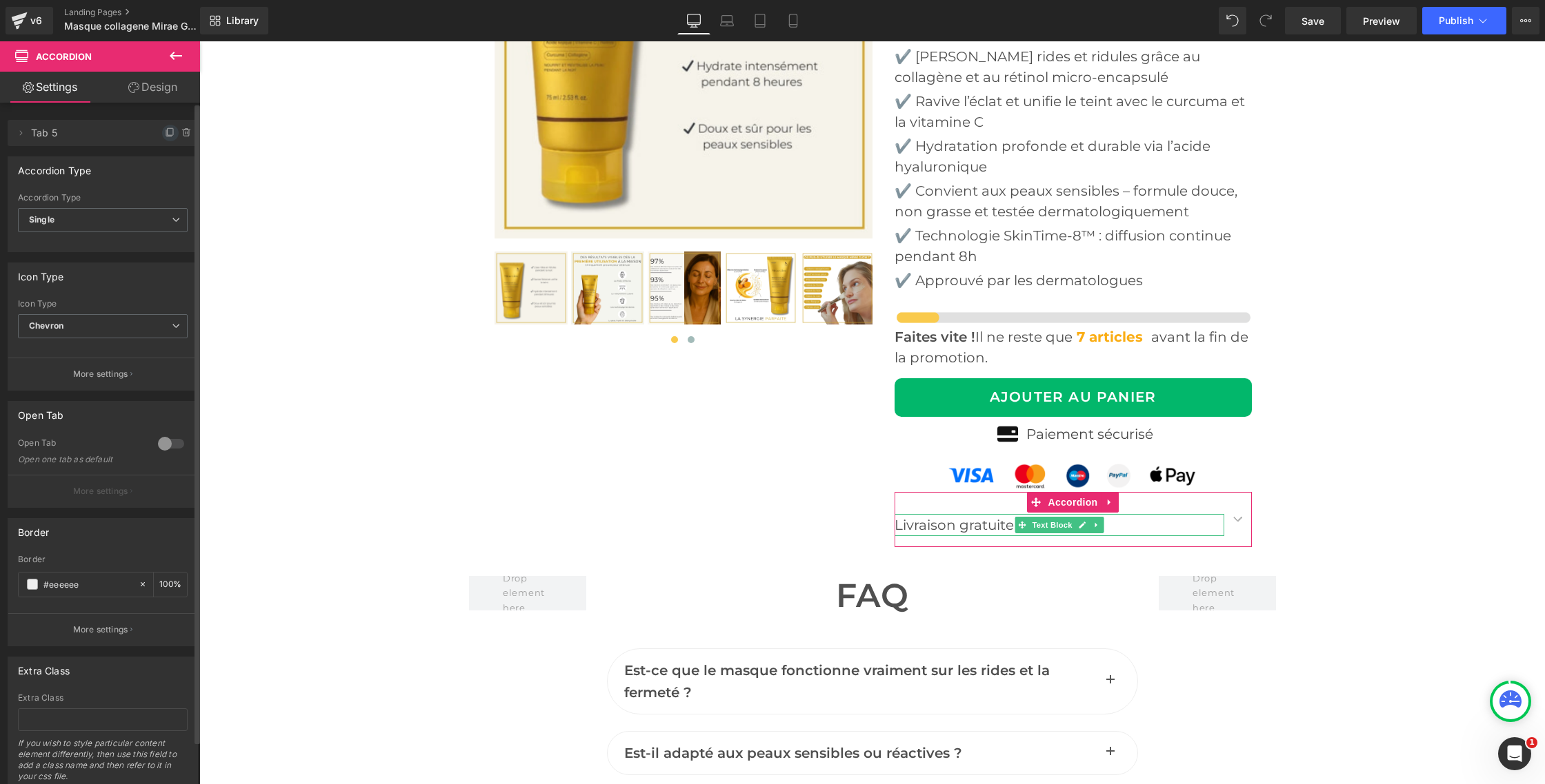
click at [165, 134] on icon at bounding box center [171, 133] width 11 height 11
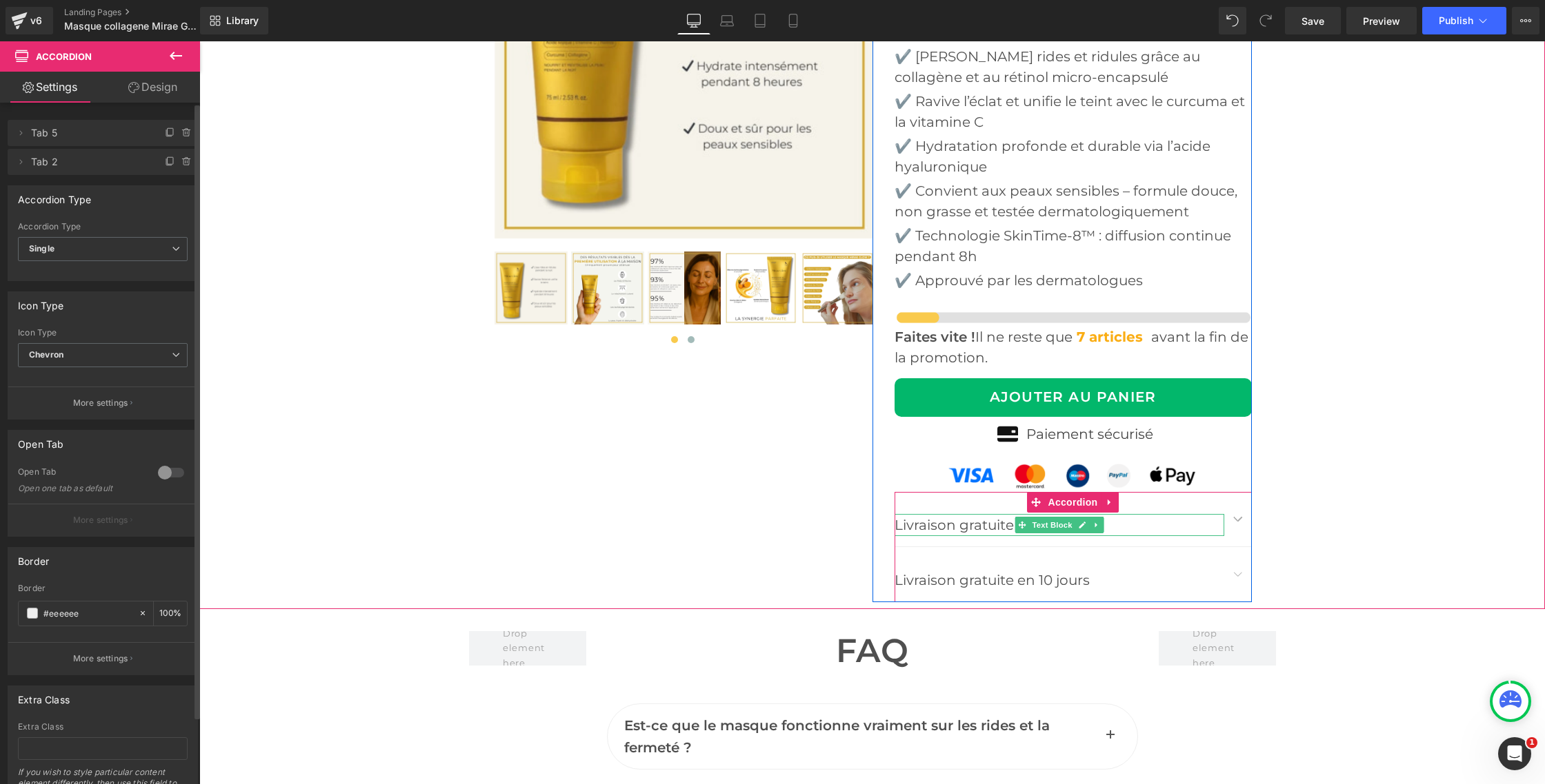
click at [969, 522] on span "Livraison gratuite en 10 jours" at bounding box center [992, 525] width 195 height 17
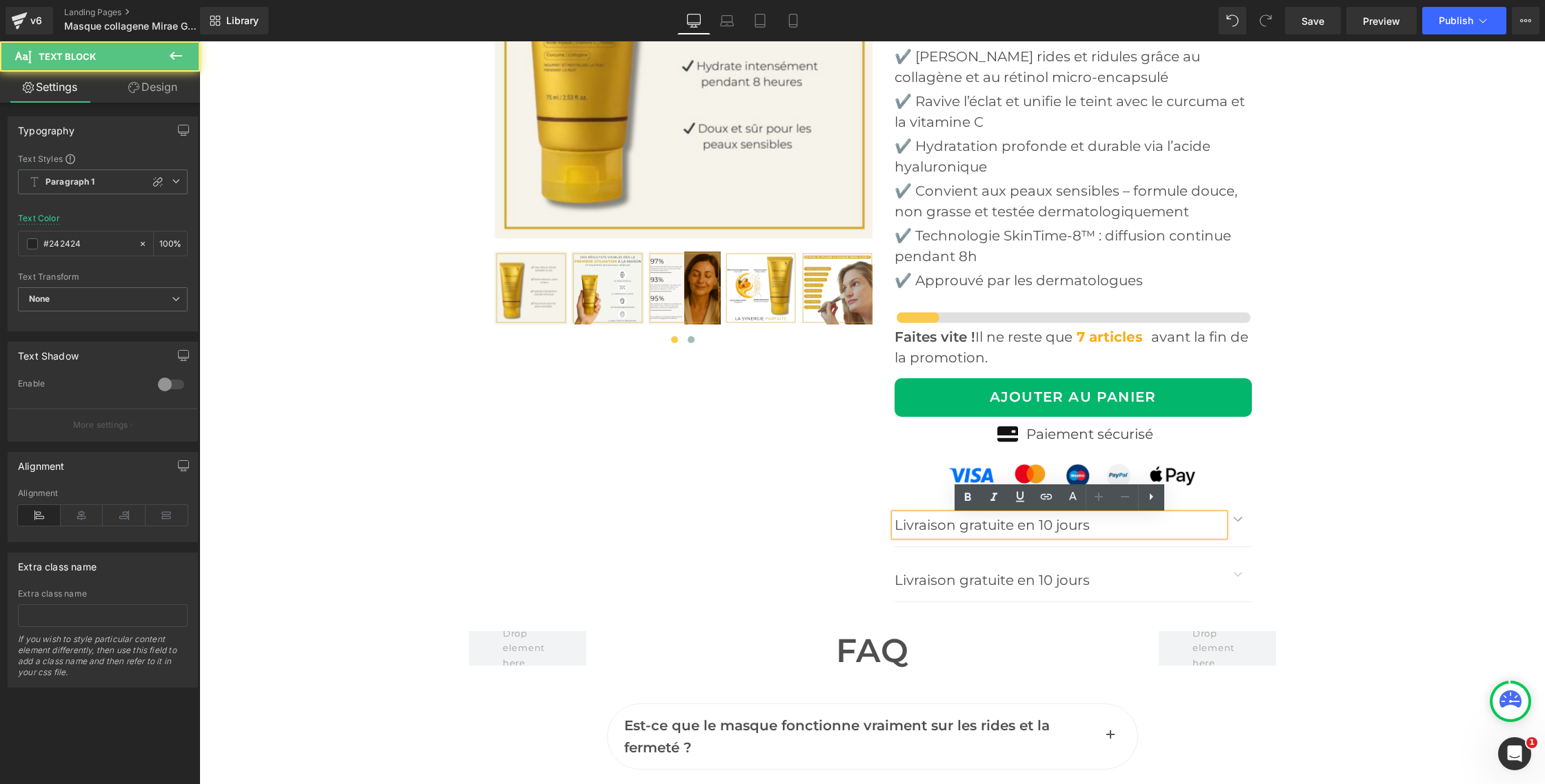
click at [937, 526] on span "Livraison gratuite en 10 jours" at bounding box center [992, 525] width 195 height 17
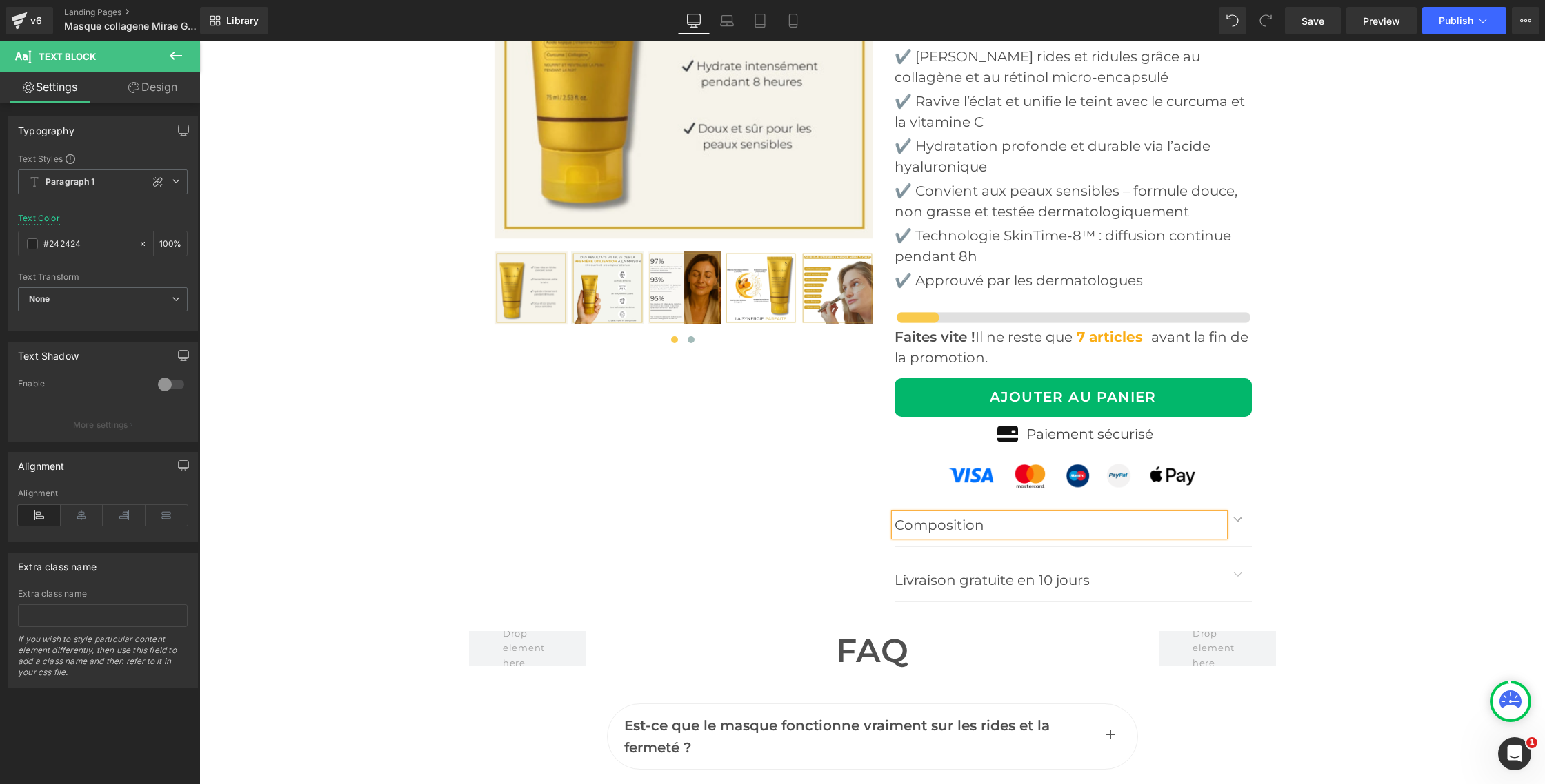
click at [738, 550] on div "‹ ›" at bounding box center [873, 221] width 827 height 775
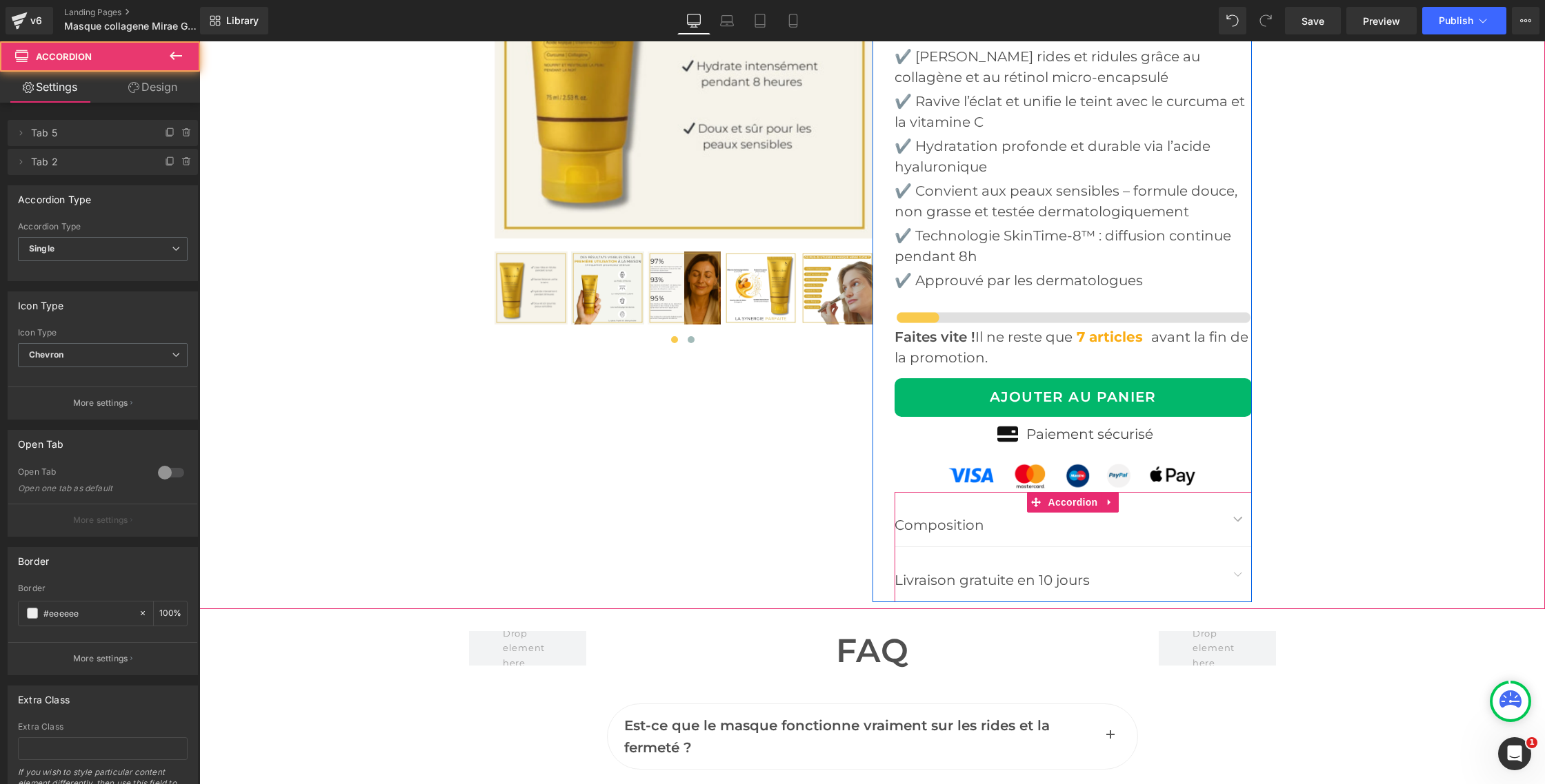
click at [1238, 522] on span "button" at bounding box center [1238, 522] width 0 height 0
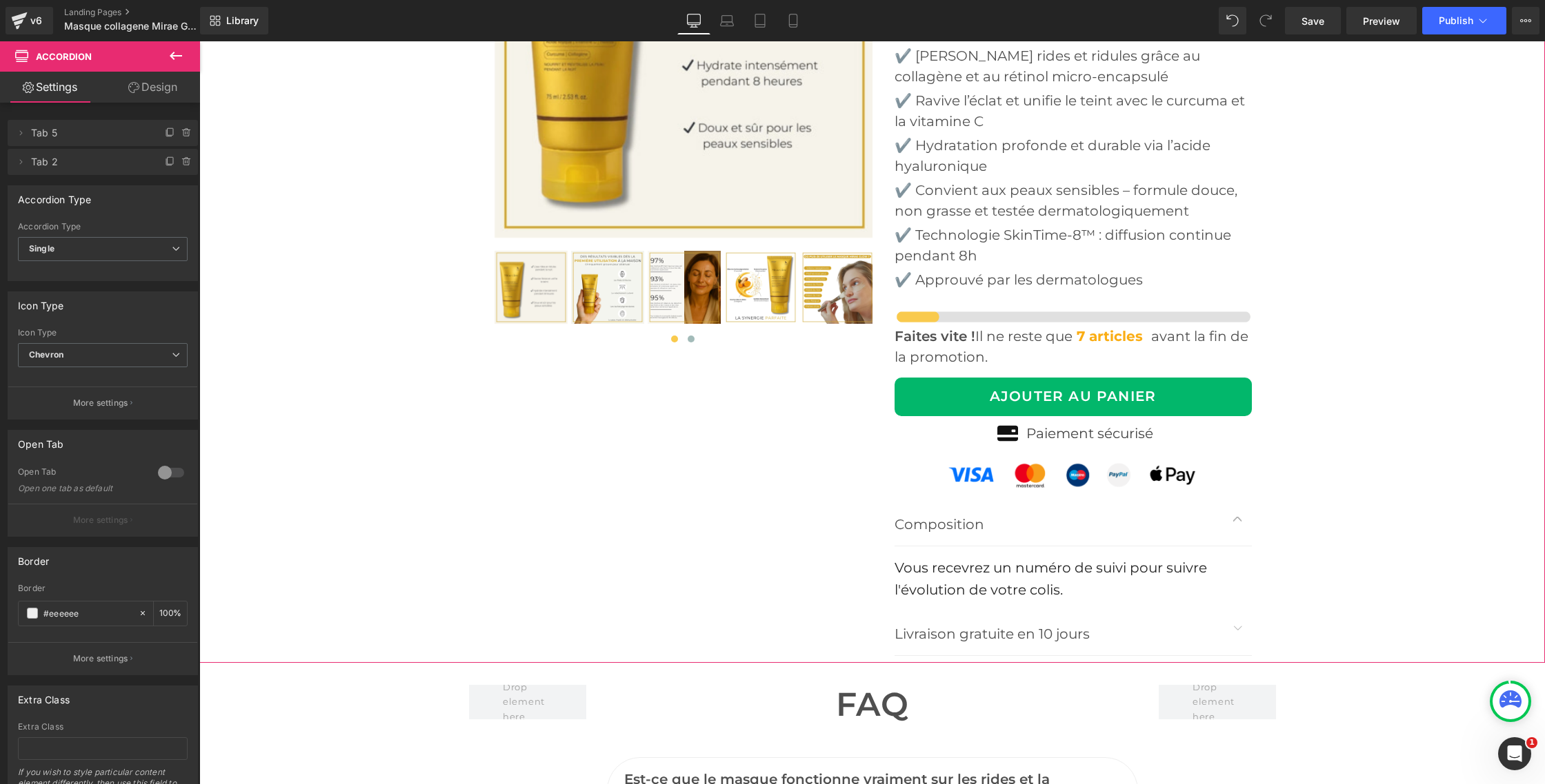
scroll to position [5412, 0]
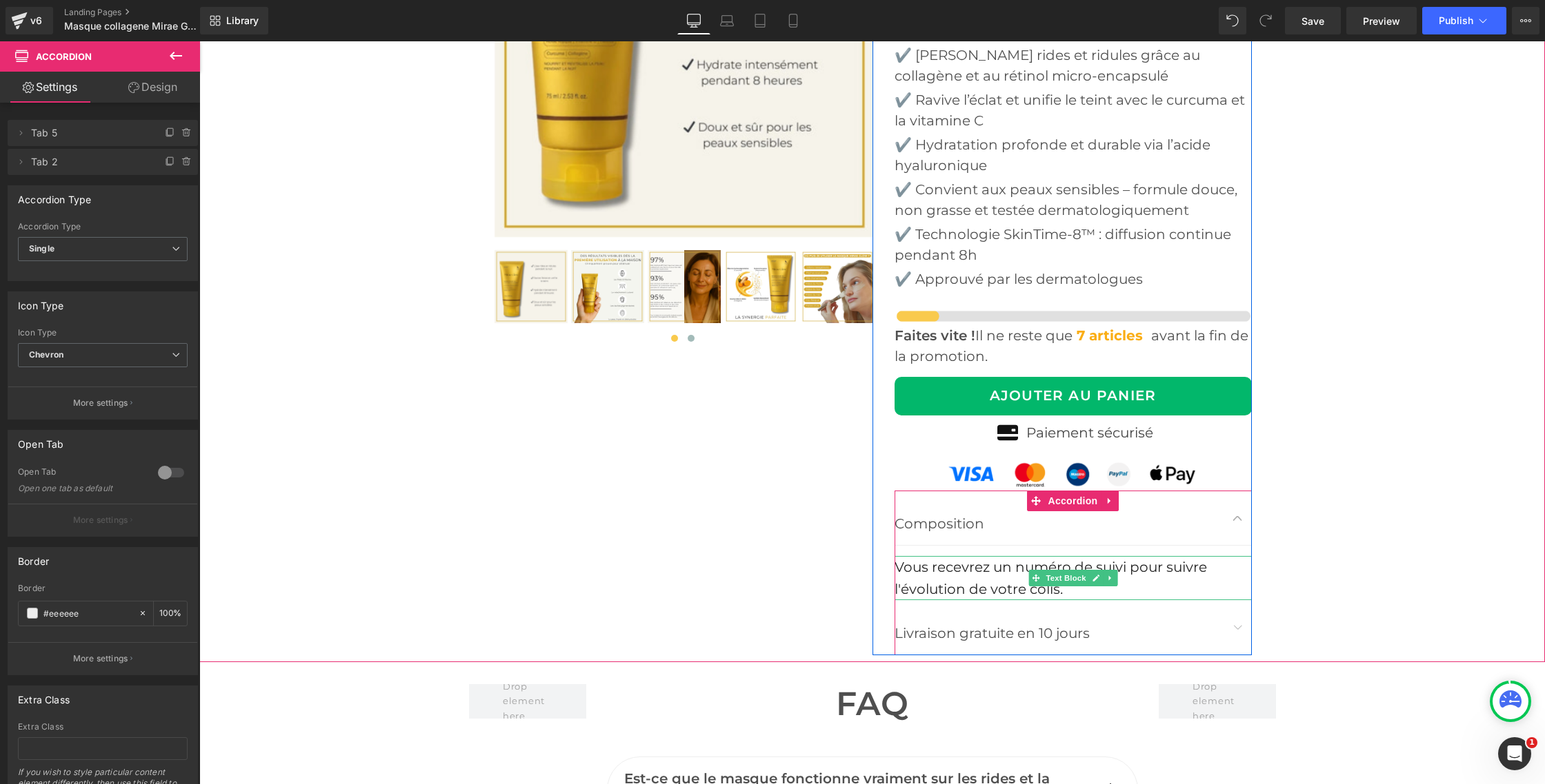
click at [998, 579] on div "Vous recevrez un numéro de suivi pour suivre l'évolution de votre colis." at bounding box center [1073, 578] width 357 height 44
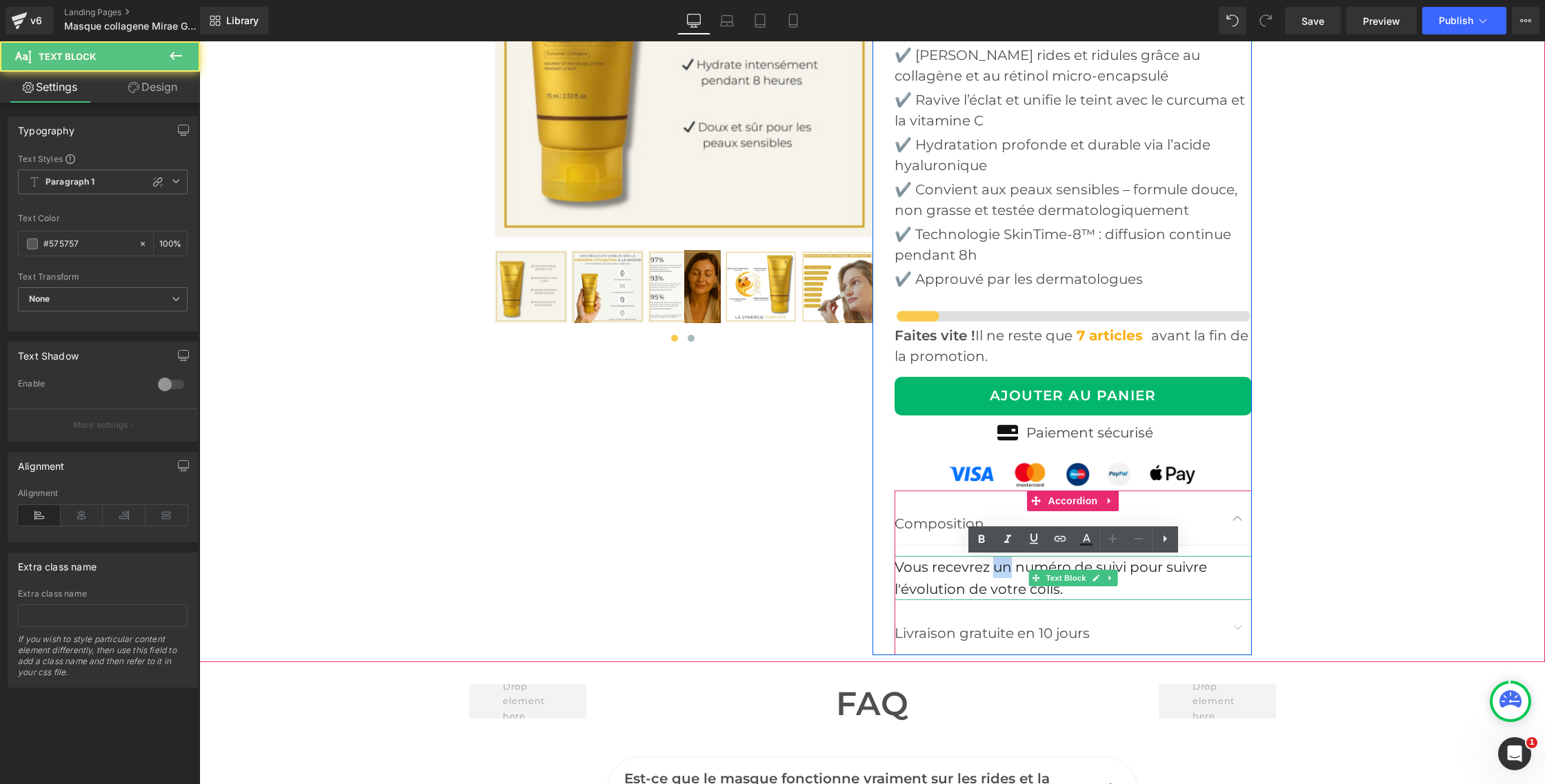
click at [998, 579] on div "Vous recevrez un numéro de suivi pour suivre l'évolution de votre colis." at bounding box center [1073, 578] width 357 height 44
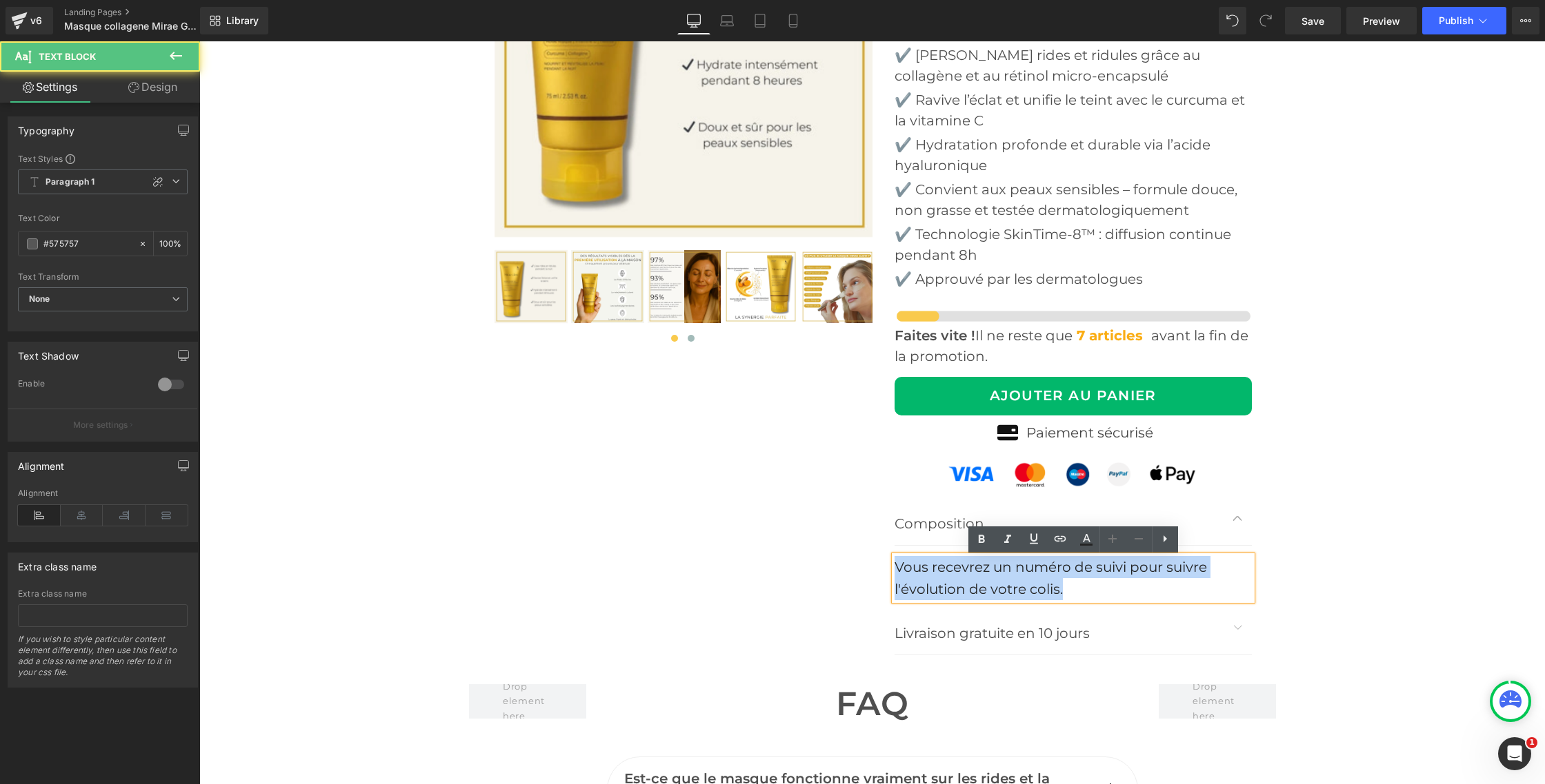
click at [998, 579] on div "Vous recevrez un numéro de suivi pour suivre l'évolution de votre colis." at bounding box center [1073, 578] width 357 height 44
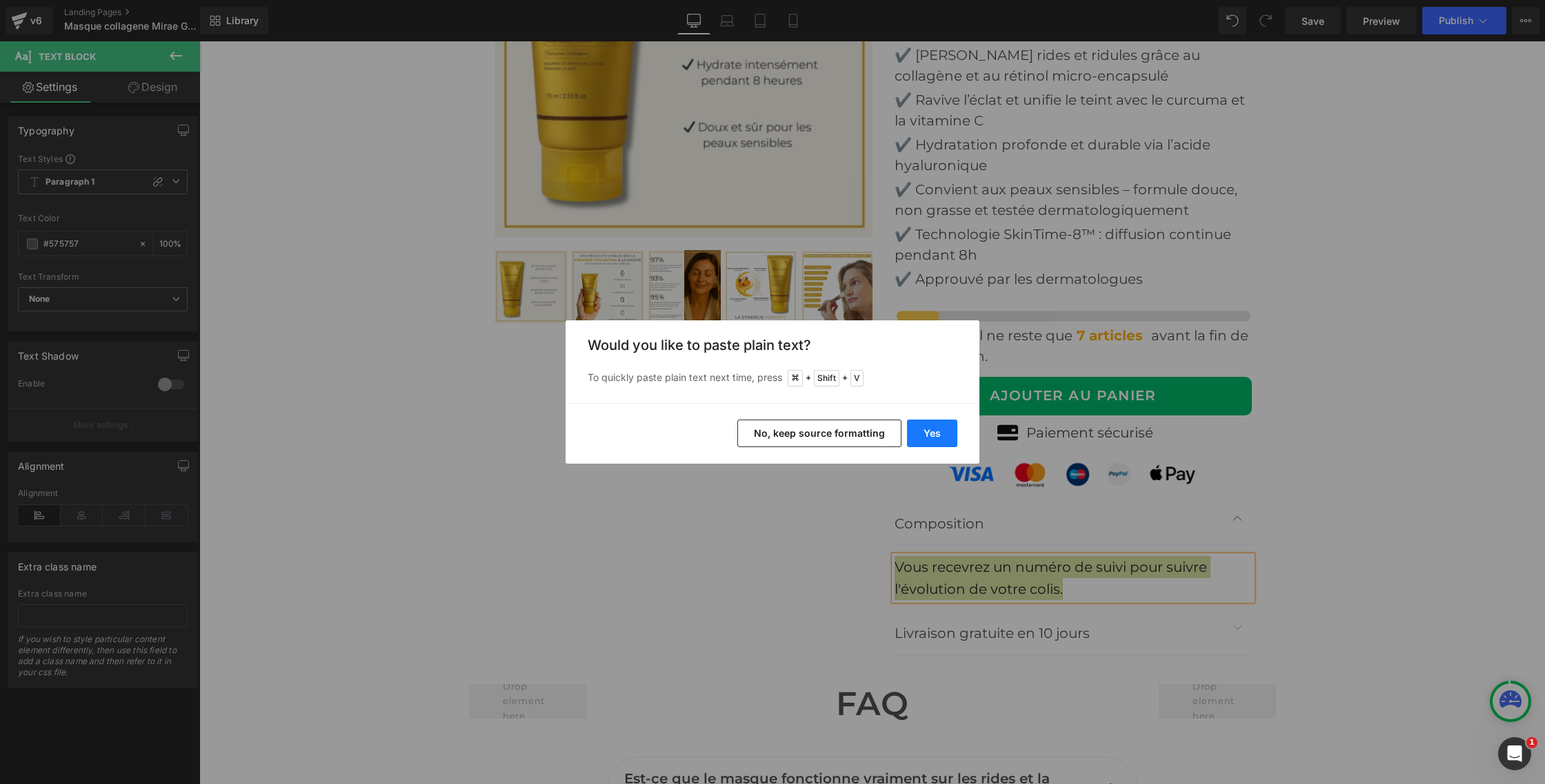
drag, startPoint x: 911, startPoint y: 428, endPoint x: 712, endPoint y: 386, distance: 203.4
click at [911, 428] on button "Yes" at bounding box center [931, 433] width 50 height 28
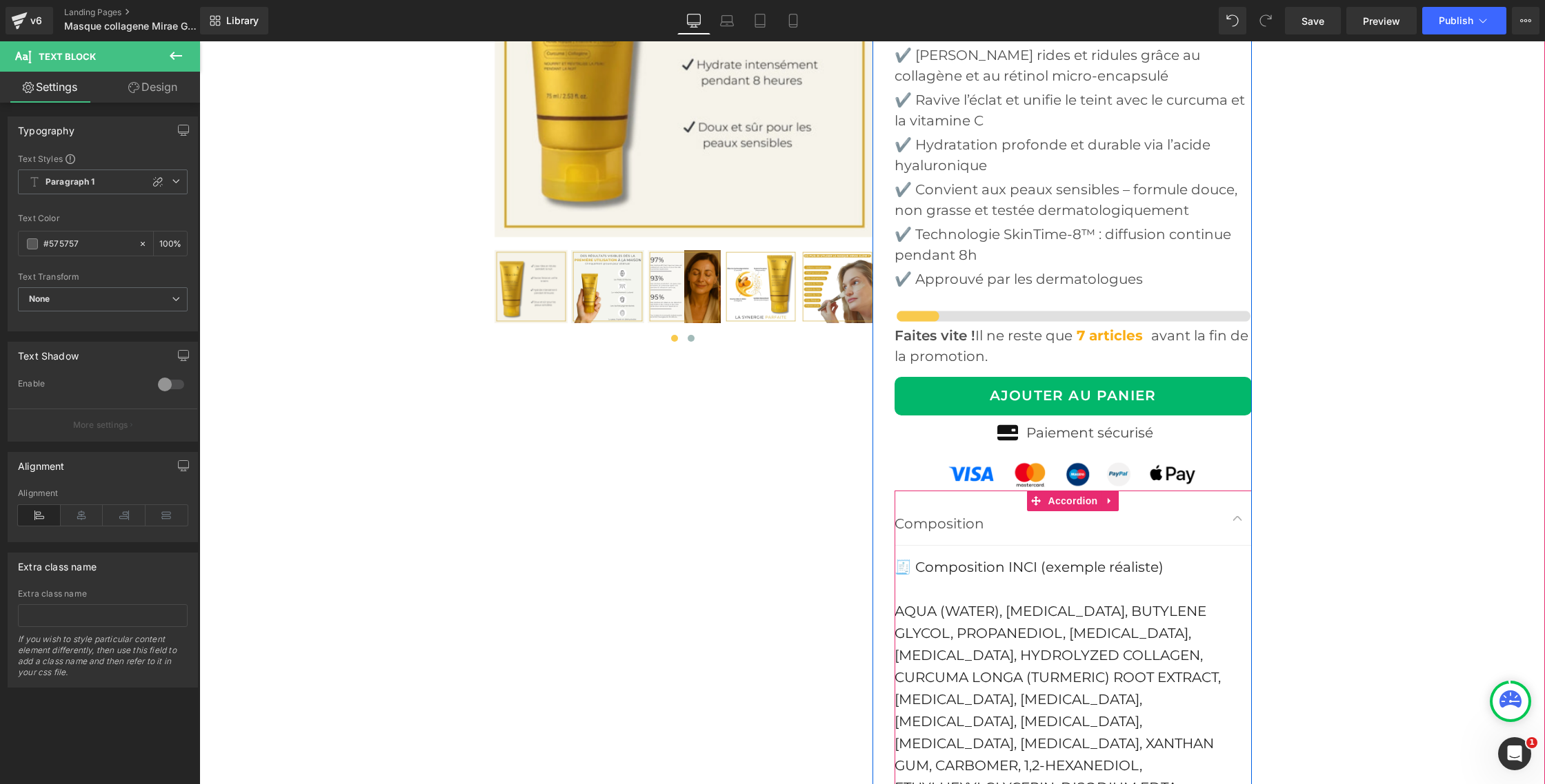
scroll to position [5411, 0]
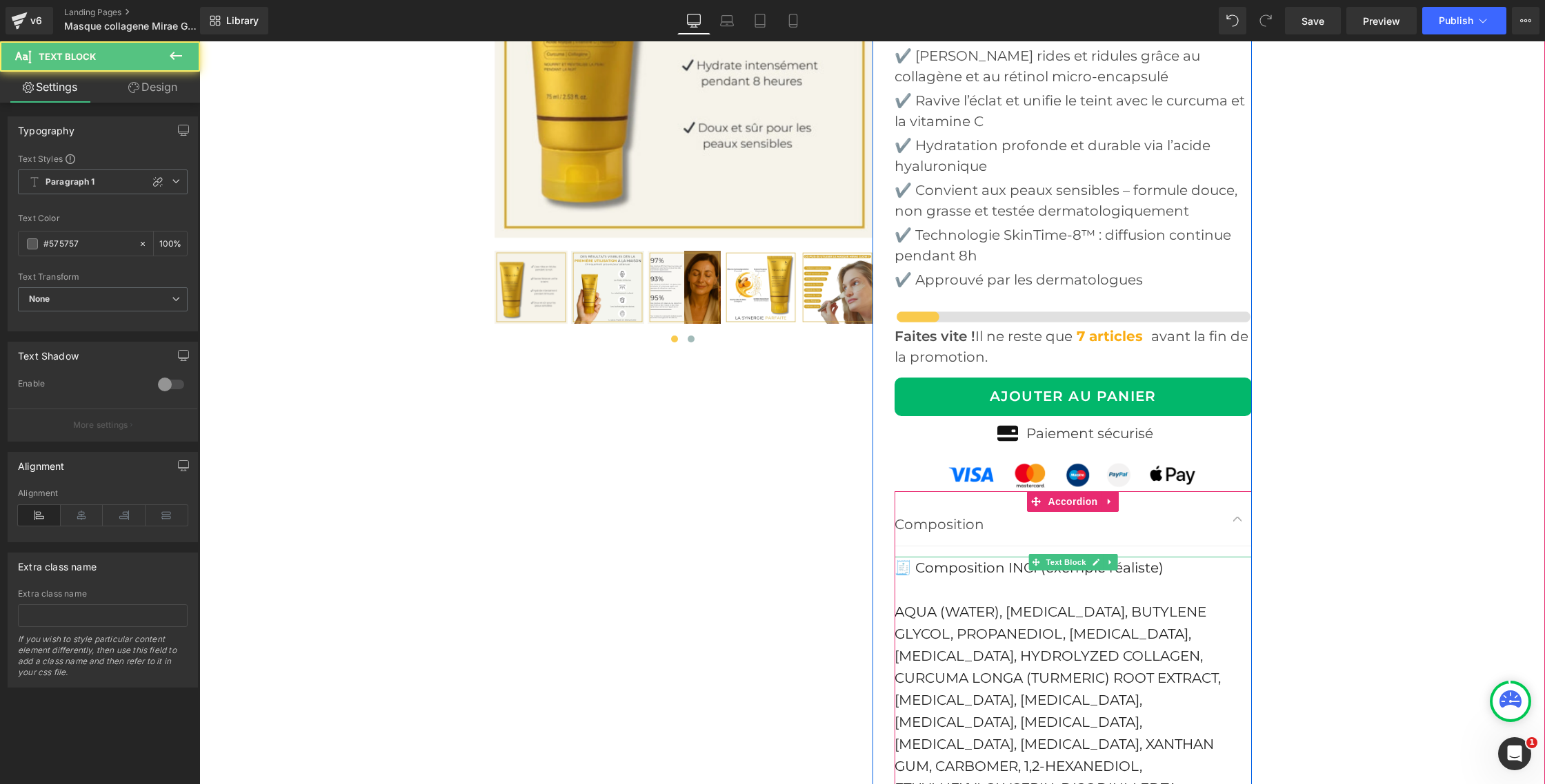
click at [1035, 590] on div at bounding box center [1073, 590] width 357 height 22
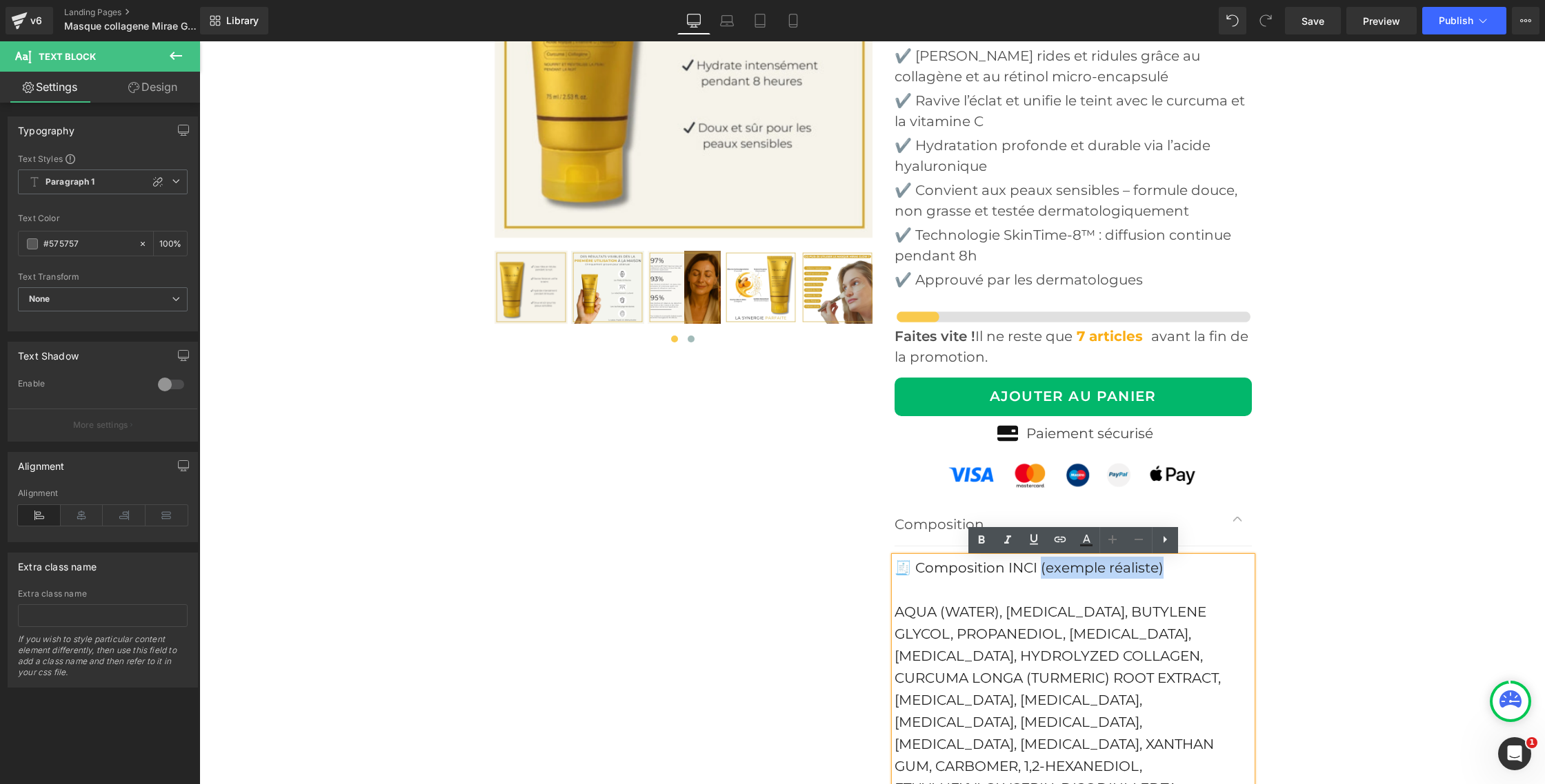
drag, startPoint x: 1037, startPoint y: 571, endPoint x: 1168, endPoint y: 568, distance: 131.0
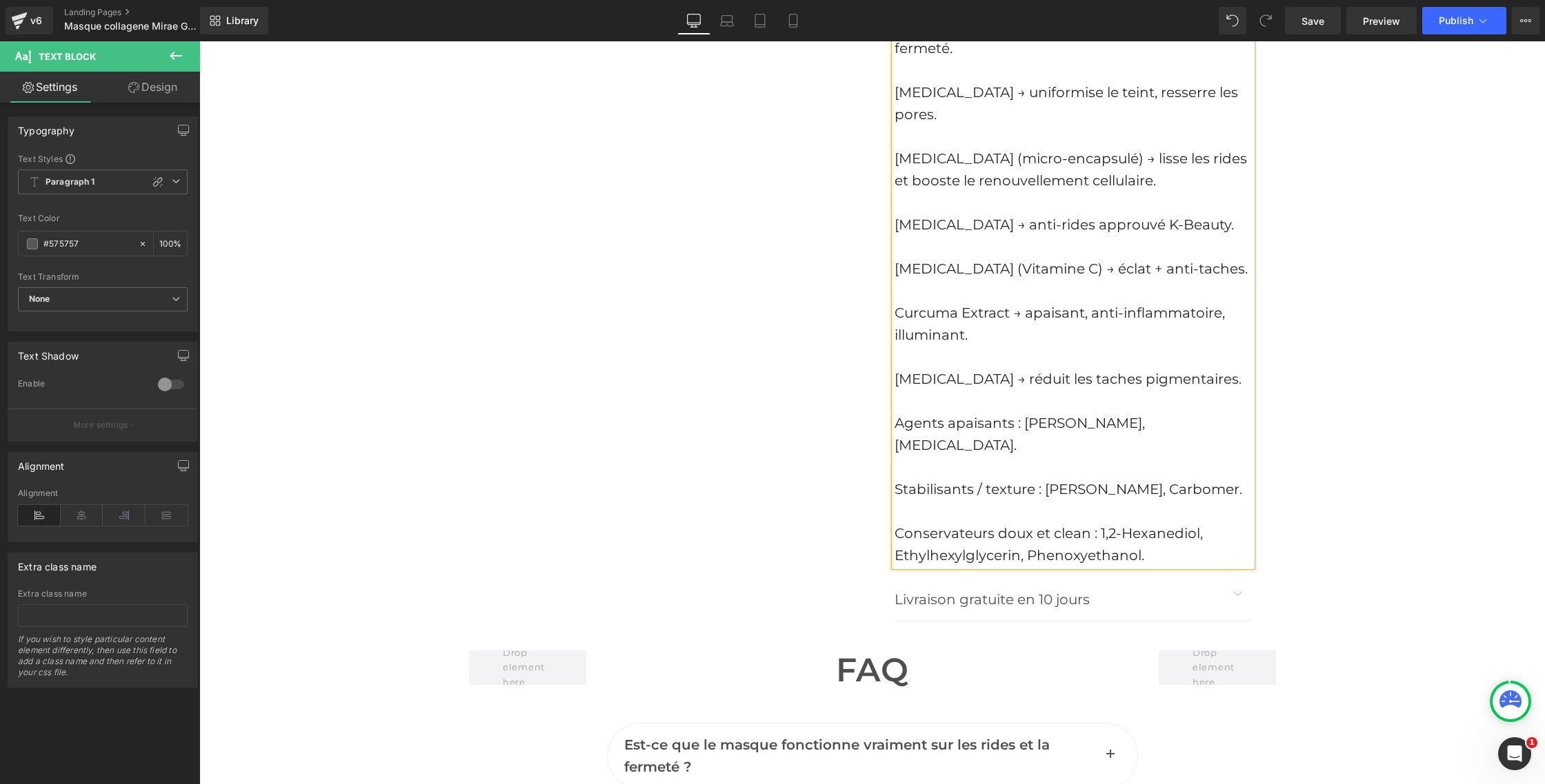
scroll to position [6465, 0]
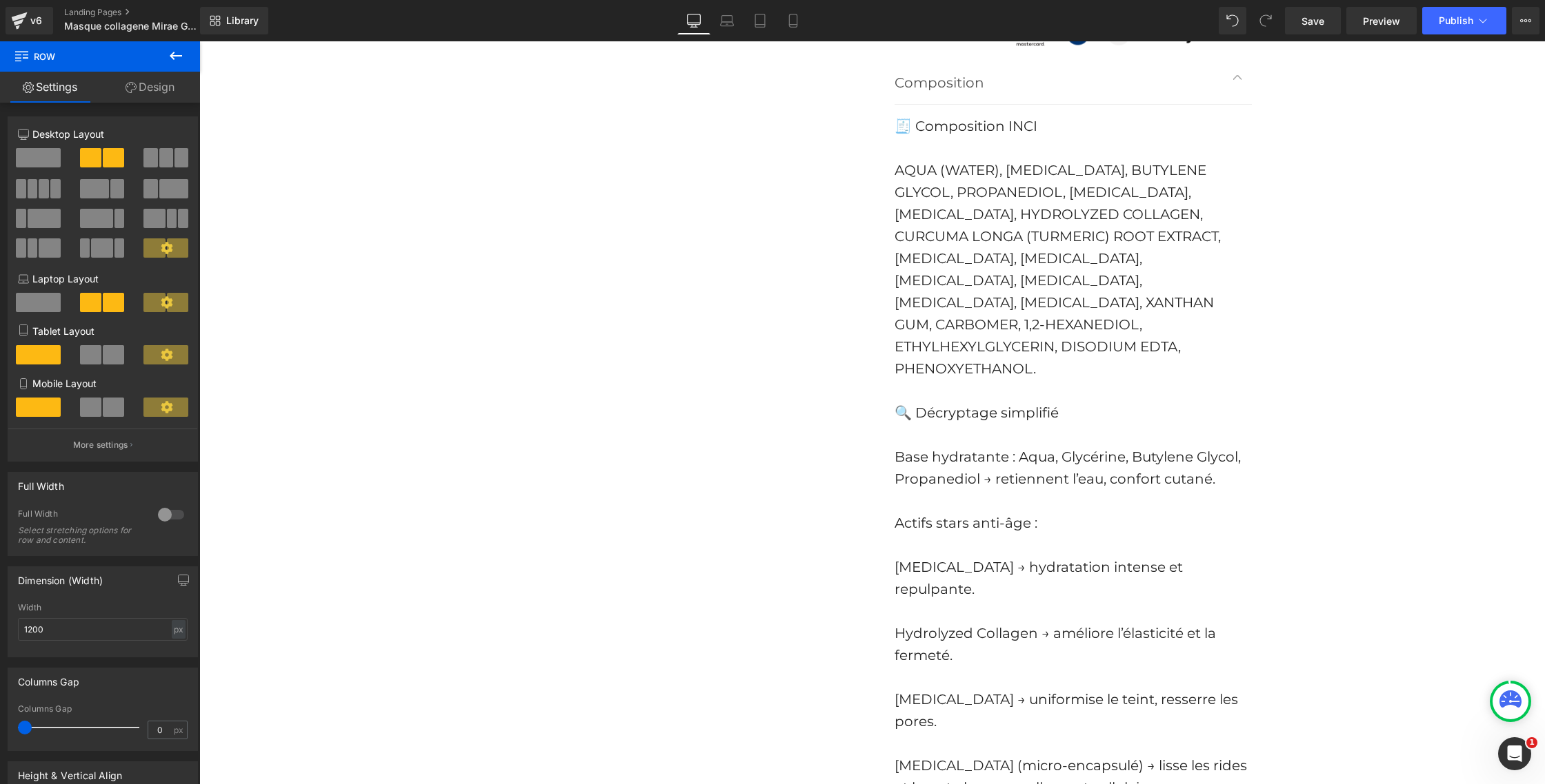
scroll to position [5820, 0]
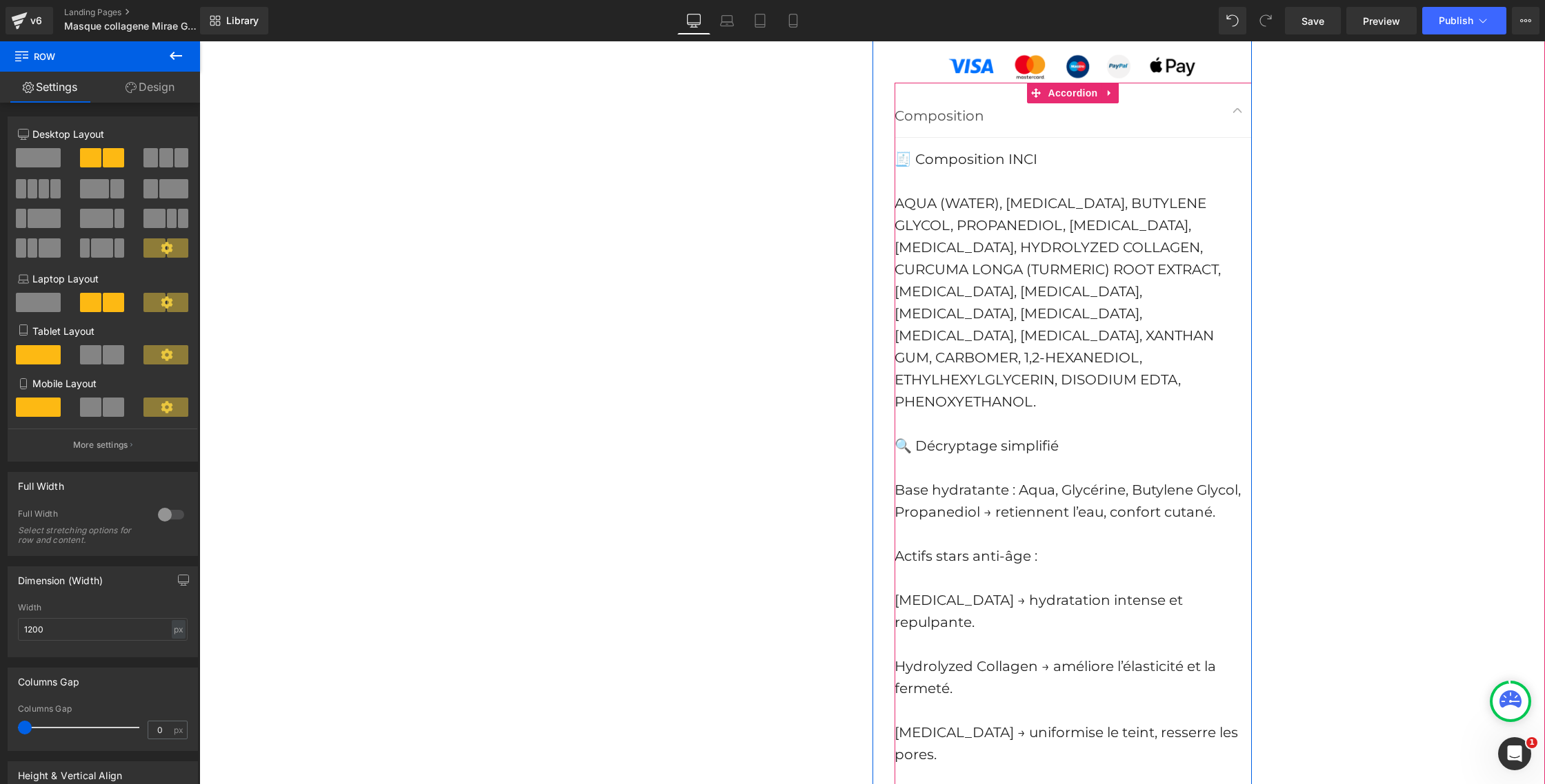
click at [954, 125] on div "Composition Text Block" at bounding box center [1059, 116] width 329 height 22
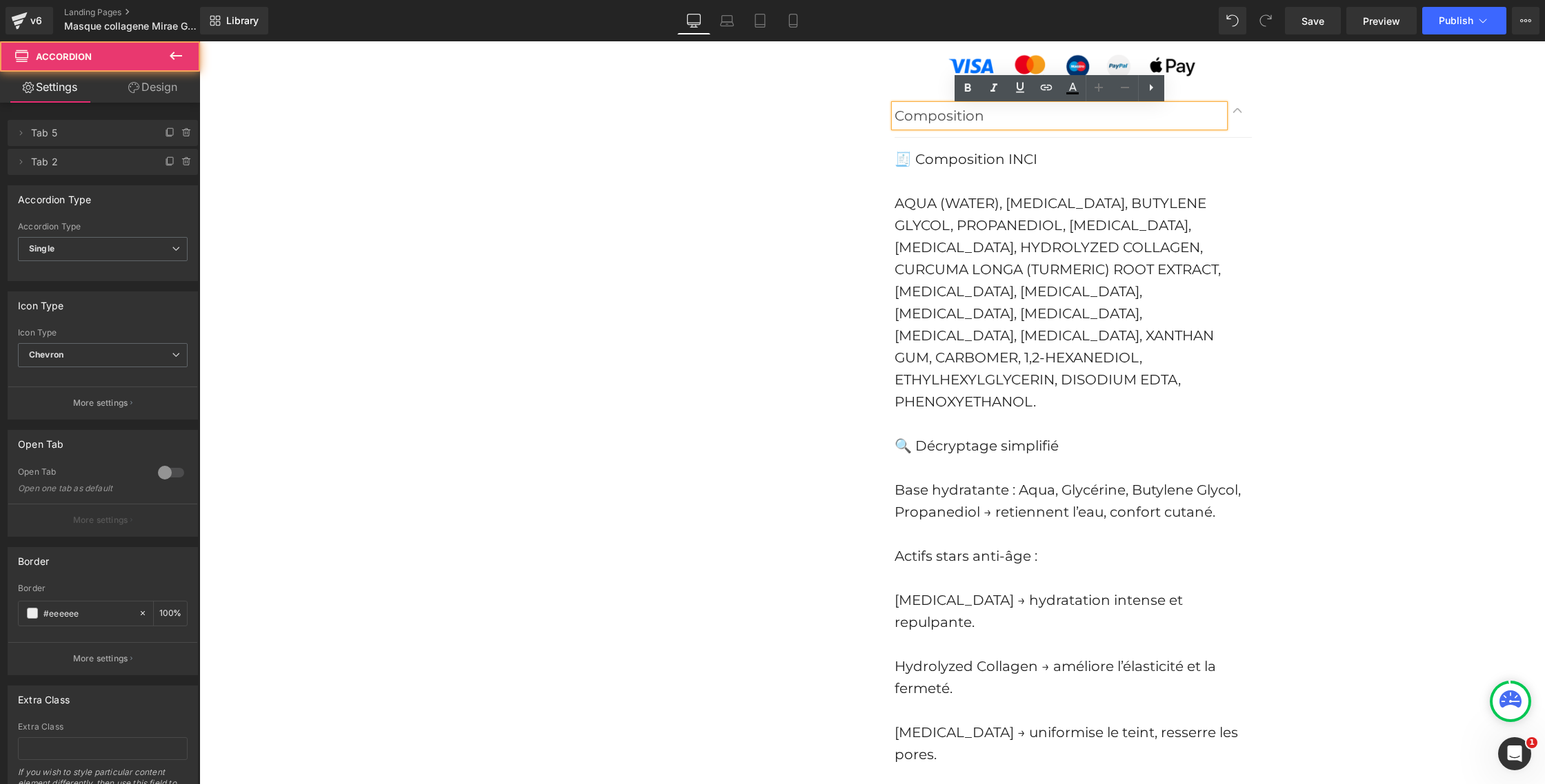
click at [1238, 114] on button "button" at bounding box center [1238, 110] width 28 height 55
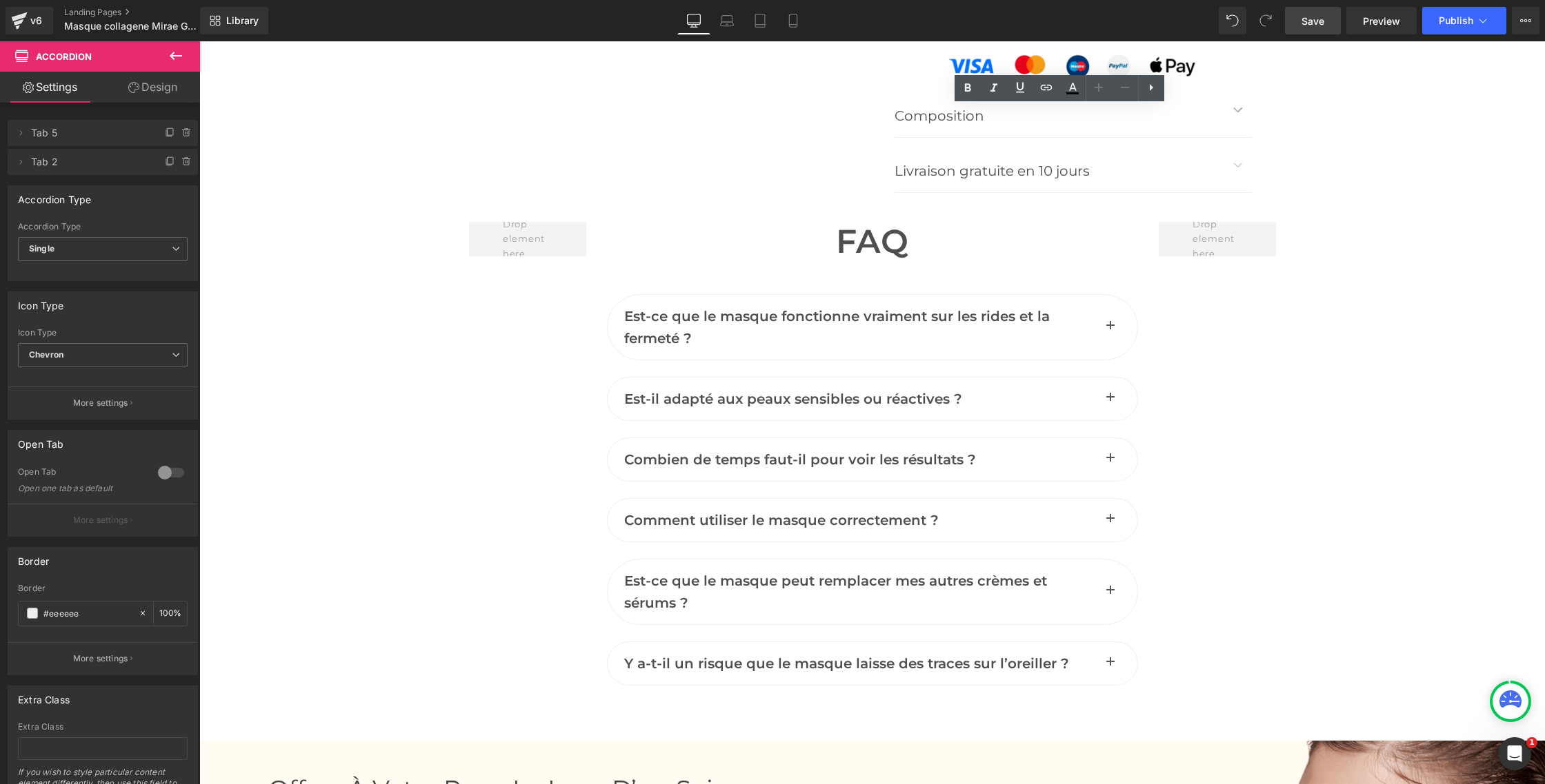
click at [1306, 13] on span "Save" at bounding box center [1312, 21] width 23 height 14
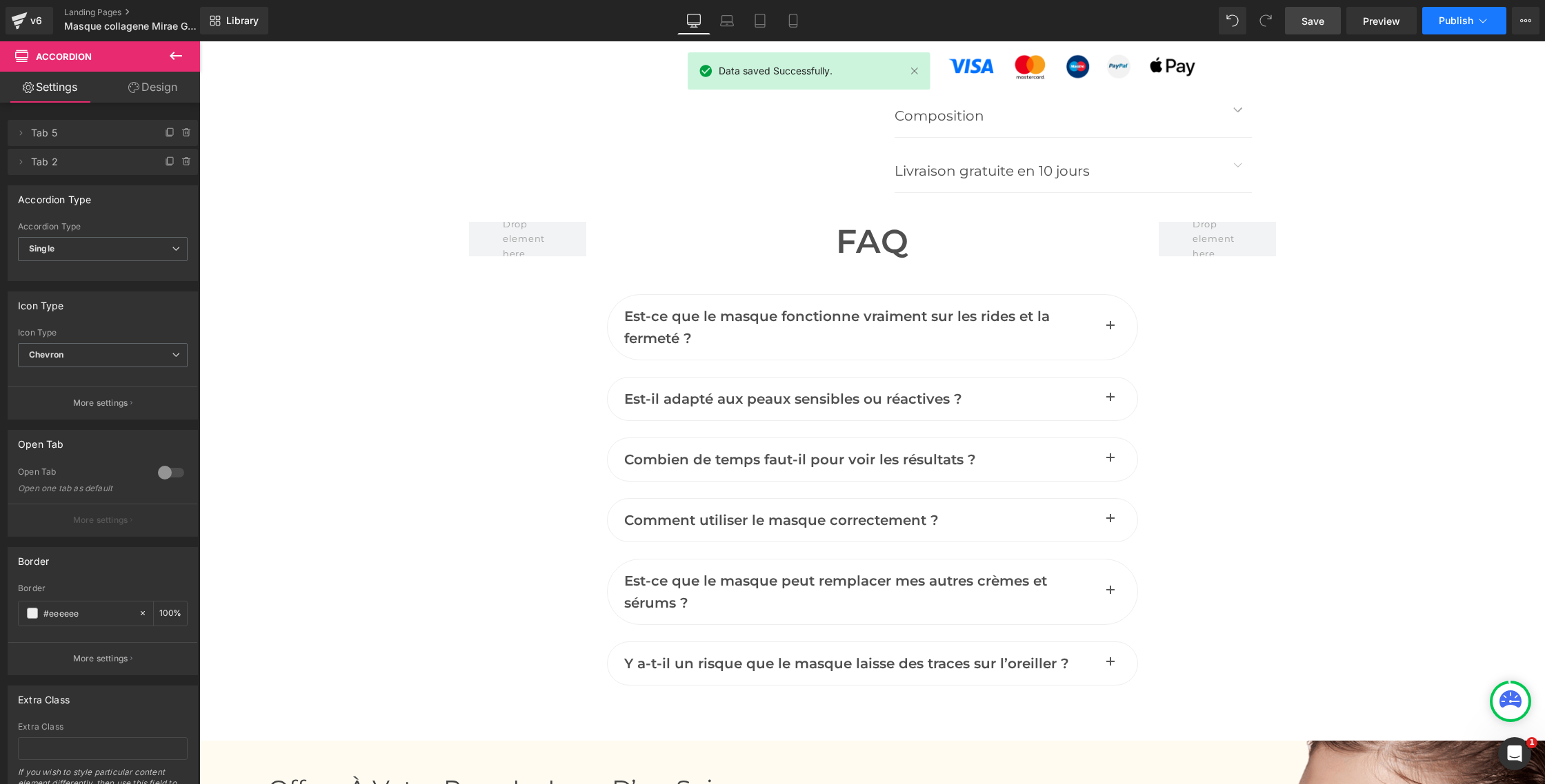
click at [1447, 27] on button "Publish" at bounding box center [1464, 21] width 84 height 28
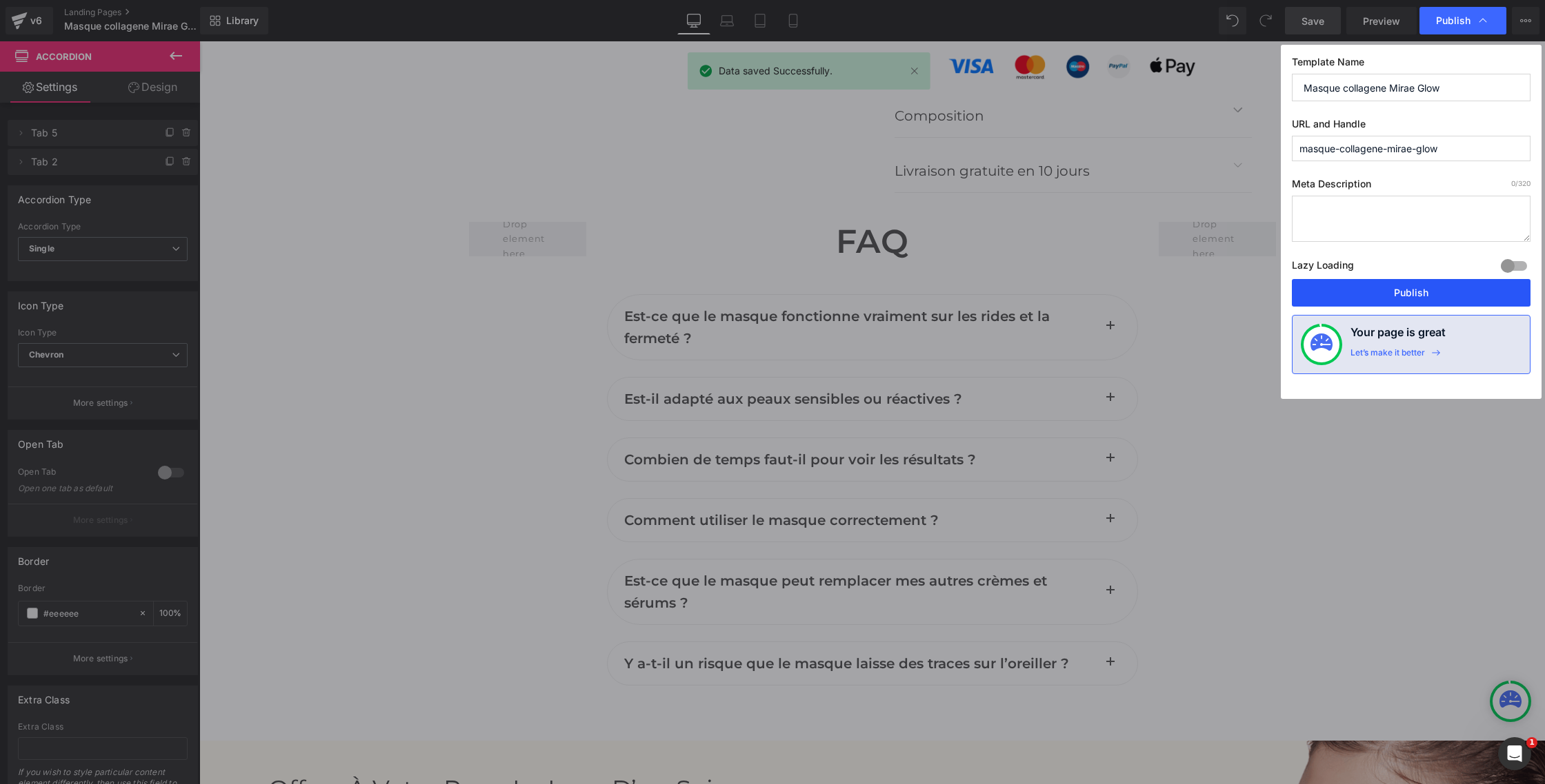
click at [1366, 291] on button "Publish" at bounding box center [1411, 293] width 239 height 28
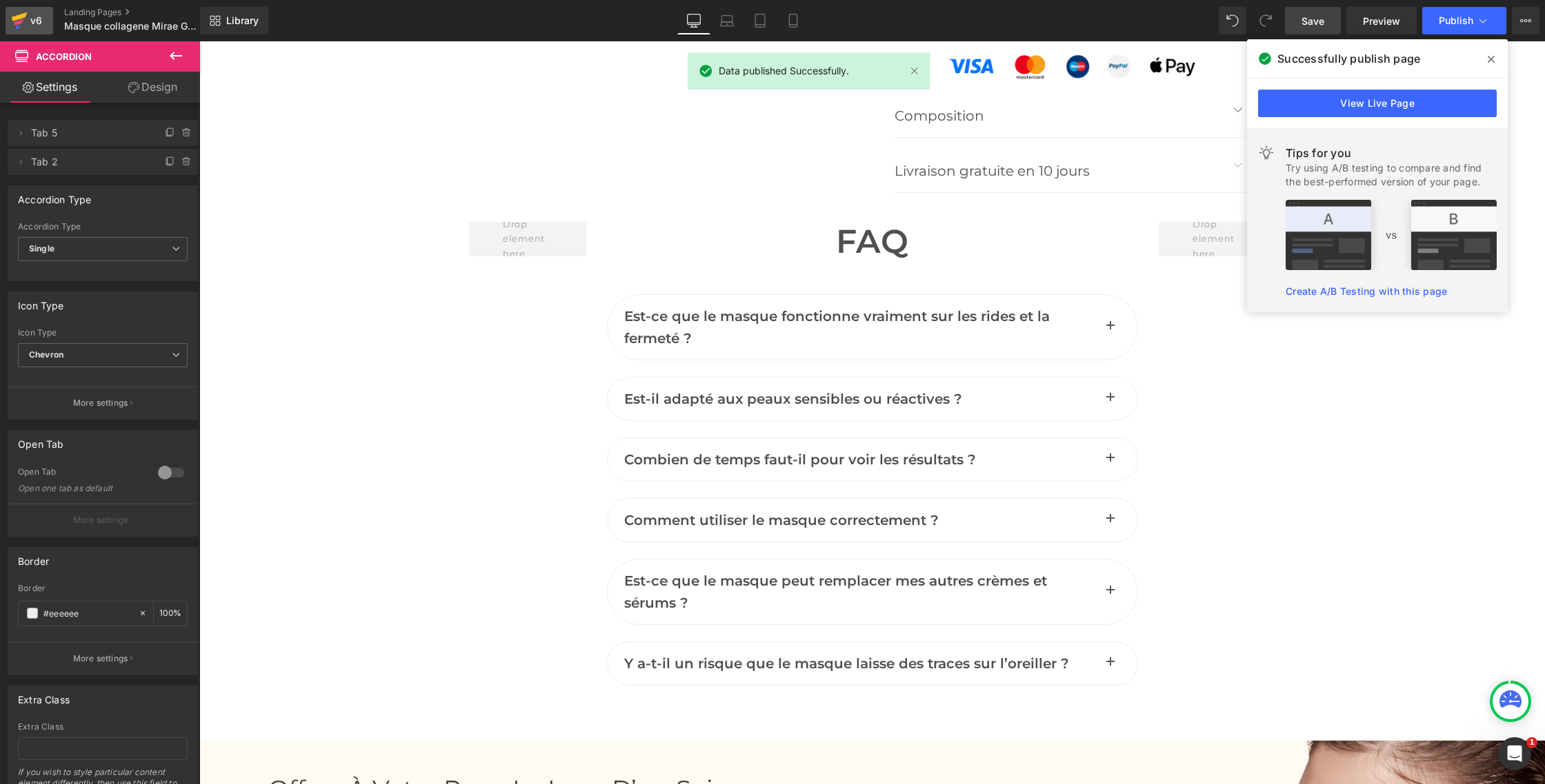
click at [33, 29] on link "v6" at bounding box center [29, 21] width 48 height 28
